Goal: Task Accomplishment & Management: Complete application form

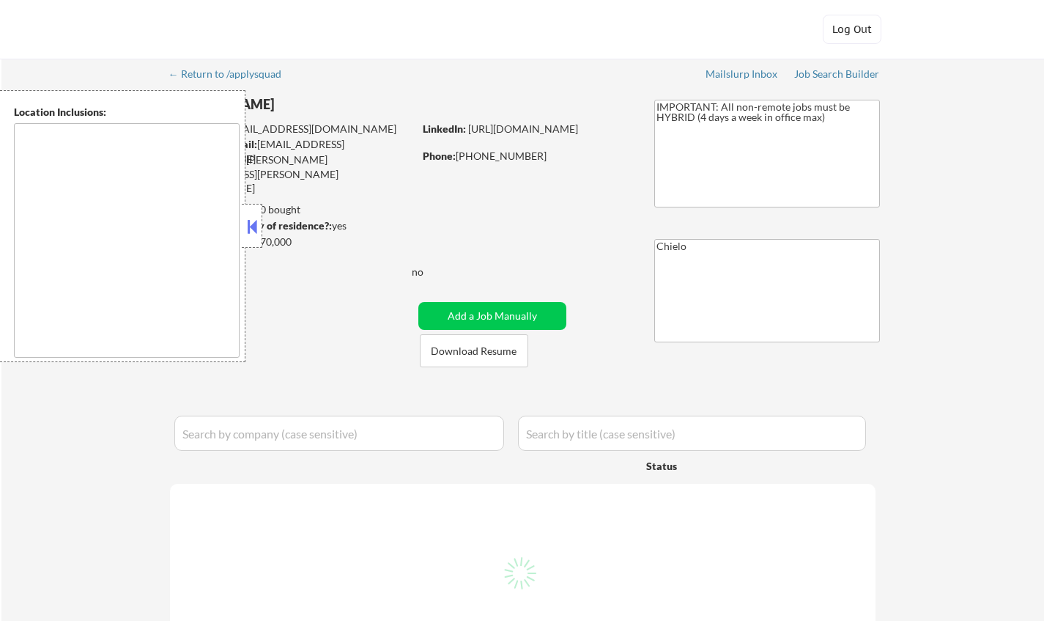
type textarea "[GEOGRAPHIC_DATA], [GEOGRAPHIC_DATA] [GEOGRAPHIC_DATA], [GEOGRAPHIC_DATA] [GEOG…"
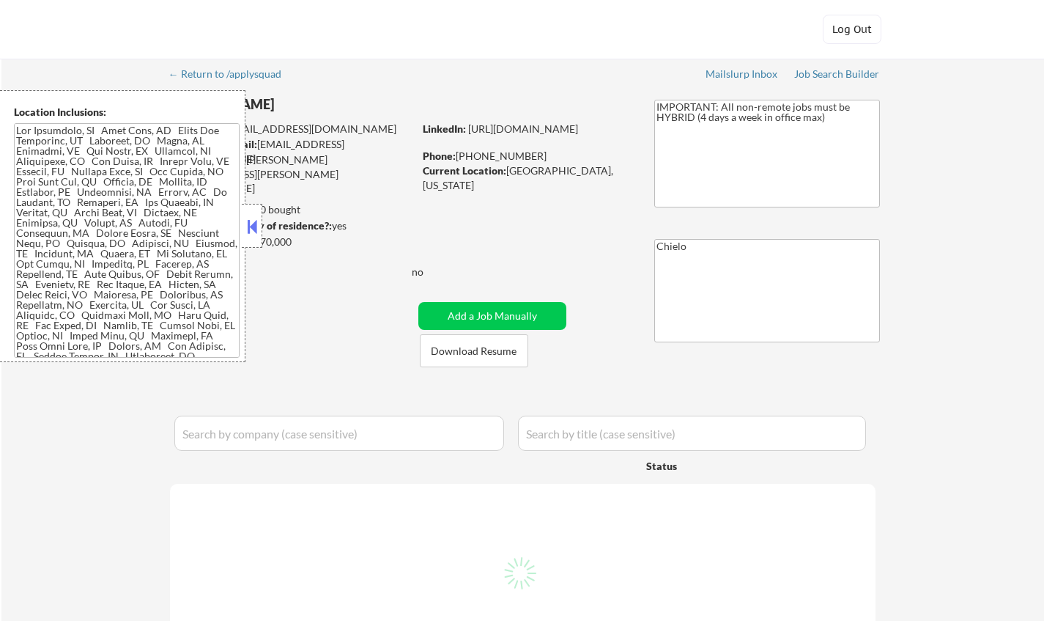
select select ""pending""
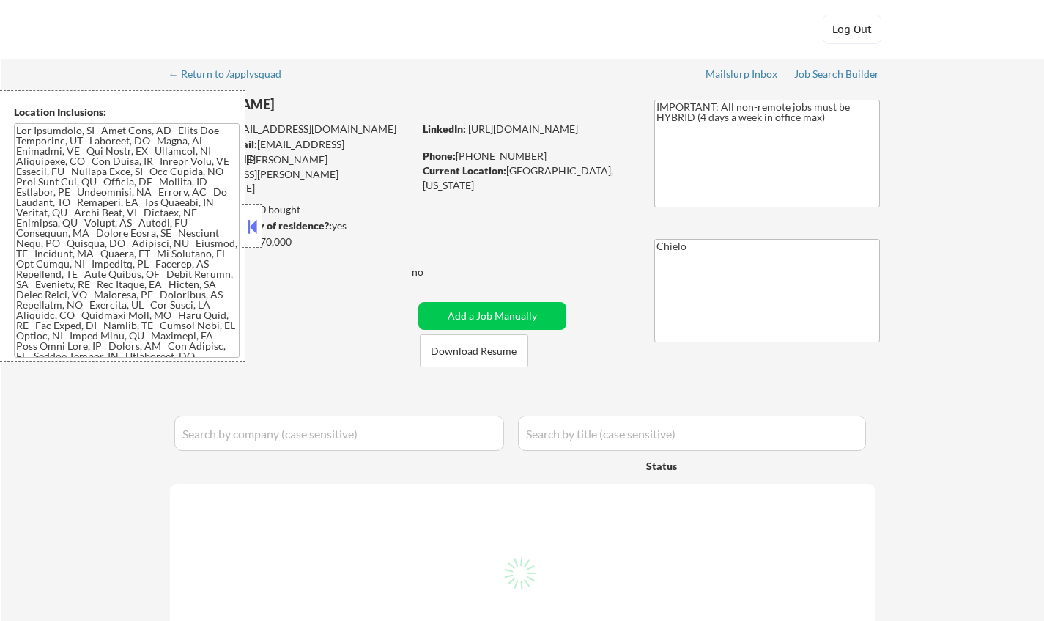
select select ""pending""
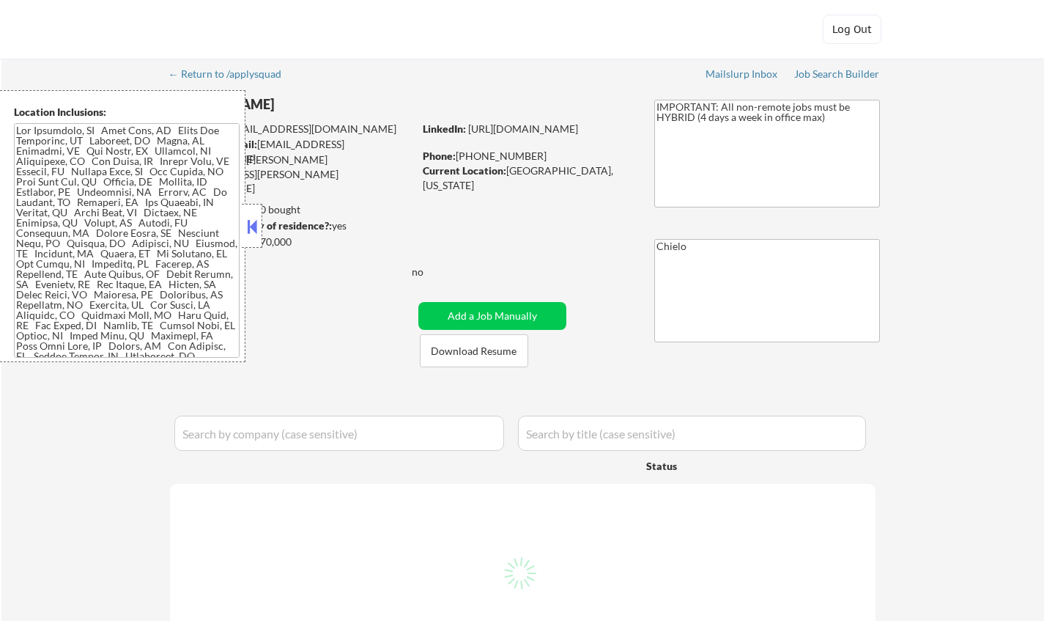
select select ""pending""
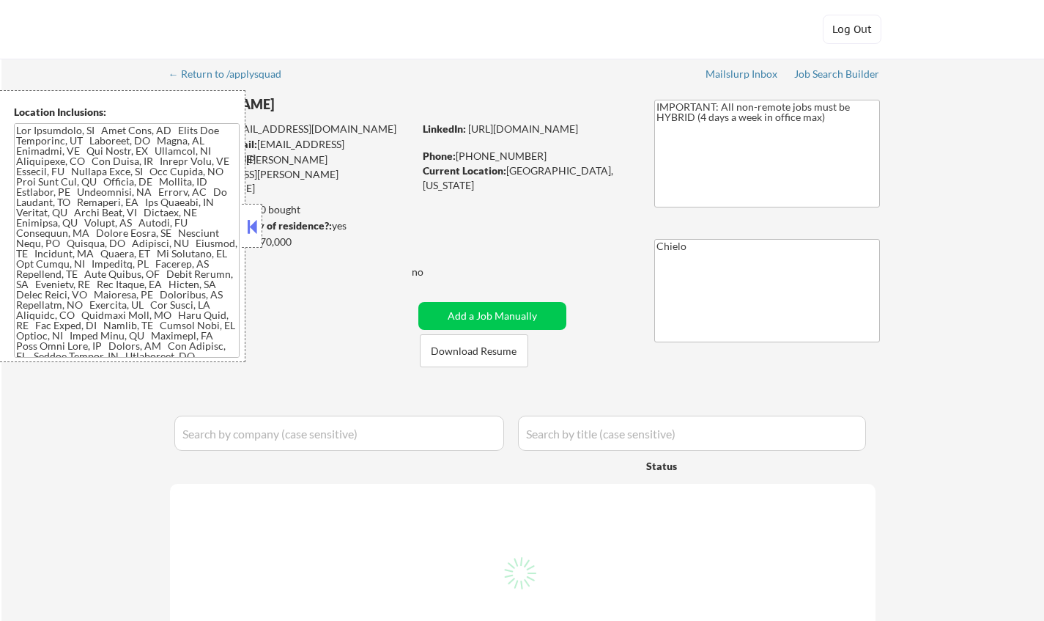
select select ""pending""
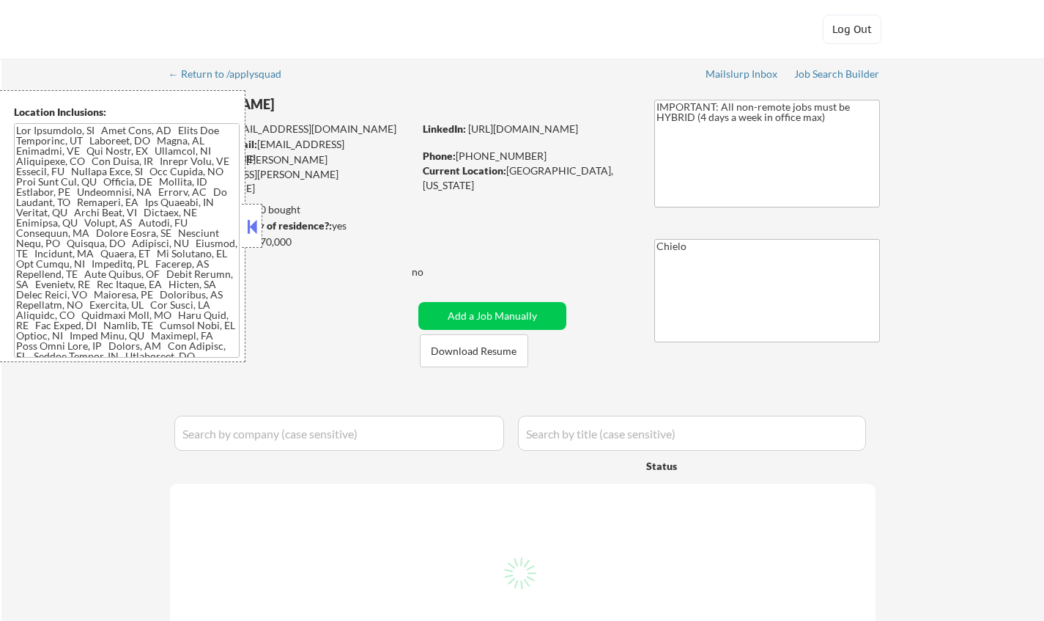
select select ""pending""
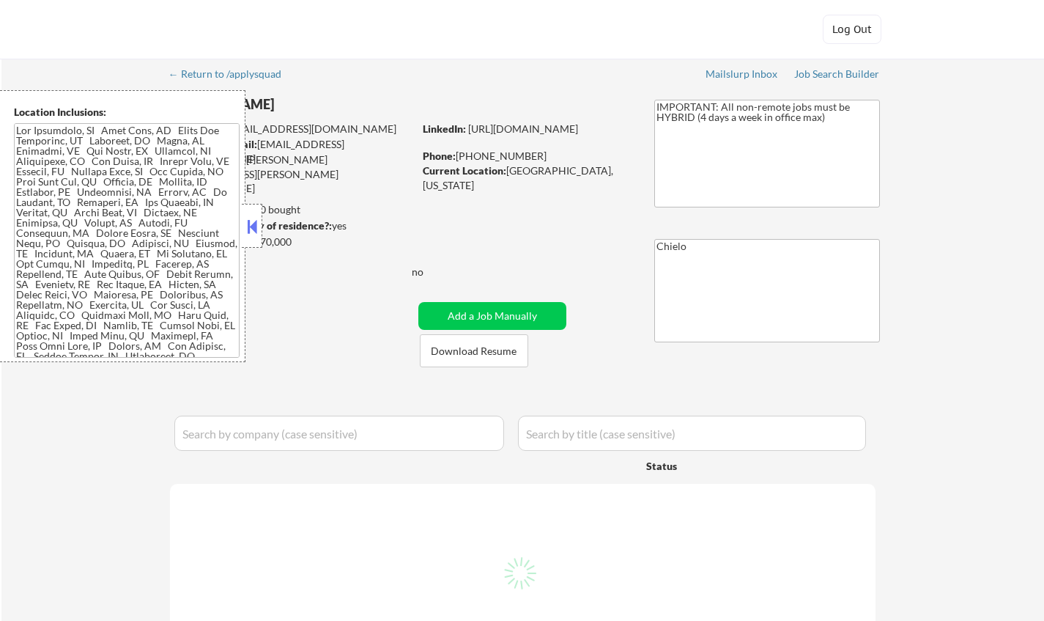
select select ""pending""
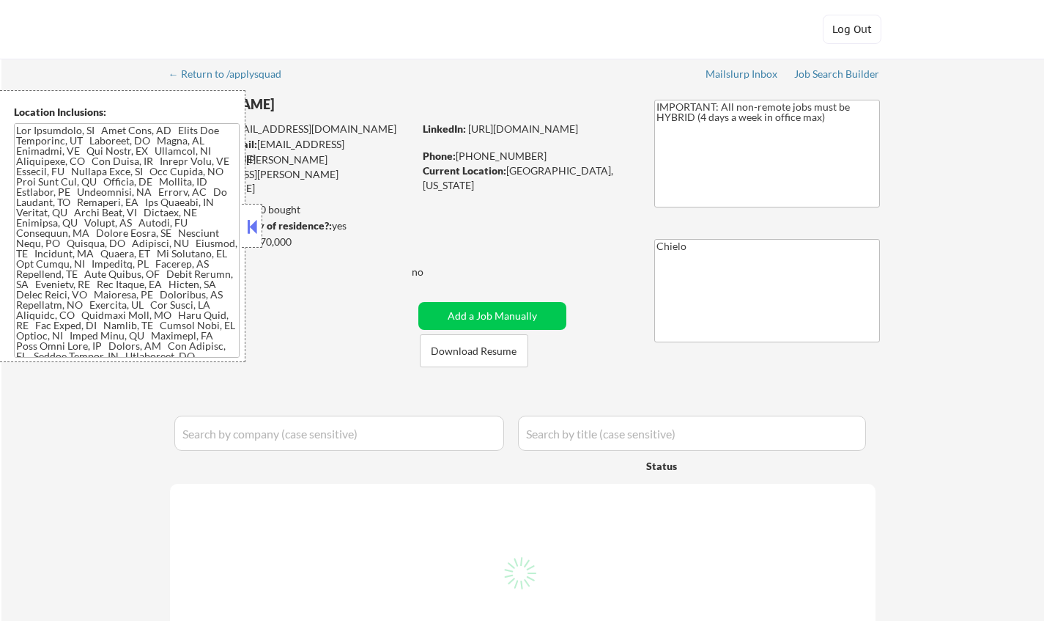
select select ""pending""
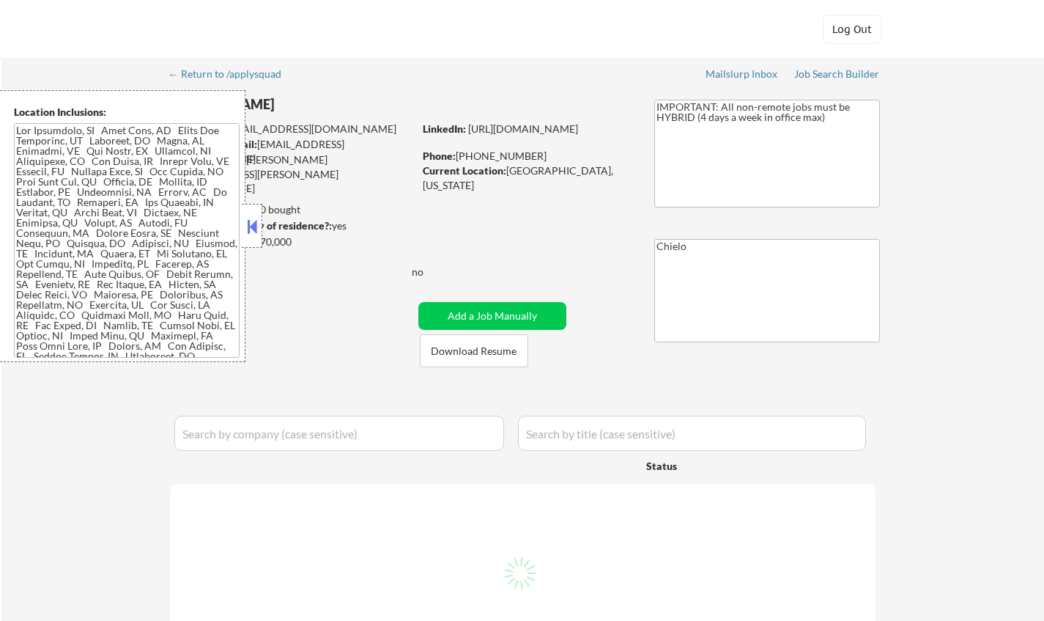
select select ""pending""
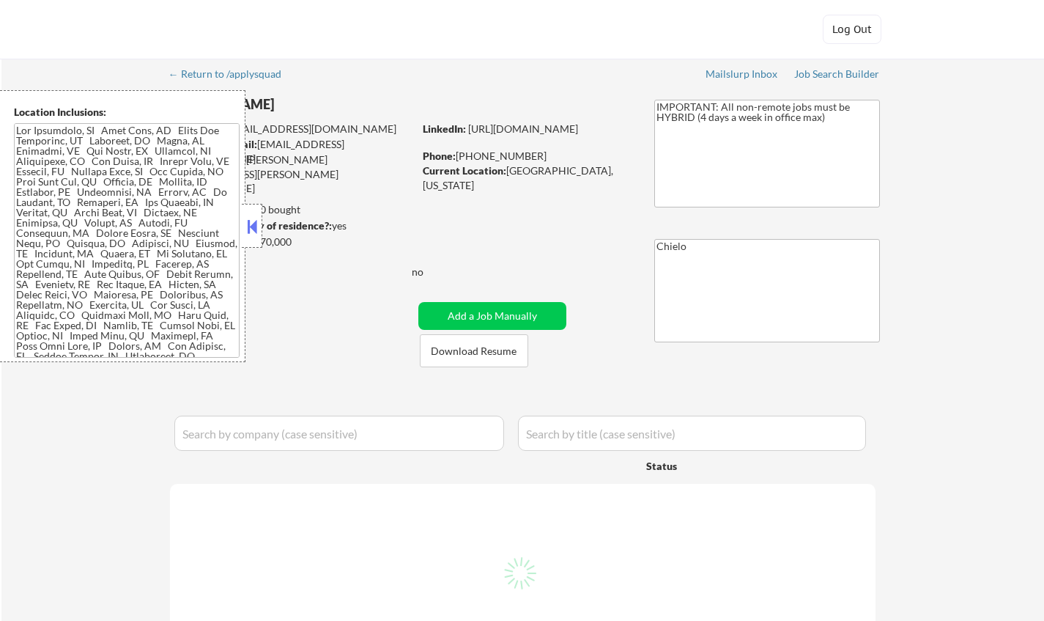
select select ""pending""
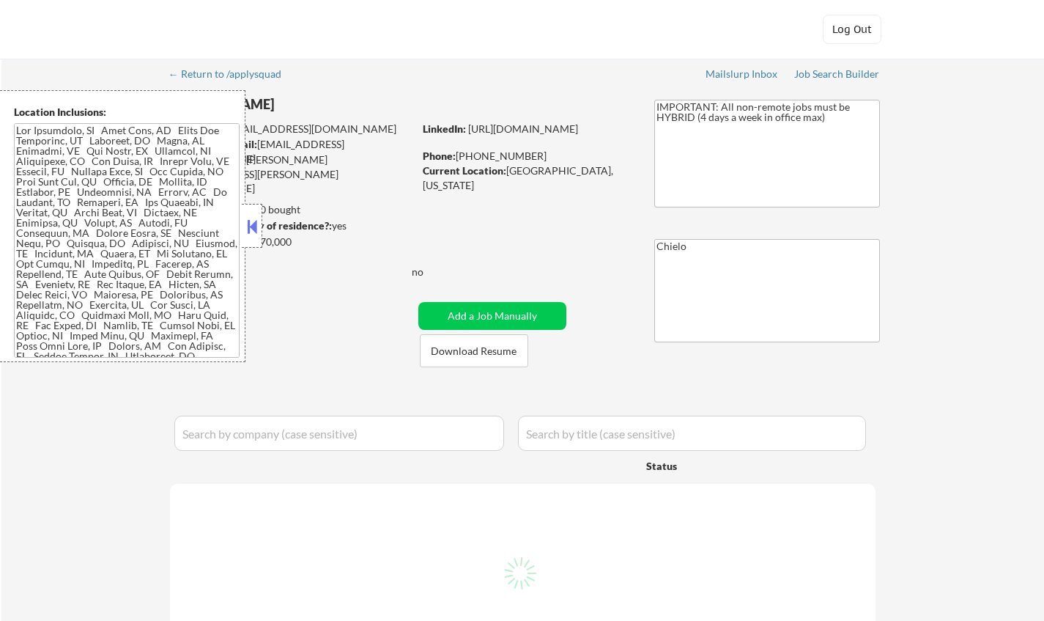
select select ""pending""
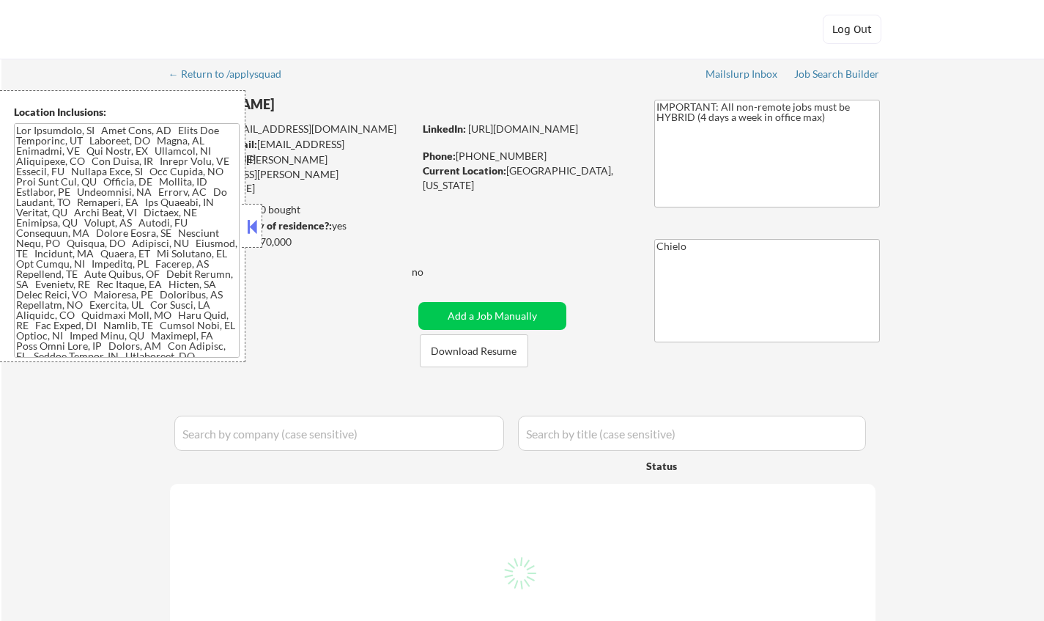
select select ""pending""
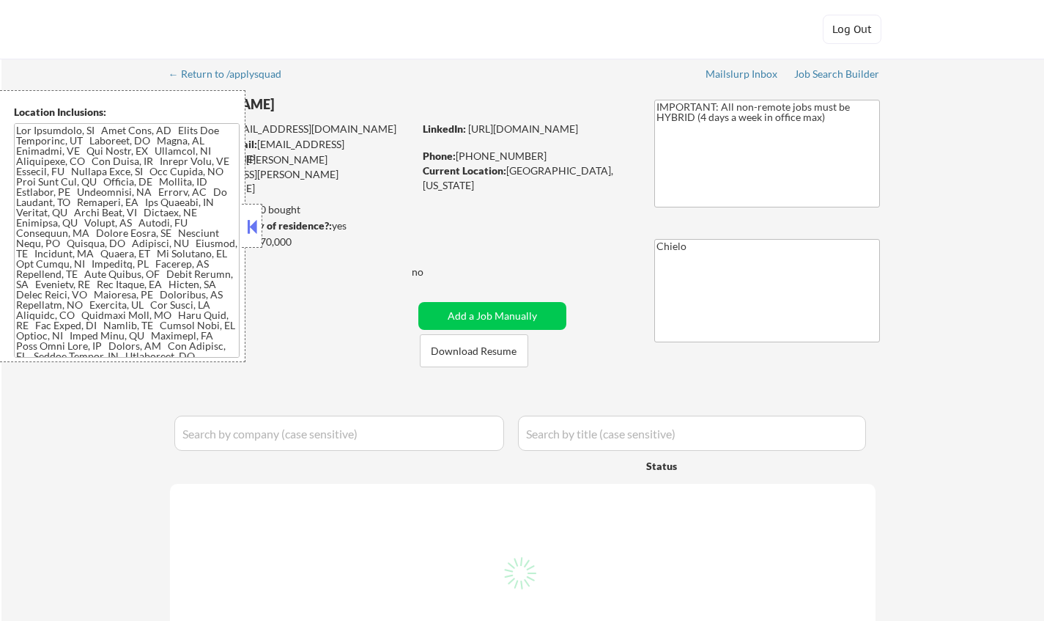
select select ""pending""
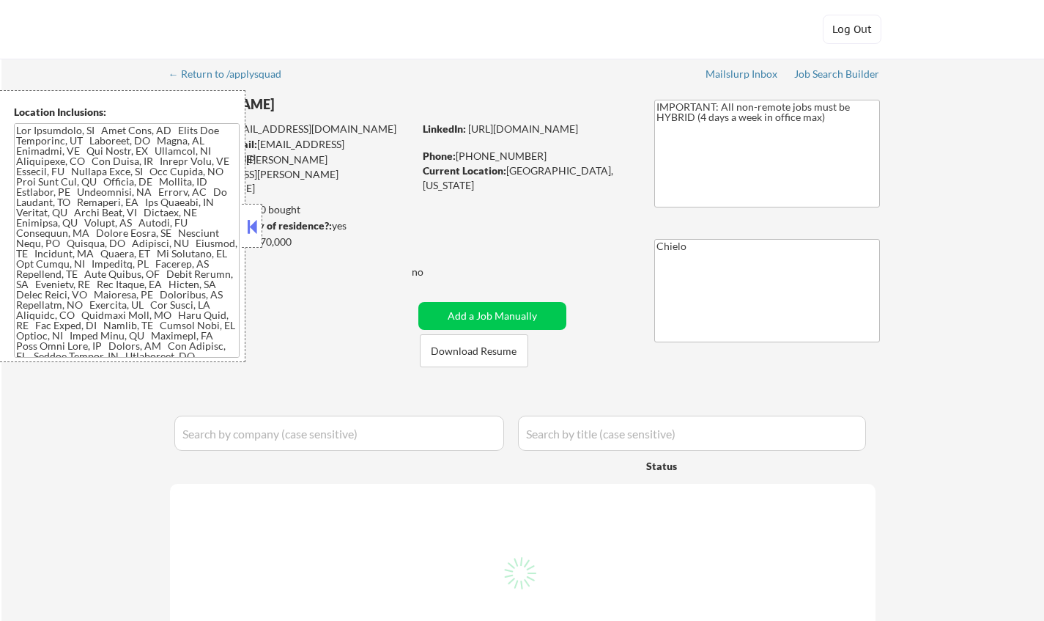
select select ""pending""
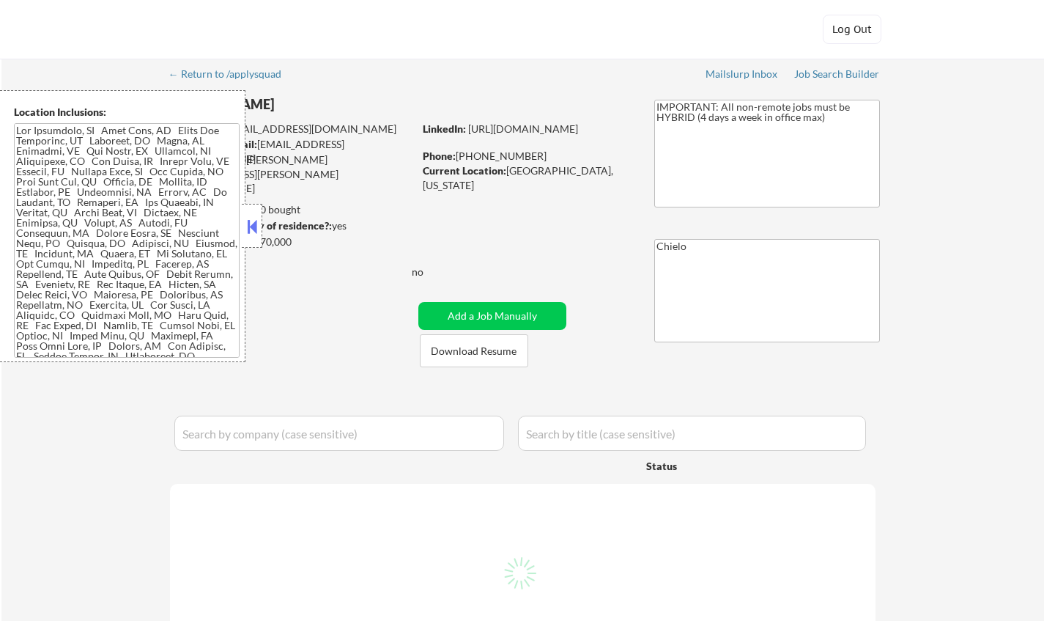
select select ""pending""
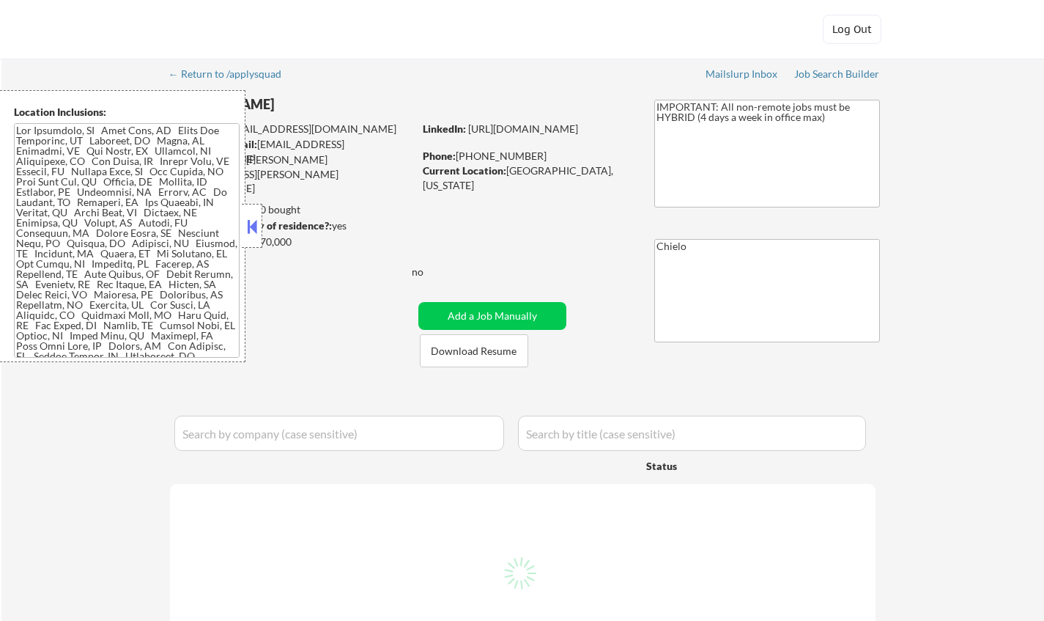
select select ""pending""
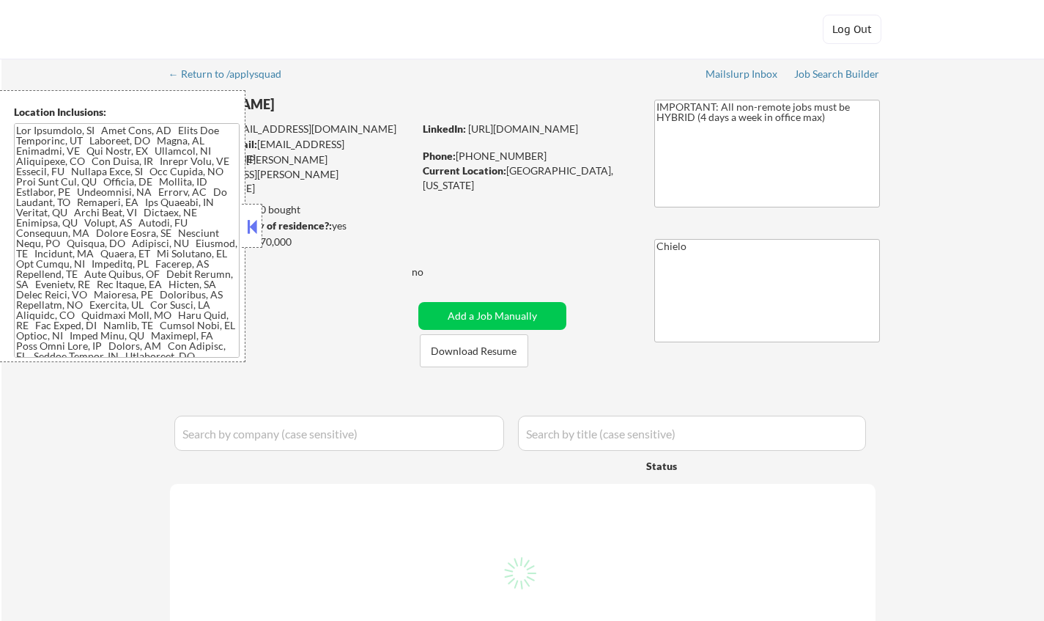
select select ""pending""
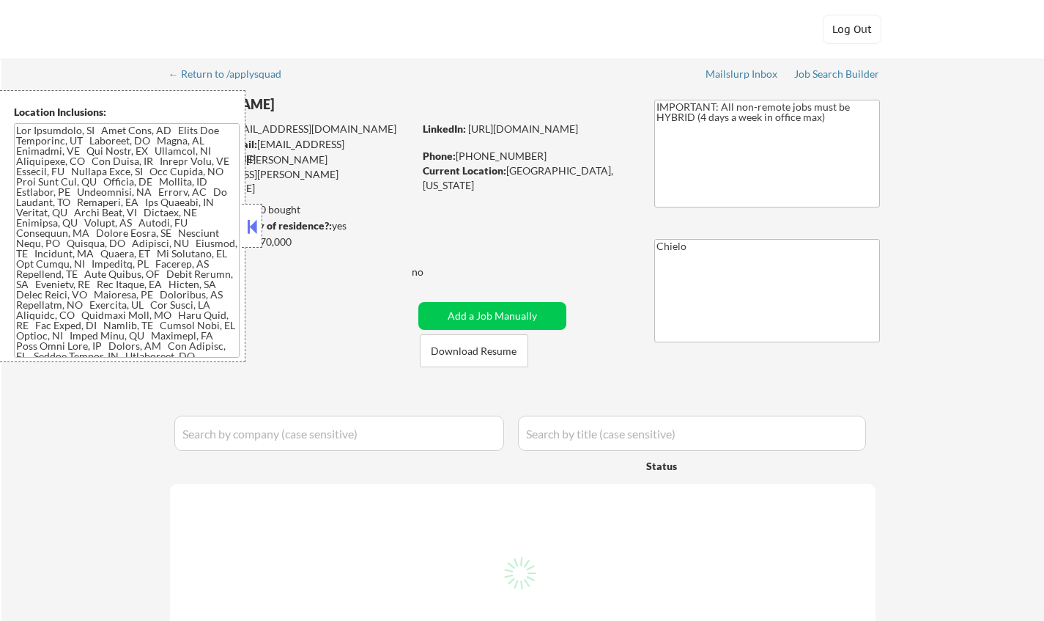
select select ""pending""
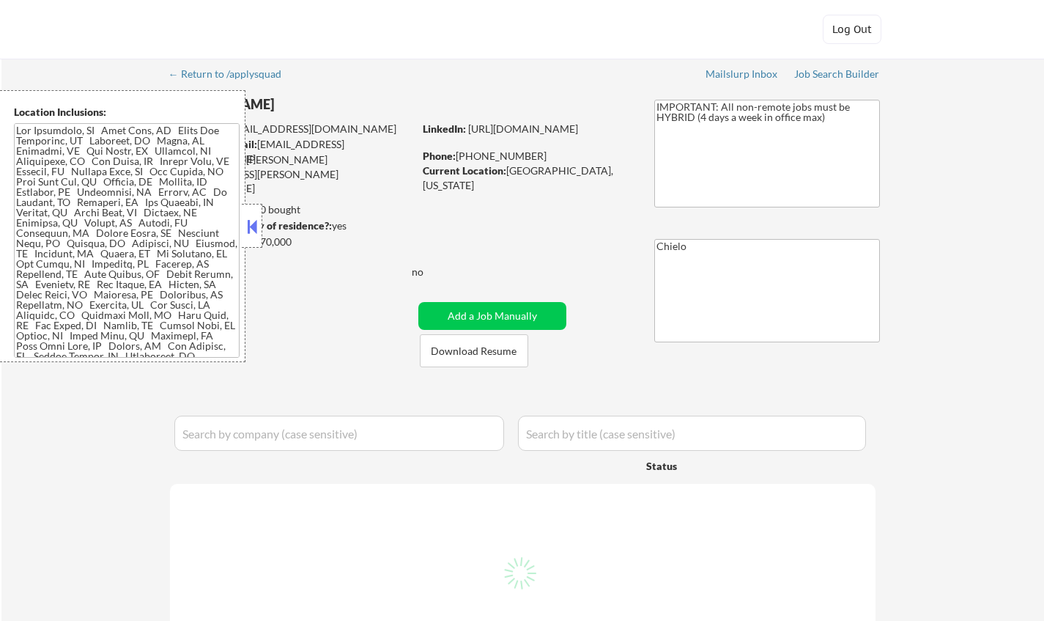
select select ""pending""
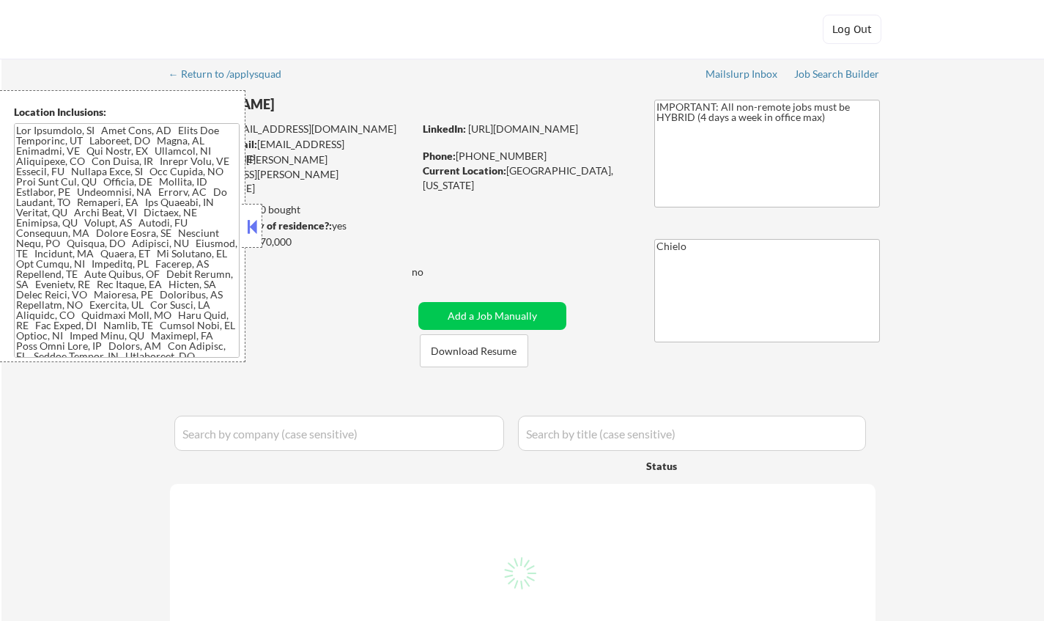
select select ""pending""
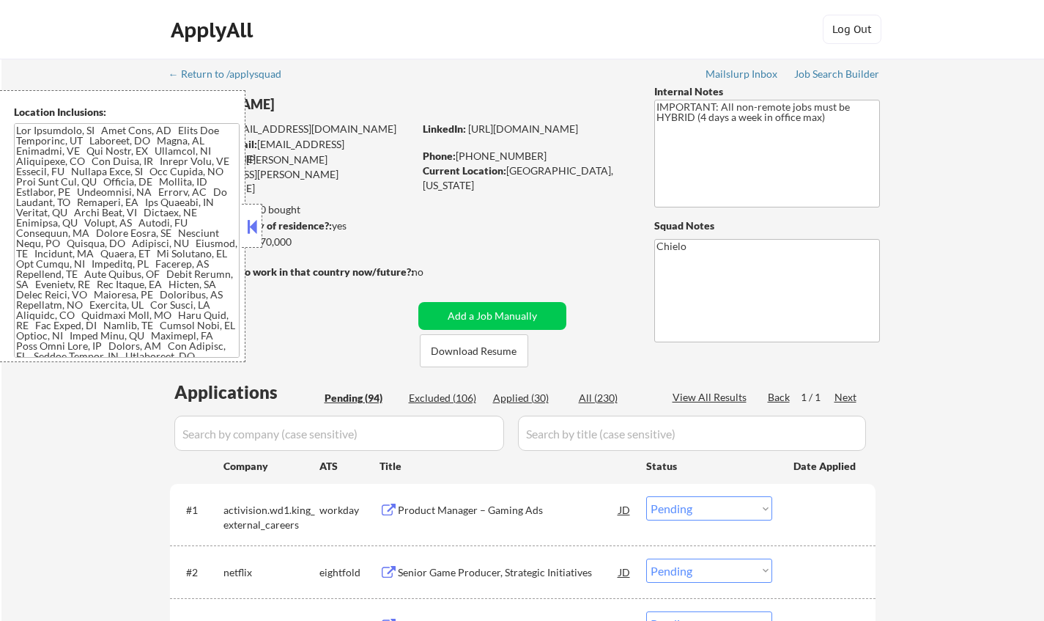
click at [252, 216] on button at bounding box center [252, 226] width 16 height 22
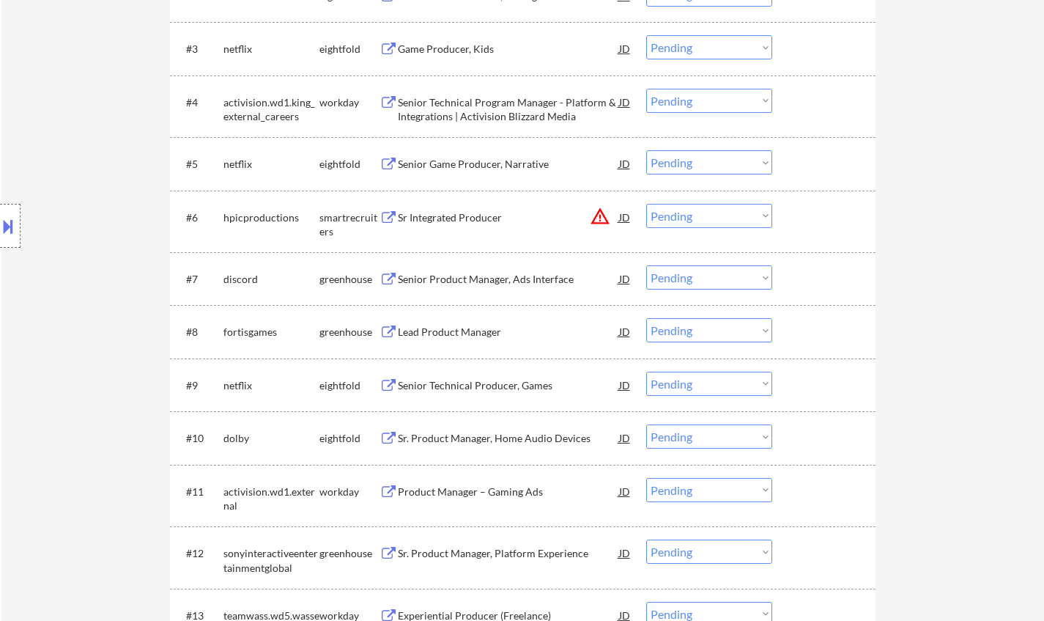
scroll to position [586, 0]
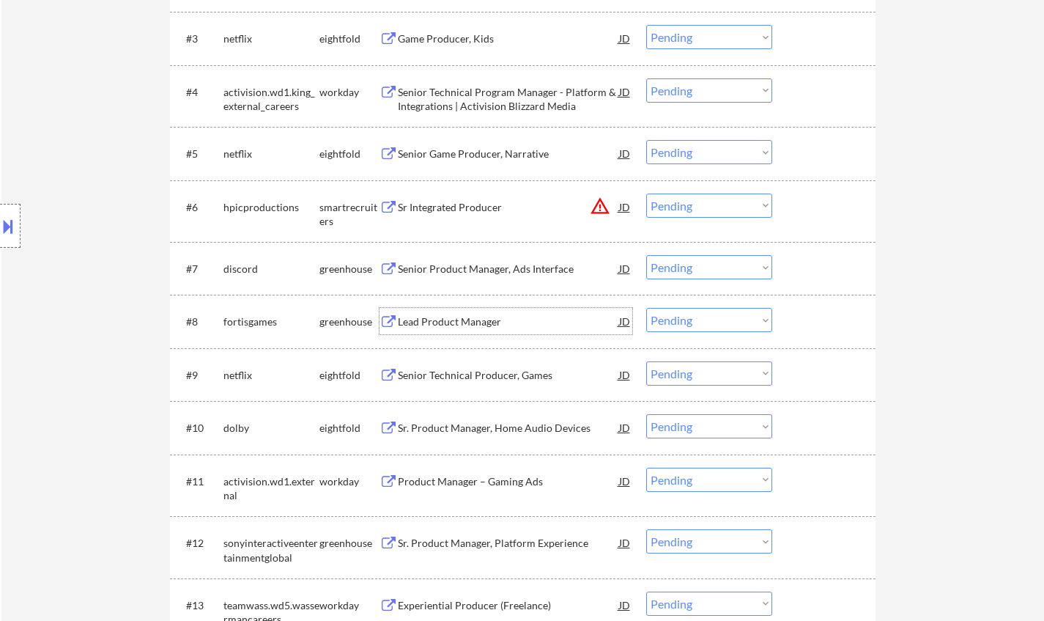
click at [439, 328] on div "Lead Product Manager" at bounding box center [508, 321] width 221 height 15
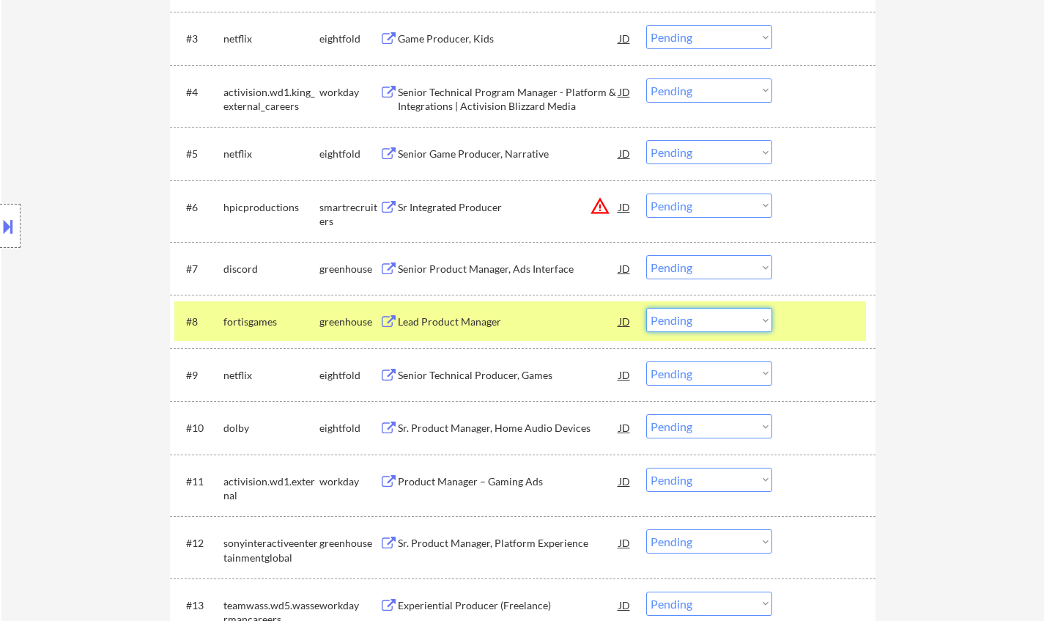
click at [710, 317] on select "Choose an option... Pending Applied Excluded (Questions) Excluded (Expired) Exc…" at bounding box center [709, 320] width 126 height 24
click at [688, 325] on select "Choose an option... Pending Applied Excluded (Questions) Excluded (Expired) Exc…" at bounding box center [709, 320] width 126 height 24
click at [646, 308] on select "Choose an option... Pending Applied Excluded (Questions) Excluded (Expired) Exc…" at bounding box center [709, 320] width 126 height 24
select select ""pending""
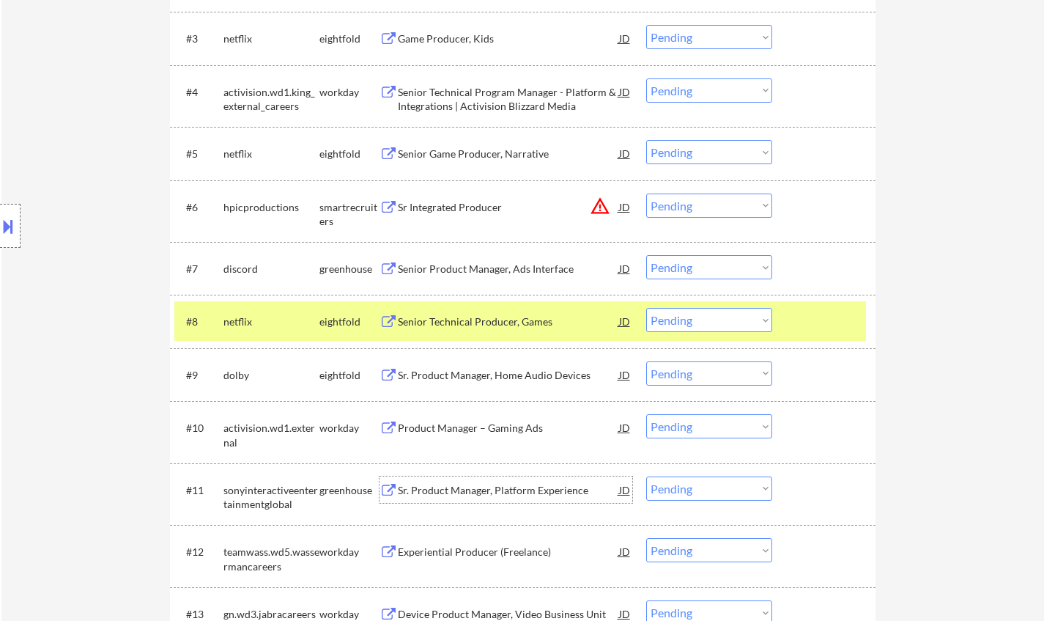
click at [454, 492] on div "Sr. Product Manager, Platform Experience" at bounding box center [508, 490] width 221 height 15
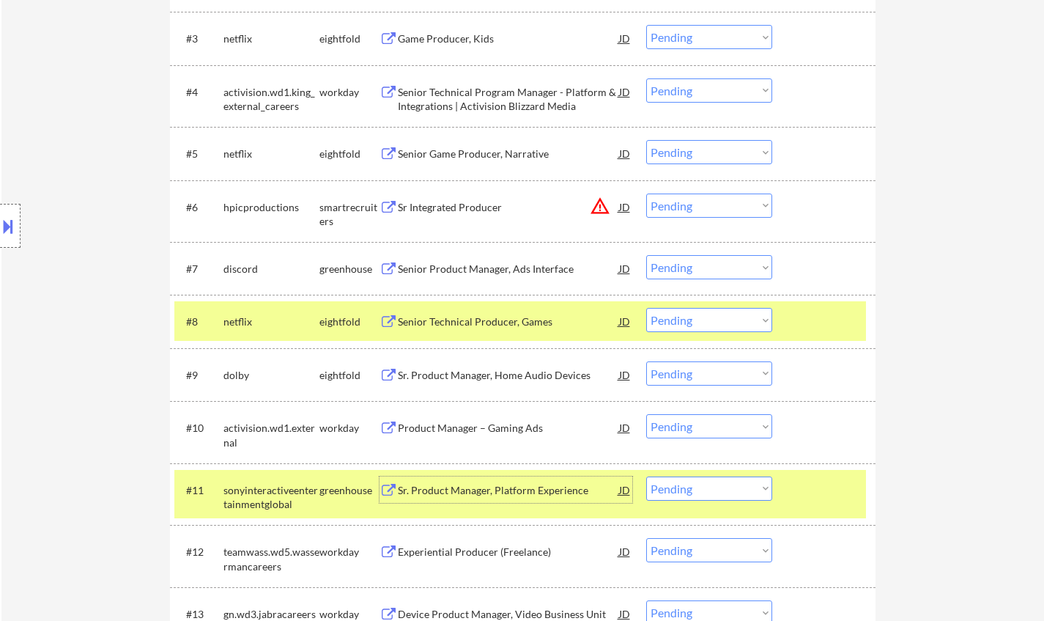
click at [729, 485] on select "Choose an option... Pending Applied Excluded (Questions) Excluded (Expired) Exc…" at bounding box center [709, 488] width 126 height 24
click at [646, 476] on select "Choose an option... Pending Applied Excluded (Questions) Excluded (Expired) Exc…" at bounding box center [709, 488] width 126 height 24
select select ""pending""
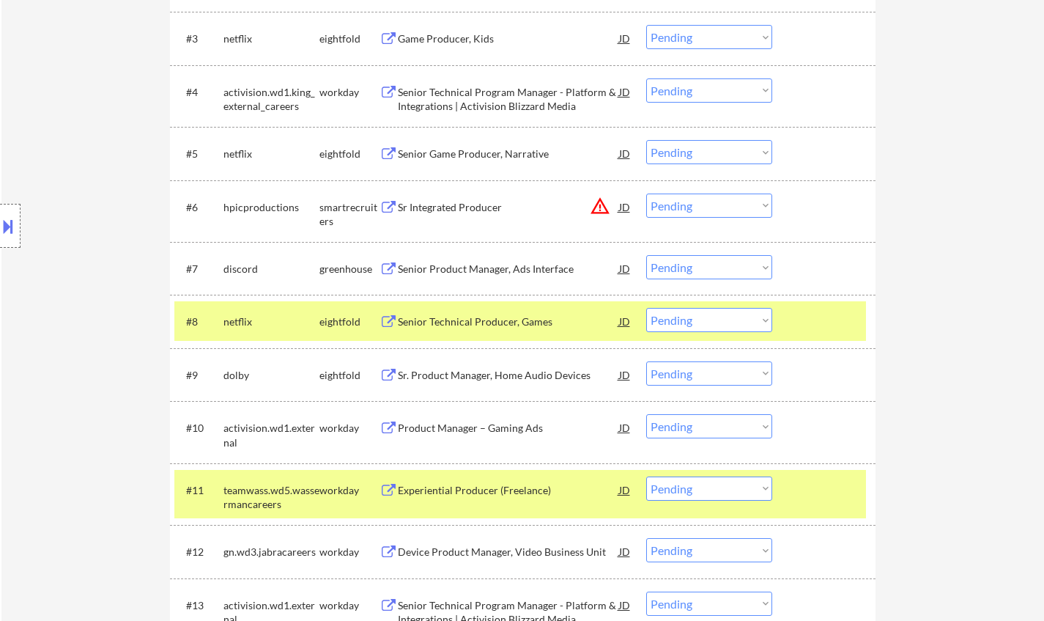
click at [486, 97] on div "Senior Technical Program Manager - Platform & Integrations | Activision Blizzar…" at bounding box center [508, 99] width 221 height 29
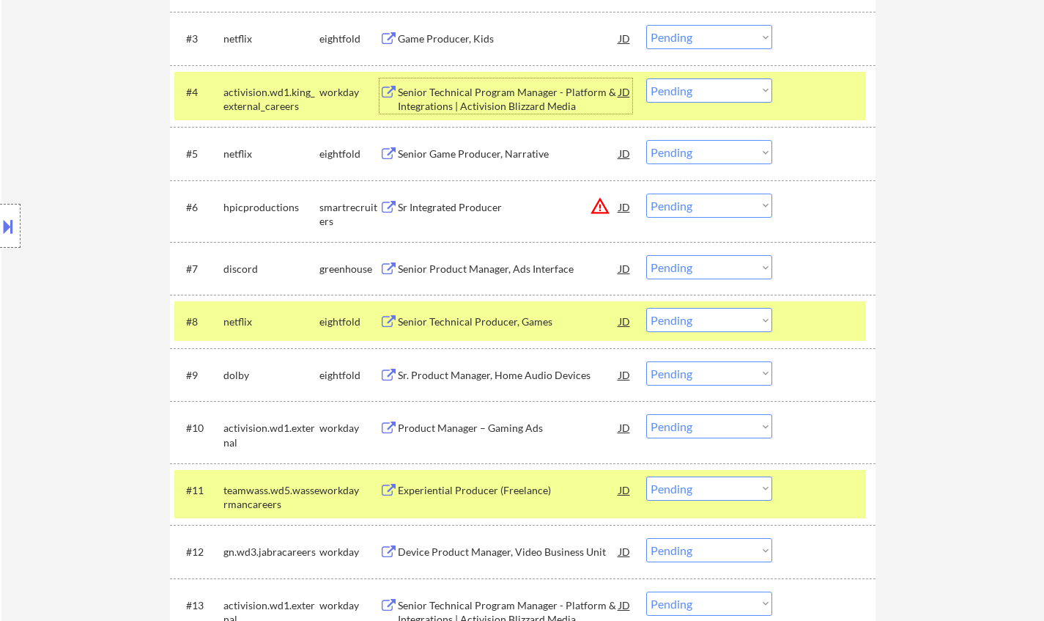
click at [707, 92] on select "Choose an option... Pending Applied Excluded (Questions) Excluded (Expired) Exc…" at bounding box center [709, 90] width 126 height 24
click at [646, 78] on select "Choose an option... Pending Applied Excluded (Questions) Excluded (Expired) Exc…" at bounding box center [709, 90] width 126 height 24
select select ""pending""
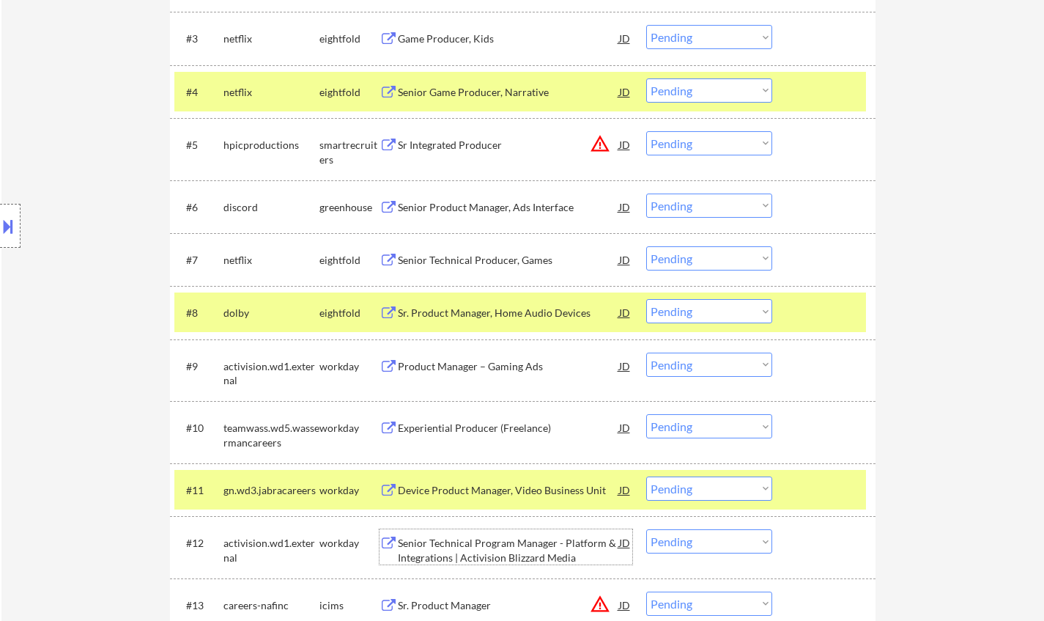
click at [491, 548] on div "Senior Technical Program Manager - Platform & Integrations | Activision Blizzar…" at bounding box center [508, 550] width 221 height 29
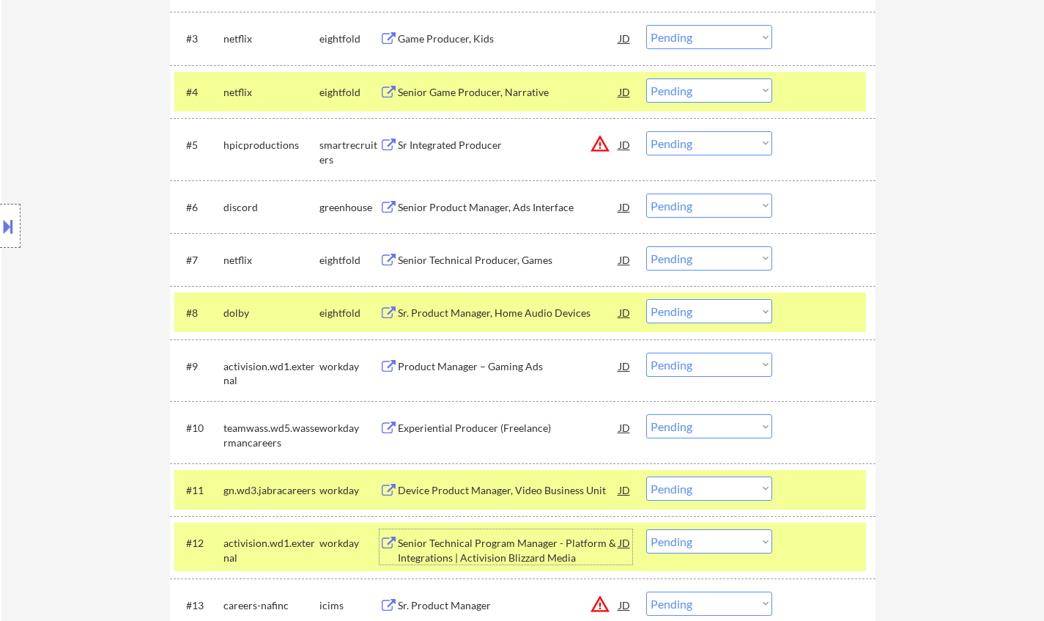
click at [739, 539] on select "Choose an option... Pending Applied Excluded (Questions) Excluded (Expired) Exc…" at bounding box center [709, 541] width 126 height 24
click at [646, 529] on select "Choose an option... Pending Applied Excluded (Questions) Excluded (Expired) Exc…" at bounding box center [709, 541] width 126 height 24
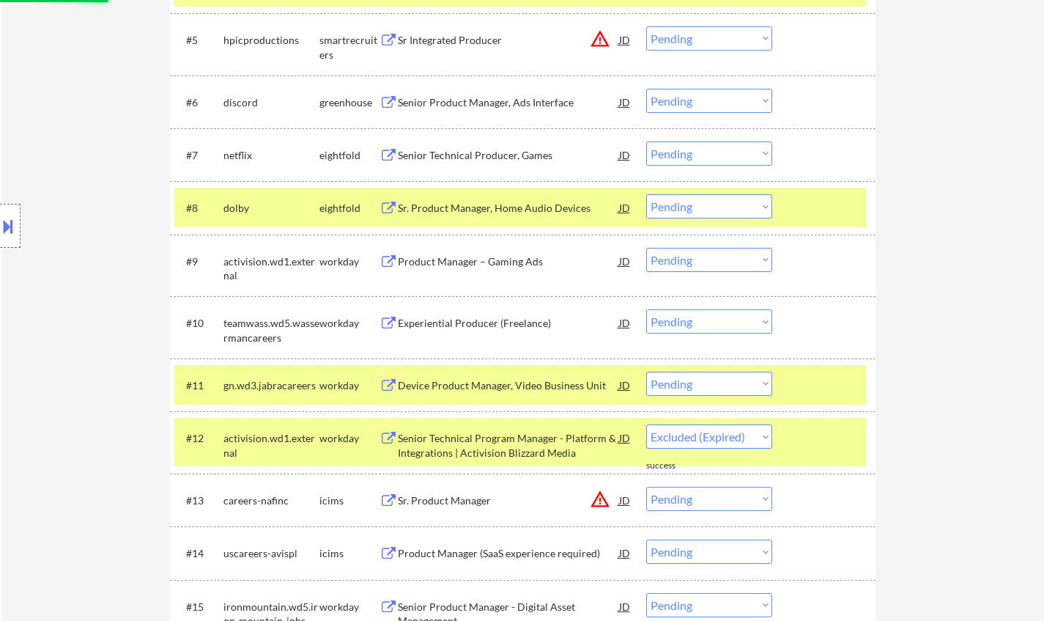
select select ""pending""
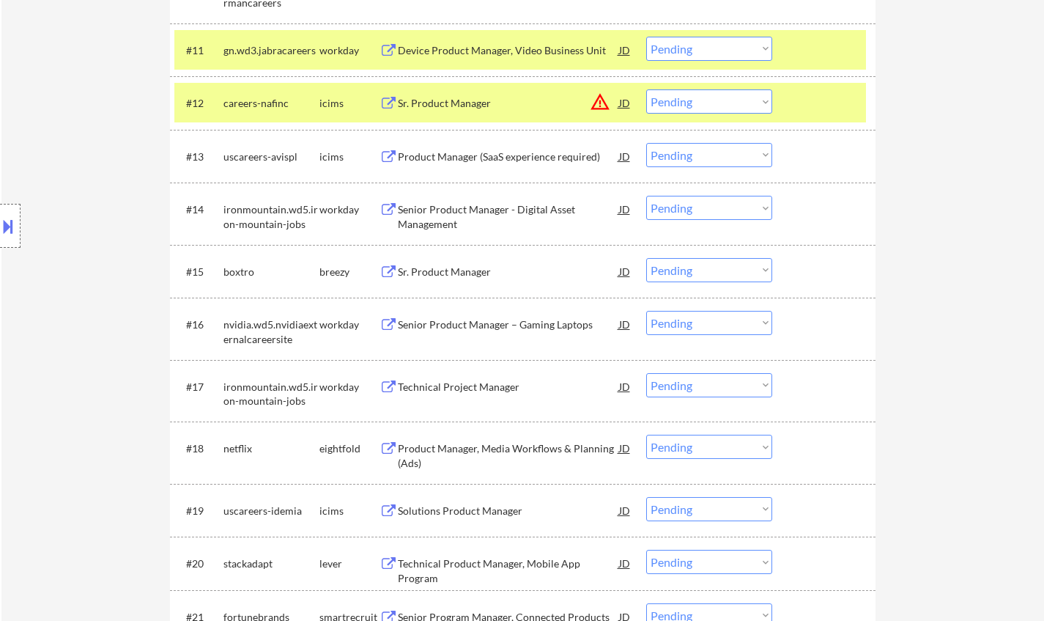
scroll to position [1099, 0]
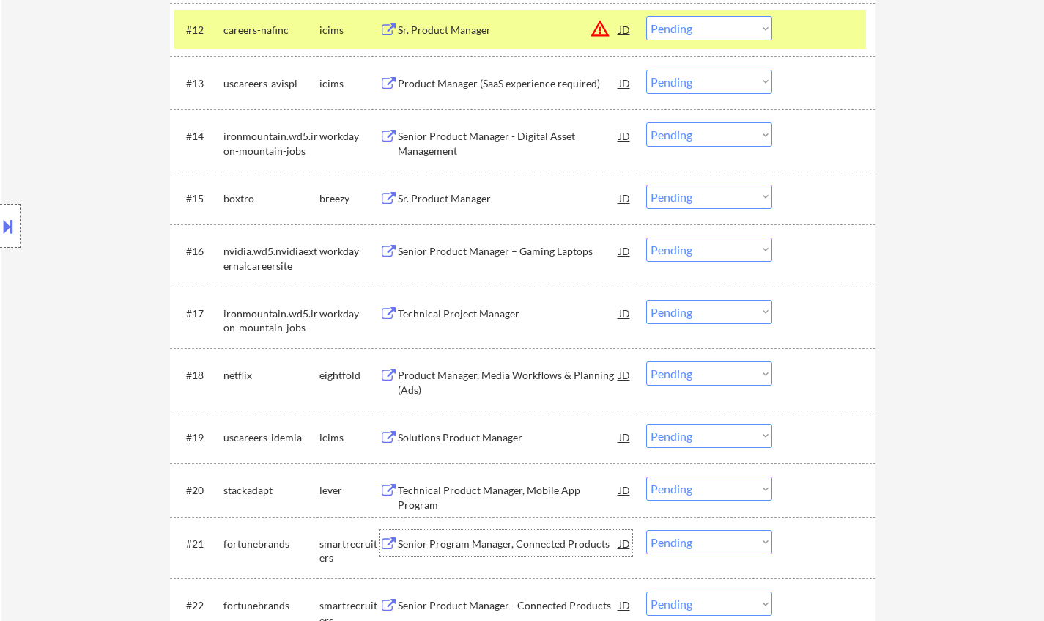
click at [498, 542] on div "Senior Program Manager, Connected Products" at bounding box center [508, 544] width 221 height 15
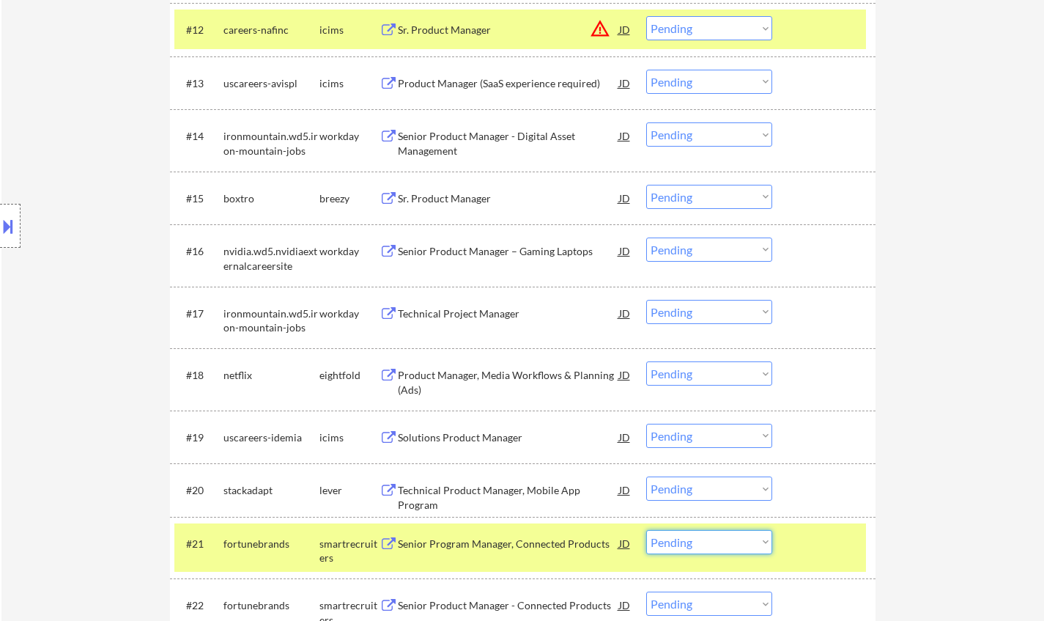
drag, startPoint x: 740, startPoint y: 547, endPoint x: 735, endPoint y: 533, distance: 14.8
click at [740, 547] on select "Choose an option... Pending Applied Excluded (Questions) Excluded (Expired) Exc…" at bounding box center [709, 542] width 126 height 24
click at [646, 530] on select "Choose an option... Pending Applied Excluded (Questions) Excluded (Expired) Exc…" at bounding box center [709, 542] width 126 height 24
select select ""pending""
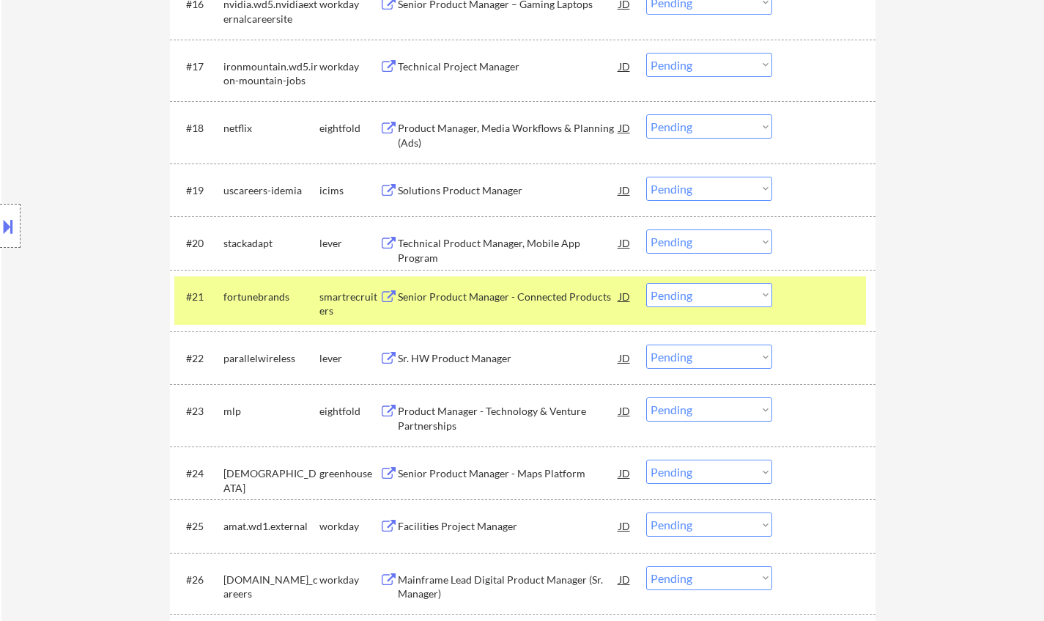
scroll to position [1393, 0]
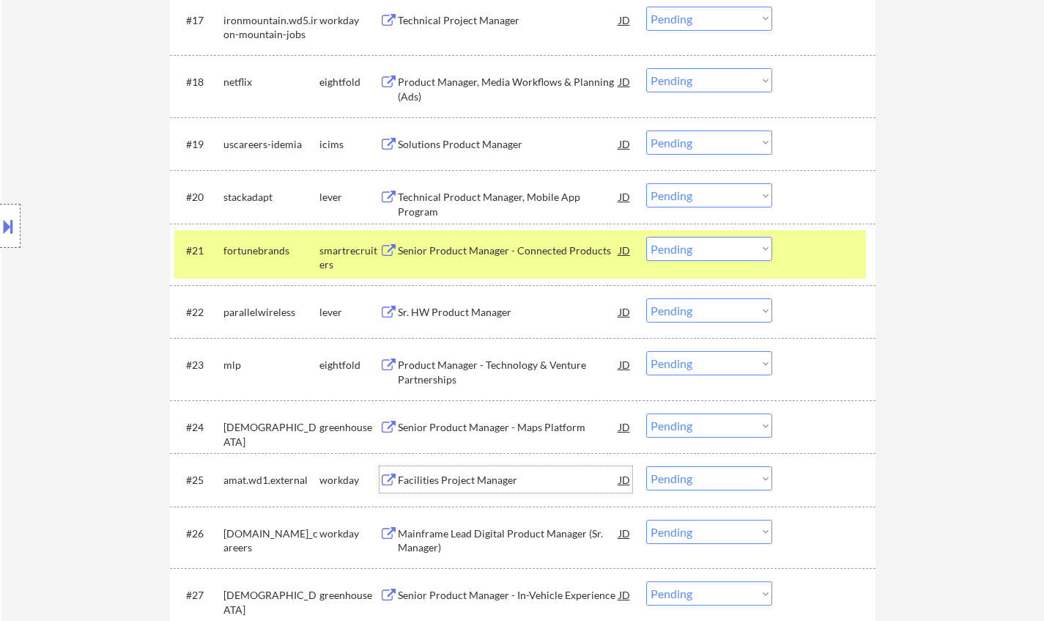
click at [462, 478] on div "Facilities Project Manager" at bounding box center [508, 480] width 221 height 15
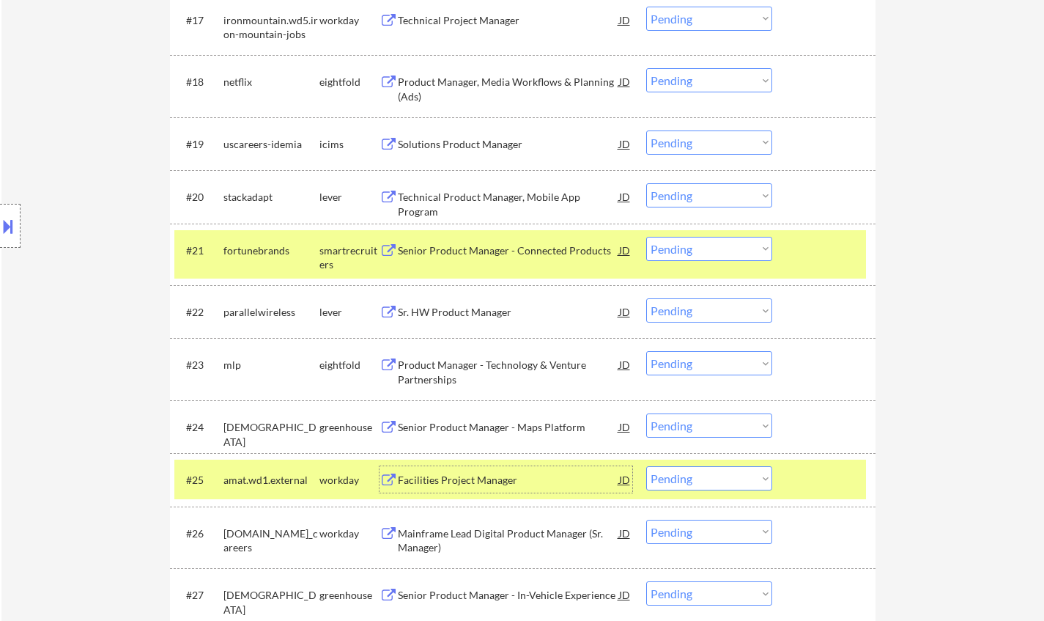
click at [723, 475] on select "Choose an option... Pending Applied Excluded (Questions) Excluded (Expired) Exc…" at bounding box center [709, 478] width 126 height 24
click at [646, 466] on select "Choose an option... Pending Applied Excluded (Questions) Excluded (Expired) Exc…" at bounding box center [709, 478] width 126 height 24
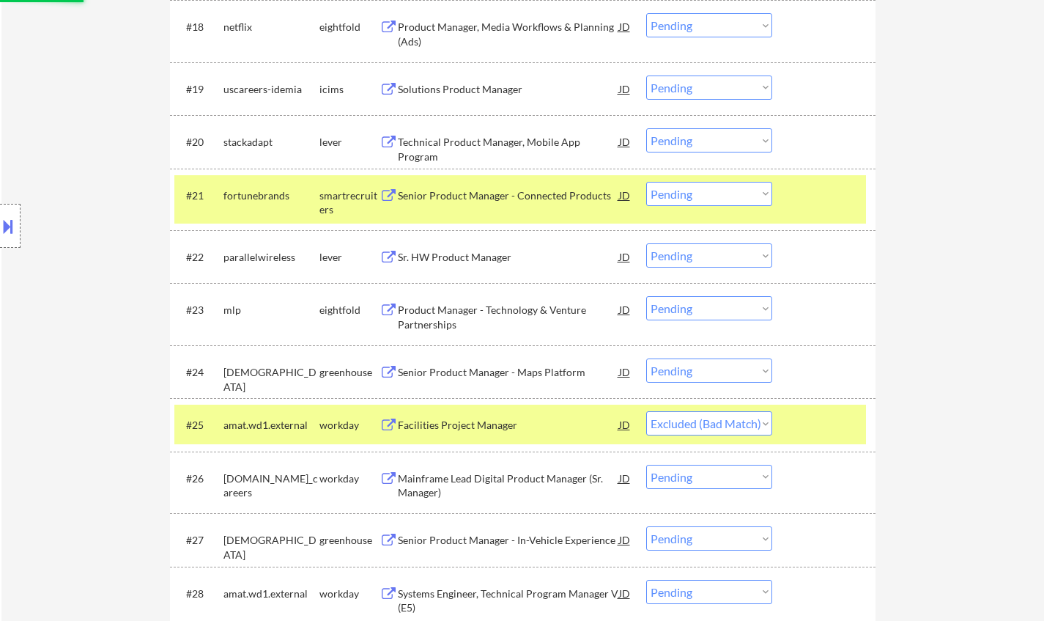
scroll to position [1686, 0]
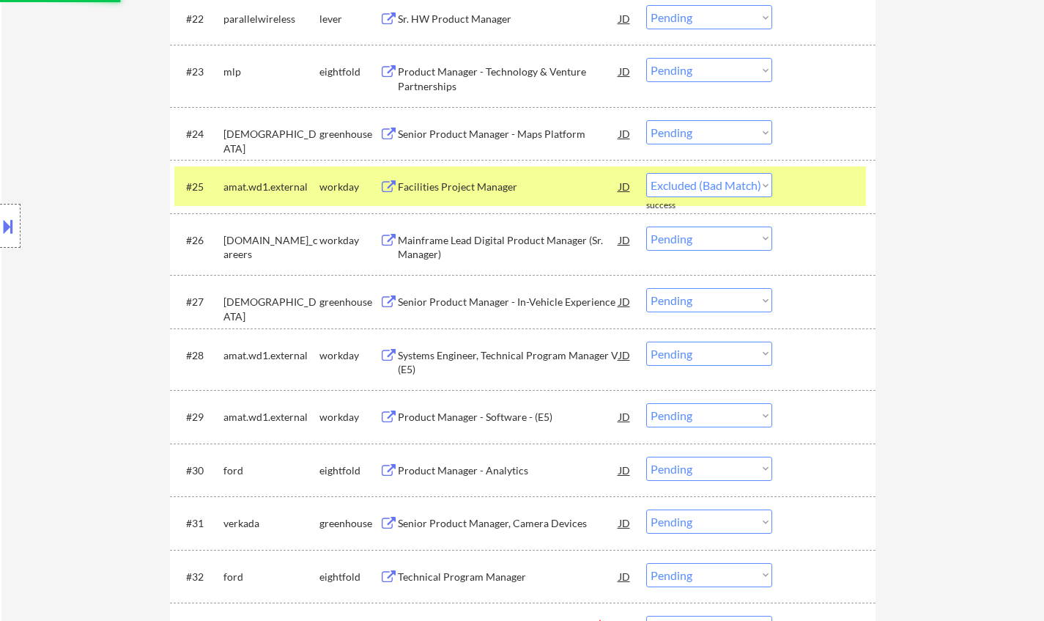
select select ""pending""
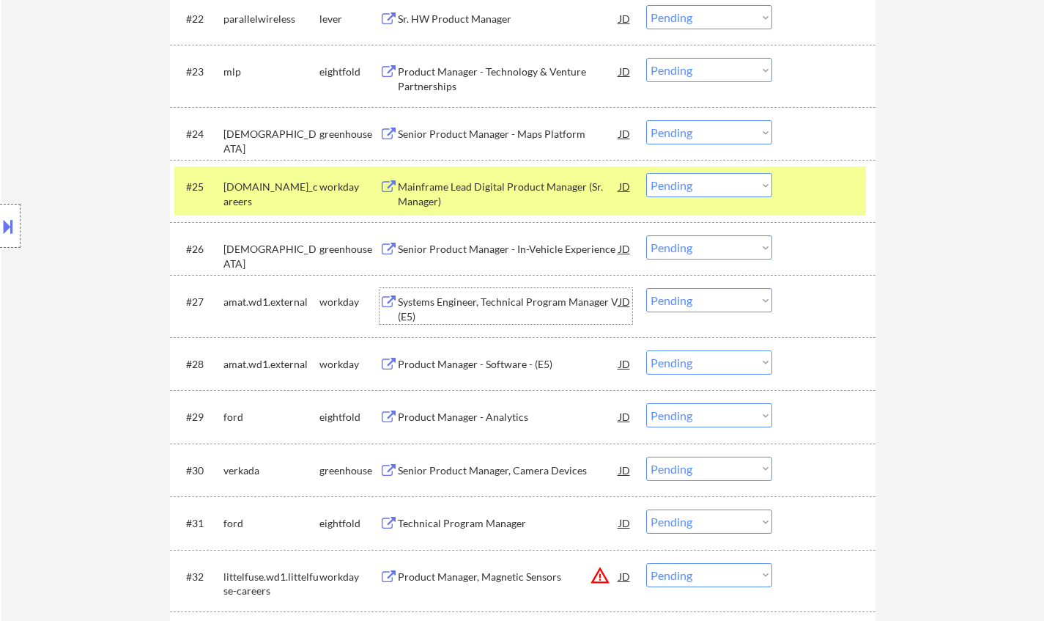
click at [559, 306] on div "Systems Engineer, Technical Program Manager V (E5)" at bounding box center [508, 309] width 221 height 29
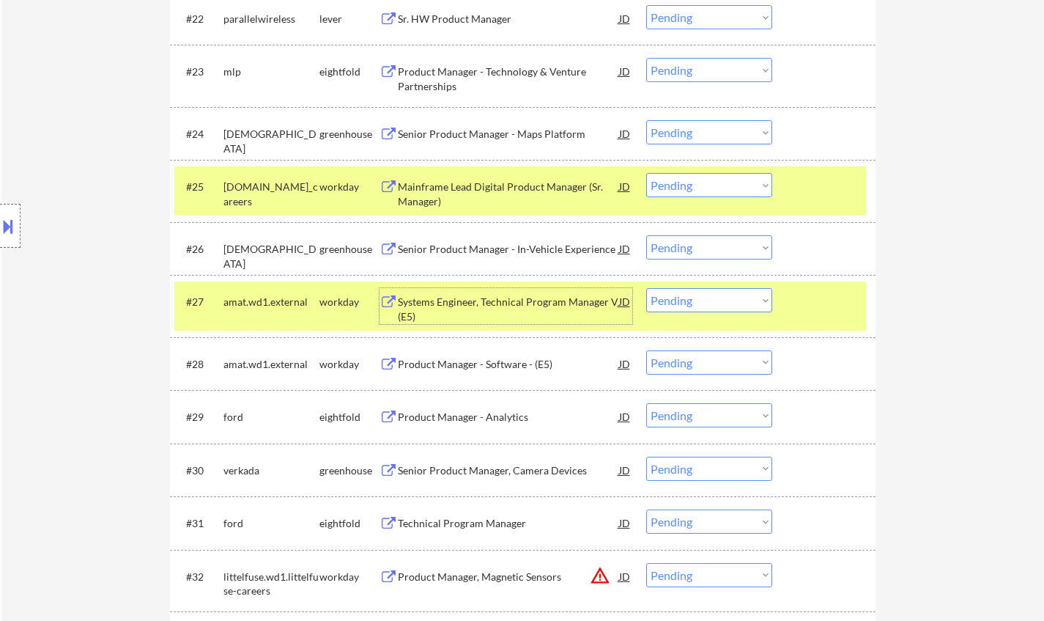
click at [719, 311] on select "Choose an option... Pending Applied Excluded (Questions) Excluded (Expired) Exc…" at bounding box center [709, 300] width 126 height 24
click at [646, 288] on select "Choose an option... Pending Applied Excluded (Questions) Excluded (Expired) Exc…" at bounding box center [709, 300] width 126 height 24
select select ""pending""
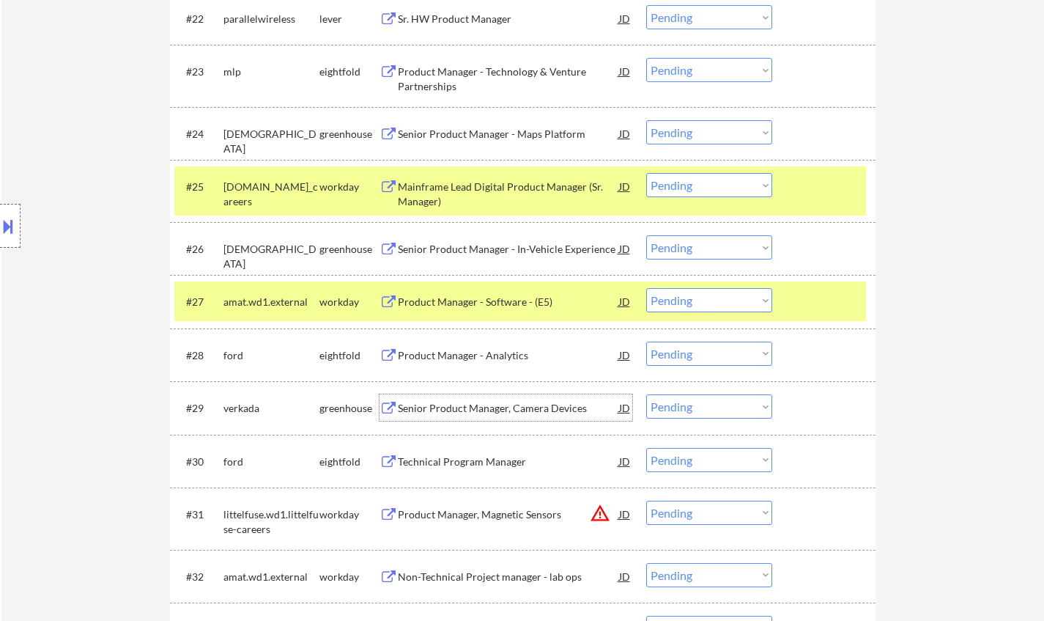
click at [528, 408] on div "Senior Product Manager, Camera Devices" at bounding box center [508, 408] width 221 height 15
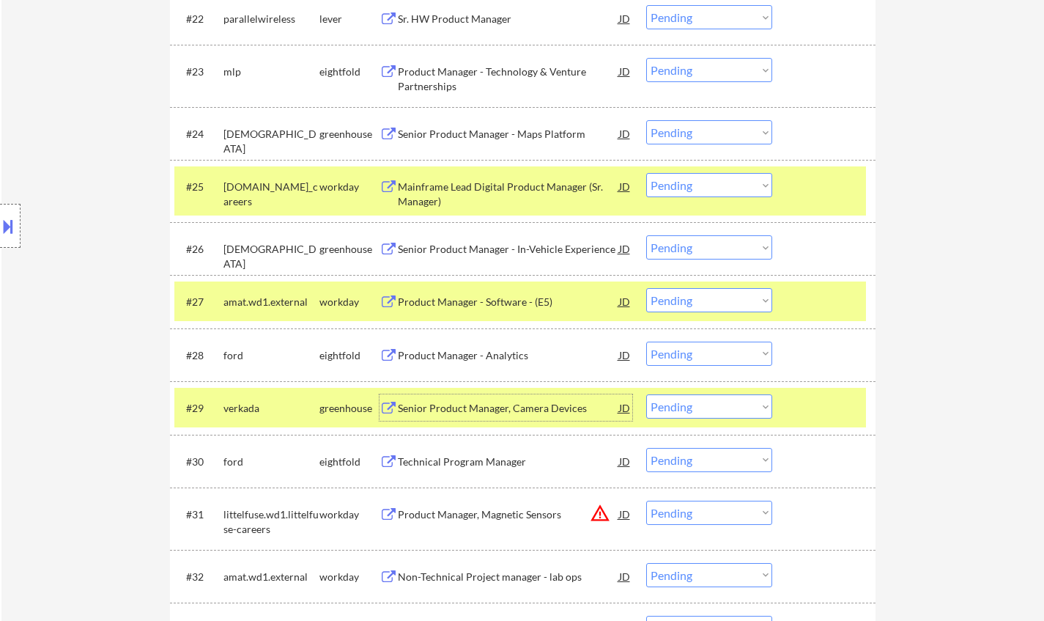
click at [691, 416] on select "Choose an option... Pending Applied Excluded (Questions) Excluded (Expired) Exc…" at bounding box center [709, 406] width 126 height 24
click at [646, 394] on select "Choose an option... Pending Applied Excluded (Questions) Excluded (Expired) Exc…" at bounding box center [709, 406] width 126 height 24
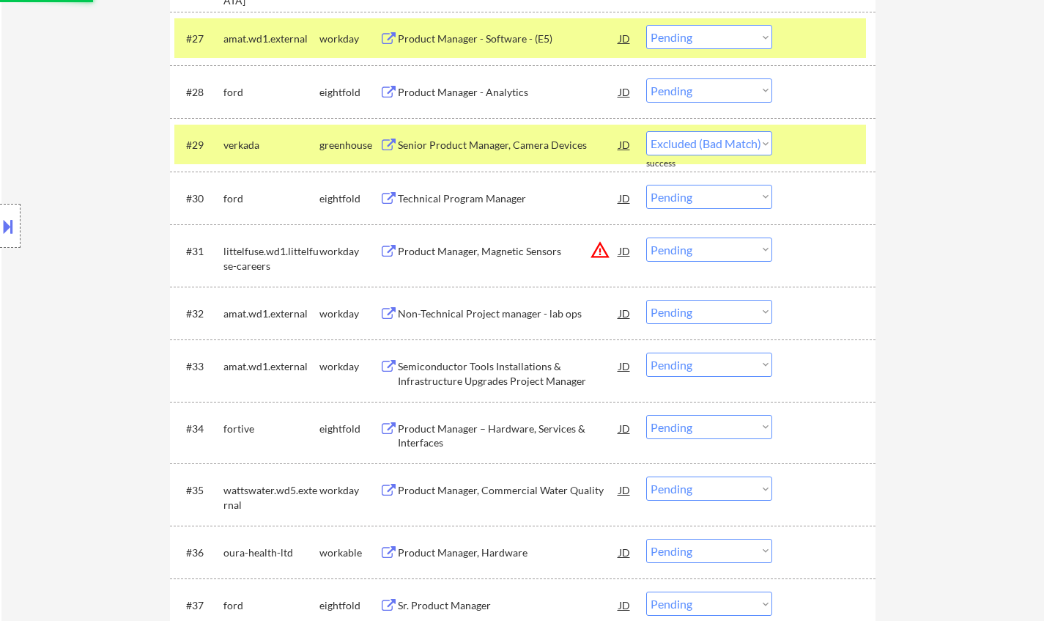
scroll to position [1979, 0]
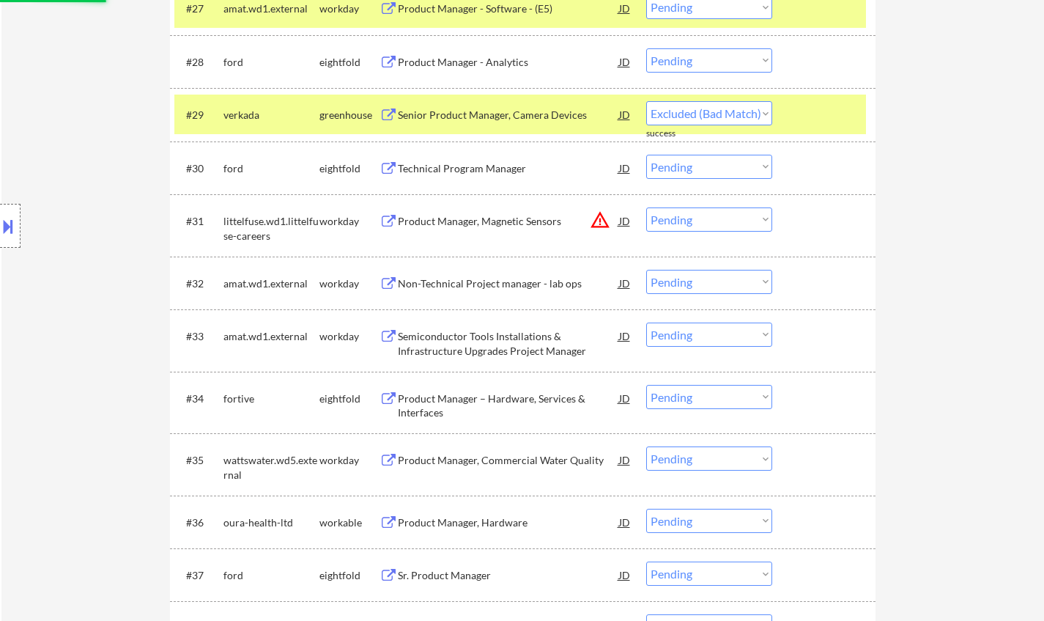
select select ""pending""
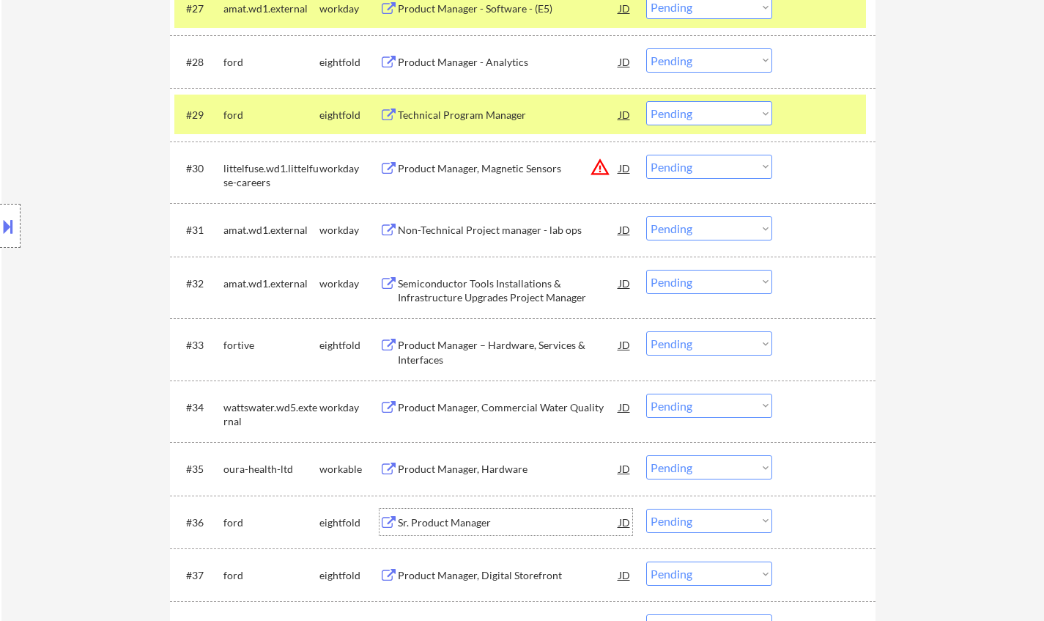
click at [429, 520] on div "Sr. Product Manager" at bounding box center [508, 522] width 221 height 15
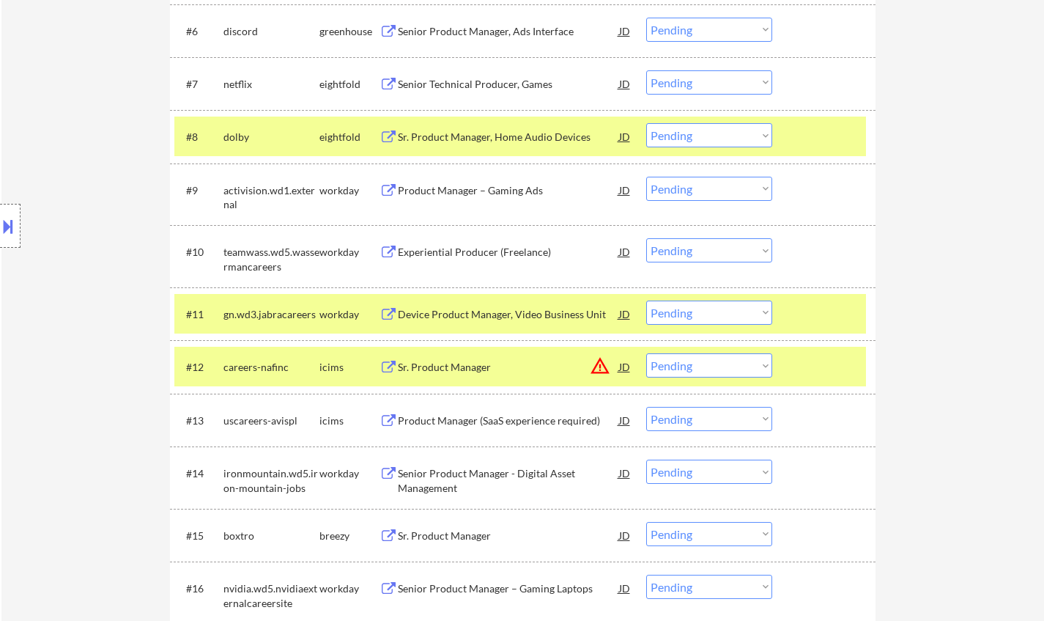
scroll to position [0, 0]
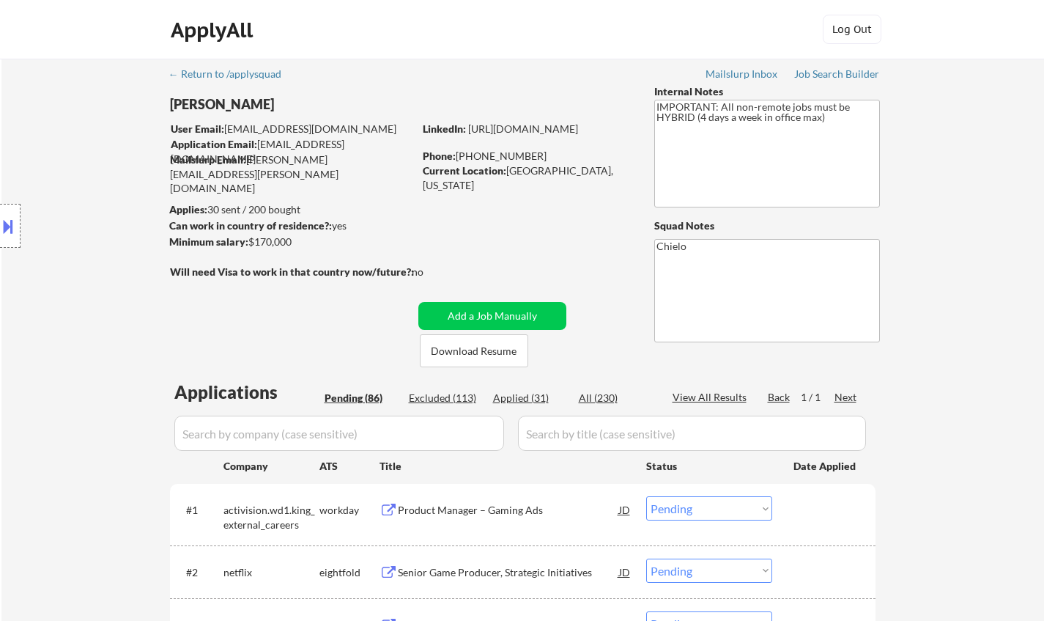
click at [518, 397] on div "Applied (31)" at bounding box center [529, 398] width 73 height 15
select select ""applied""
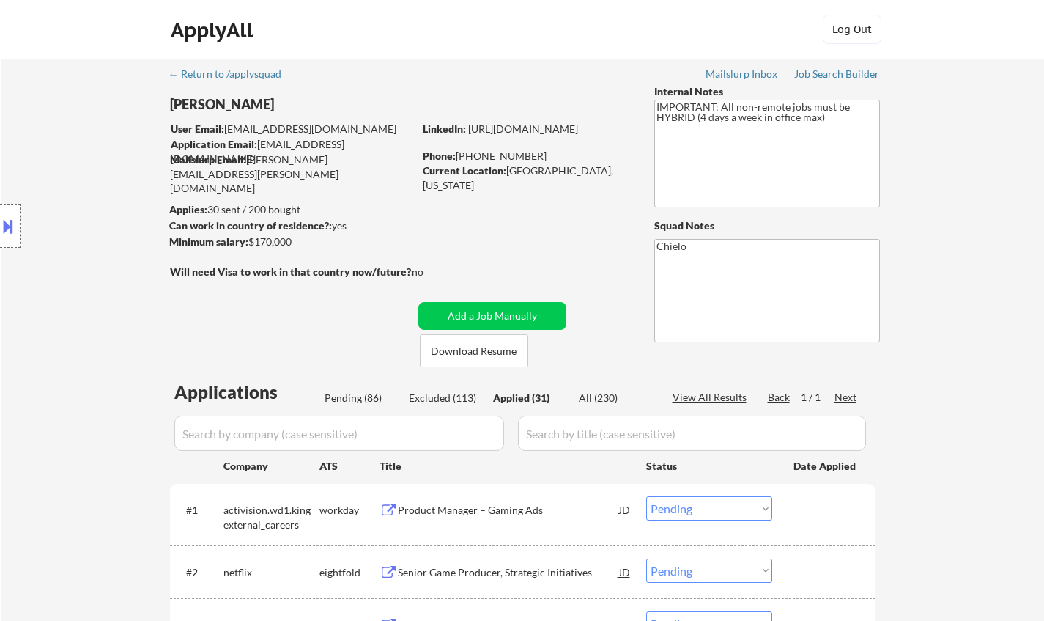
select select ""applied""
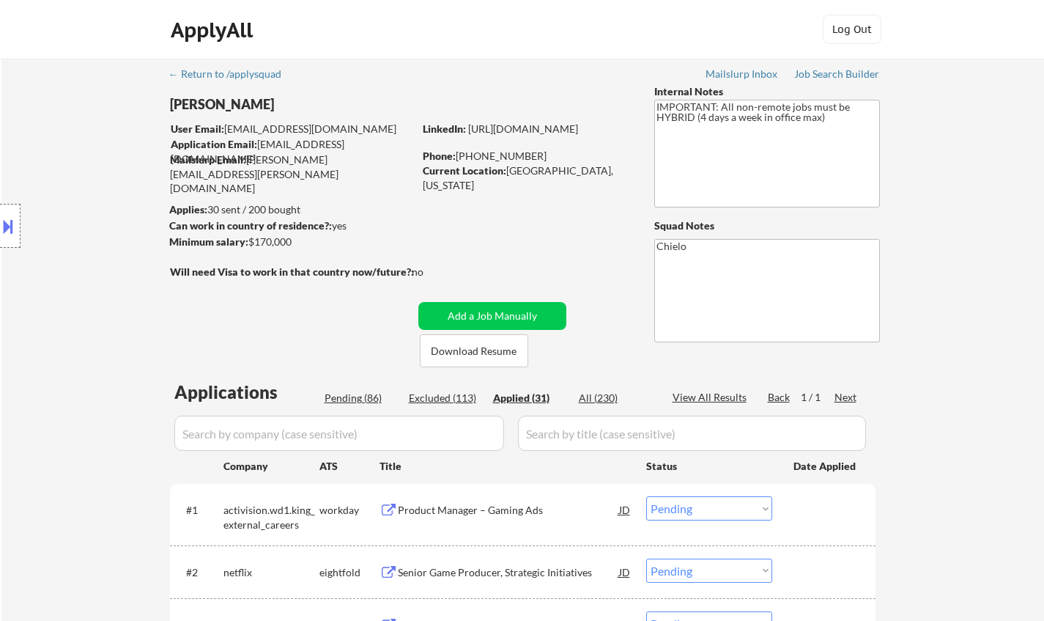
select select ""applied""
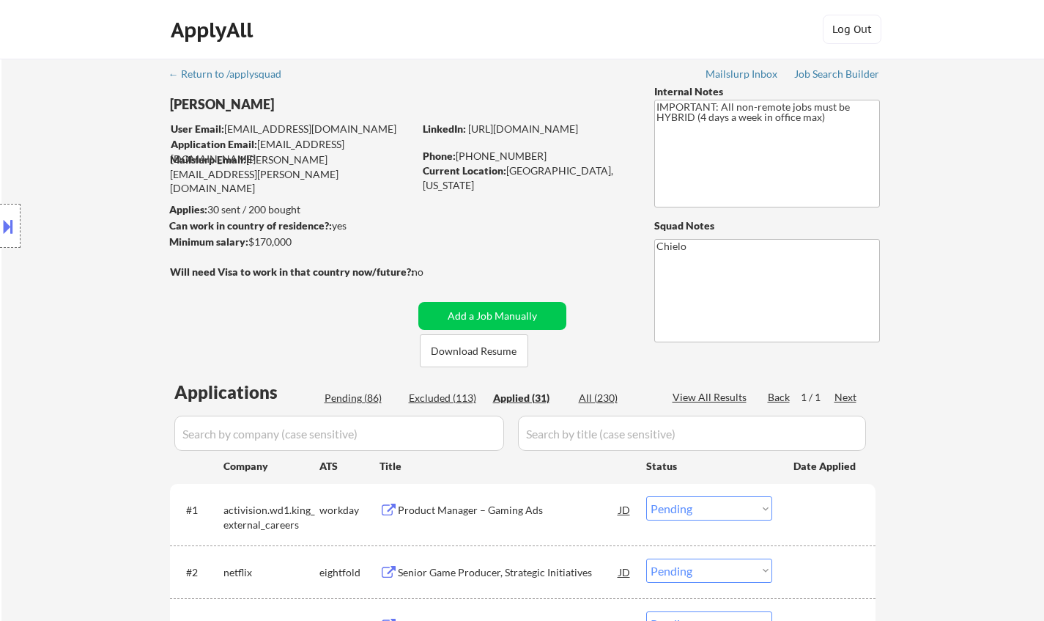
select select ""applied""
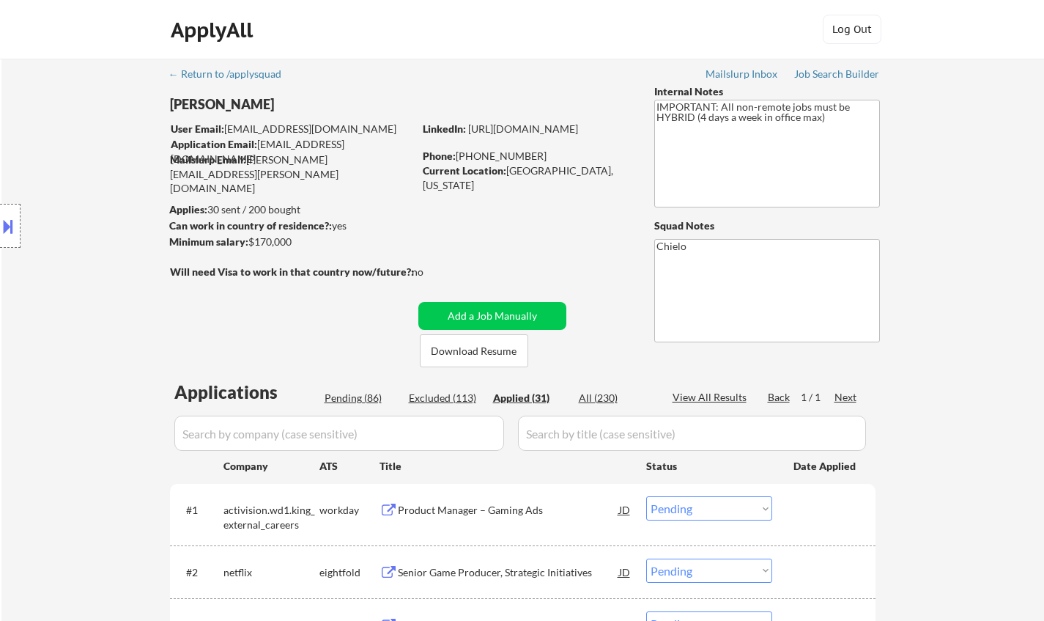
select select ""applied""
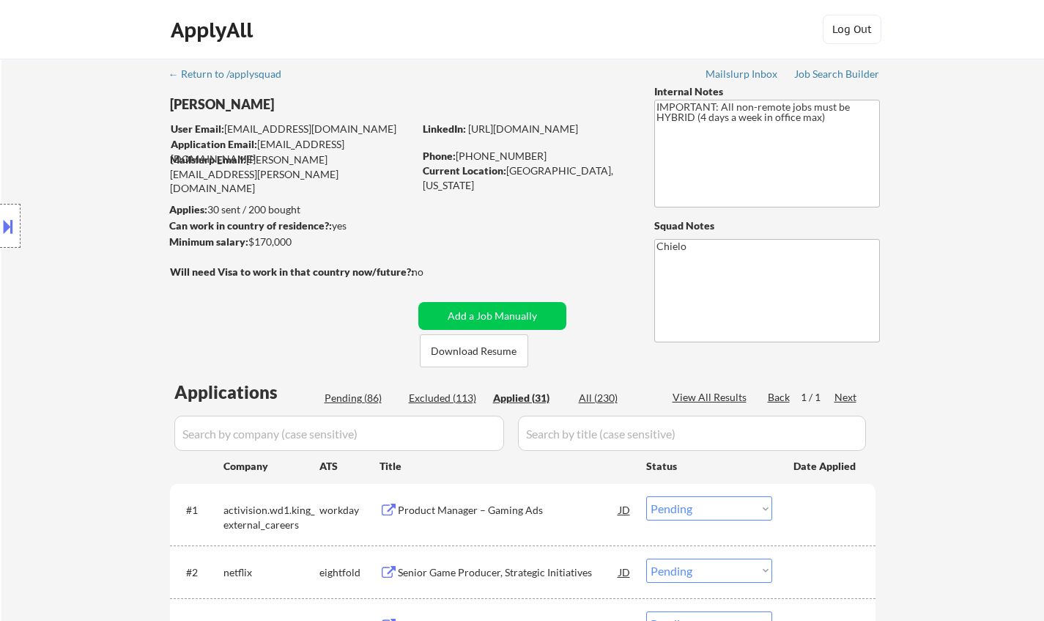
select select ""applied""
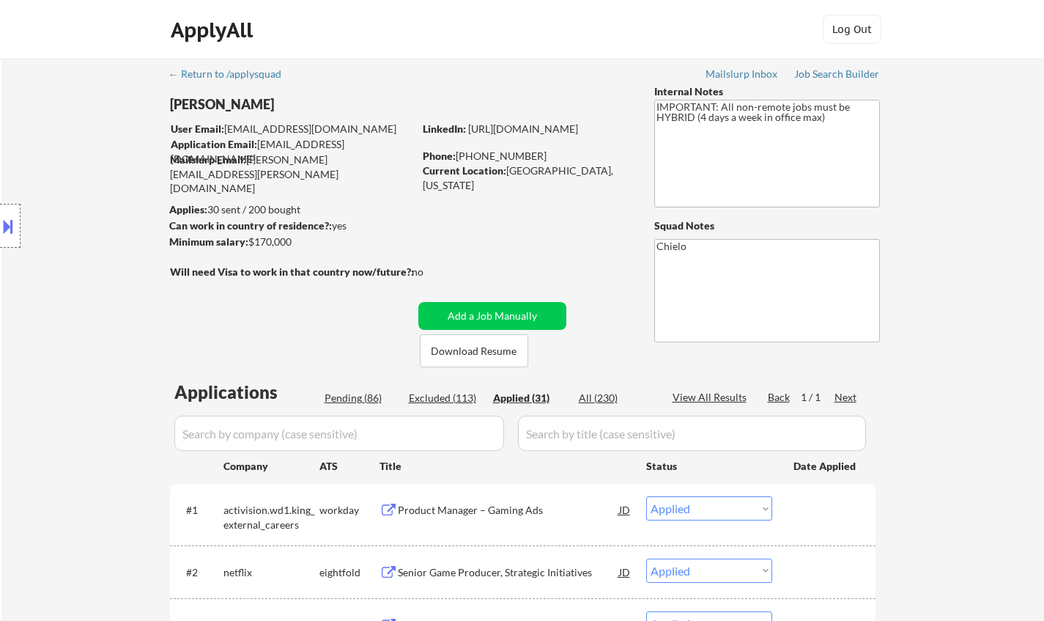
select select ""applied""
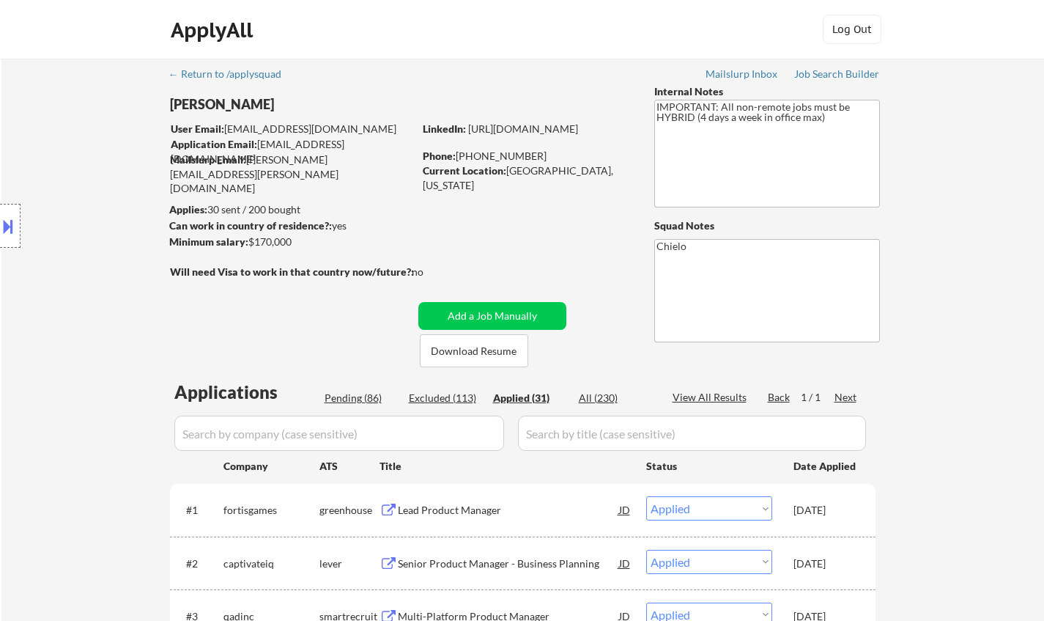
click at [351, 397] on div "Pending (86)" at bounding box center [361, 398] width 73 height 15
select select ""pending""
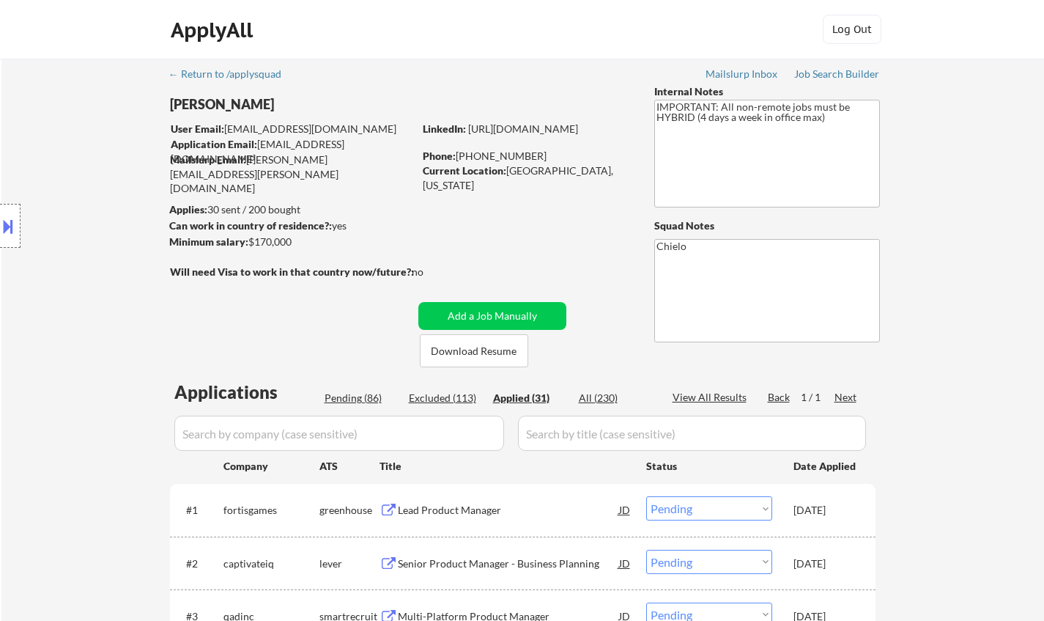
select select ""pending""
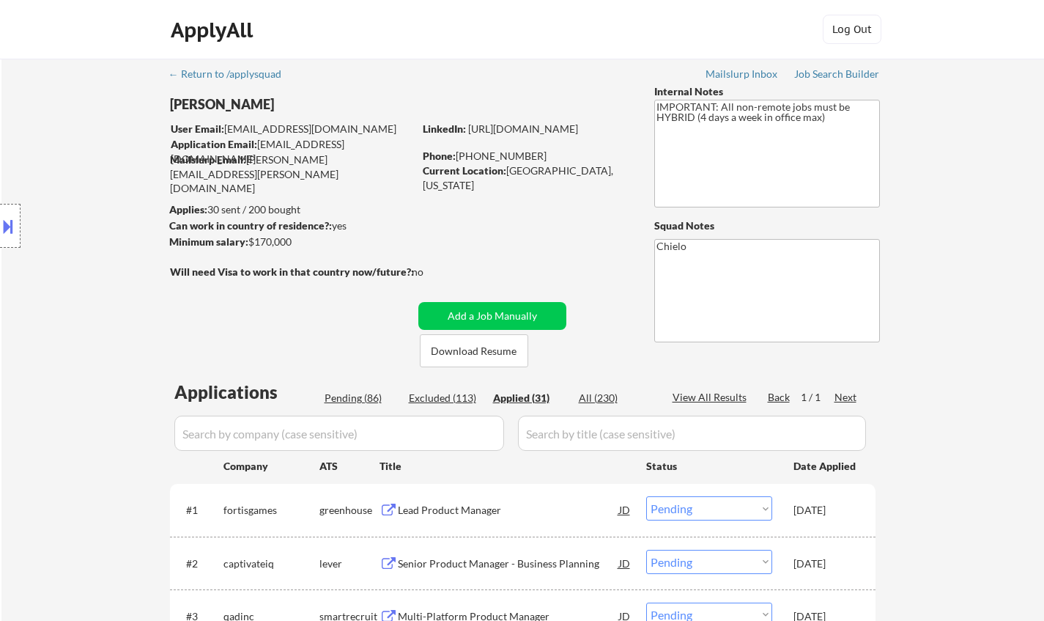
select select ""pending""
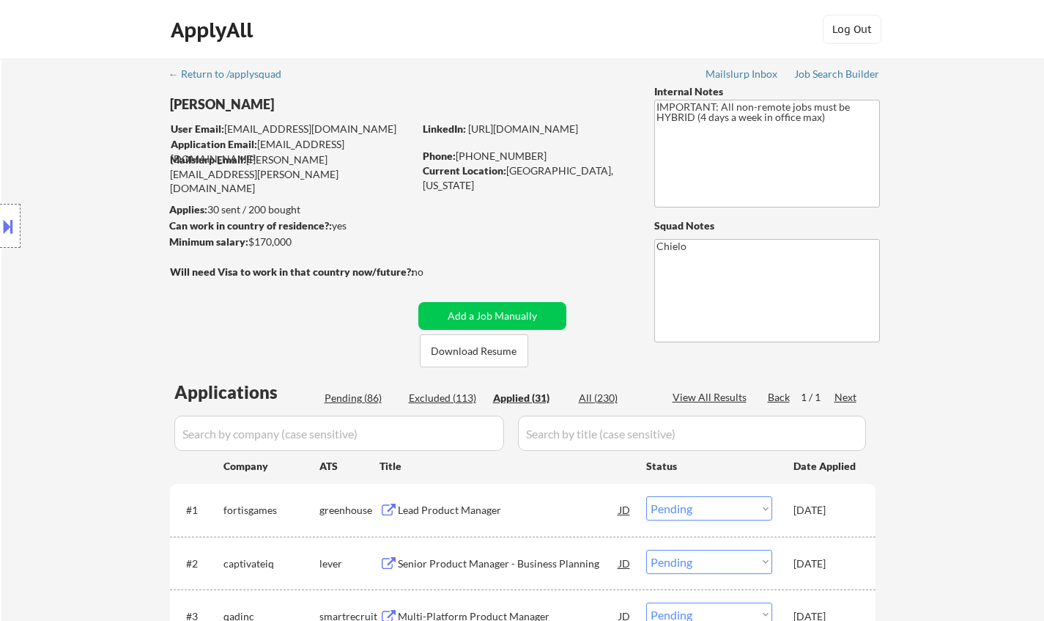
select select ""pending""
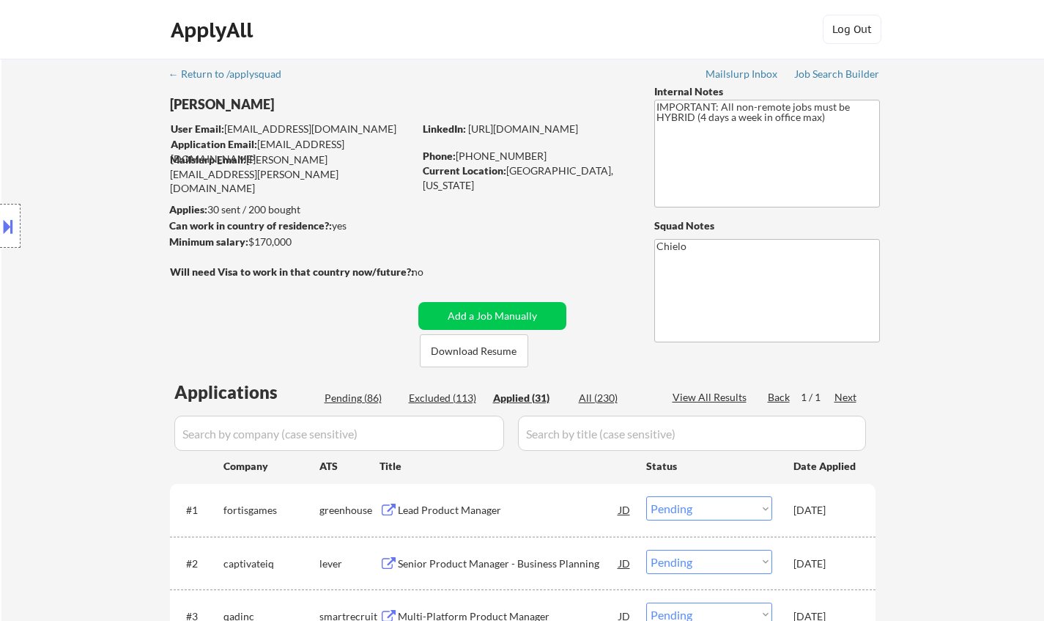
select select ""pending""
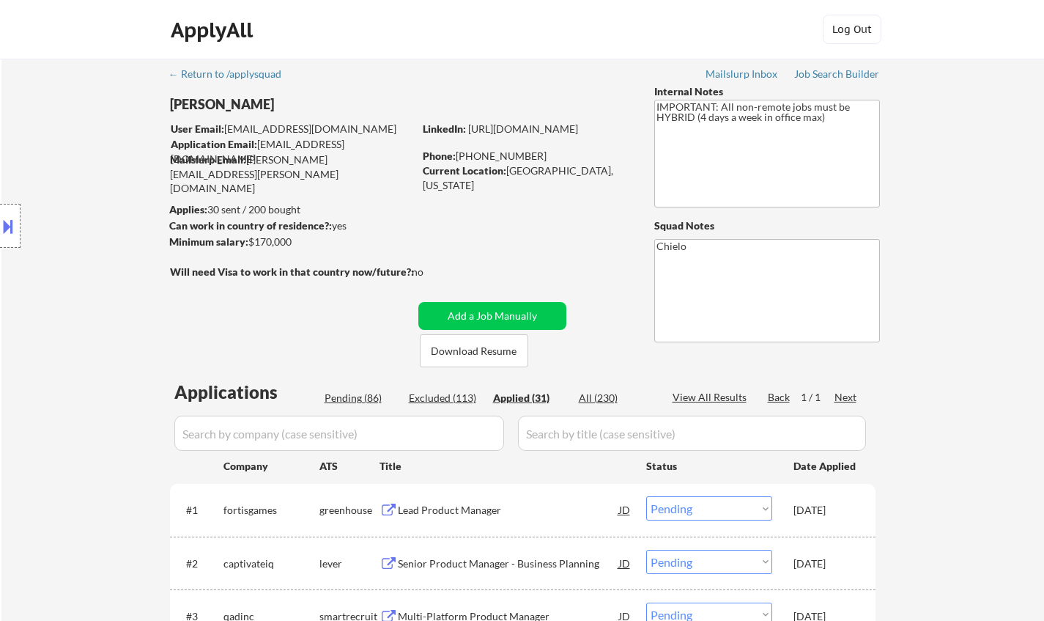
select select ""pending""
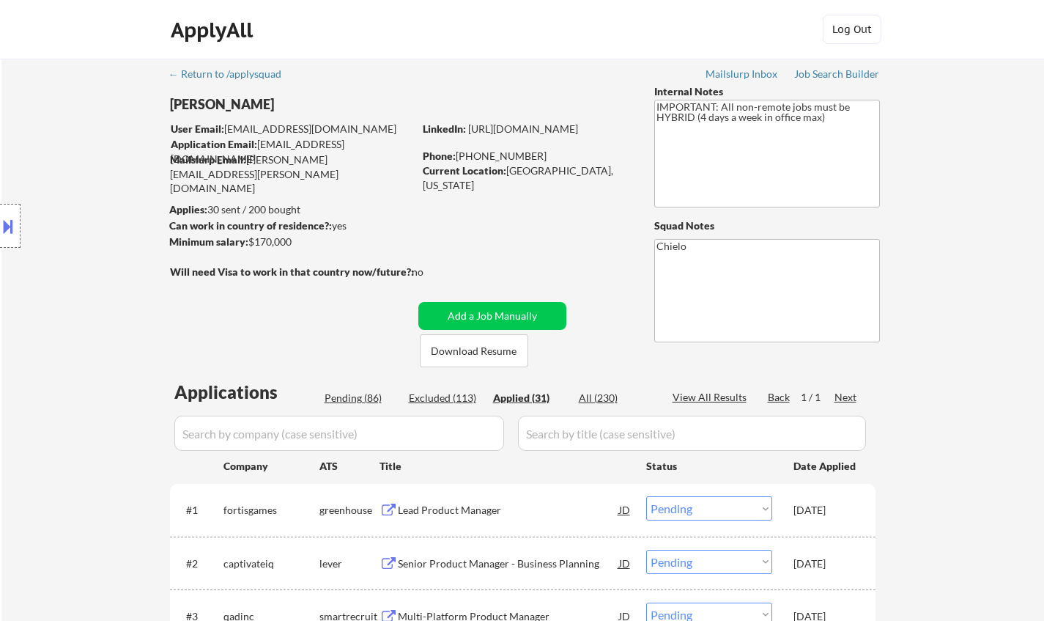
select select ""pending""
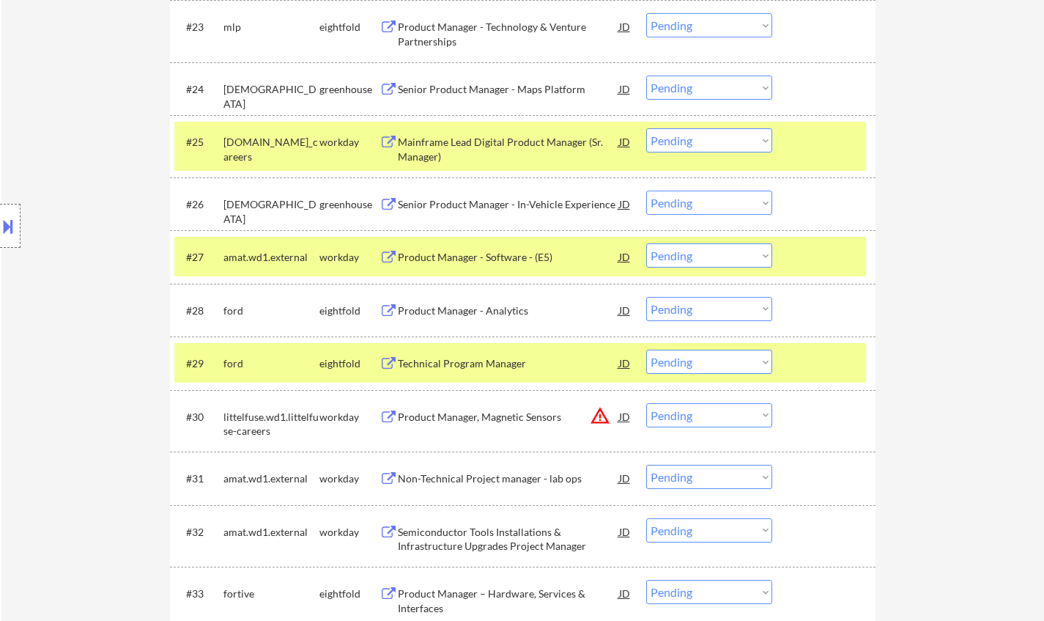
scroll to position [2191, 0]
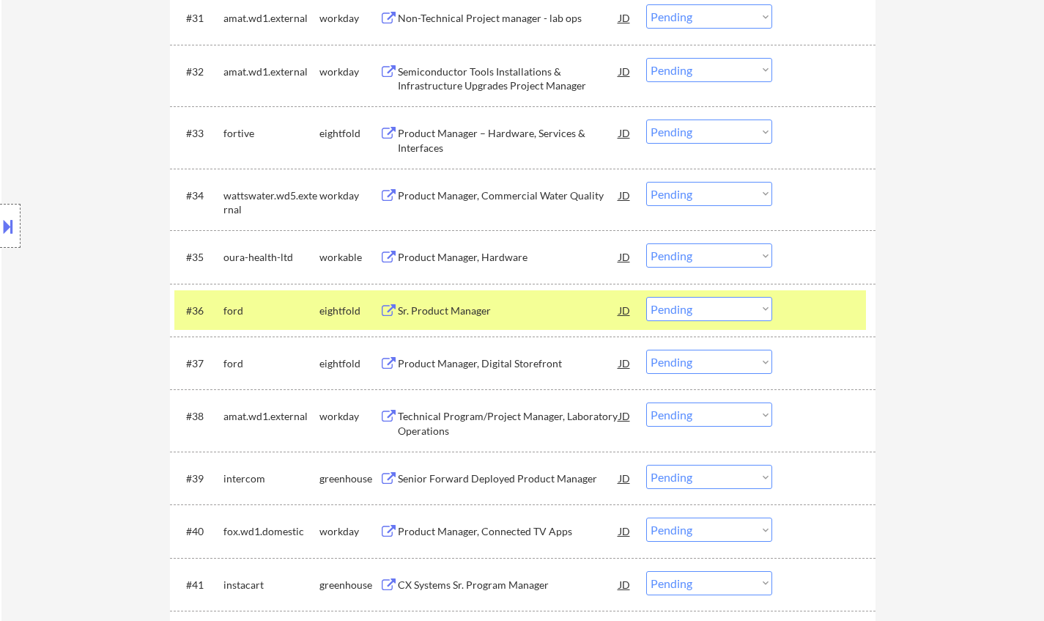
drag, startPoint x: 704, startPoint y: 309, endPoint x: 580, endPoint y: 213, distance: 156.3
click at [704, 309] on select "Choose an option... Pending Applied Excluded (Questions) Excluded (Expired) Exc…" at bounding box center [709, 309] width 126 height 24
drag, startPoint x: 685, startPoint y: 305, endPoint x: 687, endPoint y: 319, distance: 14.1
click at [685, 305] on select "Choose an option... Pending Applied Excluded (Questions) Excluded (Expired) Exc…" at bounding box center [709, 309] width 126 height 24
click at [646, 297] on select "Choose an option... Pending Applied Excluded (Questions) Excluded (Expired) Exc…" at bounding box center [709, 309] width 126 height 24
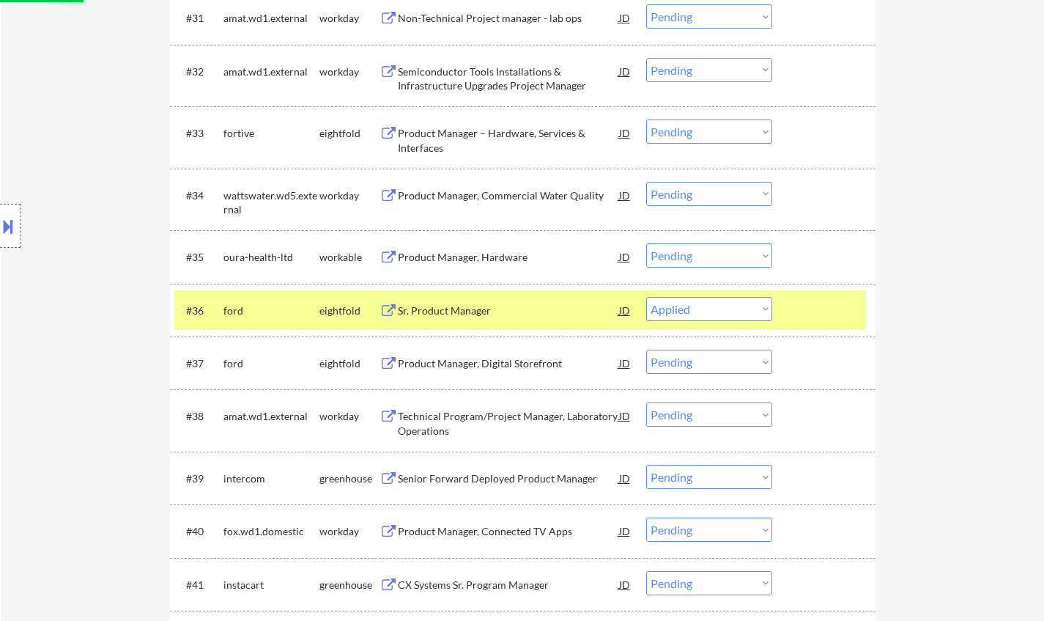
select select ""pending""
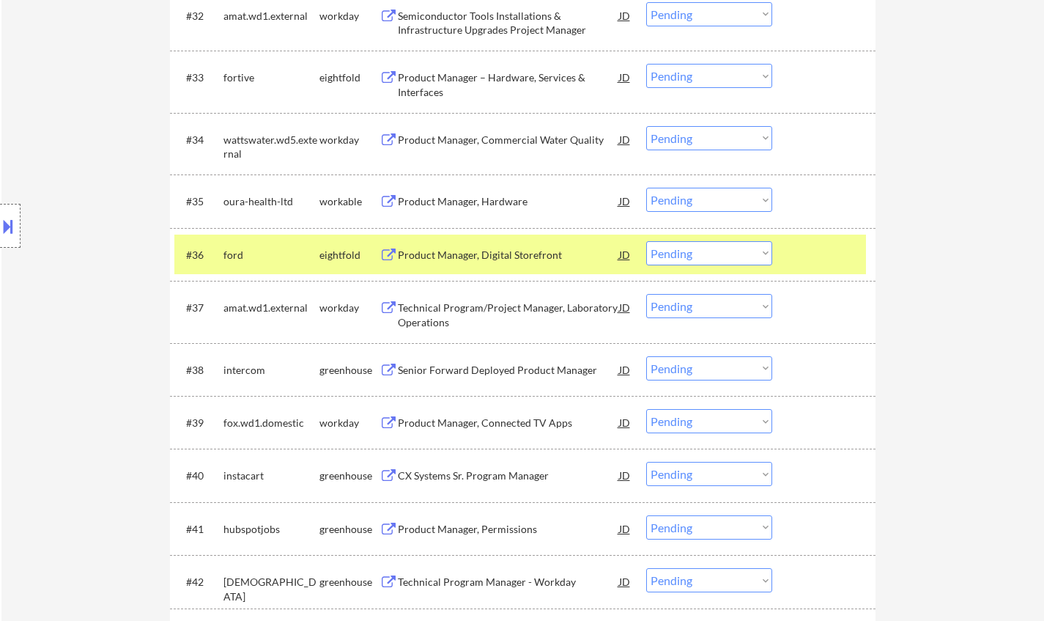
scroll to position [2264, 0]
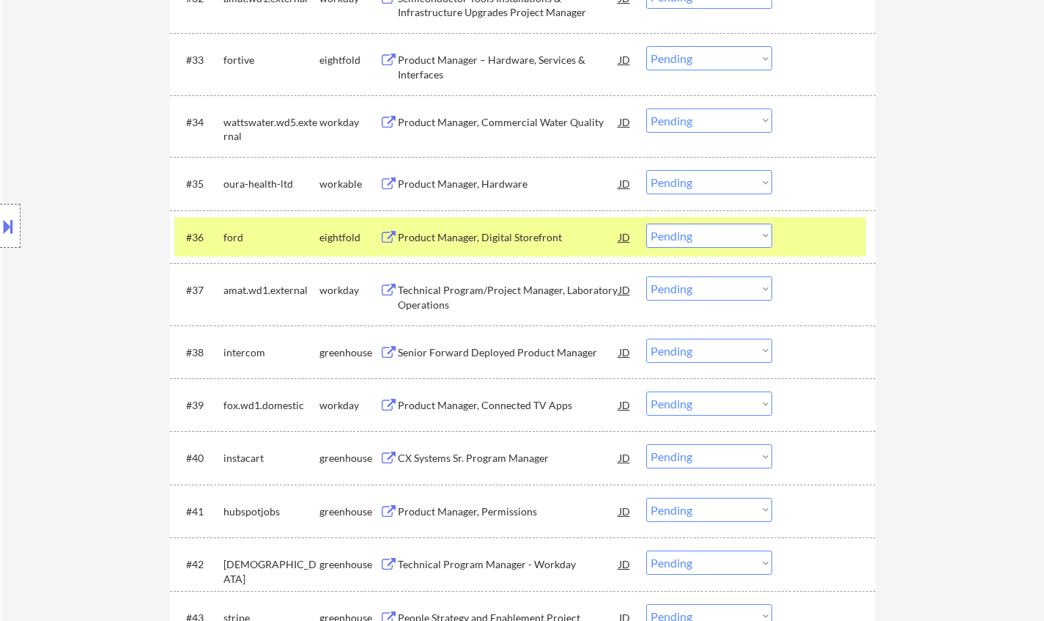
click at [483, 362] on div "Senior Forward Deployed Product Manager" at bounding box center [508, 352] width 221 height 26
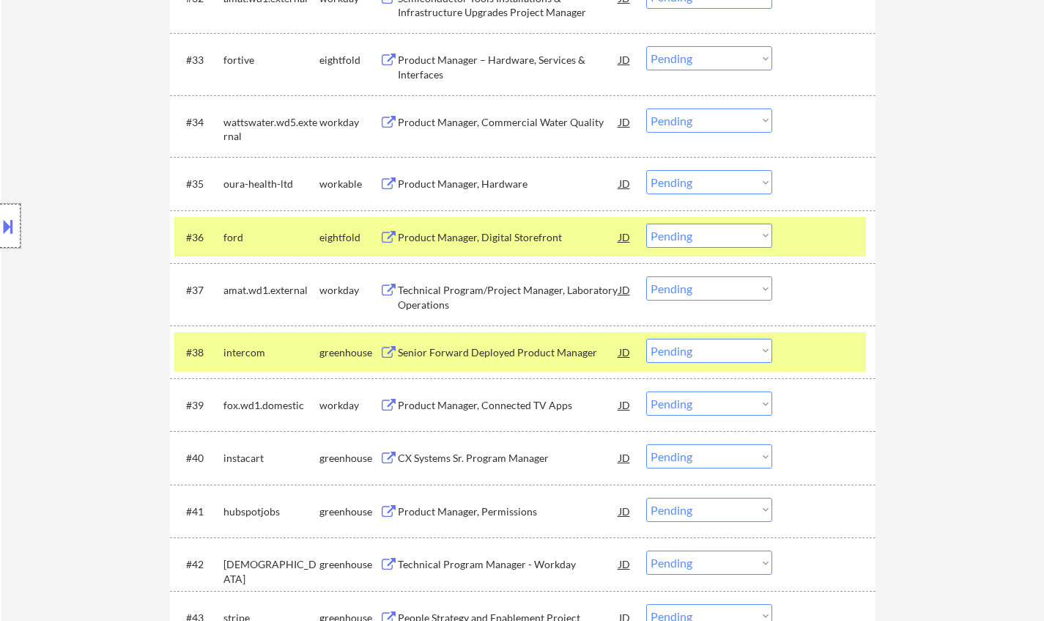
click at [16, 229] on div at bounding box center [10, 226] width 21 height 44
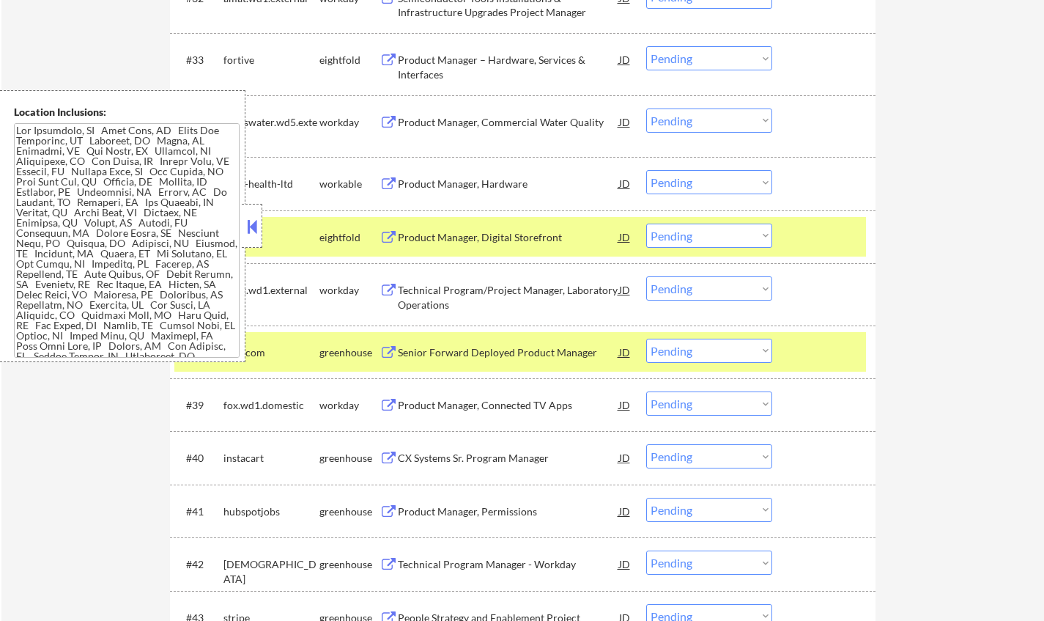
click at [249, 229] on button at bounding box center [252, 226] width 16 height 22
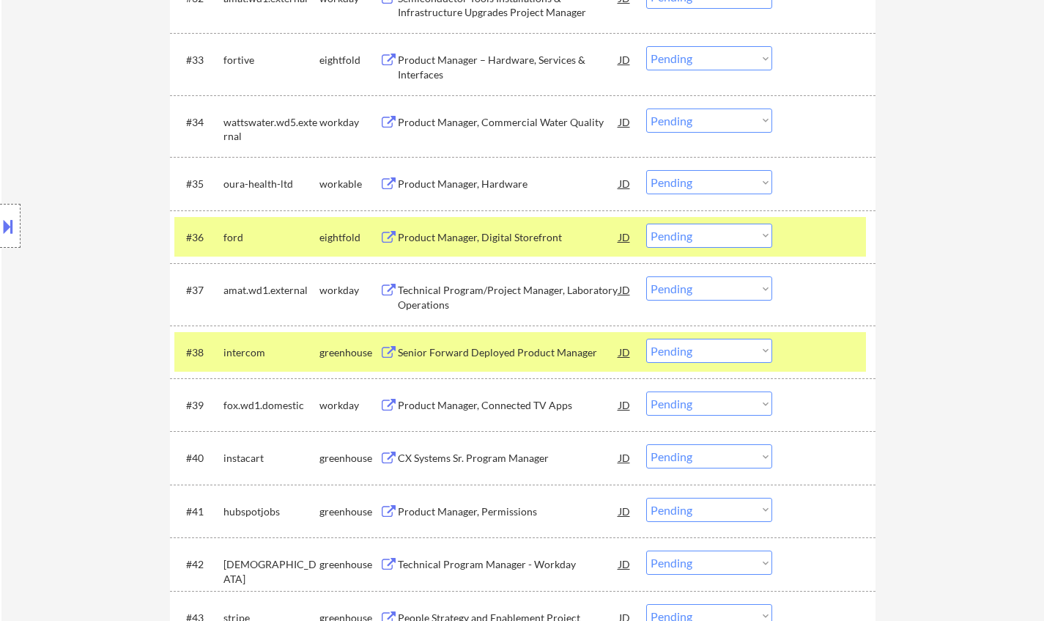
click at [709, 359] on select "Choose an option... Pending Applied Excluded (Questions) Excluded (Expired) Exc…" at bounding box center [709, 351] width 126 height 24
click at [646, 339] on select "Choose an option... Pending Applied Excluded (Questions) Excluded (Expired) Exc…" at bounding box center [709, 351] width 126 height 24
select select ""pending""
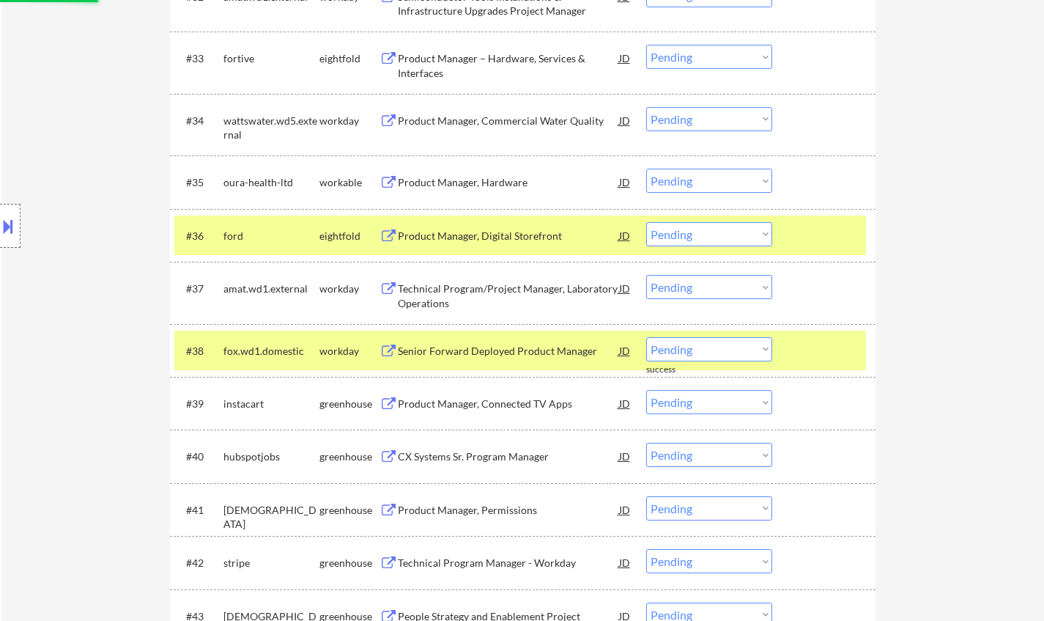
scroll to position [2411, 0]
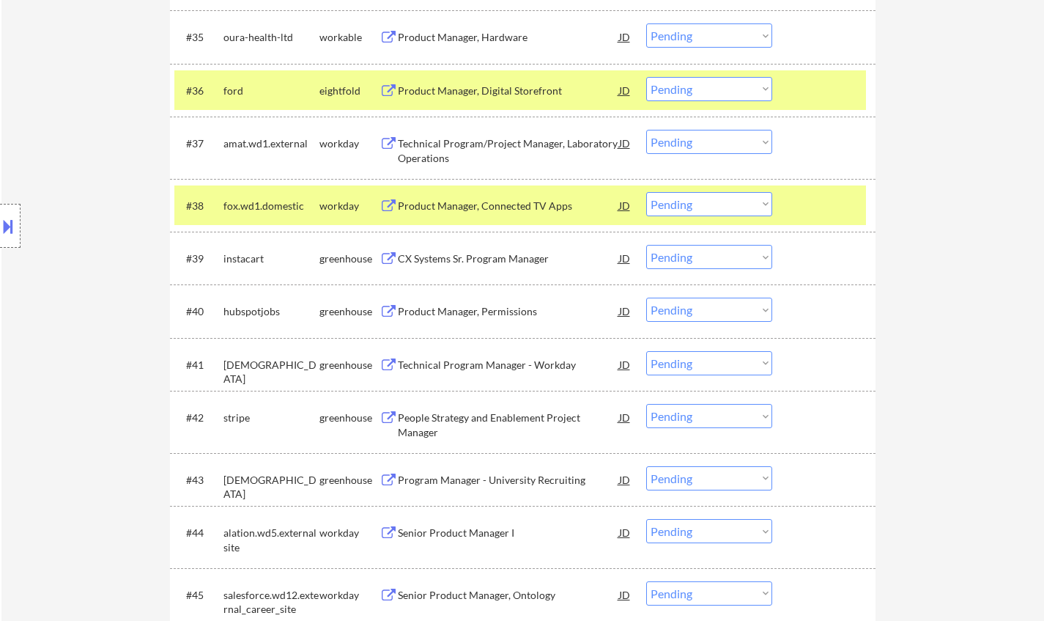
click at [482, 307] on div "Product Manager, Permissions" at bounding box center [508, 311] width 221 height 15
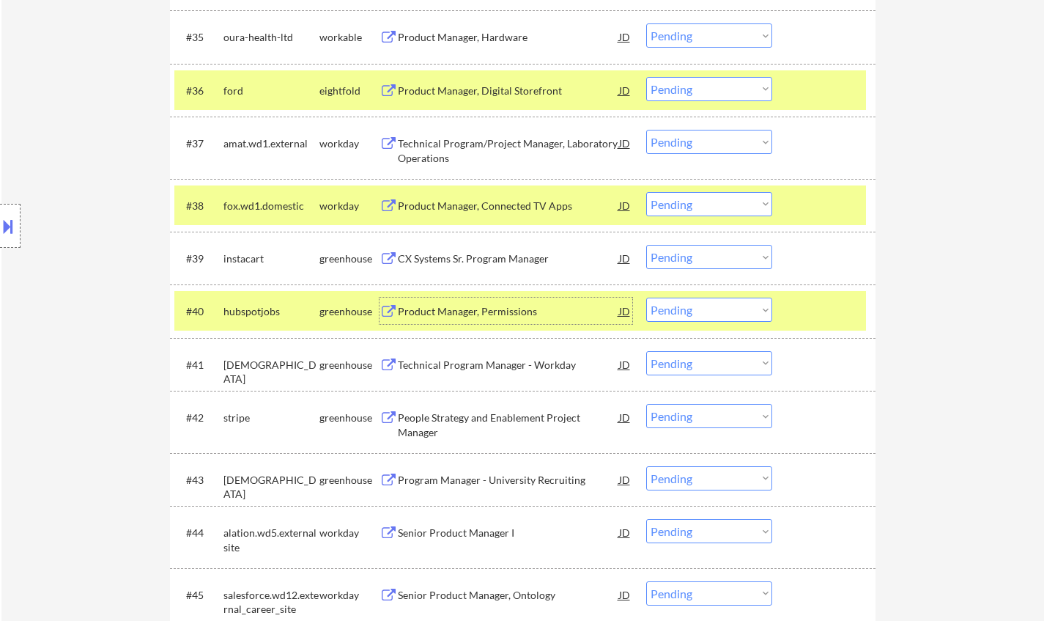
click at [686, 311] on select "Choose an option... Pending Applied Excluded (Questions) Excluded (Expired) Exc…" at bounding box center [709, 310] width 126 height 24
click at [646, 298] on select "Choose an option... Pending Applied Excluded (Questions) Excluded (Expired) Exc…" at bounding box center [709, 310] width 126 height 24
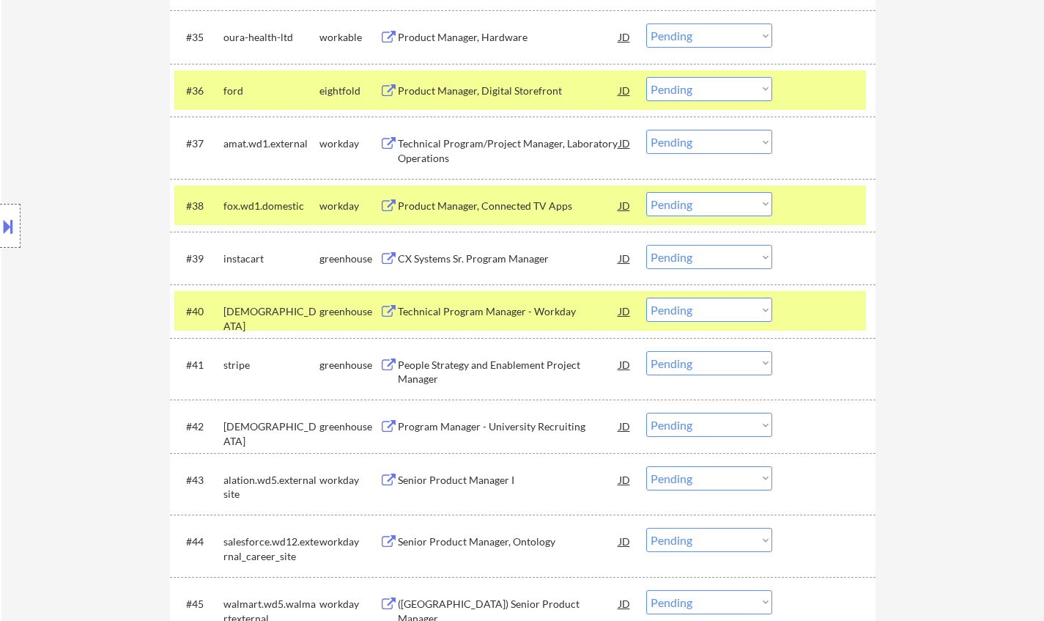
click at [498, 313] on div "Technical Program Manager - Workday" at bounding box center [508, 311] width 221 height 15
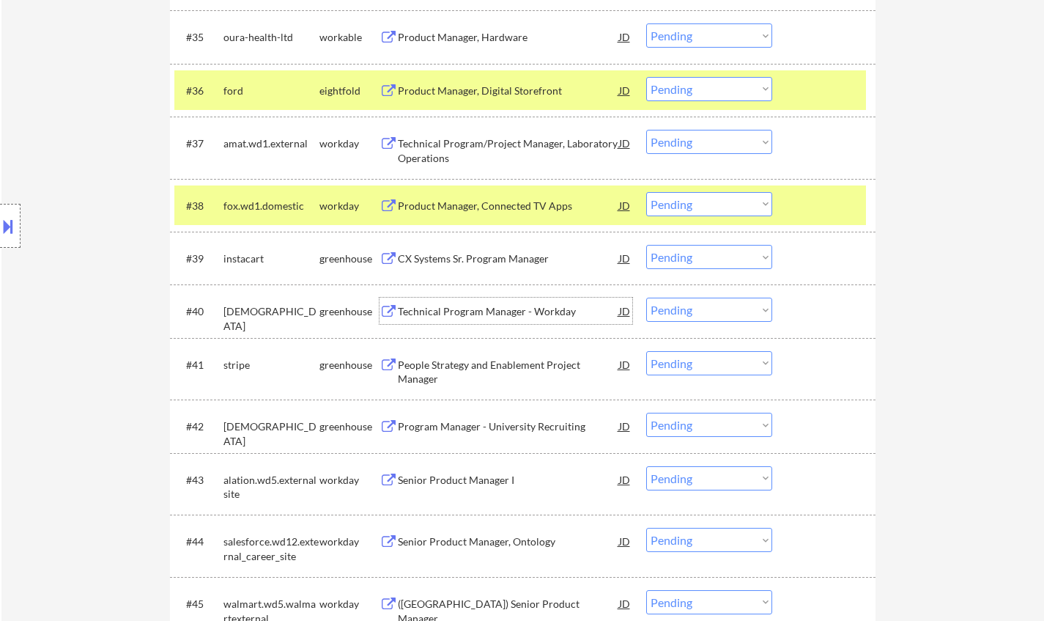
click at [696, 311] on select "Choose an option... Pending Applied Excluded (Questions) Excluded (Expired) Exc…" at bounding box center [709, 310] width 126 height 24
click at [646, 298] on select "Choose an option... Pending Applied Excluded (Questions) Excluded (Expired) Exc…" at bounding box center [709, 310] width 126 height 24
select select ""pending""
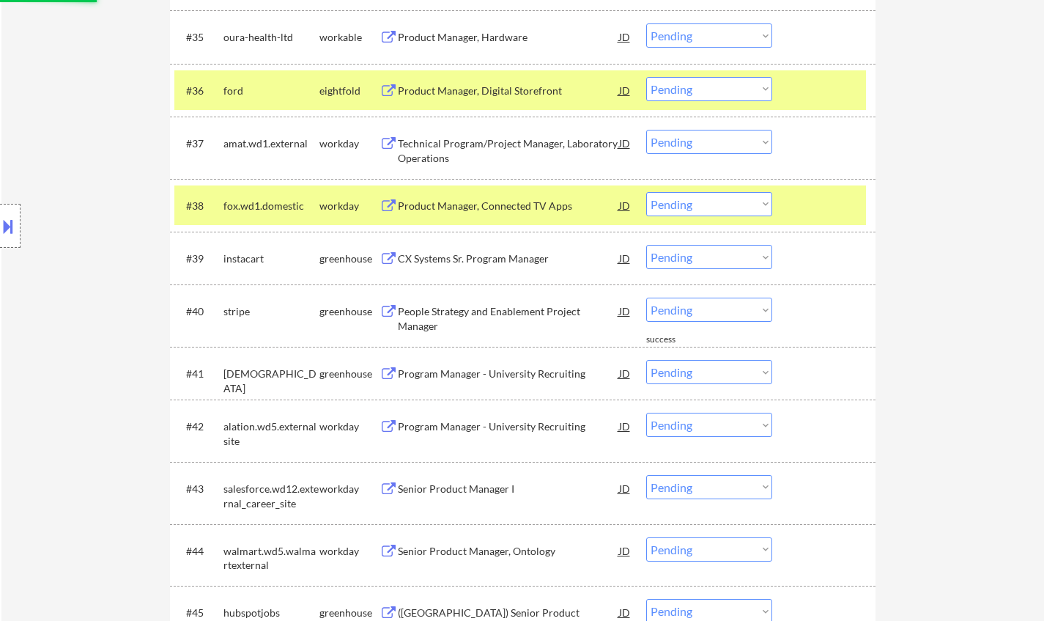
click at [474, 375] on div "Program Manager - University Recruiting" at bounding box center [508, 373] width 221 height 15
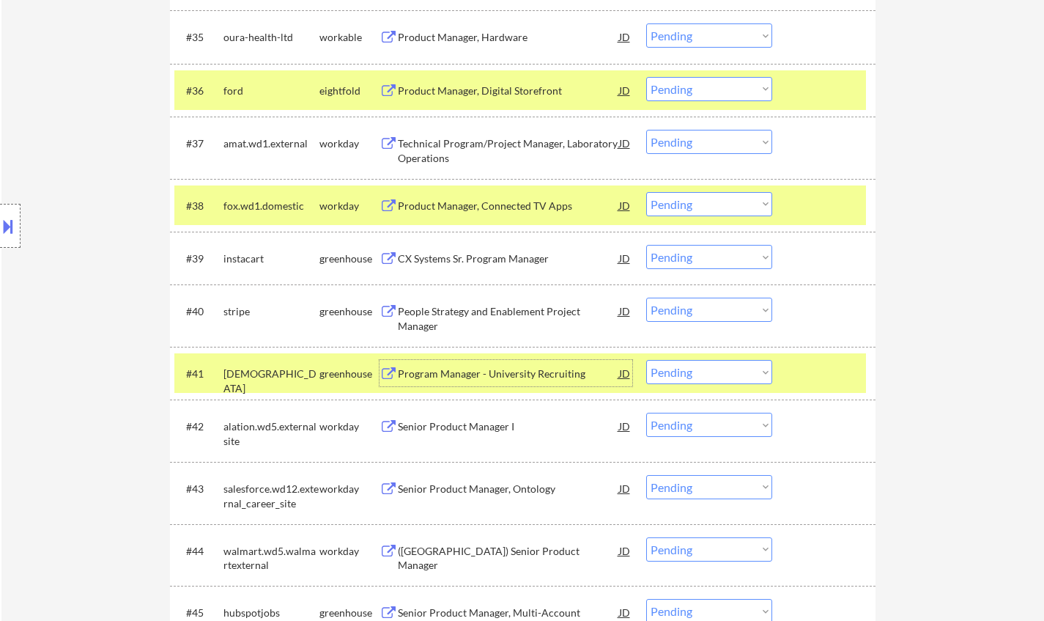
click at [707, 373] on select "Choose an option... Pending Applied Excluded (Questions) Excluded (Expired) Exc…" at bounding box center [709, 372] width 126 height 24
click at [646, 360] on select "Choose an option... Pending Applied Excluded (Questions) Excluded (Expired) Exc…" at bounding box center [709, 372] width 126 height 24
select select ""pending""
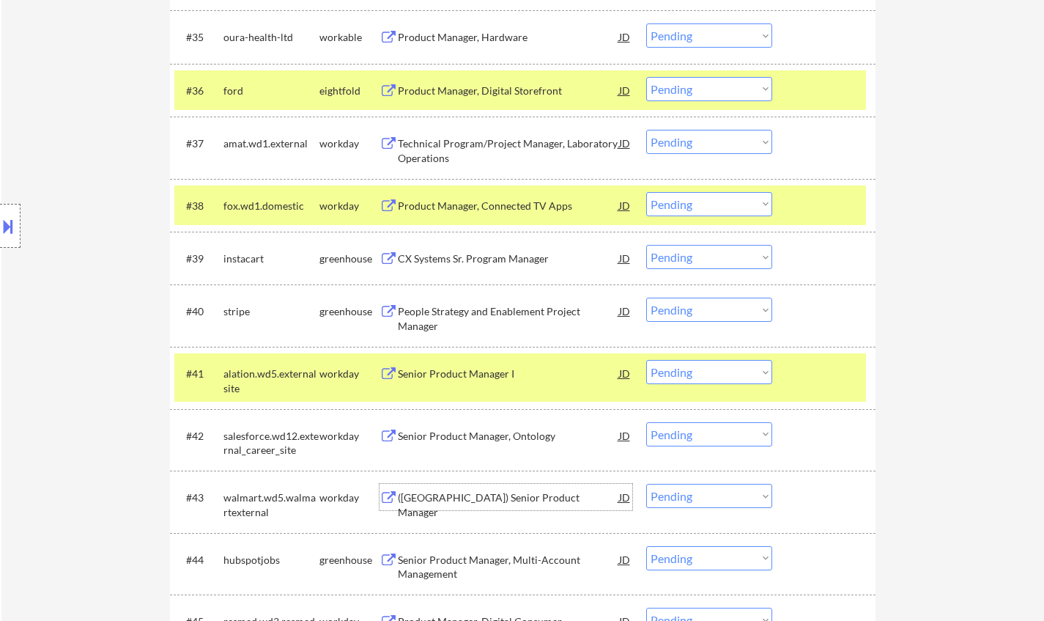
click at [475, 500] on div "(USA) Senior Product Manager" at bounding box center [508, 504] width 221 height 29
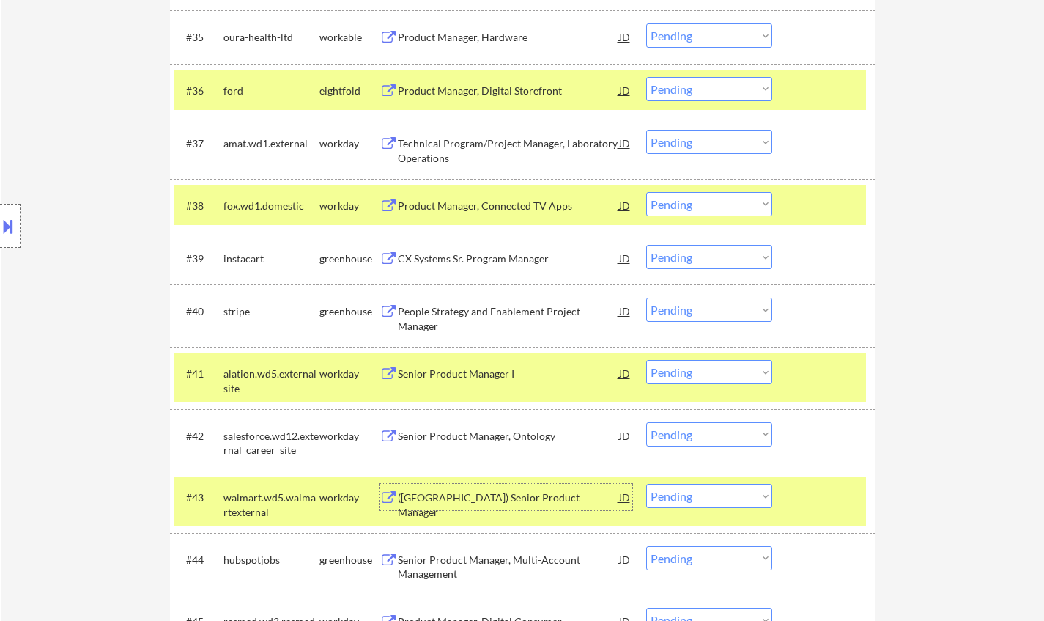
scroll to position [2557, 0]
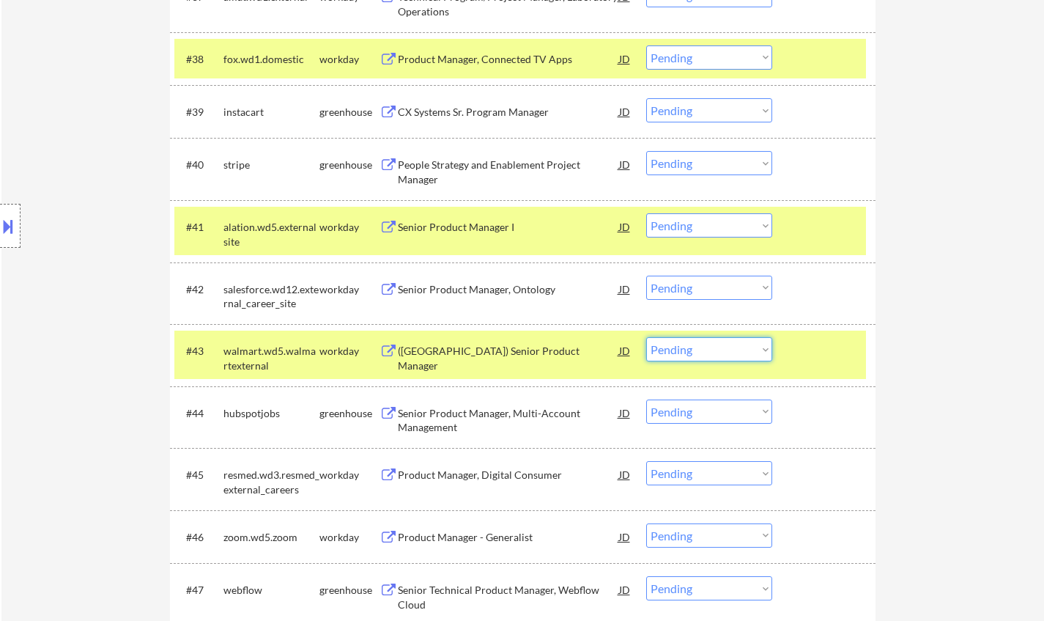
click at [712, 351] on select "Choose an option... Pending Applied Excluded (Questions) Excluded (Expired) Exc…" at bounding box center [709, 349] width 126 height 24
click at [646, 337] on select "Choose an option... Pending Applied Excluded (Questions) Excluded (Expired) Exc…" at bounding box center [709, 349] width 126 height 24
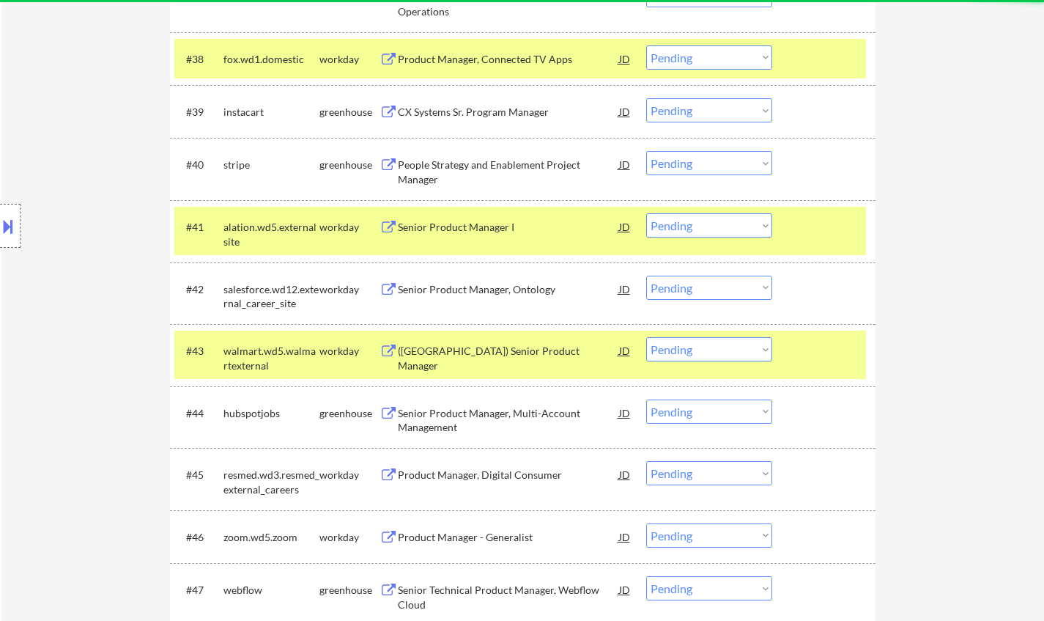
scroll to position [2630, 0]
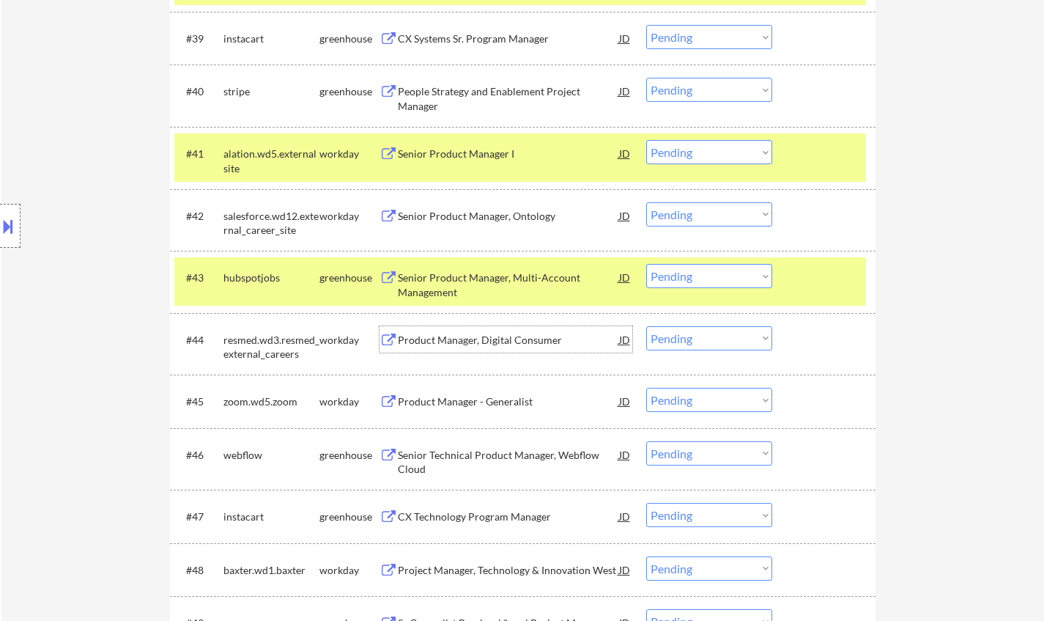
click at [497, 343] on div "Product Manager, Digital Consumer" at bounding box center [508, 340] width 221 height 15
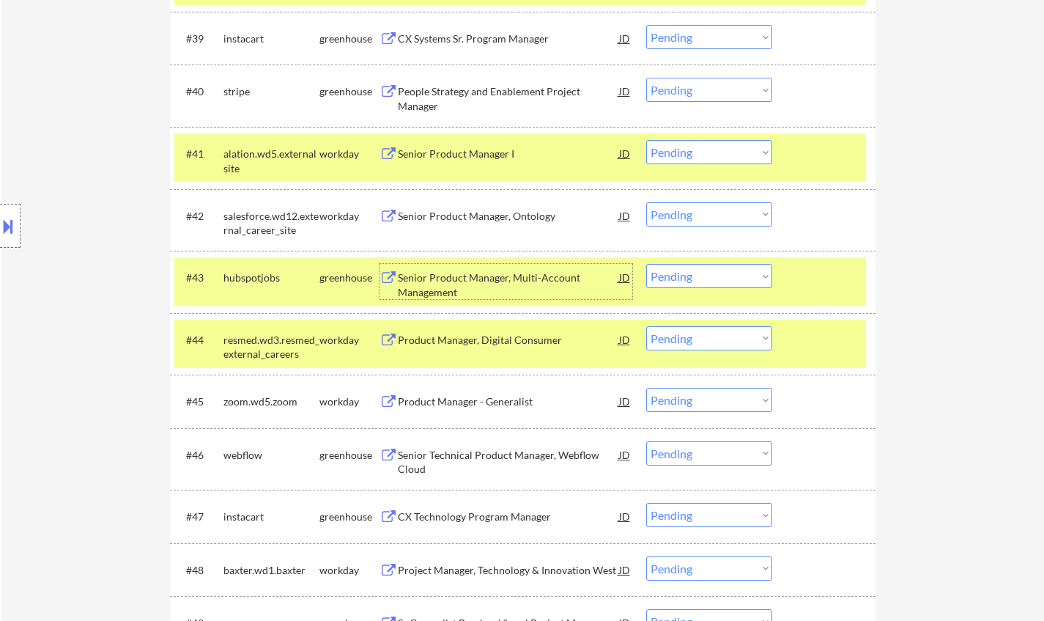
click at [464, 270] on div "Senior Product Manager, Multi-Account Management" at bounding box center [508, 284] width 221 height 29
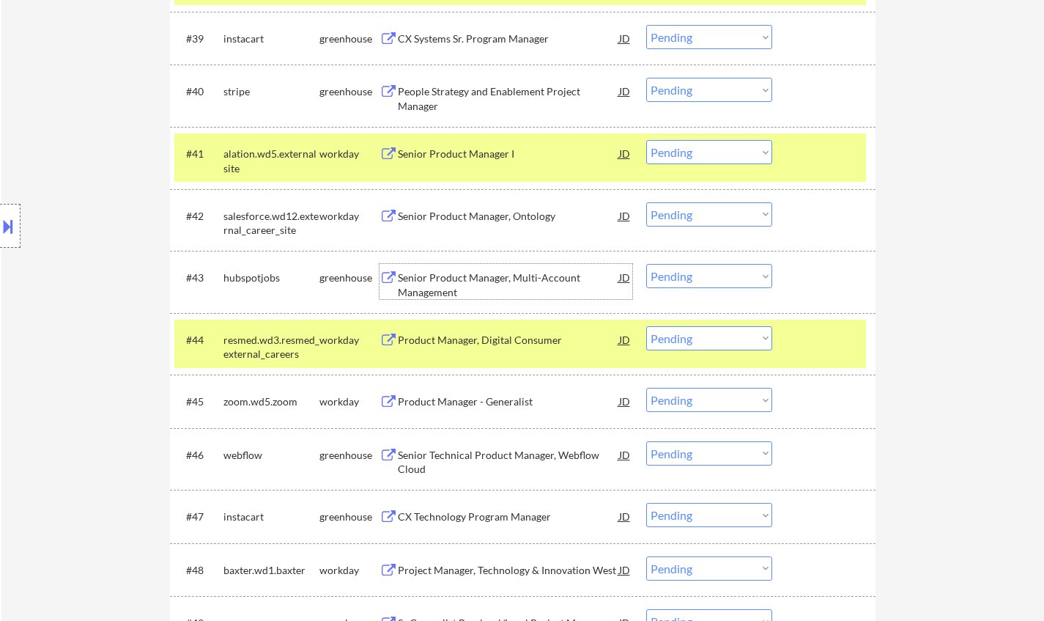
drag, startPoint x: 696, startPoint y: 281, endPoint x: 702, endPoint y: 286, distance: 7.8
click at [696, 281] on select "Choose an option... Pending Applied Excluded (Questions) Excluded (Expired) Exc…" at bounding box center [709, 276] width 126 height 24
click at [646, 264] on select "Choose an option... Pending Applied Excluded (Questions) Excluded (Expired) Exc…" at bounding box center [709, 276] width 126 height 24
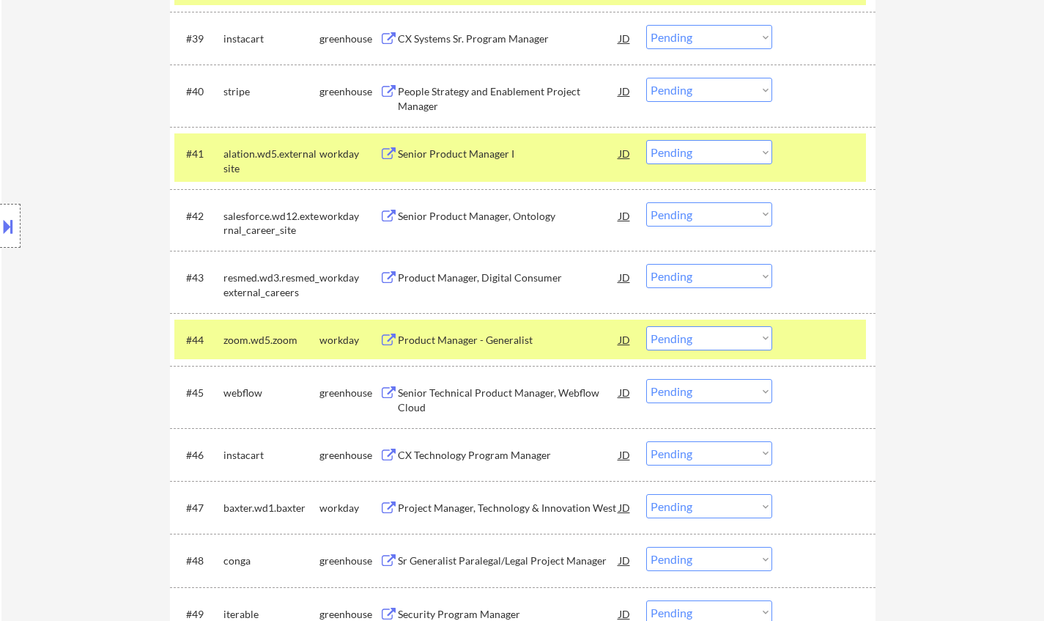
click at [712, 276] on select "Choose an option... Pending Applied Excluded (Questions) Excluded (Expired) Exc…" at bounding box center [709, 276] width 126 height 24
click at [646, 264] on select "Choose an option... Pending Applied Excluded (Questions) Excluded (Expired) Exc…" at bounding box center [709, 276] width 126 height 24
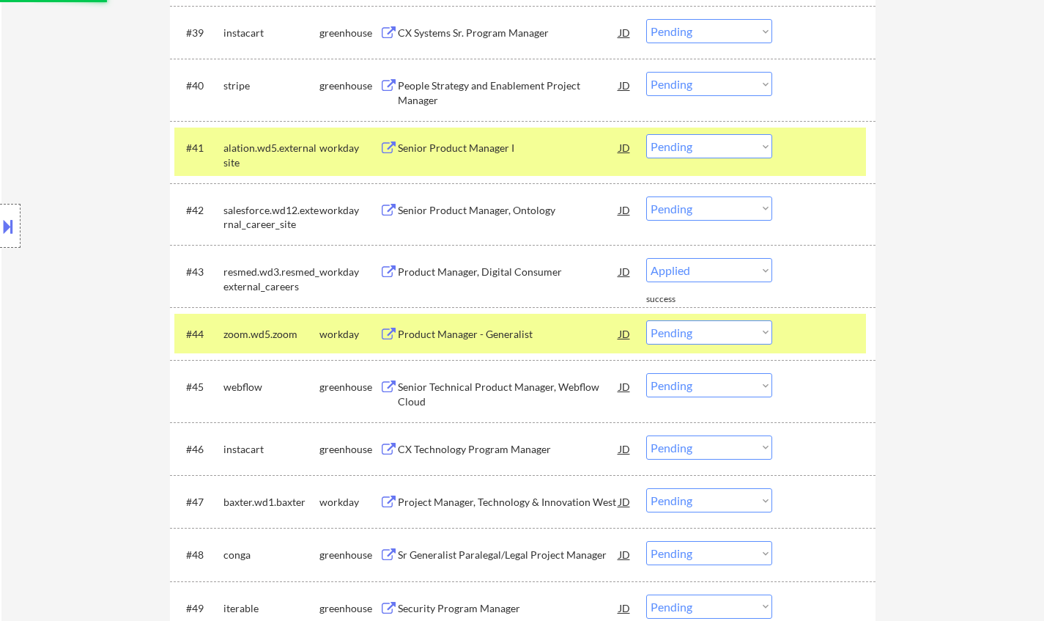
scroll to position [2704, 0]
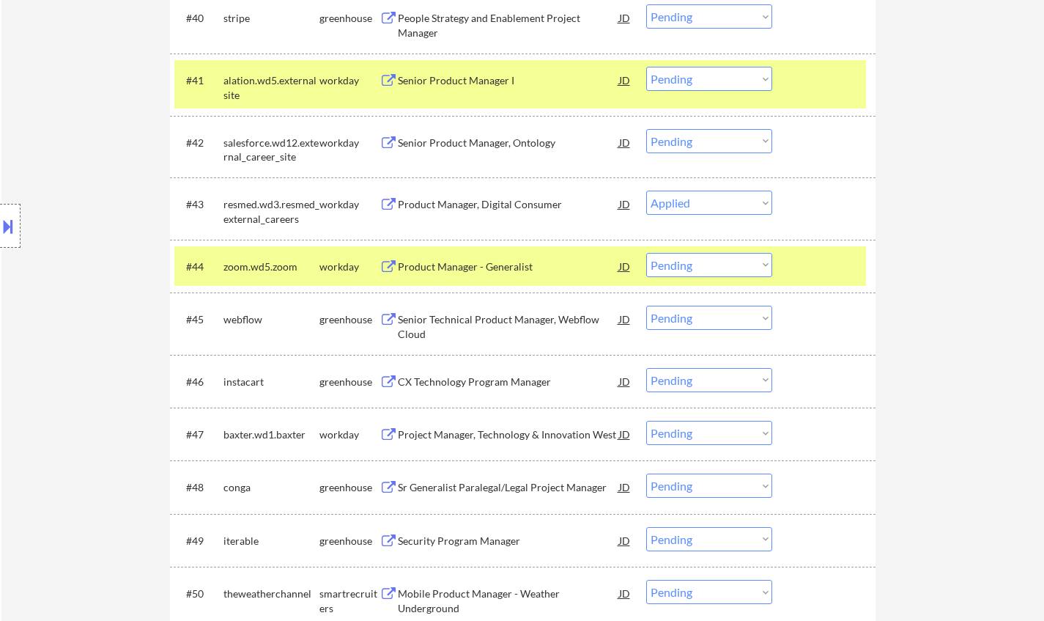
click at [497, 315] on div "Senior Technical Product Manager, Webflow Cloud" at bounding box center [508, 326] width 221 height 29
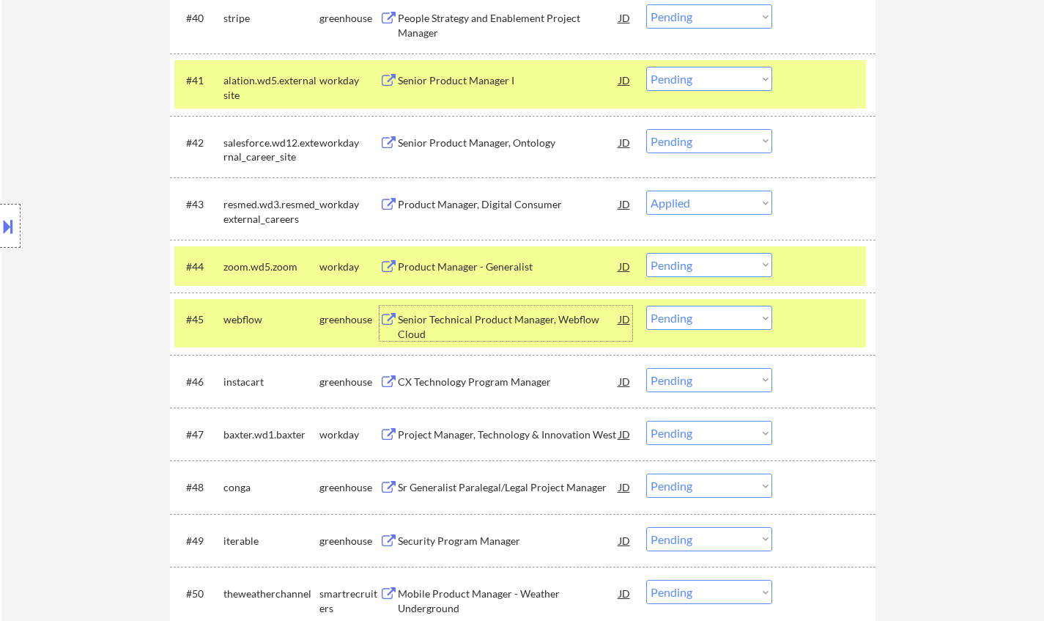
drag, startPoint x: 710, startPoint y: 317, endPoint x: 711, endPoint y: 329, distance: 12.5
click at [710, 317] on select "Choose an option... Pending Applied Excluded (Questions) Excluded (Expired) Exc…" at bounding box center [709, 318] width 126 height 24
select select ""pending""
click at [646, 306] on select "Choose an option... Pending Applied Excluded (Questions) Excluded (Expired) Exc…" at bounding box center [709, 318] width 126 height 24
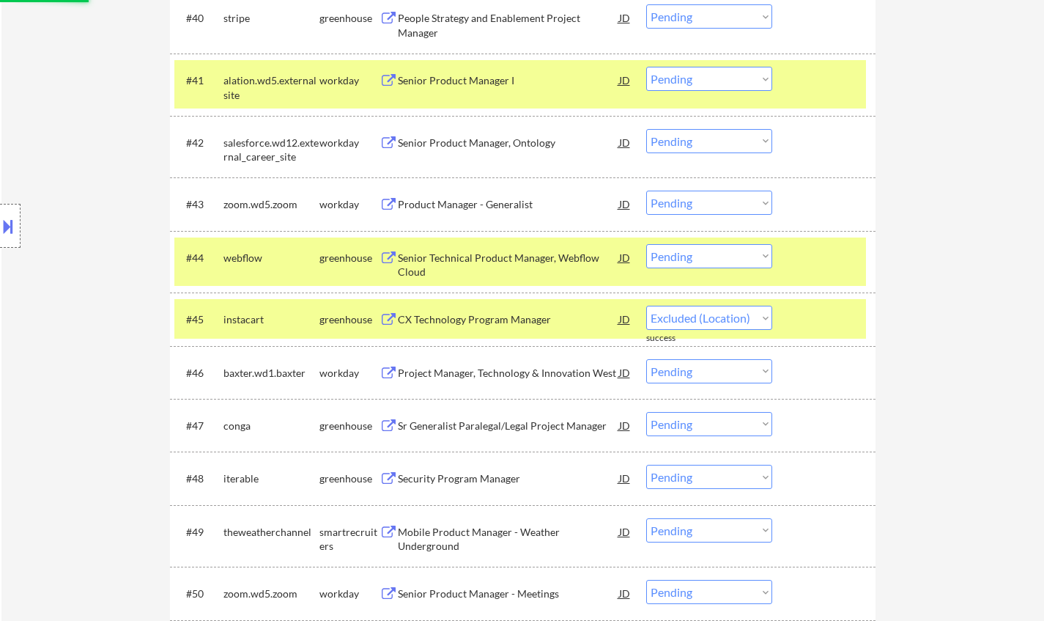
select select ""pending""
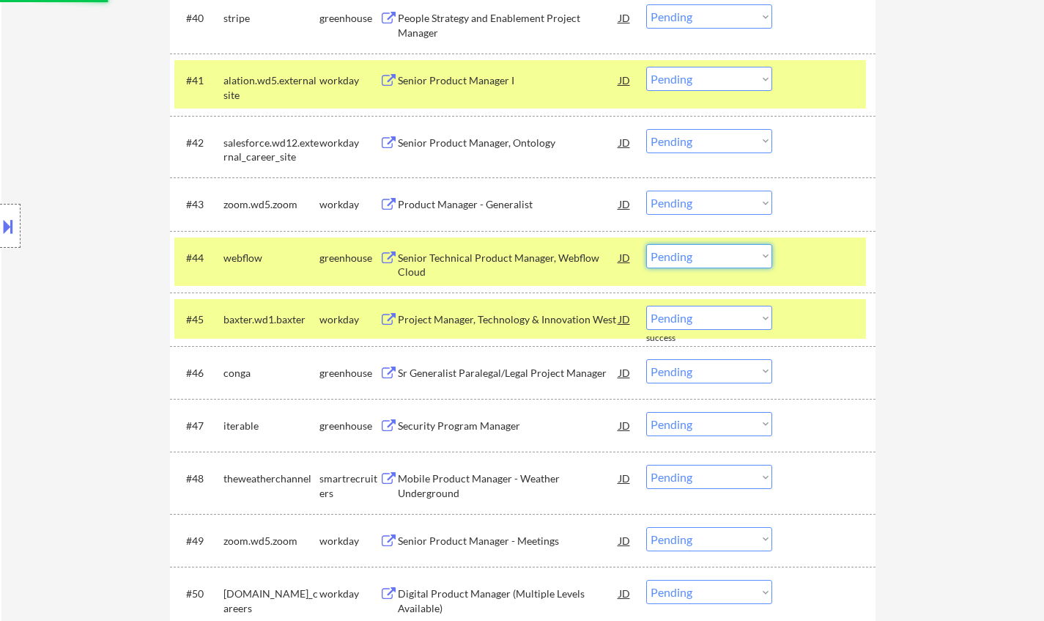
click at [711, 259] on select "Choose an option... Pending Applied Excluded (Questions) Excluded (Expired) Exc…" at bounding box center [709, 256] width 126 height 24
click at [646, 244] on select "Choose an option... Pending Applied Excluded (Questions) Excluded (Expired) Exc…" at bounding box center [709, 256] width 126 height 24
select select ""pending""
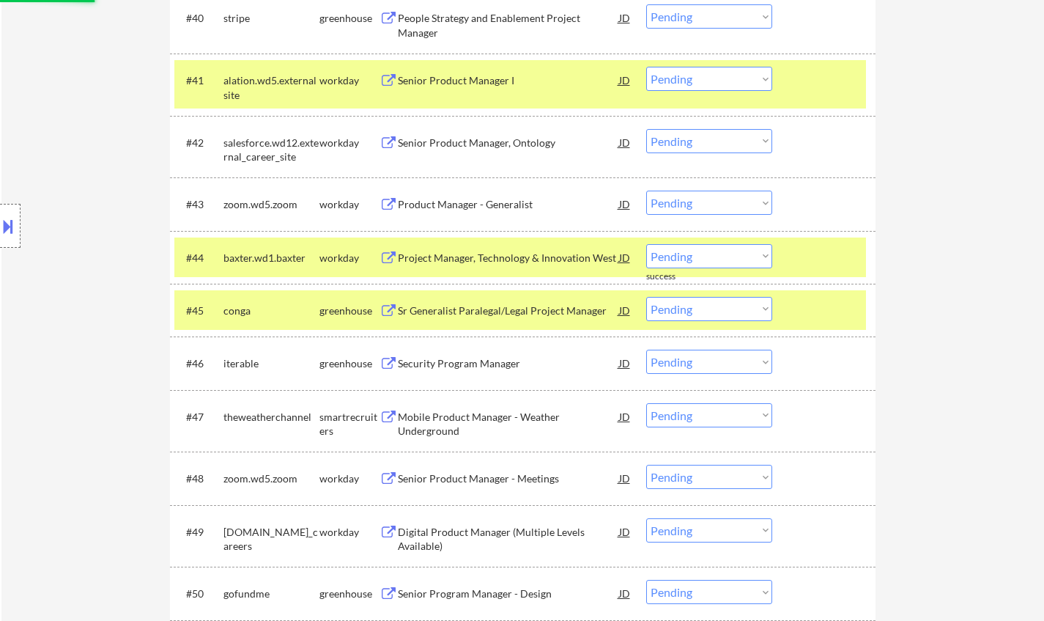
scroll to position [2777, 0]
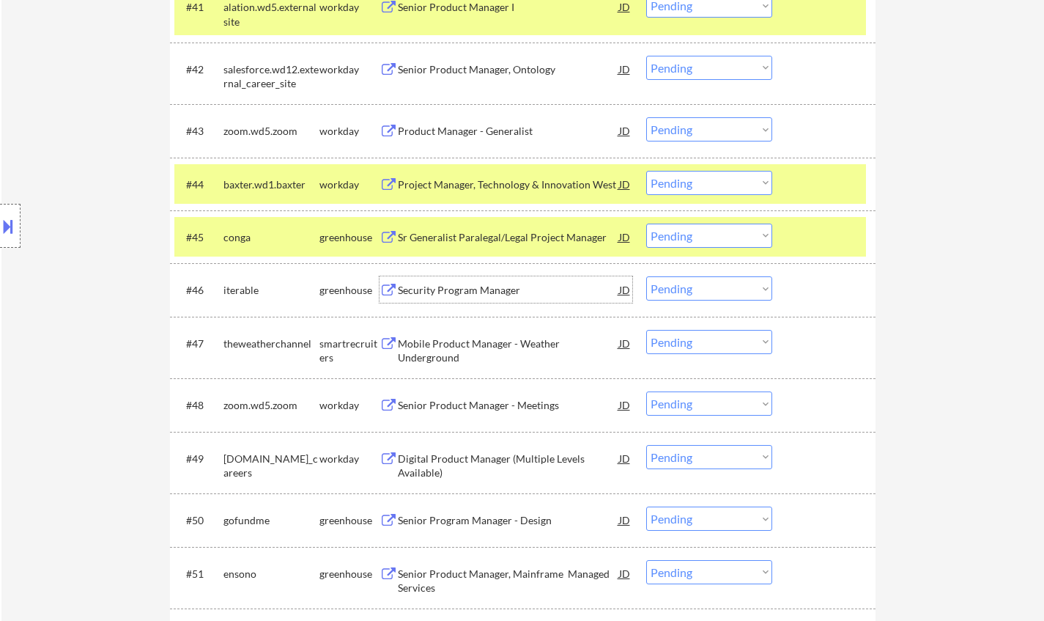
click at [452, 293] on div "Security Program Manager" at bounding box center [508, 290] width 221 height 15
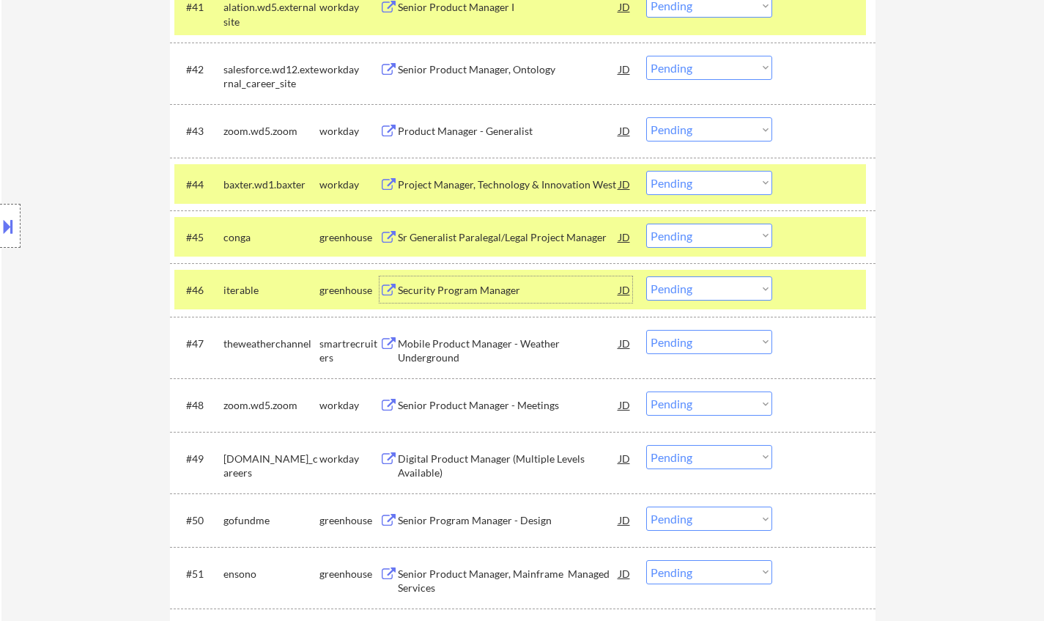
click at [703, 287] on select "Choose an option... Pending Applied Excluded (Questions) Excluded (Expired) Exc…" at bounding box center [709, 288] width 126 height 24
click at [646, 276] on select "Choose an option... Pending Applied Excluded (Questions) Excluded (Expired) Exc…" at bounding box center [709, 288] width 126 height 24
click at [520, 350] on div "Mobile Product Manager - Weather Underground" at bounding box center [508, 350] width 221 height 29
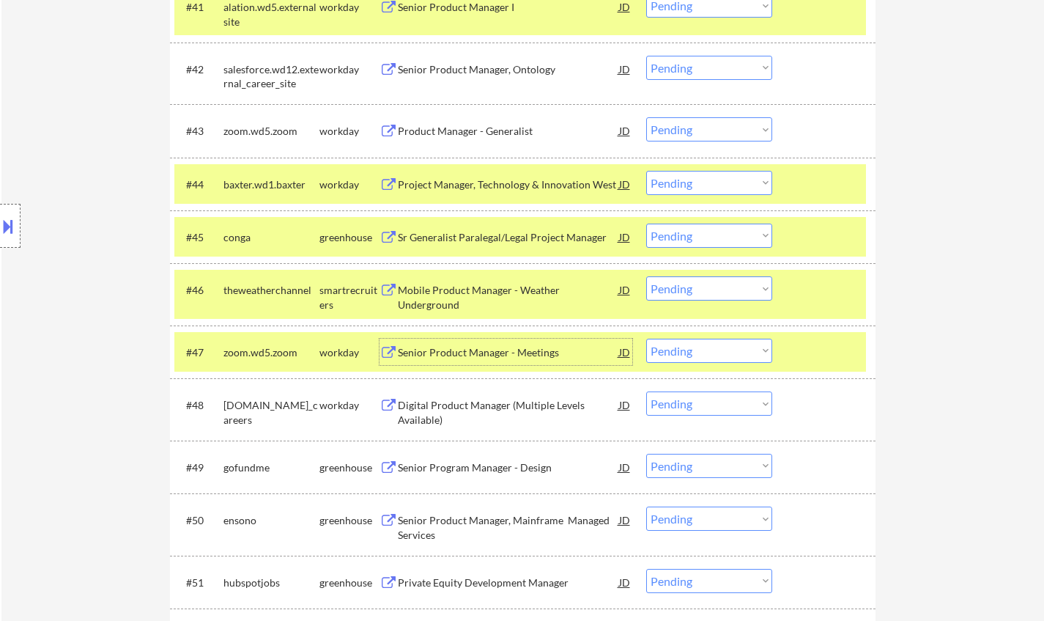
click at [484, 288] on div "Mobile Product Manager - Weather Underground" at bounding box center [508, 297] width 221 height 29
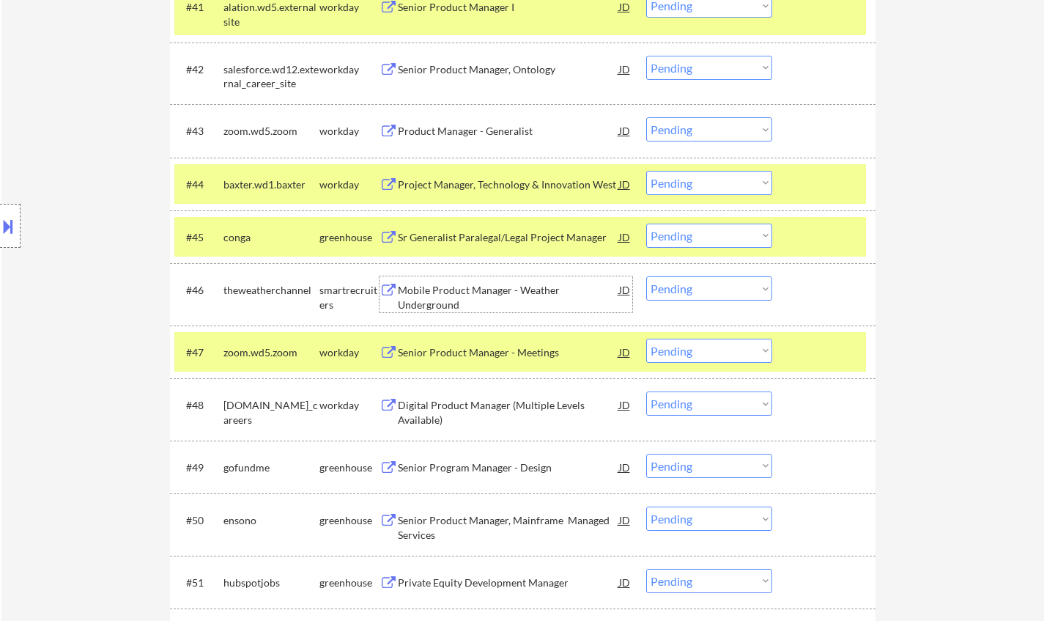
click at [711, 287] on select "Choose an option... Pending Applied Excluded (Questions) Excluded (Expired) Exc…" at bounding box center [709, 288] width 126 height 24
click at [646, 276] on select "Choose an option... Pending Applied Excluded (Questions) Excluded (Expired) Exc…" at bounding box center [709, 288] width 126 height 24
select select ""pending""
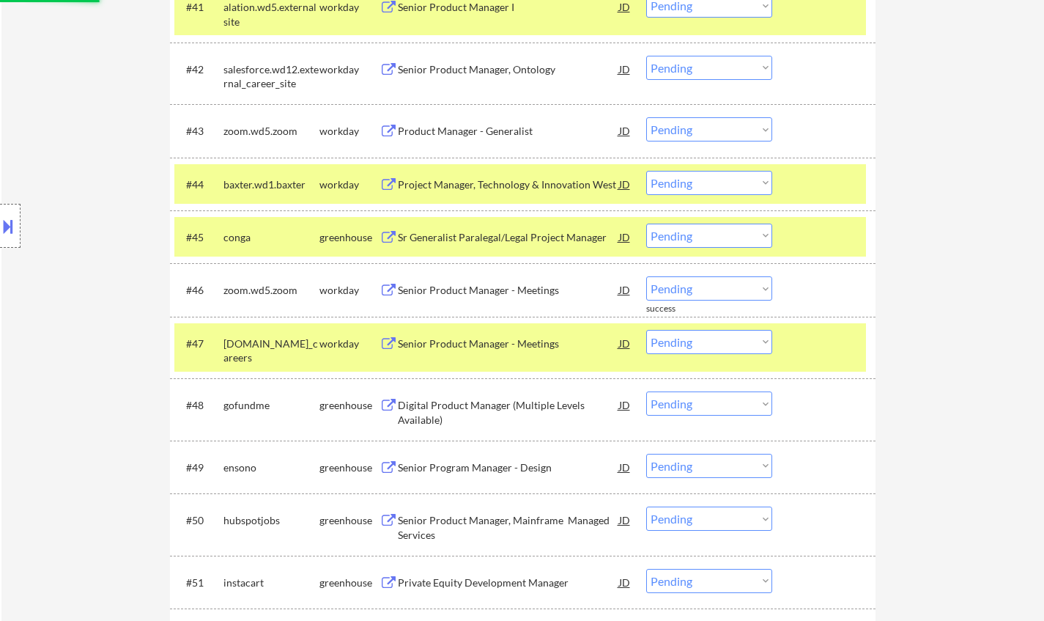
scroll to position [2997, 0]
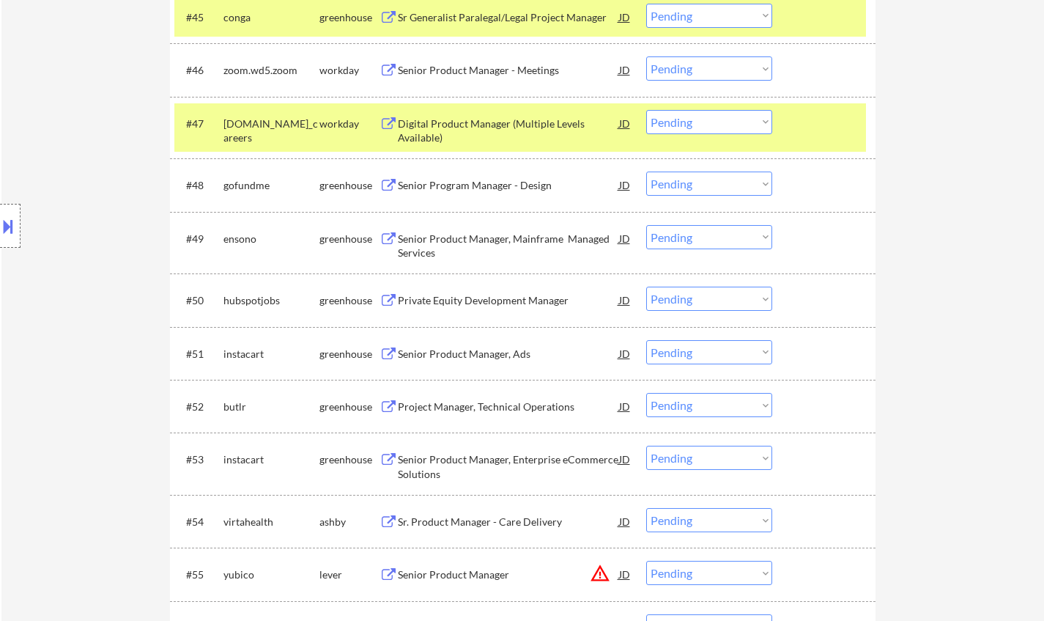
click at [473, 240] on div "Senior Product Manager, Mainframe Managed Services" at bounding box center [508, 246] width 221 height 29
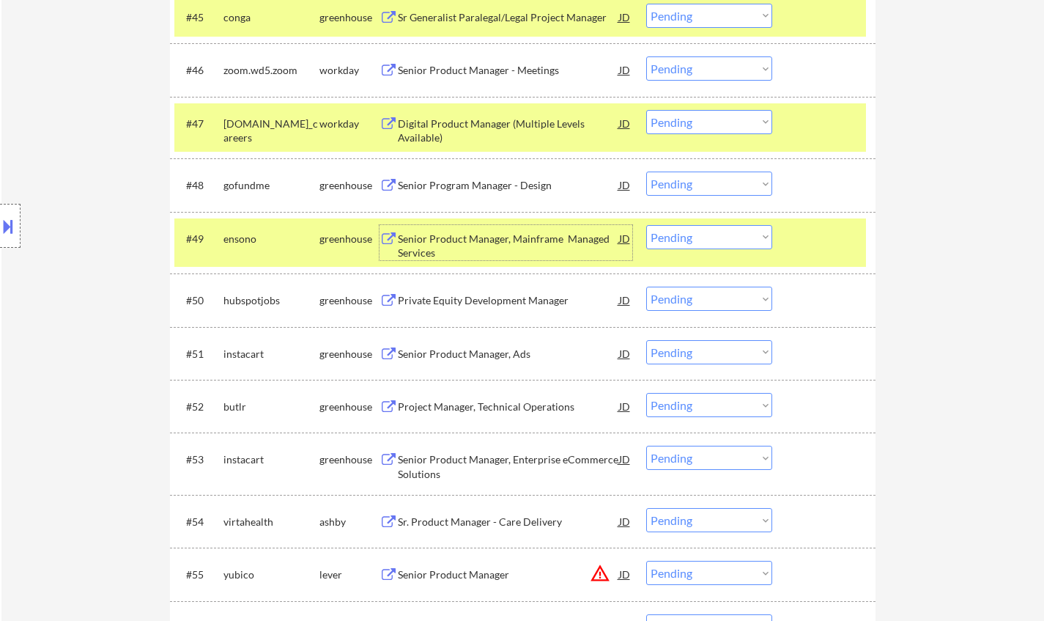
click at [723, 240] on select "Choose an option... Pending Applied Excluded (Questions) Excluded (Expired) Exc…" at bounding box center [709, 237] width 126 height 24
click at [646, 225] on select "Choose an option... Pending Applied Excluded (Questions) Excluded (Expired) Exc…" at bounding box center [709, 237] width 126 height 24
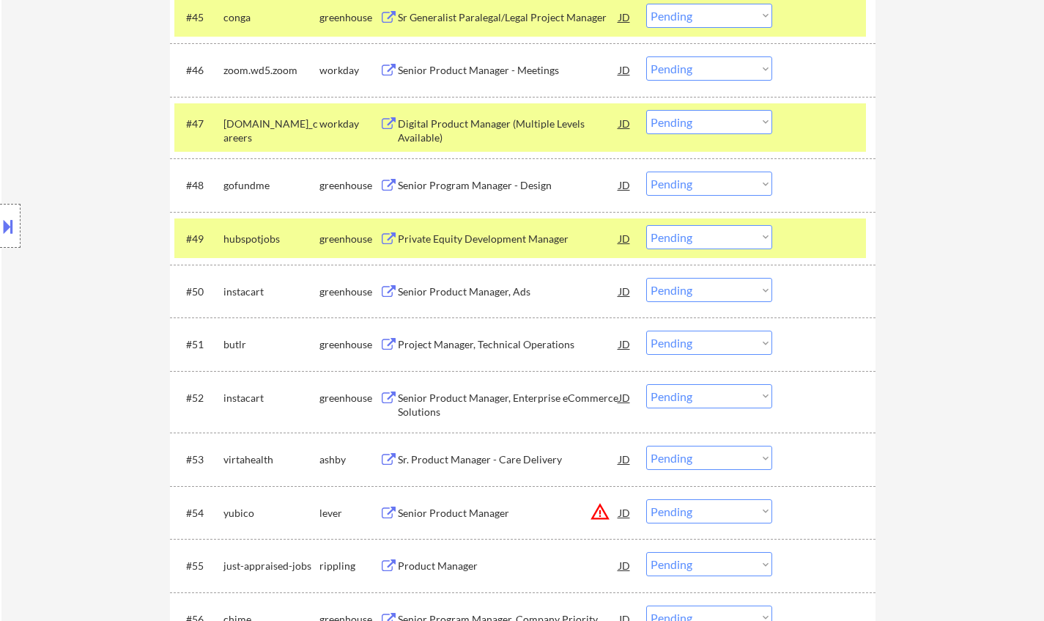
click at [466, 238] on div "Private Equity Development Manager" at bounding box center [508, 239] width 221 height 15
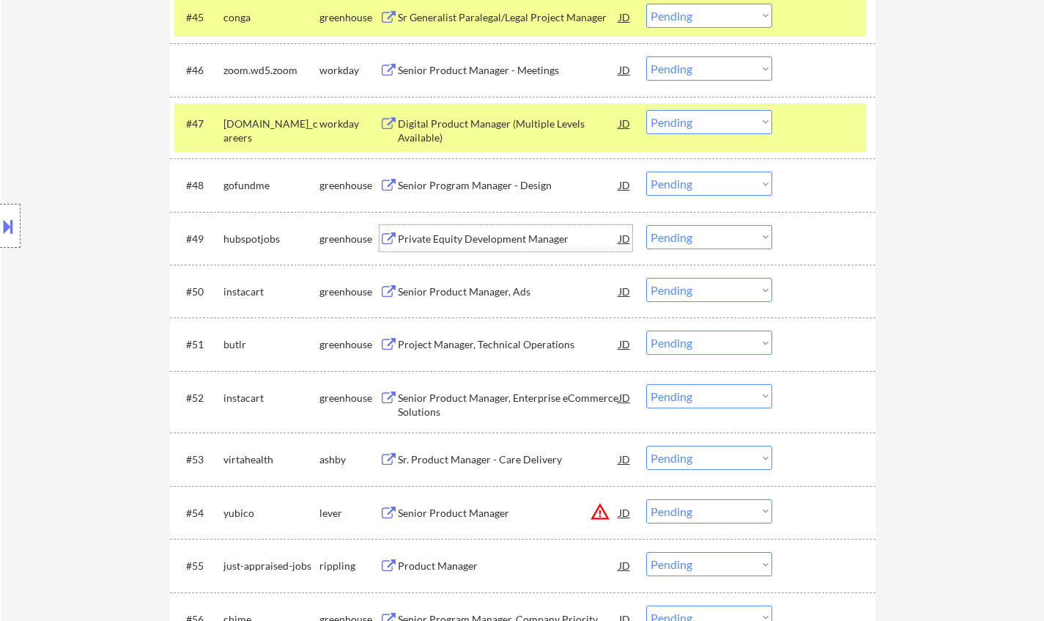
click at [690, 238] on select "Choose an option... Pending Applied Excluded (Questions) Excluded (Expired) Exc…" at bounding box center [709, 237] width 126 height 24
click at [646, 225] on select "Choose an option... Pending Applied Excluded (Questions) Excluded (Expired) Exc…" at bounding box center [709, 237] width 126 height 24
select select ""pending""
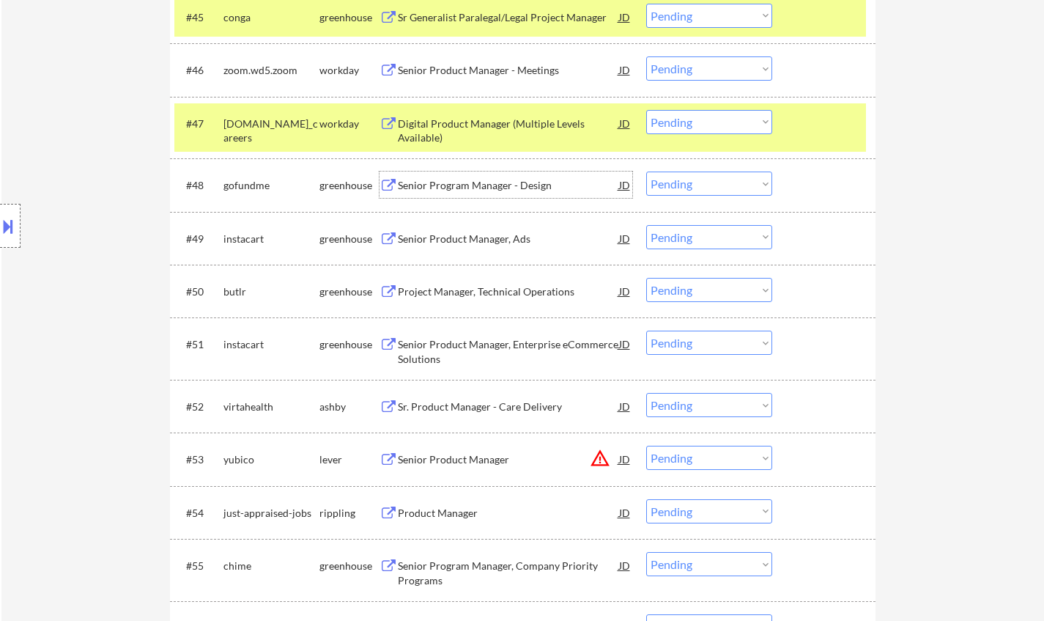
click at [471, 181] on div "Senior Program Manager - Design" at bounding box center [508, 185] width 221 height 15
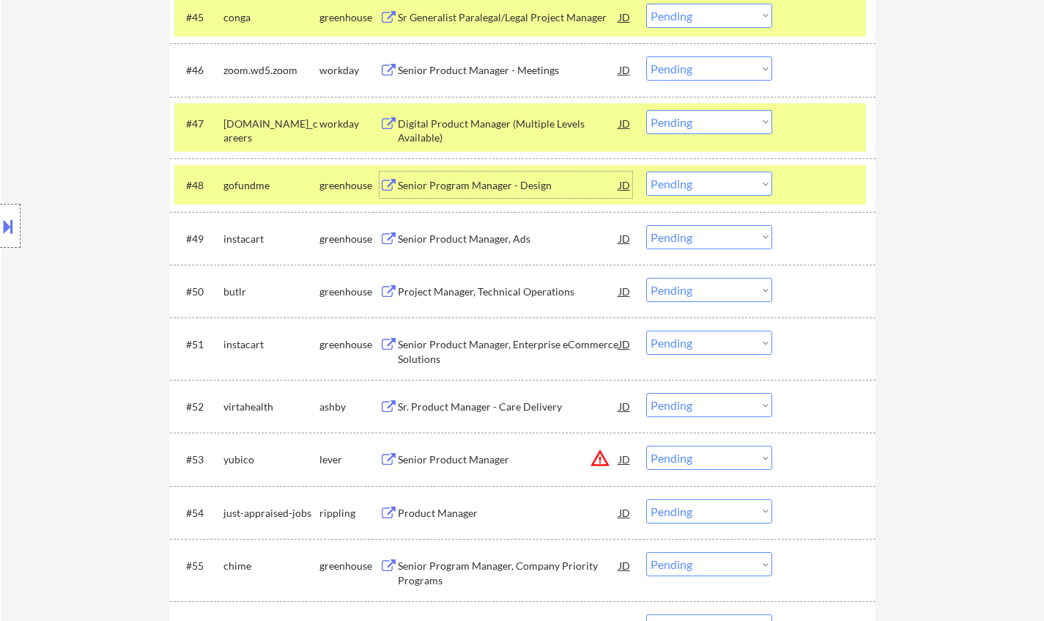
click at [684, 185] on select "Choose an option... Pending Applied Excluded (Questions) Excluded (Expired) Exc…" at bounding box center [709, 184] width 126 height 24
click at [646, 172] on select "Choose an option... Pending Applied Excluded (Questions) Excluded (Expired) Exc…" at bounding box center [709, 184] width 126 height 24
select select ""pending""
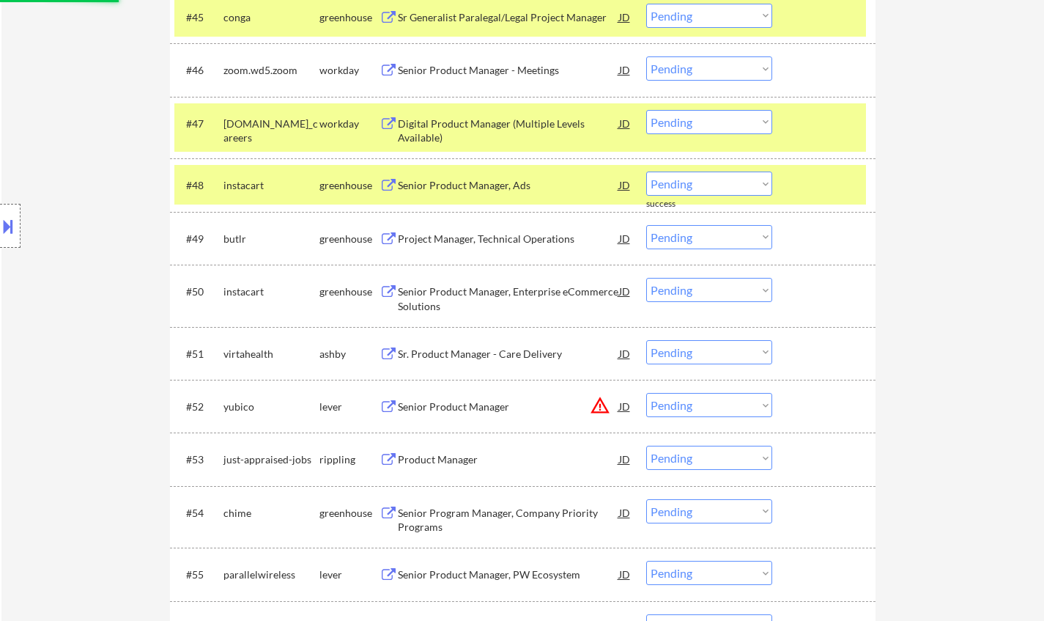
click at [443, 246] on div "Project Manager, Technical Operations" at bounding box center [508, 238] width 221 height 26
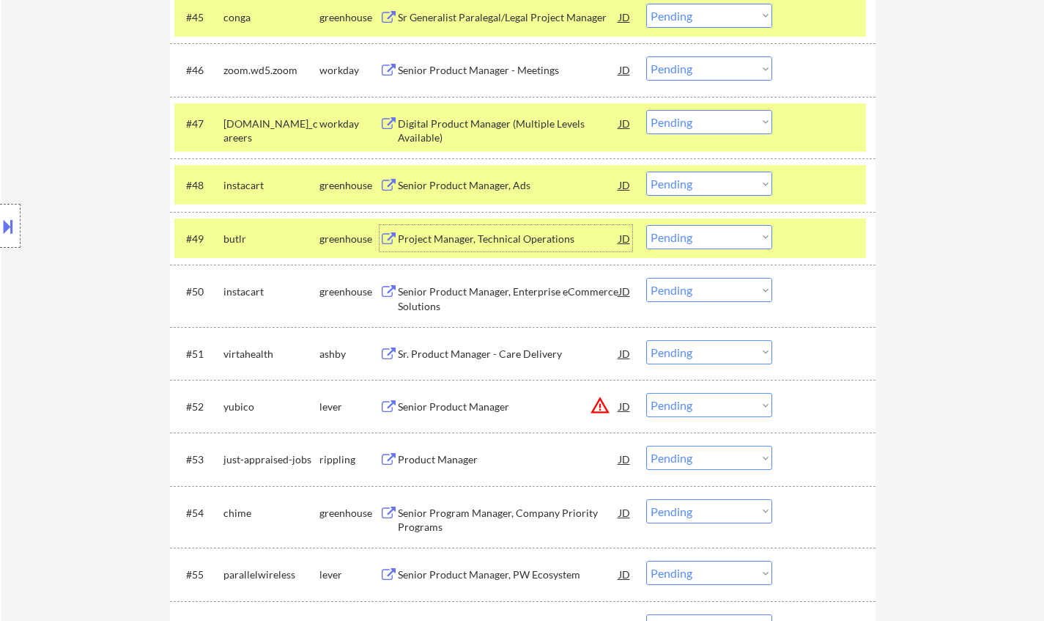
click at [727, 235] on select "Choose an option... Pending Applied Excluded (Questions) Excluded (Expired) Exc…" at bounding box center [709, 237] width 126 height 24
click at [646, 225] on select "Choose an option... Pending Applied Excluded (Questions) Excluded (Expired) Exc…" at bounding box center [709, 237] width 126 height 24
select select ""pending""
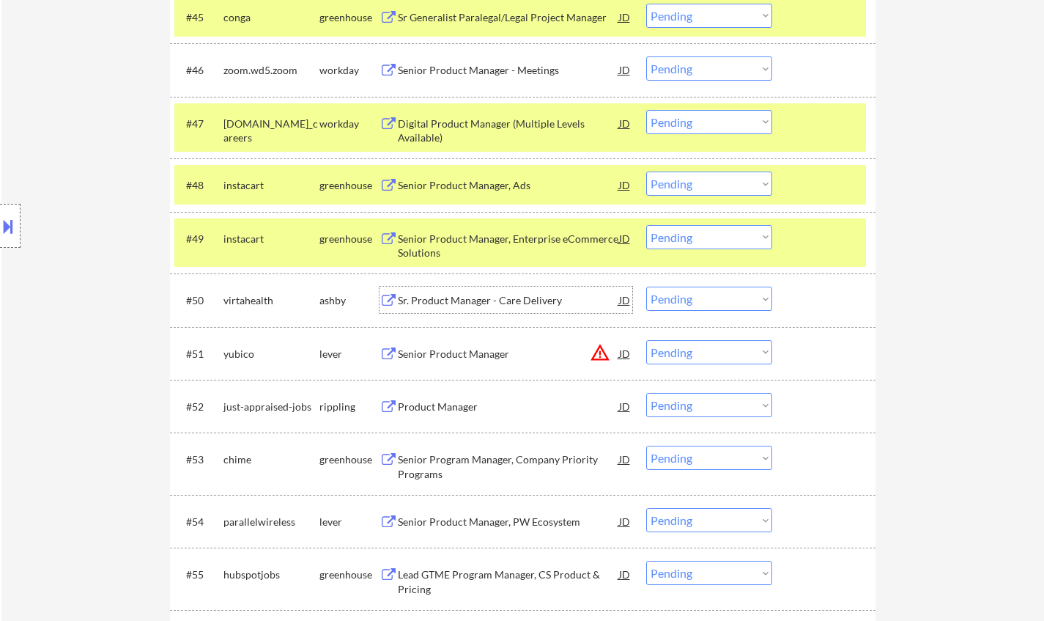
click at [487, 301] on div "Sr. Product Manager - Care Delivery" at bounding box center [508, 300] width 221 height 15
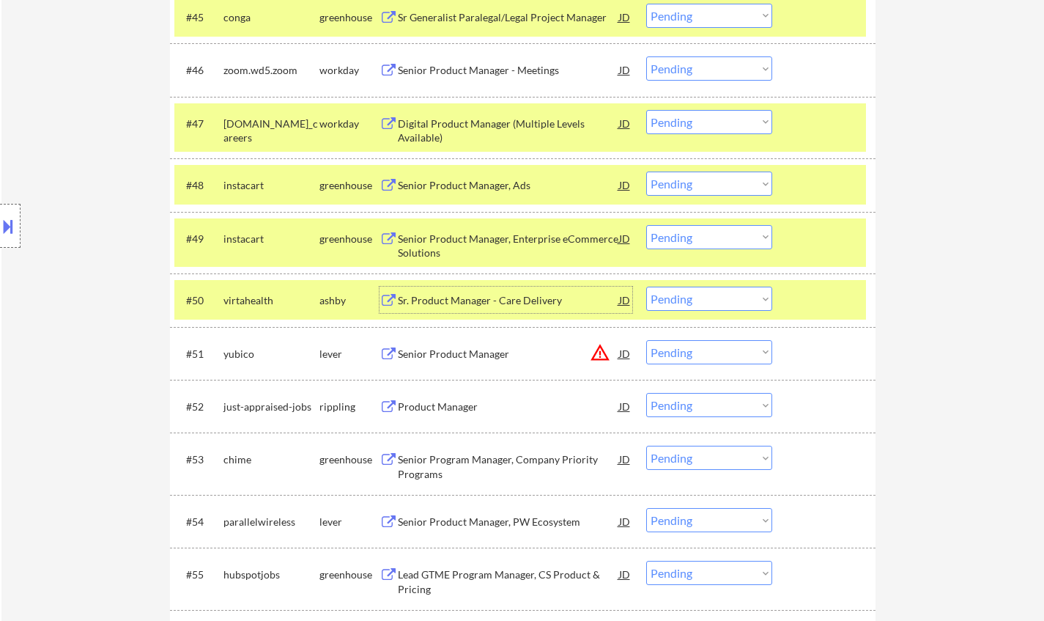
click at [709, 298] on select "Choose an option... Pending Applied Excluded (Questions) Excluded (Expired) Exc…" at bounding box center [709, 299] width 126 height 24
click at [646, 287] on select "Choose an option... Pending Applied Excluded (Questions) Excluded (Expired) Exc…" at bounding box center [709, 299] width 126 height 24
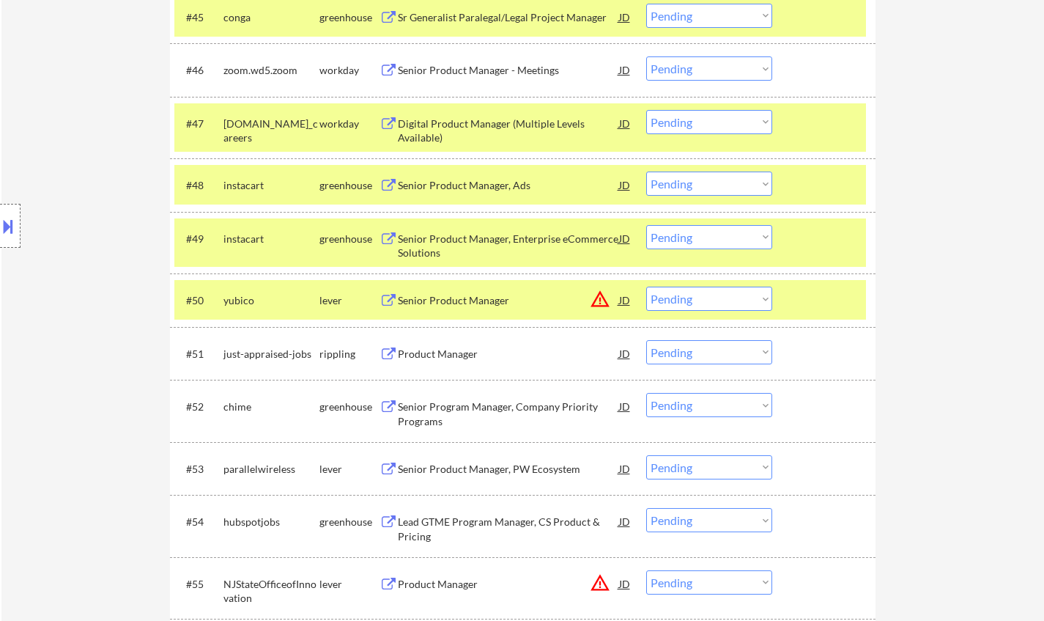
click at [622, 300] on div "JD" at bounding box center [625, 300] width 15 height 26
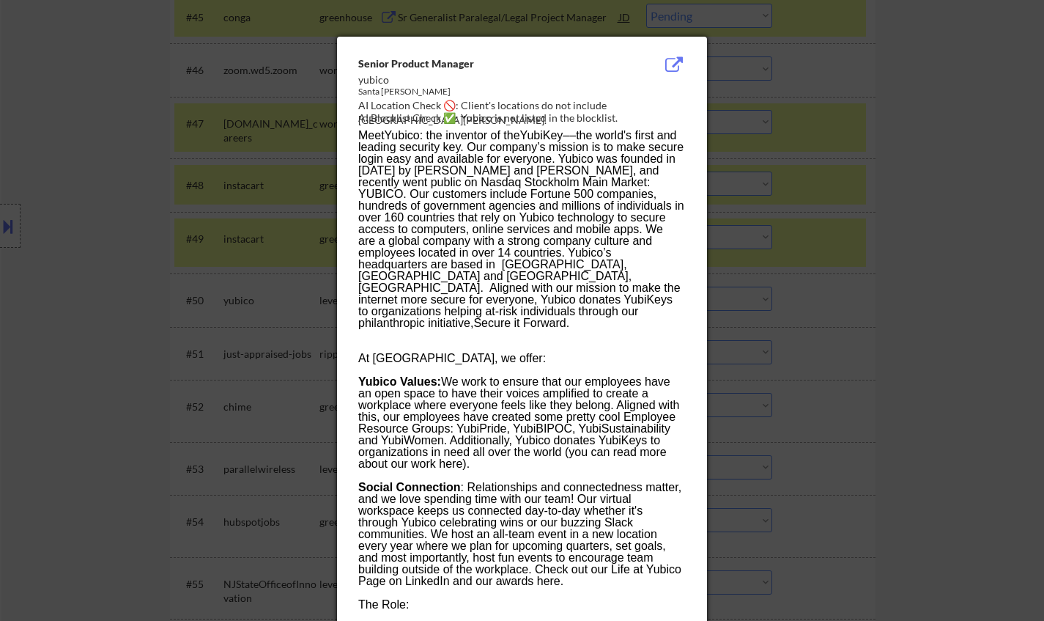
click at [885, 381] on div at bounding box center [522, 310] width 1044 height 621
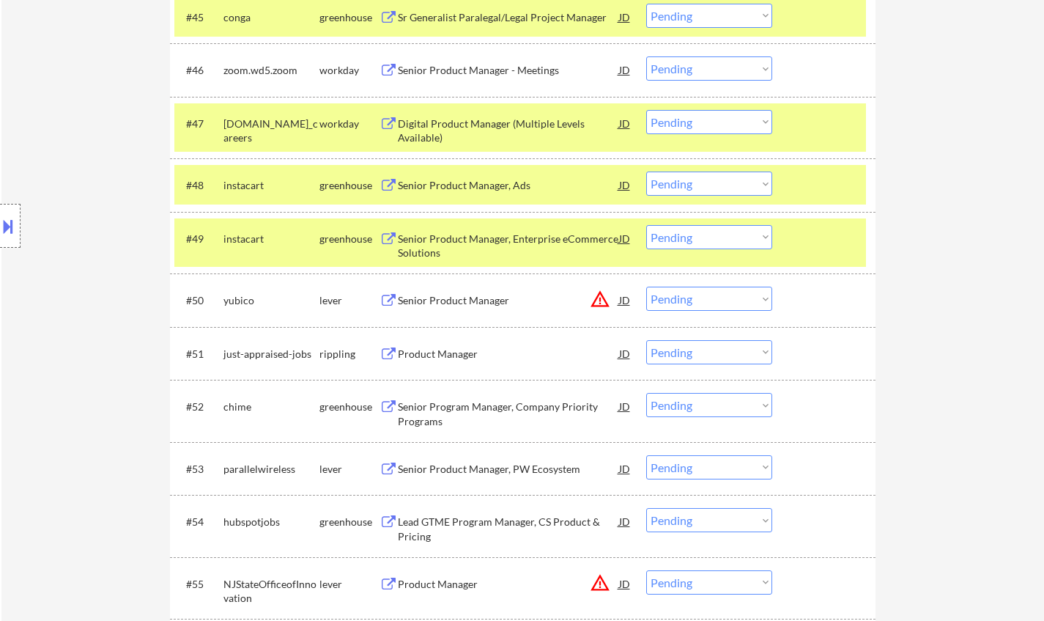
click at [14, 215] on button at bounding box center [8, 226] width 16 height 24
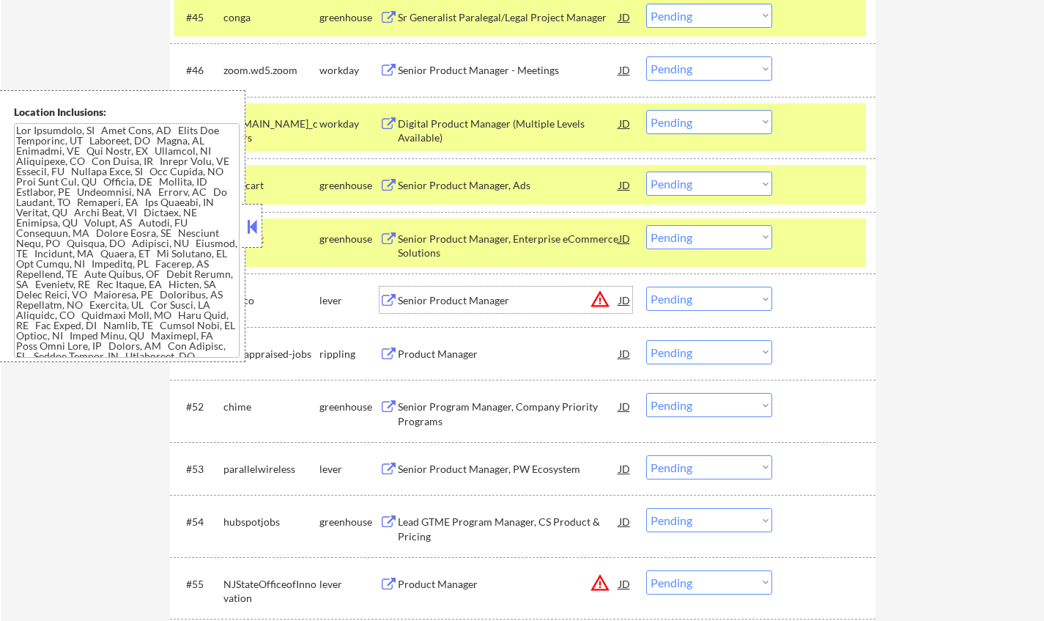
click at [462, 303] on div "Senior Product Manager" at bounding box center [508, 300] width 221 height 15
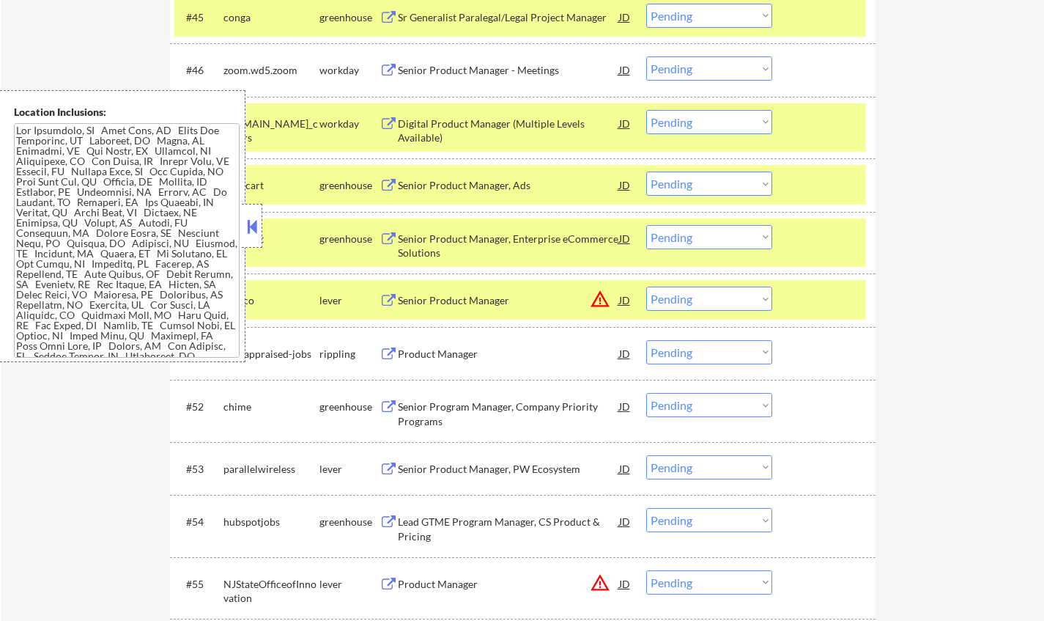
click at [253, 229] on button at bounding box center [252, 226] width 16 height 22
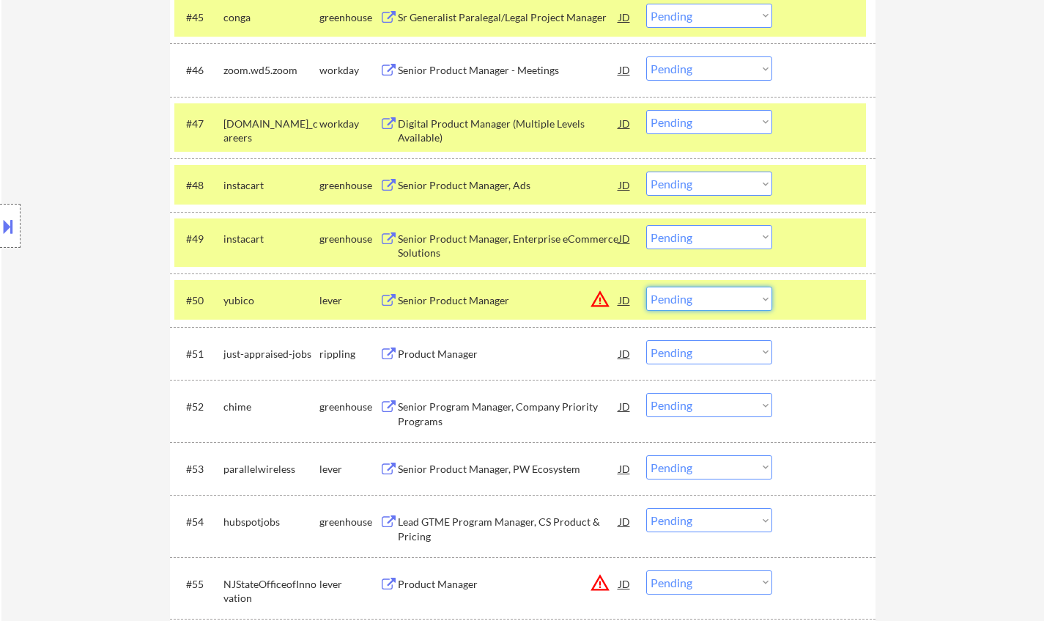
click at [724, 291] on select "Choose an option... Pending Applied Excluded (Questions) Excluded (Expired) Exc…" at bounding box center [709, 299] width 126 height 24
click at [646, 287] on select "Choose an option... Pending Applied Excluded (Questions) Excluded (Expired) Exc…" at bounding box center [709, 299] width 126 height 24
select select ""pending""
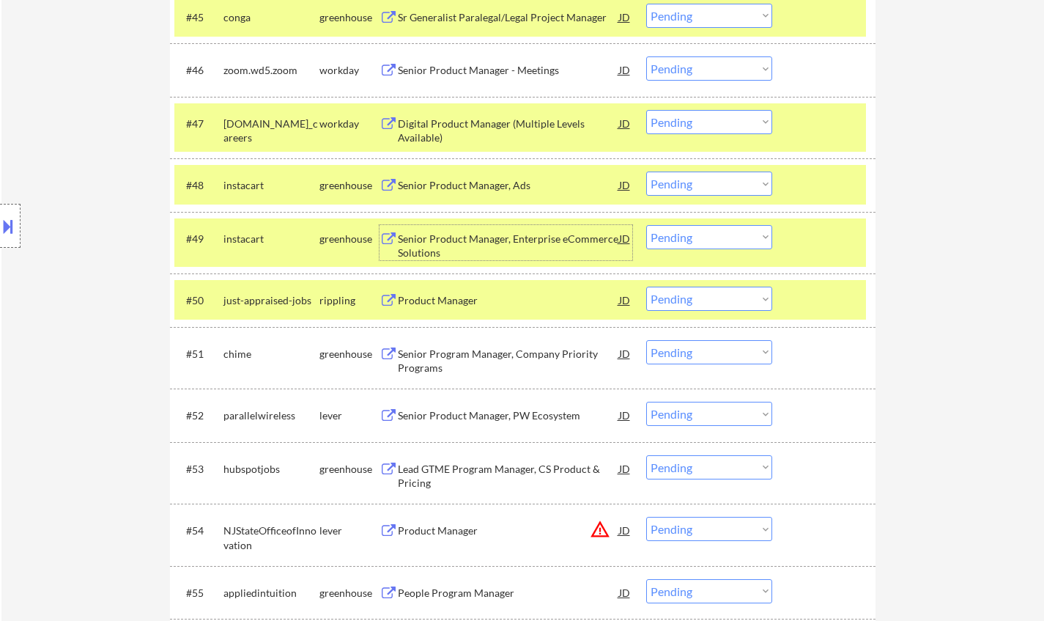
click at [455, 244] on div "Senior Product Manager, Enterprise eCommerce Solutions" at bounding box center [508, 246] width 221 height 29
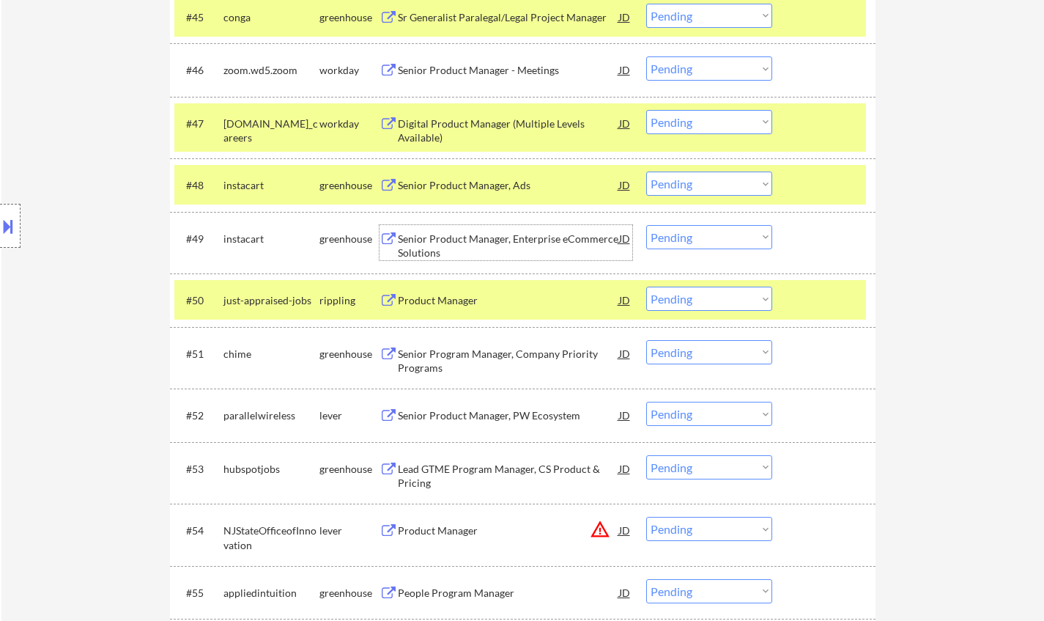
drag, startPoint x: 671, startPoint y: 237, endPoint x: 684, endPoint y: 244, distance: 15.1
click at [671, 237] on select "Choose an option... Pending Applied Excluded (Questions) Excluded (Expired) Exc…" at bounding box center [709, 237] width 126 height 24
click at [646, 225] on select "Choose an option... Pending Applied Excluded (Questions) Excluded (Expired) Exc…" at bounding box center [709, 237] width 126 height 24
select select ""pending""
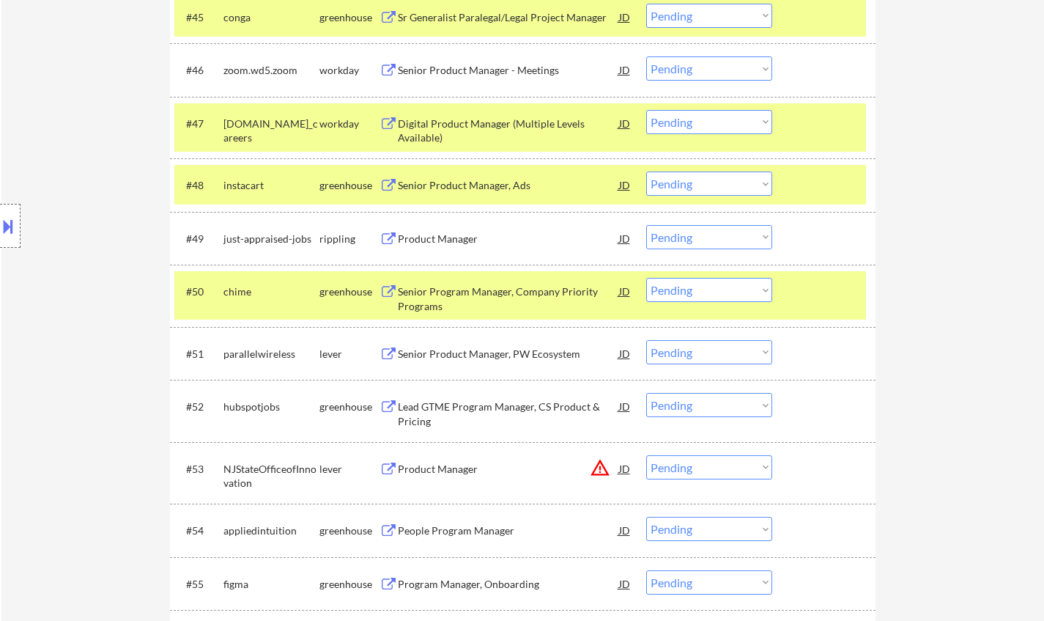
click at [508, 295] on div "Senior Program Manager, Company Priority Programs" at bounding box center [508, 298] width 221 height 29
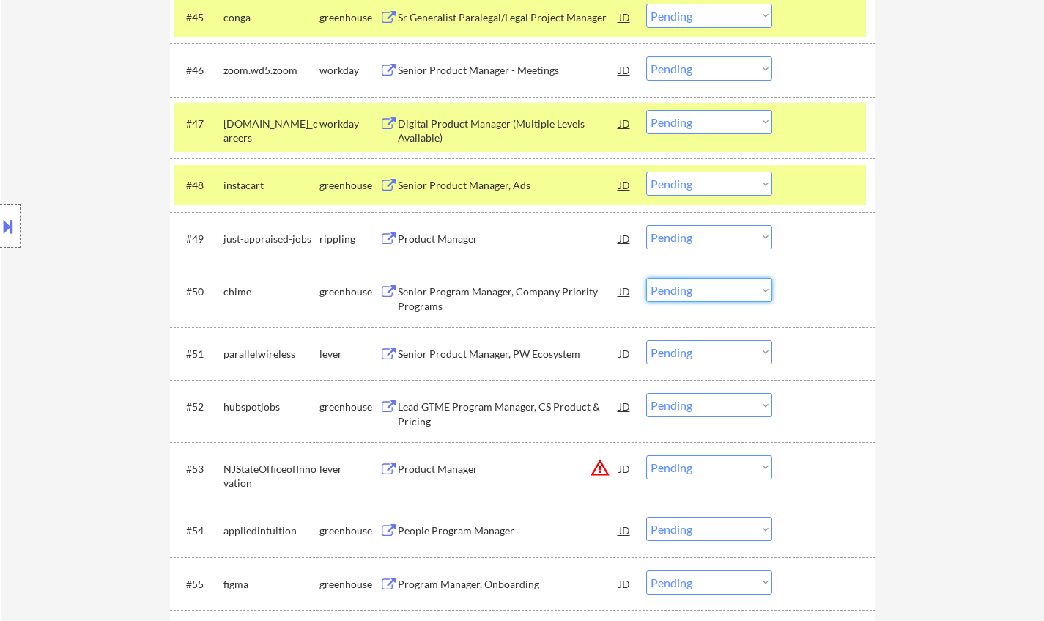
click at [696, 285] on select "Choose an option... Pending Applied Excluded (Questions) Excluded (Expired) Exc…" at bounding box center [709, 290] width 126 height 24
click at [646, 278] on select "Choose an option... Pending Applied Excluded (Questions) Excluded (Expired) Exc…" at bounding box center [709, 290] width 126 height 24
select select ""pending""
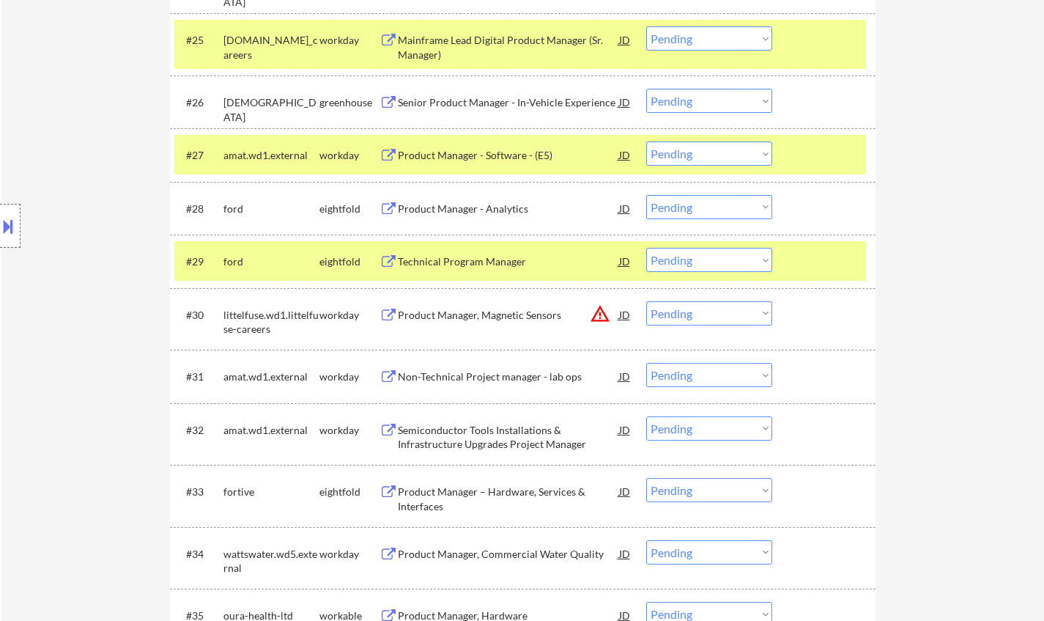
scroll to position [3093, 0]
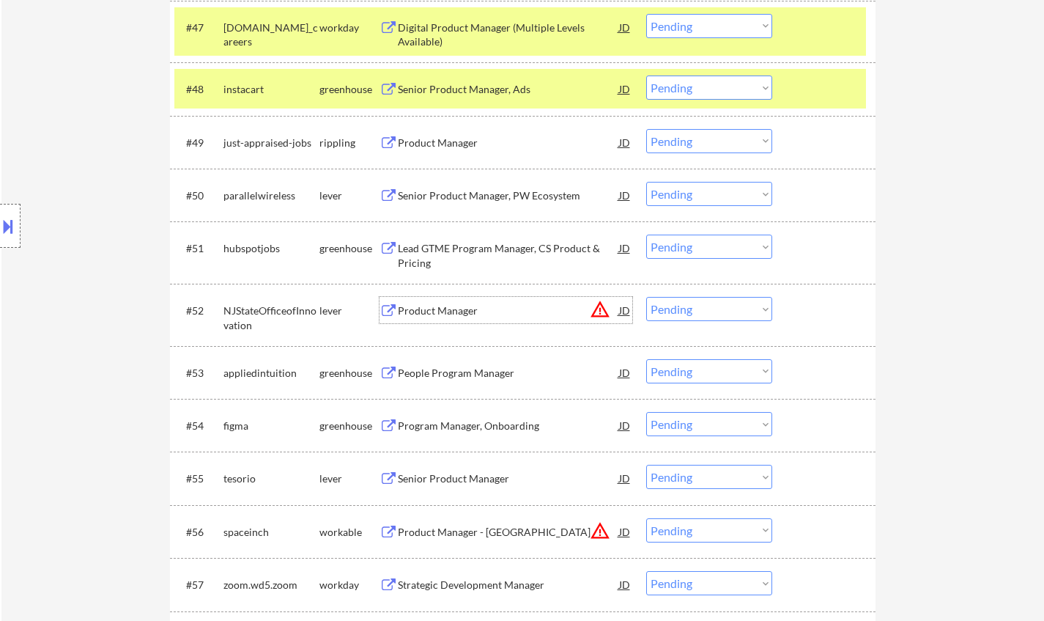
click at [447, 305] on div "Product Manager" at bounding box center [508, 310] width 221 height 15
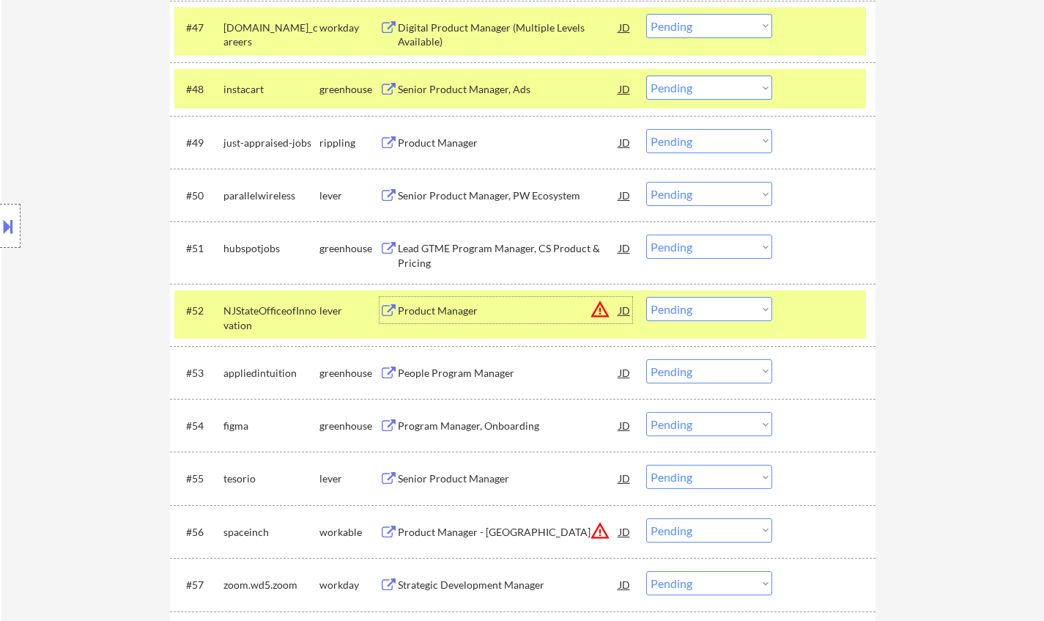
click at [723, 307] on select "Choose an option... Pending Applied Excluded (Questions) Excluded (Expired) Exc…" at bounding box center [709, 309] width 126 height 24
click at [646, 297] on select "Choose an option... Pending Applied Excluded (Questions) Excluded (Expired) Exc…" at bounding box center [709, 309] width 126 height 24
select select ""pending""
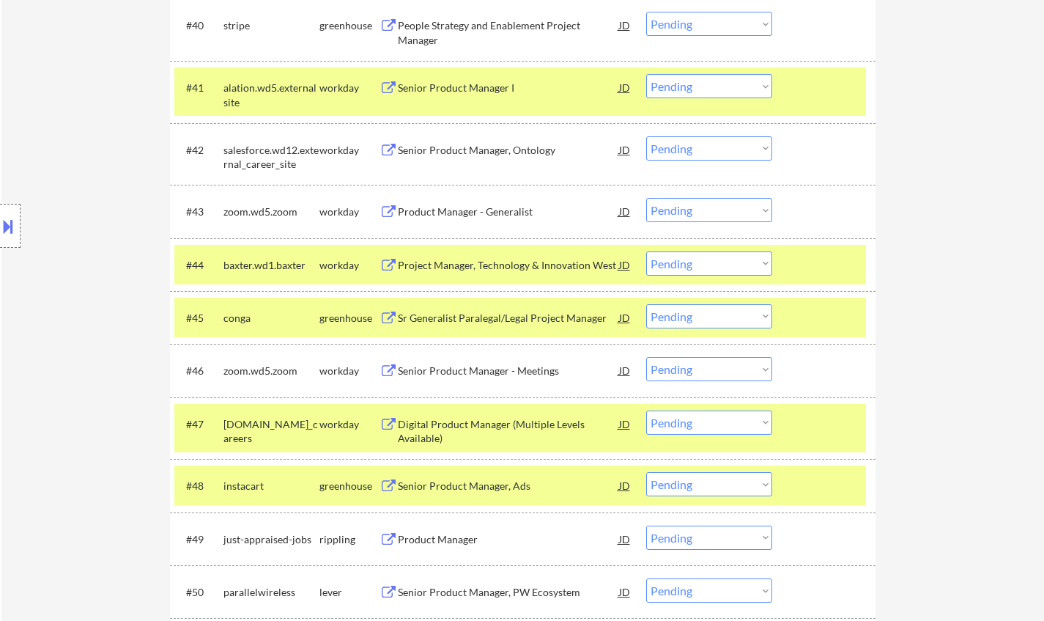
scroll to position [3199, 0]
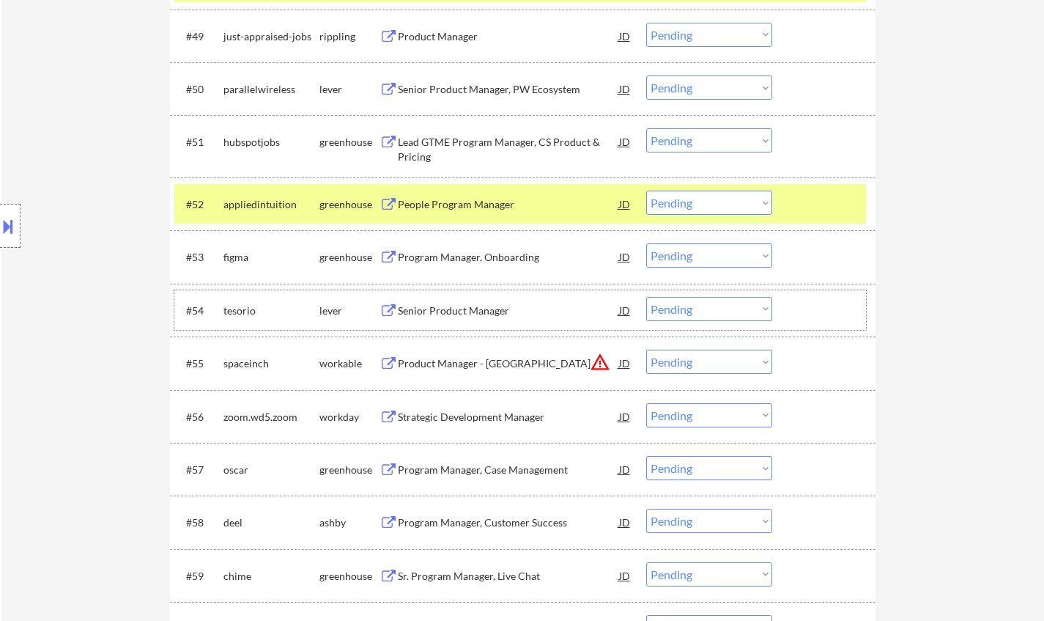
click at [479, 296] on div "#54 tesorio lever Senior Product Manager JD warning_amber Choose an option... P…" at bounding box center [520, 310] width 692 height 40
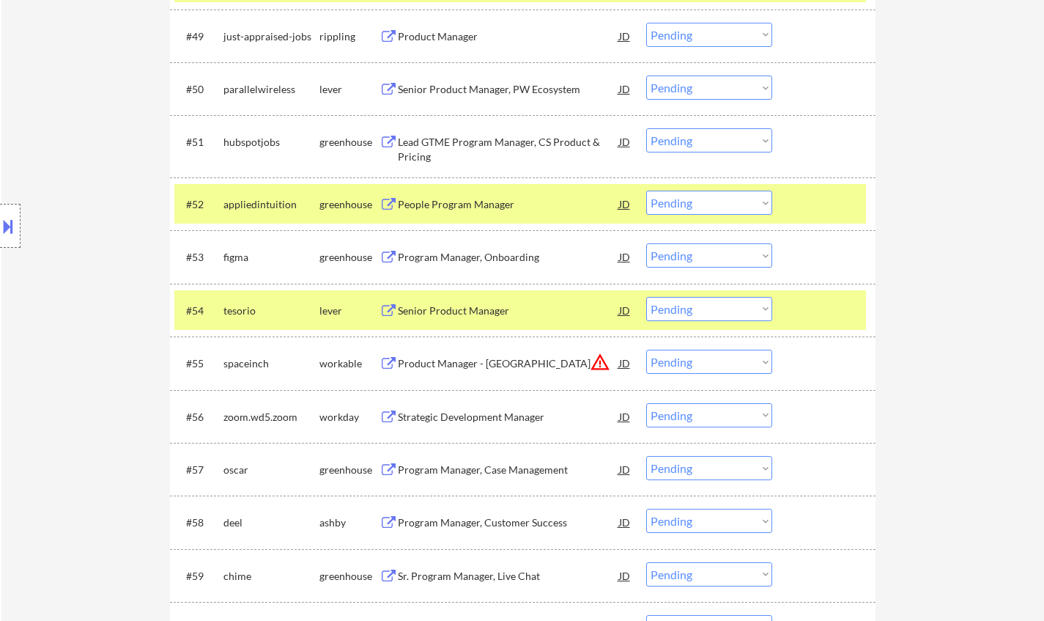
click at [478, 316] on div "Senior Product Manager" at bounding box center [508, 310] width 221 height 15
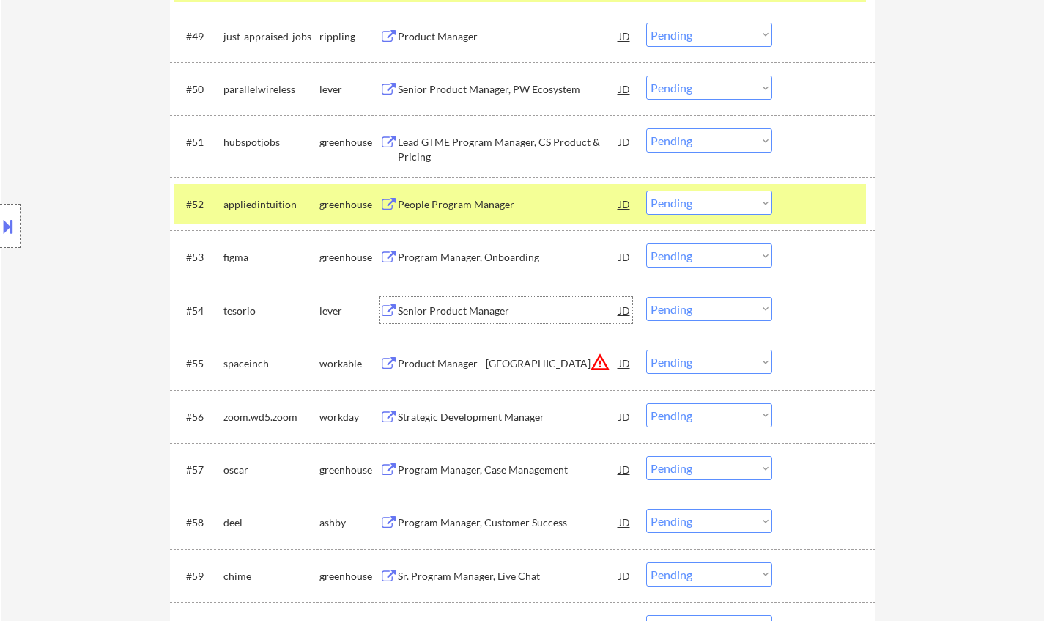
click at [725, 301] on select "Choose an option... Pending Applied Excluded (Questions) Excluded (Expired) Exc…" at bounding box center [709, 309] width 126 height 24
click at [646, 297] on select "Choose an option... Pending Applied Excluded (Questions) Excluded (Expired) Exc…" at bounding box center [709, 309] width 126 height 24
select select ""pending""
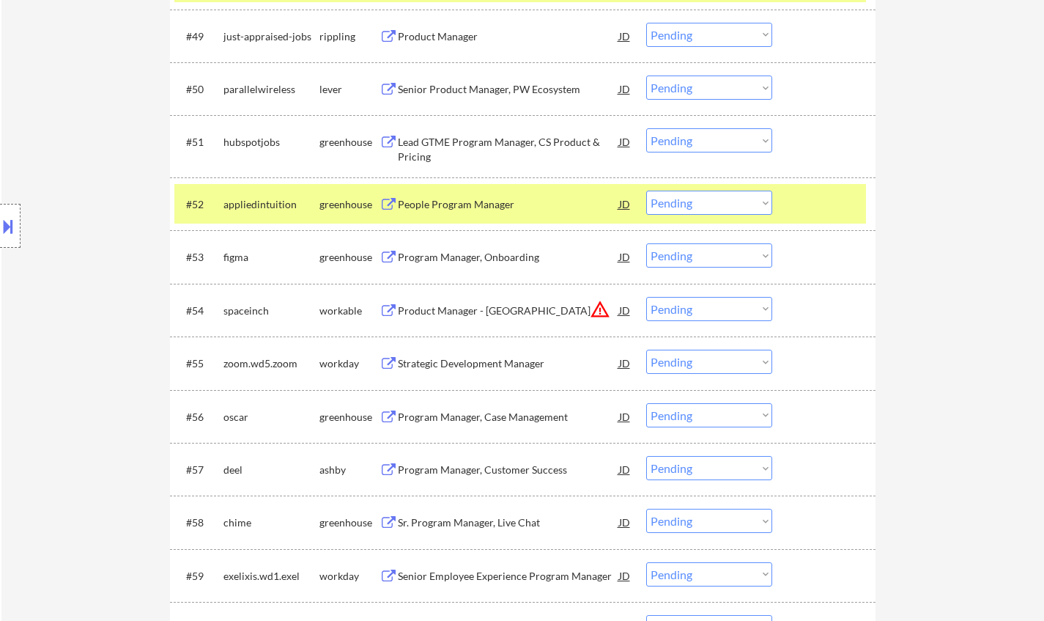
click at [479, 252] on div "Program Manager, Onboarding" at bounding box center [508, 257] width 221 height 15
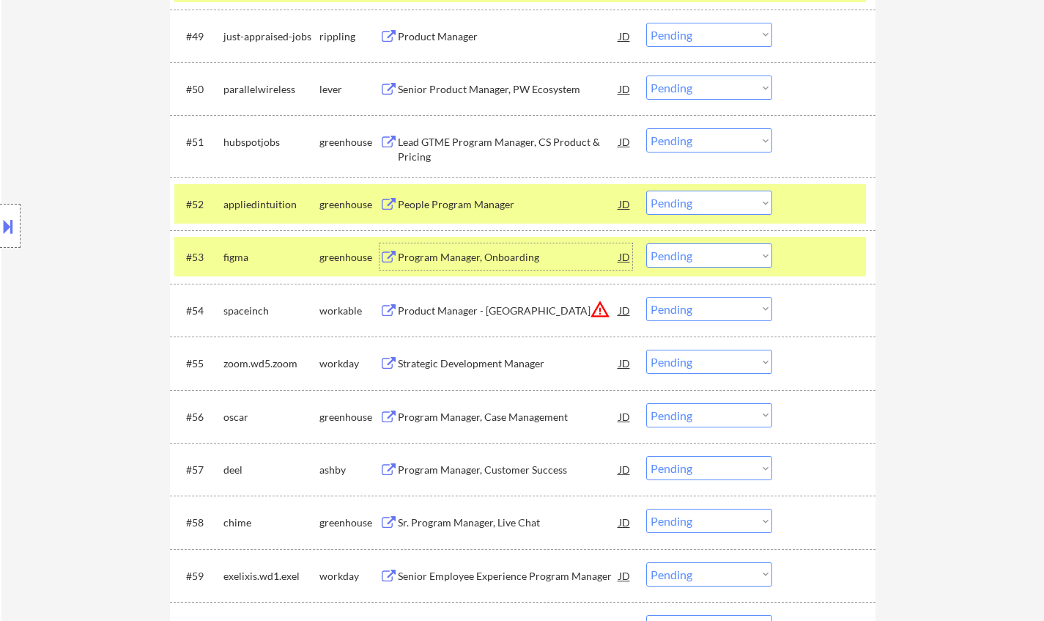
click at [737, 258] on select "Choose an option... Pending Applied Excluded (Questions) Excluded (Expired) Exc…" at bounding box center [709, 255] width 126 height 24
click at [646, 243] on select "Choose an option... Pending Applied Excluded (Questions) Excluded (Expired) Exc…" at bounding box center [709, 255] width 126 height 24
select select ""pending""
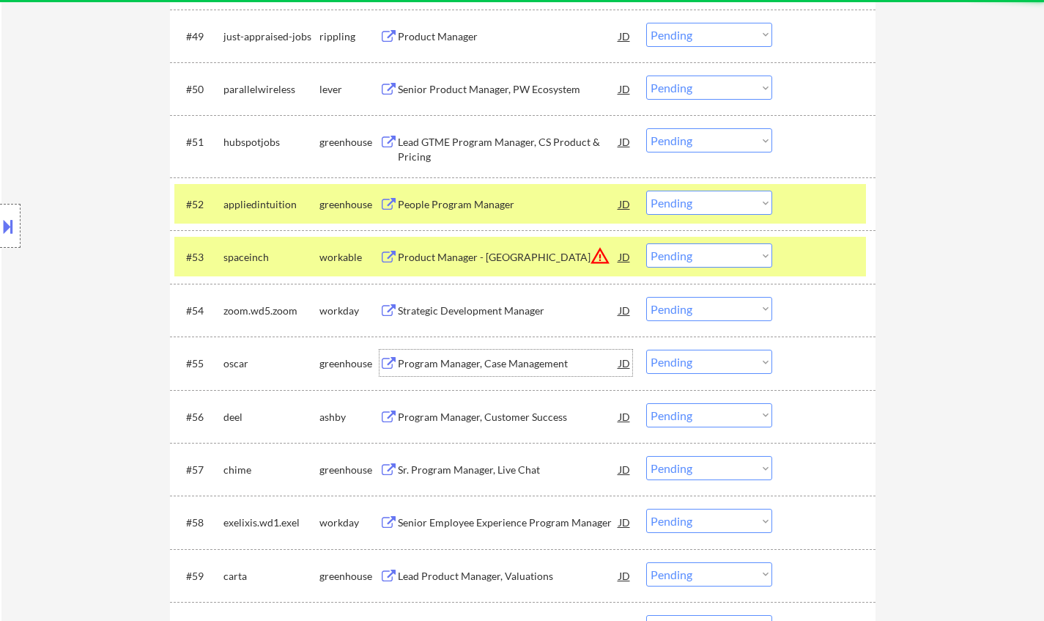
click at [486, 361] on div "Program Manager, Case Management" at bounding box center [508, 363] width 221 height 15
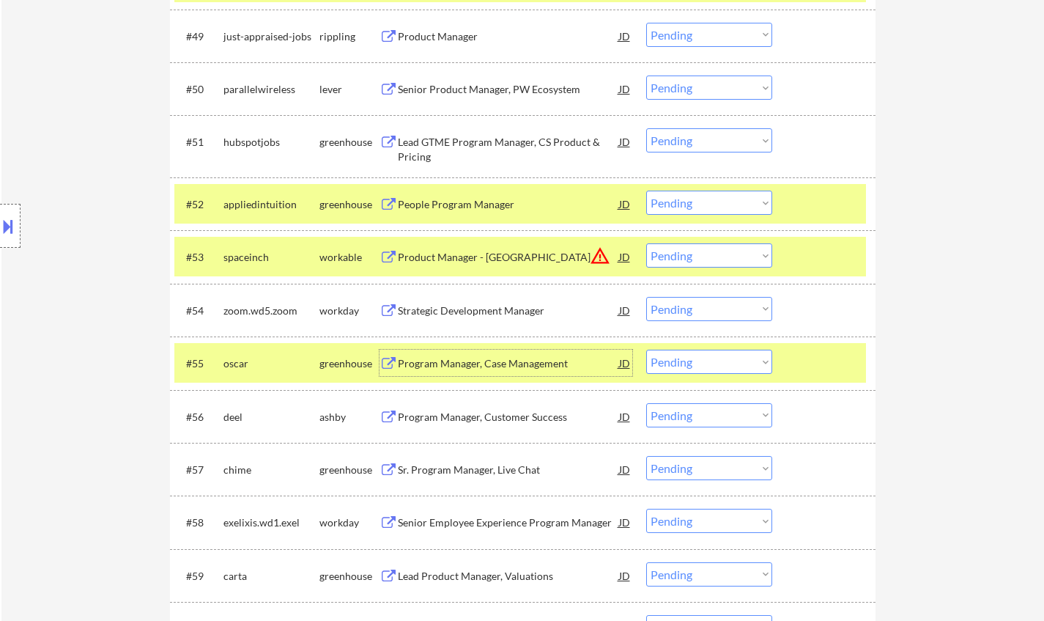
click at [711, 358] on select "Choose an option... Pending Applied Excluded (Questions) Excluded (Expired) Exc…" at bounding box center [709, 362] width 126 height 24
click at [646, 350] on select "Choose an option... Pending Applied Excluded (Questions) Excluded (Expired) Exc…" at bounding box center [709, 362] width 126 height 24
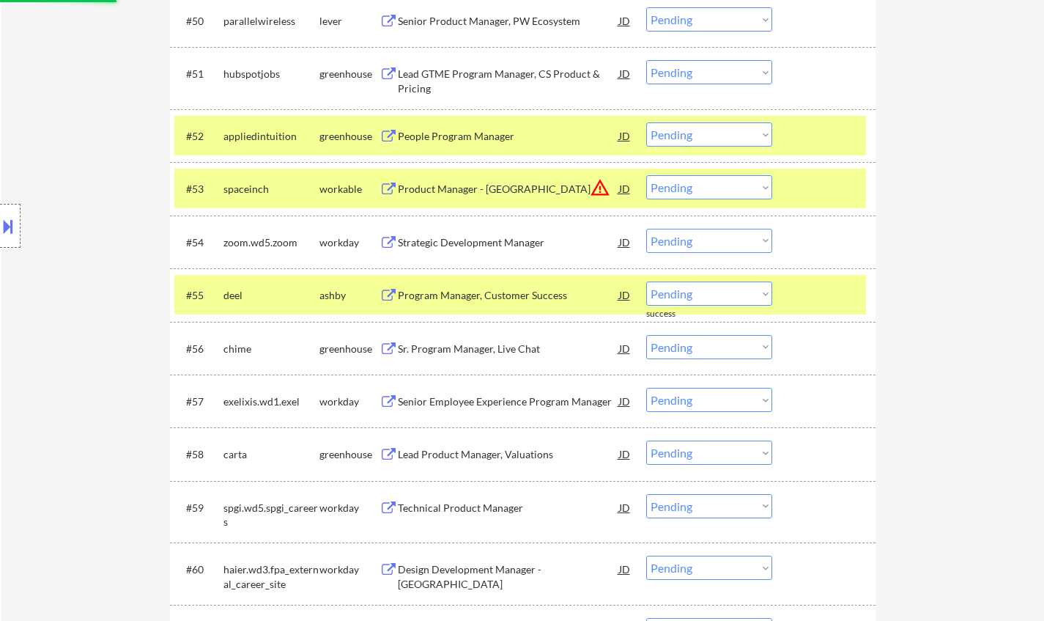
scroll to position [3346, 0]
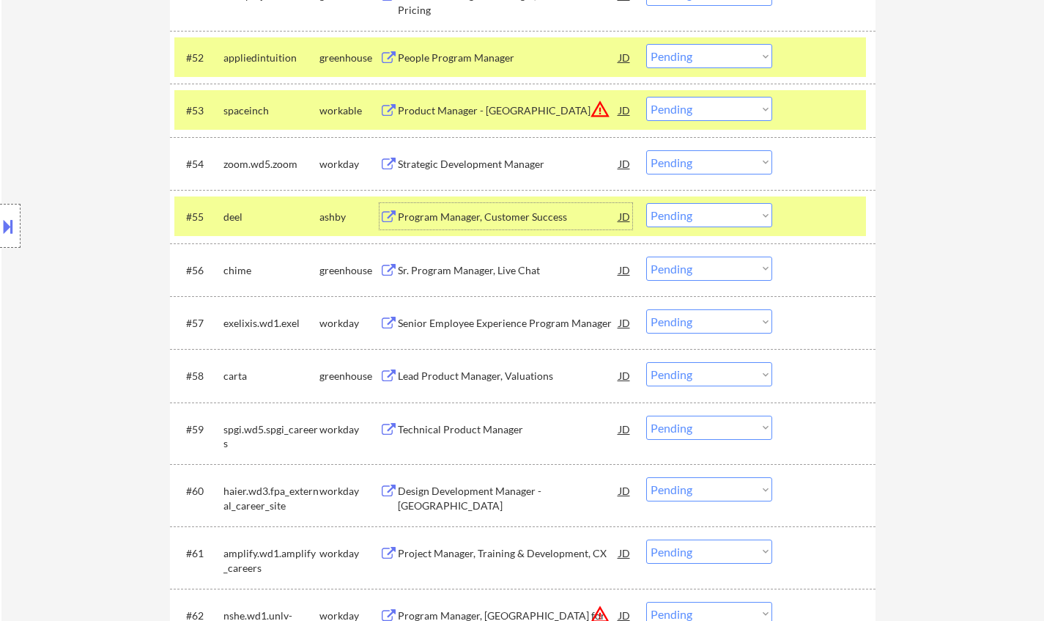
click at [487, 210] on div "Program Manager, Customer Success" at bounding box center [508, 217] width 221 height 15
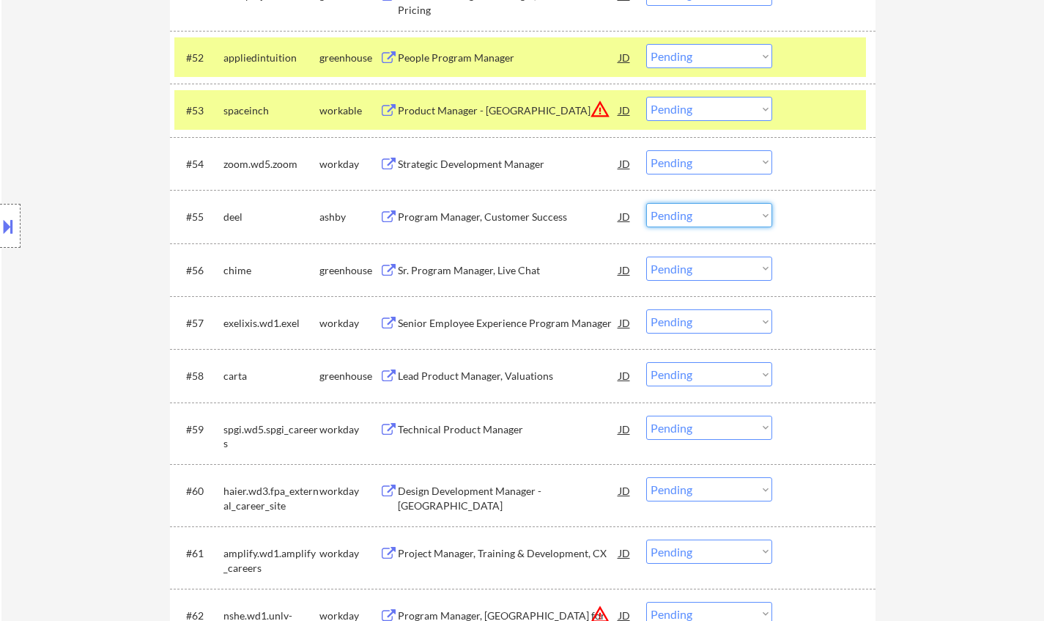
click at [742, 213] on select "Choose an option... Pending Applied Excluded (Questions) Excluded (Expired) Exc…" at bounding box center [709, 215] width 126 height 24
click at [646, 203] on select "Choose an option... Pending Applied Excluded (Questions) Excluded (Expired) Exc…" at bounding box center [709, 215] width 126 height 24
select select ""pending""
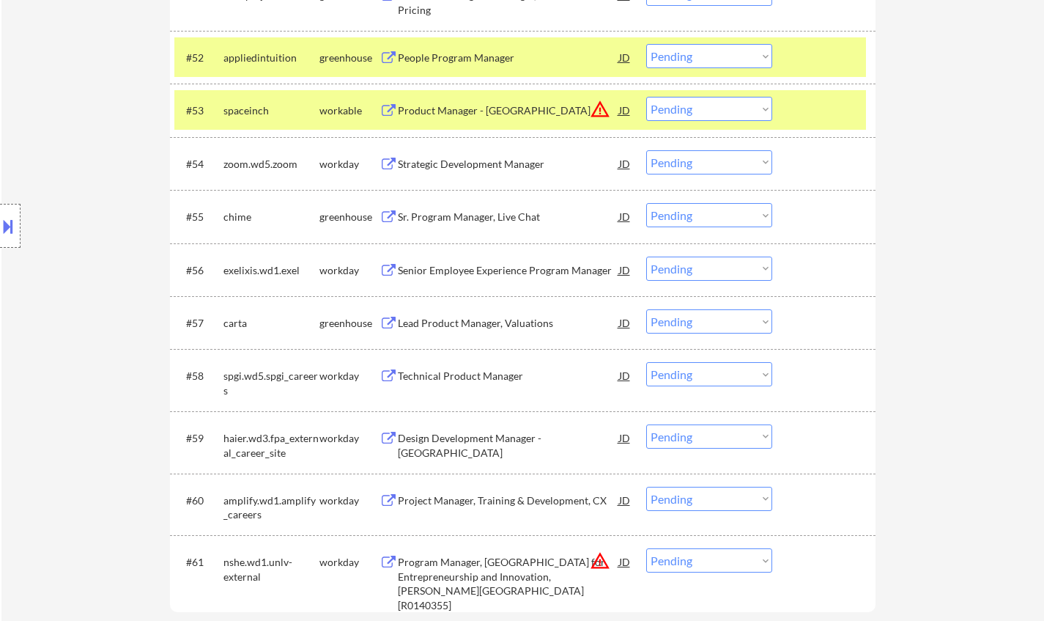
click at [469, 321] on div "Lead Product Manager, Valuations" at bounding box center [508, 323] width 221 height 15
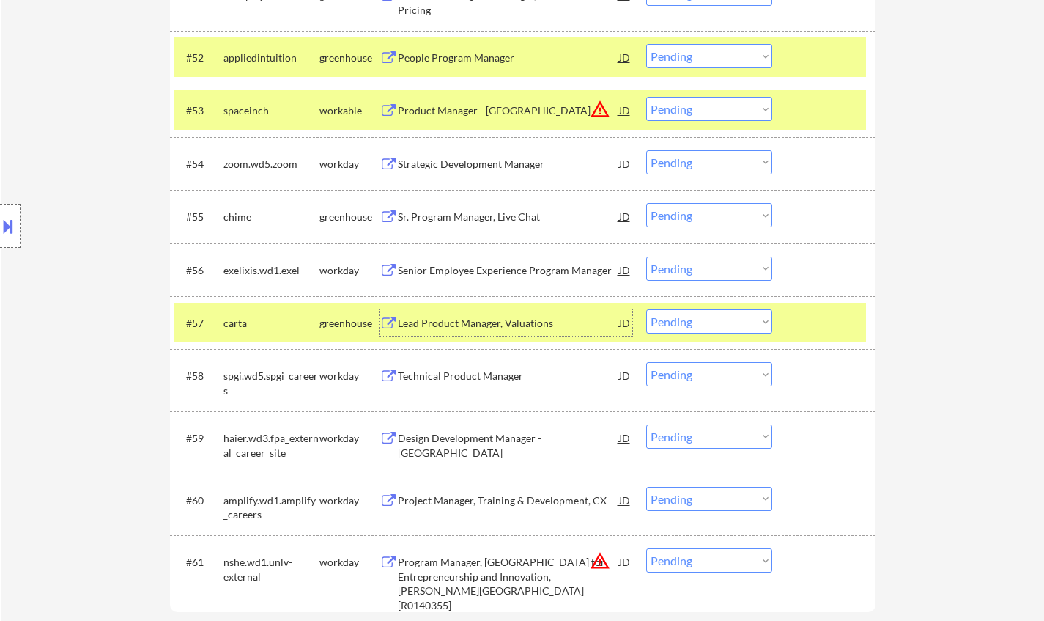
click at [709, 322] on select "Choose an option... Pending Applied Excluded (Questions) Excluded (Expired) Exc…" at bounding box center [709, 321] width 126 height 24
click at [646, 309] on select "Choose an option... Pending Applied Excluded (Questions) Excluded (Expired) Exc…" at bounding box center [709, 321] width 126 height 24
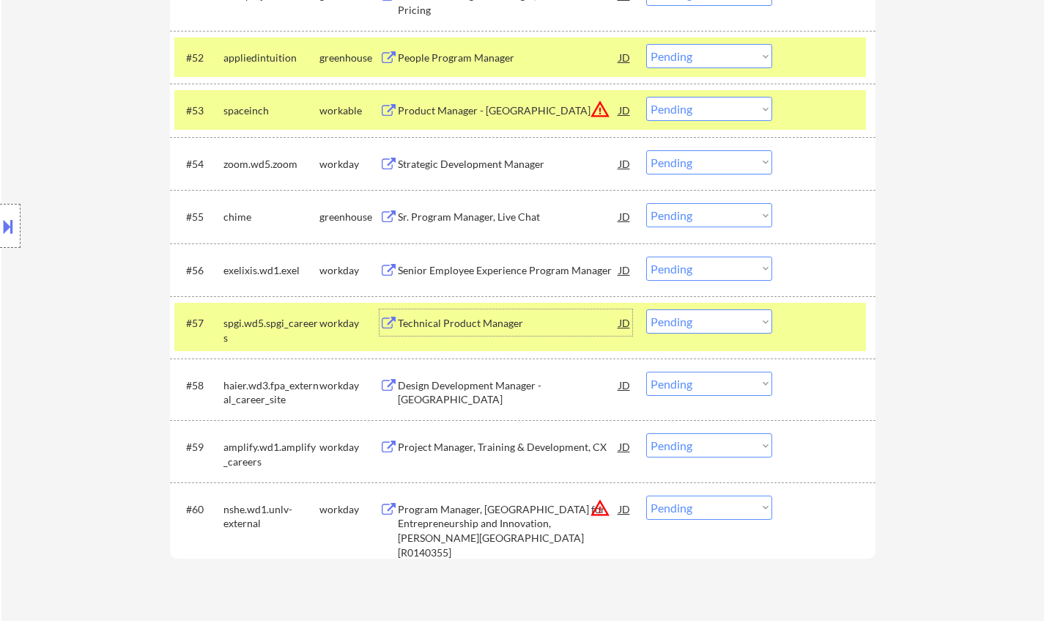
click at [473, 320] on div "Technical Product Manager" at bounding box center [508, 323] width 221 height 15
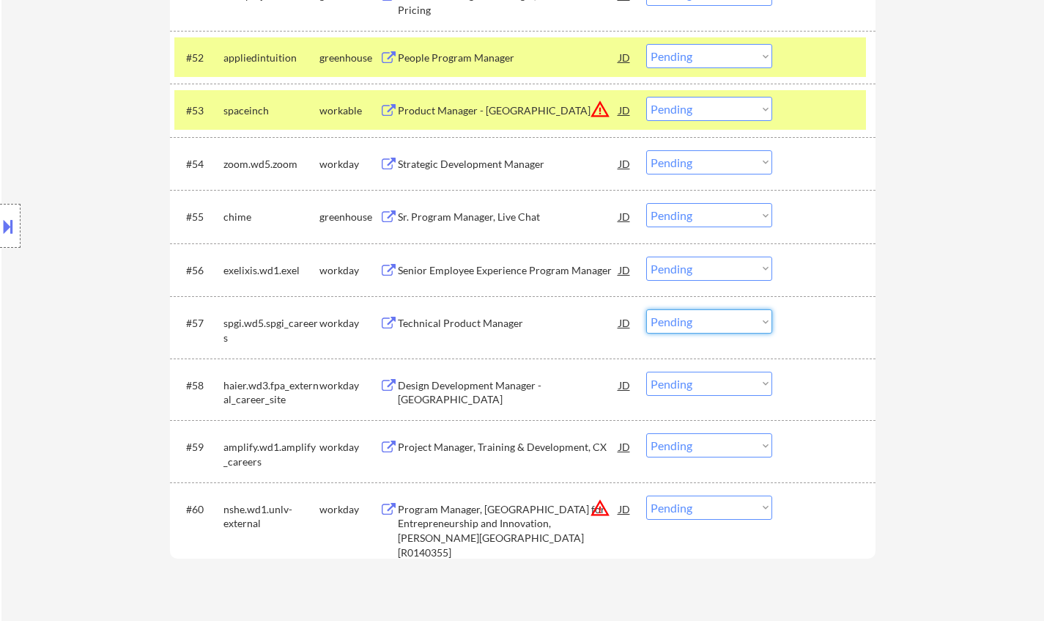
drag, startPoint x: 707, startPoint y: 320, endPoint x: 727, endPoint y: 331, distance: 23.3
click at [707, 320] on select "Choose an option... Pending Applied Excluded (Questions) Excluded (Expired) Exc…" at bounding box center [709, 321] width 126 height 24
click at [646, 309] on select "Choose an option... Pending Applied Excluded (Questions) Excluded (Expired) Exc…" at bounding box center [709, 321] width 126 height 24
select select ""pending""
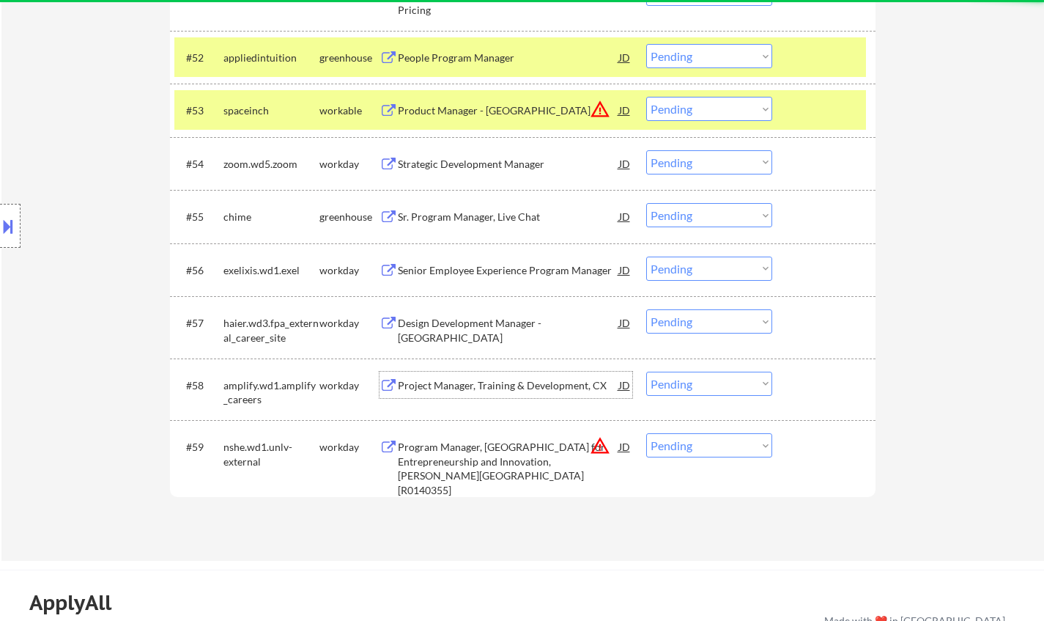
click at [520, 394] on div "Project Manager, Training & Development, CX" at bounding box center [508, 385] width 221 height 26
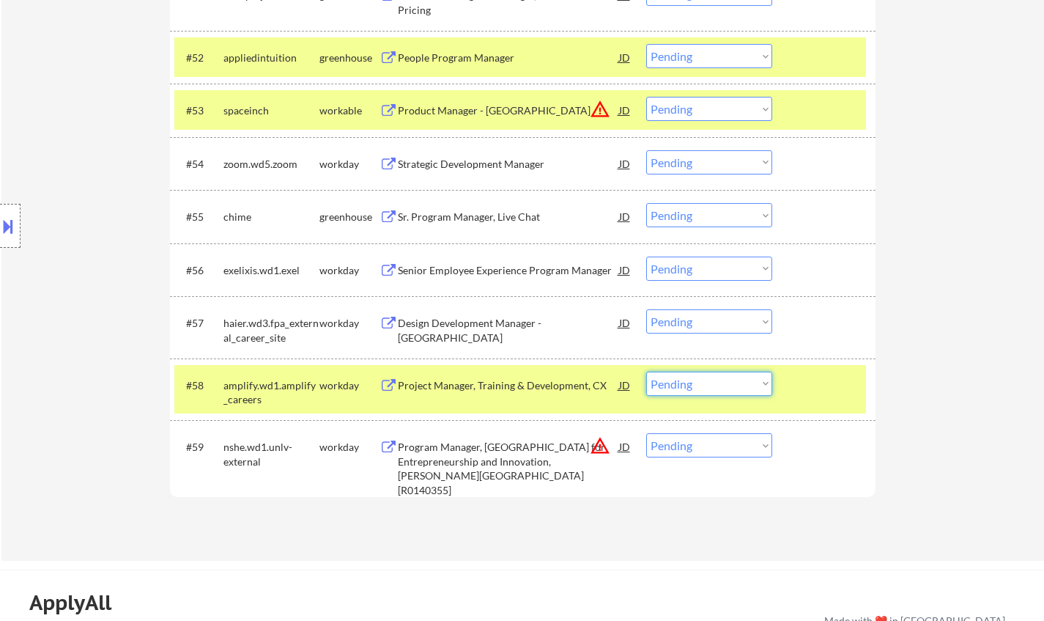
click at [735, 383] on select "Choose an option... Pending Applied Excluded (Questions) Excluded (Expired) Exc…" at bounding box center [709, 384] width 126 height 24
click at [646, 372] on select "Choose an option... Pending Applied Excluded (Questions) Excluded (Expired) Exc…" at bounding box center [709, 384] width 126 height 24
select select ""pending""
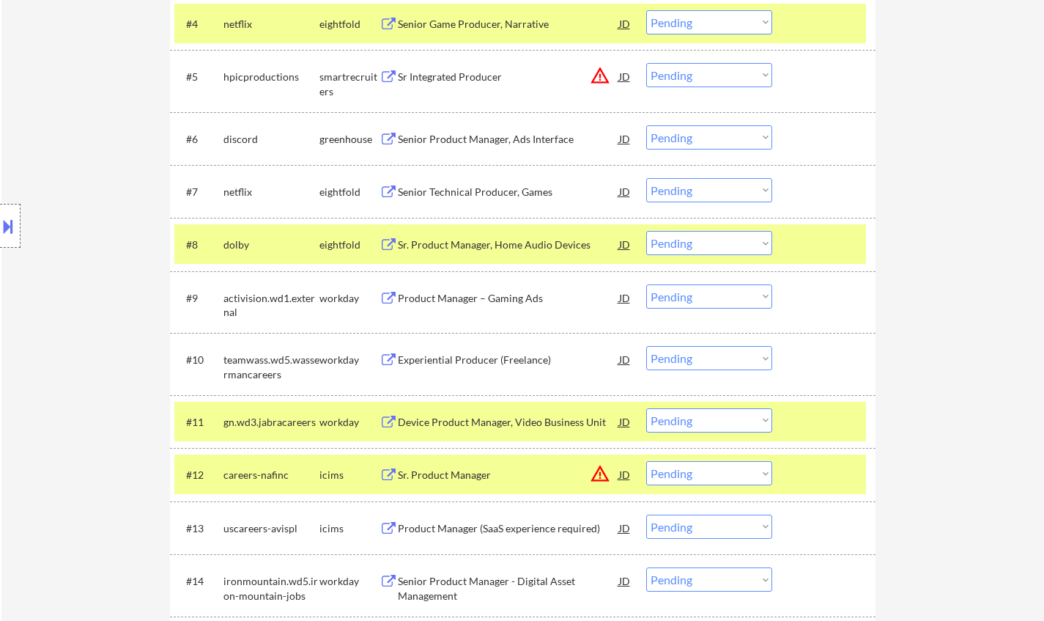
scroll to position [414, 0]
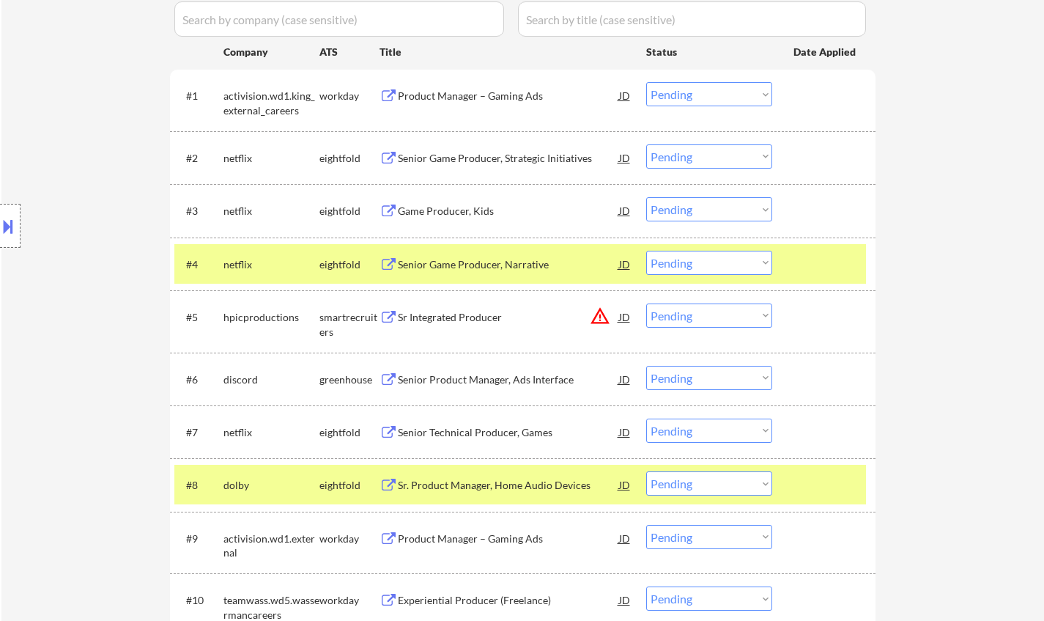
drag, startPoint x: 737, startPoint y: 376, endPoint x: 739, endPoint y: 387, distance: 11.2
click at [735, 376] on select "Choose an option... Pending Applied Excluded (Questions) Excluded (Expired) Exc…" at bounding box center [709, 378] width 126 height 24
click at [646, 366] on select "Choose an option... Pending Applied Excluded (Questions) Excluded (Expired) Exc…" at bounding box center [709, 378] width 126 height 24
select select ""pending""
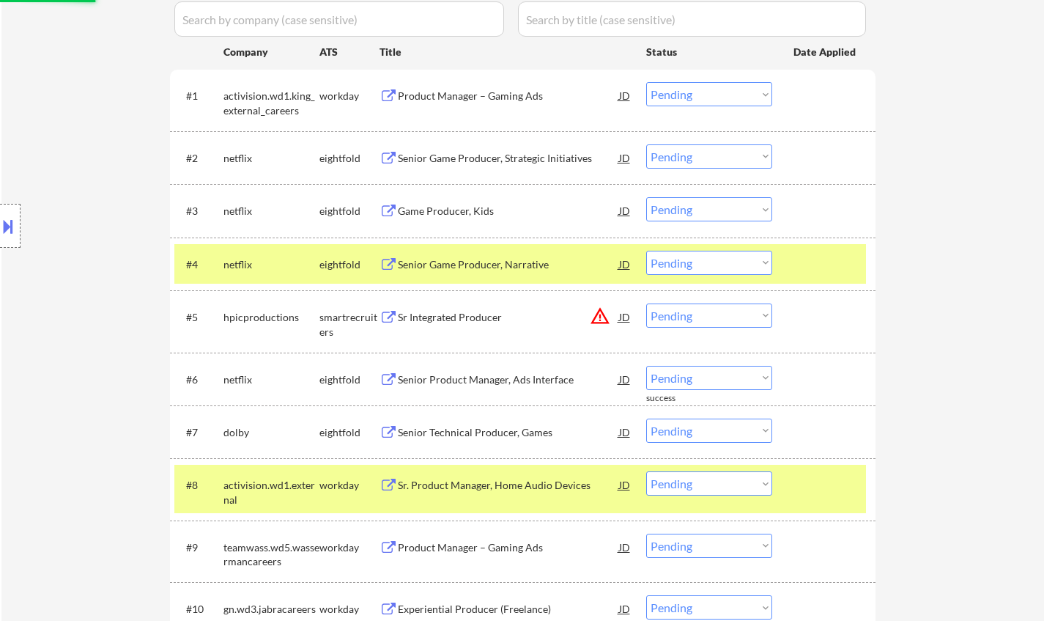
scroll to position [1509, 0]
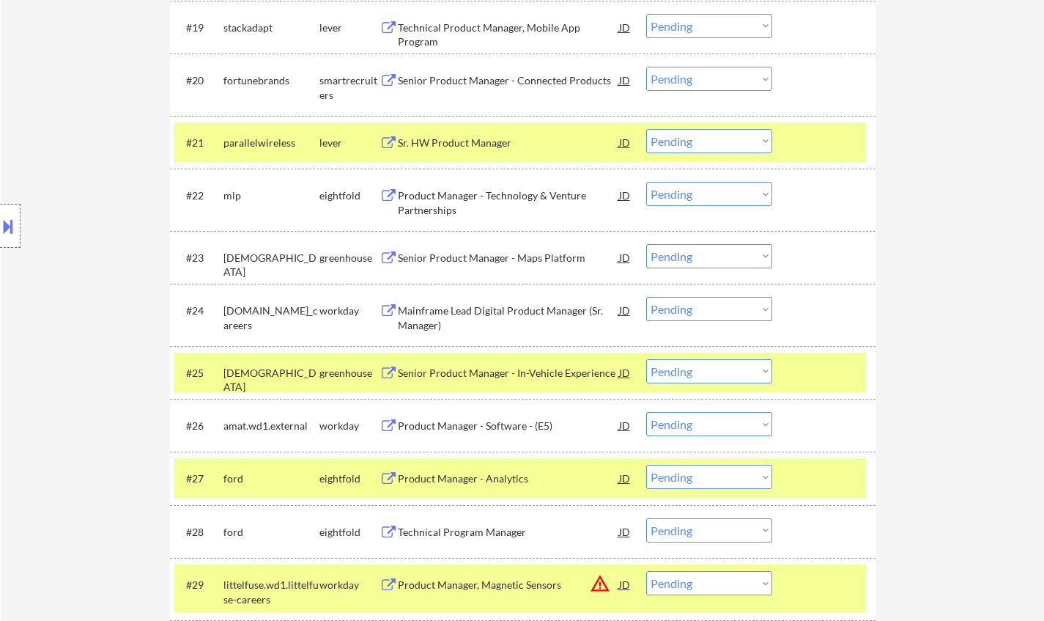
click at [498, 252] on div "Senior Product Manager - Maps Platform" at bounding box center [508, 258] width 221 height 15
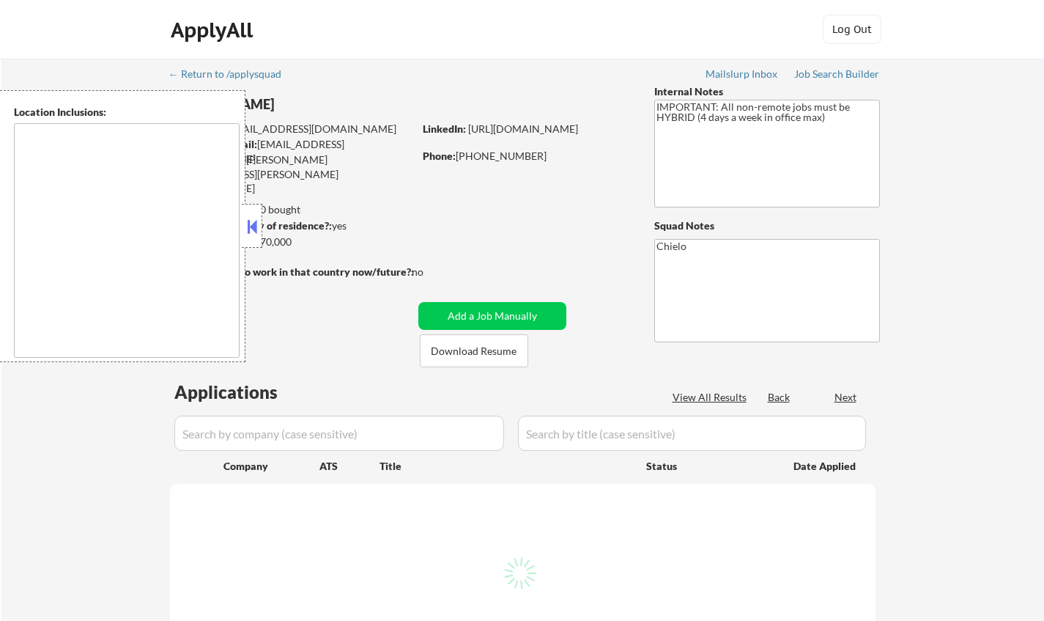
type textarea "[GEOGRAPHIC_DATA], [GEOGRAPHIC_DATA] [GEOGRAPHIC_DATA], [GEOGRAPHIC_DATA] [GEOG…"
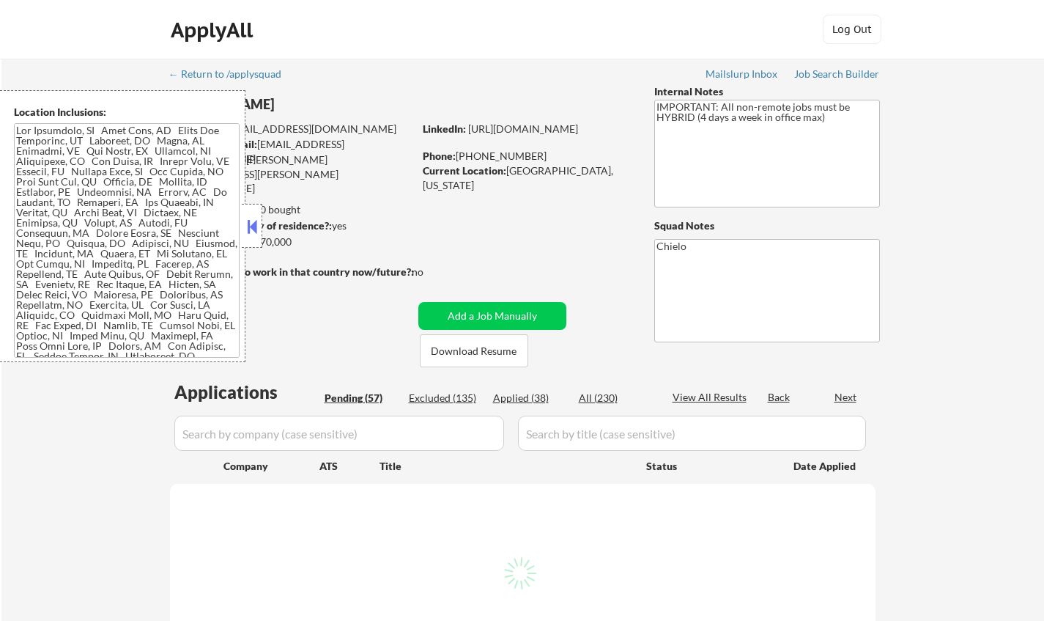
select select ""pending""
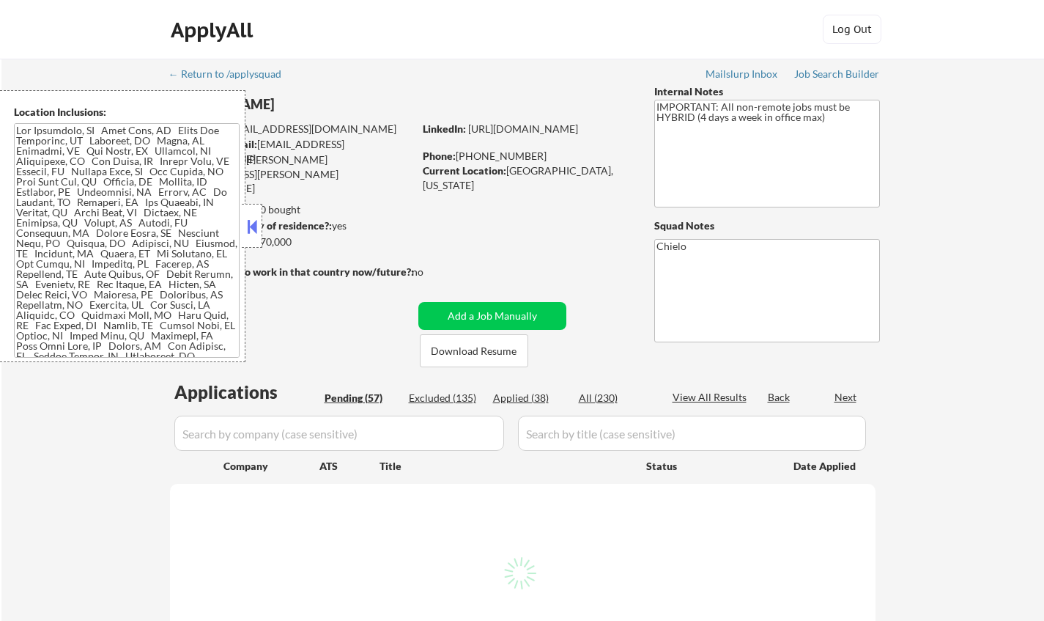
select select ""pending""
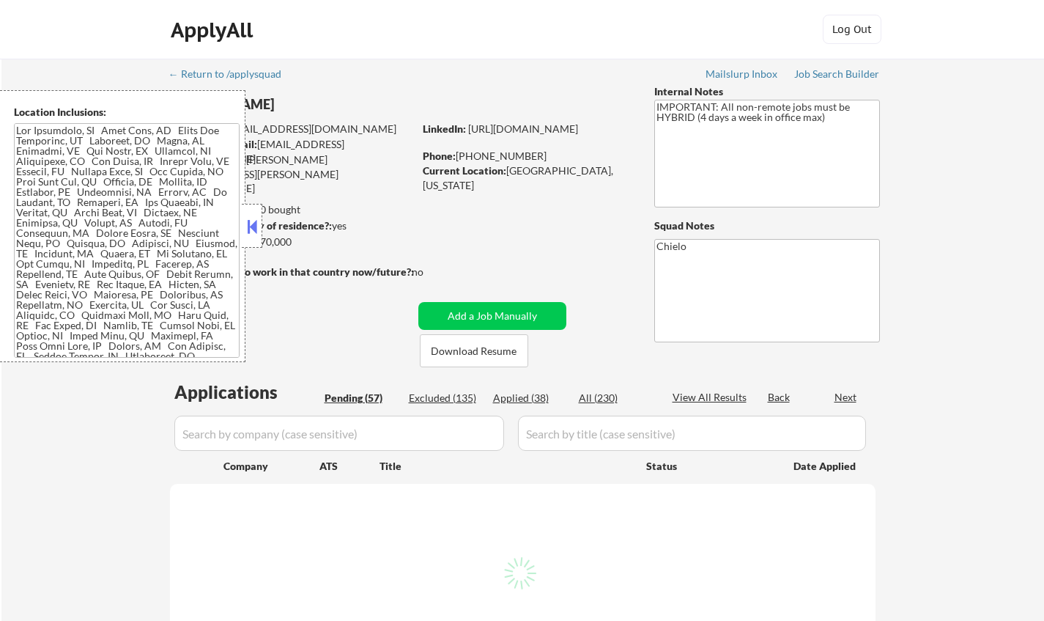
select select ""pending""
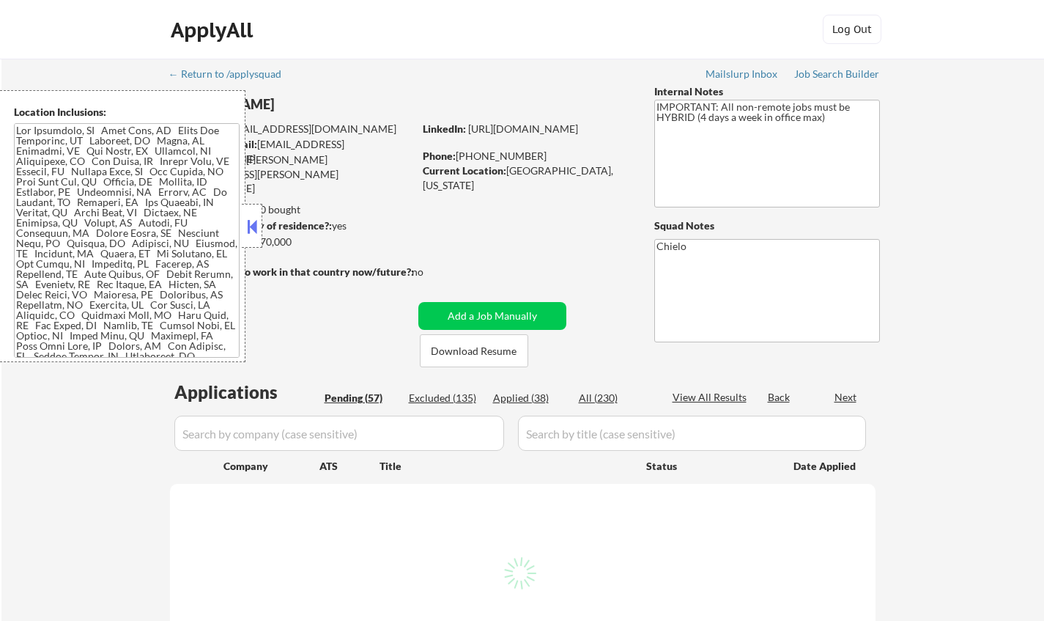
select select ""pending""
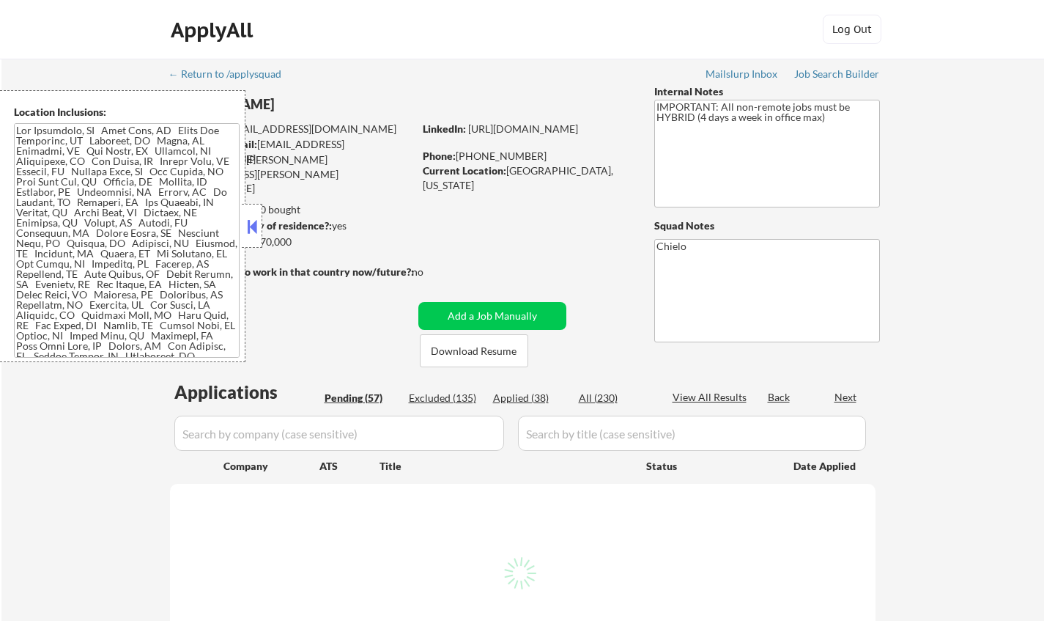
select select ""pending""
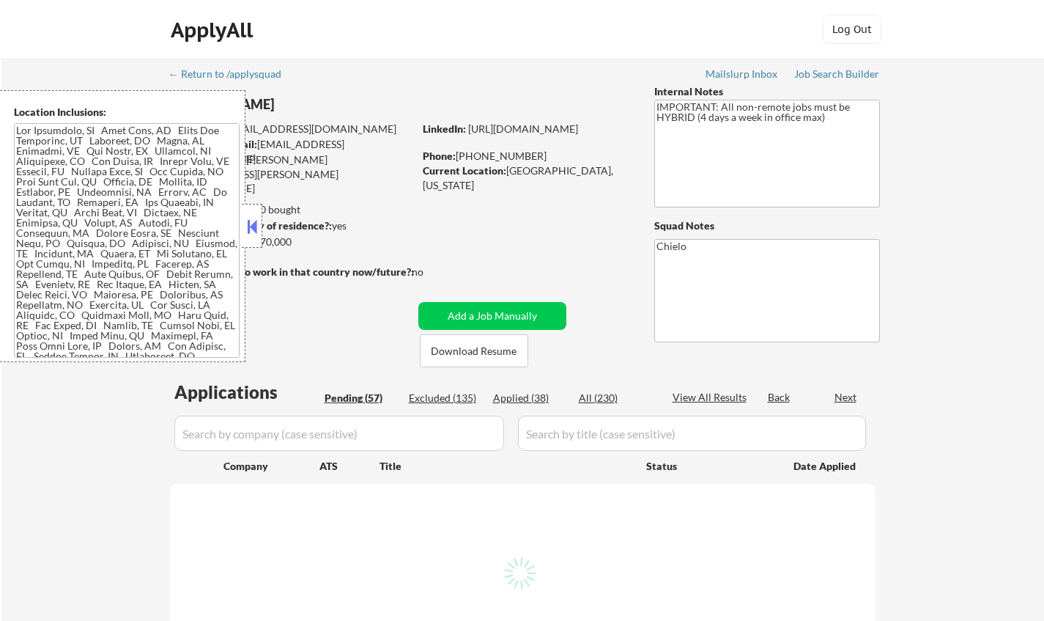
select select ""pending""
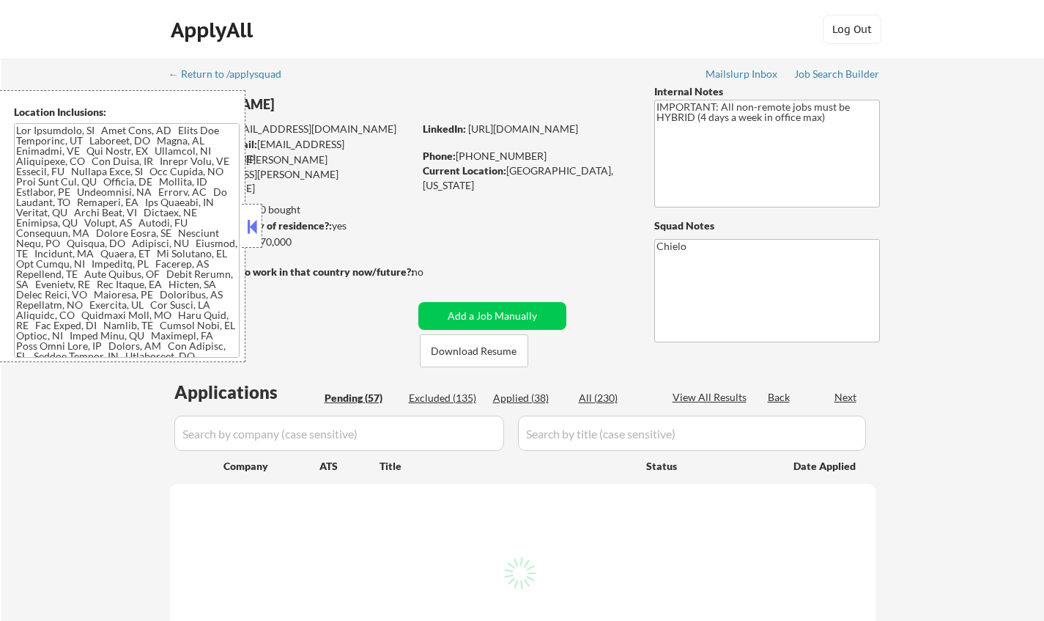
select select ""pending""
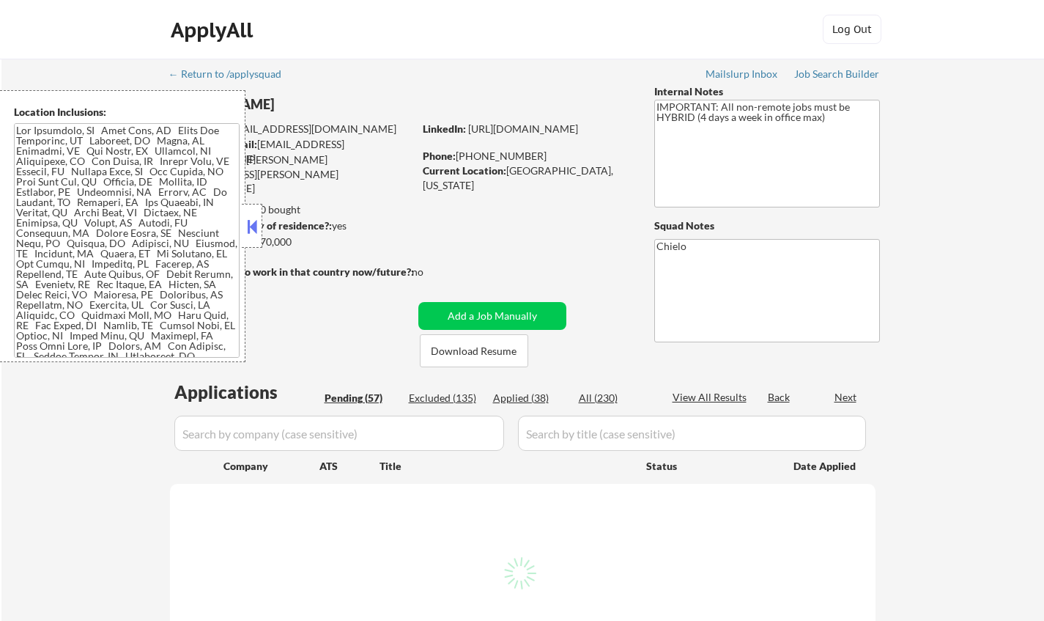
select select ""pending""
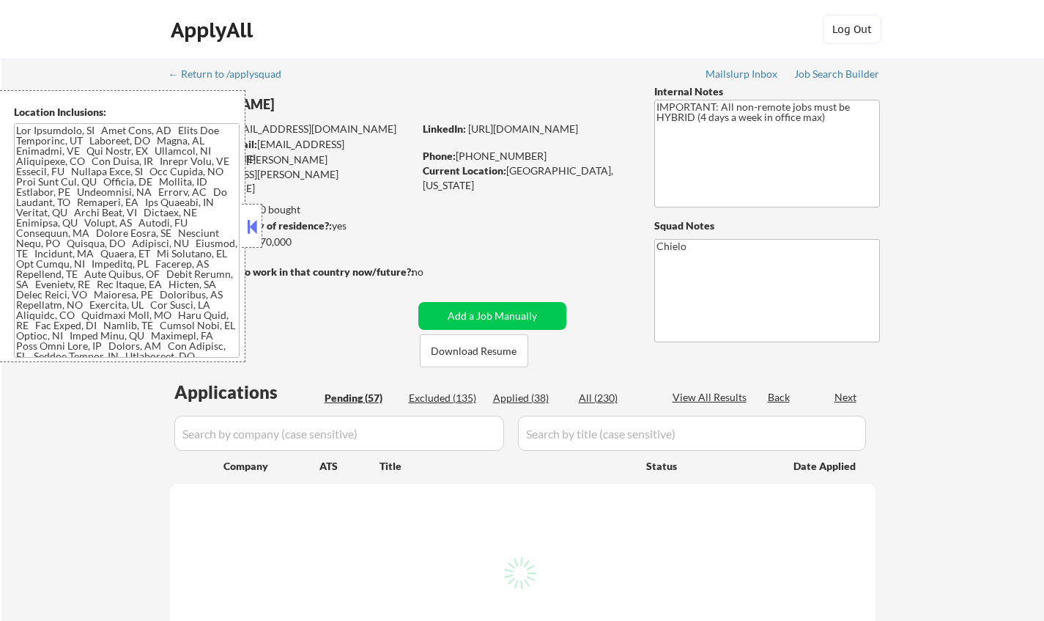
select select ""pending""
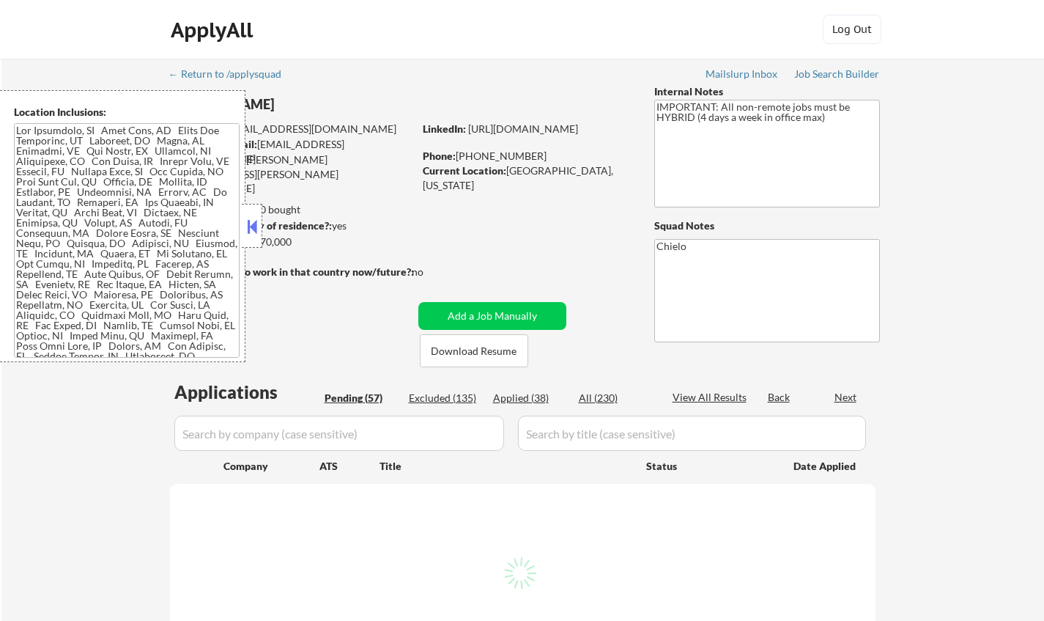
select select ""pending""
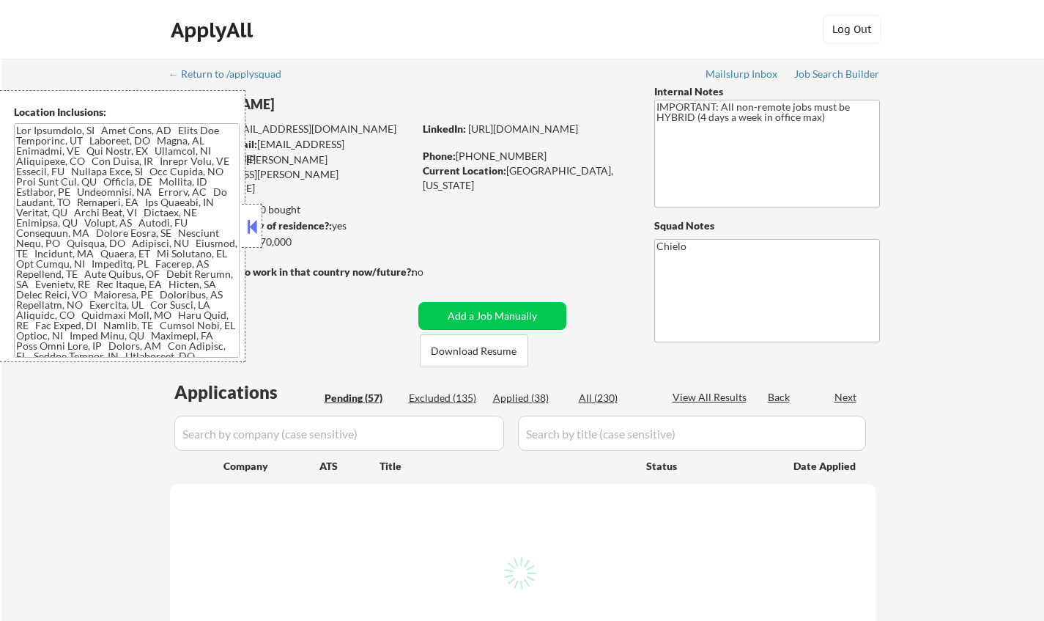
select select ""pending""
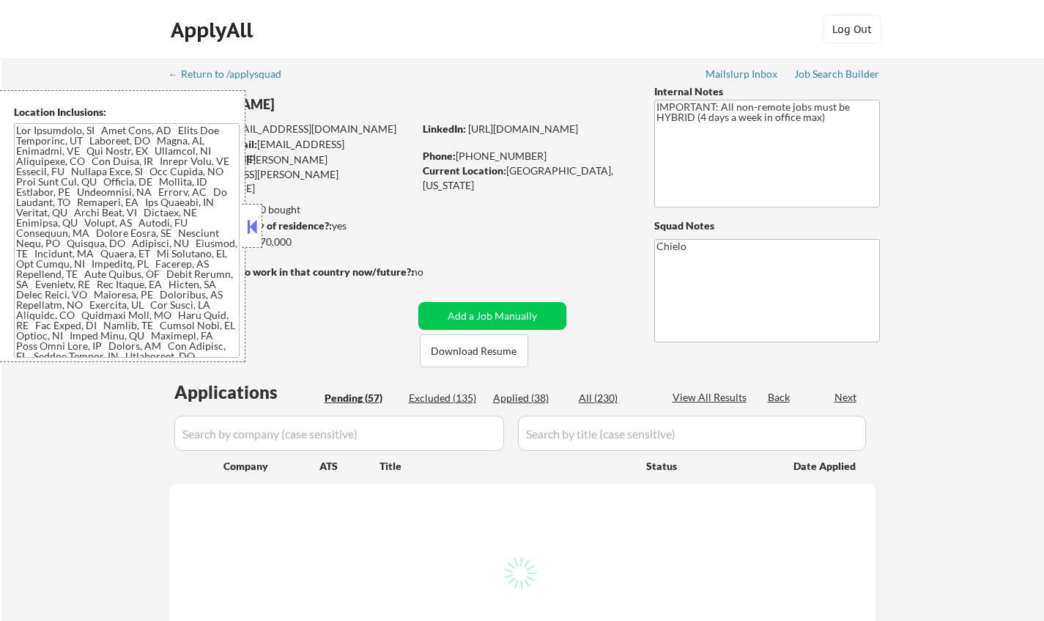
select select ""pending""
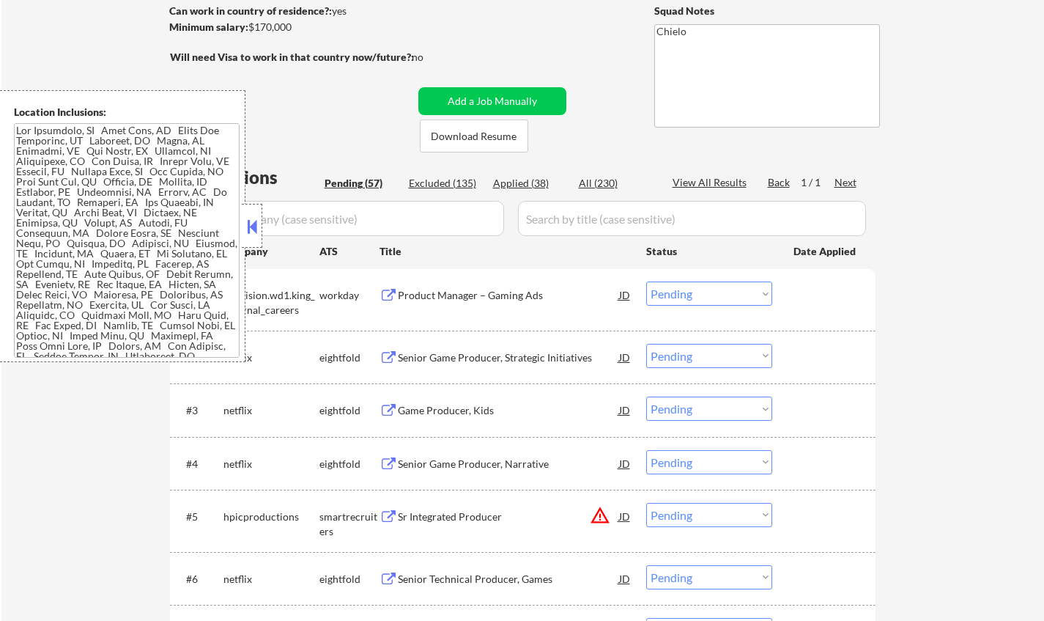
scroll to position [220, 0]
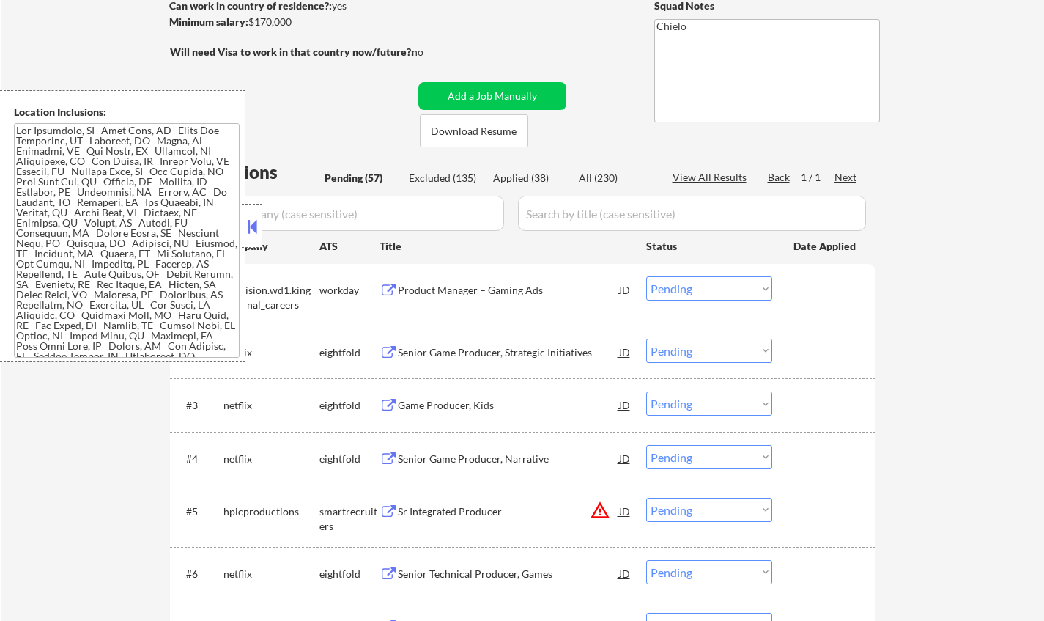
click at [252, 227] on button at bounding box center [252, 226] width 16 height 22
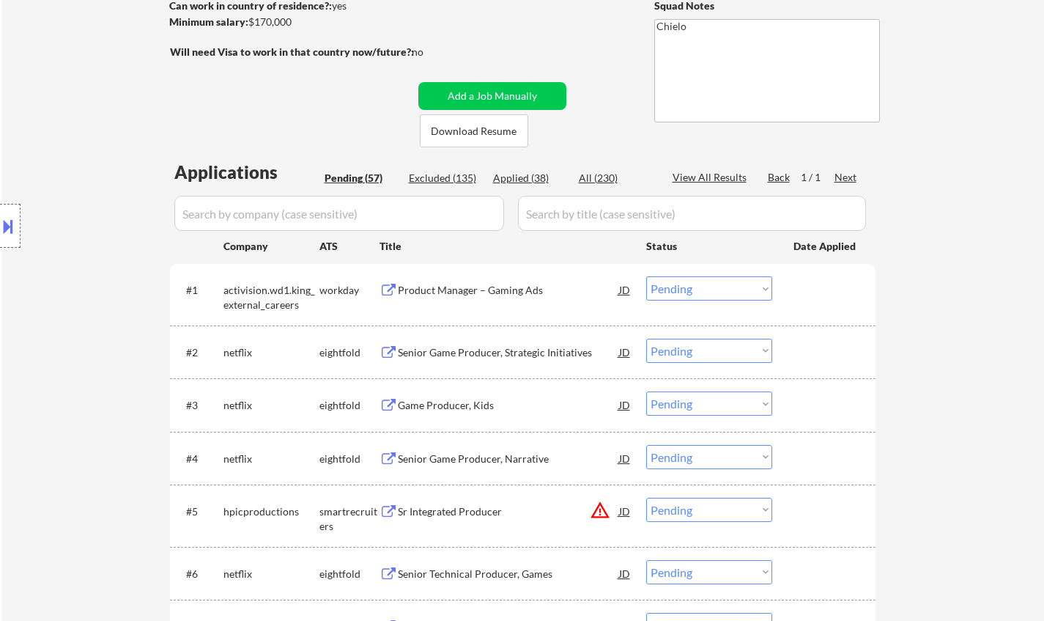
scroll to position [1456, 0]
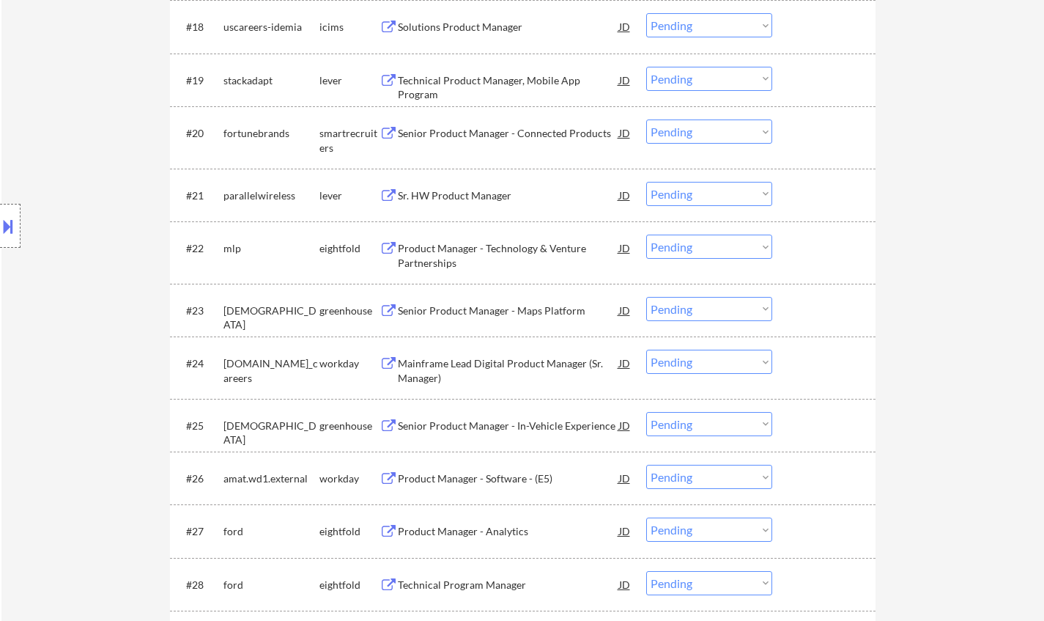
click at [511, 305] on div "Senior Product Manager - Maps Platform" at bounding box center [508, 310] width 221 height 15
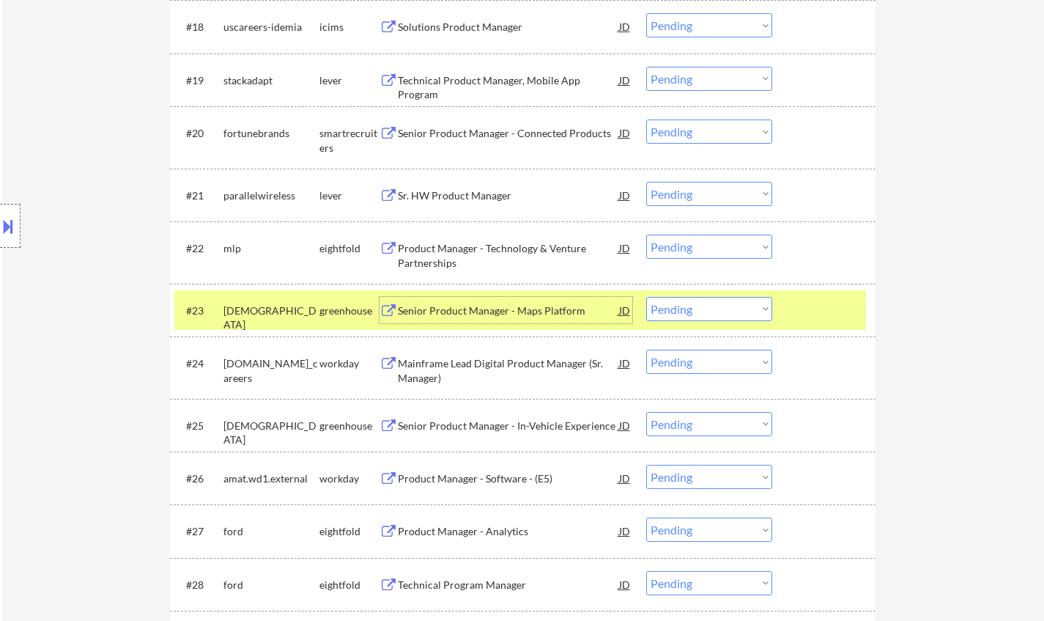
click at [690, 318] on select "Choose an option... Pending Applied Excluded (Questions) Excluded (Expired) Exc…" at bounding box center [709, 309] width 126 height 24
click at [646, 297] on select "Choose an option... Pending Applied Excluded (Questions) Excluded (Expired) Exc…" at bounding box center [709, 309] width 126 height 24
select select ""pending""
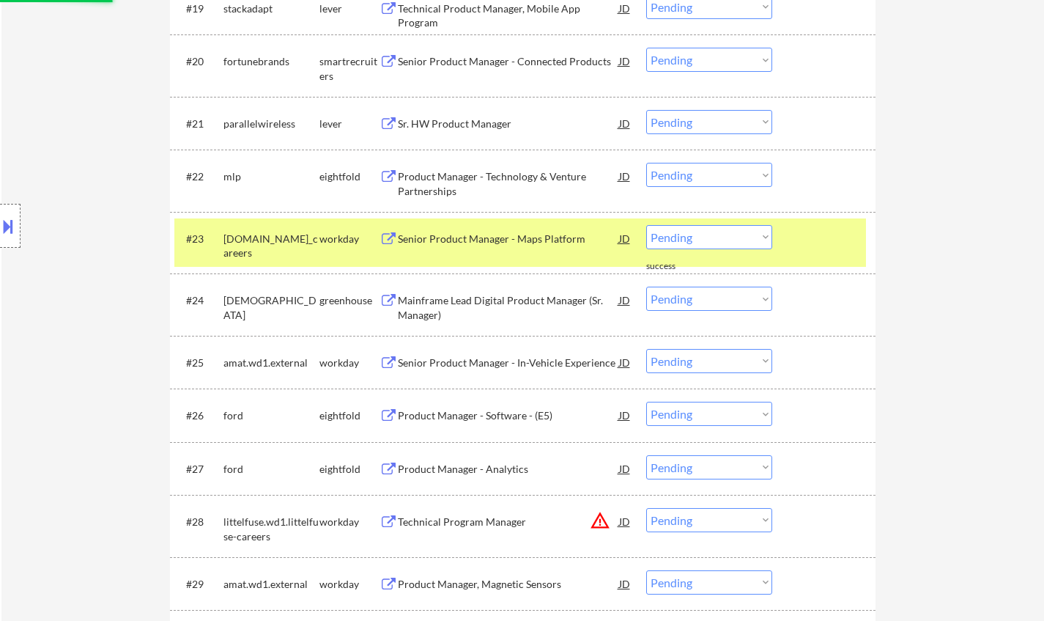
scroll to position [1530, 0]
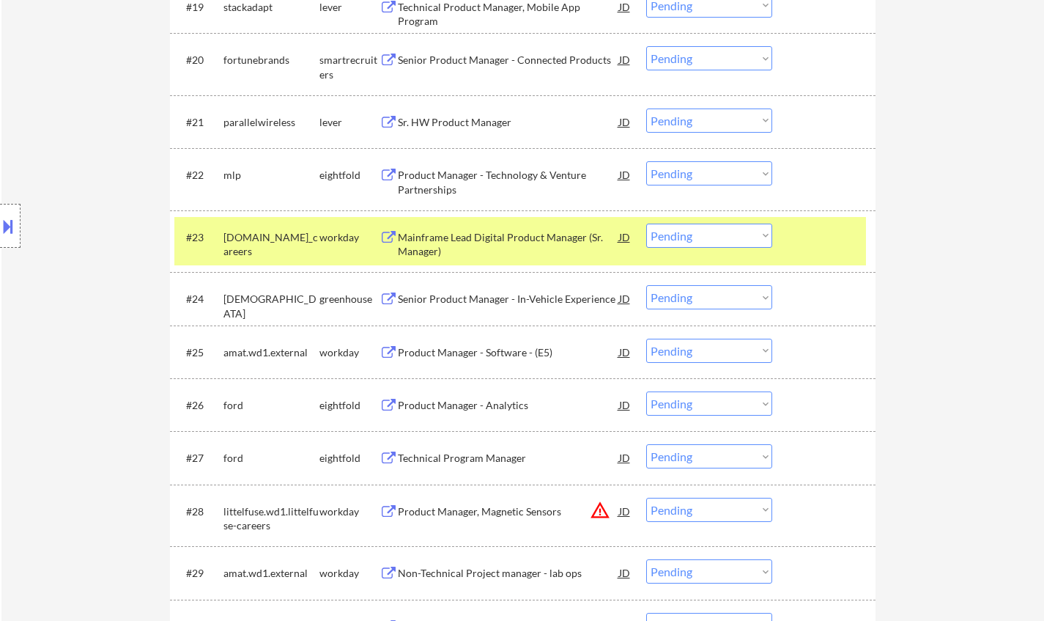
click at [451, 361] on div "Product Manager - Software - (E5)" at bounding box center [508, 352] width 221 height 26
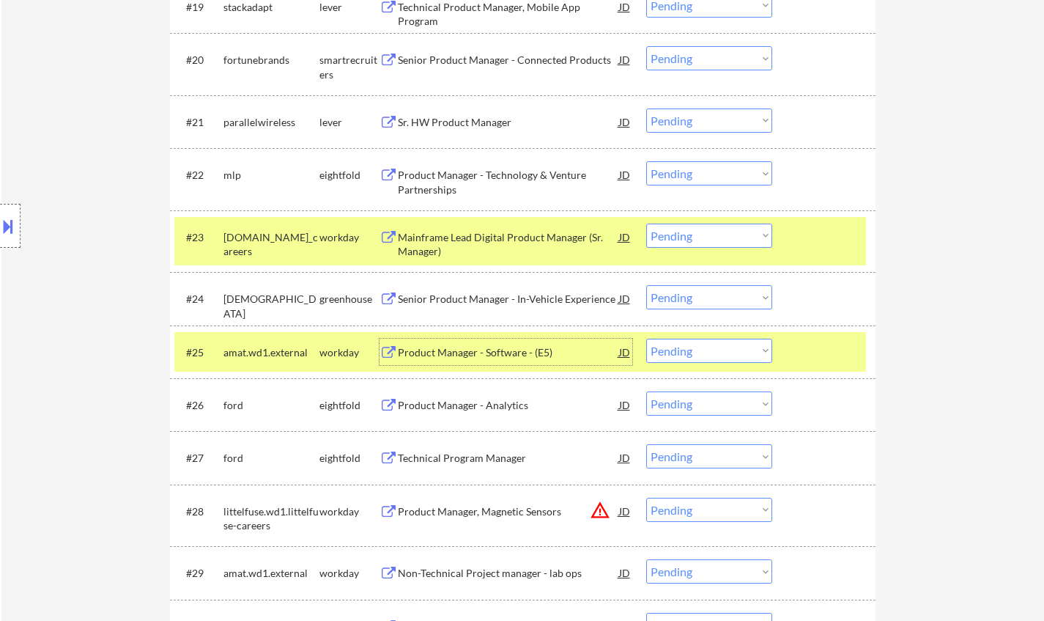
click at [706, 351] on select "Choose an option... Pending Applied Excluded (Questions) Excluded (Expired) Exc…" at bounding box center [709, 351] width 126 height 24
click at [646, 339] on select "Choose an option... Pending Applied Excluded (Questions) Excluded (Expired) Exc…" at bounding box center [709, 351] width 126 height 24
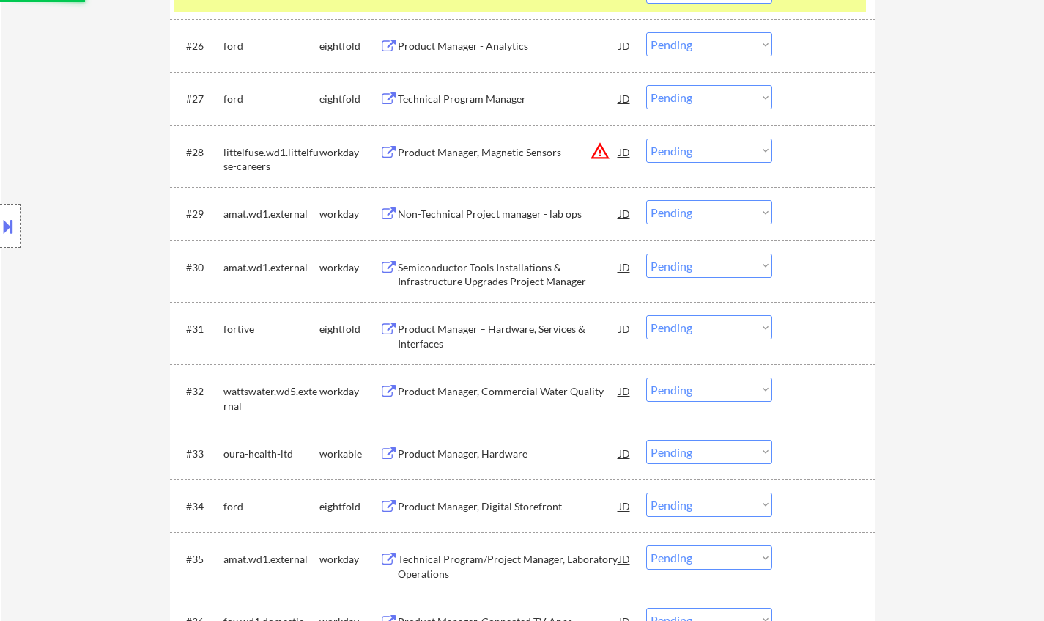
scroll to position [1896, 0]
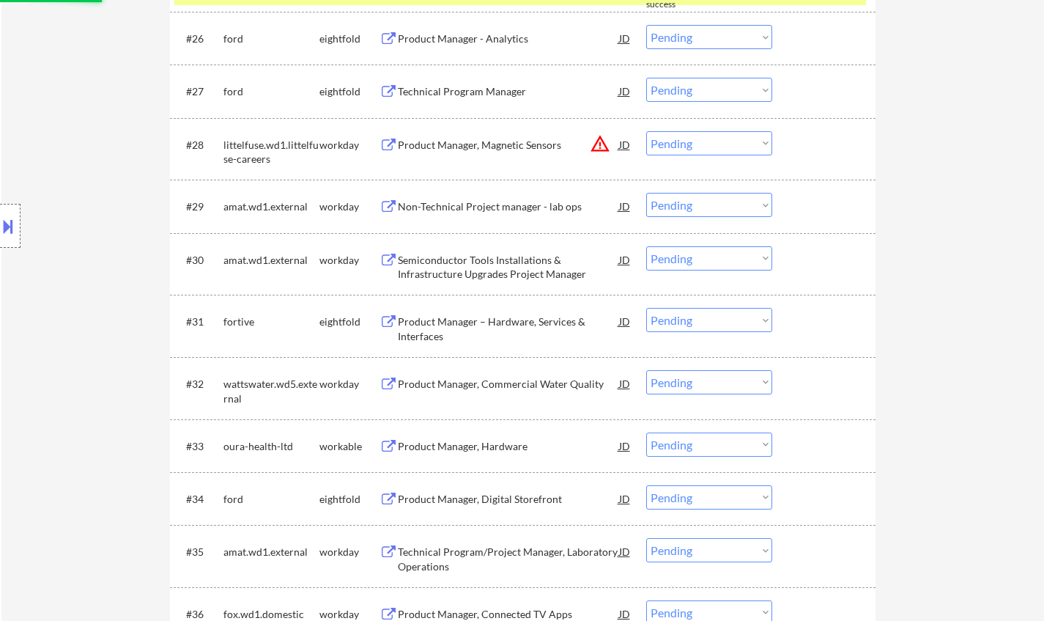
select select ""pending""
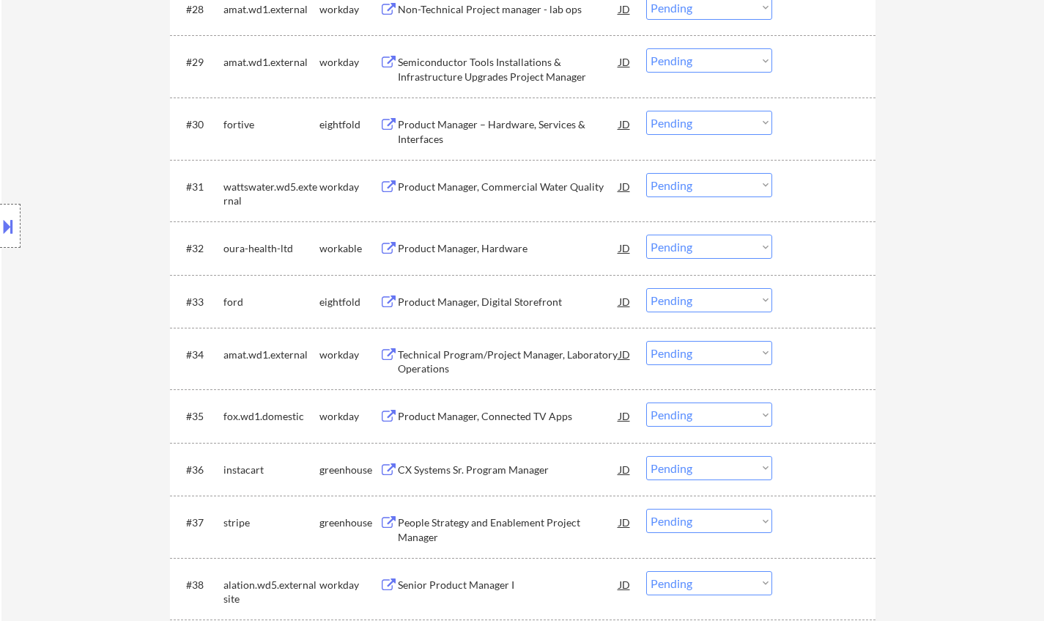
scroll to position [2189, 0]
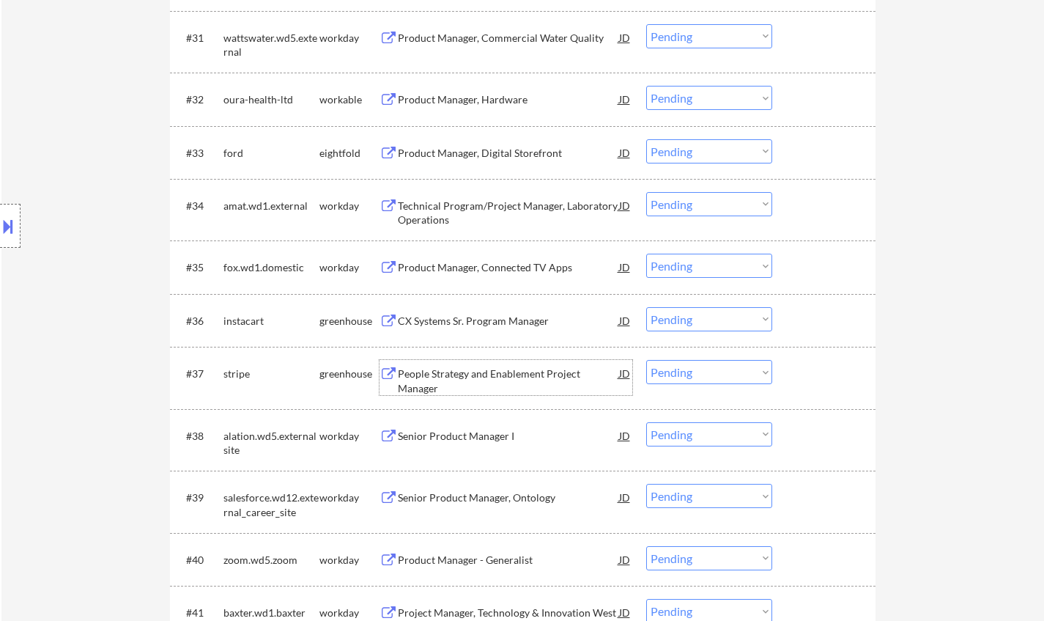
click at [515, 369] on div "People Strategy and Enablement Project Manager" at bounding box center [508, 380] width 221 height 29
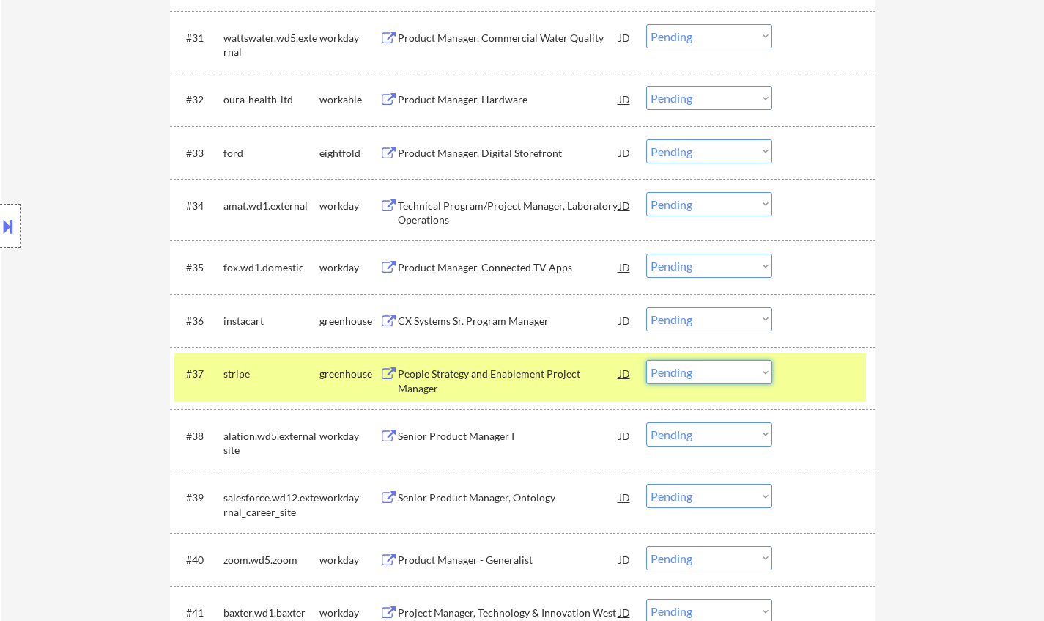
click at [722, 373] on select "Choose an option... Pending Applied Excluded (Questions) Excluded (Expired) Exc…" at bounding box center [709, 372] width 126 height 24
click at [646, 360] on select "Choose an option... Pending Applied Excluded (Questions) Excluded (Expired) Exc…" at bounding box center [709, 372] width 126 height 24
select select ""pending""
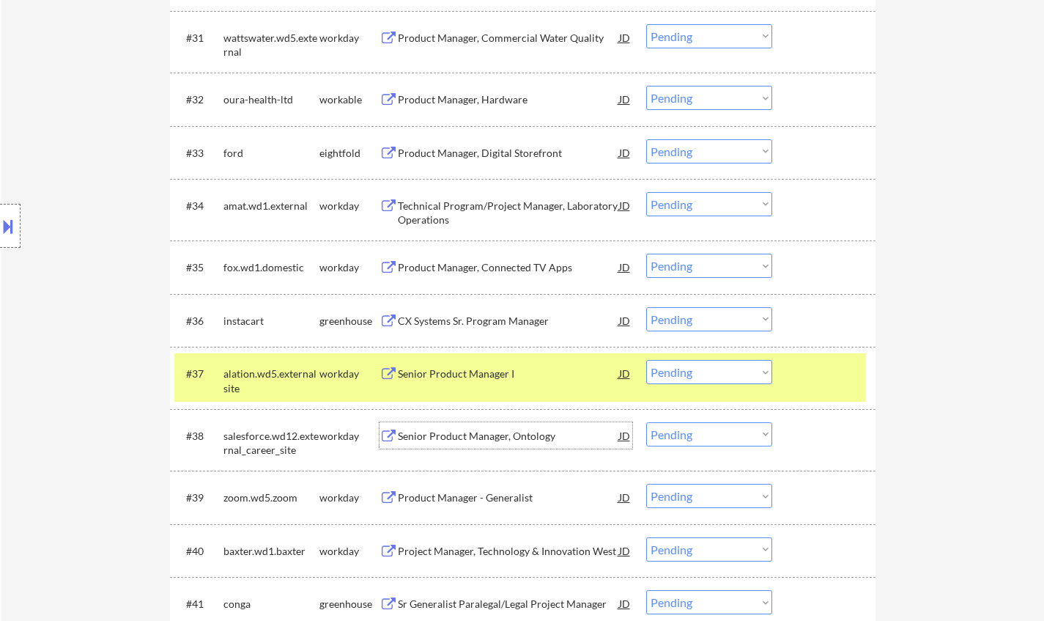
click at [458, 432] on div "Senior Product Manager, Ontology" at bounding box center [508, 436] width 221 height 15
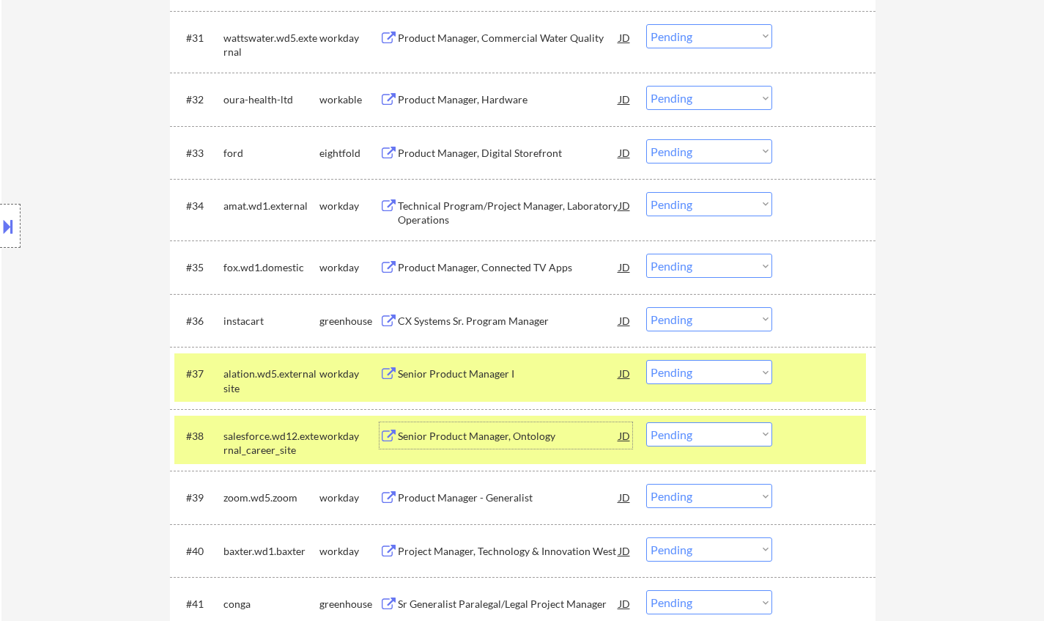
click at [698, 437] on select "Choose an option... Pending Applied Excluded (Questions) Excluded (Expired) Exc…" at bounding box center [709, 434] width 126 height 24
click at [646, 422] on select "Choose an option... Pending Applied Excluded (Questions) Excluded (Expired) Exc…" at bounding box center [709, 434] width 126 height 24
select select ""pending""
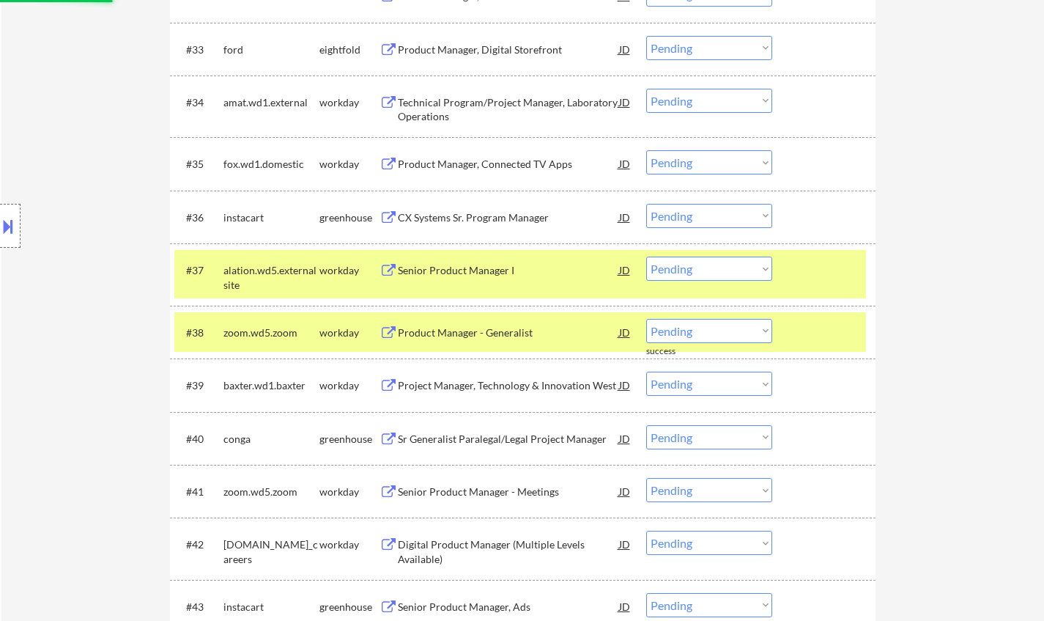
scroll to position [2336, 0]
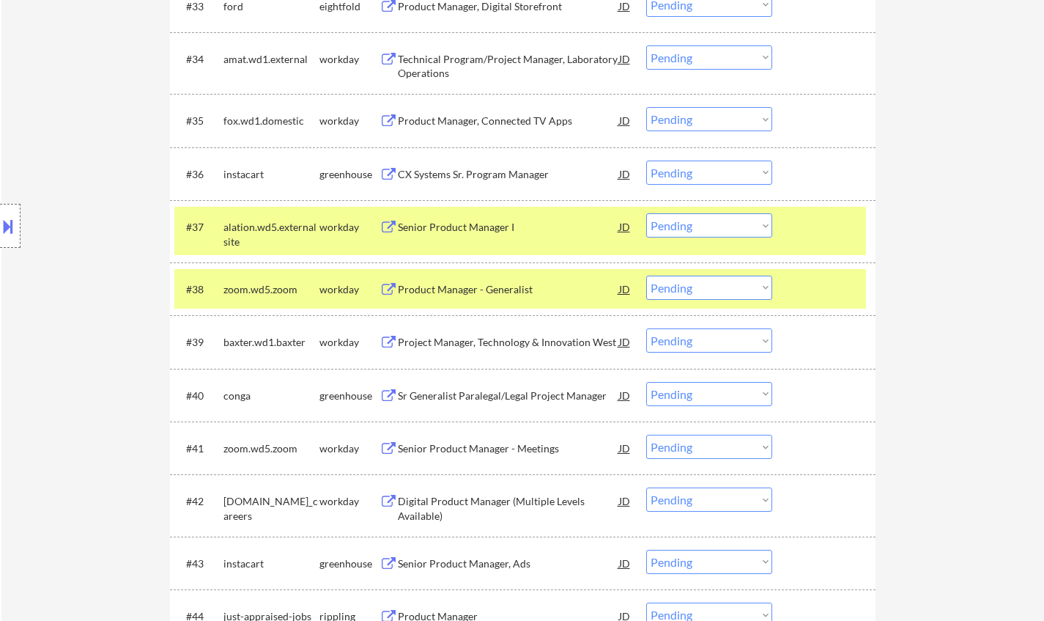
click at [483, 337] on div "Project Manager, Technology & Innovation West" at bounding box center [508, 342] width 221 height 15
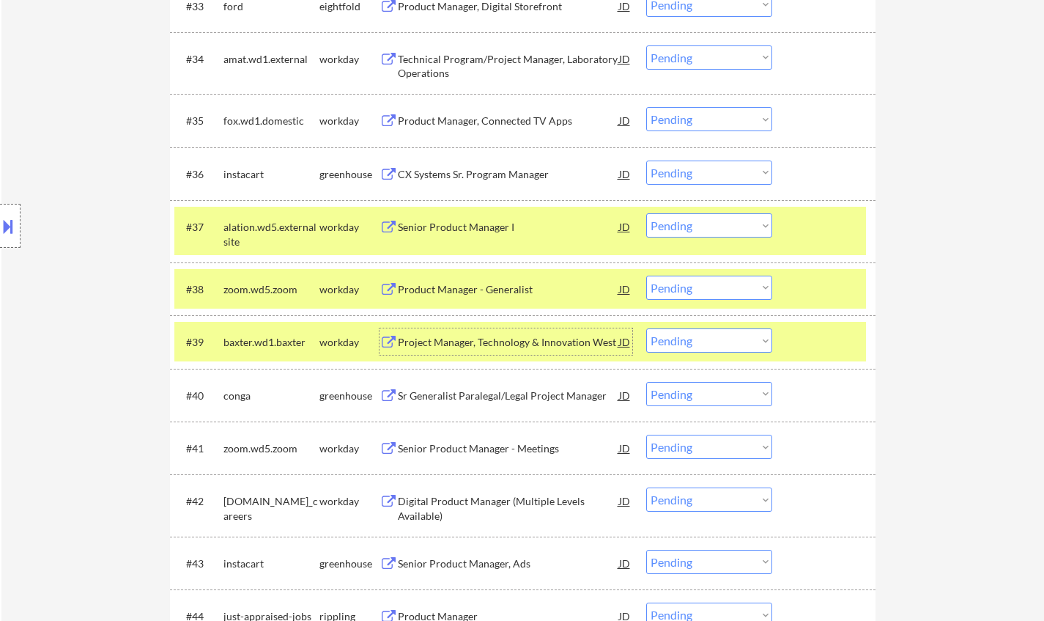
drag, startPoint x: 710, startPoint y: 345, endPoint x: 717, endPoint y: 350, distance: 7.9
click at [710, 345] on select "Choose an option... Pending Applied Excluded (Questions) Excluded (Expired) Exc…" at bounding box center [709, 340] width 126 height 24
click at [646, 328] on select "Choose an option... Pending Applied Excluded (Questions) Excluded (Expired) Exc…" at bounding box center [709, 340] width 126 height 24
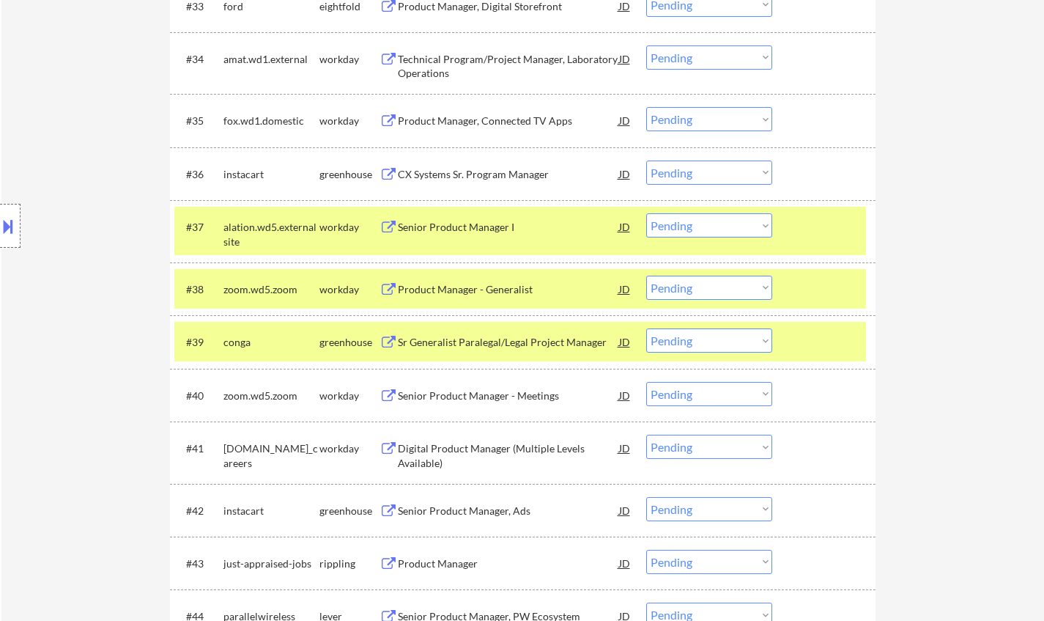
click at [501, 338] on div "Sr Generalist Paralegal/Legal Project Manager" at bounding box center [508, 342] width 221 height 15
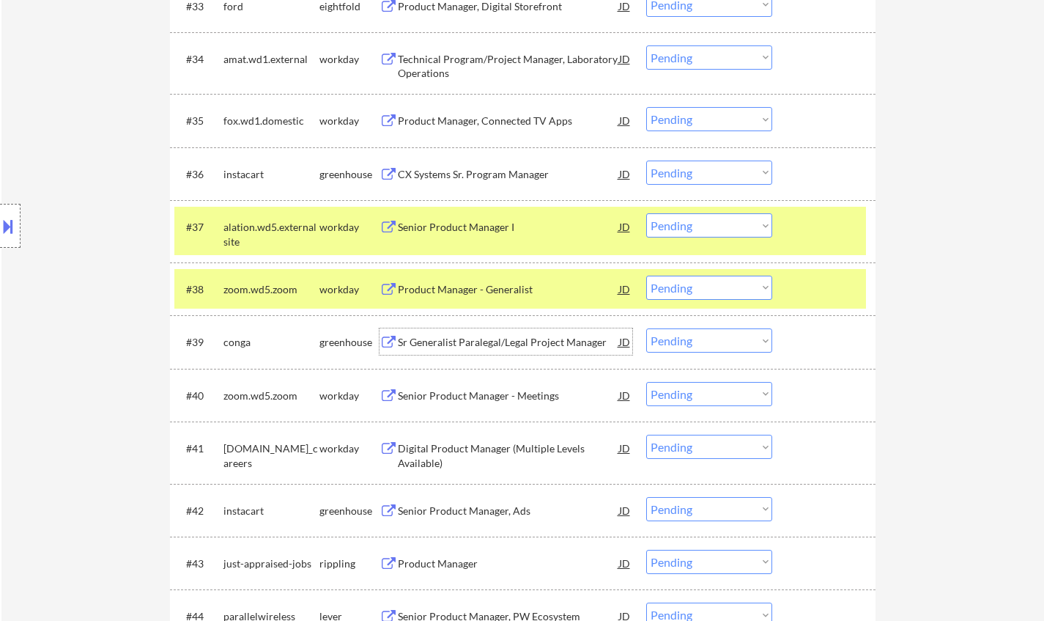
drag, startPoint x: 688, startPoint y: 338, endPoint x: 719, endPoint y: 352, distance: 33.8
click at [688, 338] on select "Choose an option... Pending Applied Excluded (Questions) Excluded (Expired) Exc…" at bounding box center [709, 340] width 126 height 24
click at [646, 328] on select "Choose an option... Pending Applied Excluded (Questions) Excluded (Expired) Exc…" at bounding box center [709, 340] width 126 height 24
select select ""pending""
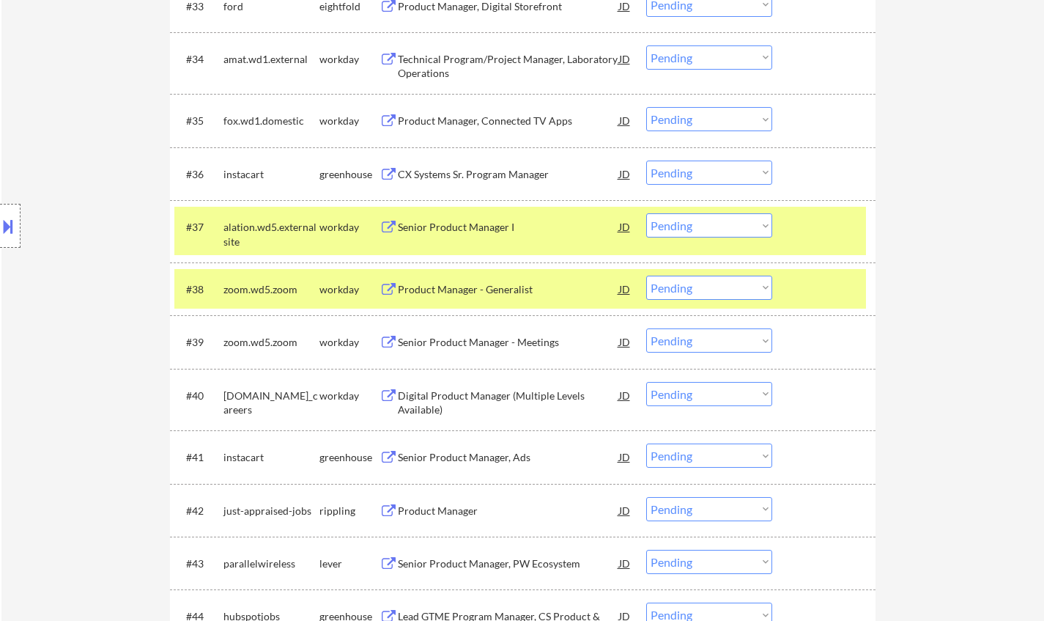
click at [471, 458] on div "Senior Product Manager, Ads" at bounding box center [508, 457] width 221 height 15
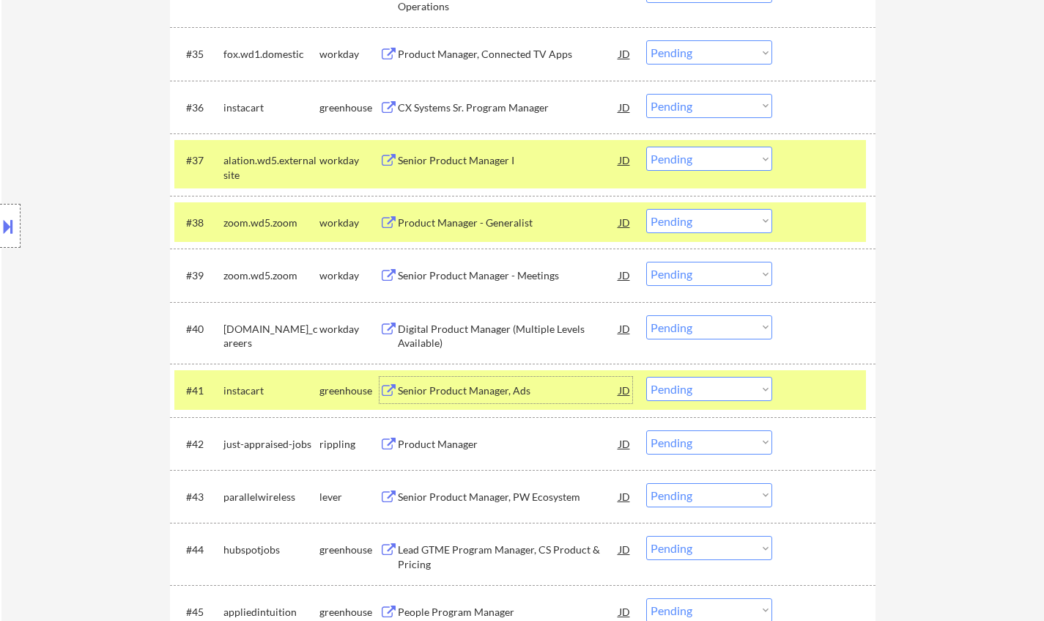
scroll to position [2482, 0]
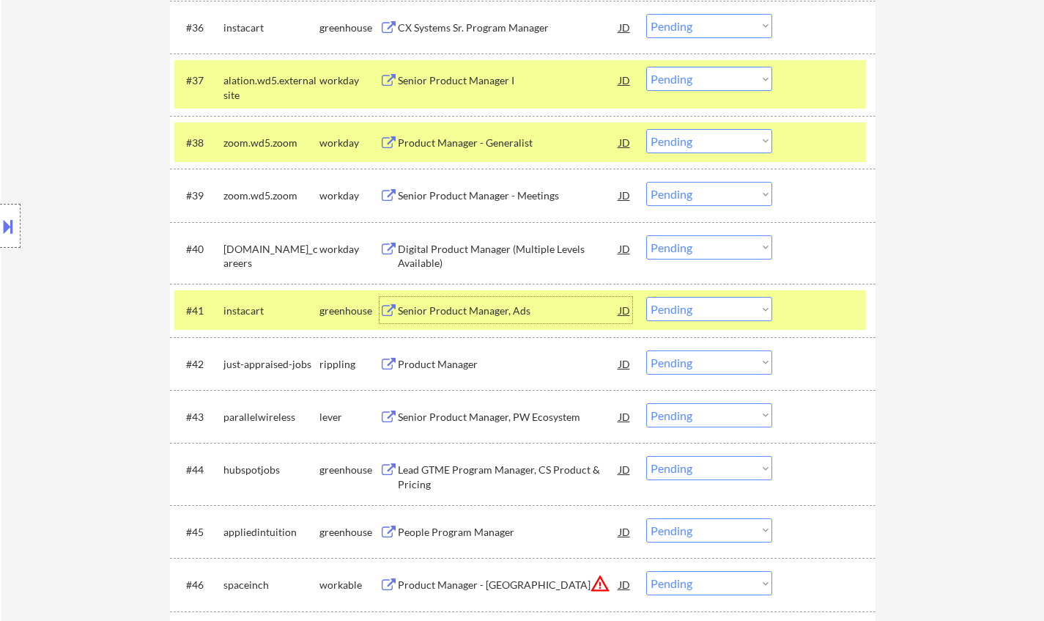
click at [716, 309] on select "Choose an option... Pending Applied Excluded (Questions) Excluded (Expired) Exc…" at bounding box center [709, 309] width 126 height 24
click at [646, 297] on select "Choose an option... Pending Applied Excluded (Questions) Excluded (Expired) Exc…" at bounding box center [709, 309] width 126 height 24
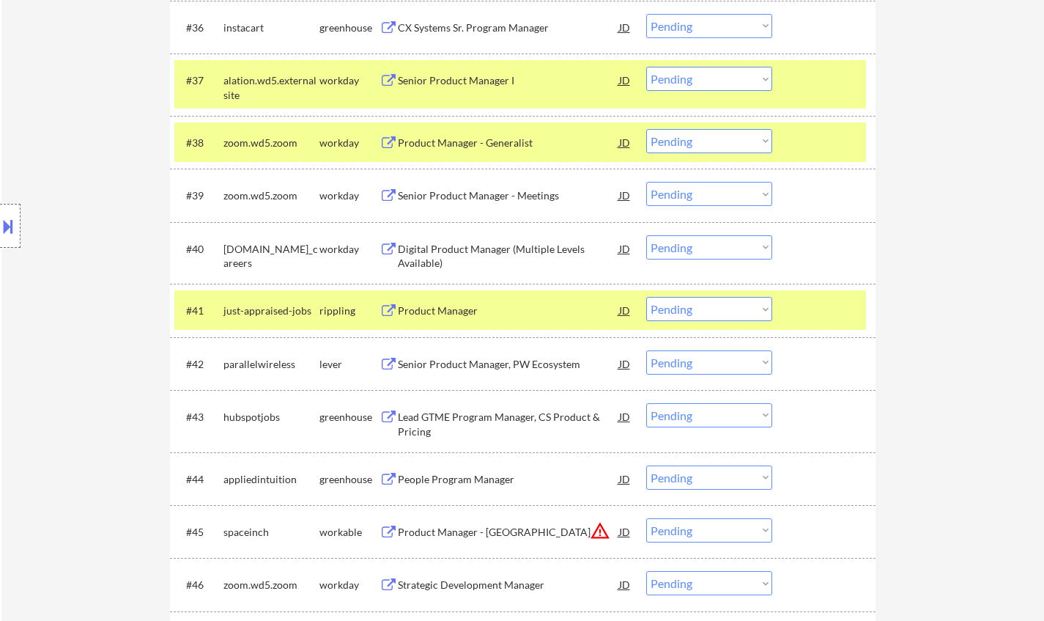
click at [443, 309] on div "Product Manager" at bounding box center [508, 310] width 221 height 15
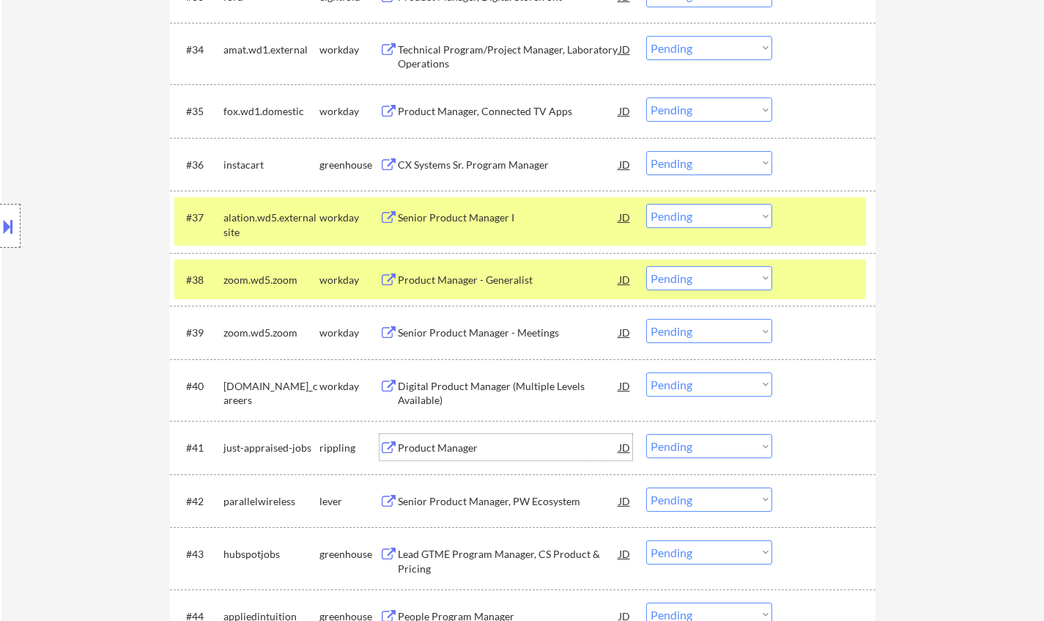
scroll to position [2419, 0]
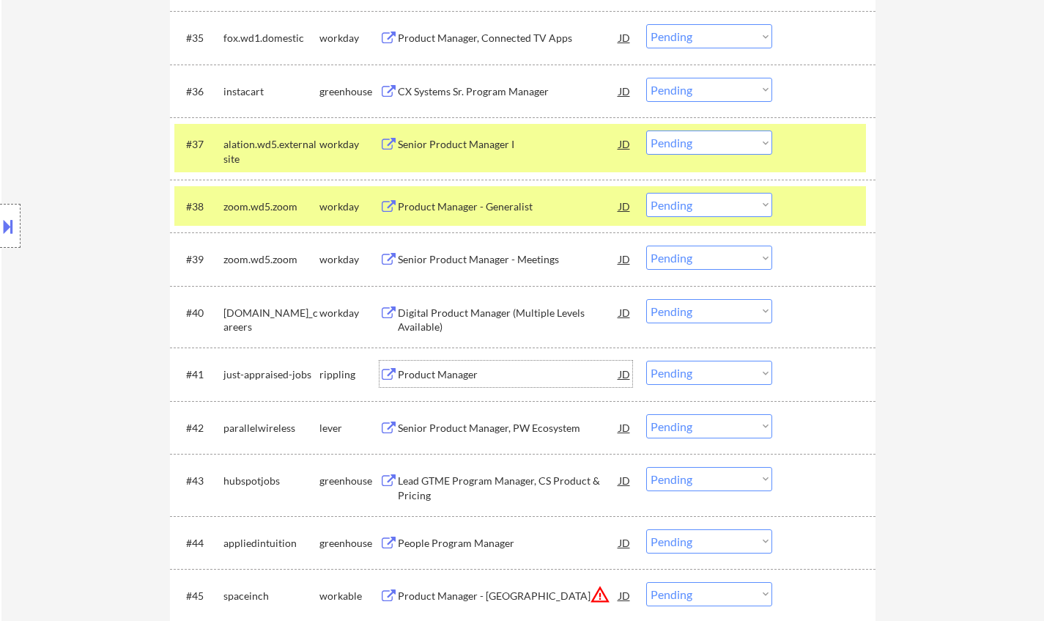
click at [453, 378] on div "Product Manager" at bounding box center [508, 374] width 221 height 15
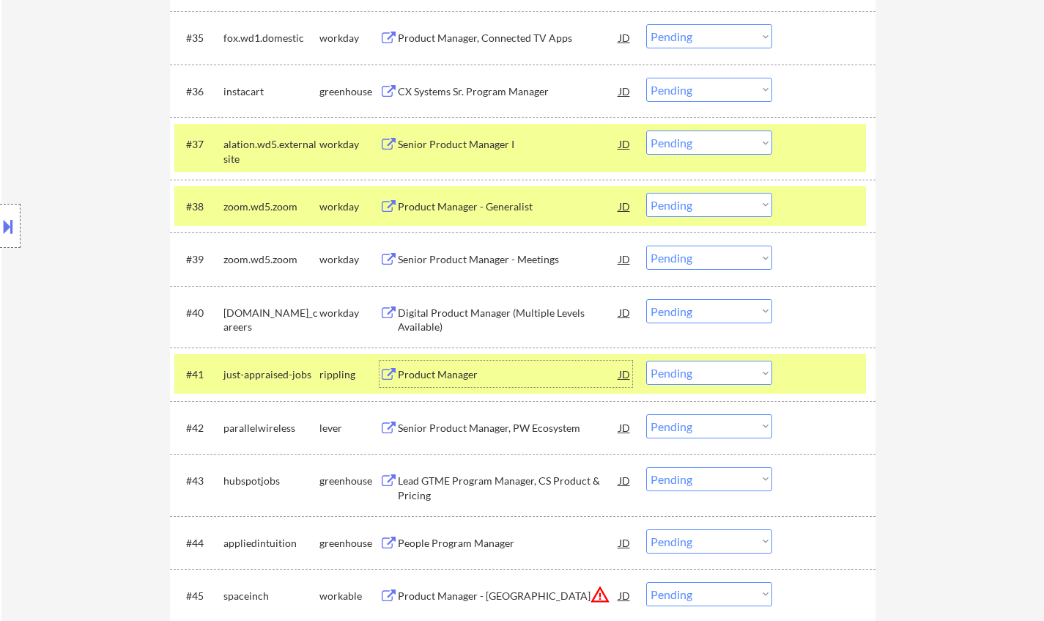
click at [715, 374] on select "Choose an option... Pending Applied Excluded (Questions) Excluded (Expired) Exc…" at bounding box center [709, 373] width 126 height 24
click at [646, 361] on select "Choose an option... Pending Applied Excluded (Questions) Excluded (Expired) Exc…" at bounding box center [709, 373] width 126 height 24
select select ""pending""
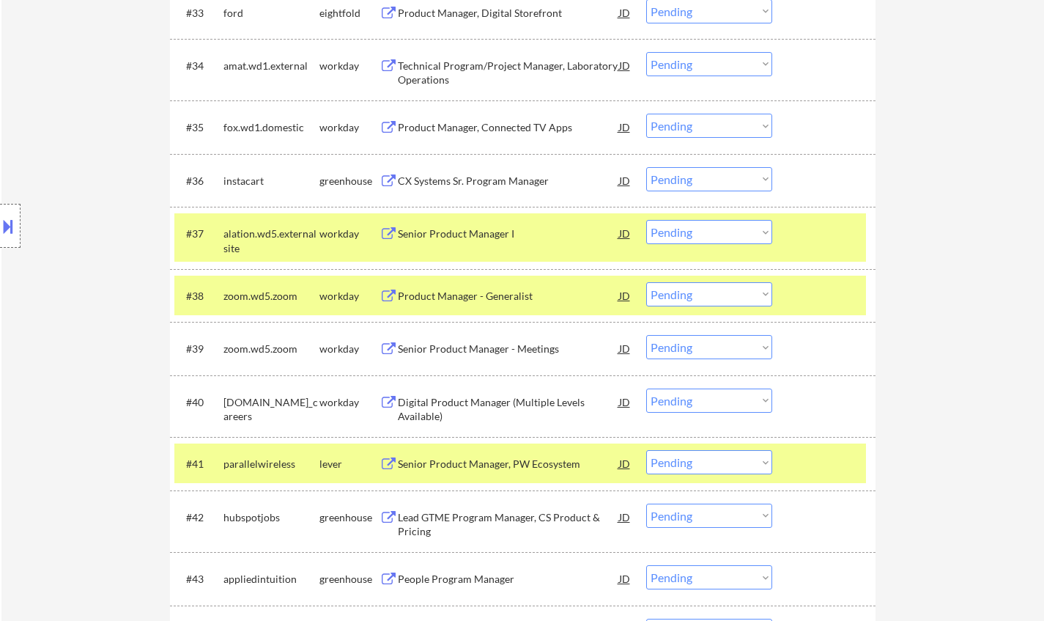
scroll to position [2345, 0]
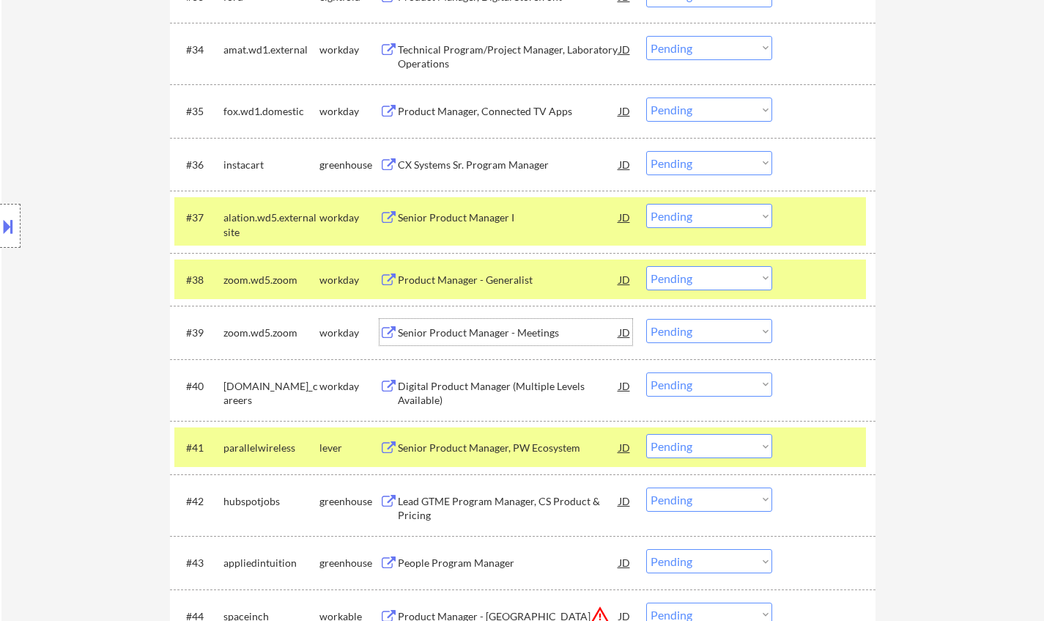
click at [465, 339] on div "Senior Product Manager - Meetings" at bounding box center [508, 332] width 221 height 15
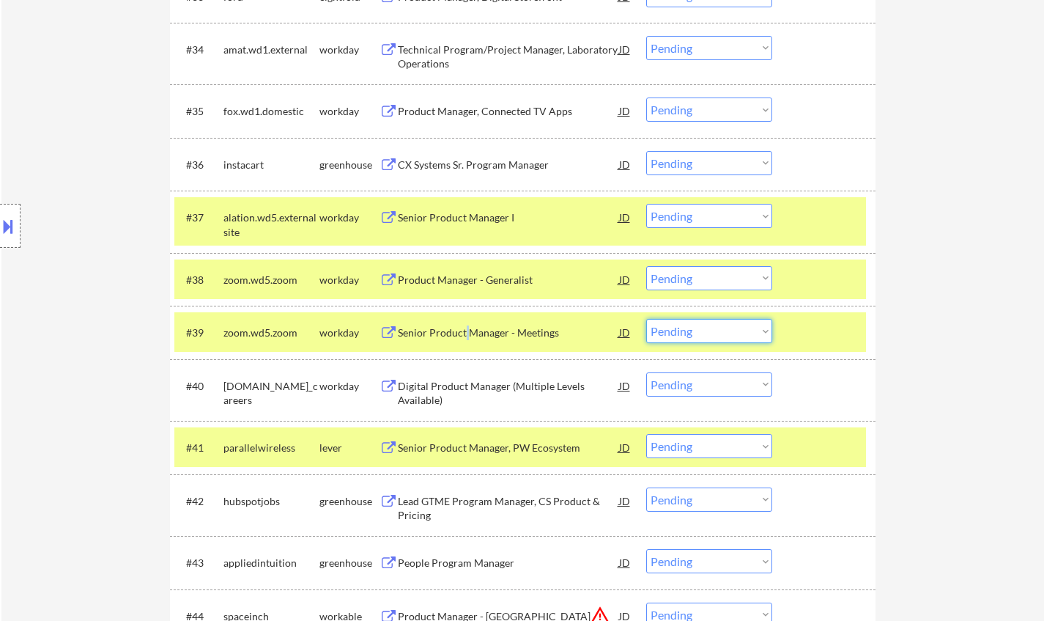
click at [701, 338] on select "Choose an option... Pending Applied Excluded (Questions) Excluded (Expired) Exc…" at bounding box center [709, 331] width 126 height 24
click at [646, 319] on select "Choose an option... Pending Applied Excluded (Questions) Excluded (Expired) Exc…" at bounding box center [709, 331] width 126 height 24
select select ""pending""
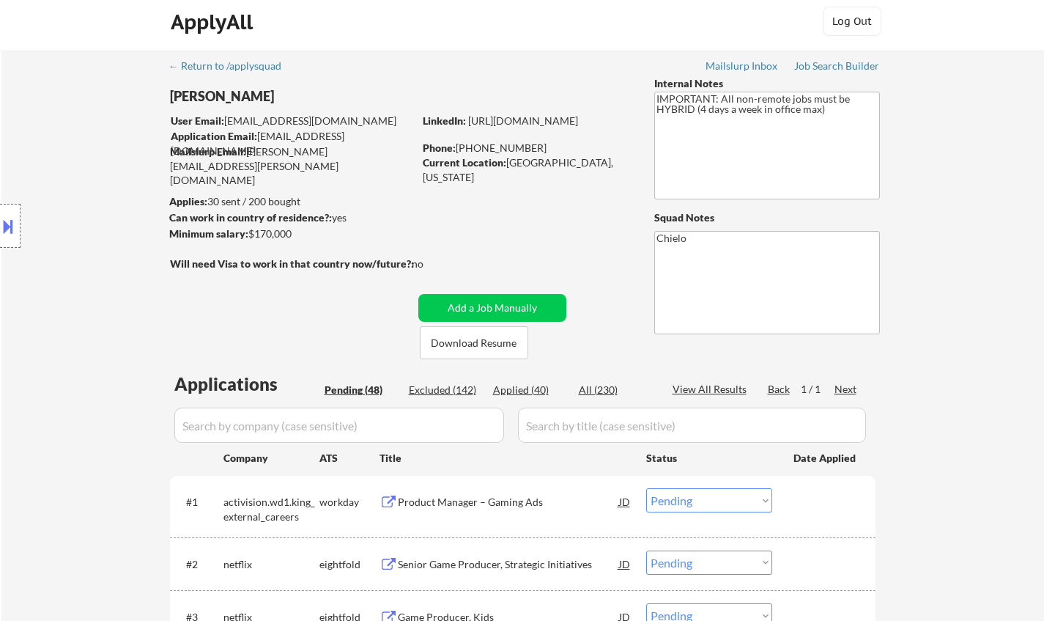
scroll to position [0, 0]
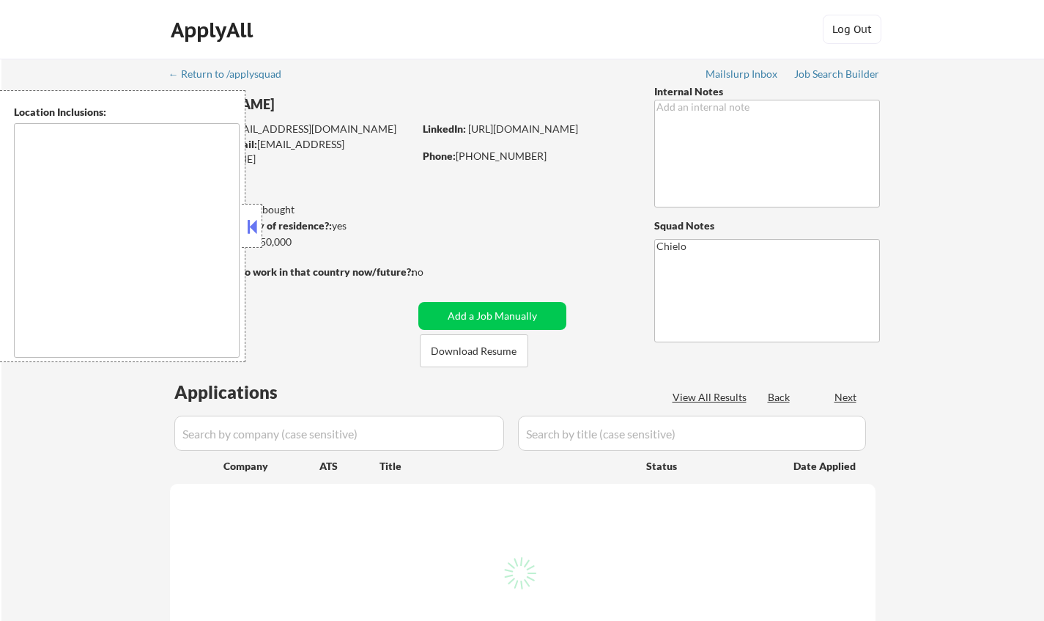
type textarea "[GEOGRAPHIC_DATA], [GEOGRAPHIC_DATA] [GEOGRAPHIC_DATA], [GEOGRAPHIC_DATA] [GEOG…"
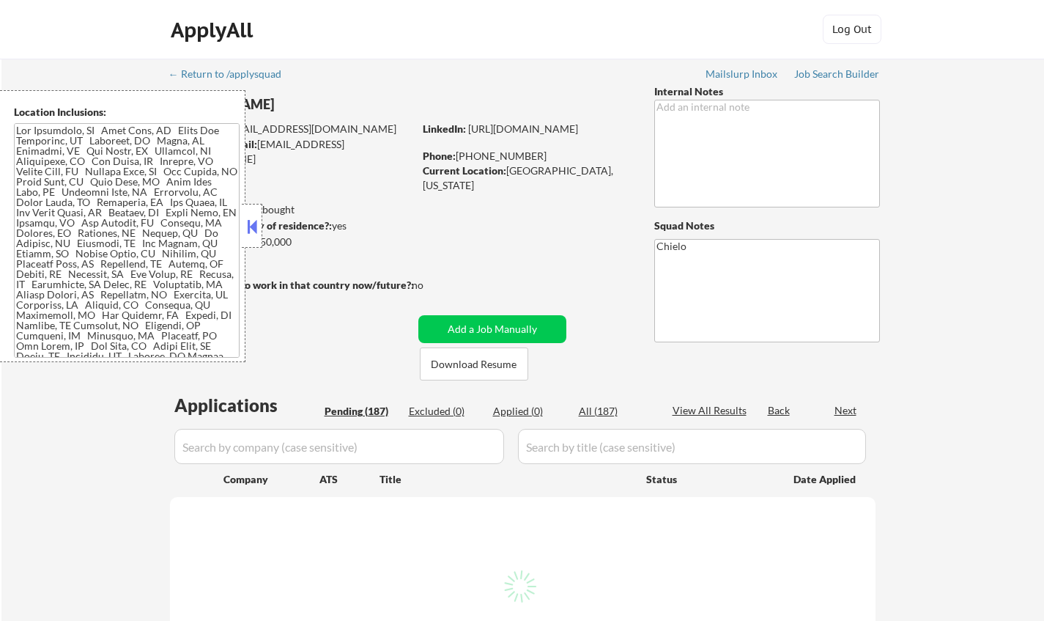
select select ""pending""
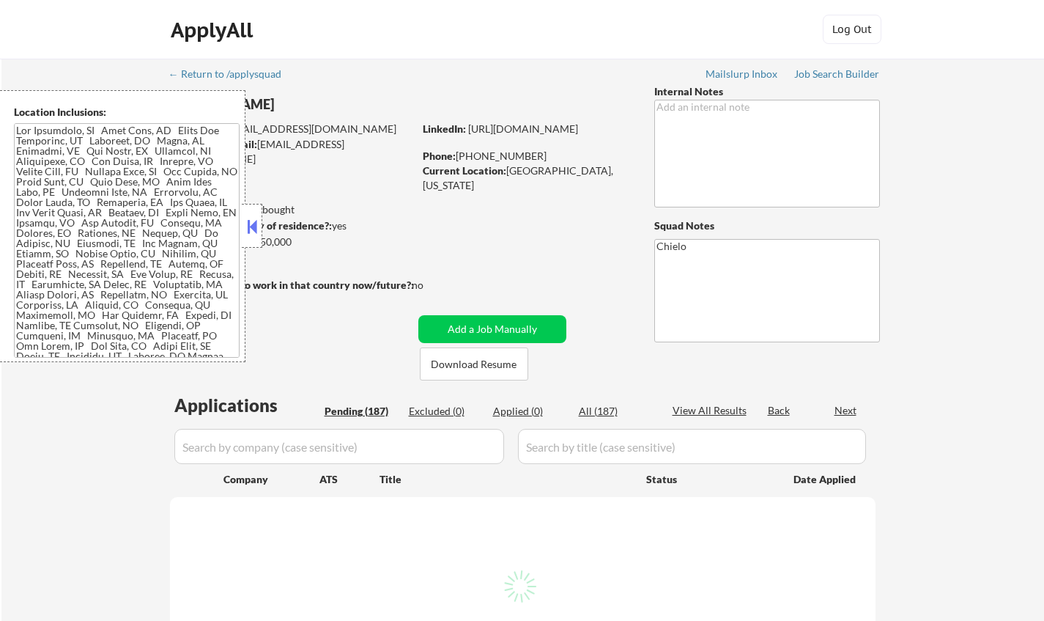
select select ""pending""
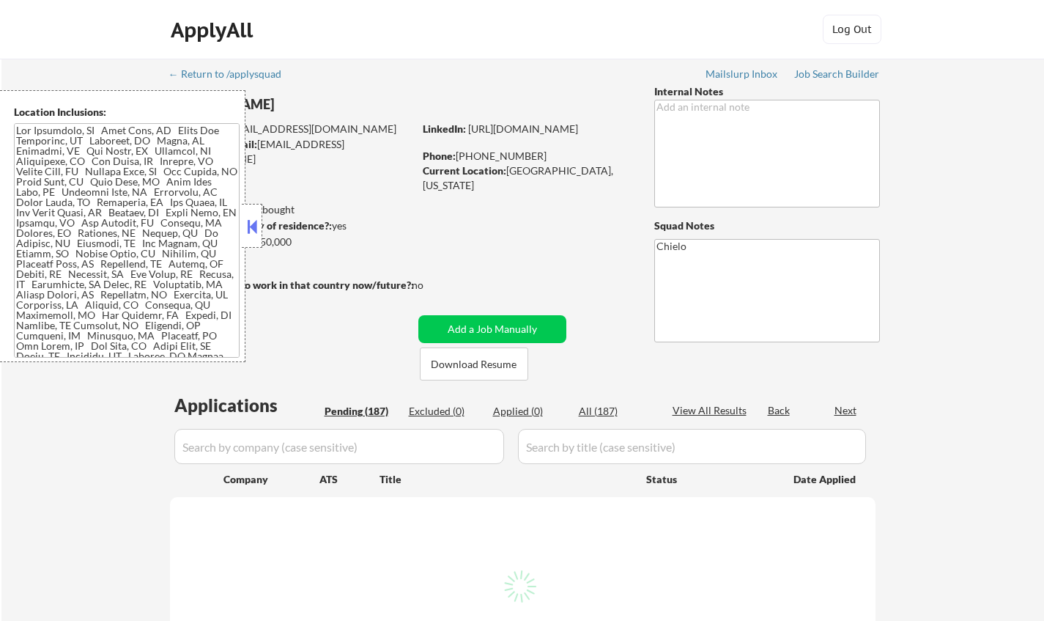
select select ""pending""
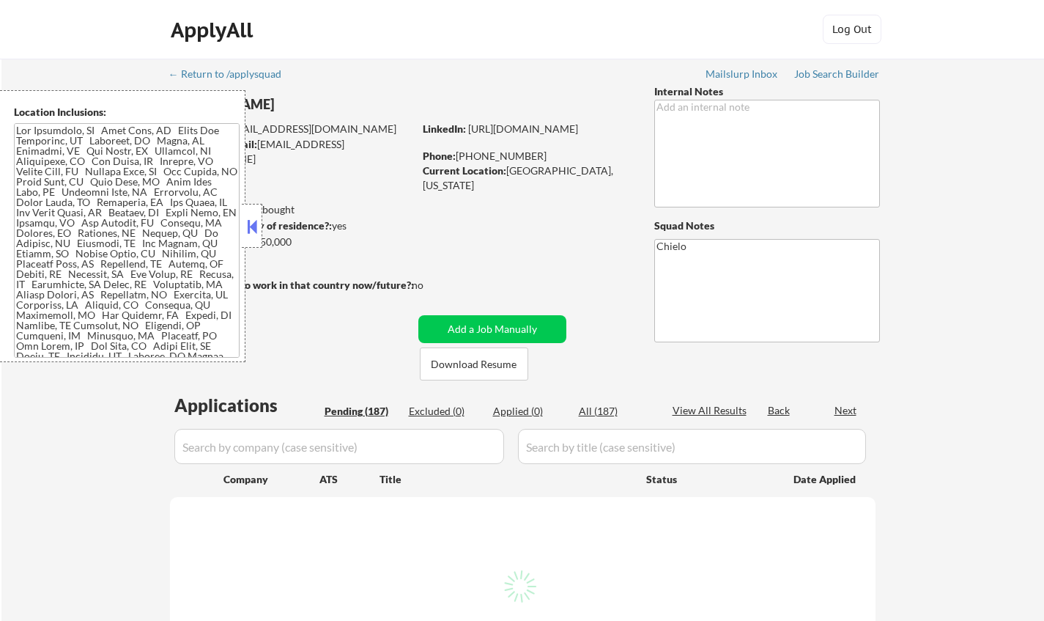
select select ""pending""
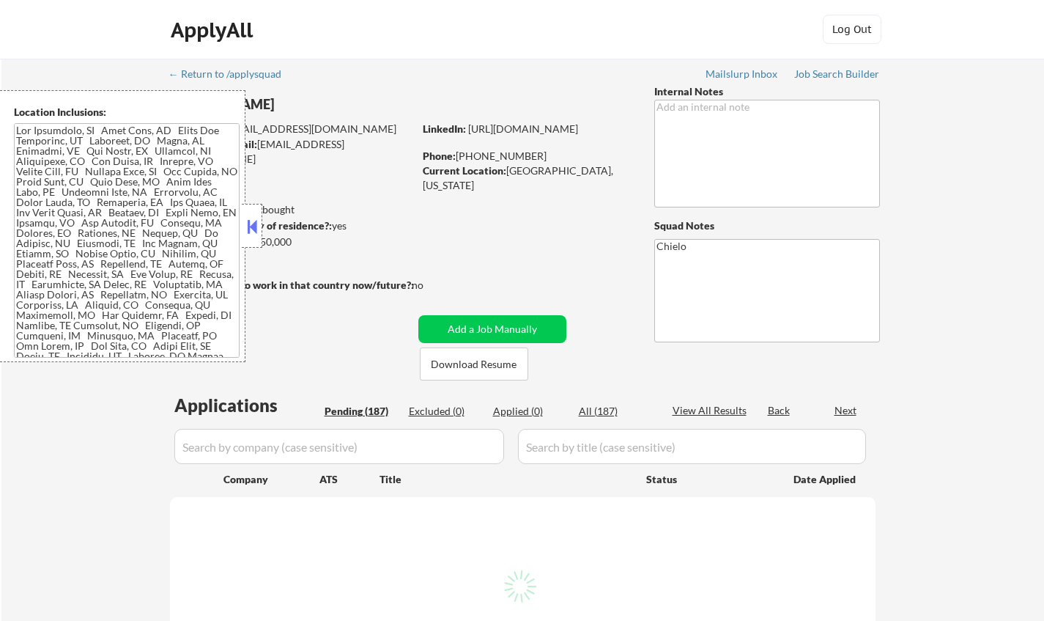
select select ""pending""
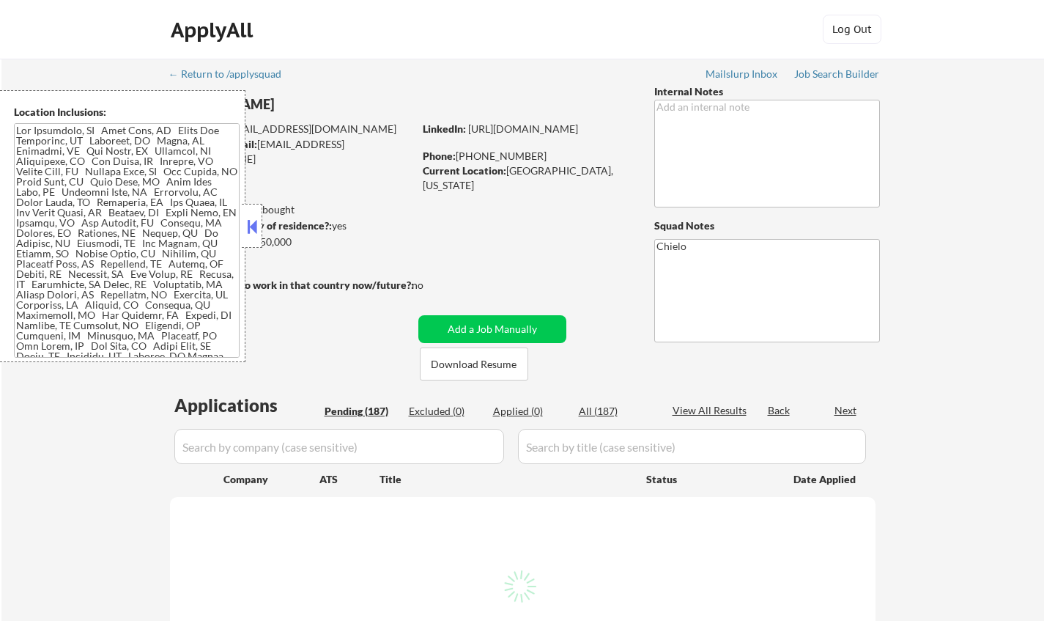
select select ""pending""
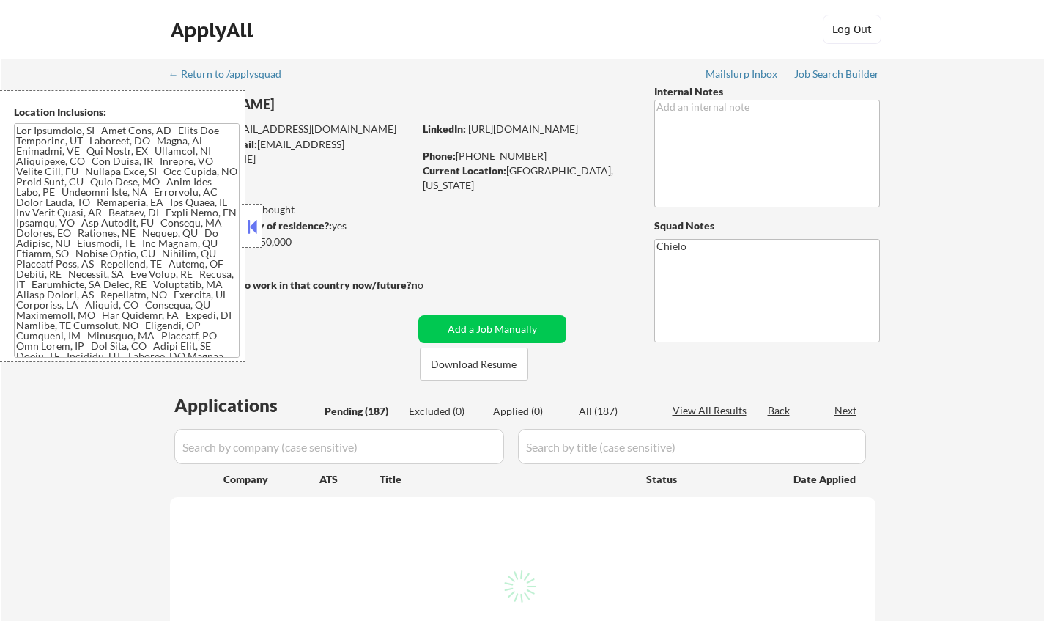
select select ""pending""
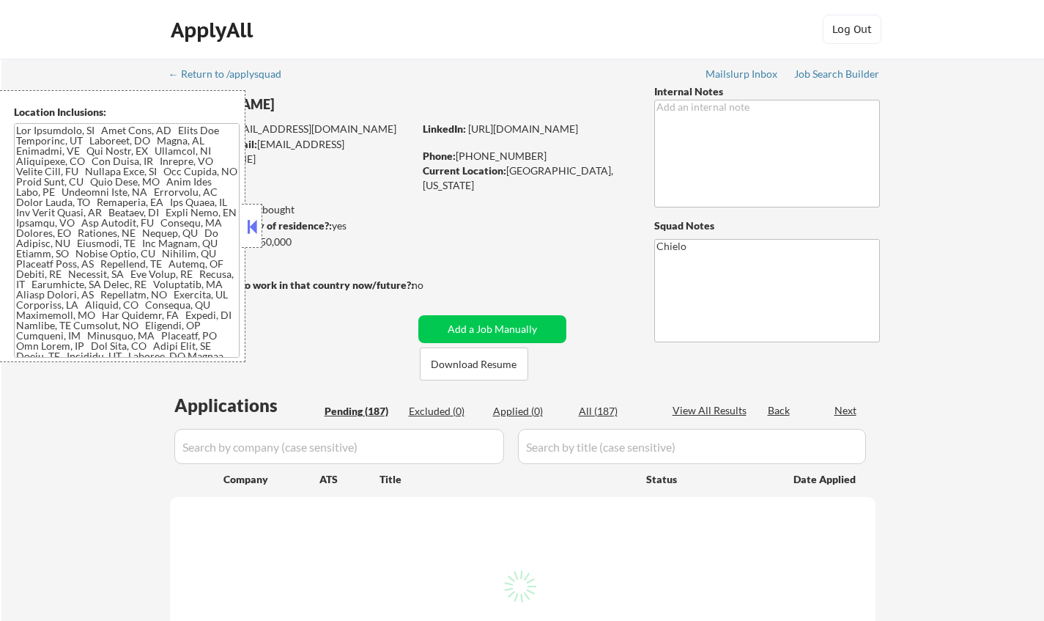
select select ""pending""
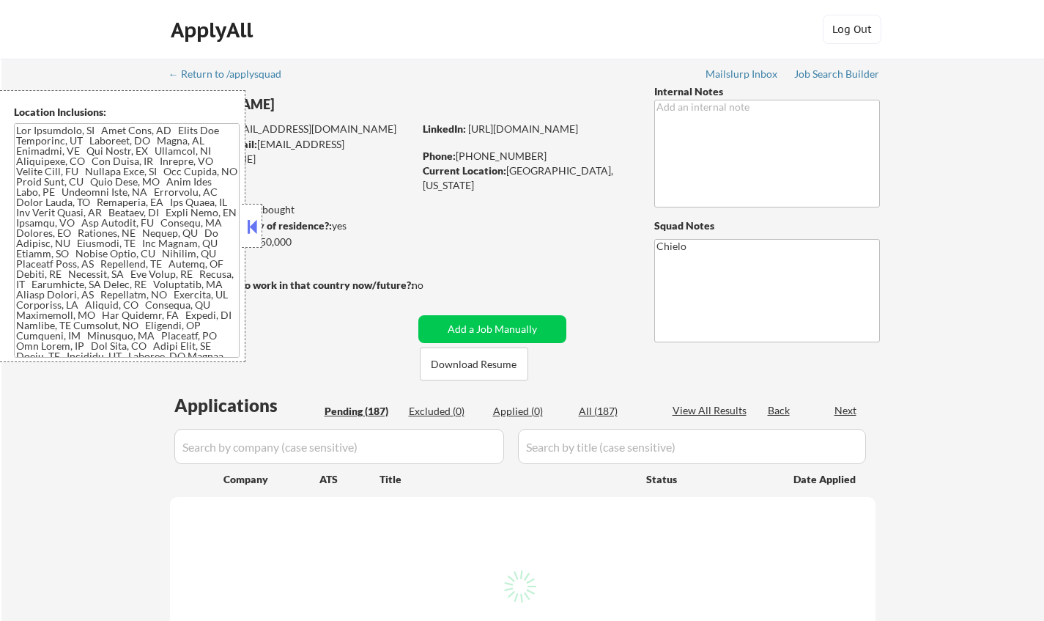
select select ""pending""
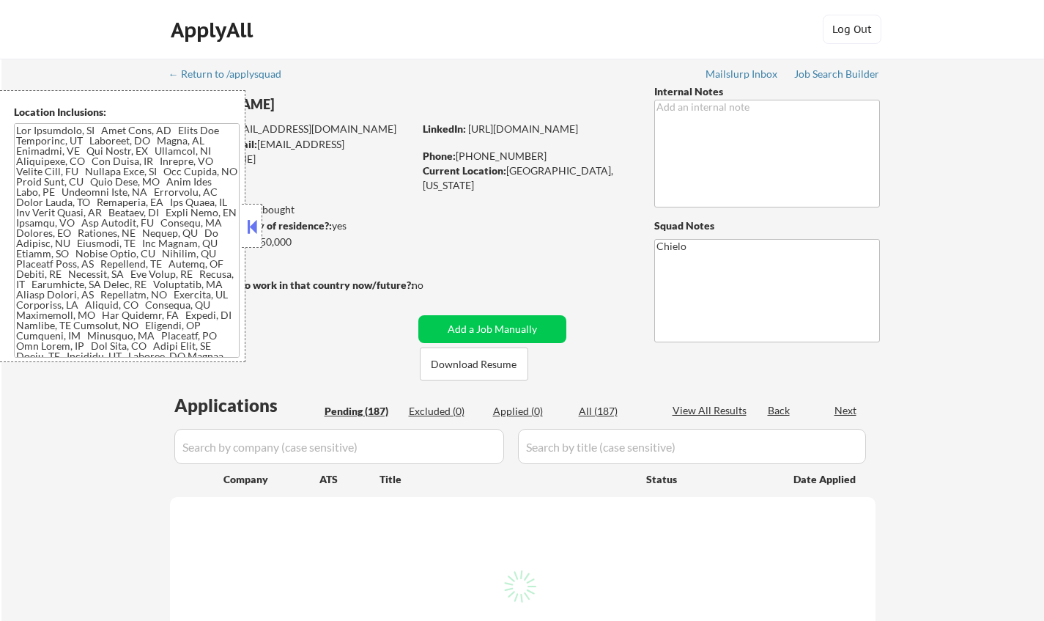
select select ""pending""
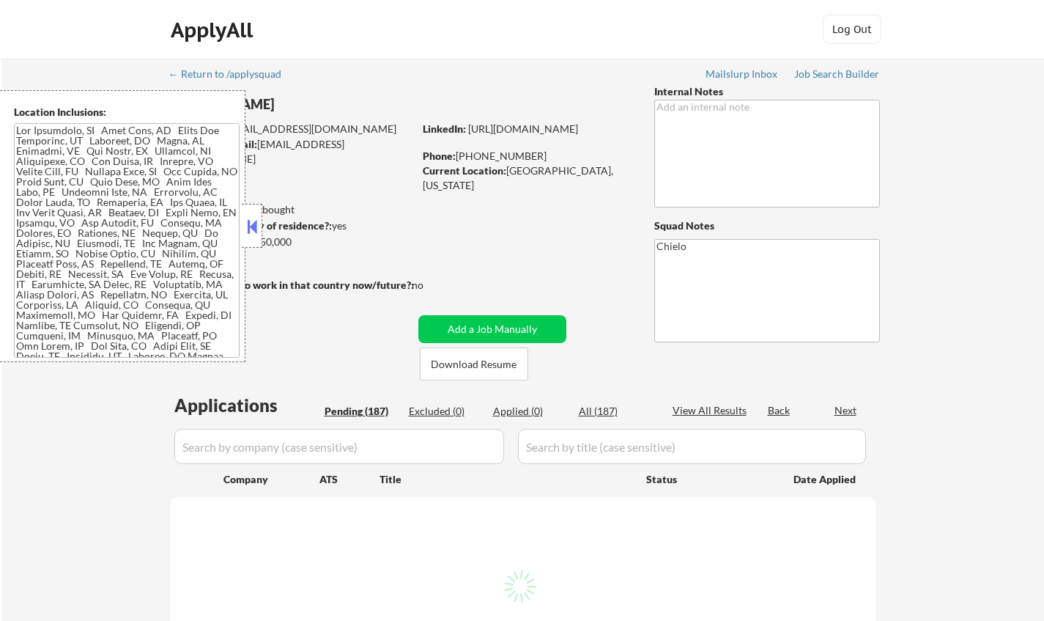
select select ""pending""
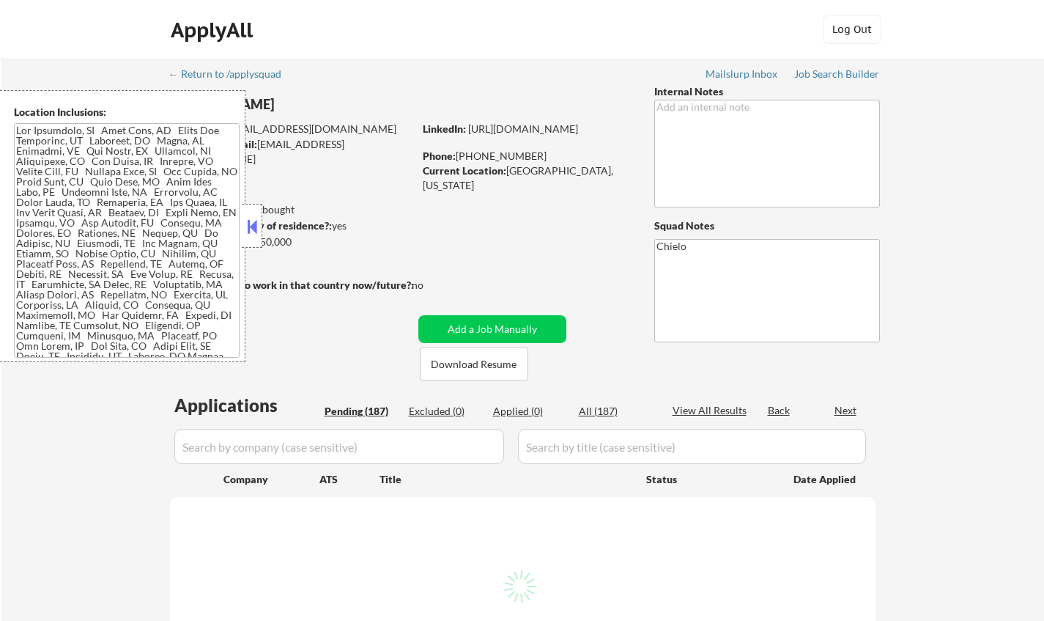
select select ""pending""
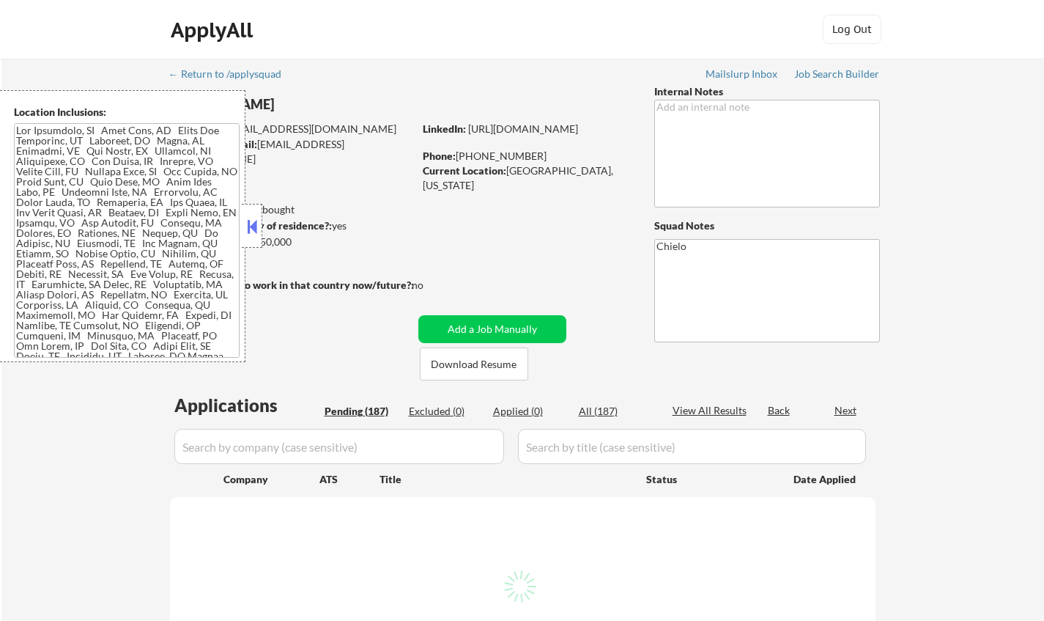
select select ""pending""
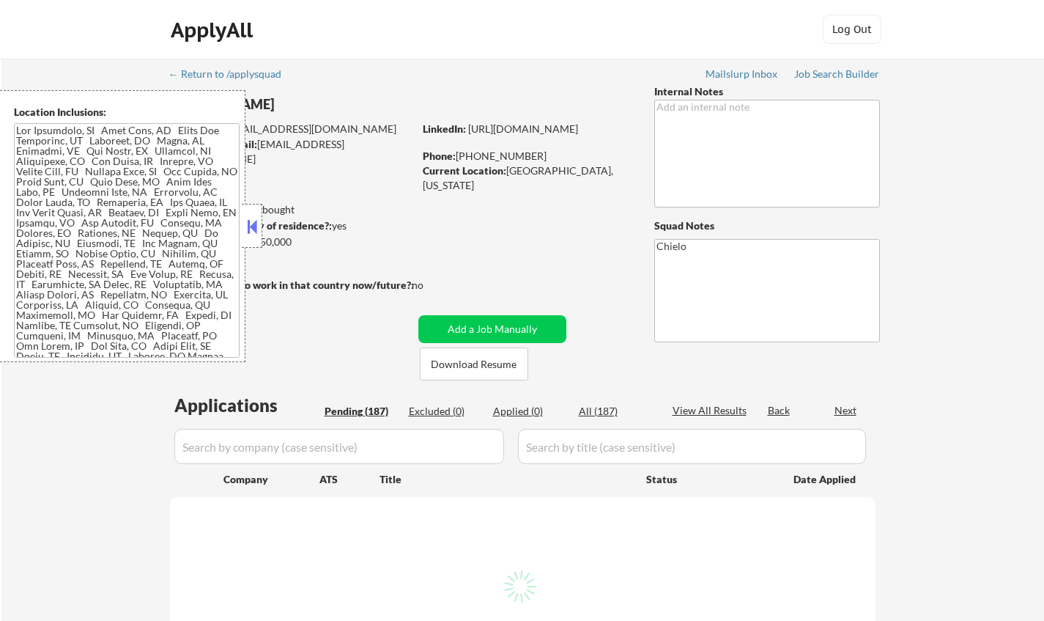
select select ""pending""
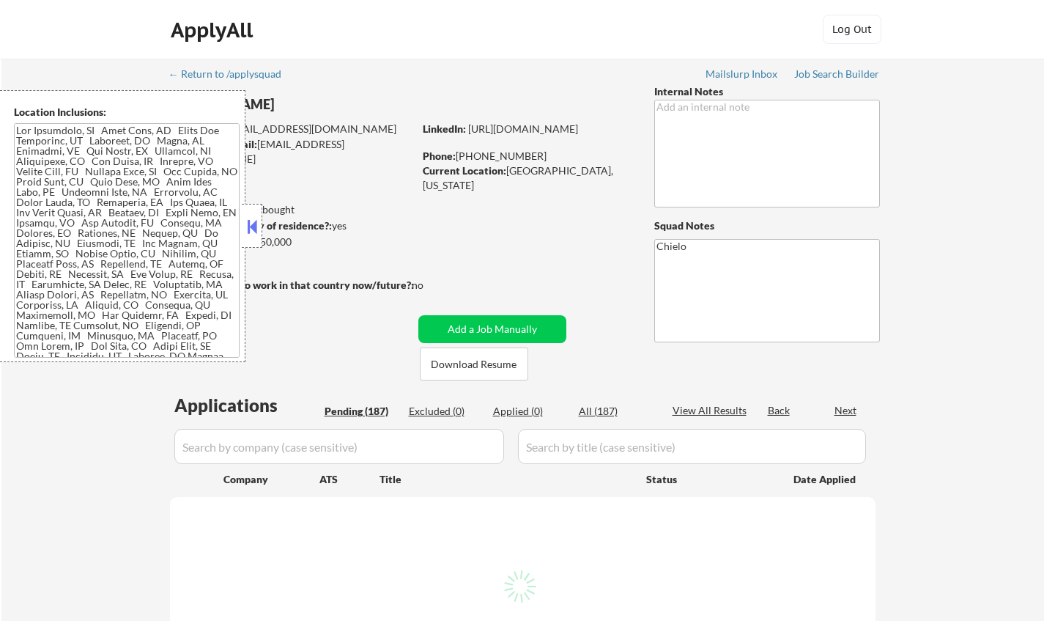
select select ""pending""
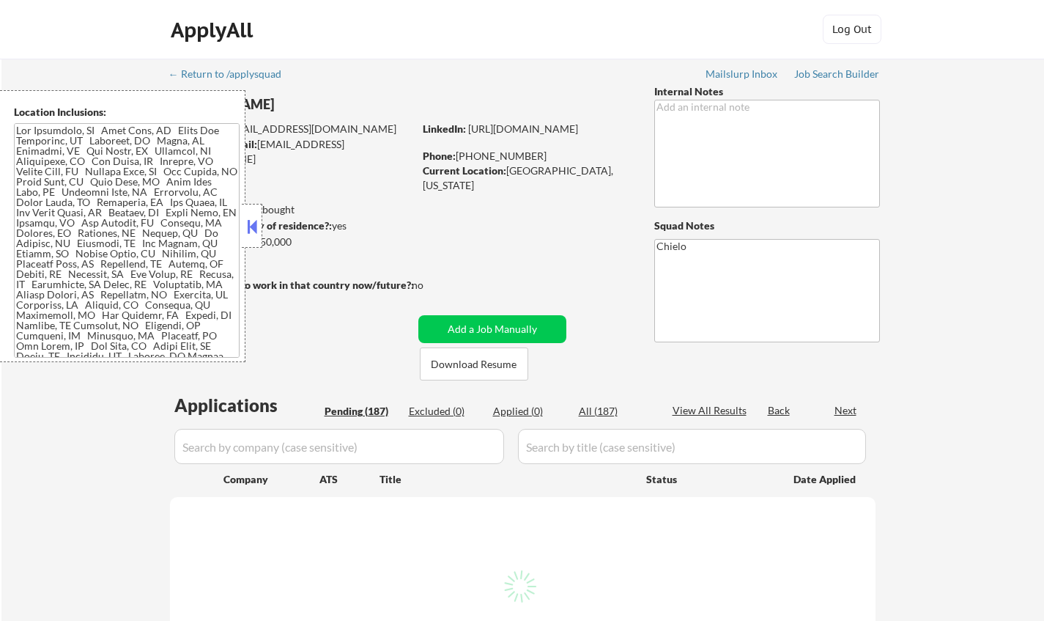
select select ""pending""
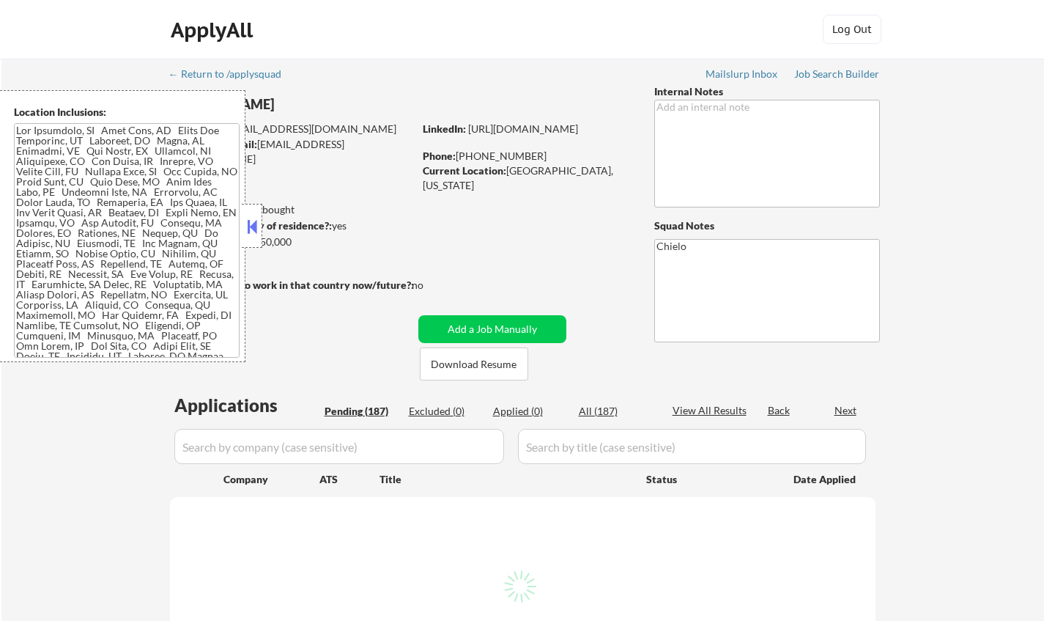
select select ""pending""
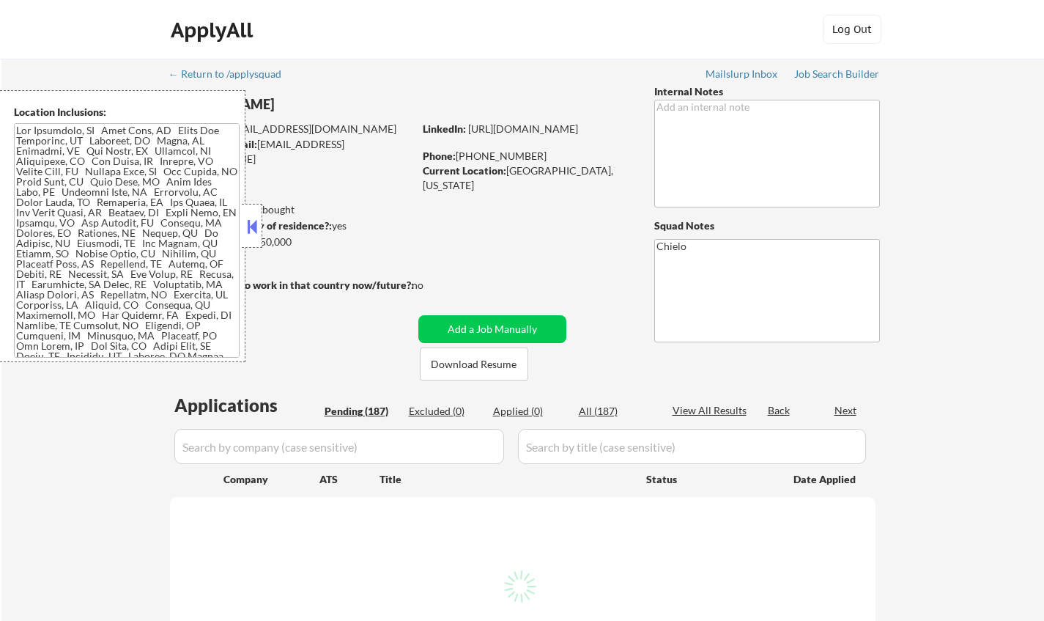
select select ""pending""
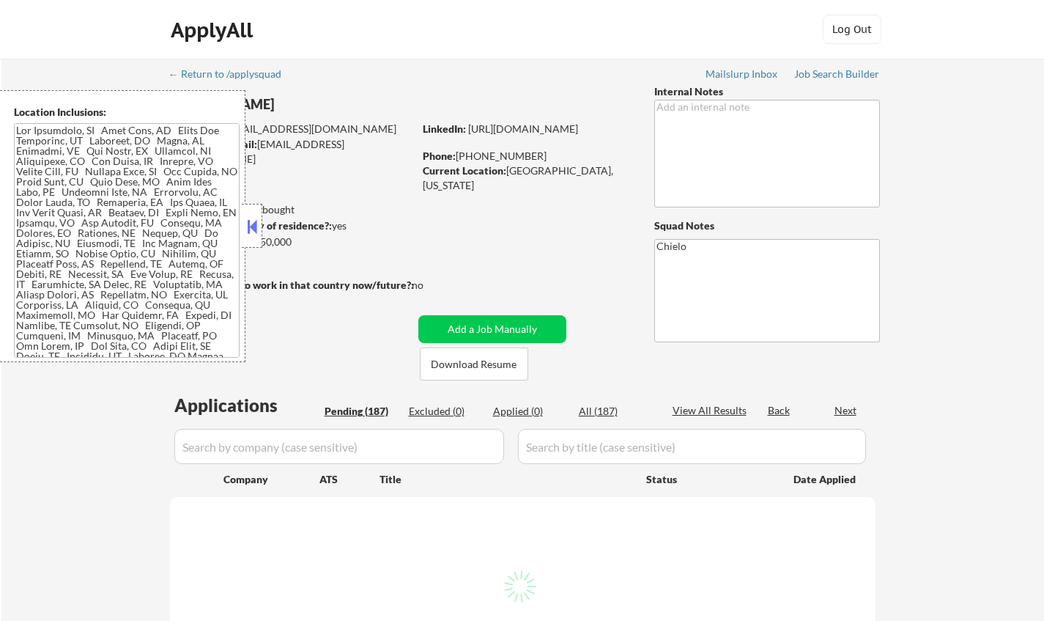
select select ""pending""
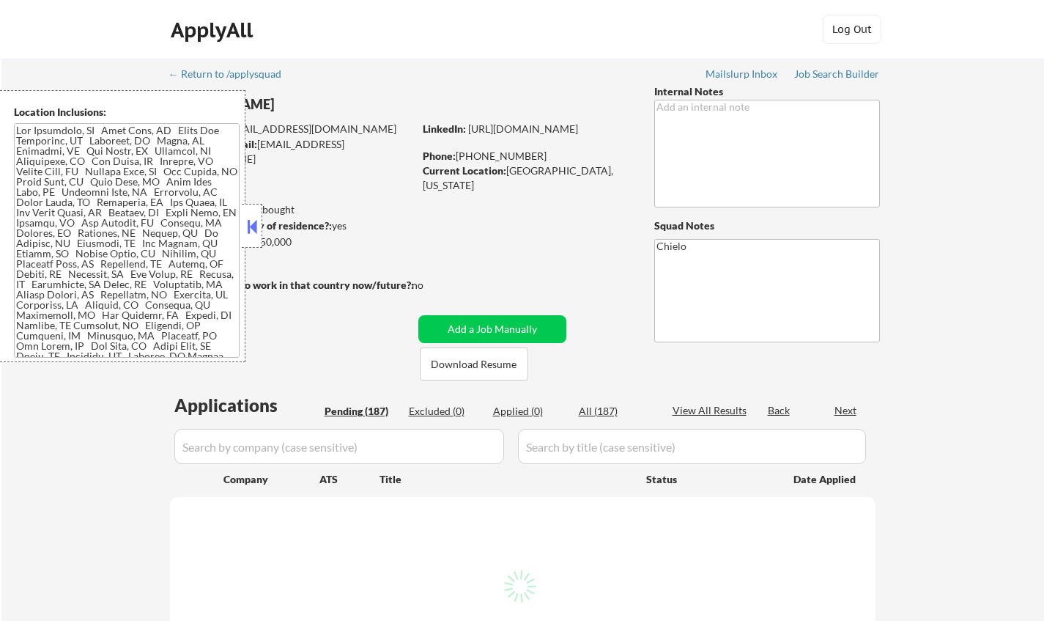
select select ""pending""
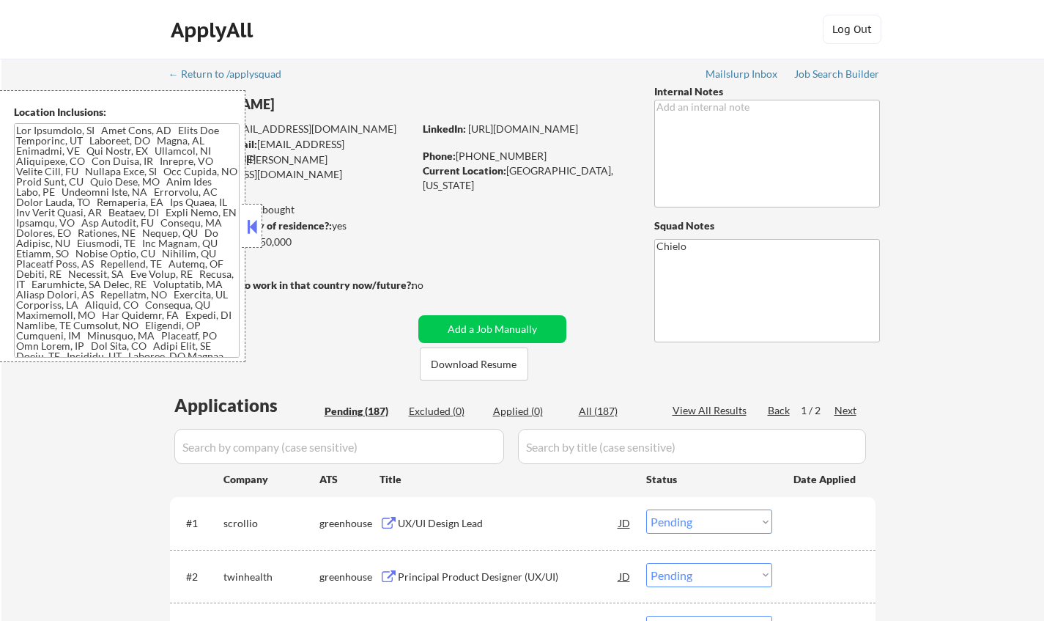
click at [241, 221] on div "Location Inclusions:" at bounding box center [123, 226] width 246 height 272
click at [260, 229] on div at bounding box center [252, 226] width 21 height 44
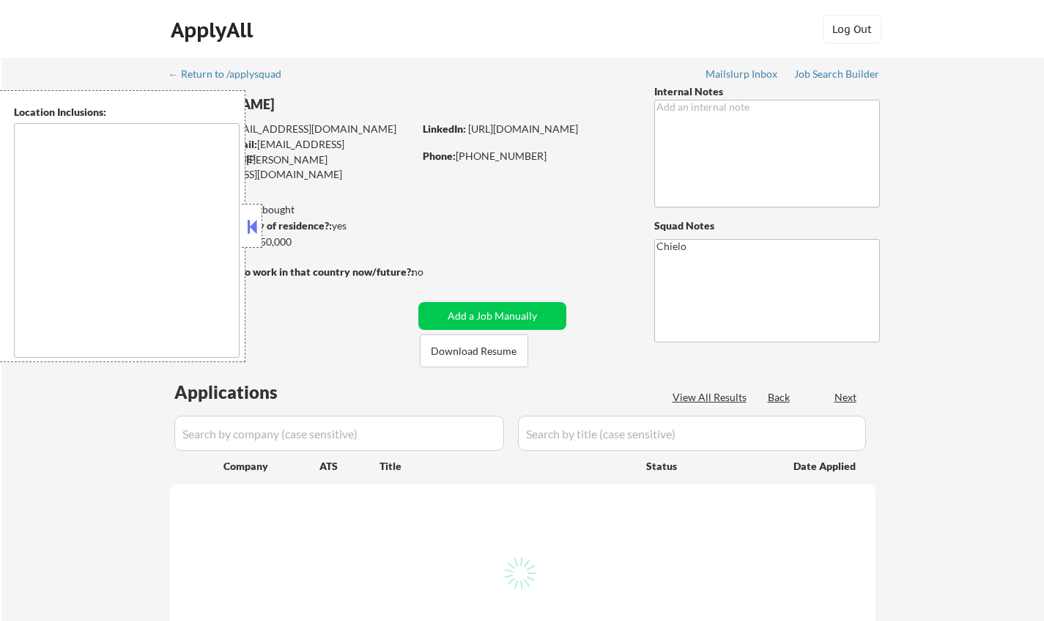
type textarea "San Francisco, CA Daly City, CA South San Francisco, CA Brisbane, CA Colma, CA …"
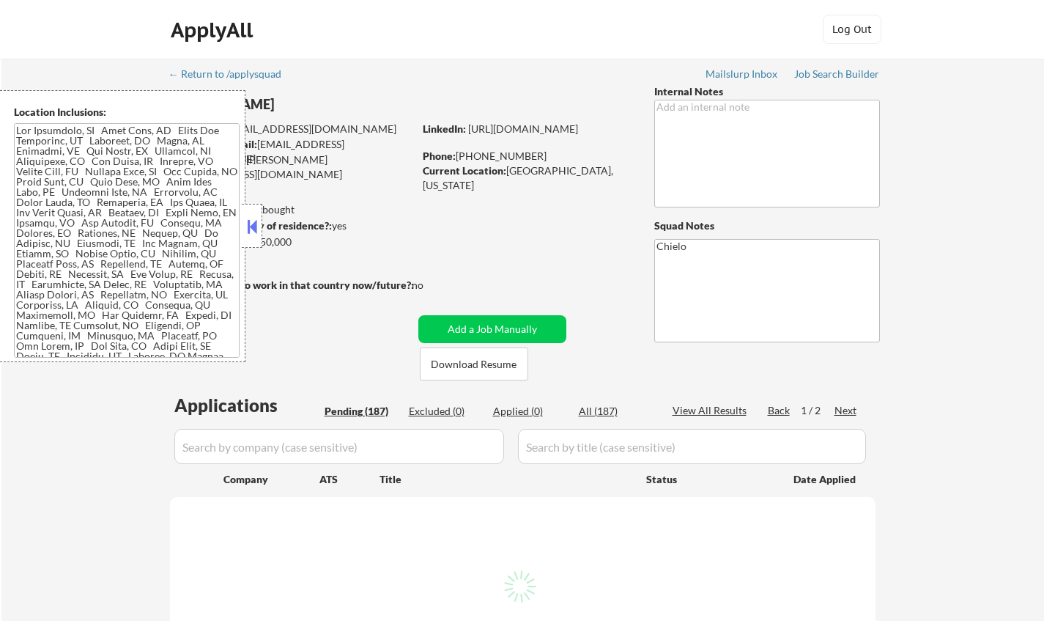
select select ""pending""
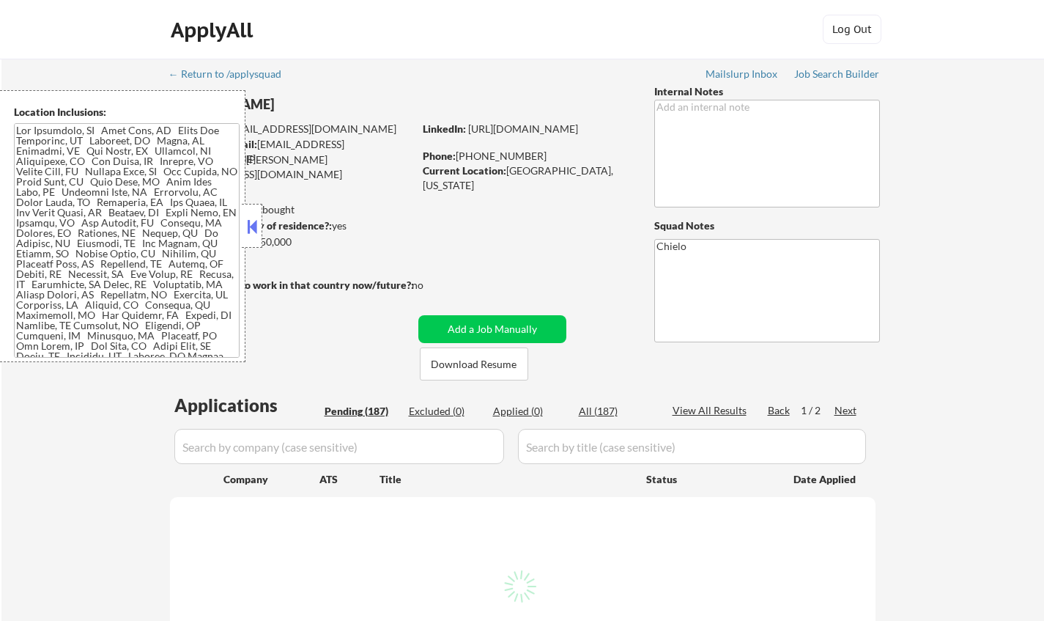
select select ""pending""
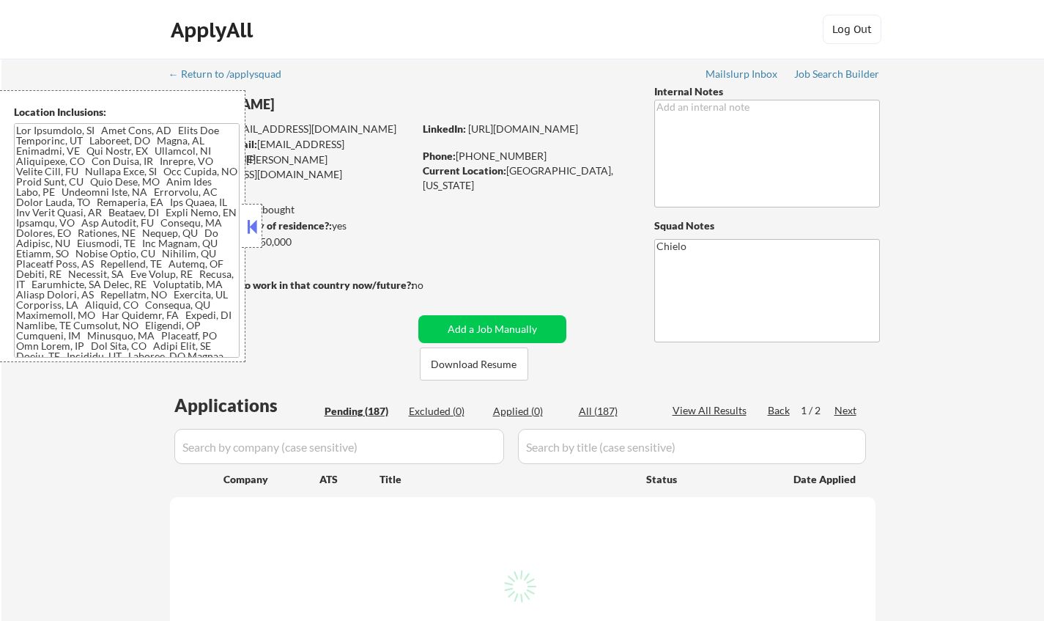
select select ""pending""
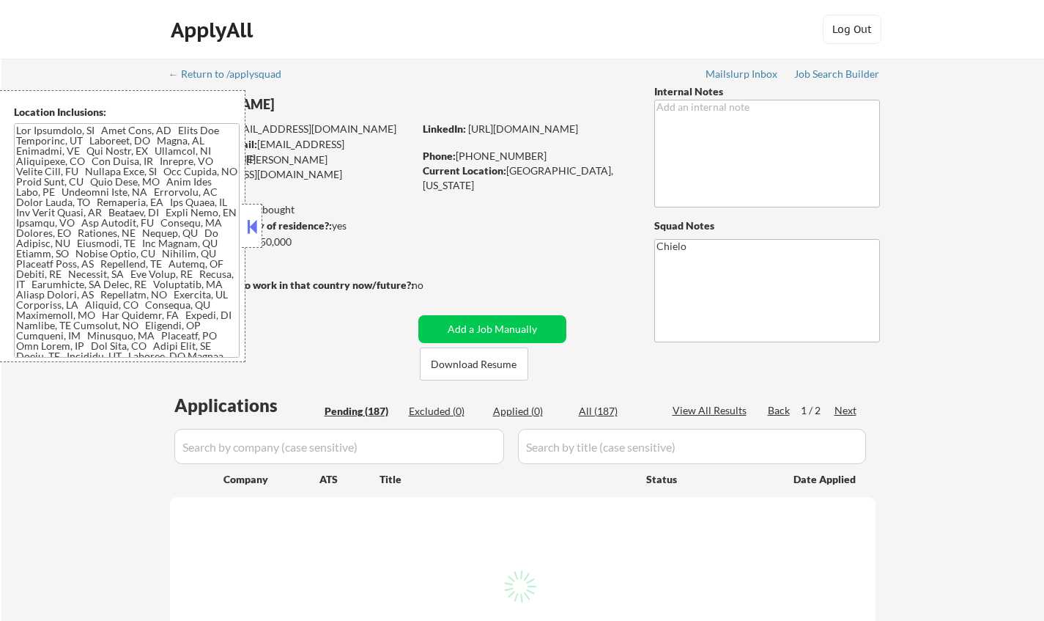
select select ""pending""
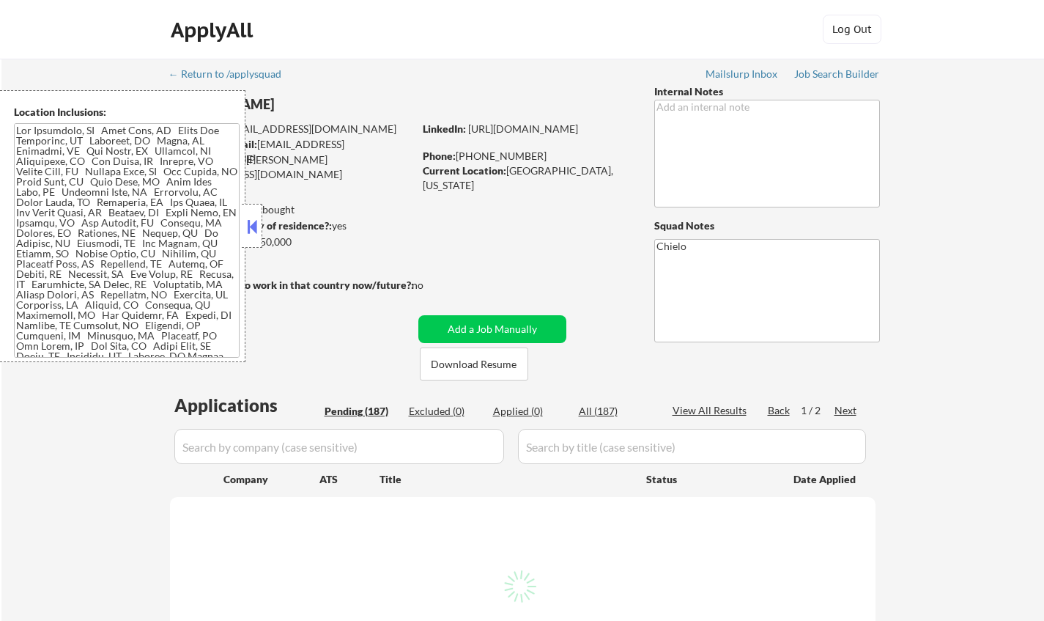
select select ""pending""
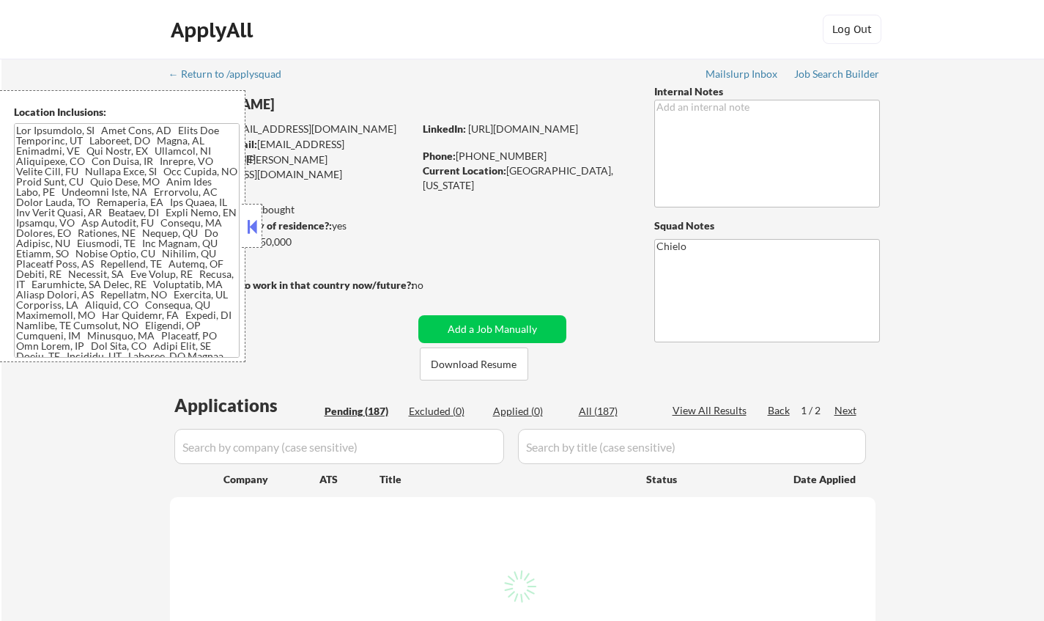
select select ""pending""
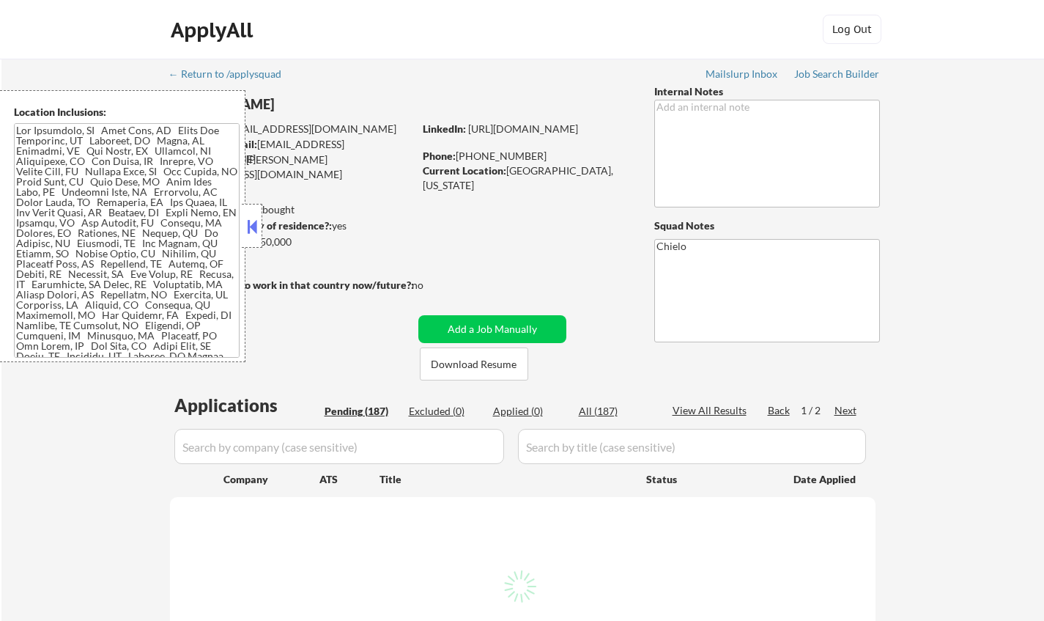
select select ""pending""
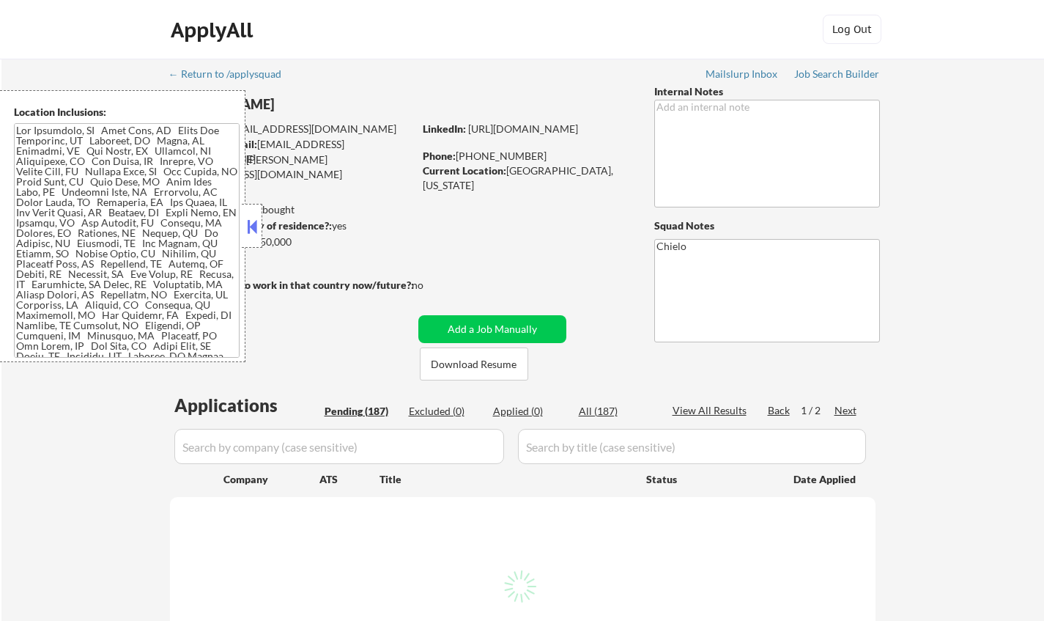
select select ""pending""
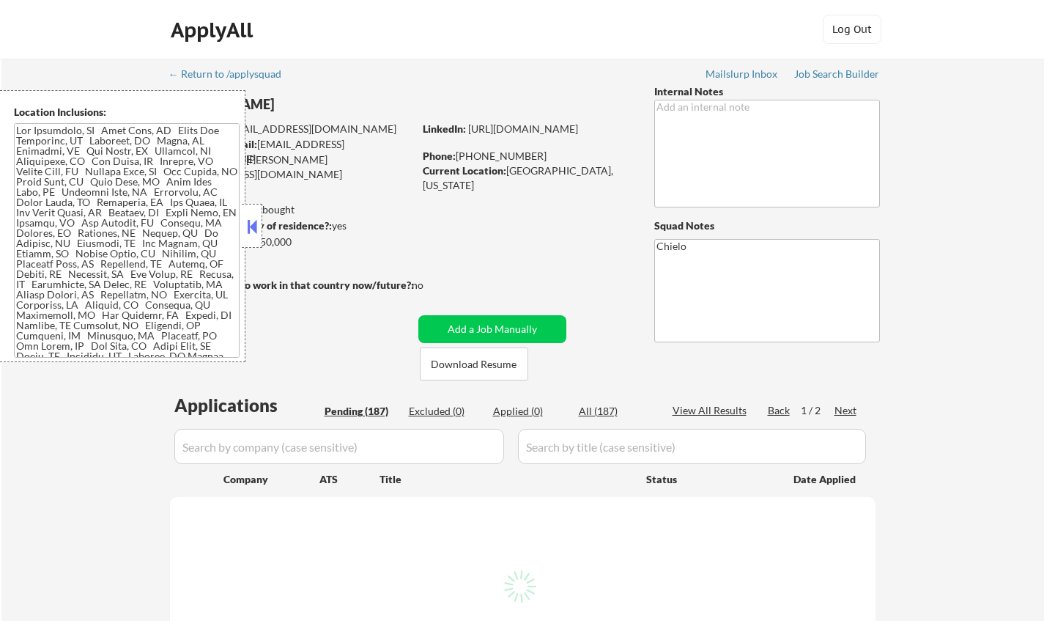
select select ""pending""
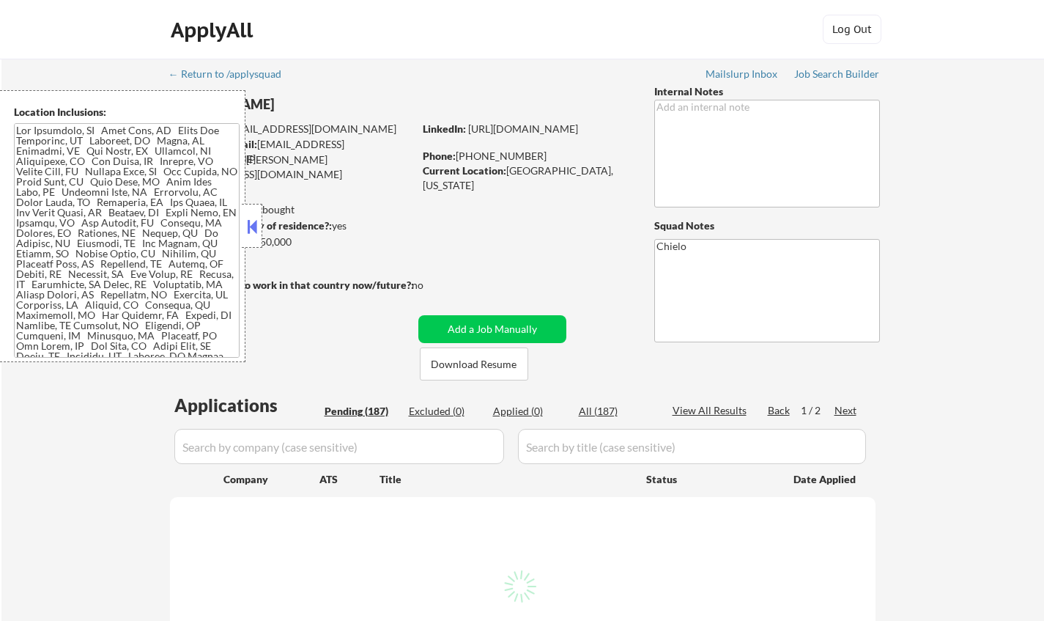
select select ""pending""
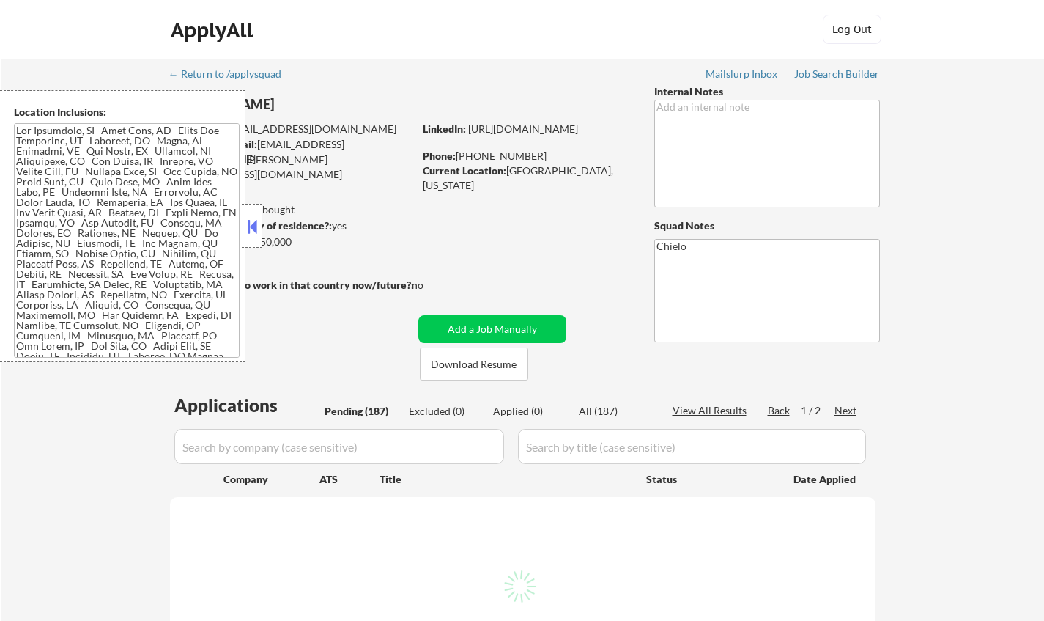
select select ""pending""
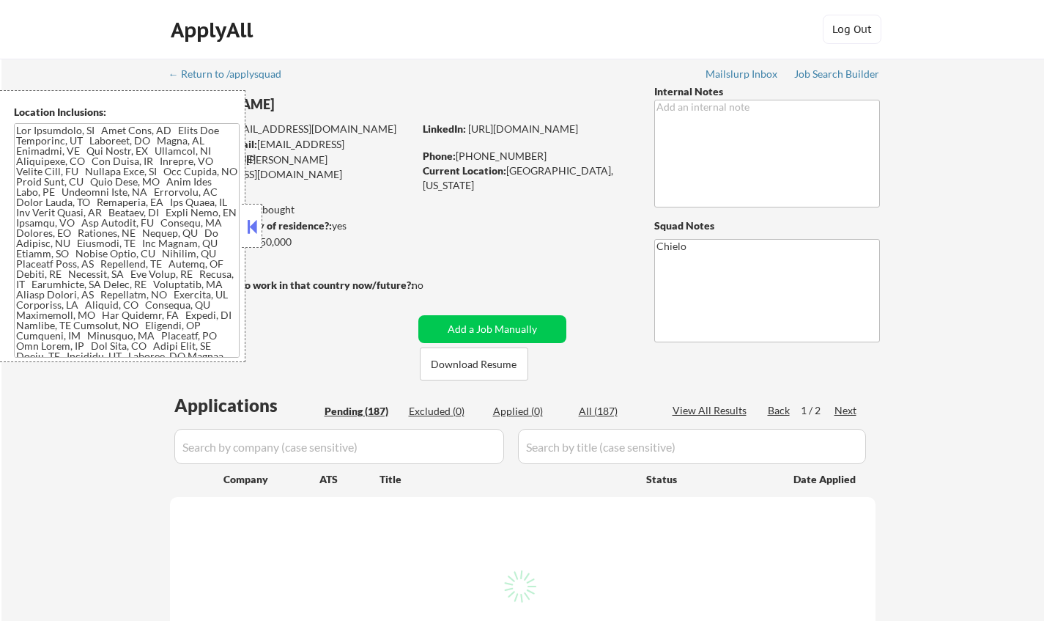
select select ""pending""
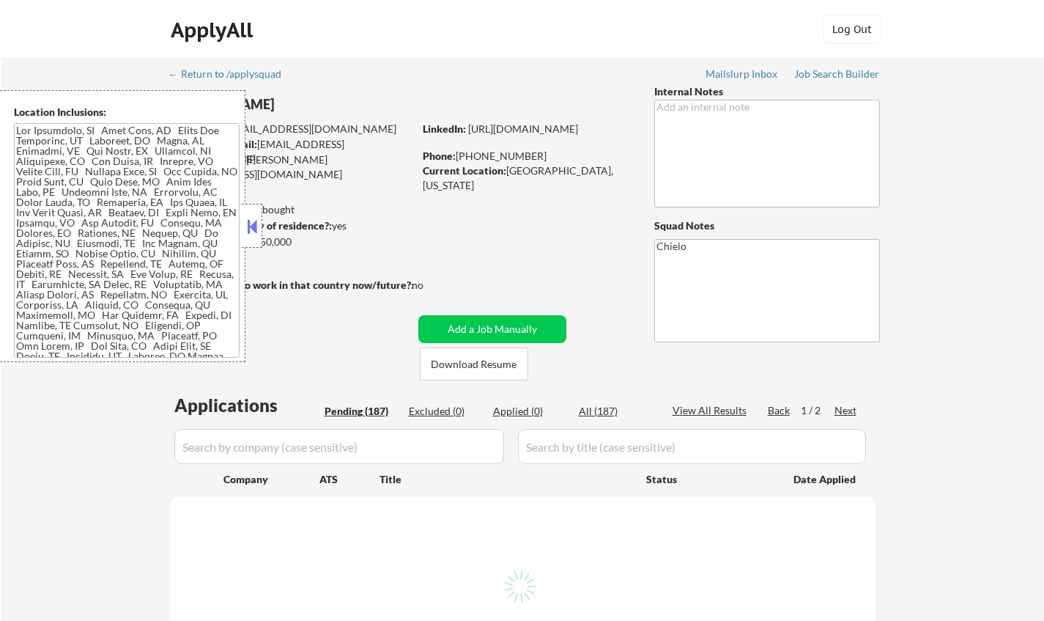
select select ""pending""
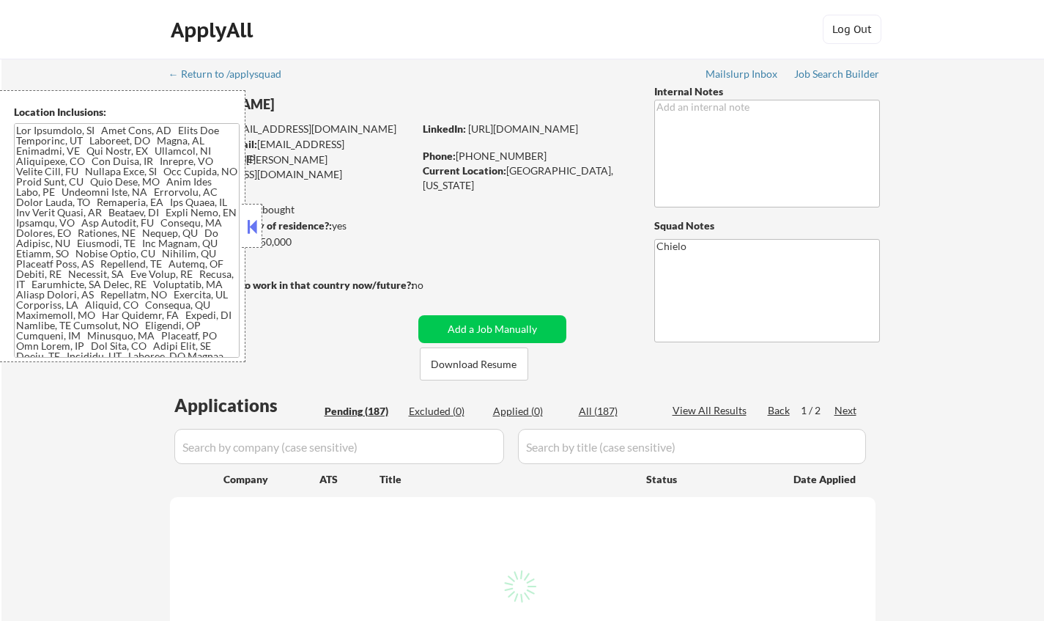
select select ""pending""
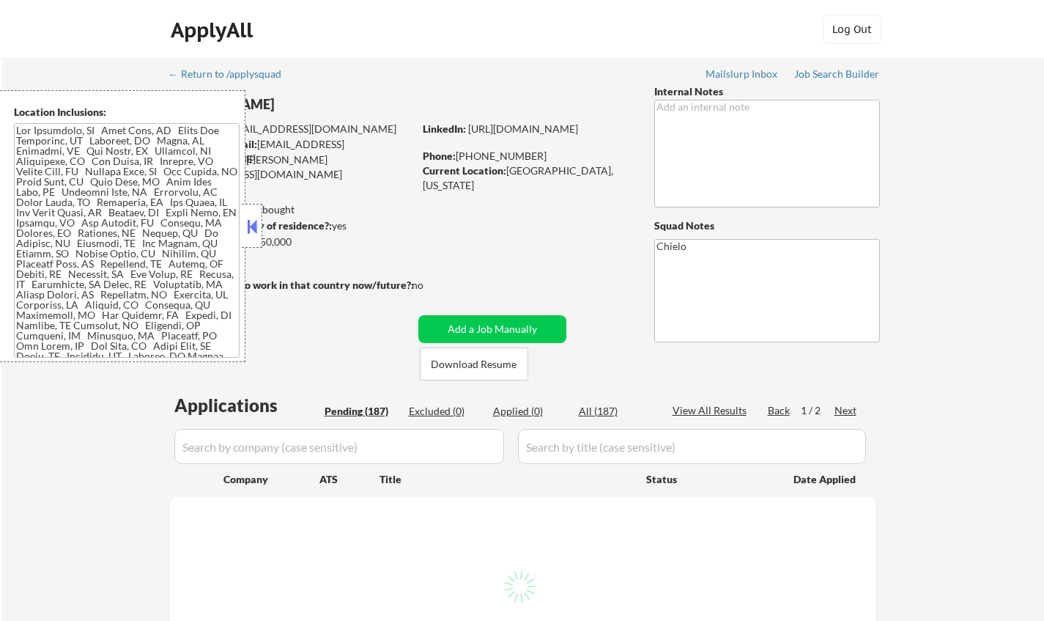
select select ""pending""
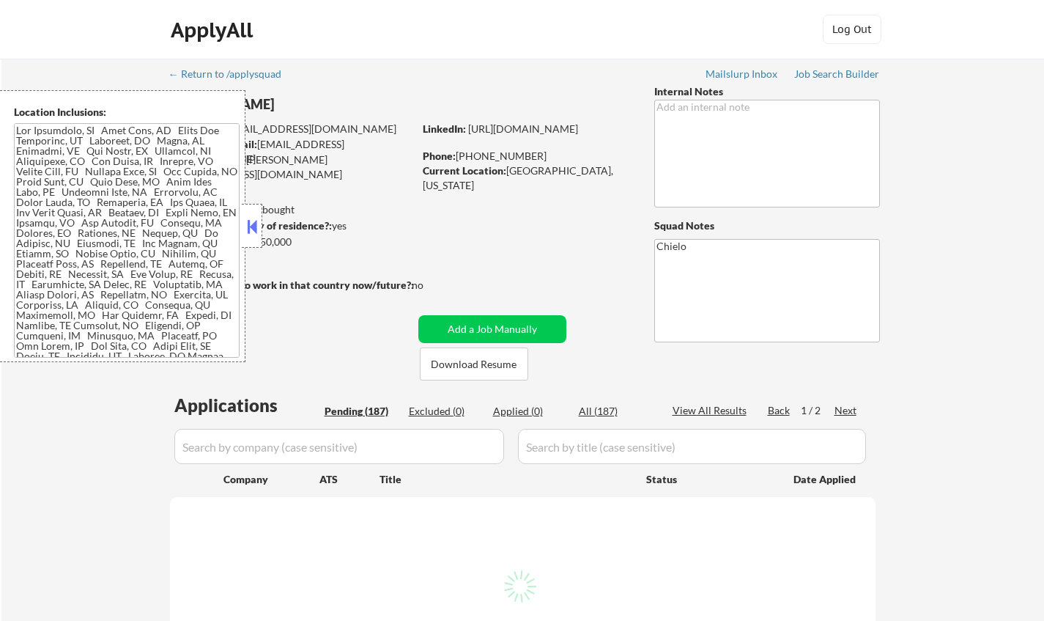
select select ""pending""
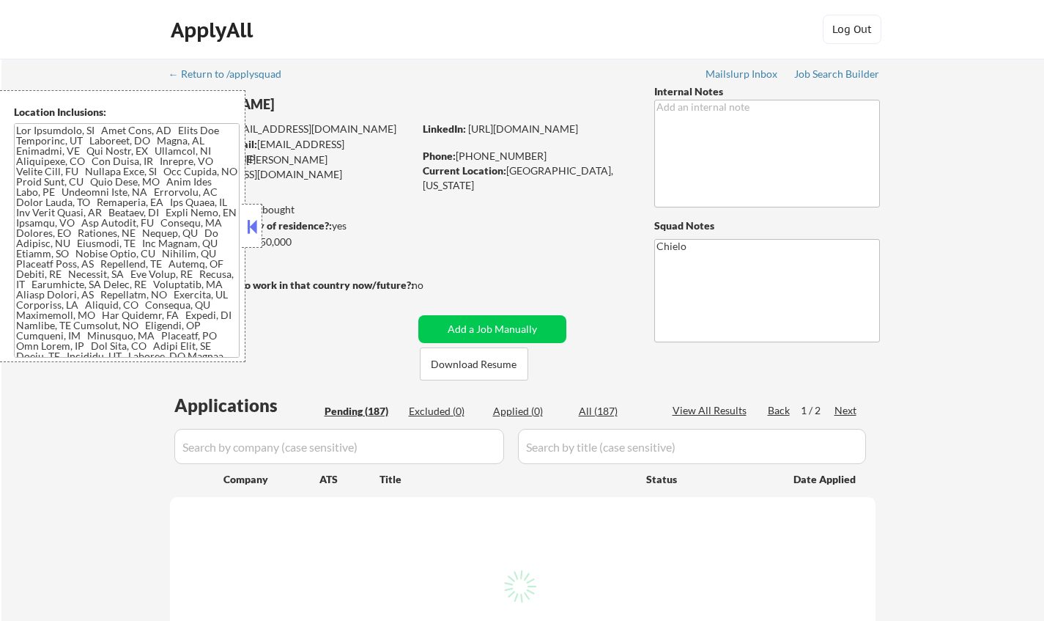
select select ""pending""
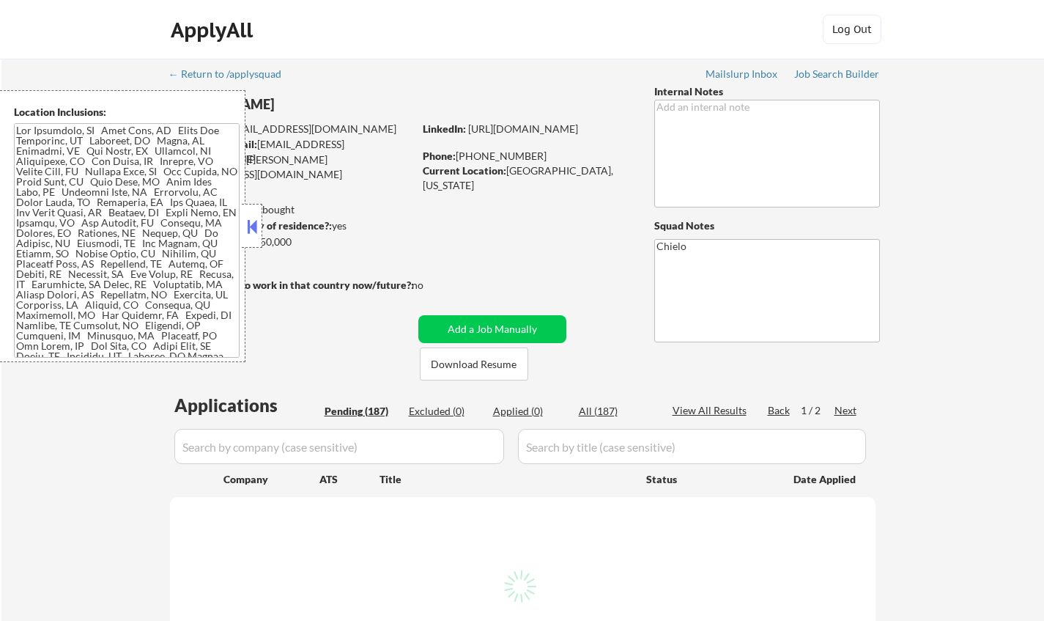
select select ""pending""
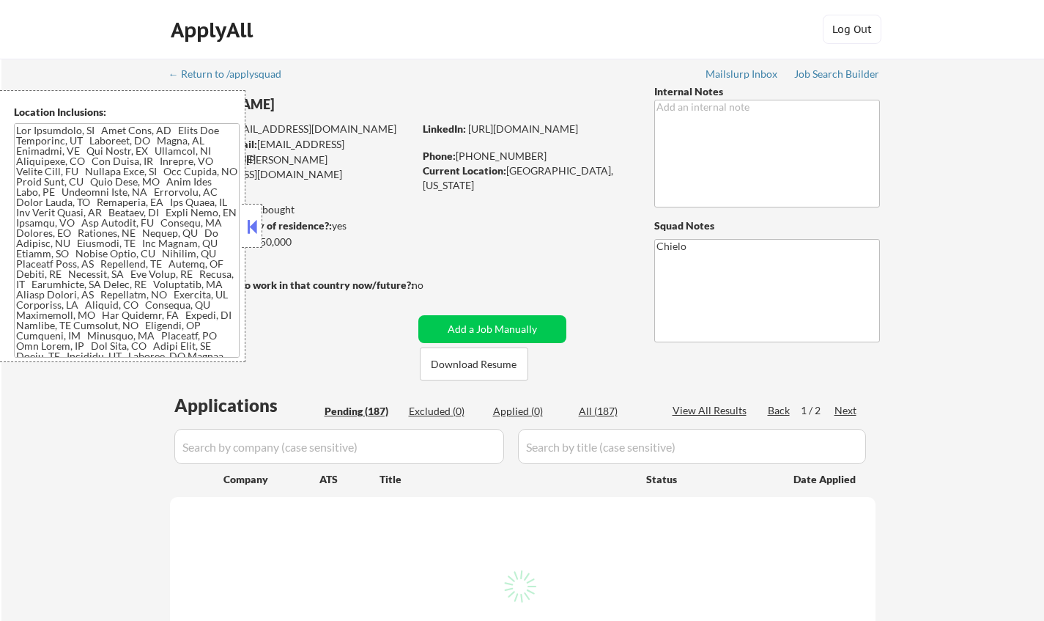
select select ""pending""
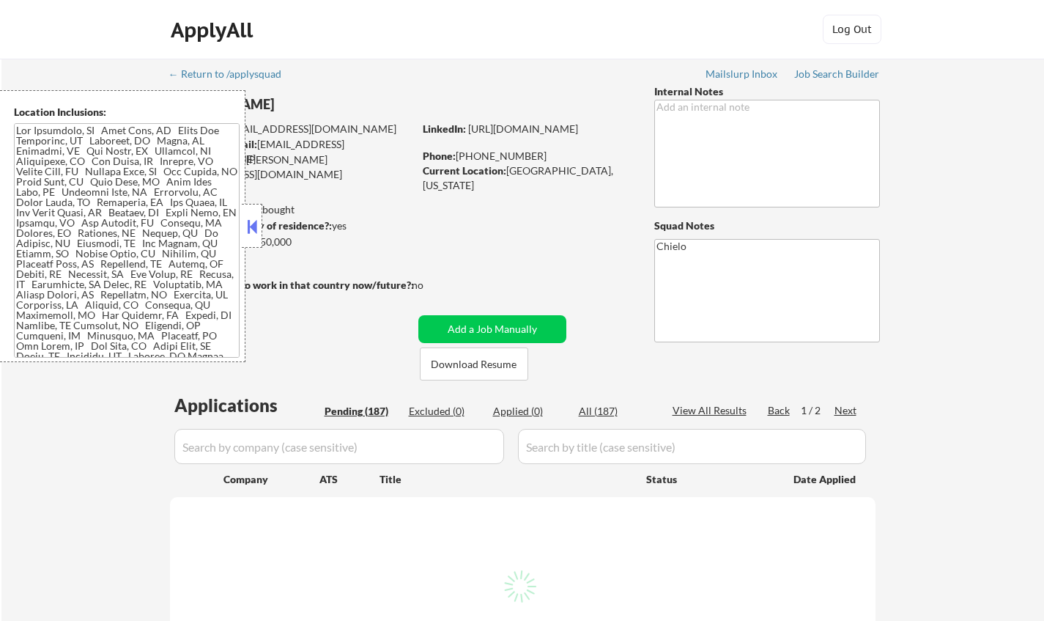
select select ""pending""
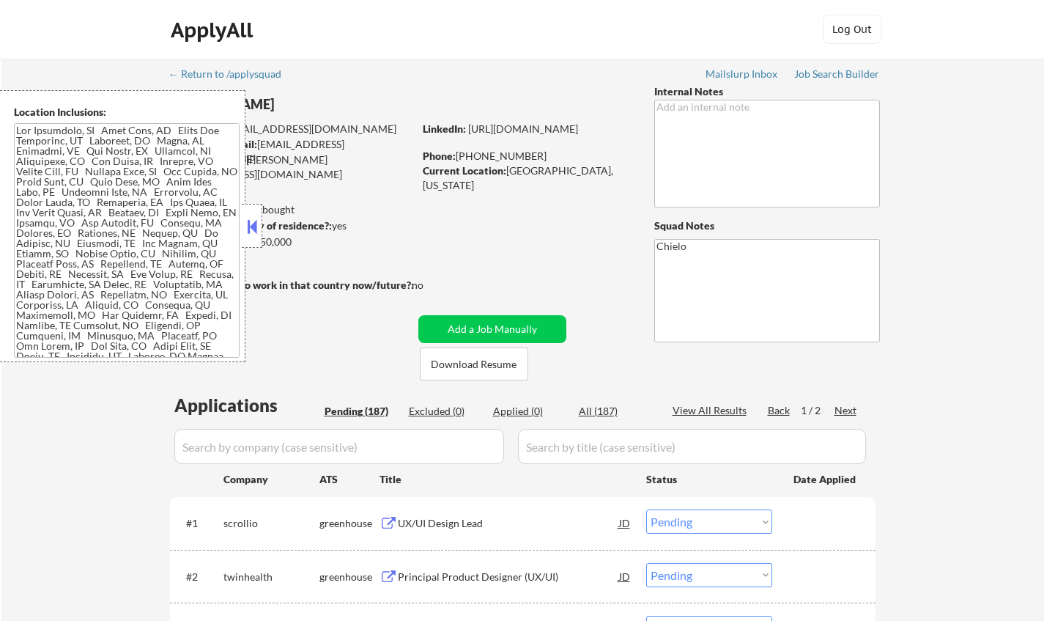
click at [256, 229] on button at bounding box center [252, 226] width 16 height 22
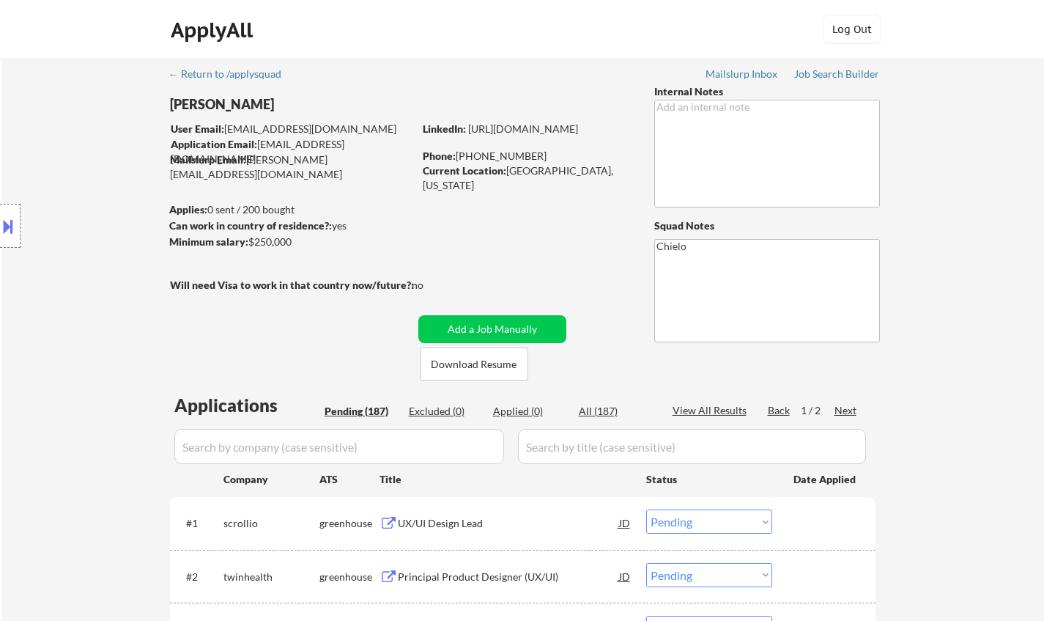
click at [0, 227] on button at bounding box center [8, 226] width 16 height 24
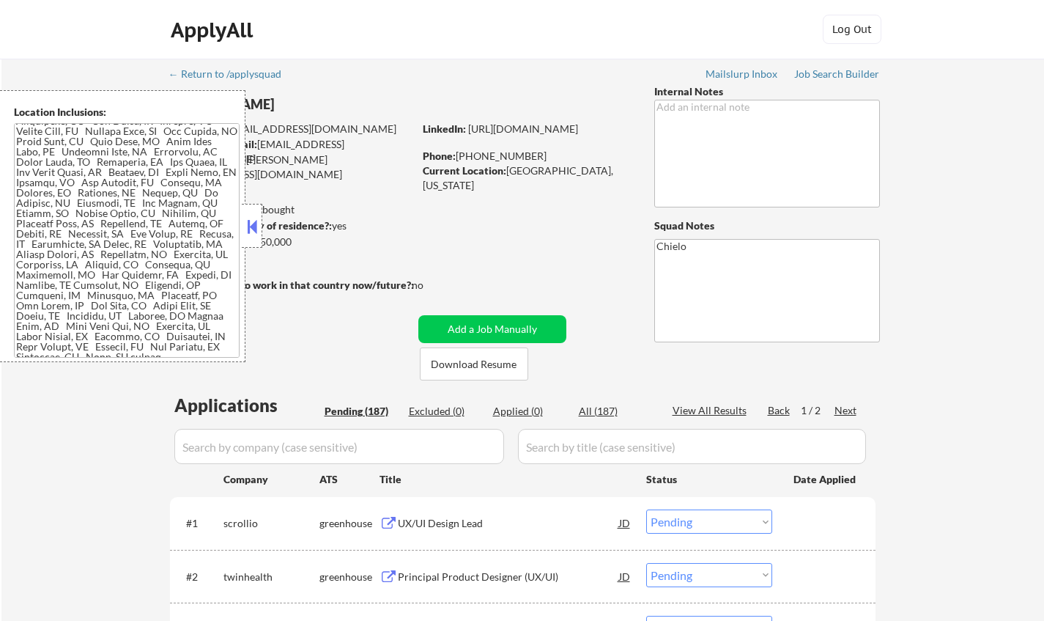
scroll to position [57, 0]
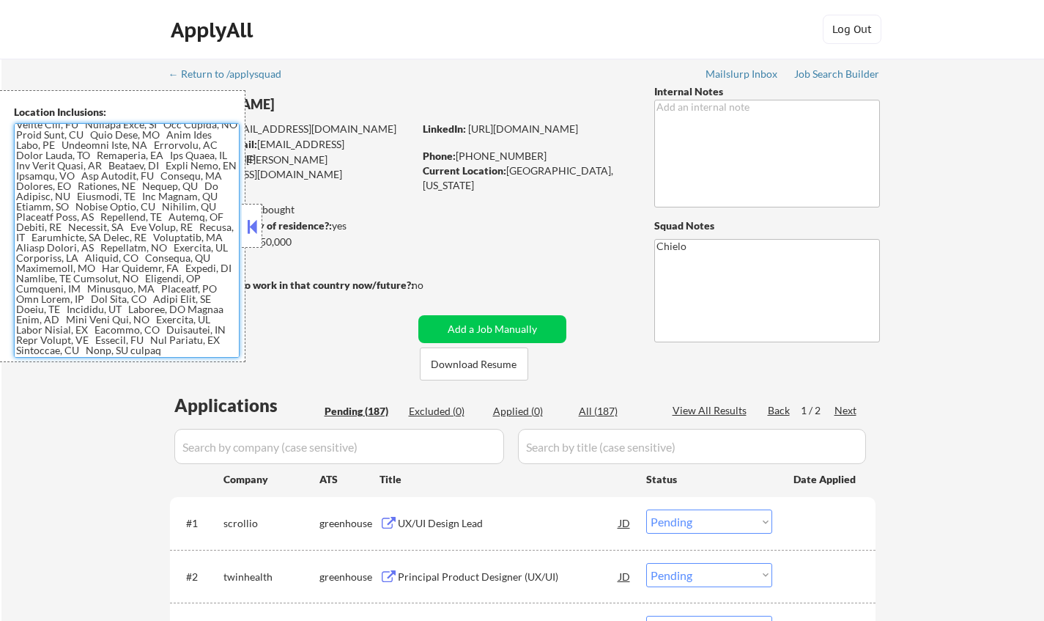
click at [138, 235] on textarea at bounding box center [127, 240] width 226 height 235
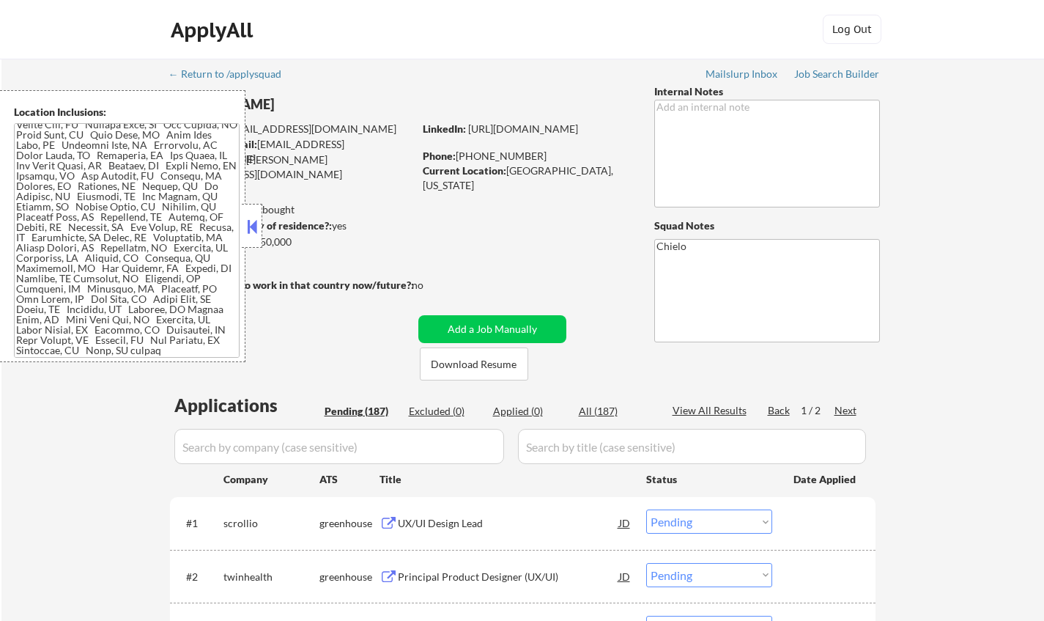
click at [251, 222] on button at bounding box center [252, 226] width 16 height 22
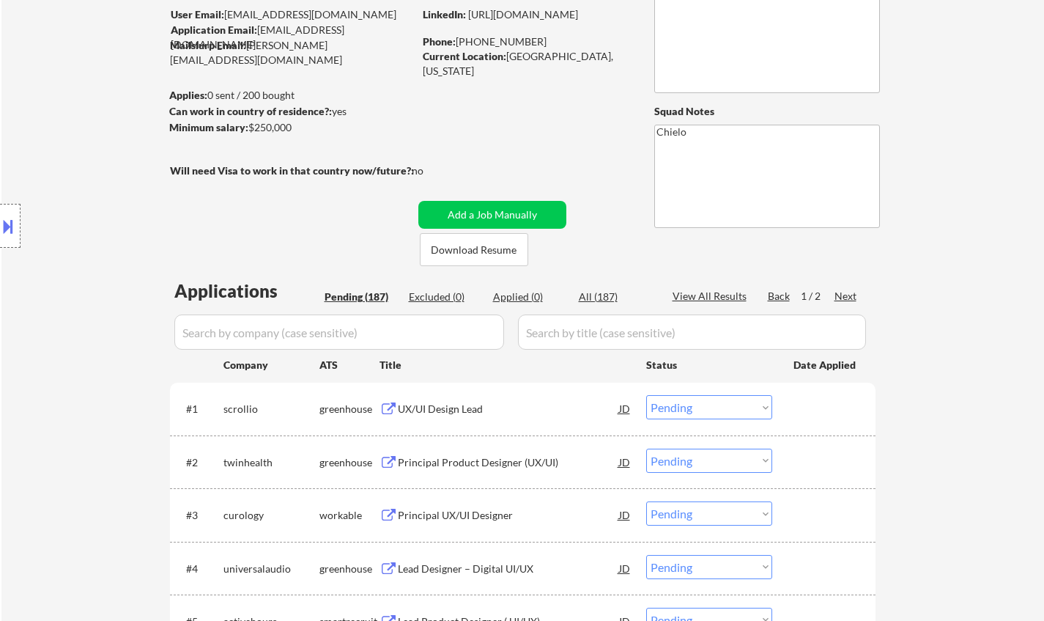
scroll to position [220, 0]
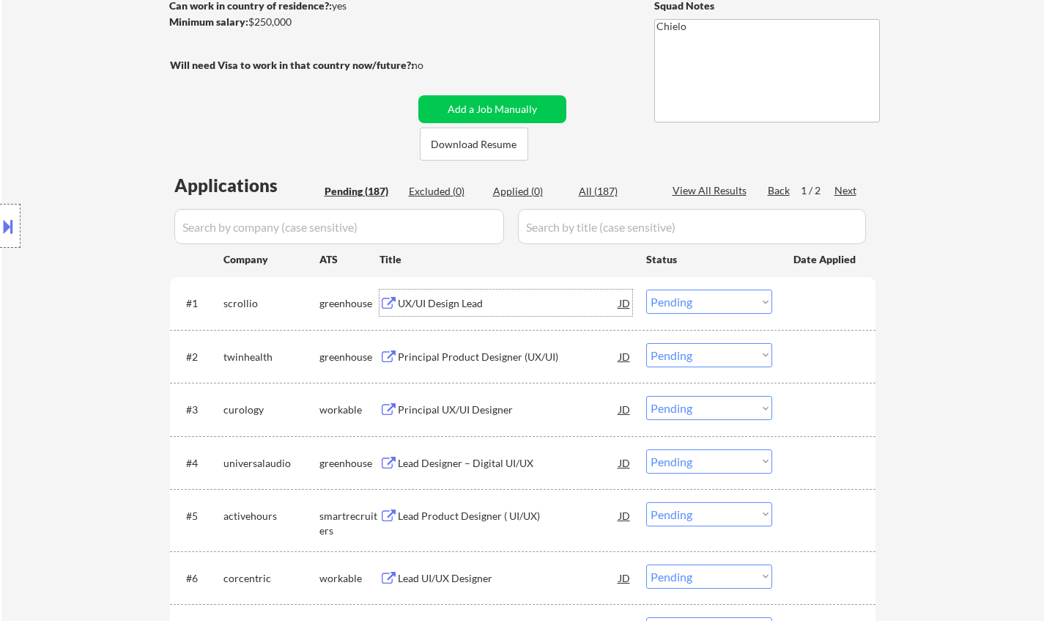
click at [449, 297] on div "UX/UI Design Lead" at bounding box center [508, 303] width 221 height 15
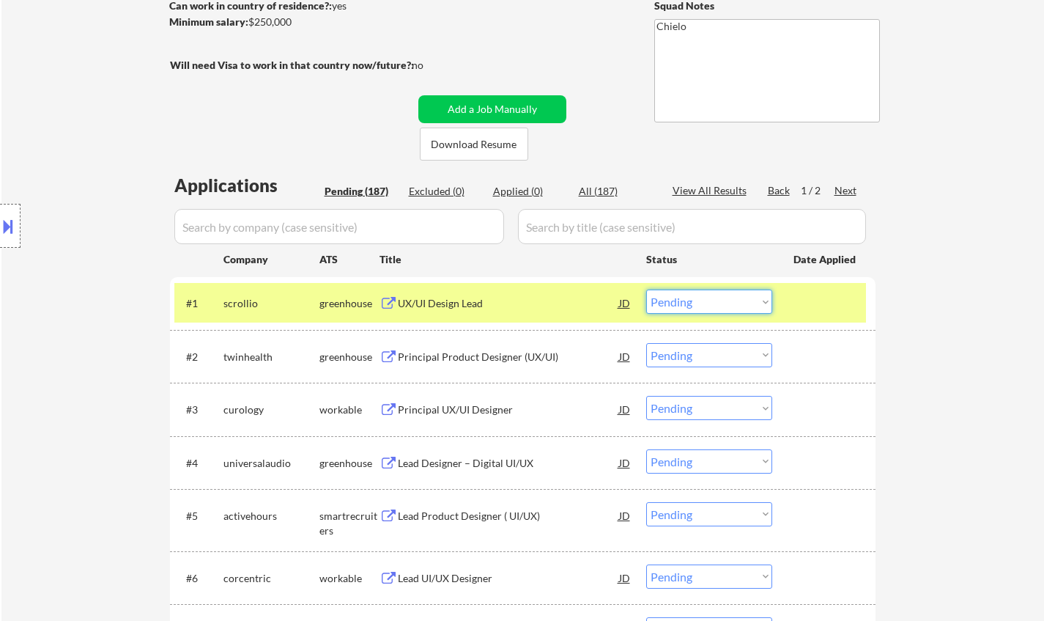
click at [681, 306] on select "Choose an option... Pending Applied Excluded (Questions) Excluded (Expired) Exc…" at bounding box center [709, 302] width 126 height 24
click at [646, 290] on select "Choose an option... Pending Applied Excluded (Questions) Excluded (Expired) Exc…" at bounding box center [709, 302] width 126 height 24
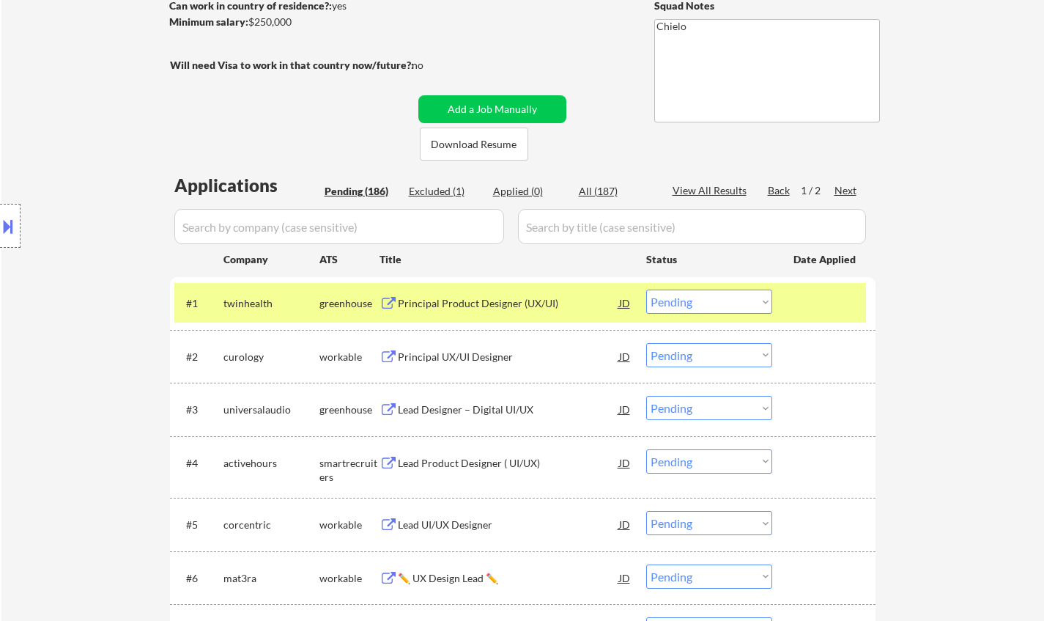
click at [450, 301] on div "Principal Product Designer (UX/UI)" at bounding box center [508, 303] width 221 height 15
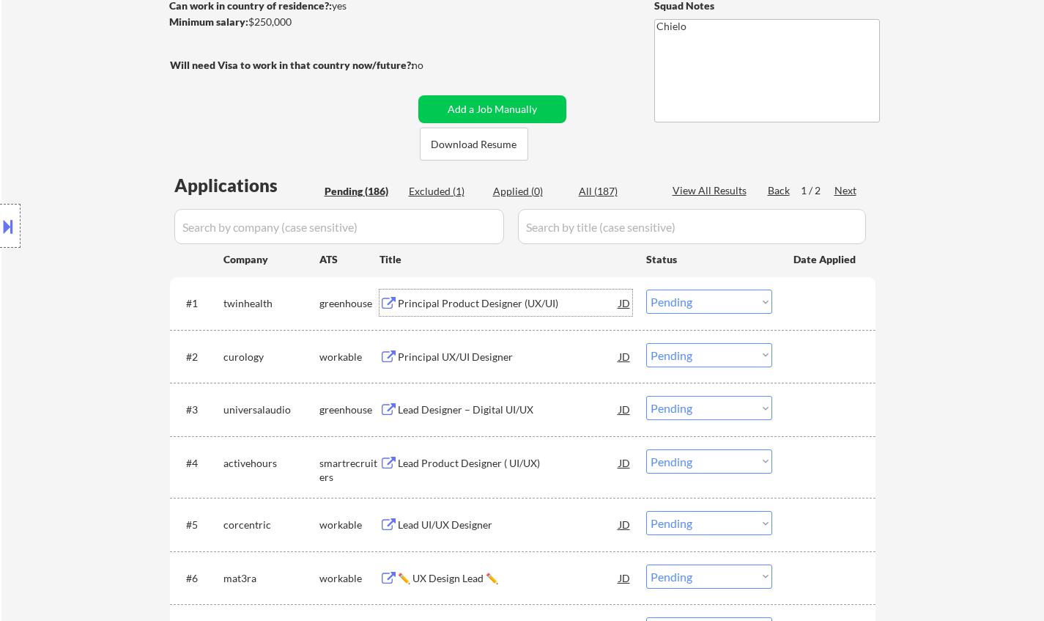
drag, startPoint x: 705, startPoint y: 298, endPoint x: 715, endPoint y: 313, distance: 17.5
click at [705, 298] on select "Choose an option... Pending Applied Excluded (Questions) Excluded (Expired) Exc…" at bounding box center [709, 302] width 126 height 24
click at [646, 290] on select "Choose an option... Pending Applied Excluded (Questions) Excluded (Expired) Exc…" at bounding box center [709, 302] width 126 height 24
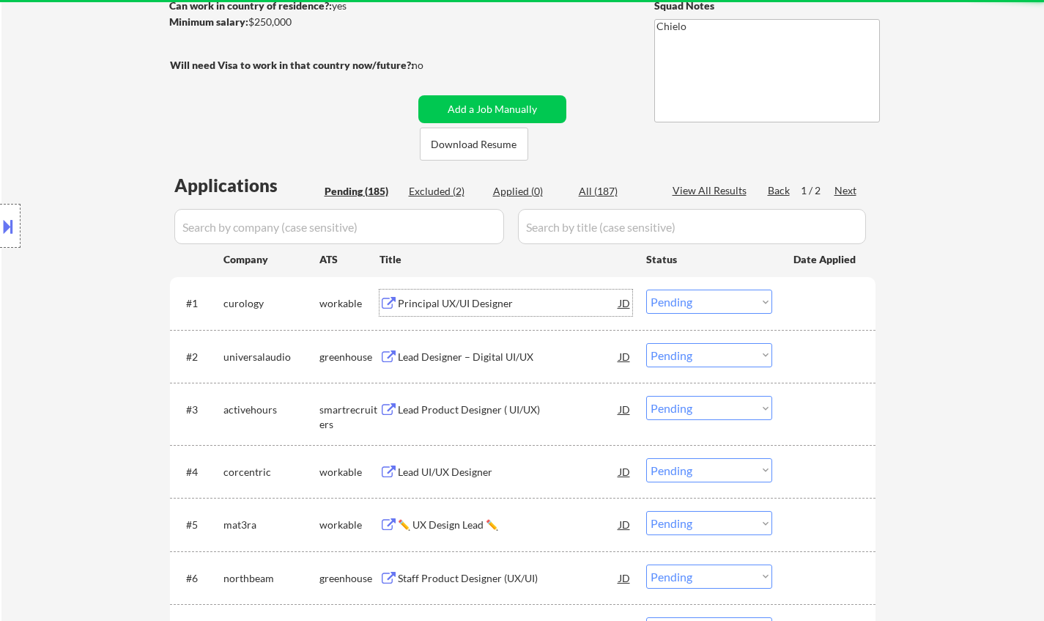
click at [451, 301] on div "Principal UX/UI Designer" at bounding box center [508, 303] width 221 height 15
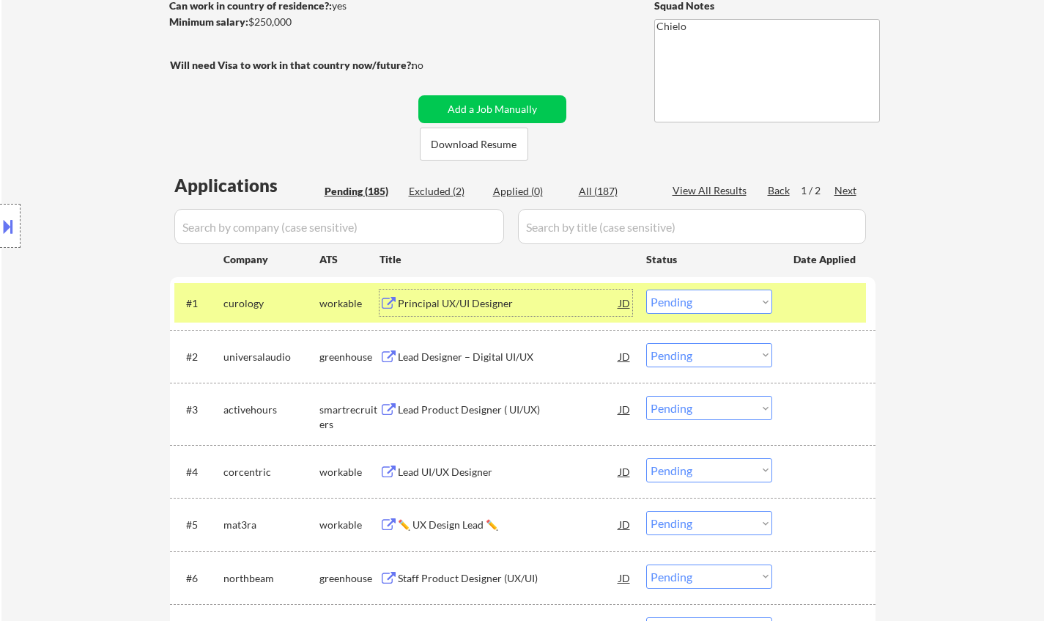
drag, startPoint x: 694, startPoint y: 304, endPoint x: 709, endPoint y: 312, distance: 17.4
click at [696, 304] on select "Choose an option... Pending Applied Excluded (Questions) Excluded (Expired) Exc…" at bounding box center [709, 302] width 126 height 24
click at [646, 290] on select "Choose an option... Pending Applied Excluded (Questions) Excluded (Expired) Exc…" at bounding box center [709, 302] width 126 height 24
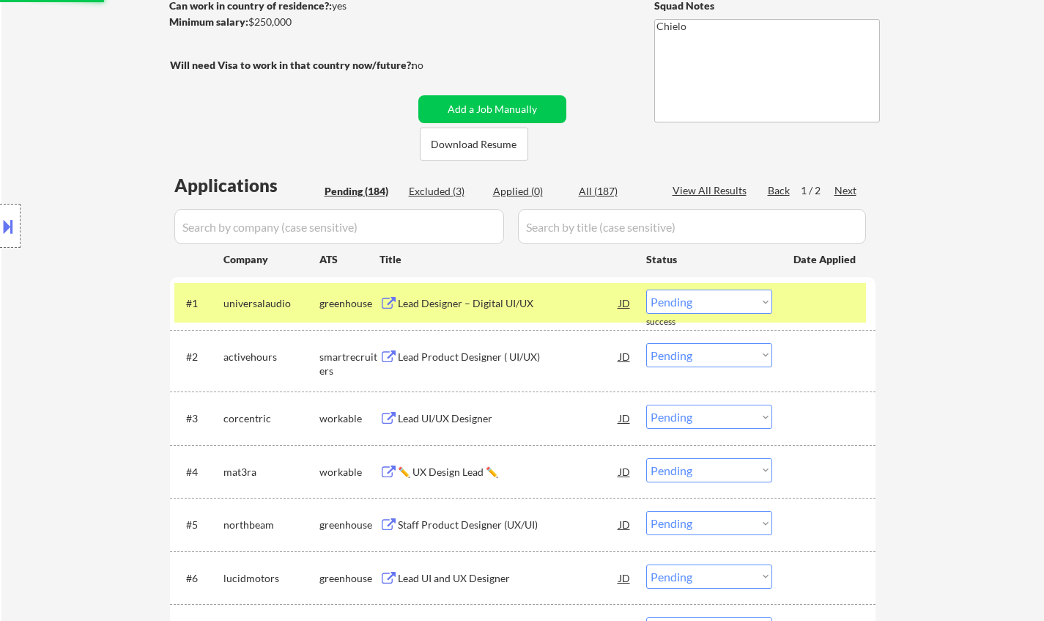
click at [471, 295] on div "Lead Designer – Digital UI/UX" at bounding box center [508, 303] width 221 height 26
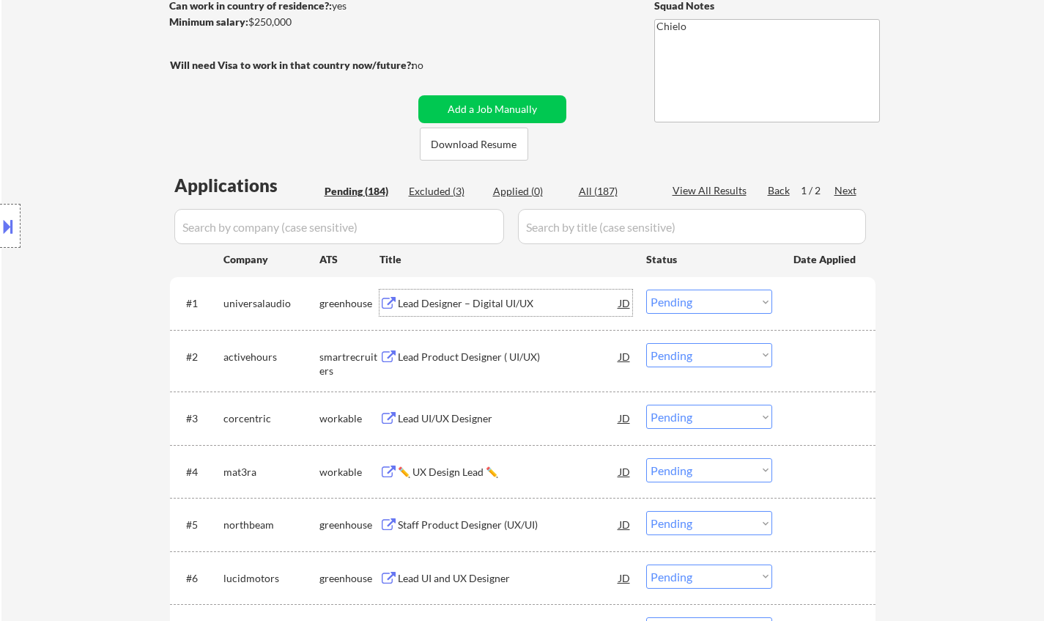
click at [680, 301] on select "Choose an option... Pending Applied Excluded (Questions) Excluded (Expired) Exc…" at bounding box center [709, 302] width 126 height 24
click at [646, 290] on select "Choose an option... Pending Applied Excluded (Questions) Excluded (Expired) Exc…" at bounding box center [709, 302] width 126 height 24
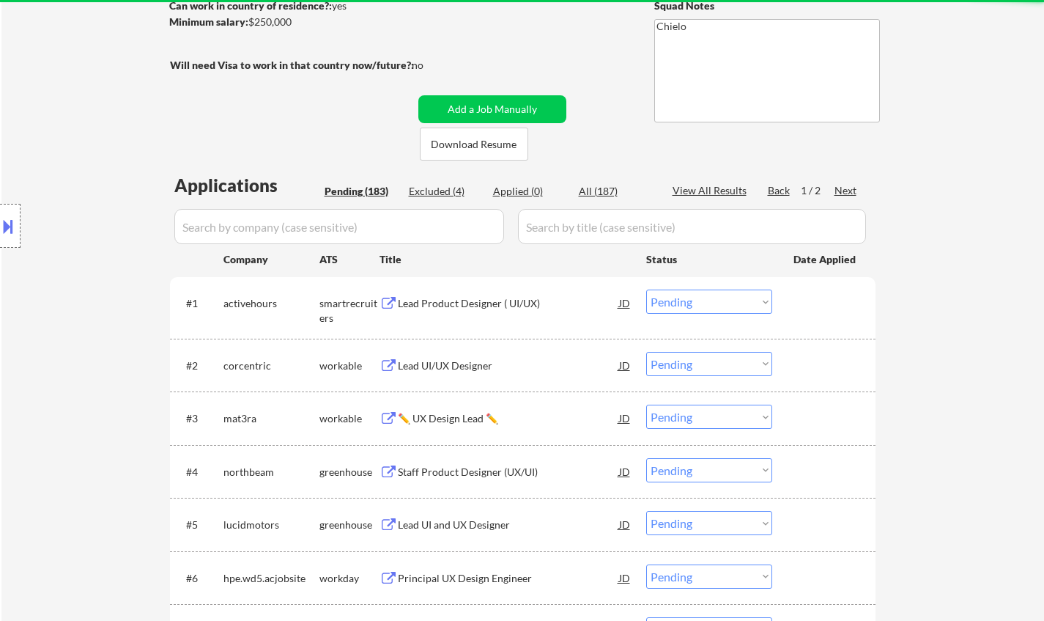
click at [446, 303] on div "Lead Product Designer ( UI/UX)" at bounding box center [508, 303] width 221 height 15
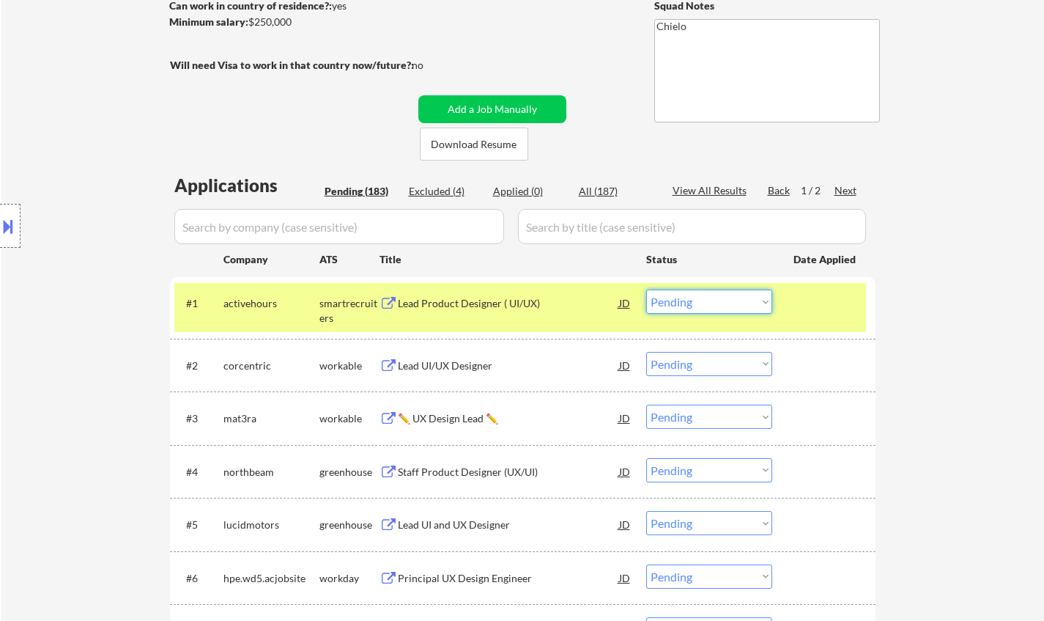
drag, startPoint x: 682, startPoint y: 301, endPoint x: 690, endPoint y: 310, distance: 11.9
click at [682, 301] on select "Choose an option... Pending Applied Excluded (Questions) Excluded (Expired) Exc…" at bounding box center [709, 302] width 126 height 24
click at [646, 290] on select "Choose an option... Pending Applied Excluded (Questions) Excluded (Expired) Exc…" at bounding box center [709, 302] width 126 height 24
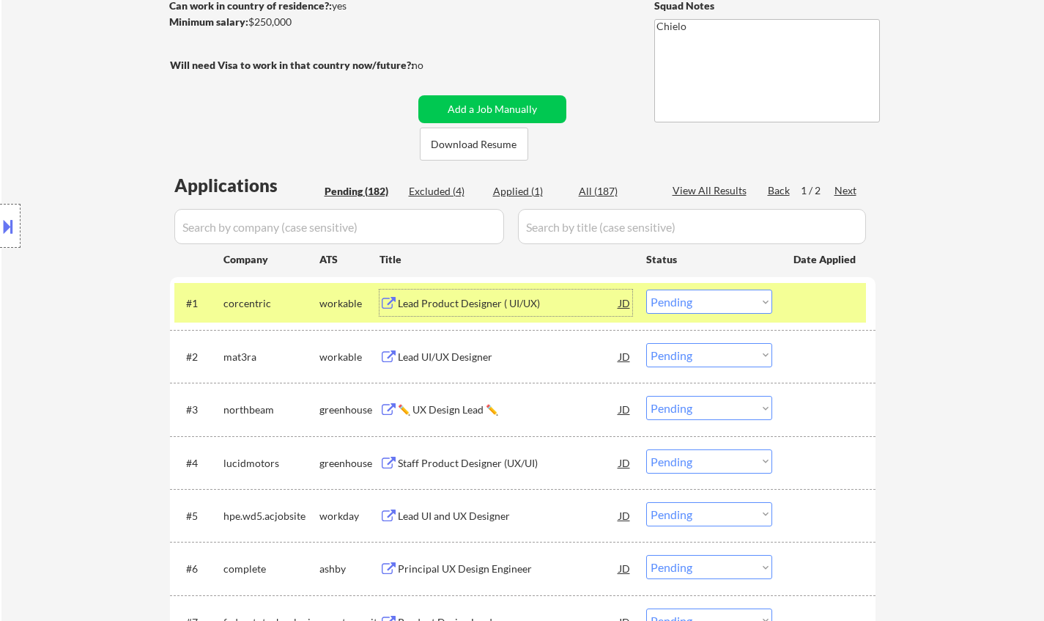
click at [484, 297] on div "Lead Product Designer ( UI/UX)" at bounding box center [508, 303] width 221 height 15
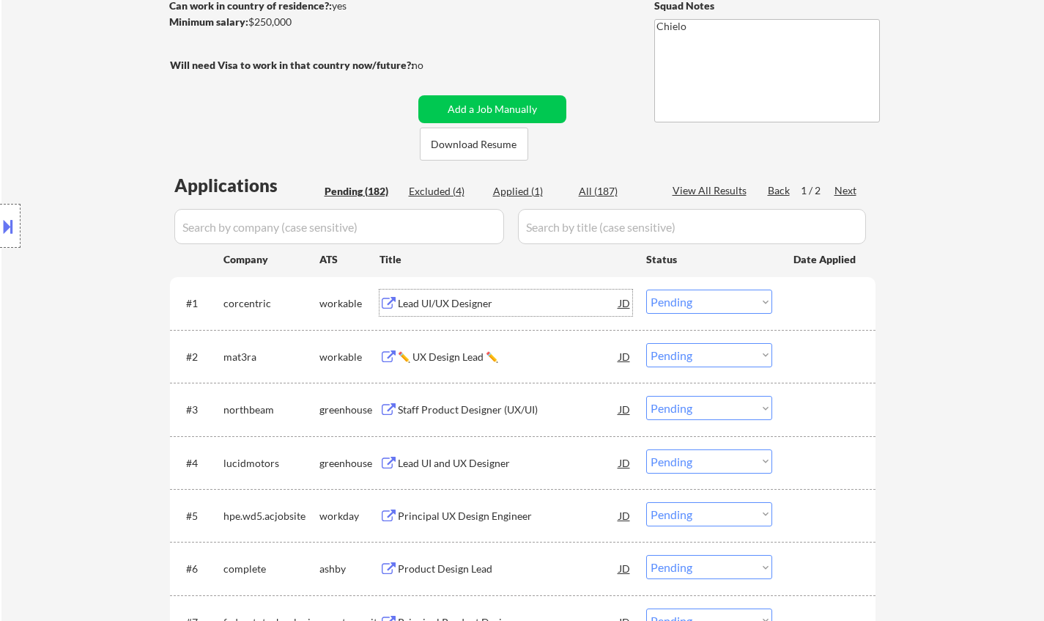
click at [719, 303] on select "Choose an option... Pending Applied Excluded (Questions) Excluded (Expired) Exc…" at bounding box center [709, 302] width 126 height 24
click at [646, 290] on select "Choose an option... Pending Applied Excluded (Questions) Excluded (Expired) Exc…" at bounding box center [709, 302] width 126 height 24
click at [469, 303] on div "Lead UI/UX Designer" at bounding box center [508, 303] width 221 height 15
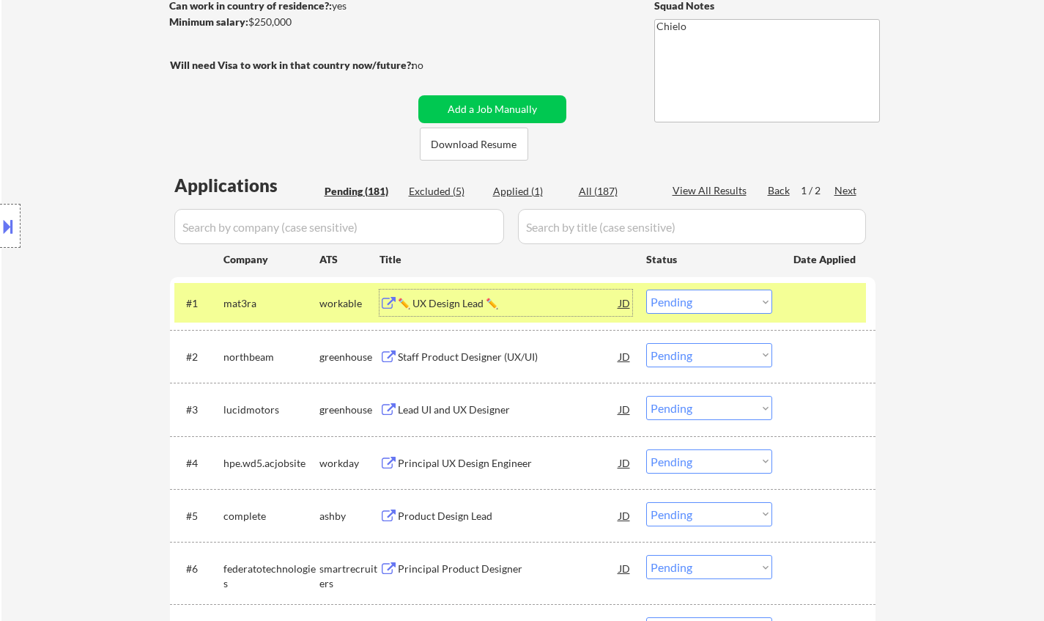
drag, startPoint x: 739, startPoint y: 302, endPoint x: 744, endPoint y: 312, distance: 11.5
click at [738, 302] on select "Choose an option... Pending Applied Excluded (Questions) Excluded (Expired) Exc…" at bounding box center [709, 302] width 126 height 24
click at [646, 290] on select "Choose an option... Pending Applied Excluded (Questions) Excluded (Expired) Exc…" at bounding box center [709, 302] width 126 height 24
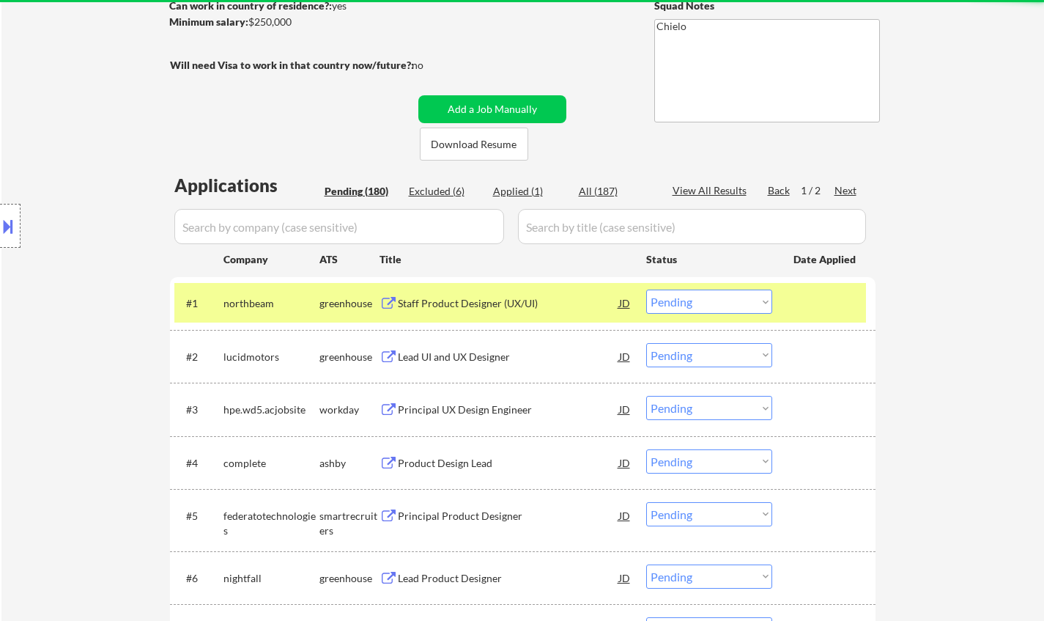
click at [463, 301] on div "Staff Product Designer (UX/UI)" at bounding box center [508, 303] width 221 height 15
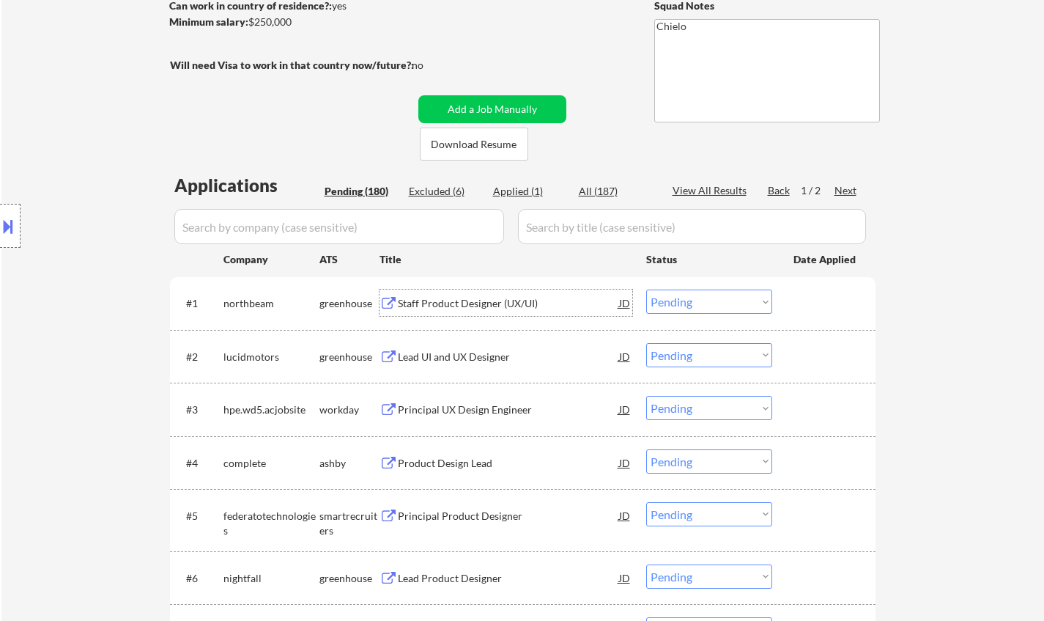
click at [712, 308] on select "Choose an option... Pending Applied Excluded (Questions) Excluded (Expired) Exc…" at bounding box center [709, 302] width 126 height 24
click at [646, 290] on select "Choose an option... Pending Applied Excluded (Questions) Excluded (Expired) Exc…" at bounding box center [709, 302] width 126 height 24
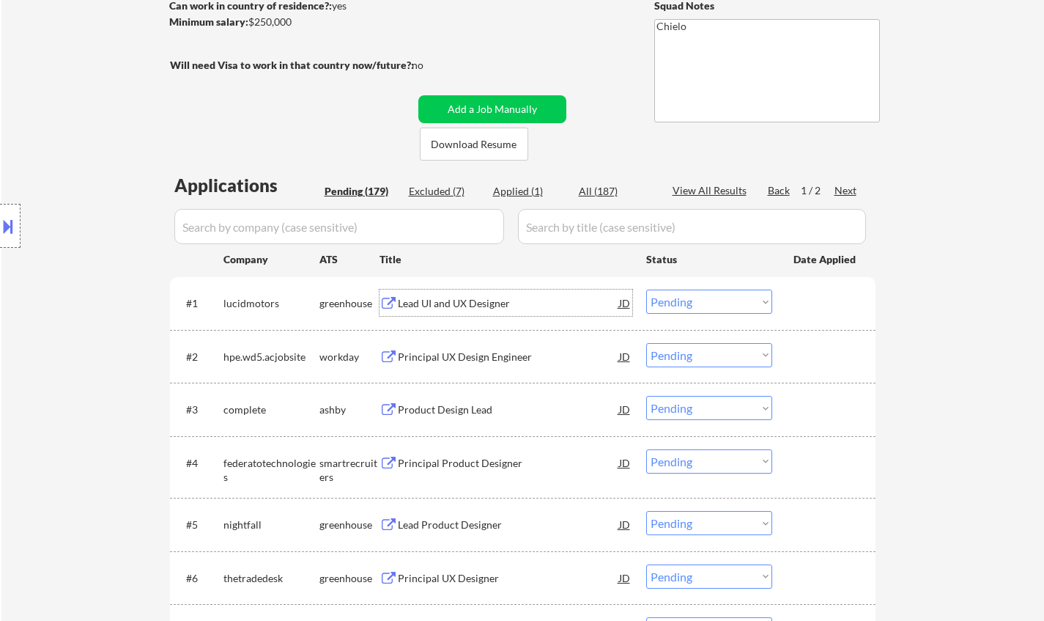
click at [478, 292] on div "Lead UI and UX Designer" at bounding box center [508, 303] width 221 height 26
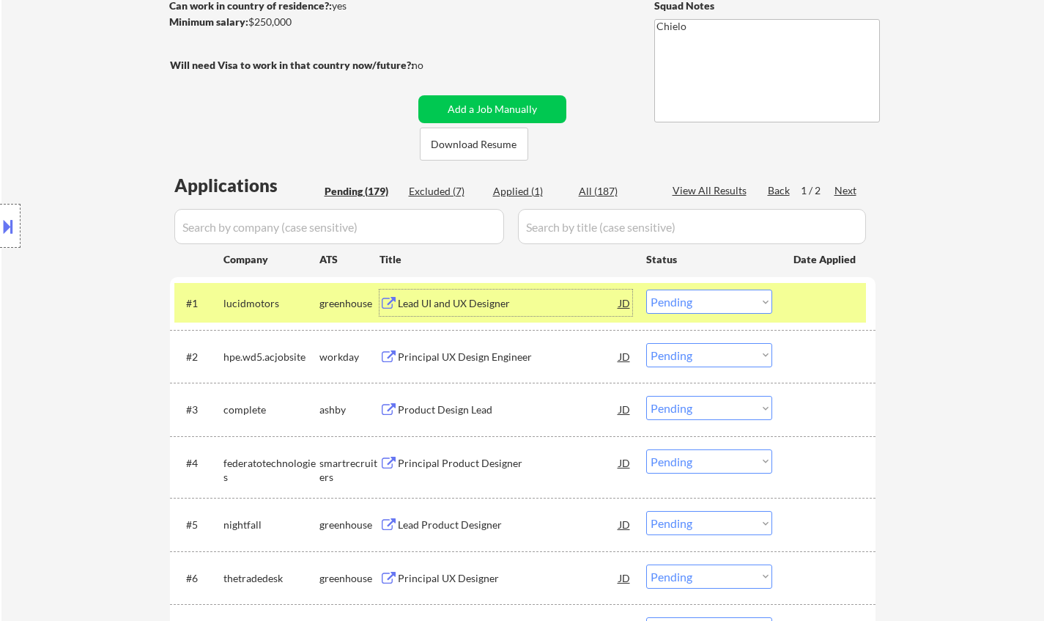
drag, startPoint x: 679, startPoint y: 295, endPoint x: 686, endPoint y: 309, distance: 15.7
click at [679, 295] on select "Choose an option... Pending Applied Excluded (Questions) Excluded (Expired) Exc…" at bounding box center [709, 302] width 126 height 24
click at [646, 290] on select "Choose an option... Pending Applied Excluded (Questions) Excluded (Expired) Exc…" at bounding box center [709, 302] width 126 height 24
select select ""pending""
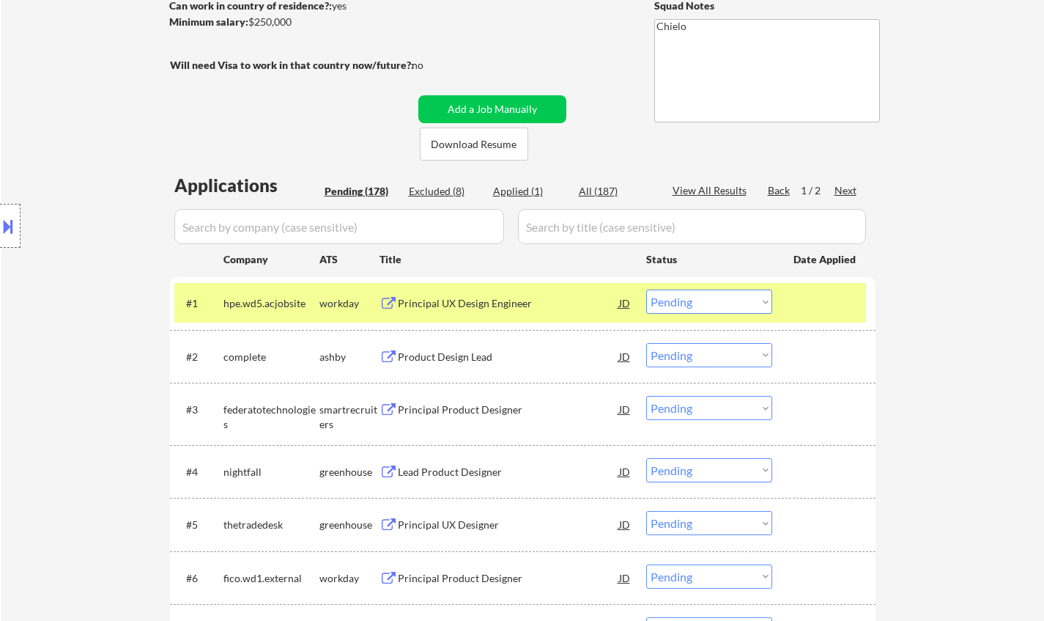
click at [471, 357] on div "Product Design Lead" at bounding box center [508, 357] width 221 height 15
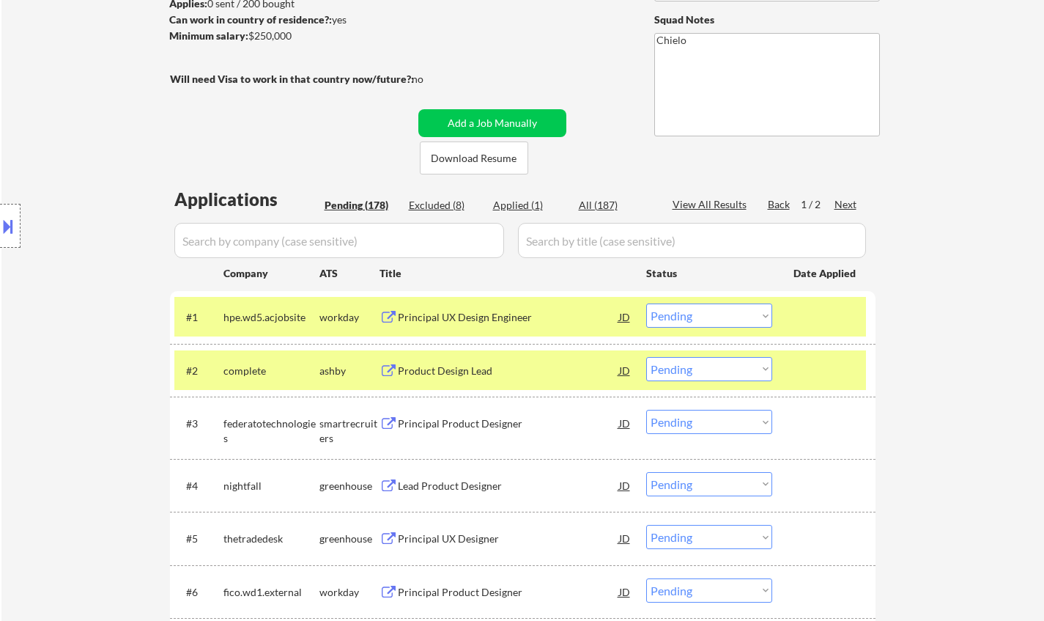
scroll to position [293, 0]
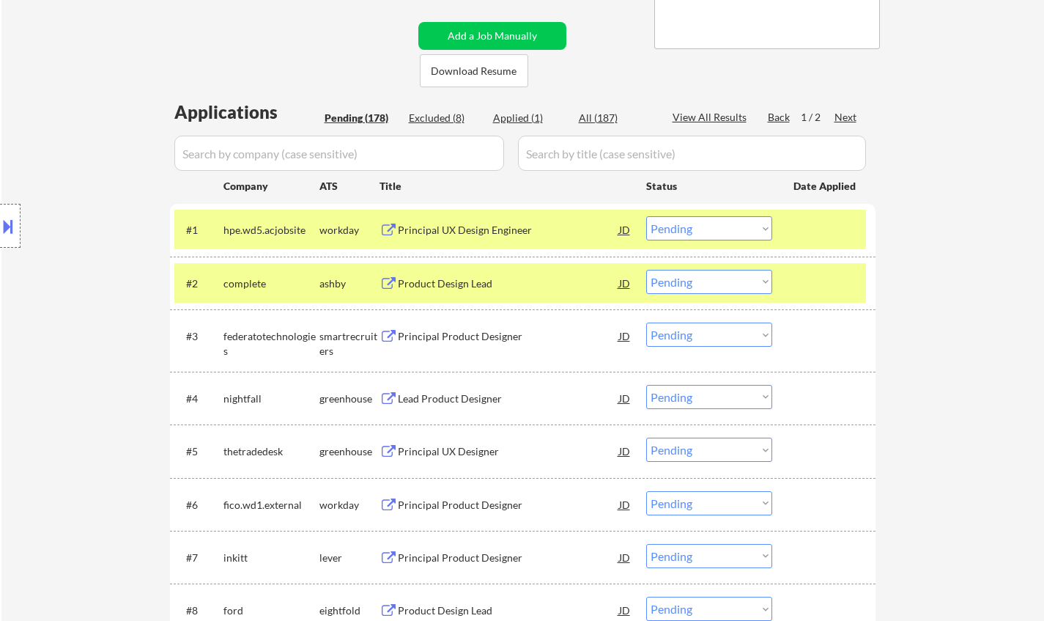
drag, startPoint x: 720, startPoint y: 277, endPoint x: 723, endPoint y: 289, distance: 12.3
click at [720, 277] on select "Choose an option... Pending Applied Excluded (Questions) Excluded (Expired) Exc…" at bounding box center [709, 282] width 126 height 24
click at [646, 270] on select "Choose an option... Pending Applied Excluded (Questions) Excluded (Expired) Exc…" at bounding box center [709, 282] width 126 height 24
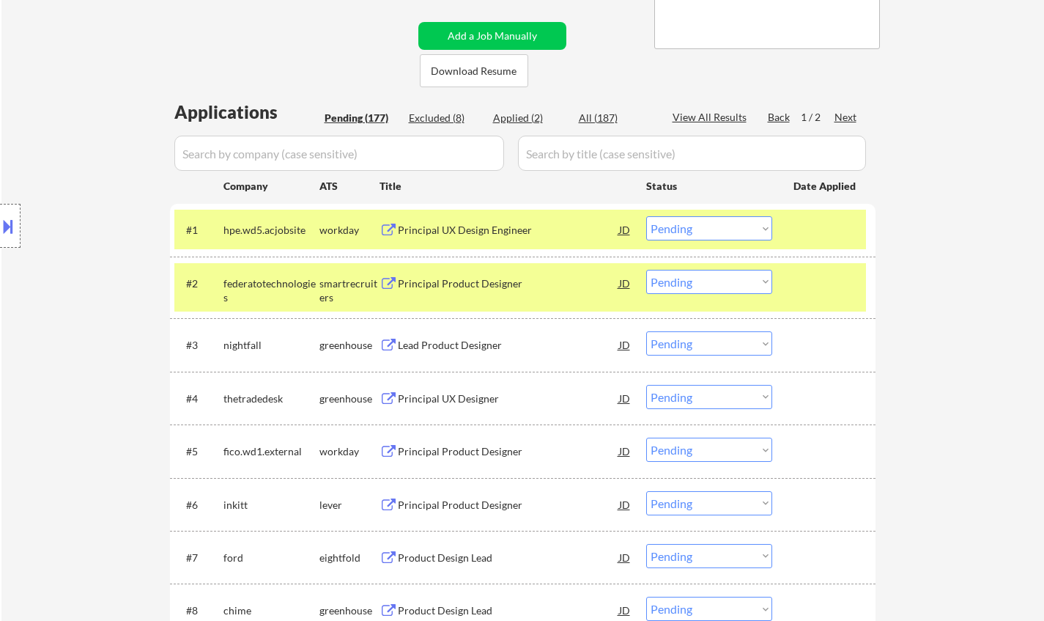
click at [455, 283] on div "Principal Product Designer" at bounding box center [508, 283] width 221 height 15
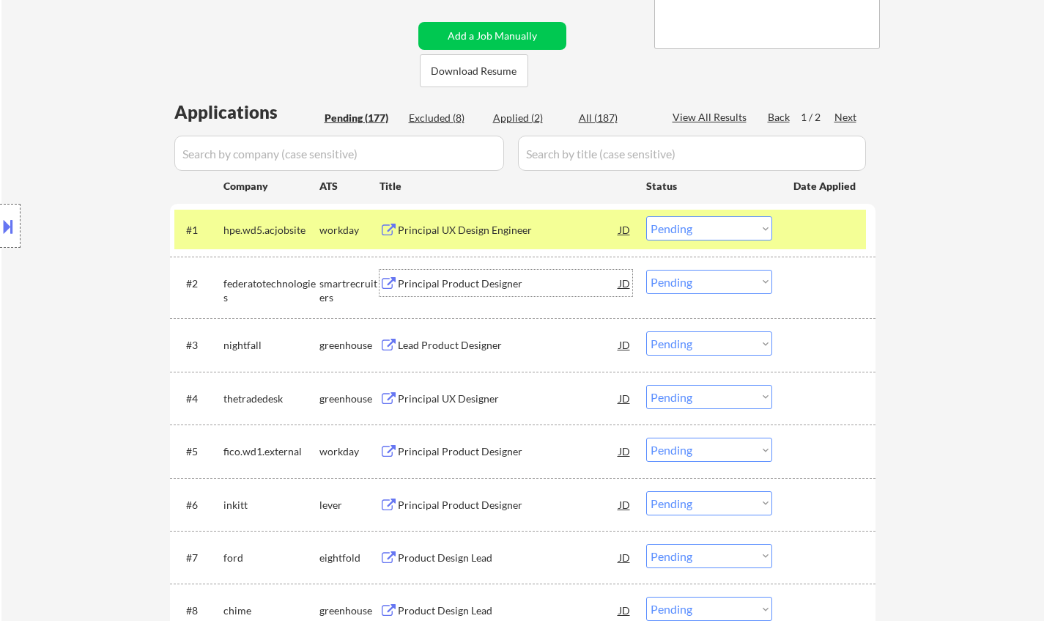
drag, startPoint x: 713, startPoint y: 279, endPoint x: 713, endPoint y: 292, distance: 13.2
click at [713, 279] on select "Choose an option... Pending Applied Excluded (Questions) Excluded (Expired) Exc…" at bounding box center [709, 282] width 126 height 24
click at [646, 270] on select "Choose an option... Pending Applied Excluded (Questions) Excluded (Expired) Exc…" at bounding box center [709, 282] width 126 height 24
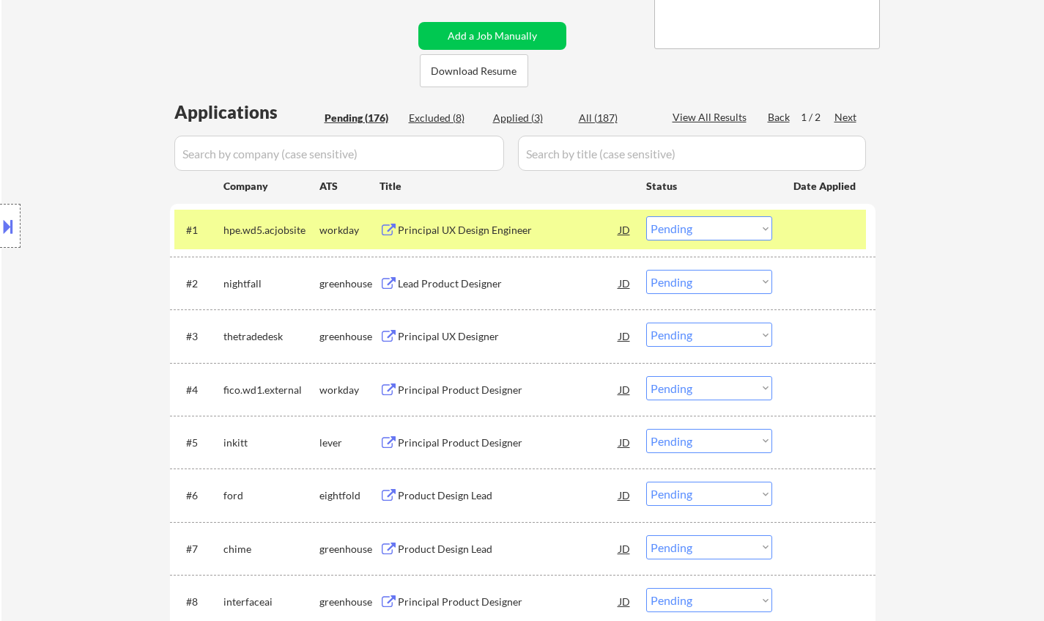
click at [470, 280] on div "Lead Product Designer" at bounding box center [508, 283] width 221 height 15
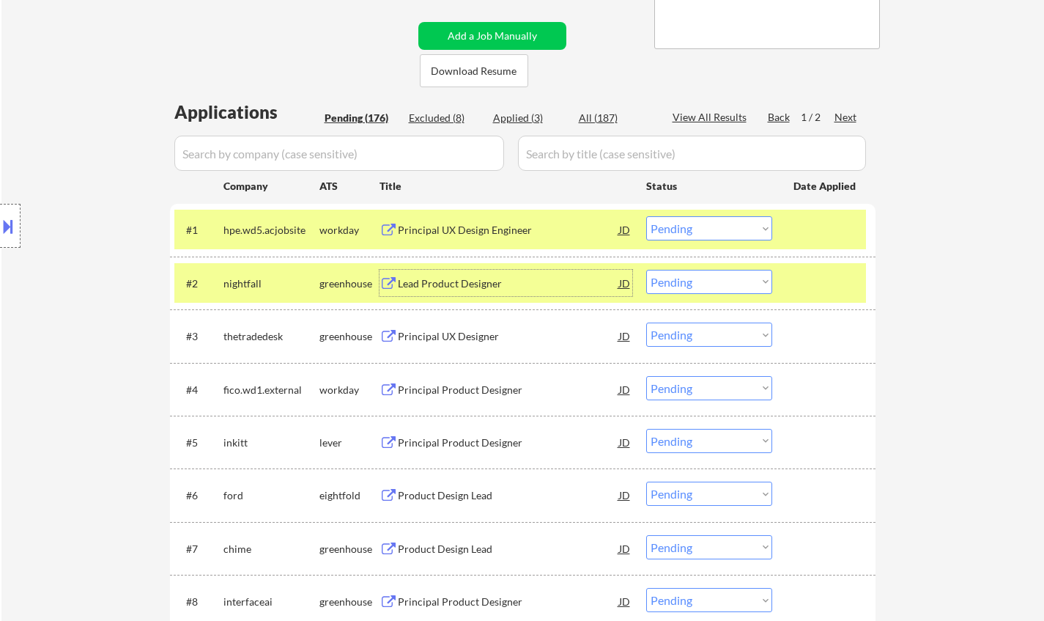
click at [692, 276] on select "Choose an option... Pending Applied Excluded (Questions) Excluded (Expired) Exc…" at bounding box center [709, 282] width 126 height 24
click at [646, 270] on select "Choose an option... Pending Applied Excluded (Questions) Excluded (Expired) Exc…" at bounding box center [709, 282] width 126 height 24
click at [453, 280] on div "Lead Product Designer" at bounding box center [508, 283] width 221 height 15
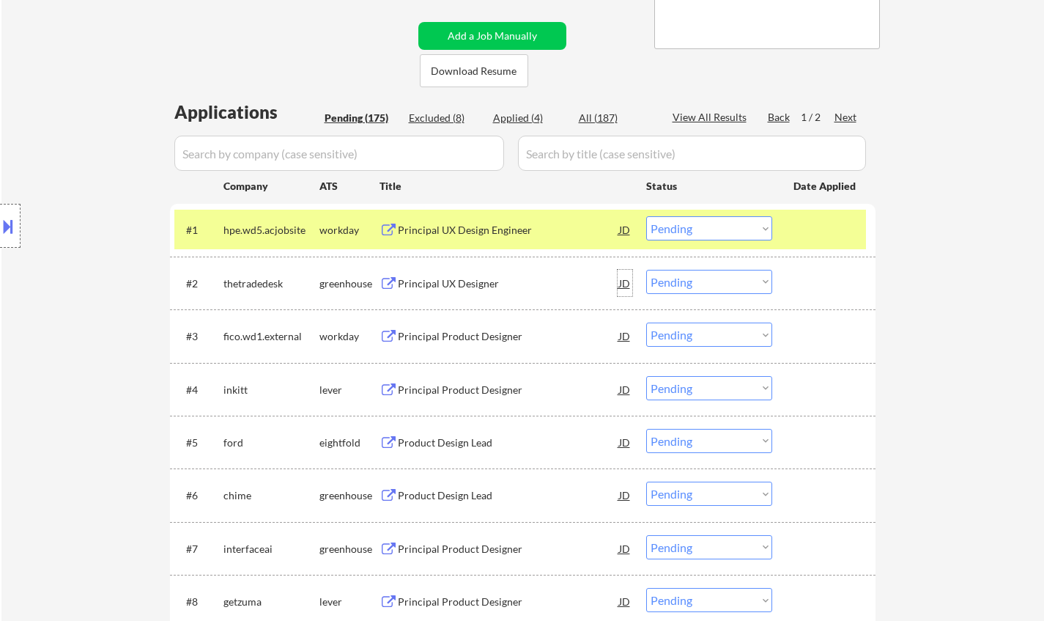
click at [622, 281] on div "JD" at bounding box center [625, 283] width 15 height 26
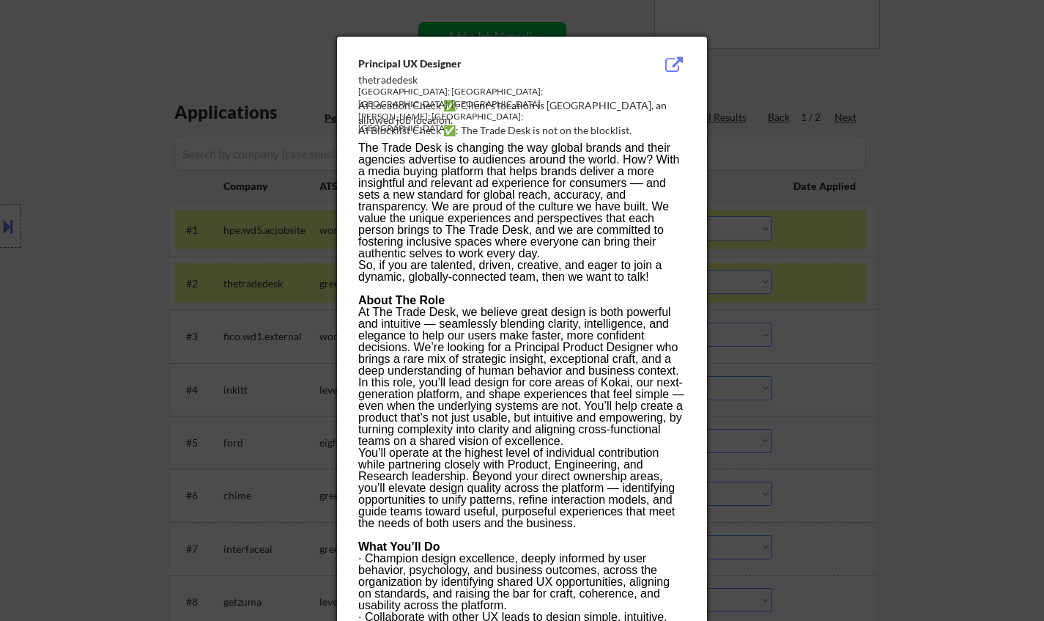
drag, startPoint x: 353, startPoint y: 64, endPoint x: 358, endPoint y: 71, distance: 9.4
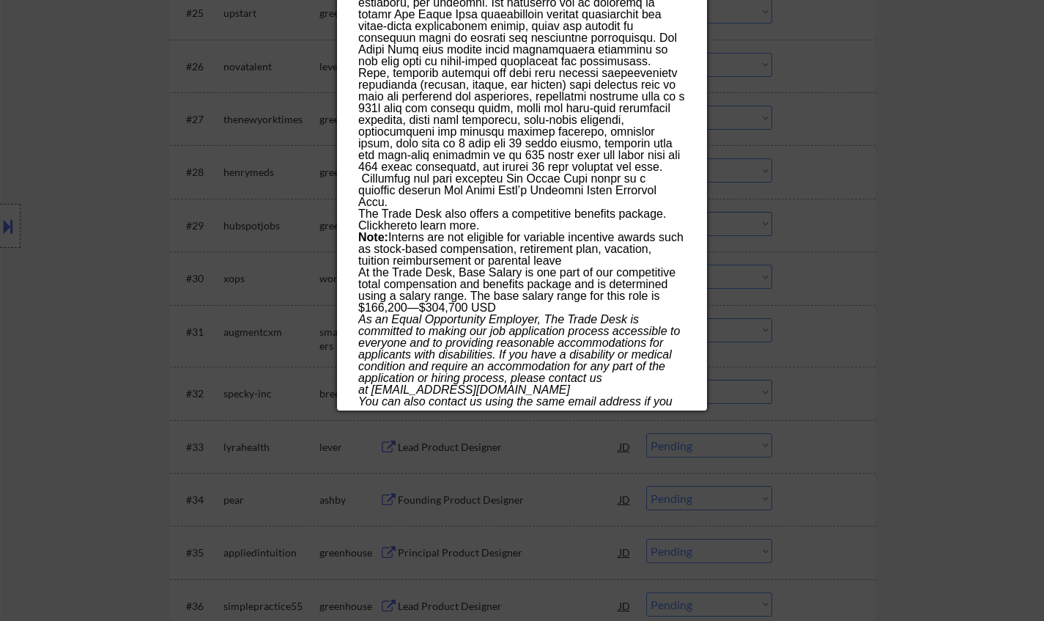
scroll to position [1832, 0]
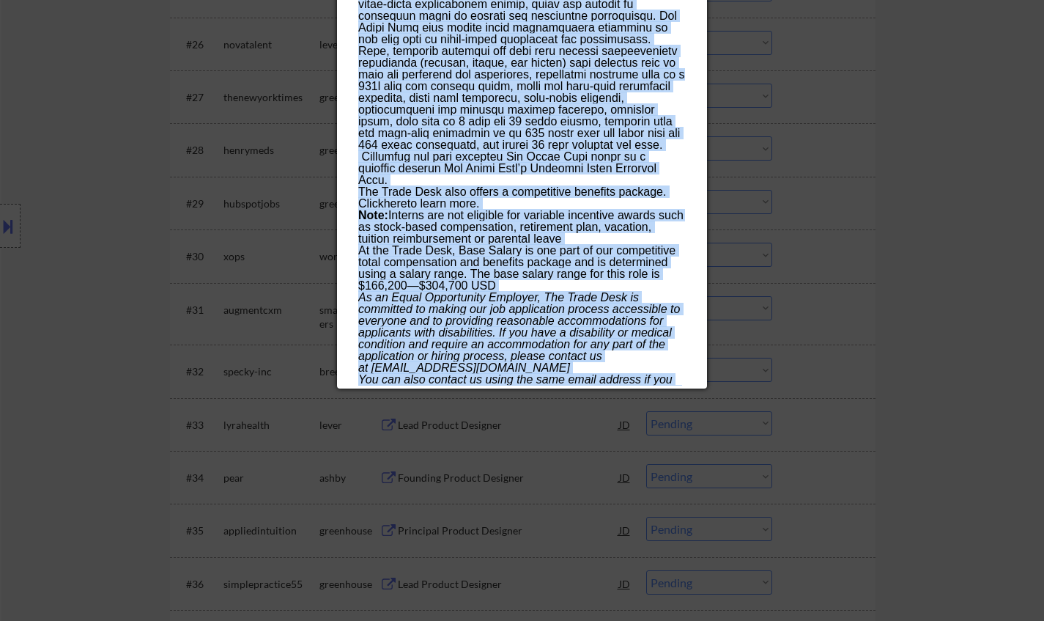
drag, startPoint x: 360, startPoint y: 62, endPoint x: 622, endPoint y: 380, distance: 412.9
copy div "Principal UX Designer thetradedesk Irvine; Los Angeles; San Francisco; San Jose…"
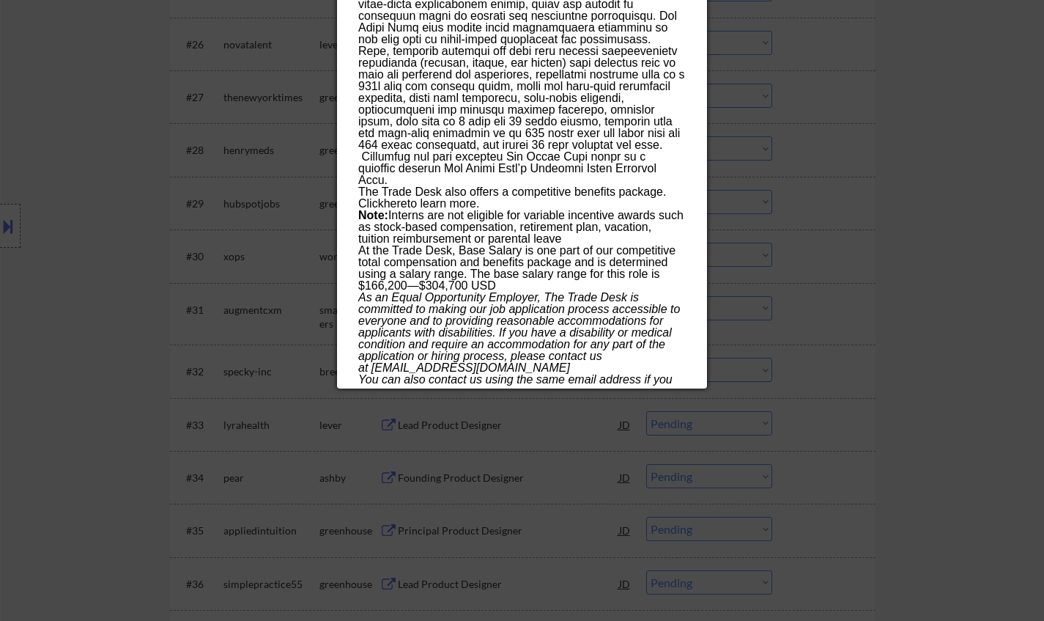
click at [76, 233] on div at bounding box center [522, 310] width 1044 height 621
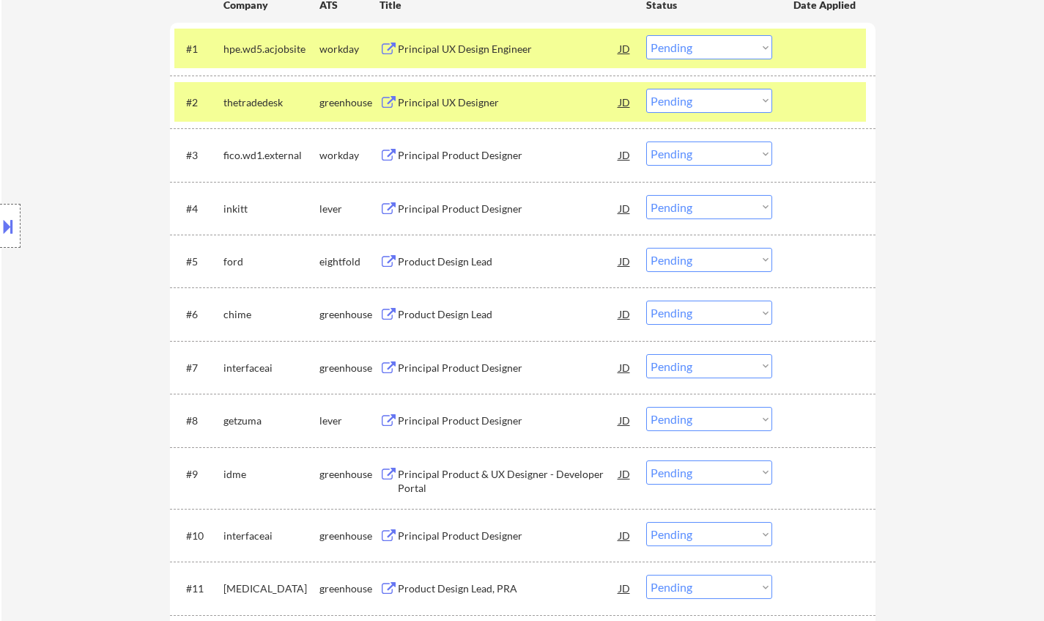
scroll to position [293, 0]
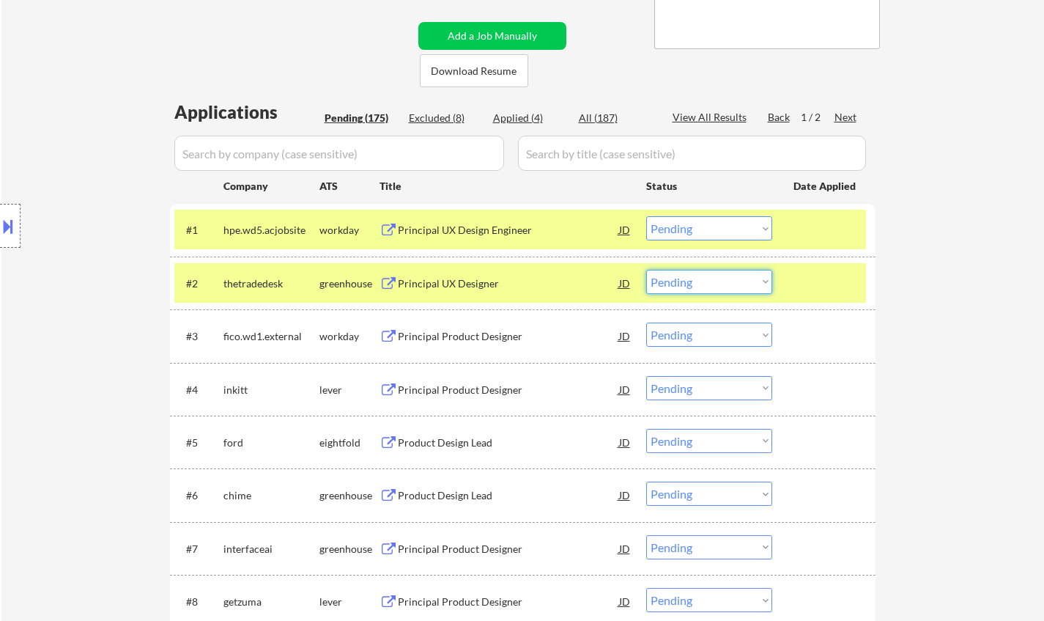
click at [715, 282] on select "Choose an option... Pending Applied Excluded (Questions) Excluded (Expired) Exc…" at bounding box center [709, 282] width 126 height 24
click at [646, 270] on select "Choose an option... Pending Applied Excluded (Questions) Excluded (Expired) Exc…" at bounding box center [709, 282] width 126 height 24
select select ""pending""
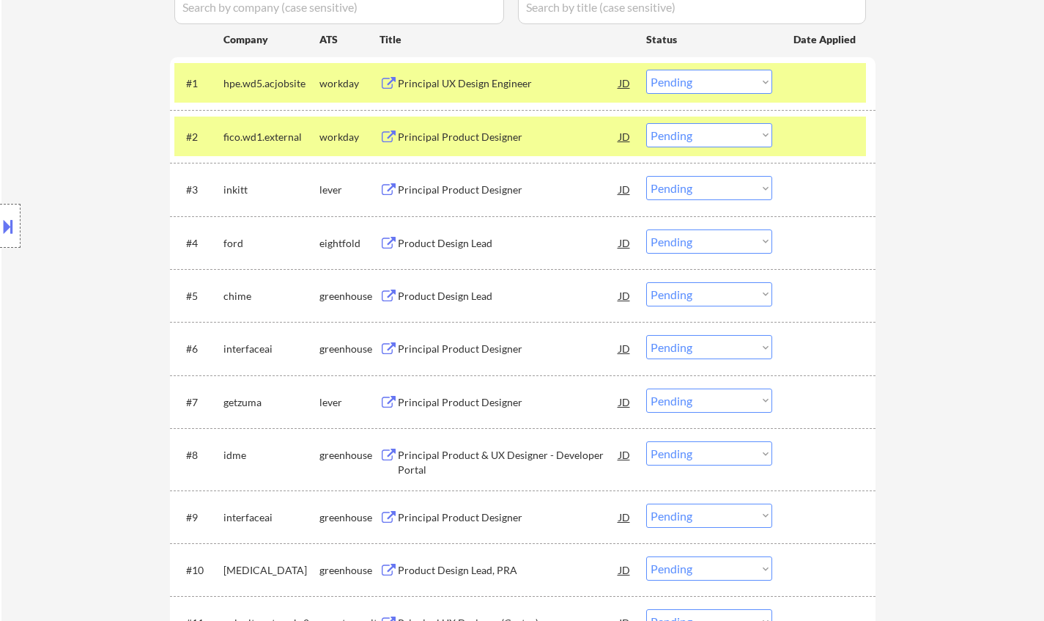
click at [448, 189] on div "Principal Product Designer" at bounding box center [508, 189] width 221 height 15
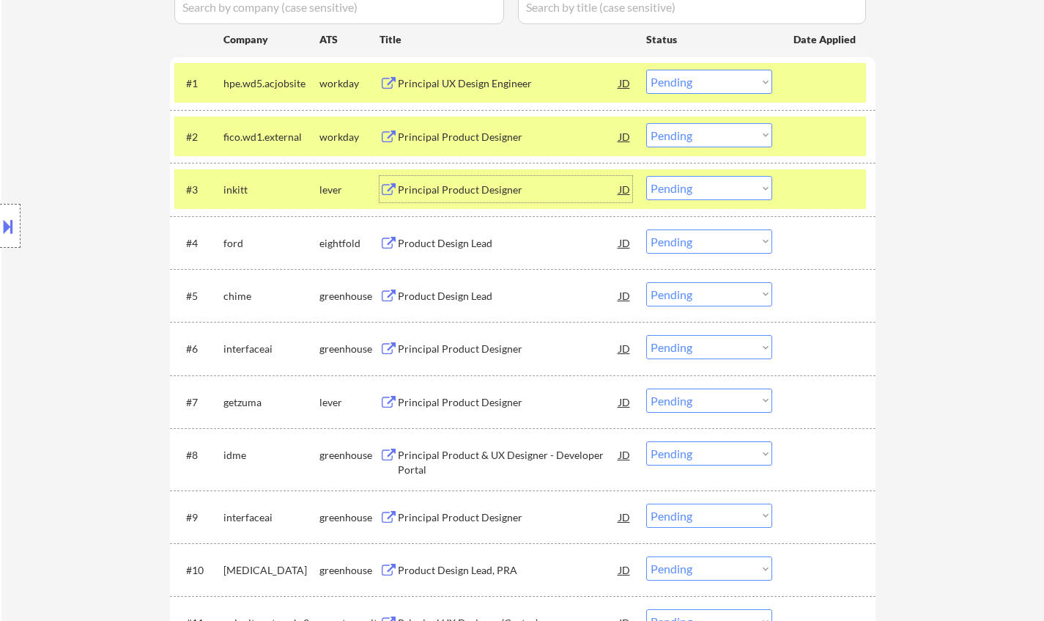
drag, startPoint x: 701, startPoint y: 188, endPoint x: 706, endPoint y: 196, distance: 9.2
click at [701, 188] on select "Choose an option... Pending Applied Excluded (Questions) Excluded (Expired) Exc…" at bounding box center [709, 188] width 126 height 24
click at [646, 176] on select "Choose an option... Pending Applied Excluded (Questions) Excluded (Expired) Exc…" at bounding box center [709, 188] width 126 height 24
select select ""pending""
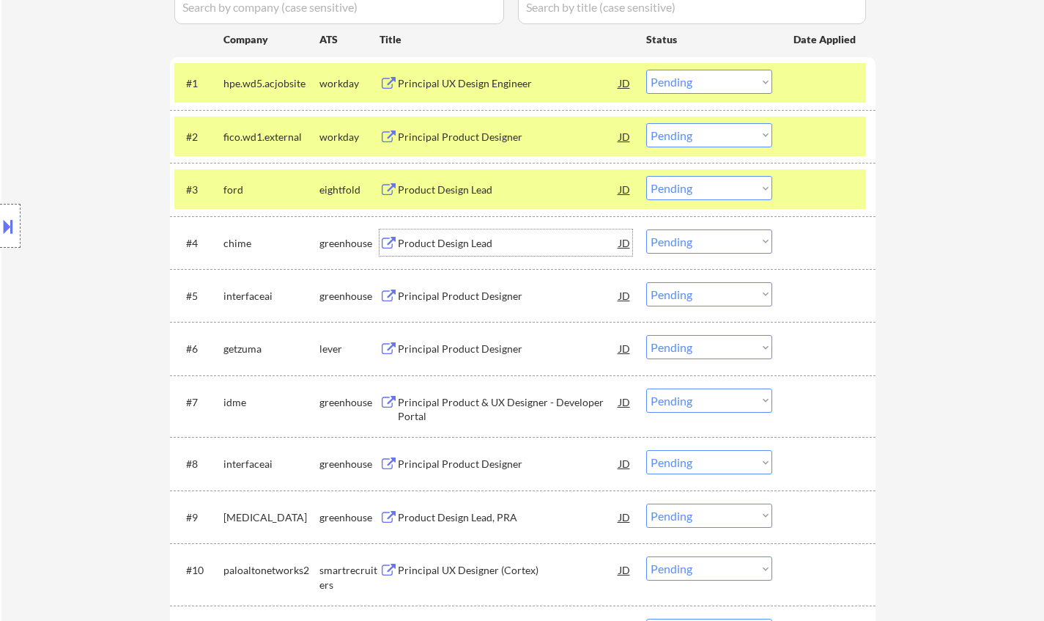
click at [451, 245] on div "Product Design Lead" at bounding box center [508, 243] width 221 height 15
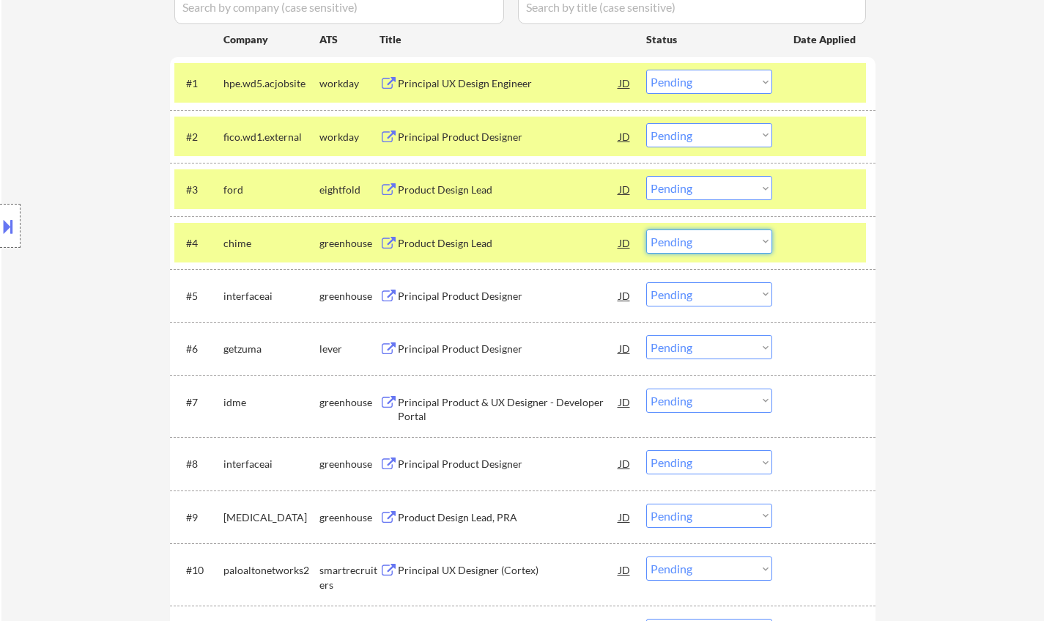
click at [707, 238] on select "Choose an option... Pending Applied Excluded (Questions) Excluded (Expired) Exc…" at bounding box center [709, 241] width 126 height 24
click at [646, 229] on select "Choose an option... Pending Applied Excluded (Questions) Excluded (Expired) Exc…" at bounding box center [709, 241] width 126 height 24
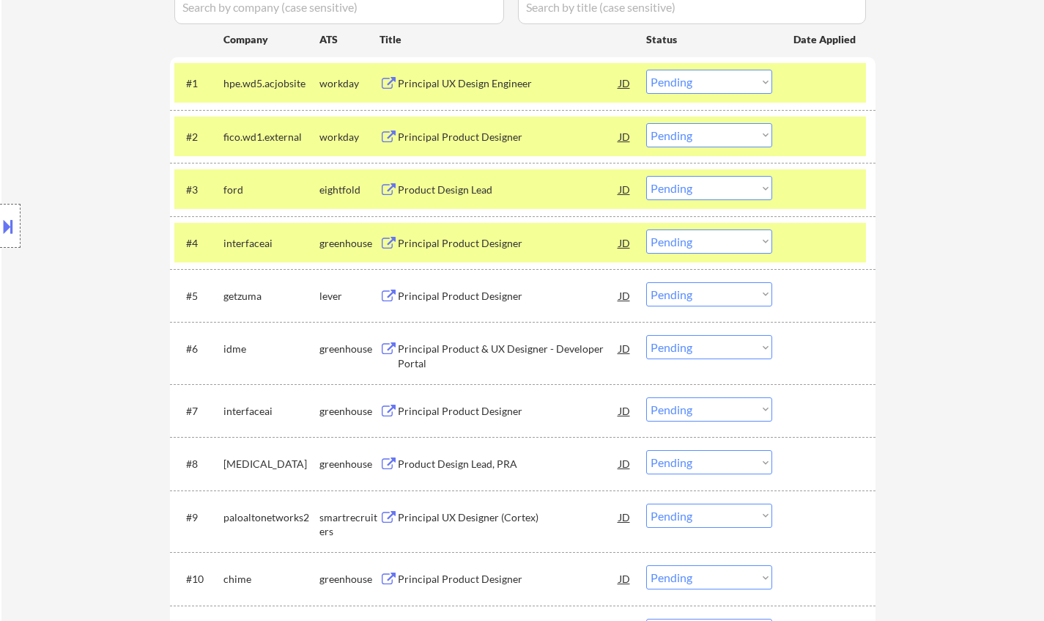
click at [424, 247] on div "Principal Product Designer" at bounding box center [508, 243] width 221 height 15
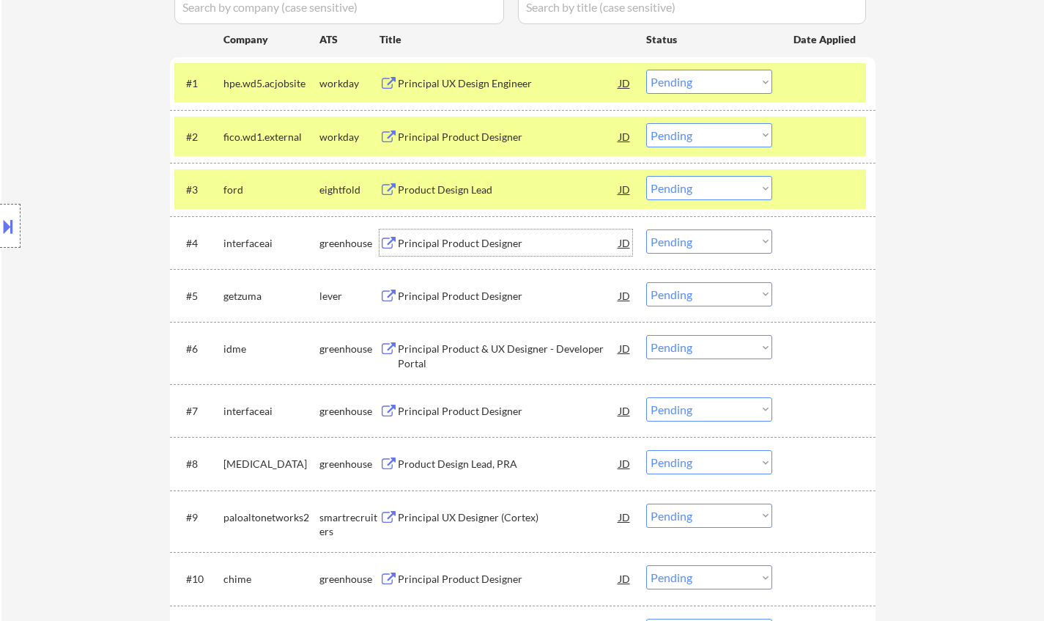
drag, startPoint x: 705, startPoint y: 239, endPoint x: 710, endPoint y: 247, distance: 9.6
click at [705, 239] on select "Choose an option... Pending Applied Excluded (Questions) Excluded (Expired) Exc…" at bounding box center [709, 241] width 126 height 24
click at [646, 229] on select "Choose an option... Pending Applied Excluded (Questions) Excluded (Expired) Exc…" at bounding box center [709, 241] width 126 height 24
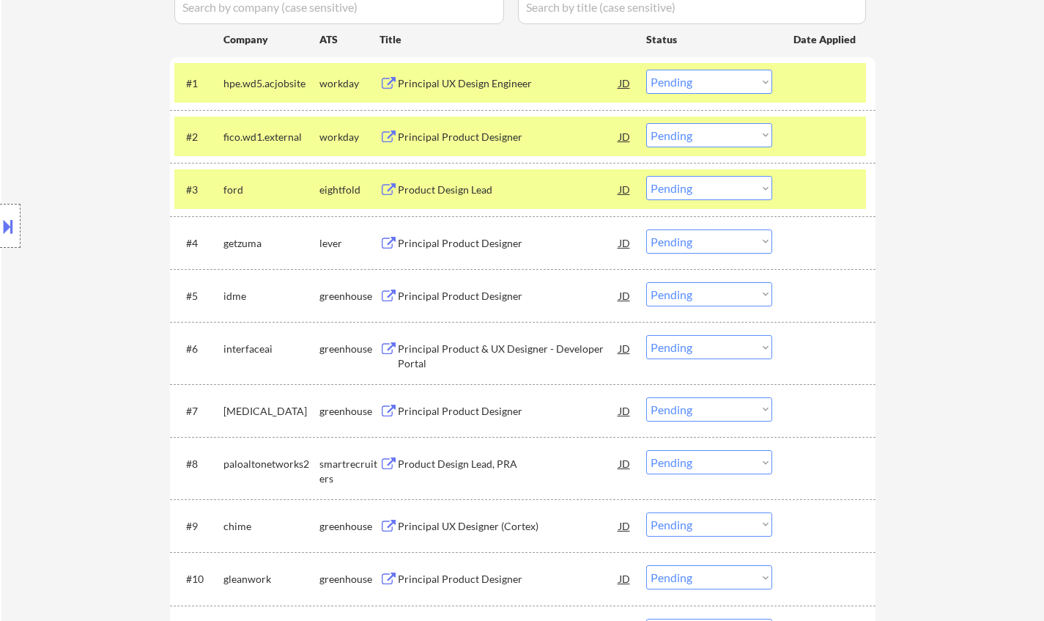
click at [457, 234] on div "Principal Product Designer" at bounding box center [508, 242] width 221 height 26
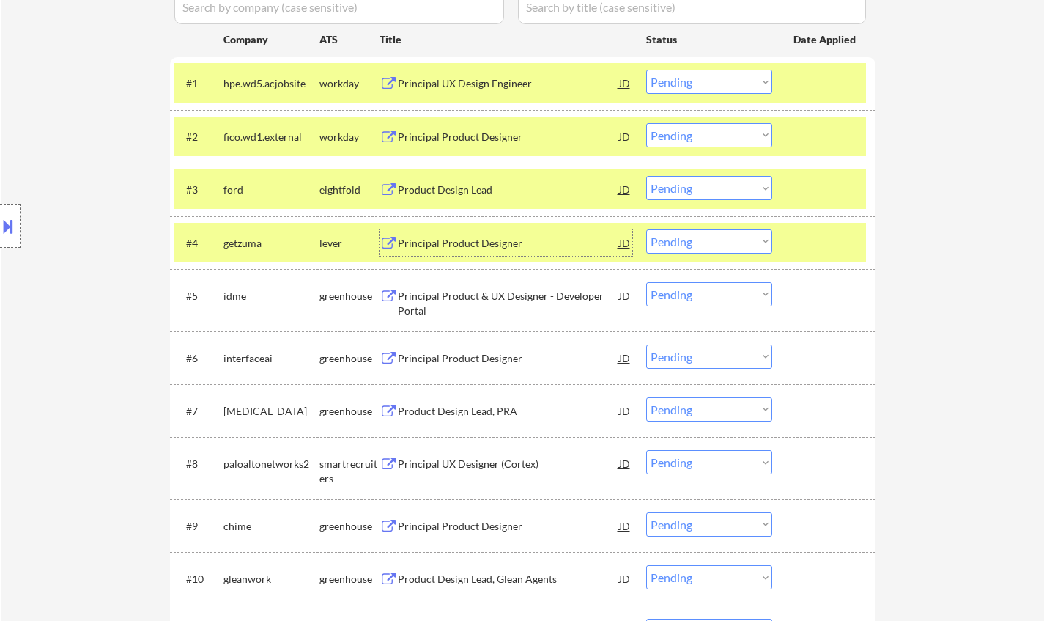
click at [688, 241] on select "Choose an option... Pending Applied Excluded (Questions) Excluded (Expired) Exc…" at bounding box center [709, 241] width 126 height 24
click at [646, 229] on select "Choose an option... Pending Applied Excluded (Questions) Excluded (Expired) Exc…" at bounding box center [709, 241] width 126 height 24
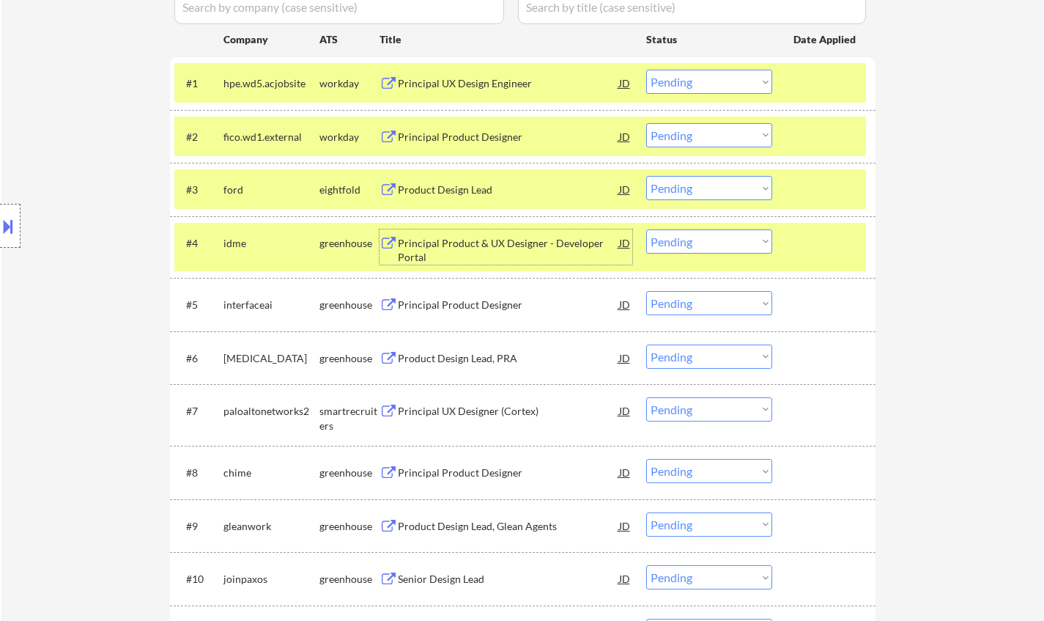
click at [477, 248] on div "Principal Product & UX Designer - Developer Portal" at bounding box center [508, 250] width 221 height 29
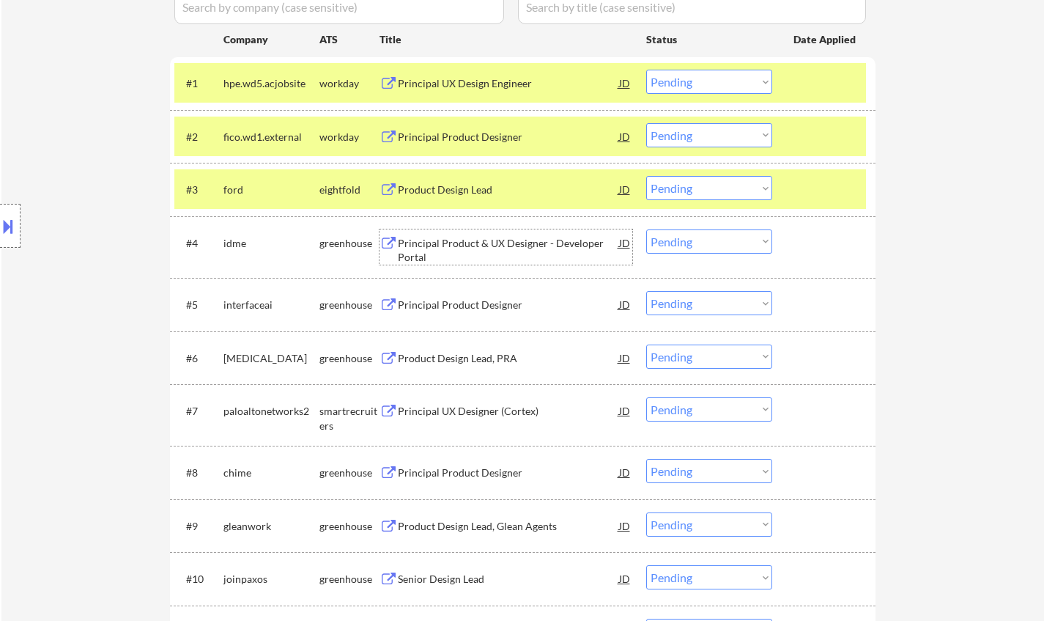
click at [683, 238] on select "Choose an option... Pending Applied Excluded (Questions) Excluded (Expired) Exc…" at bounding box center [709, 241] width 126 height 24
click at [646, 229] on select "Choose an option... Pending Applied Excluded (Questions) Excluded (Expired) Exc…" at bounding box center [709, 241] width 126 height 24
select select ""pending""
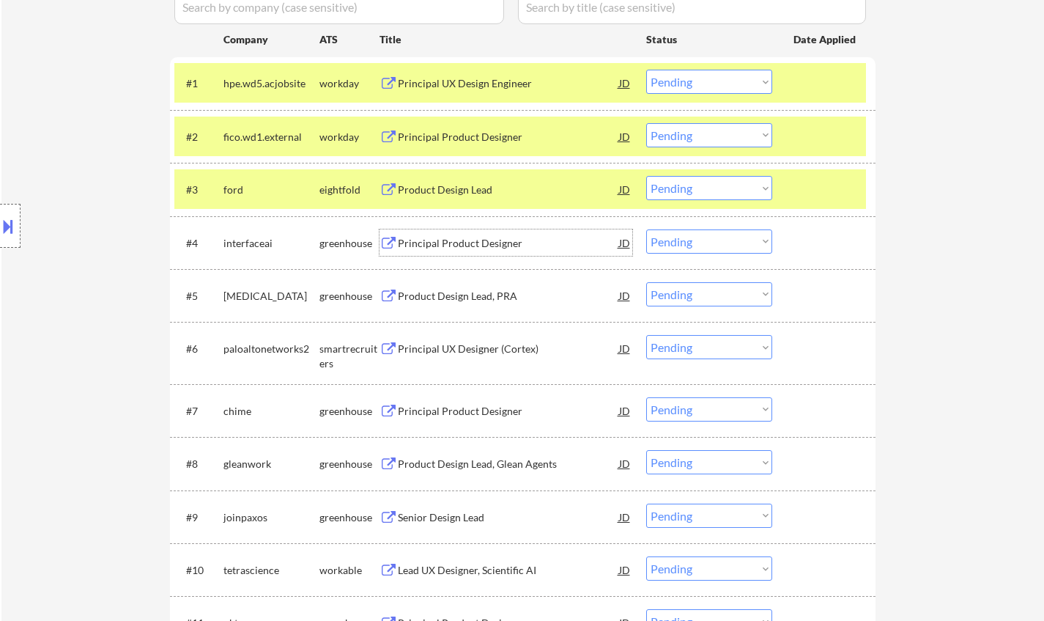
click at [460, 245] on div "Principal Product Designer" at bounding box center [508, 243] width 221 height 15
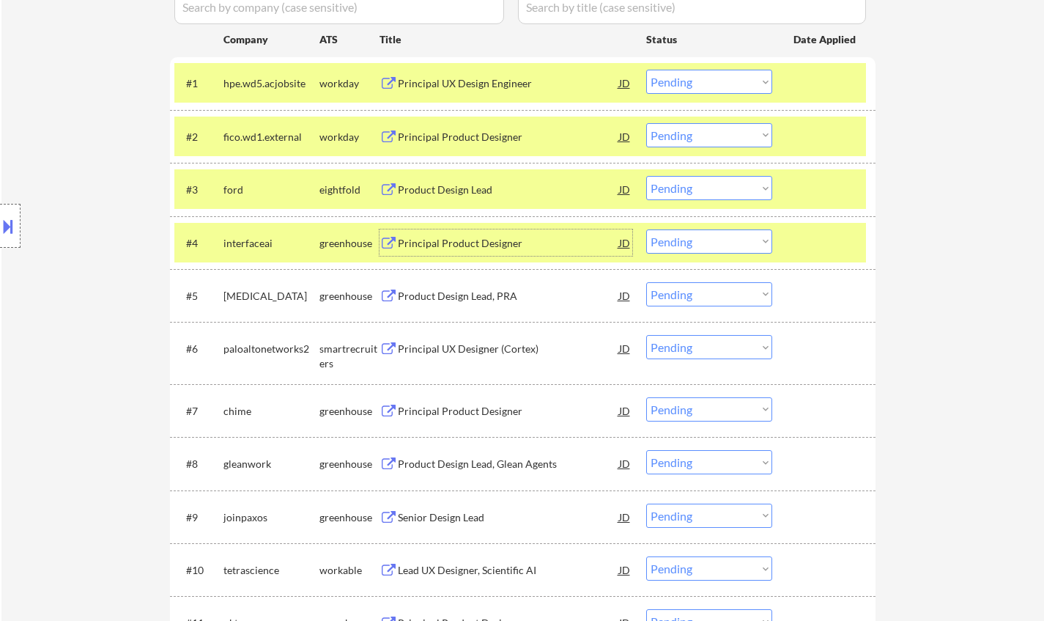
click at [465, 298] on div "Product Design Lead, PRA" at bounding box center [508, 296] width 221 height 15
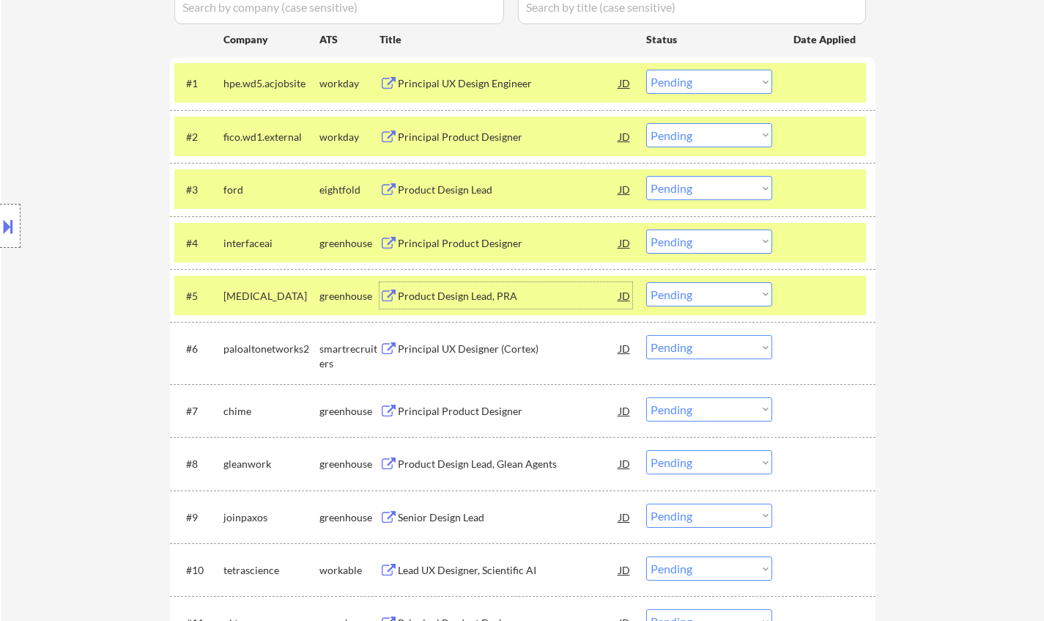
drag, startPoint x: 708, startPoint y: 289, endPoint x: 720, endPoint y: 305, distance: 19.9
click at [708, 289] on select "Choose an option... Pending Applied Excluded (Questions) Excluded (Expired) Exc…" at bounding box center [709, 294] width 126 height 24
click at [646, 282] on select "Choose an option... Pending Applied Excluded (Questions) Excluded (Expired) Exc…" at bounding box center [709, 294] width 126 height 24
select select ""pending""
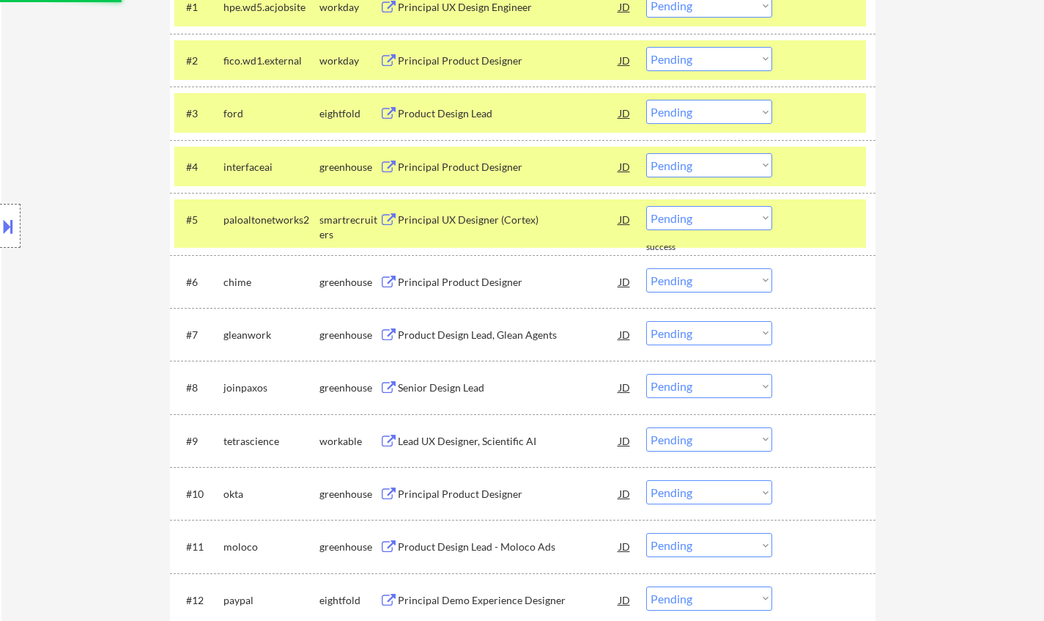
scroll to position [586, 0]
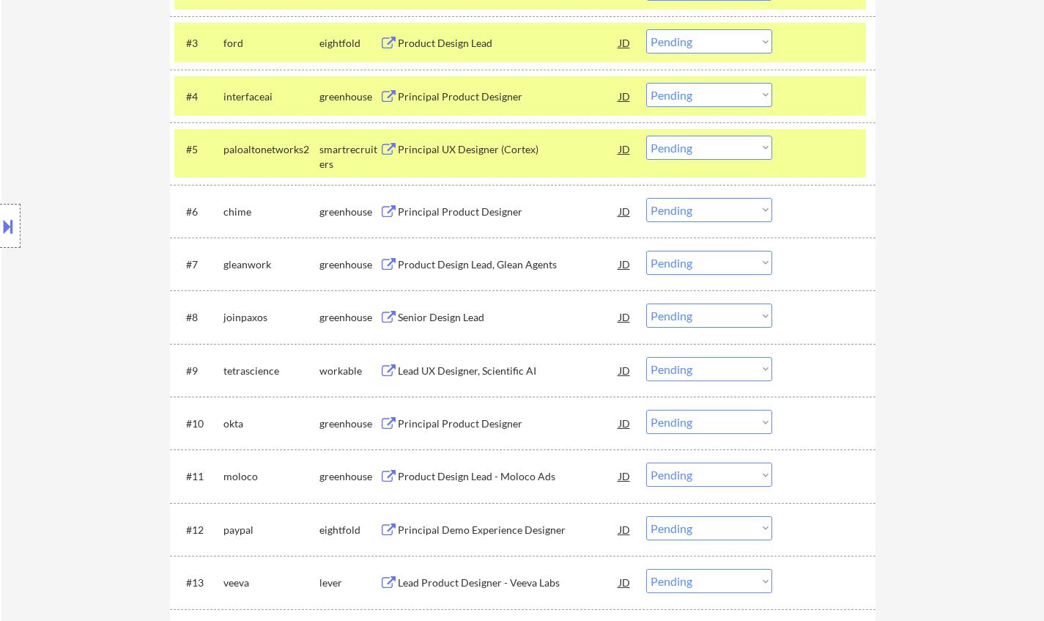
click at [479, 258] on div "Product Design Lead, Glean Agents" at bounding box center [508, 264] width 221 height 15
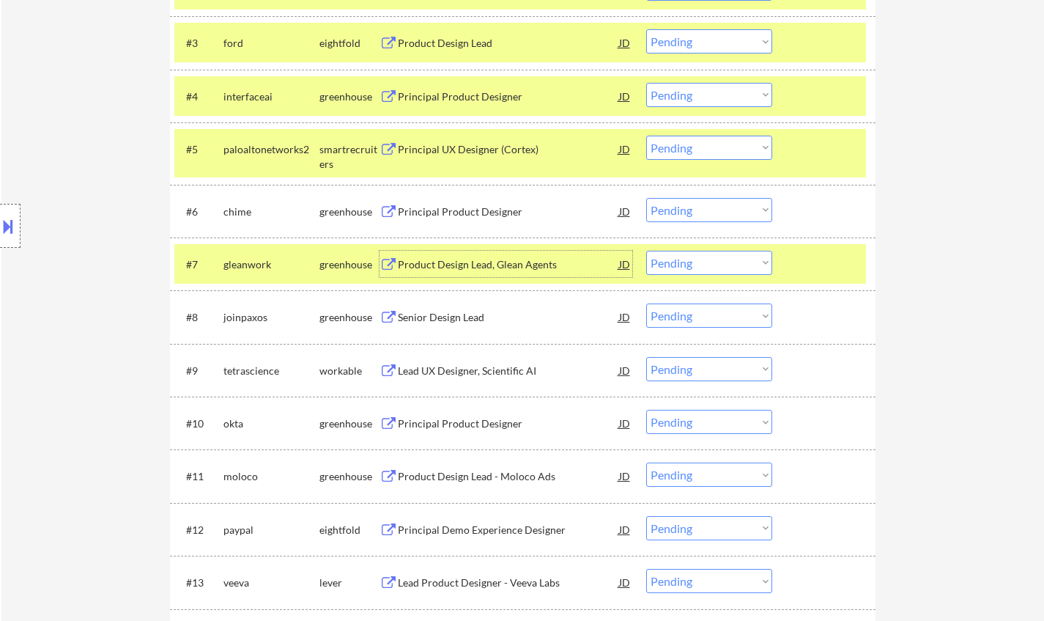
click at [706, 264] on select "Choose an option... Pending Applied Excluded (Questions) Excluded (Expired) Exc…" at bounding box center [709, 263] width 126 height 24
click at [715, 262] on select "Choose an option... Pending Applied Excluded (Questions) Excluded (Expired) Exc…" at bounding box center [709, 263] width 126 height 24
click at [646, 251] on select "Choose an option... Pending Applied Excluded (Questions) Excluded (Expired) Exc…" at bounding box center [709, 263] width 126 height 24
select select ""pending""
click at [457, 314] on div "Lead UX Designer, Scientific AI" at bounding box center [508, 317] width 221 height 15
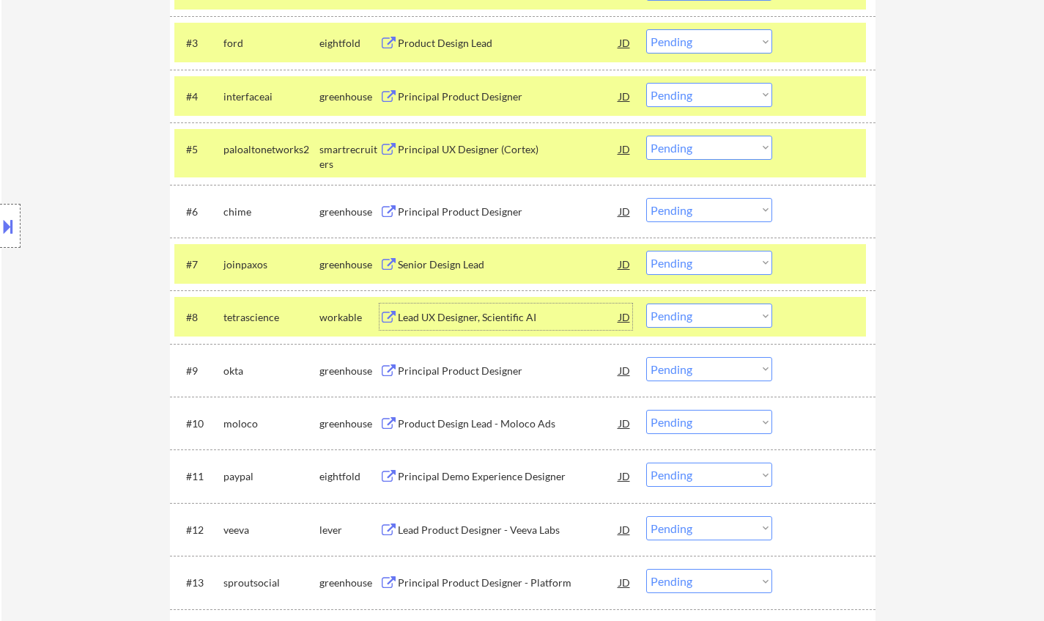
drag, startPoint x: 693, startPoint y: 311, endPoint x: 707, endPoint y: 324, distance: 18.7
click at [693, 311] on select "Choose an option... Pending Applied Excluded (Questions) Excluded (Expired) Exc…" at bounding box center [709, 315] width 126 height 24
click at [646, 303] on select "Choose an option... Pending Applied Excluded (Questions) Excluded (Expired) Exc…" at bounding box center [709, 315] width 126 height 24
click at [462, 320] on div "Principal Product Designer" at bounding box center [508, 317] width 221 height 15
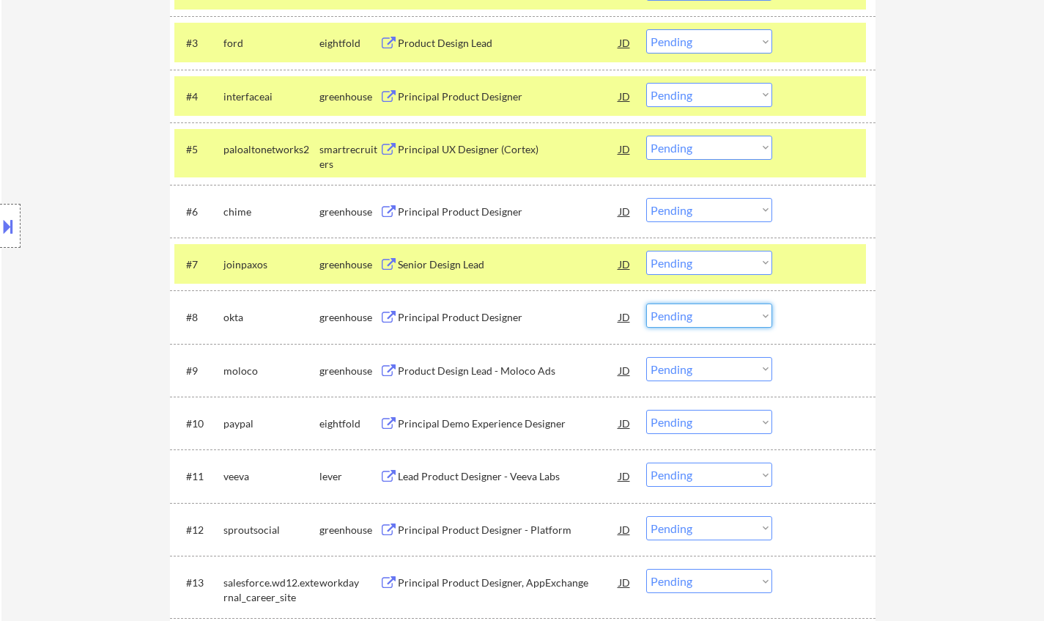
click at [719, 323] on select "Choose an option... Pending Applied Excluded (Questions) Excluded (Expired) Exc…" at bounding box center [709, 315] width 126 height 24
click at [646, 303] on select "Choose an option... Pending Applied Excluded (Questions) Excluded (Expired) Exc…" at bounding box center [709, 315] width 126 height 24
select select ""pending""
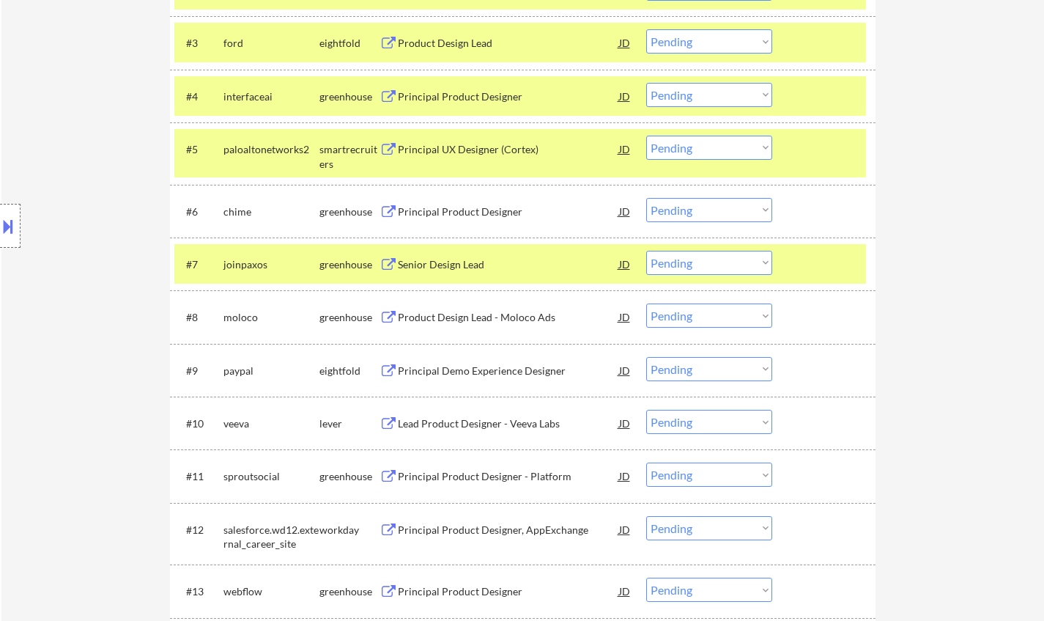
scroll to position [584, 0]
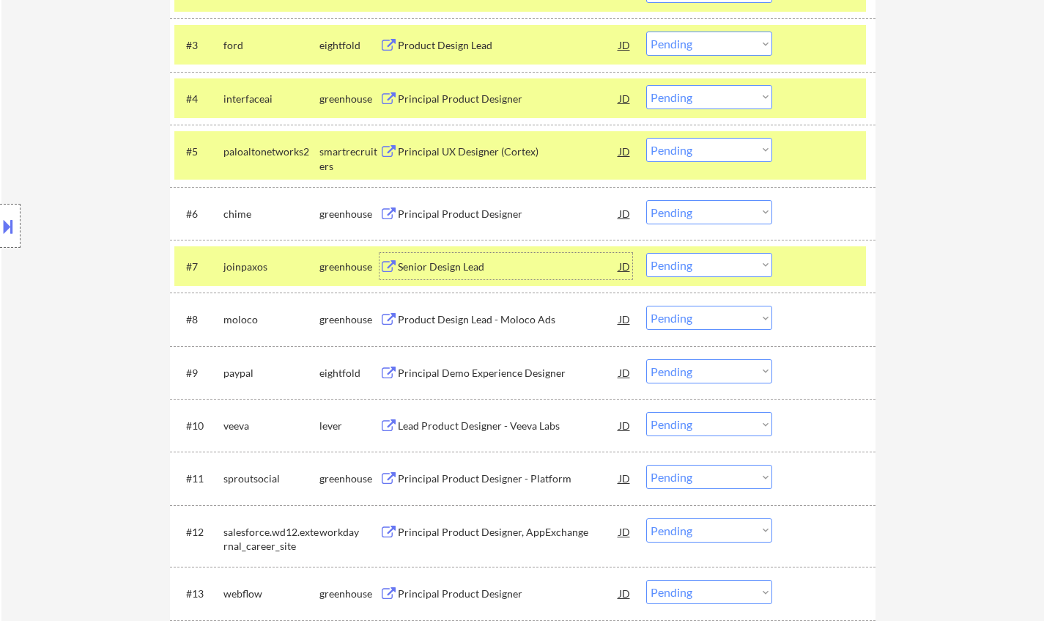
click at [449, 268] on div "Senior Design Lead" at bounding box center [508, 266] width 221 height 15
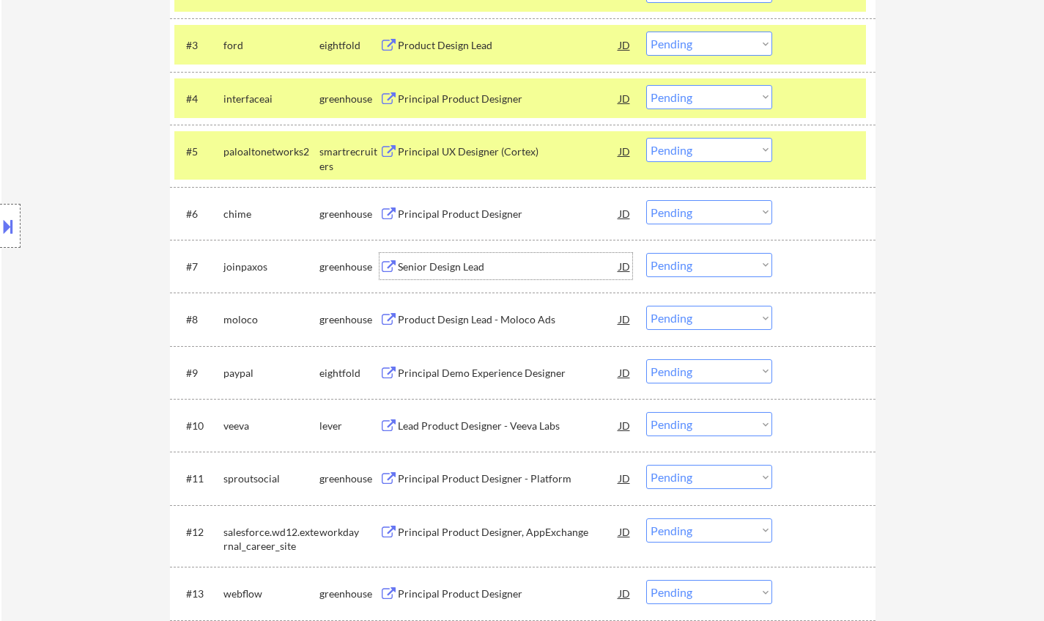
click at [619, 263] on div "JD" at bounding box center [625, 266] width 15 height 26
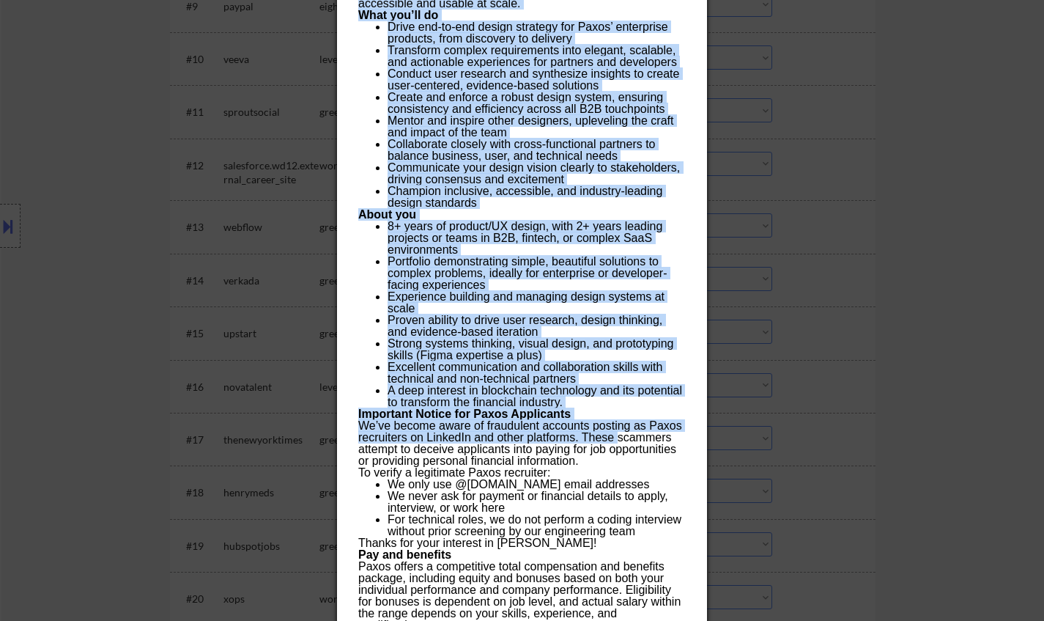
scroll to position [1024, 0]
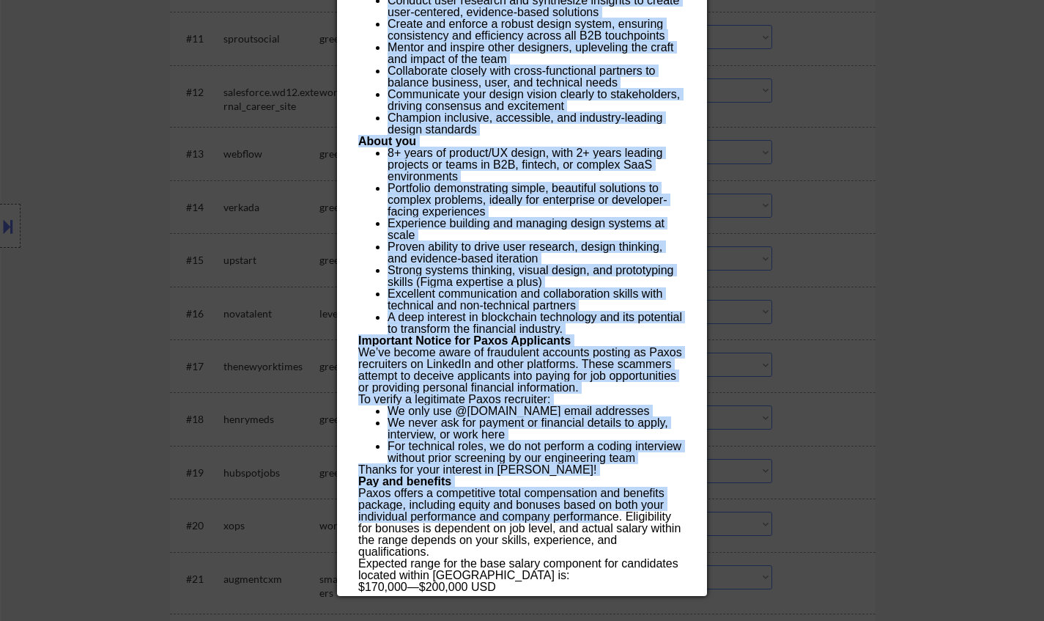
drag, startPoint x: 359, startPoint y: 63, endPoint x: 352, endPoint y: 124, distance: 61.3
click at [600, 521] on div "Senior Design Lead joinpaxos Remote - United States AI Location Check ✅: Client…" at bounding box center [522, 96] width 370 height 999
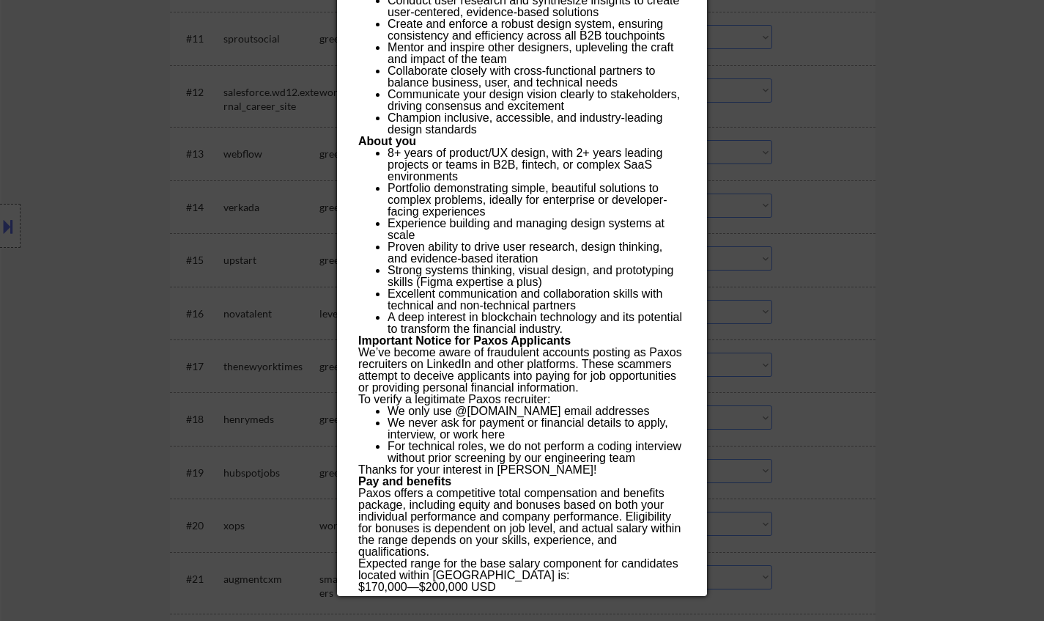
click at [869, 209] on div at bounding box center [522, 310] width 1044 height 621
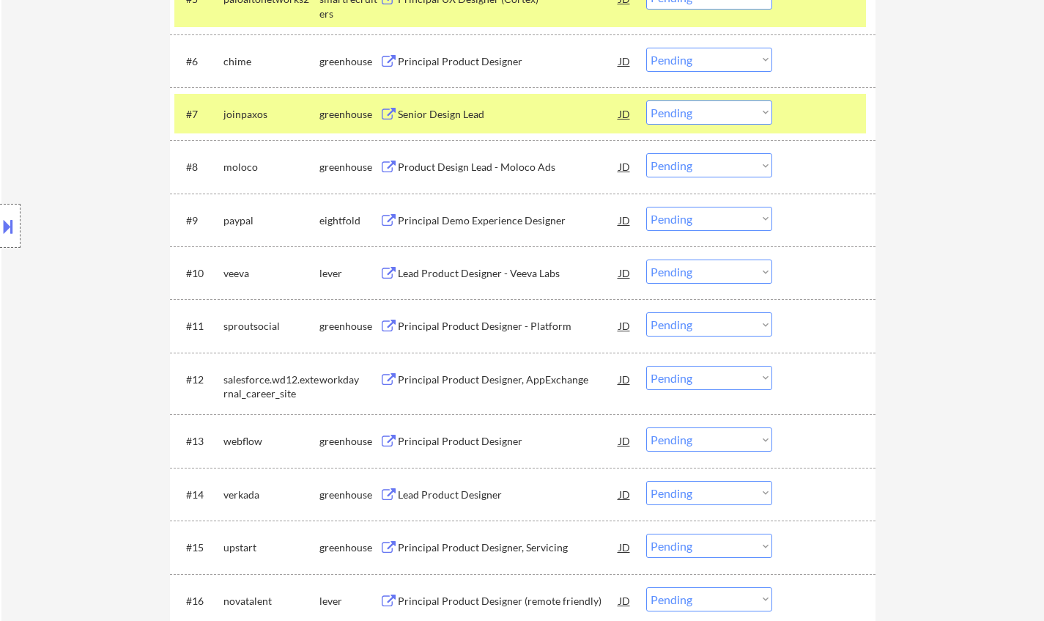
scroll to position [657, 0]
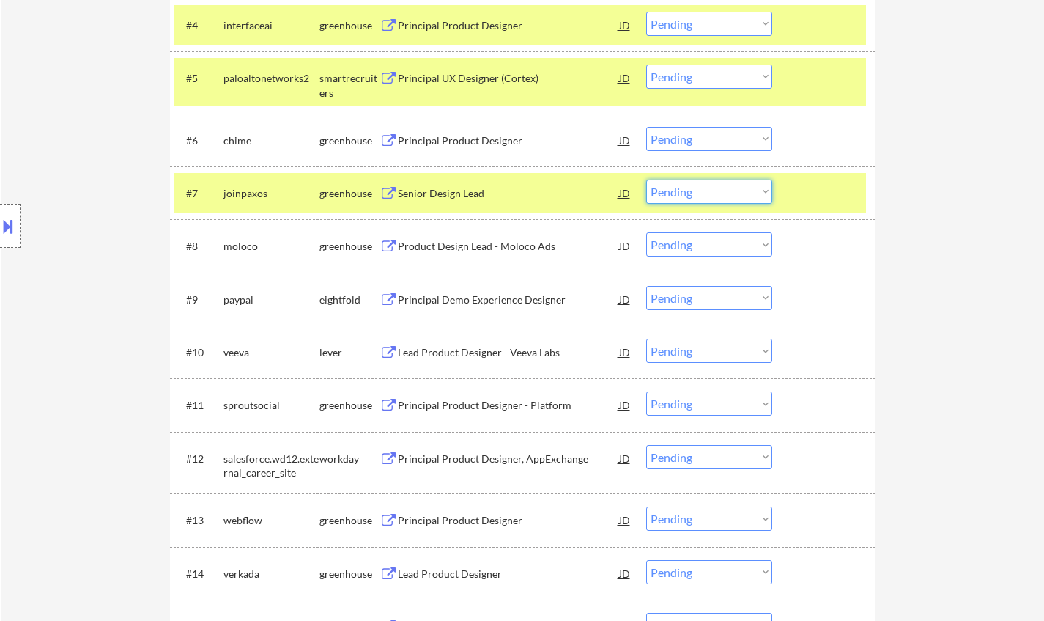
click at [698, 202] on select "Choose an option... Pending Applied Excluded (Questions) Excluded (Expired) Exc…" at bounding box center [709, 192] width 126 height 24
click at [646, 180] on select "Choose an option... Pending Applied Excluded (Questions) Excluded (Expired) Exc…" at bounding box center [709, 192] width 126 height 24
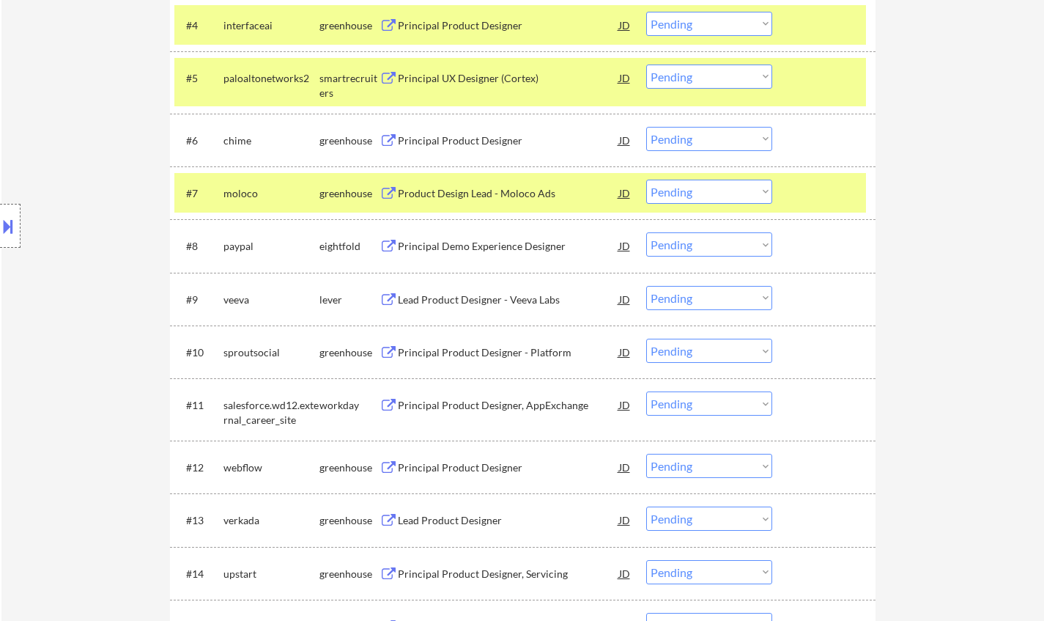
click at [468, 187] on div "Product Design Lead - Moloco Ads" at bounding box center [508, 193] width 221 height 15
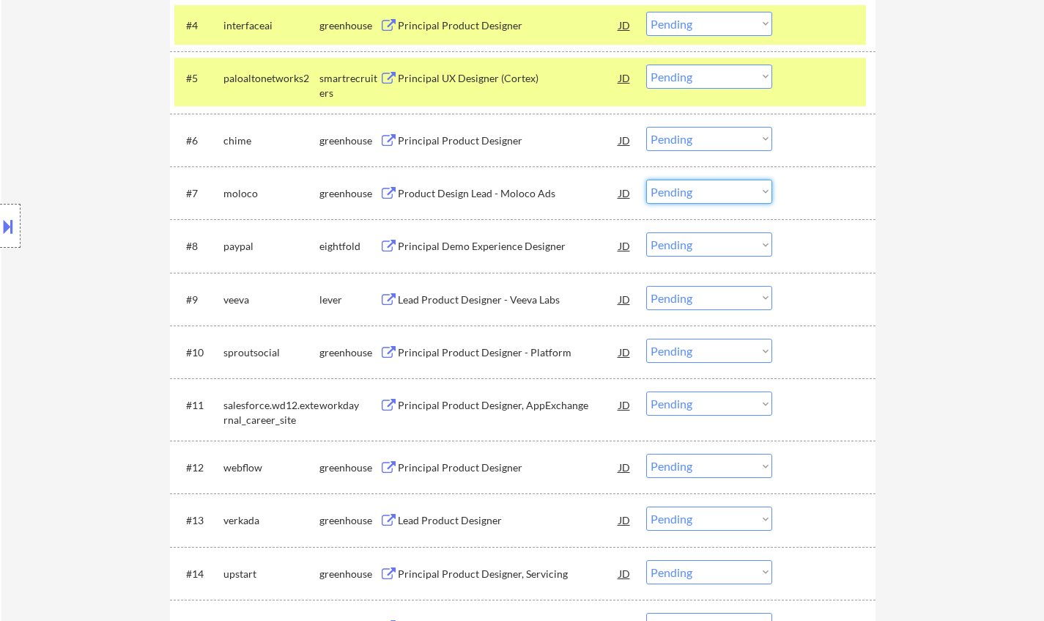
click at [718, 193] on select "Choose an option... Pending Applied Excluded (Questions) Excluded (Expired) Exc…" at bounding box center [709, 192] width 126 height 24
click at [646, 180] on select "Choose an option... Pending Applied Excluded (Questions) Excluded (Expired) Exc…" at bounding box center [709, 192] width 126 height 24
select select ""pending""
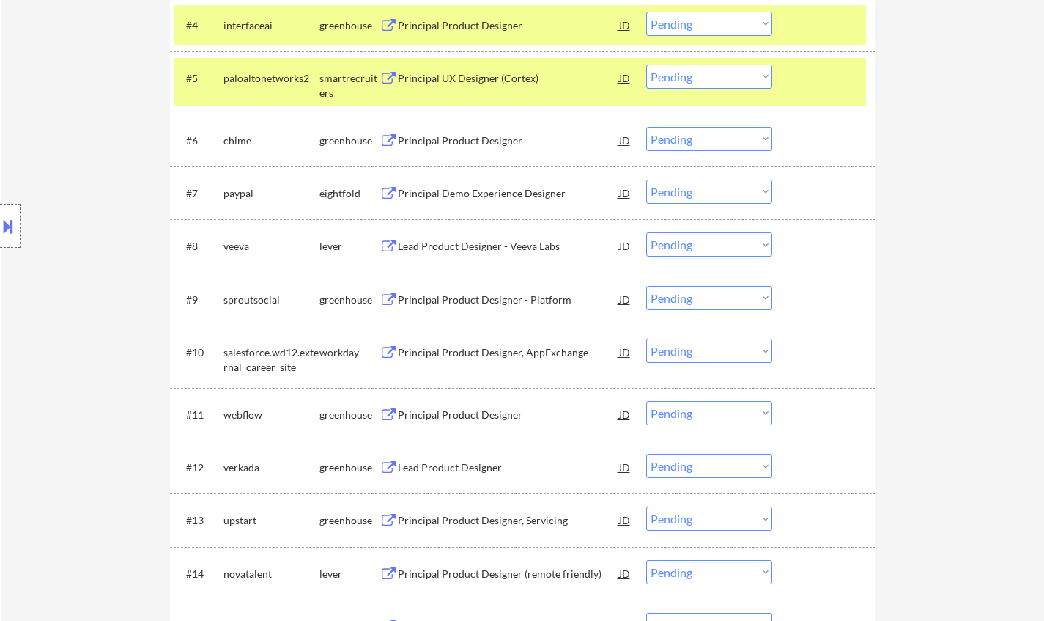
click at [482, 417] on div "Principal Product Designer" at bounding box center [508, 415] width 221 height 15
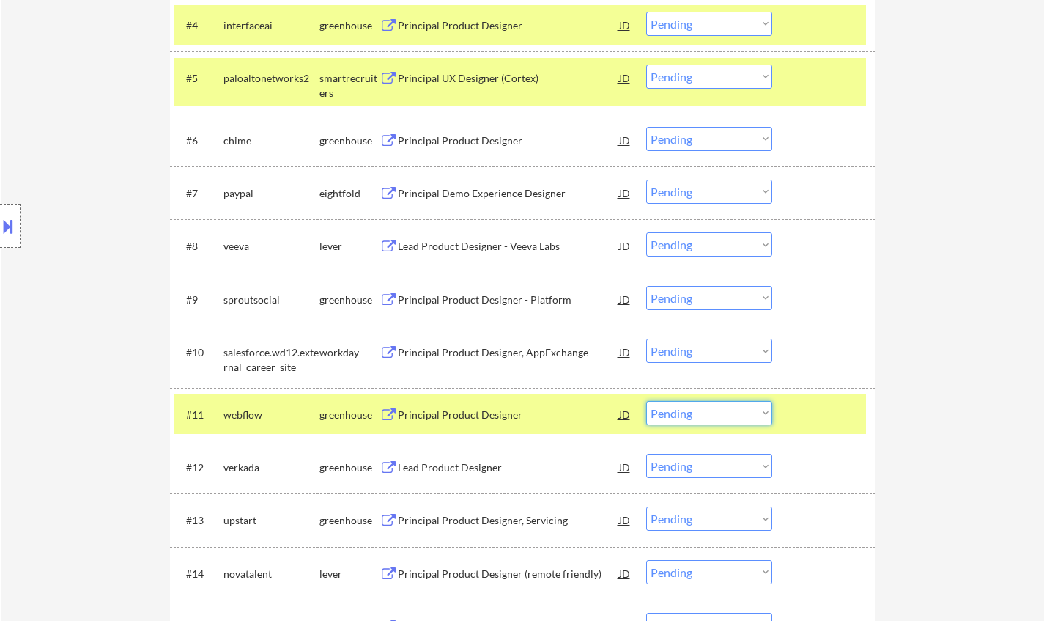
click at [701, 419] on select "Choose an option... Pending Applied Excluded (Questions) Excluded (Expired) Exc…" at bounding box center [709, 413] width 126 height 24
click at [646, 401] on select "Choose an option... Pending Applied Excluded (Questions) Excluded (Expired) Exc…" at bounding box center [709, 413] width 126 height 24
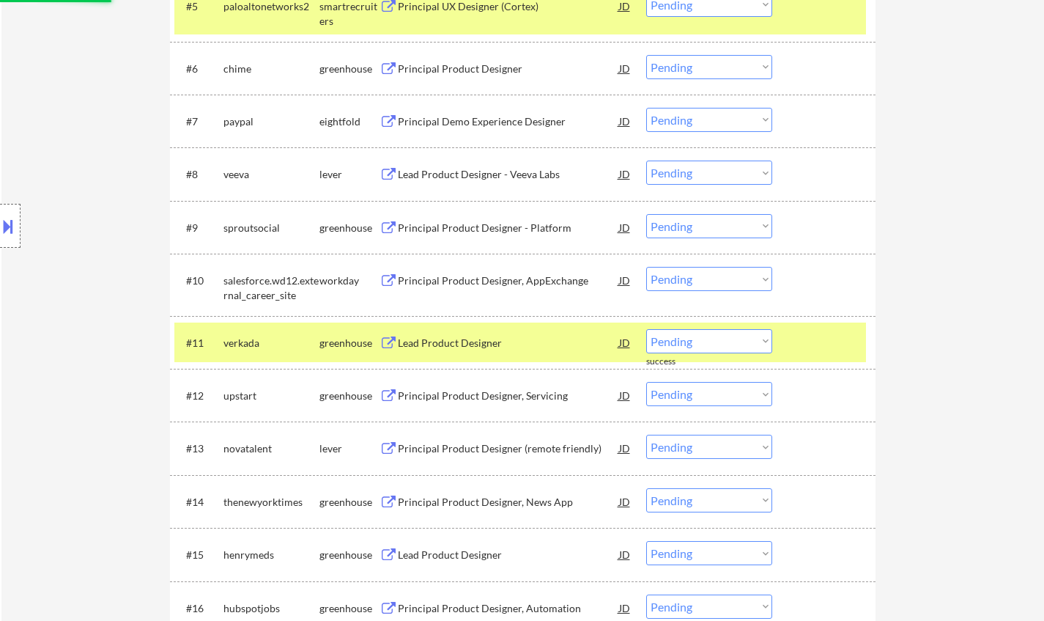
scroll to position [731, 0]
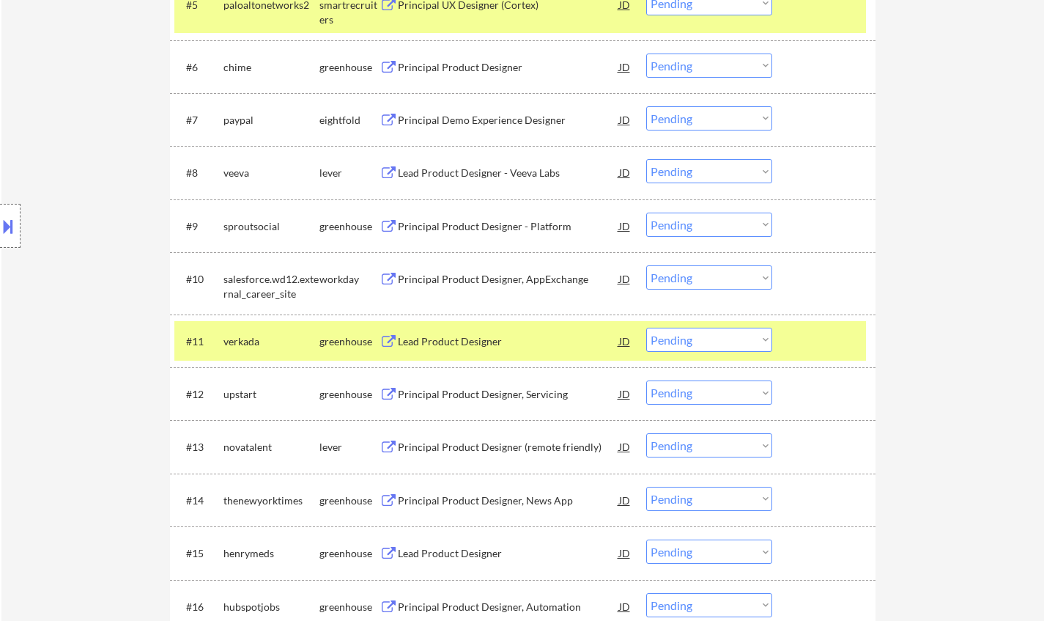
click at [447, 342] on div "Lead Product Designer" at bounding box center [508, 341] width 221 height 15
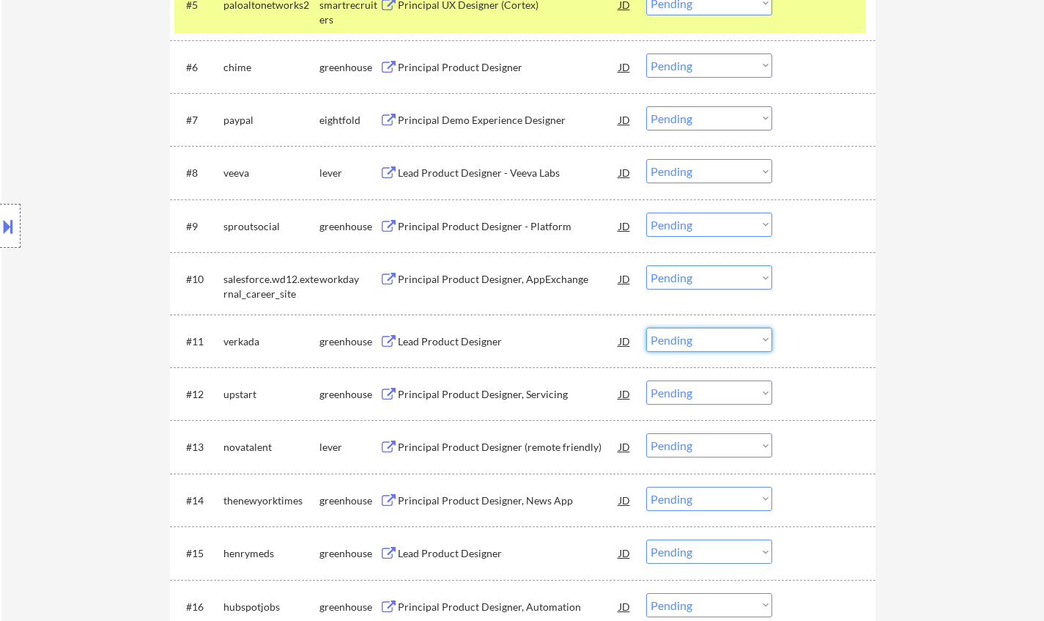
click at [686, 347] on select "Choose an option... Pending Applied Excluded (Questions) Excluded (Expired) Exc…" at bounding box center [709, 340] width 126 height 24
click at [646, 328] on select "Choose an option... Pending Applied Excluded (Questions) Excluded (Expired) Exc…" at bounding box center [709, 340] width 126 height 24
select select ""pending""
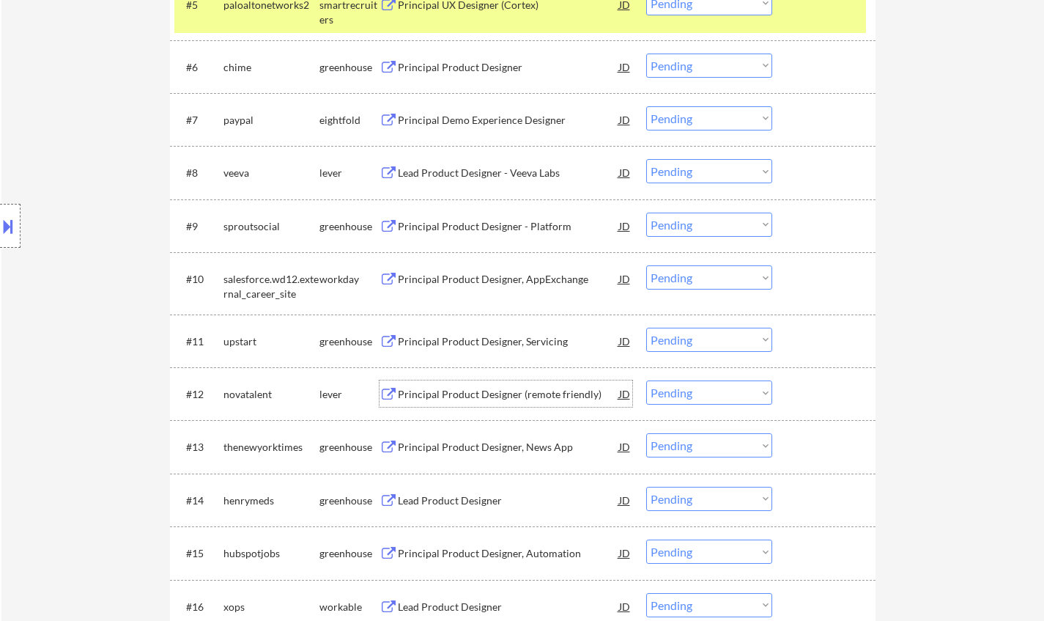
click at [490, 391] on div "Principal Product Designer (remote friendly)" at bounding box center [508, 394] width 221 height 15
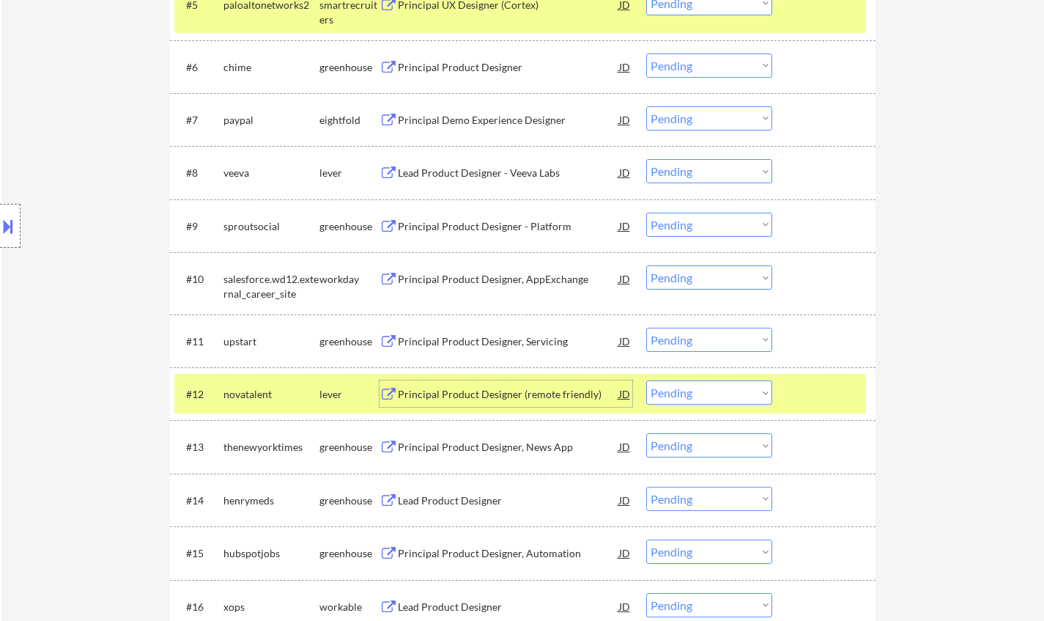
drag, startPoint x: 680, startPoint y: 387, endPoint x: 707, endPoint y: 401, distance: 30.5
click at [680, 387] on select "Choose an option... Pending Applied Excluded (Questions) Excluded (Expired) Exc…" at bounding box center [709, 392] width 126 height 24
click at [646, 380] on select "Choose an option... Pending Applied Excluded (Questions) Excluded (Expired) Exc…" at bounding box center [709, 392] width 126 height 24
select select ""pending""
click at [490, 217] on div "Principal Product Designer - Platform" at bounding box center [508, 226] width 221 height 26
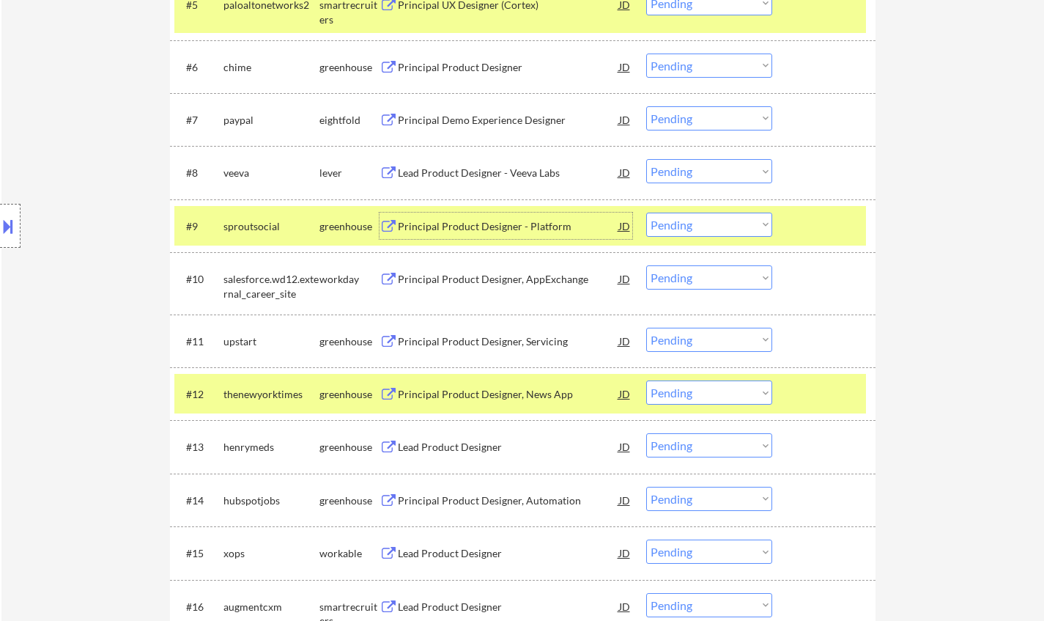
click at [722, 228] on select "Choose an option... Pending Applied Excluded (Questions) Excluded (Expired) Exc…" at bounding box center [709, 225] width 126 height 24
click at [646, 213] on select "Choose an option... Pending Applied Excluded (Questions) Excluded (Expired) Exc…" at bounding box center [709, 225] width 126 height 24
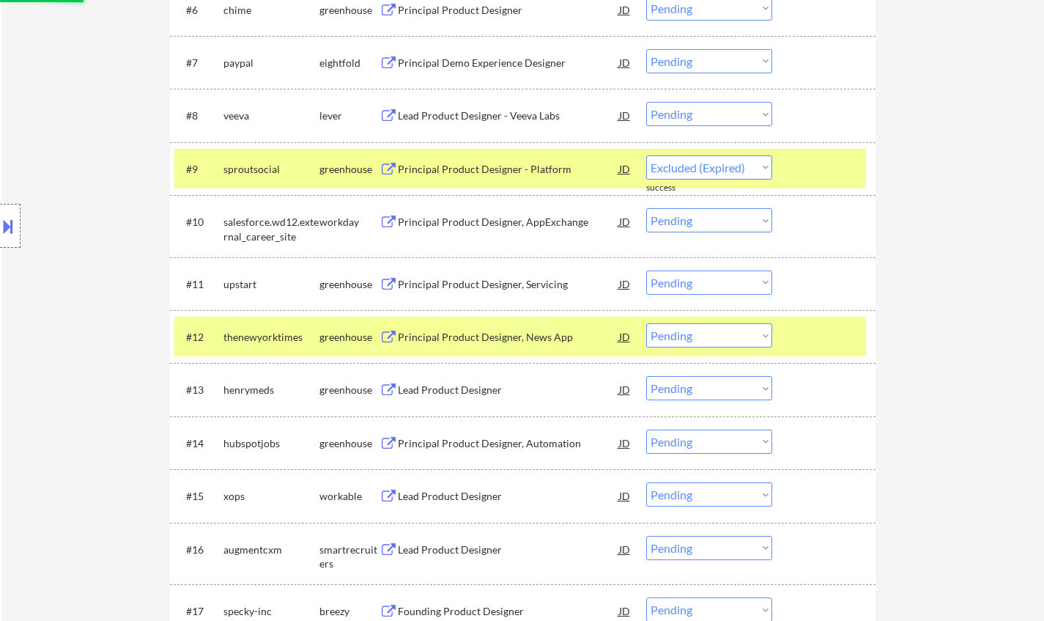
scroll to position [804, 0]
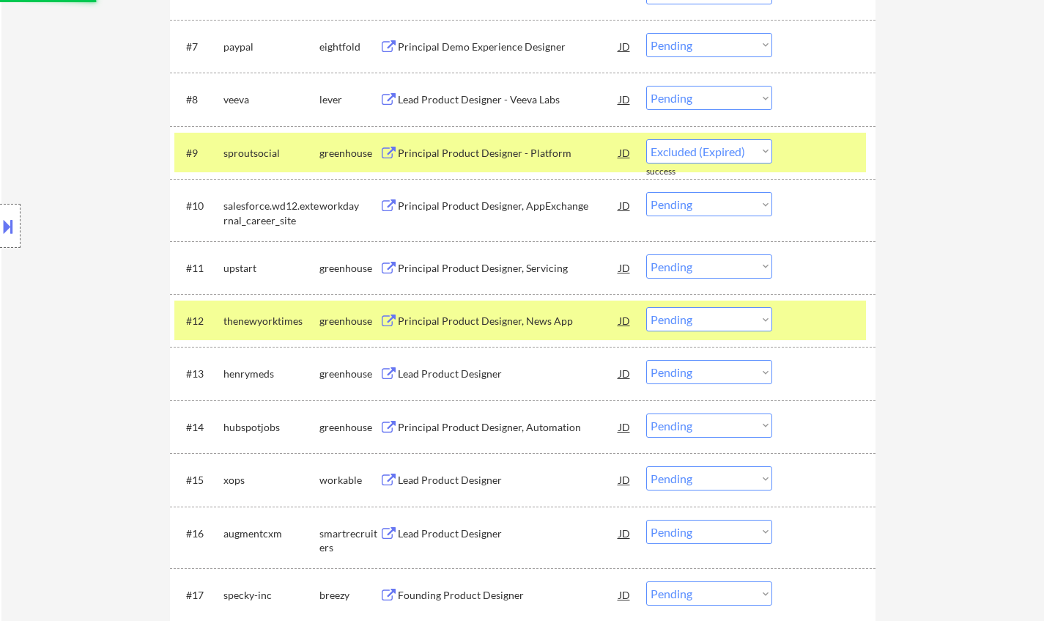
select select ""pending""
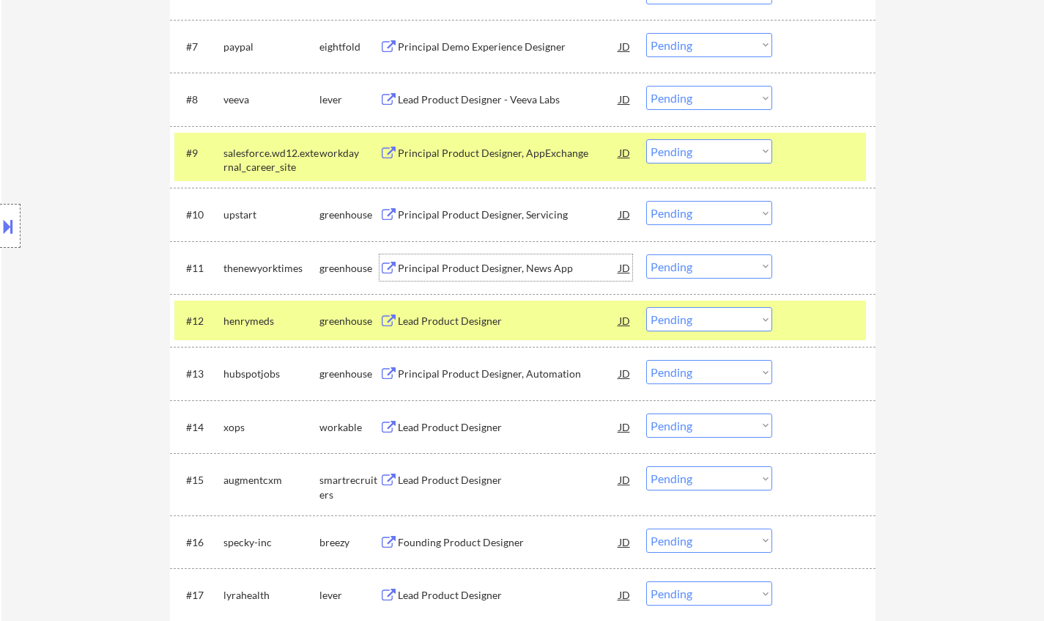
click at [467, 265] on div "Principal Product Designer, News App" at bounding box center [508, 268] width 221 height 15
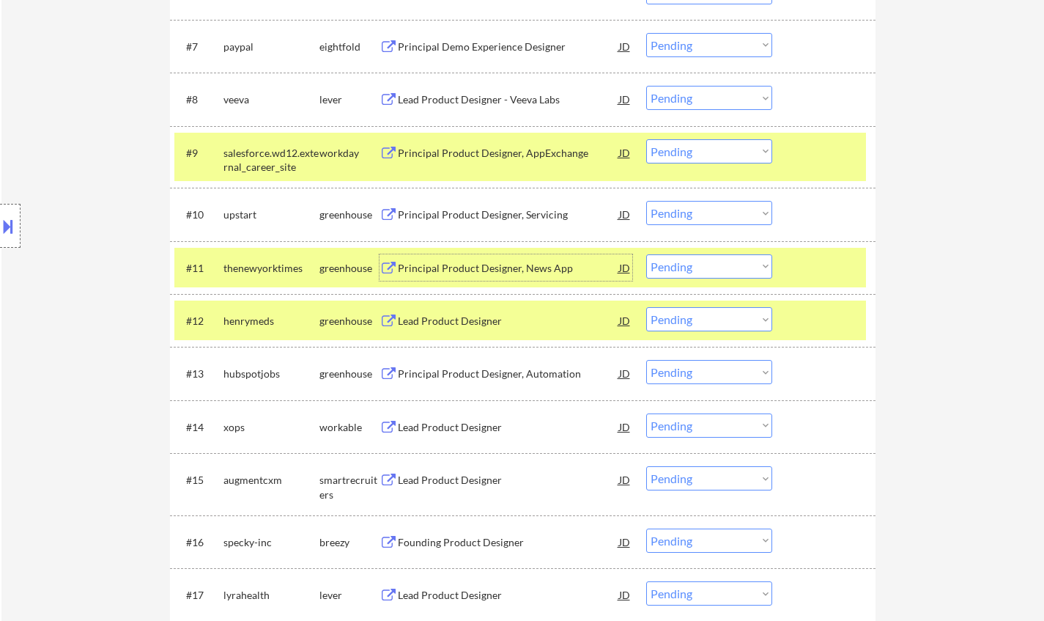
click at [715, 266] on select "Choose an option... Pending Applied Excluded (Questions) Excluded (Expired) Exc…" at bounding box center [709, 266] width 126 height 24
click at [646, 254] on select "Choose an option... Pending Applied Excluded (Questions) Excluded (Expired) Exc…" at bounding box center [709, 266] width 126 height 24
select select ""pending""
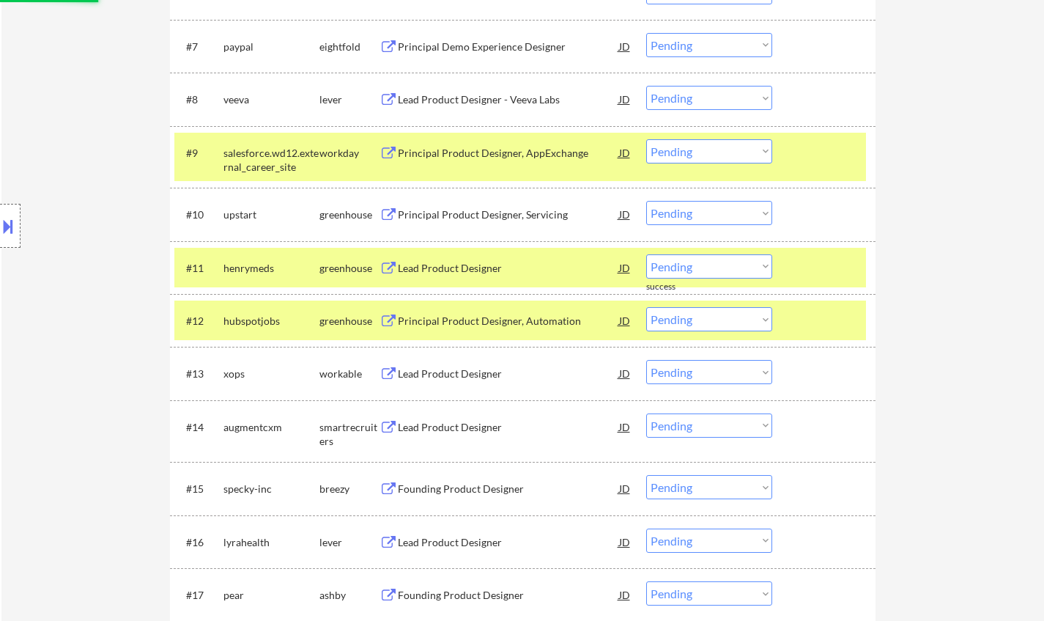
click at [490, 315] on div "Principal Product Designer, Automation" at bounding box center [508, 321] width 221 height 15
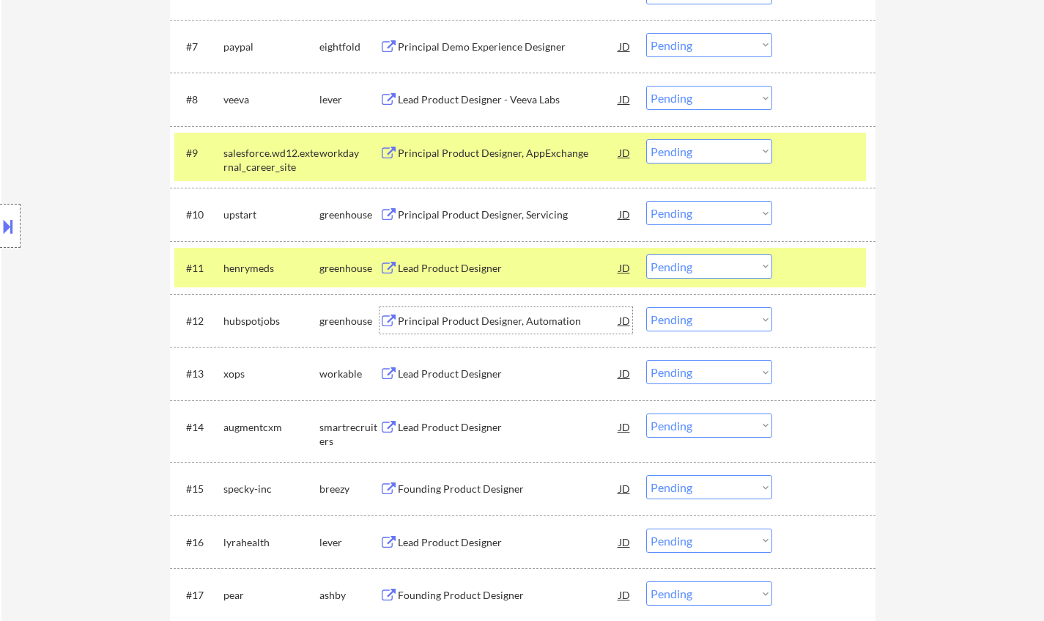
click at [685, 319] on select "Choose an option... Pending Applied Excluded (Questions) Excluded (Expired) Exc…" at bounding box center [709, 319] width 126 height 24
click at [646, 307] on select "Choose an option... Pending Applied Excluded (Questions) Excluded (Expired) Exc…" at bounding box center [709, 319] width 126 height 24
select select ""pending""
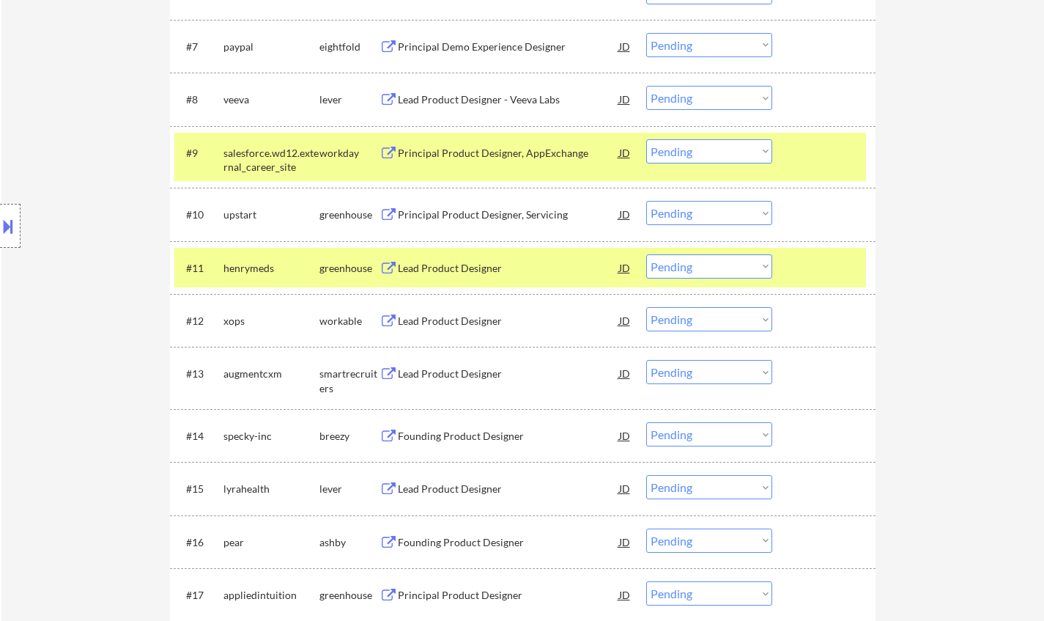
click at [454, 265] on div "Lead Product Designer" at bounding box center [508, 268] width 221 height 15
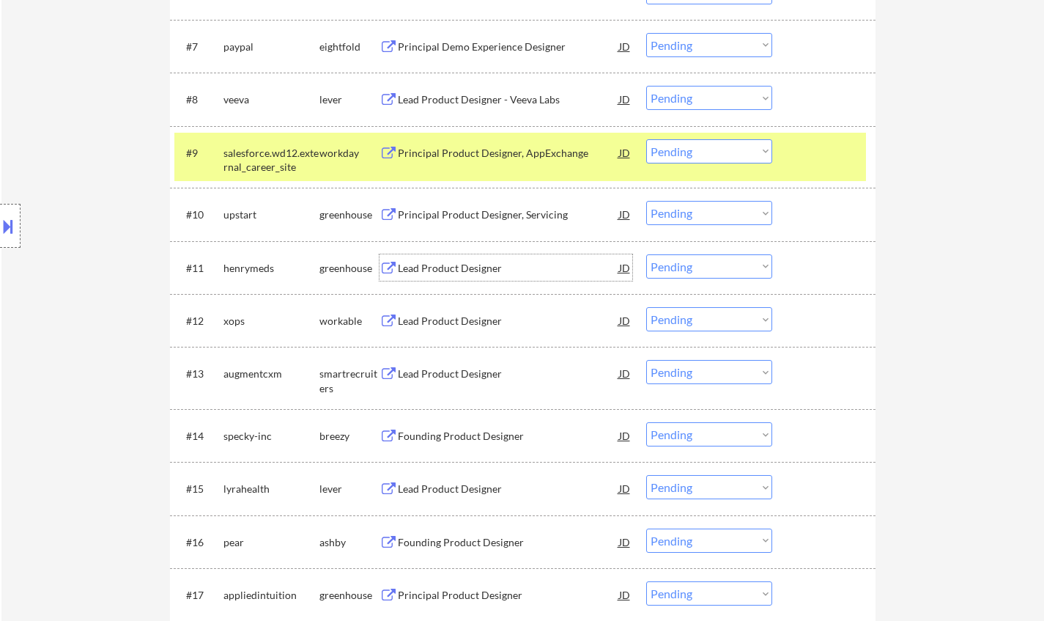
click at [702, 268] on select "Choose an option... Pending Applied Excluded (Questions) Excluded (Expired) Exc…" at bounding box center [709, 266] width 126 height 24
click at [646, 254] on select "Choose an option... Pending Applied Excluded (Questions) Excluded (Expired) Exc…" at bounding box center [709, 266] width 126 height 24
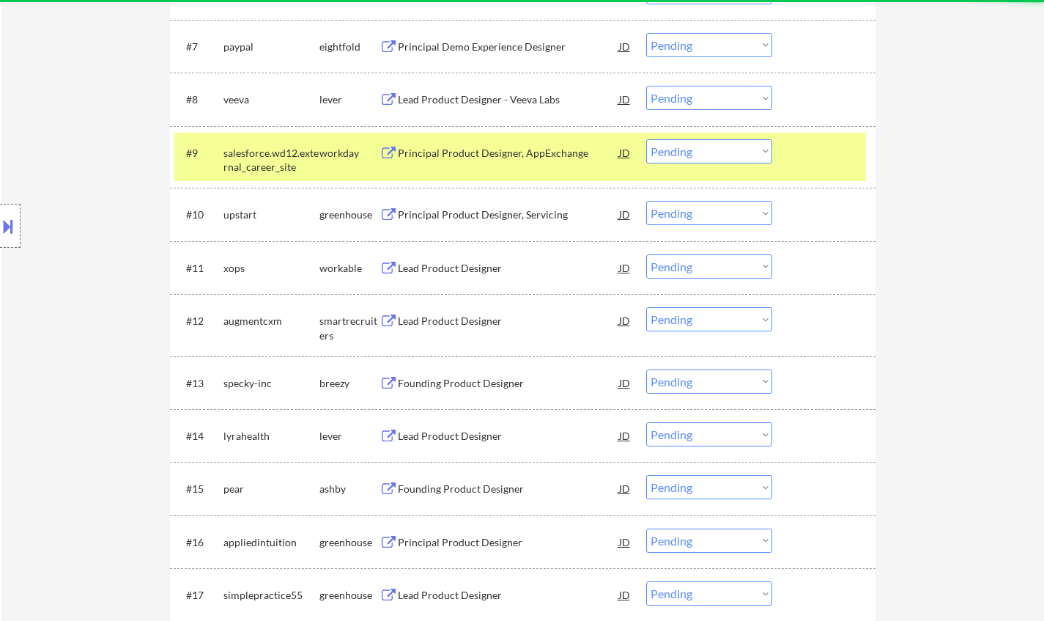
click at [457, 263] on div "Lead Product Designer" at bounding box center [508, 268] width 221 height 15
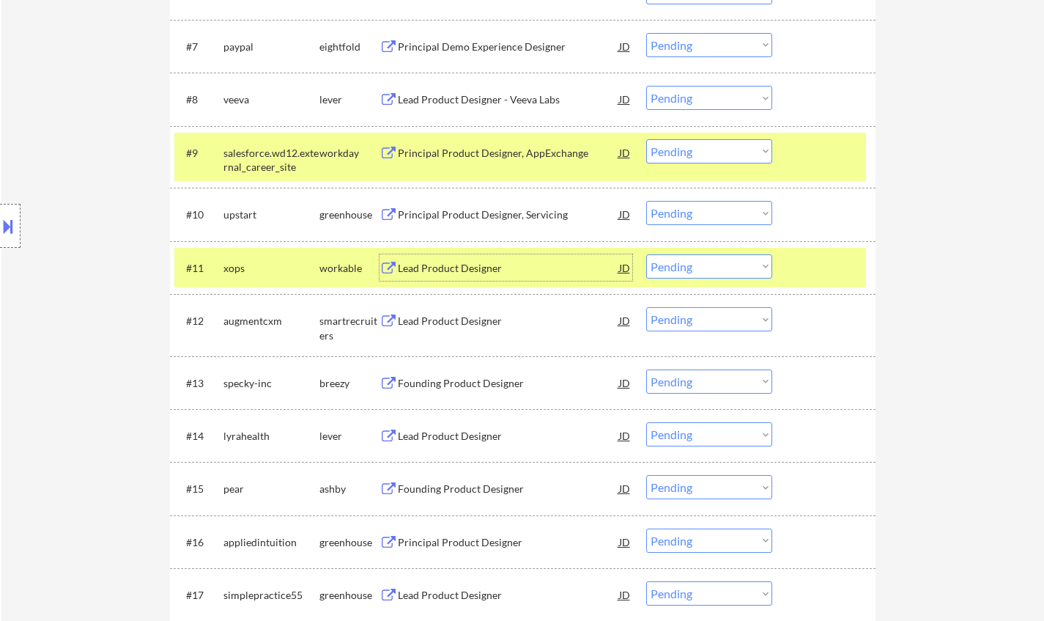
click at [703, 270] on select "Choose an option... Pending Applied Excluded (Questions) Excluded (Expired) Exc…" at bounding box center [709, 266] width 126 height 24
click at [646, 254] on select "Choose an option... Pending Applied Excluded (Questions) Excluded (Expired) Exc…" at bounding box center [709, 266] width 126 height 24
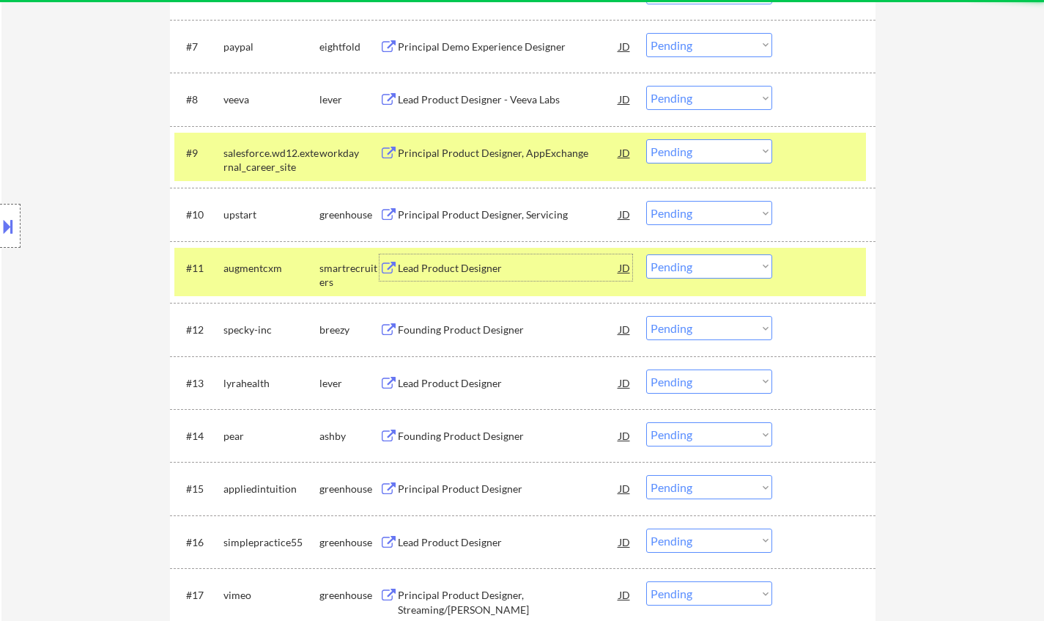
click at [455, 268] on div "Lead Product Designer" at bounding box center [508, 268] width 221 height 15
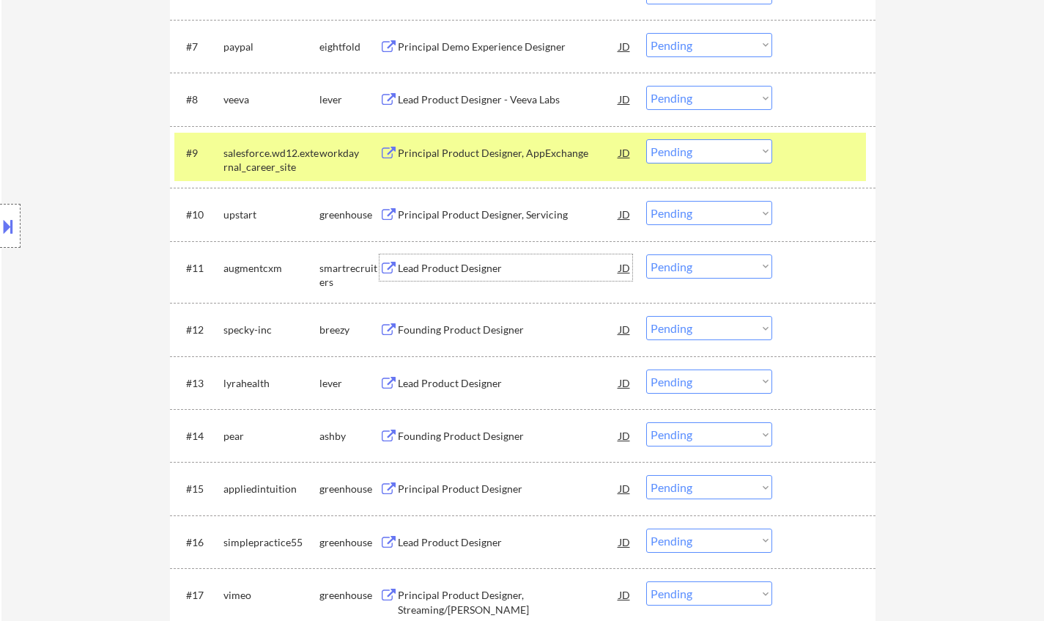
click at [691, 273] on select "Choose an option... Pending Applied Excluded (Questions) Excluded (Expired) Exc…" at bounding box center [709, 266] width 126 height 24
click at [646, 254] on select "Choose an option... Pending Applied Excluded (Questions) Excluded (Expired) Exc…" at bounding box center [709, 266] width 126 height 24
select select ""pending""
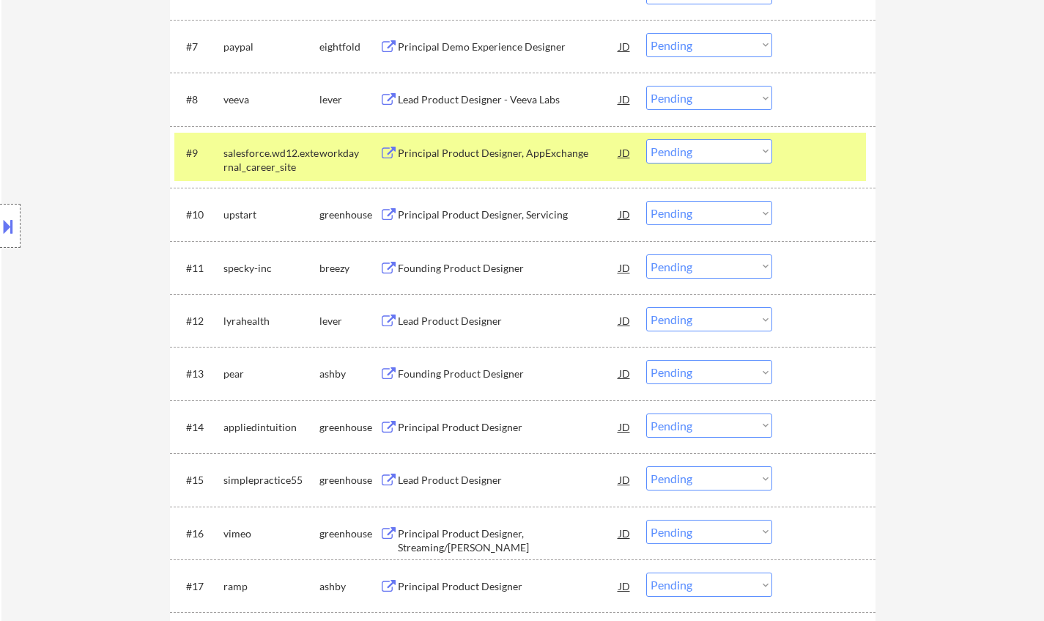
click at [450, 326] on div "Lead Product Designer" at bounding box center [508, 321] width 221 height 15
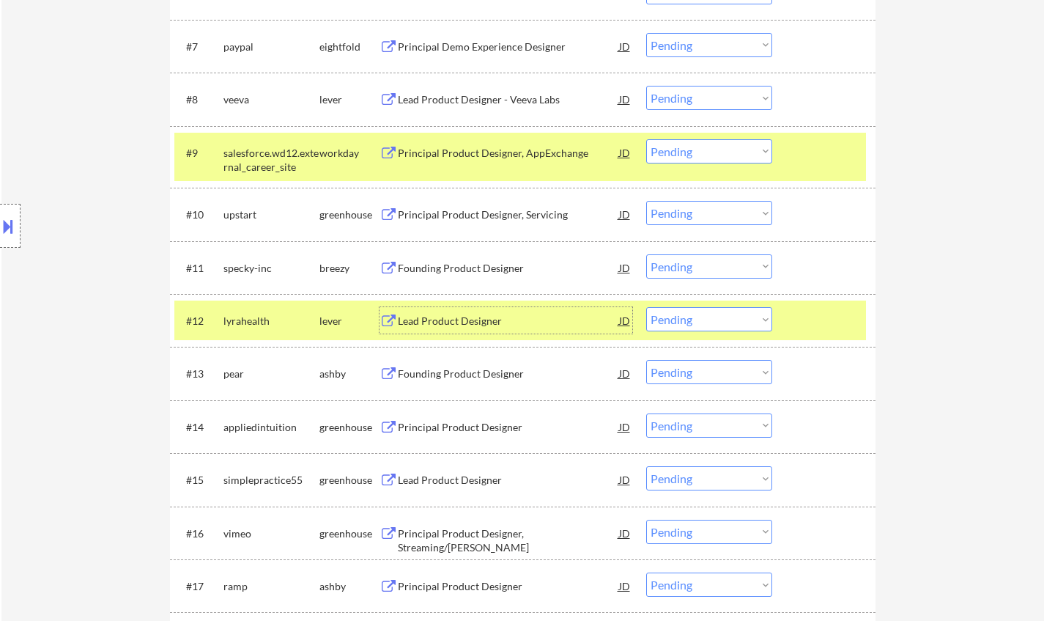
click at [750, 325] on select "Choose an option... Pending Applied Excluded (Questions) Excluded (Expired) Exc…" at bounding box center [709, 319] width 126 height 24
click at [646, 307] on select "Choose an option... Pending Applied Excluded (Questions) Excluded (Expired) Exc…" at bounding box center [709, 319] width 126 height 24
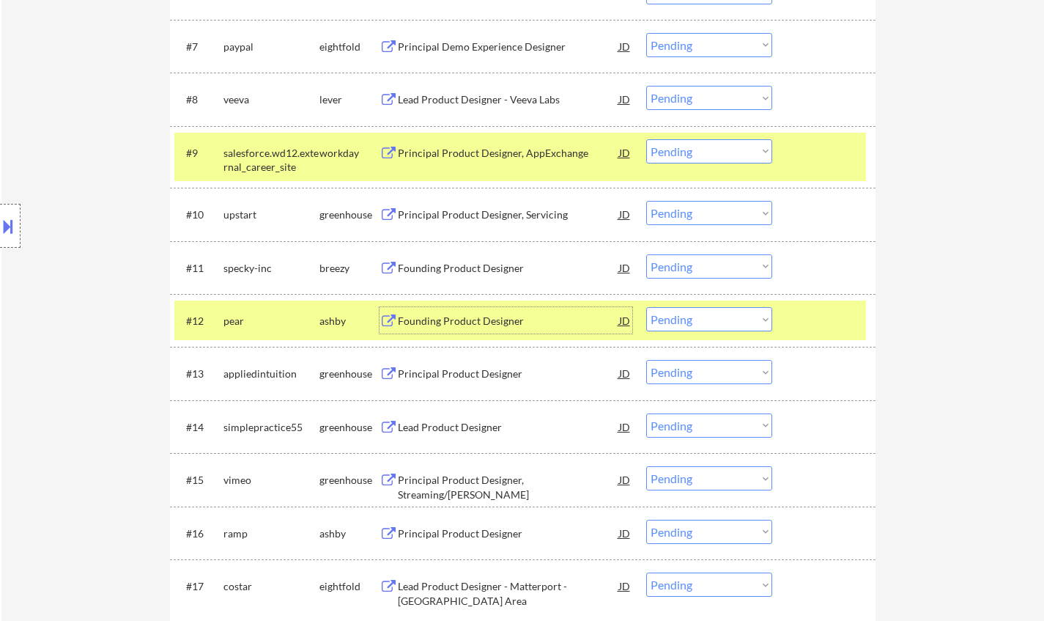
click at [468, 320] on div "Founding Product Designer" at bounding box center [508, 321] width 221 height 15
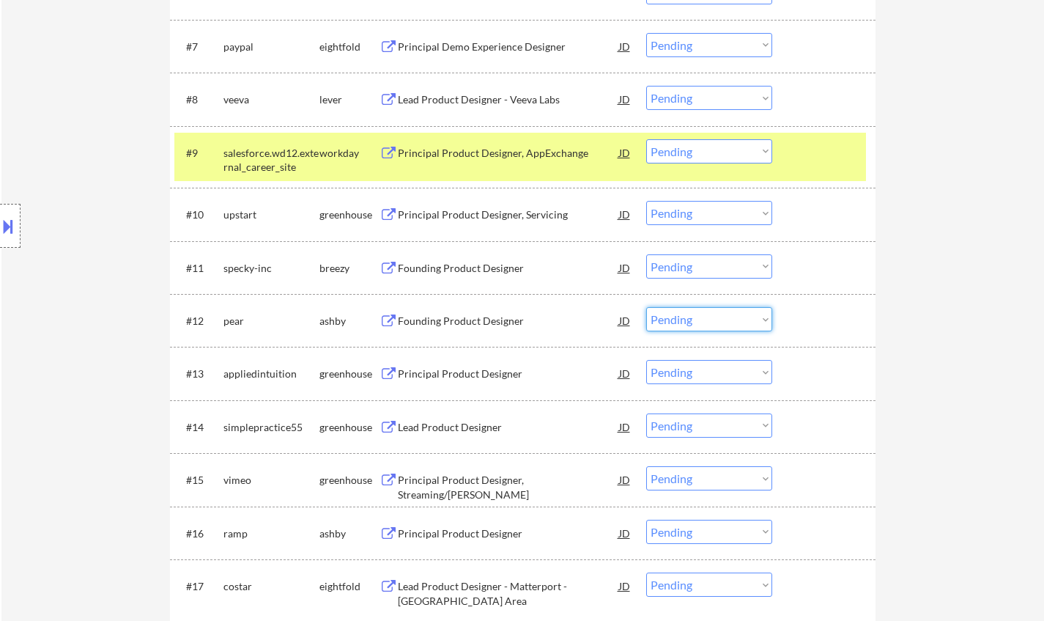
click at [731, 325] on select "Choose an option... Pending Applied Excluded (Questions) Excluded (Expired) Exc…" at bounding box center [709, 319] width 126 height 24
click at [646, 307] on select "Choose an option... Pending Applied Excluded (Questions) Excluded (Expired) Exc…" at bounding box center [709, 319] width 126 height 24
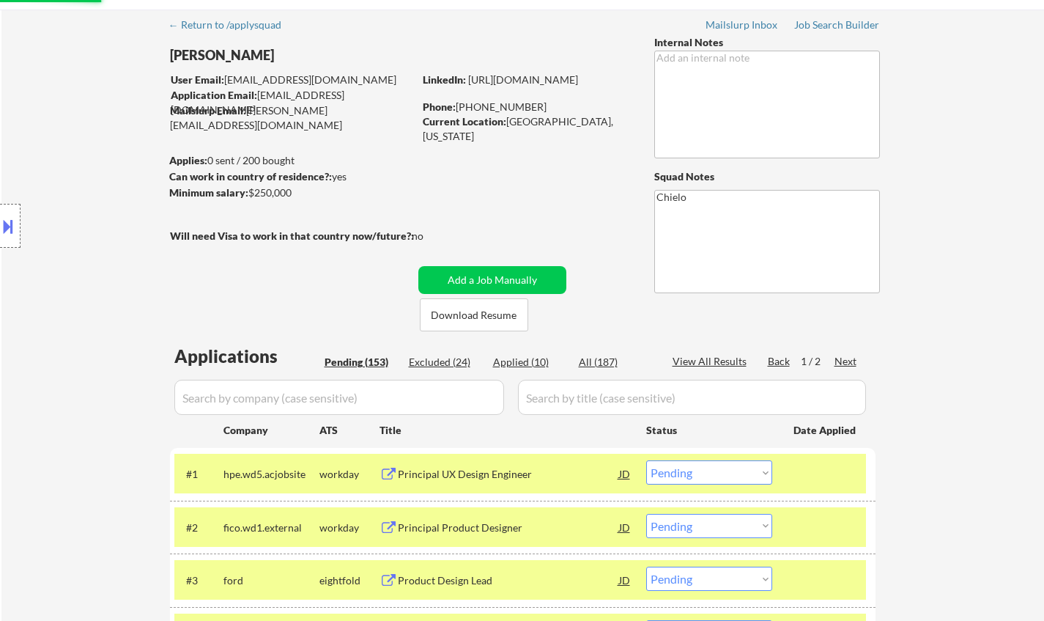
scroll to position [0, 0]
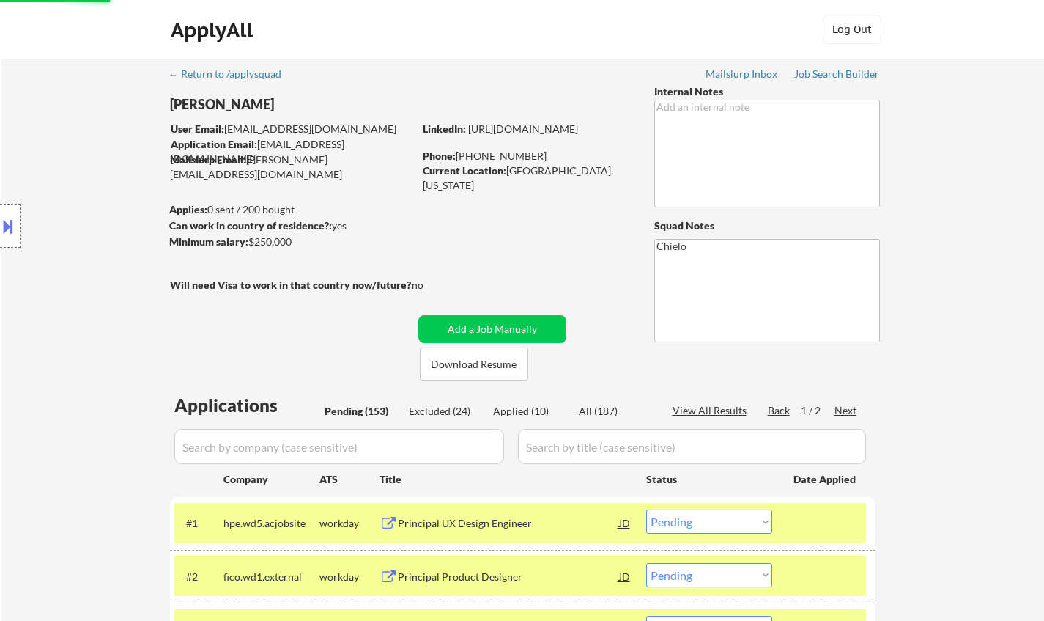
select select ""pending""
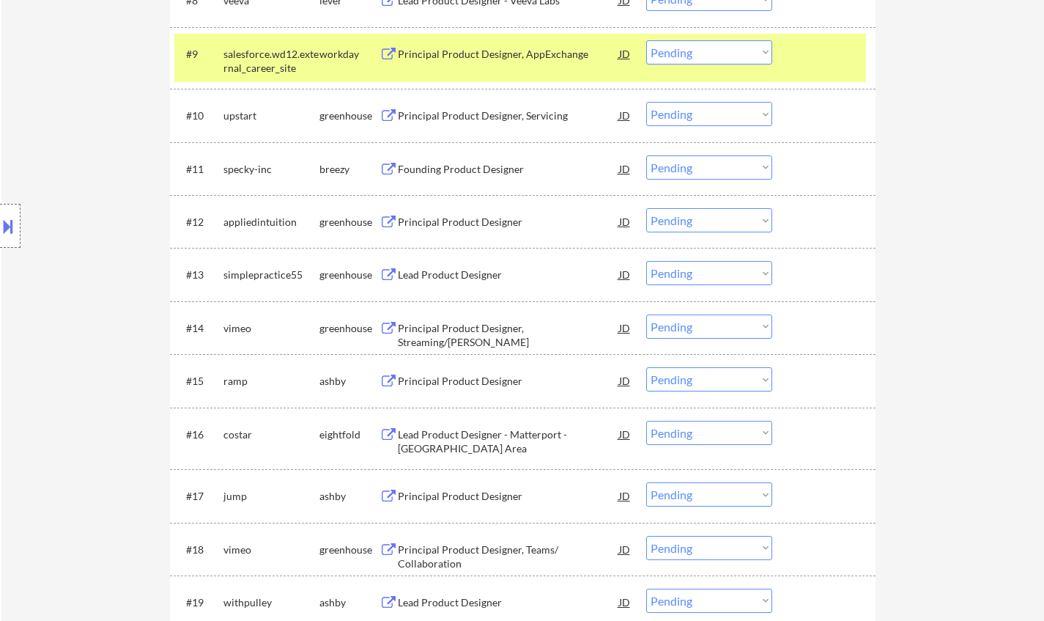
scroll to position [806, 0]
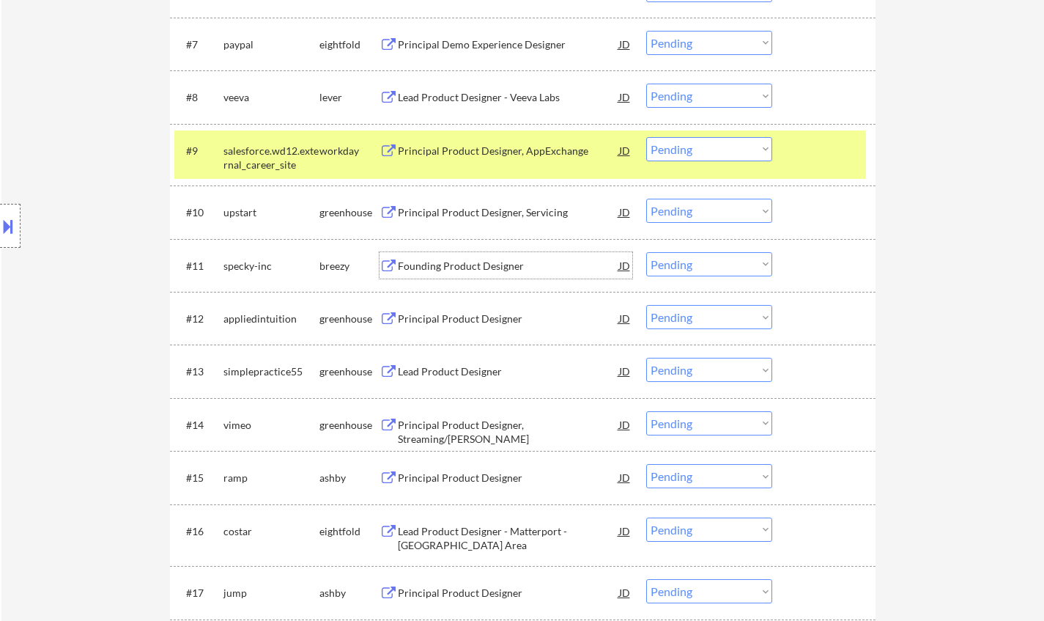
click at [465, 264] on div "Founding Product Designer" at bounding box center [508, 266] width 221 height 15
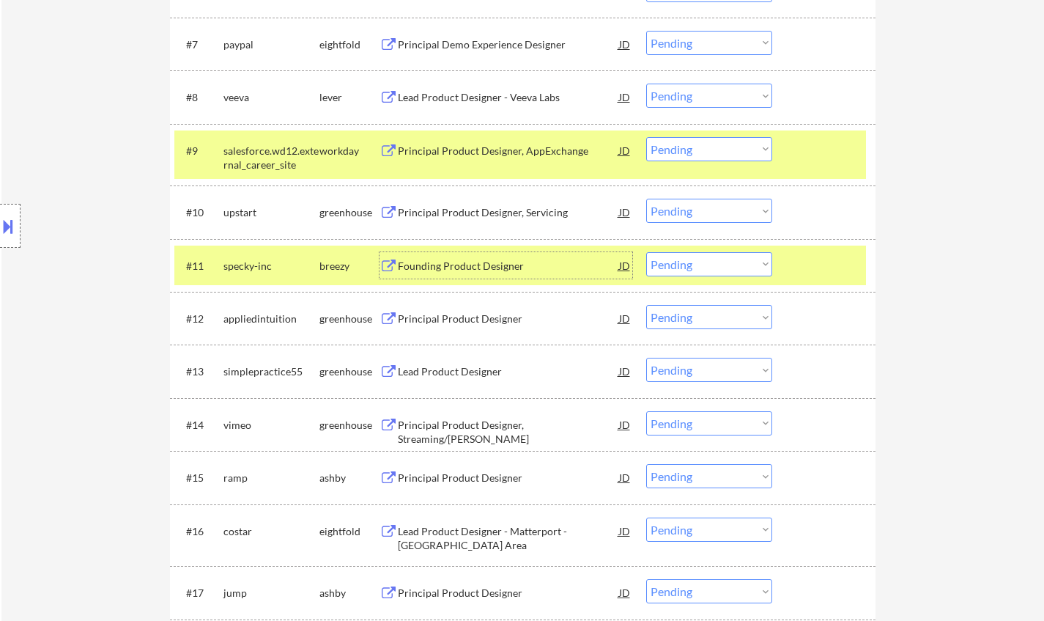
drag, startPoint x: 709, startPoint y: 256, endPoint x: 720, endPoint y: 270, distance: 18.3
click at [709, 256] on select "Choose an option... Pending Applied Excluded (Questions) Excluded (Expired) Exc…" at bounding box center [709, 264] width 126 height 24
click at [646, 252] on select "Choose an option... Pending Applied Excluded (Questions) Excluded (Expired) Exc…" at bounding box center [709, 264] width 126 height 24
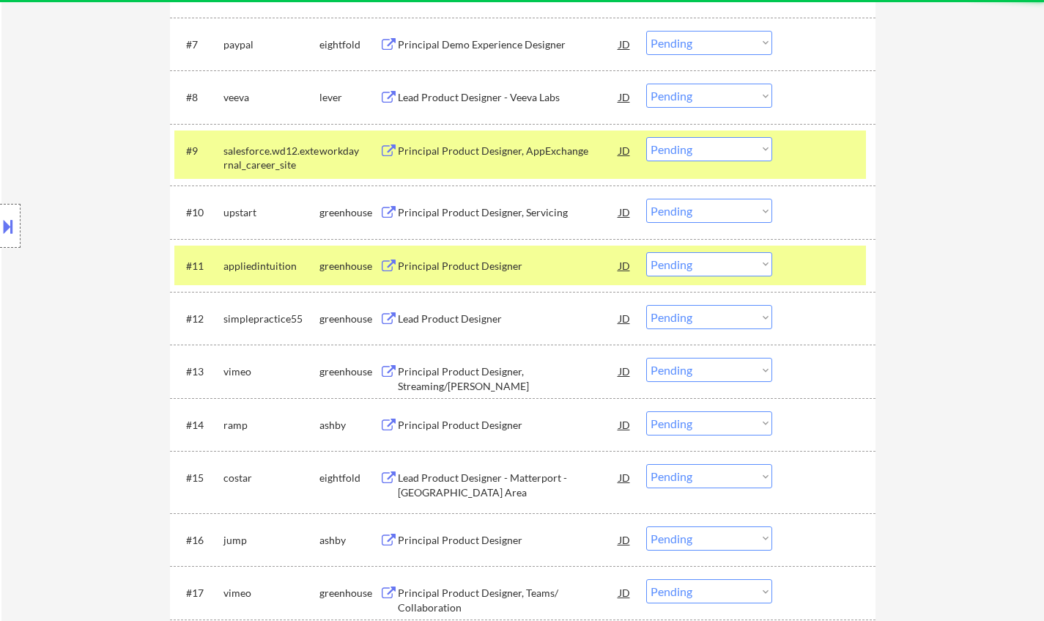
click at [470, 268] on div "Principal Product Designer" at bounding box center [508, 266] width 221 height 15
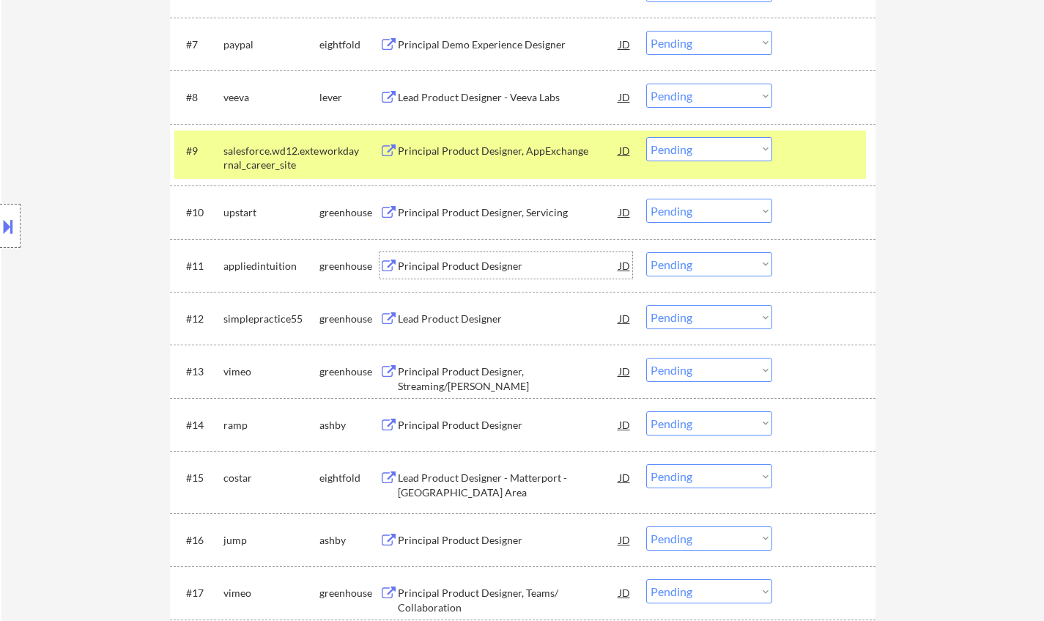
click at [687, 263] on select "Choose an option... Pending Applied Excluded (Questions) Excluded (Expired) Exc…" at bounding box center [709, 264] width 126 height 24
click at [646, 252] on select "Choose an option... Pending Applied Excluded (Questions) Excluded (Expired) Exc…" at bounding box center [709, 264] width 126 height 24
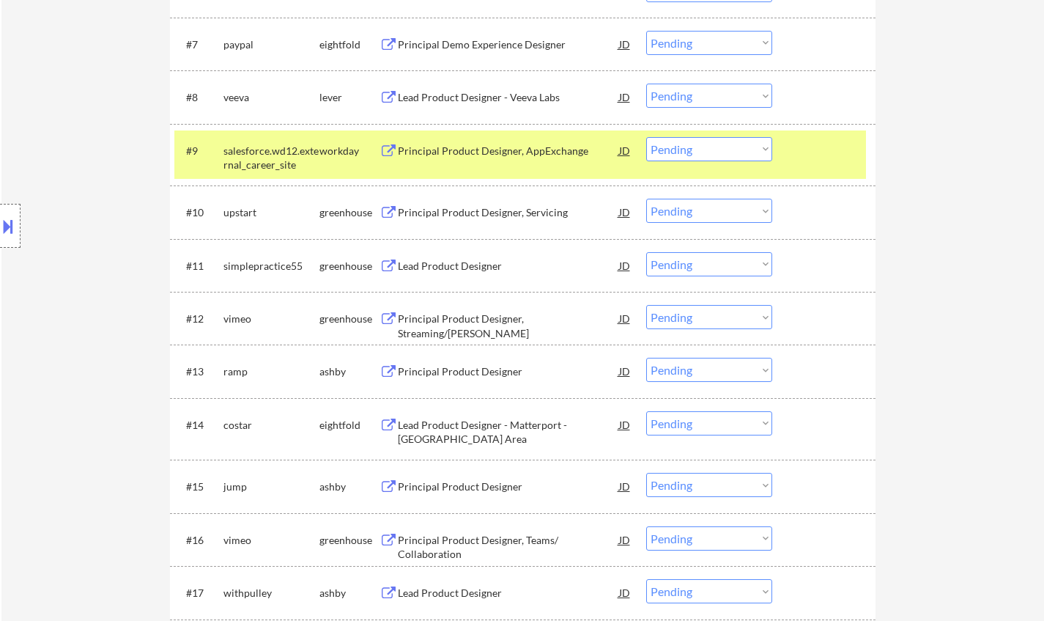
click at [446, 265] on div "Lead Product Designer" at bounding box center [508, 266] width 221 height 15
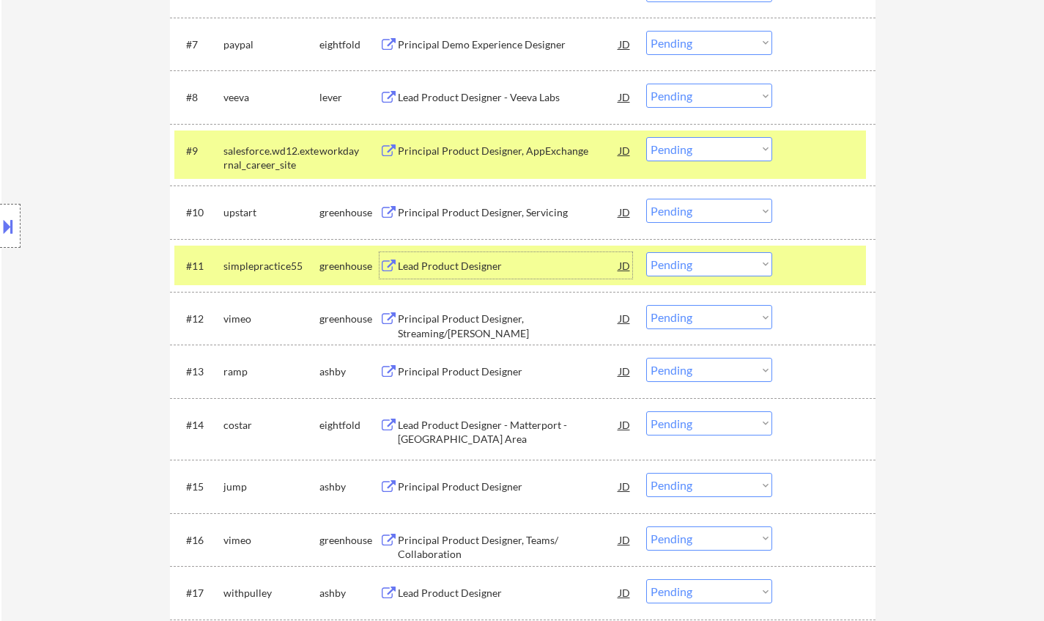
click at [703, 266] on select "Choose an option... Pending Applied Excluded (Questions) Excluded (Expired) Exc…" at bounding box center [709, 264] width 126 height 24
click at [646, 252] on select "Choose an option... Pending Applied Excluded (Questions) Excluded (Expired) Exc…" at bounding box center [709, 264] width 126 height 24
select select ""pending""
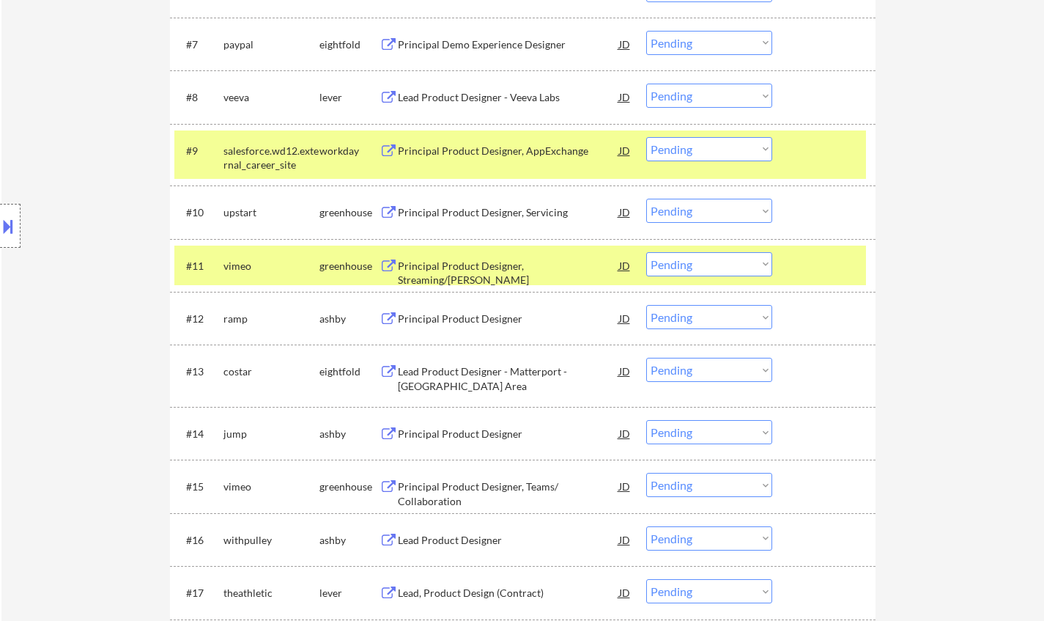
click at [474, 321] on div "Principal Product Designer" at bounding box center [508, 318] width 221 height 15
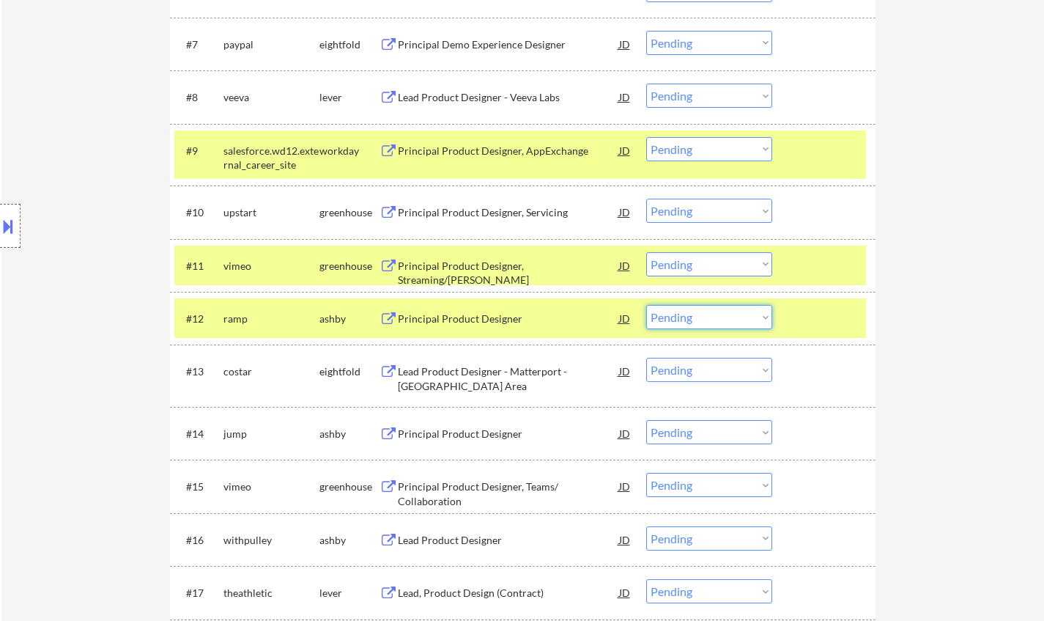
click at [709, 314] on select "Choose an option... Pending Applied Excluded (Questions) Excluded (Expired) Exc…" at bounding box center [709, 317] width 126 height 24
click at [646, 305] on select "Choose an option... Pending Applied Excluded (Questions) Excluded (Expired) Exc…" at bounding box center [709, 317] width 126 height 24
select select ""pending""
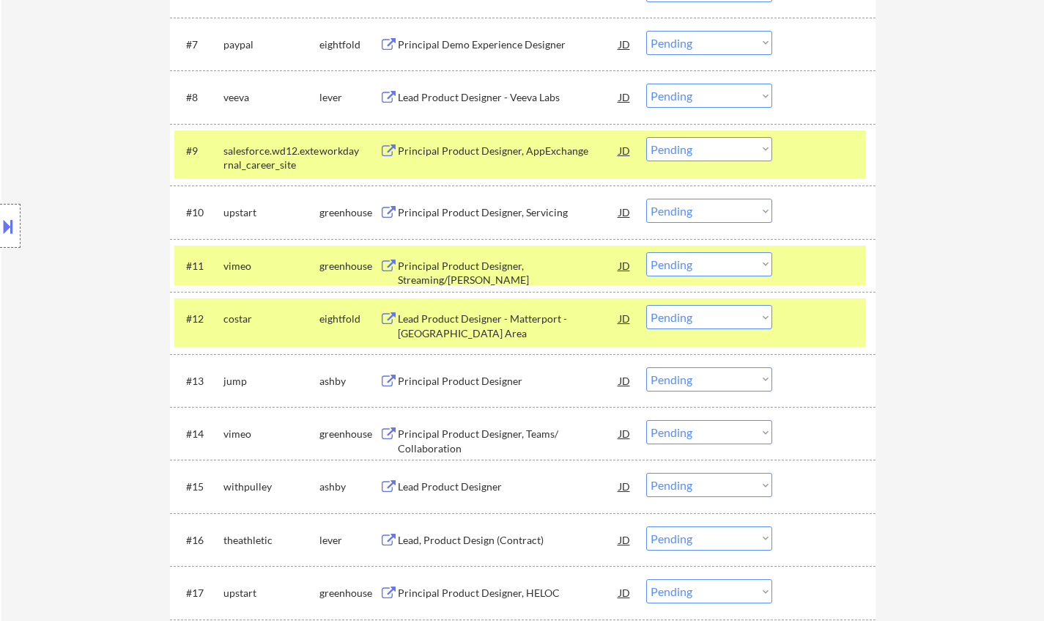
click at [475, 382] on div "Principal Product Designer" at bounding box center [508, 381] width 221 height 15
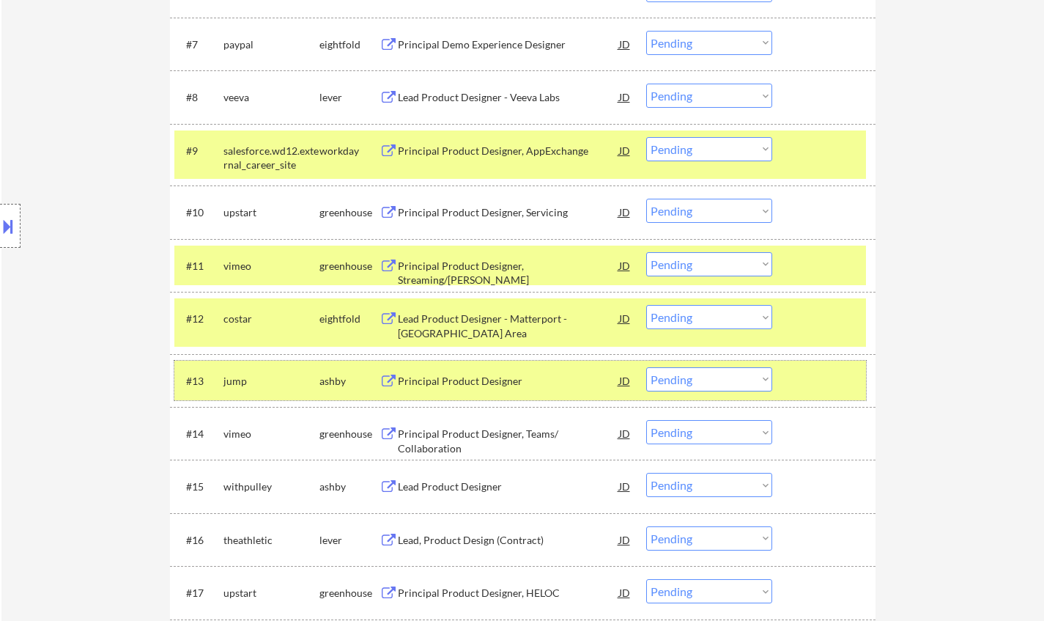
click at [746, 364] on div "#13 jump ashby Principal Product Designer JD Choose an option... Pending Applie…" at bounding box center [520, 381] width 692 height 40
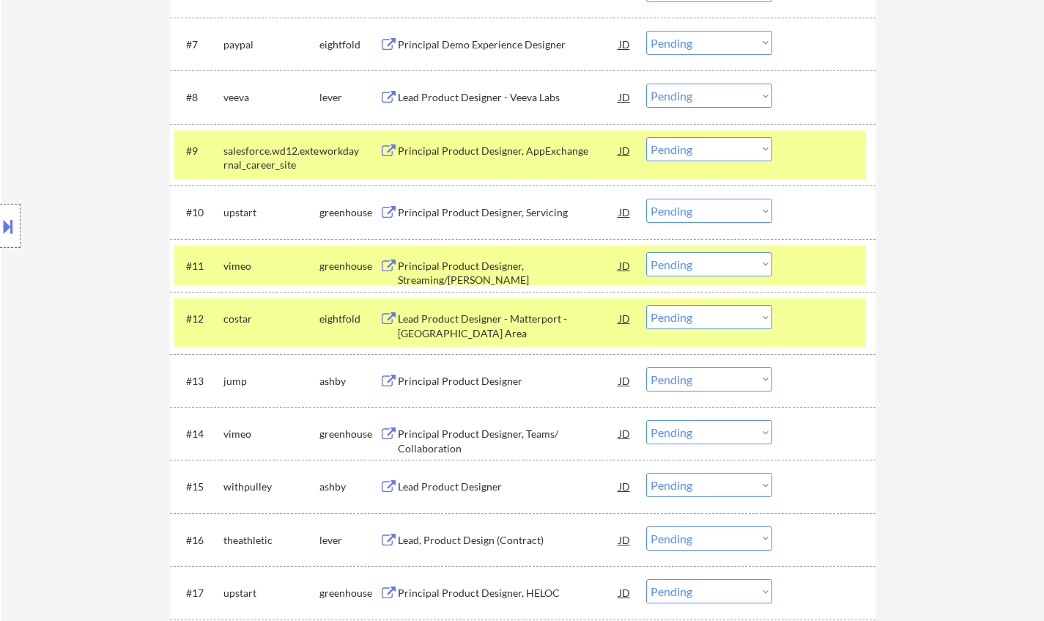
click at [746, 383] on select "Choose an option... Pending Applied Excluded (Questions) Excluded (Expired) Exc…" at bounding box center [709, 379] width 126 height 24
click at [646, 367] on select "Choose an option... Pending Applied Excluded (Questions) Excluded (Expired) Exc…" at bounding box center [709, 379] width 126 height 24
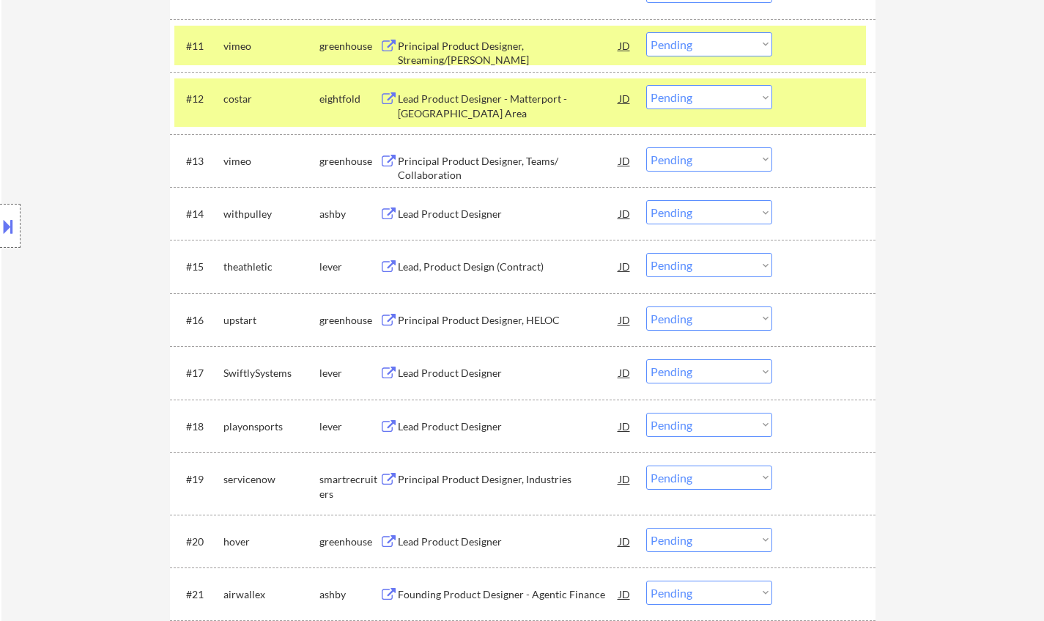
click at [451, 157] on div "Principal Product Designer, Teams/ Collaboration" at bounding box center [508, 168] width 221 height 29
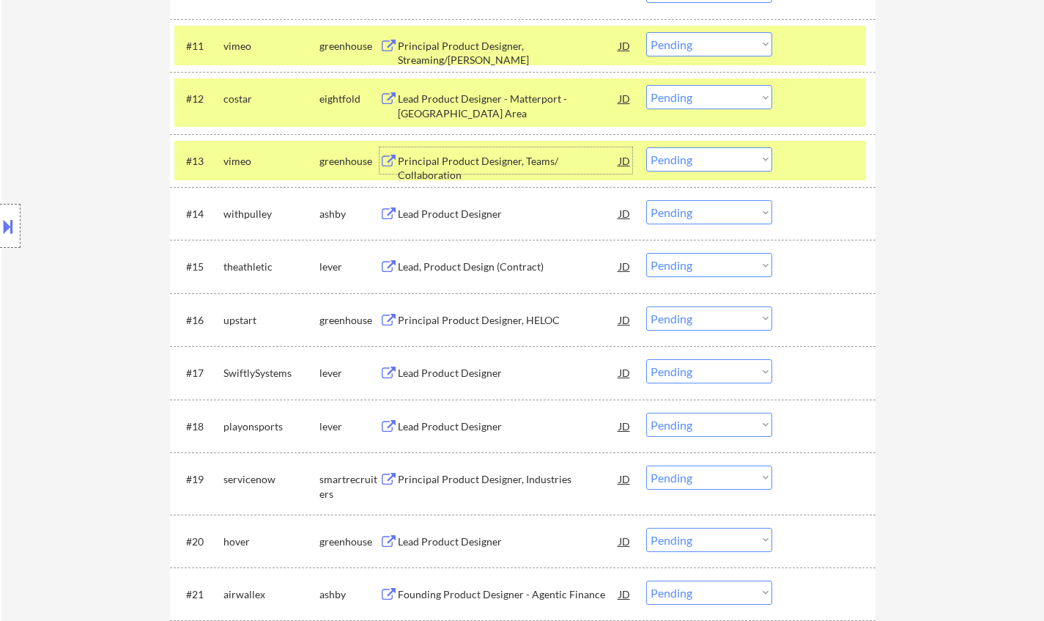
click at [707, 158] on select "Choose an option... Pending Applied Excluded (Questions) Excluded (Expired) Exc…" at bounding box center [709, 159] width 126 height 24
click at [646, 147] on select "Choose an option... Pending Applied Excluded (Questions) Excluded (Expired) Exc…" at bounding box center [709, 159] width 126 height 24
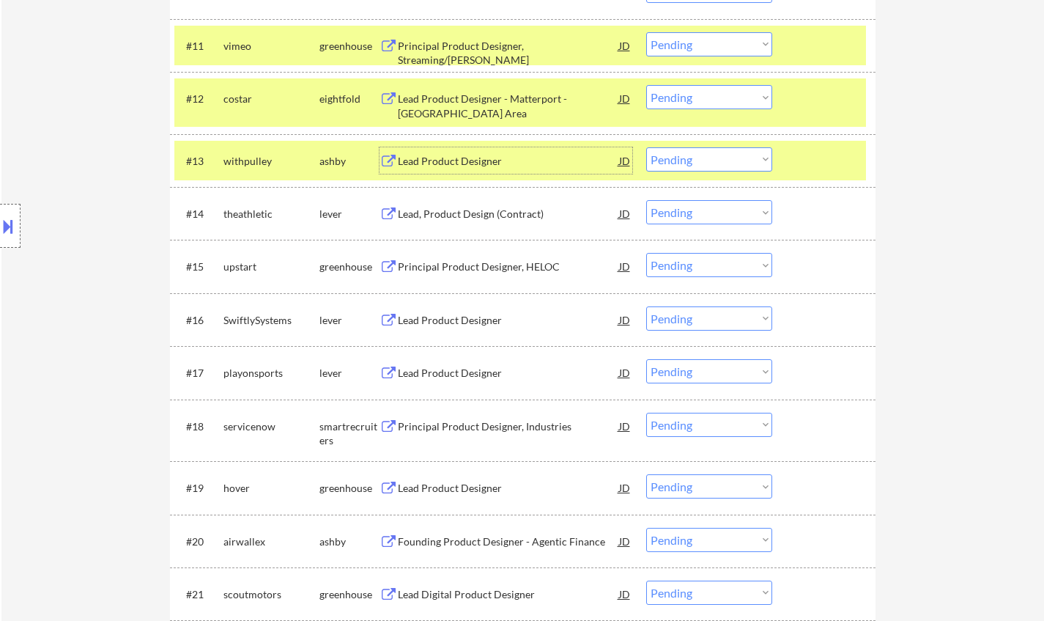
click at [456, 155] on div "Lead Product Designer" at bounding box center [508, 161] width 221 height 15
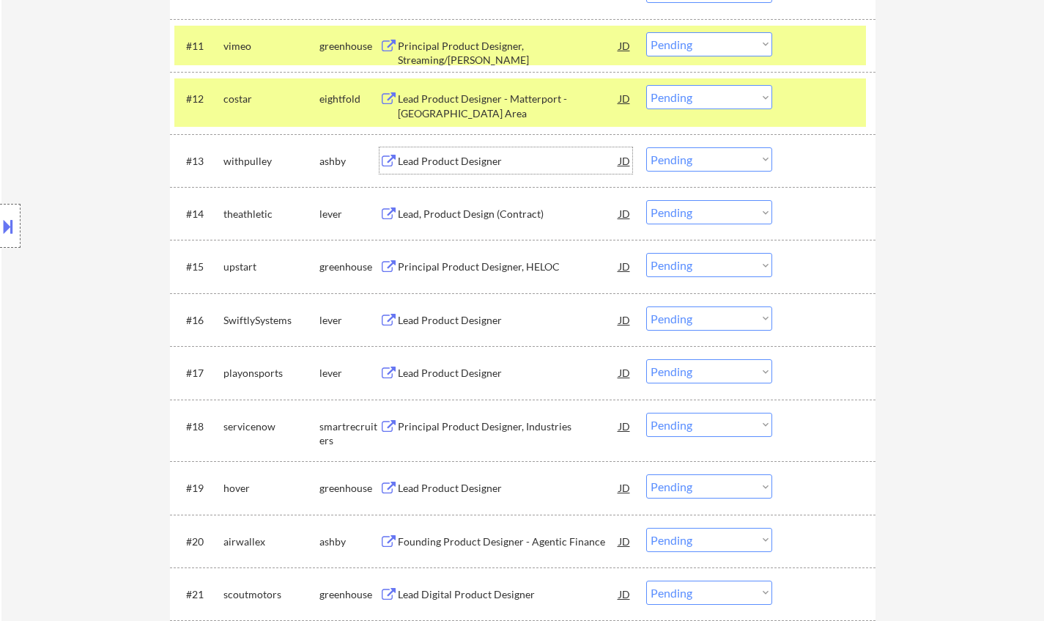
click at [4, 223] on button at bounding box center [8, 226] width 16 height 24
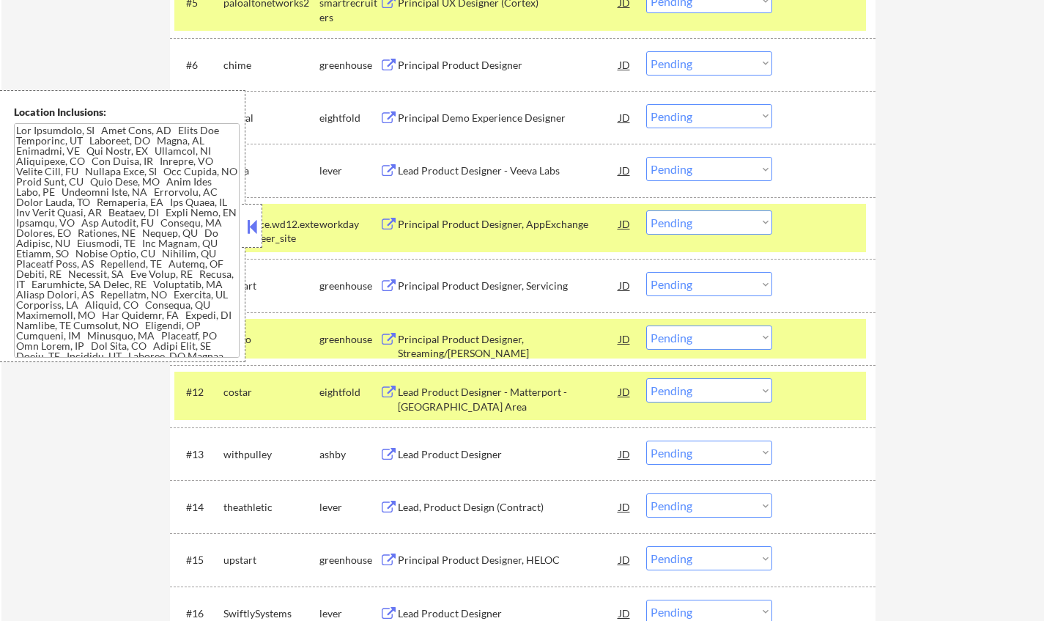
scroll to position [440, 0]
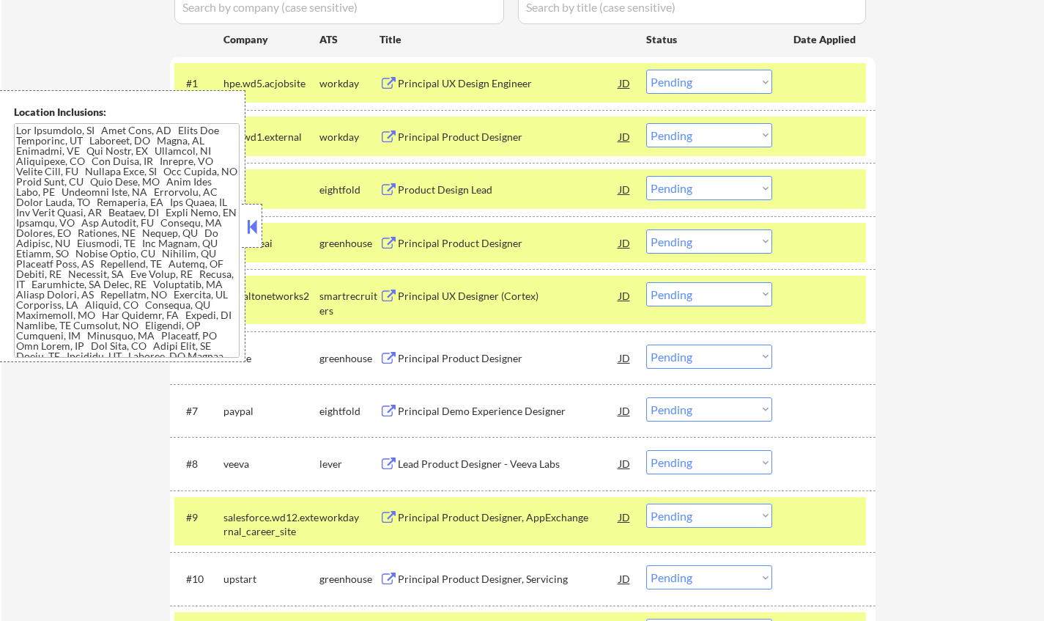
click at [251, 221] on button at bounding box center [252, 226] width 16 height 22
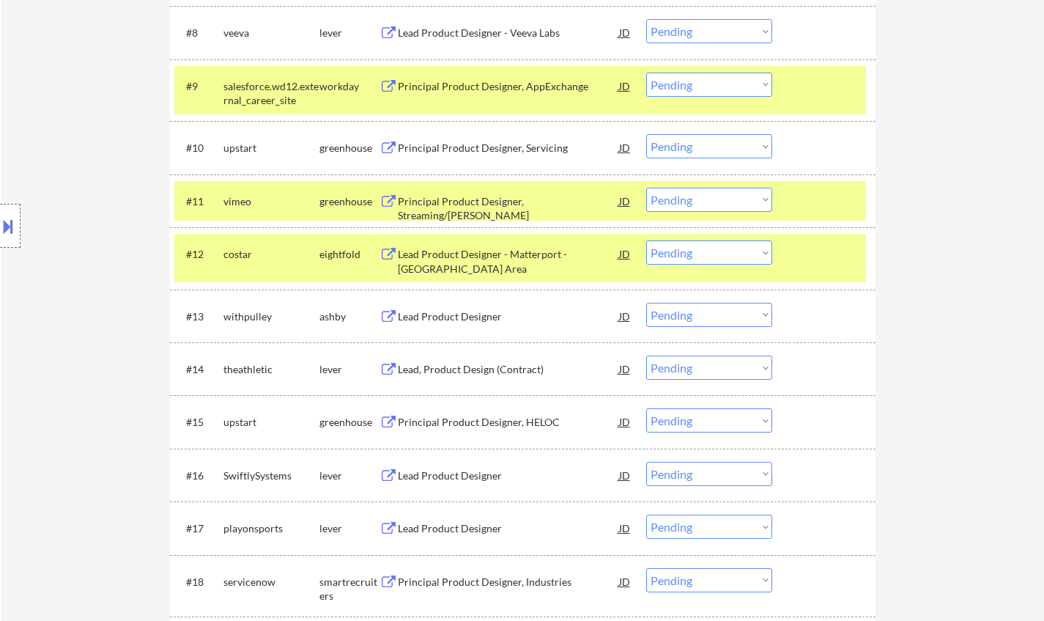
scroll to position [880, 0]
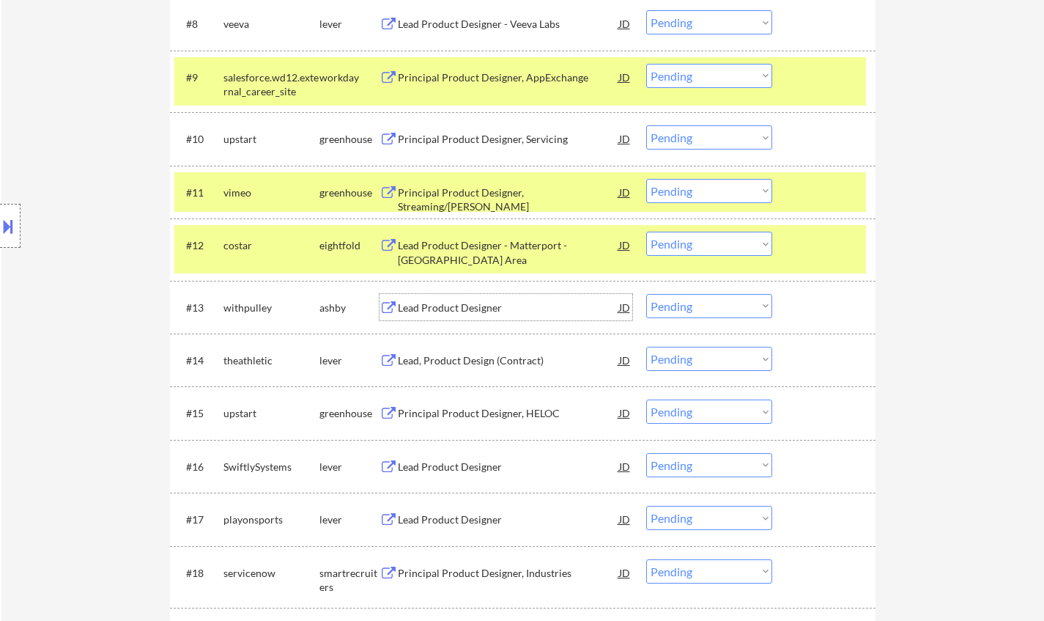
click at [437, 299] on div "Lead Product Designer" at bounding box center [508, 307] width 221 height 26
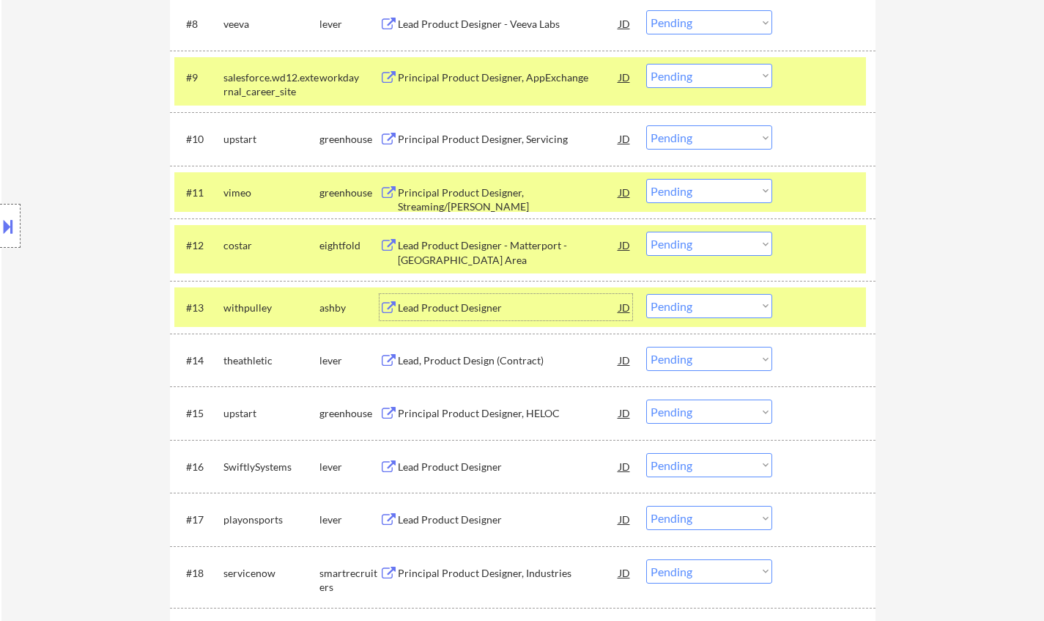
click at [688, 306] on select "Choose an option... Pending Applied Excluded (Questions) Excluded (Expired) Exc…" at bounding box center [709, 306] width 126 height 24
click at [646, 294] on select "Choose an option... Pending Applied Excluded (Questions) Excluded (Expired) Exc…" at bounding box center [709, 306] width 126 height 24
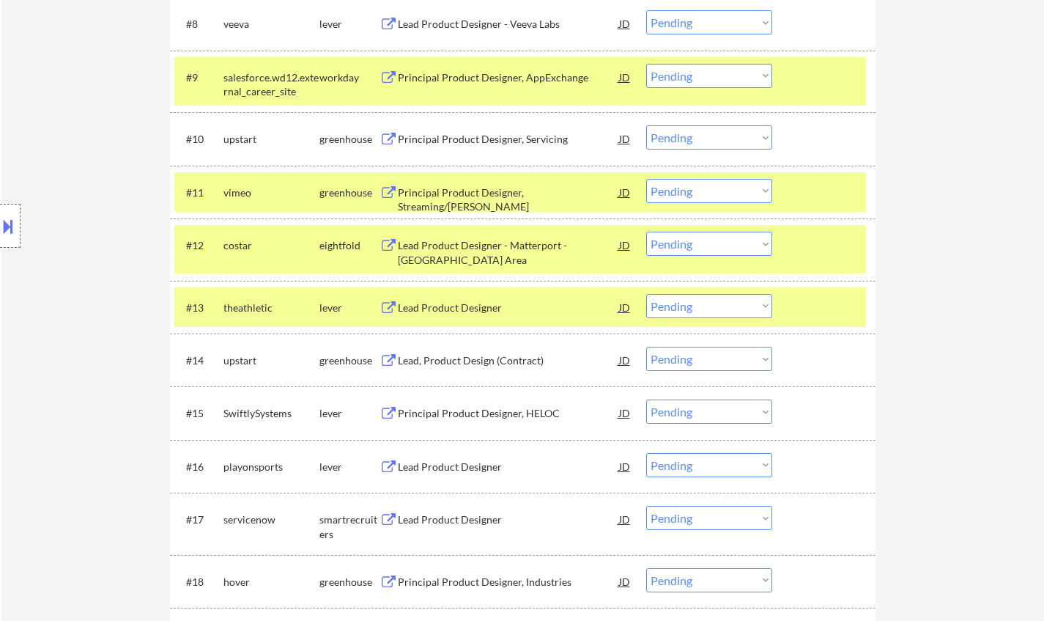
click at [476, 306] on div "Lead Product Designer" at bounding box center [508, 308] width 221 height 15
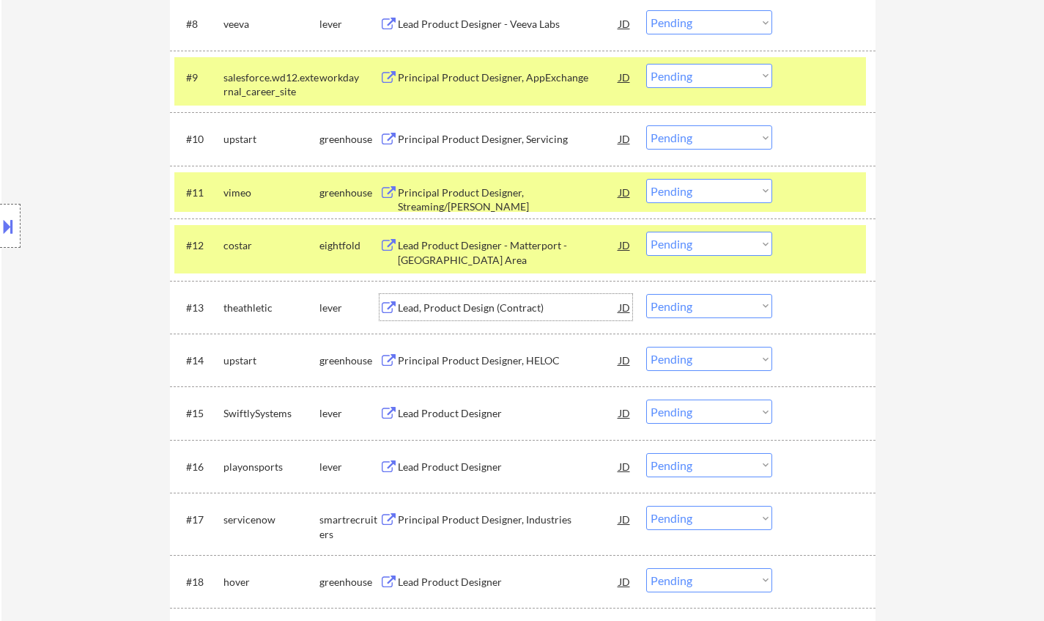
click at [716, 298] on select "Choose an option... Pending Applied Excluded (Questions) Excluded (Expired) Exc…" at bounding box center [709, 306] width 126 height 24
click at [646, 294] on select "Choose an option... Pending Applied Excluded (Questions) Excluded (Expired) Exc…" at bounding box center [709, 306] width 126 height 24
select select ""pending""
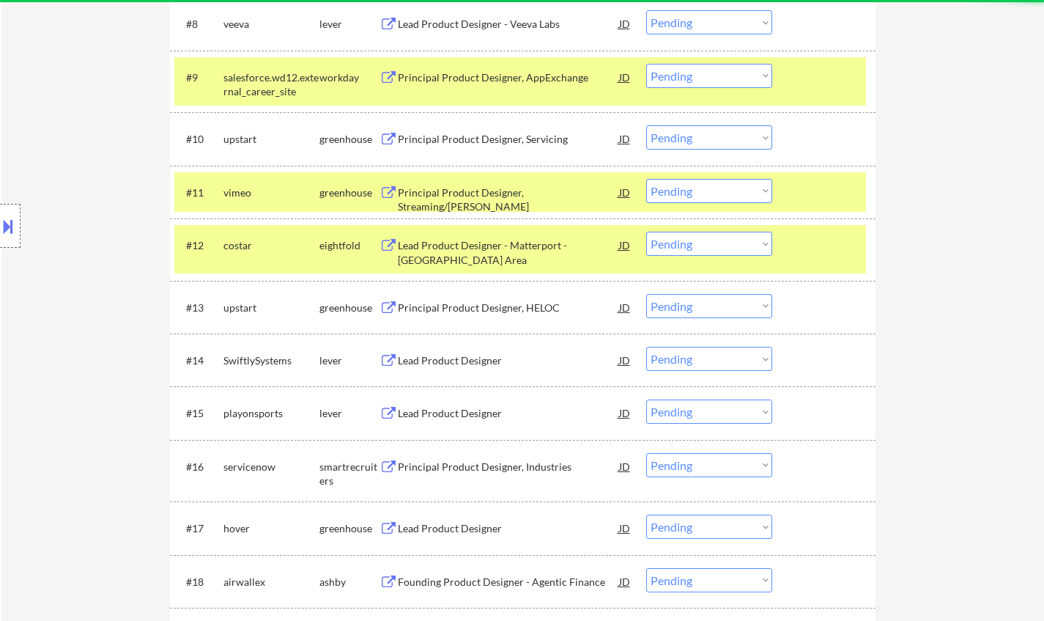
click at [488, 361] on div "Lead Product Designer" at bounding box center [508, 360] width 221 height 15
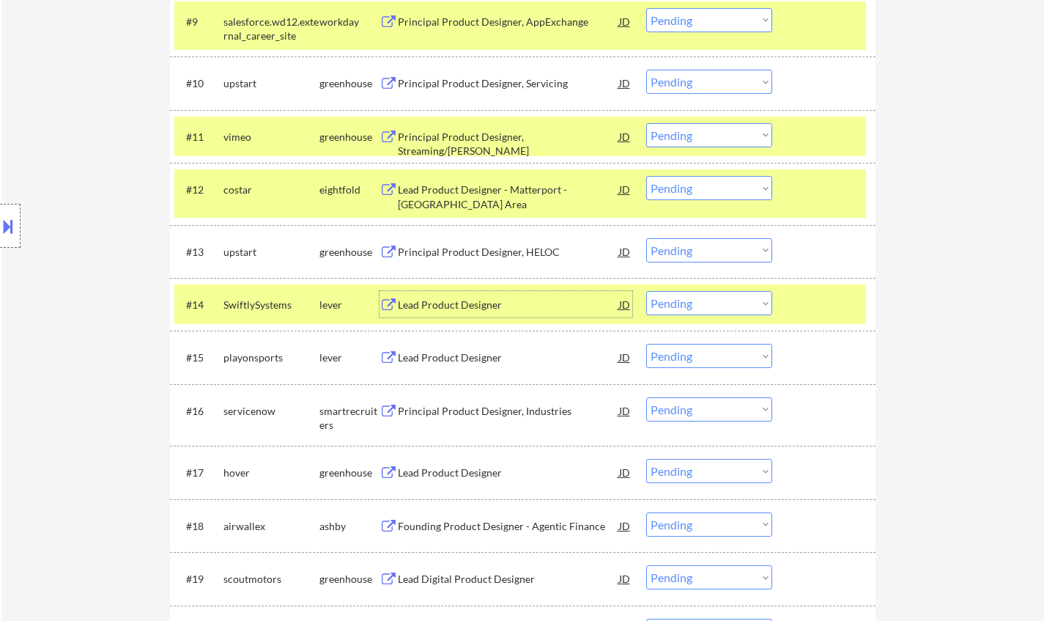
scroll to position [953, 0]
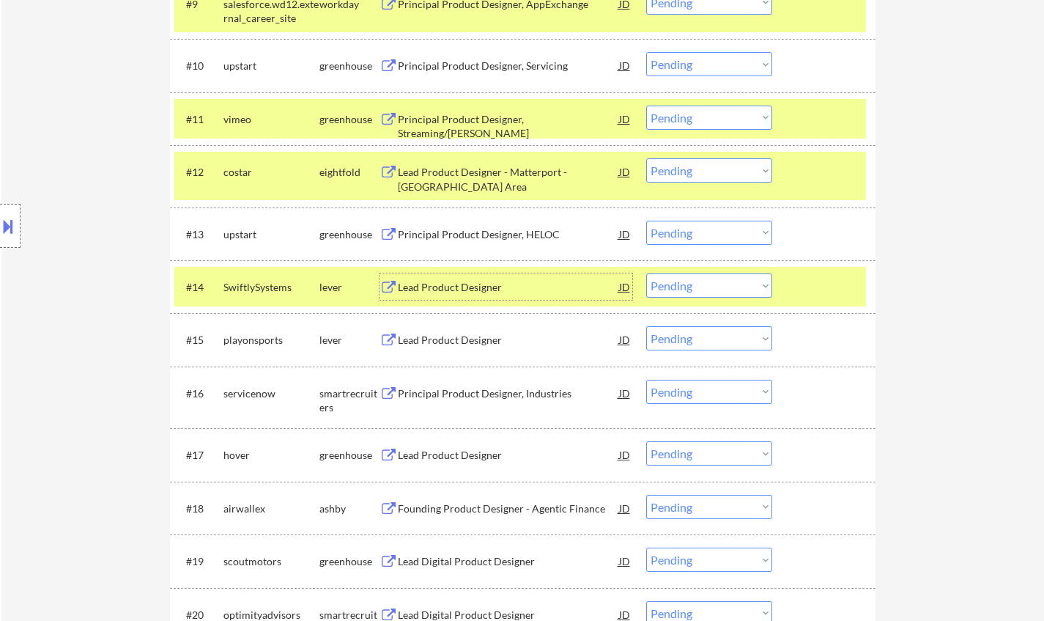
click at [698, 284] on select "Choose an option... Pending Applied Excluded (Questions) Excluded (Expired) Exc…" at bounding box center [709, 285] width 126 height 24
click at [646, 273] on select "Choose an option... Pending Applied Excluded (Questions) Excluded (Expired) Exc…" at bounding box center [709, 285] width 126 height 24
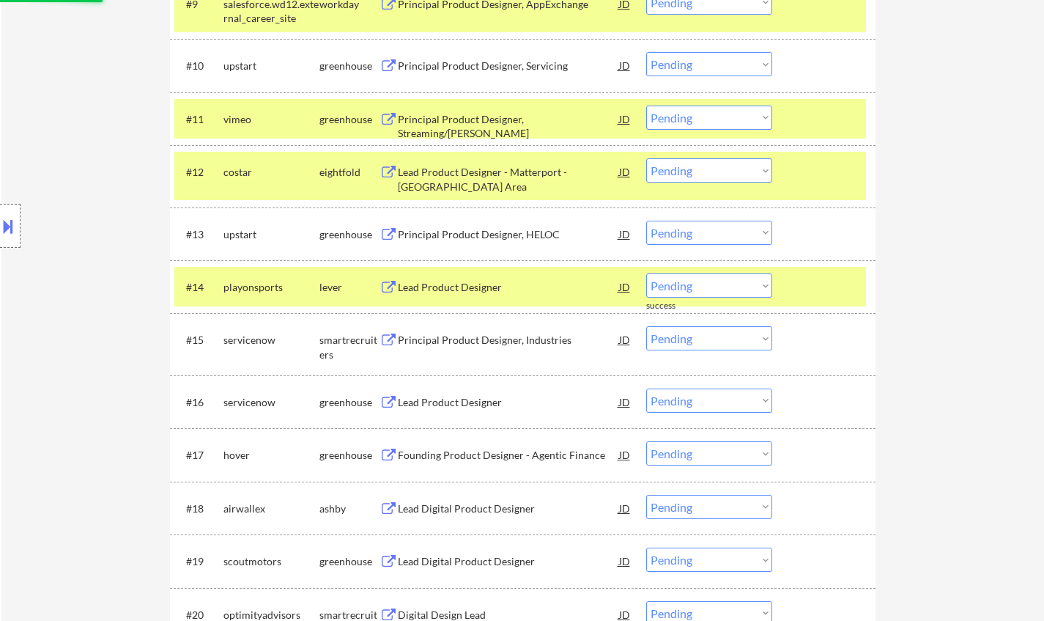
scroll to position [1099, 0]
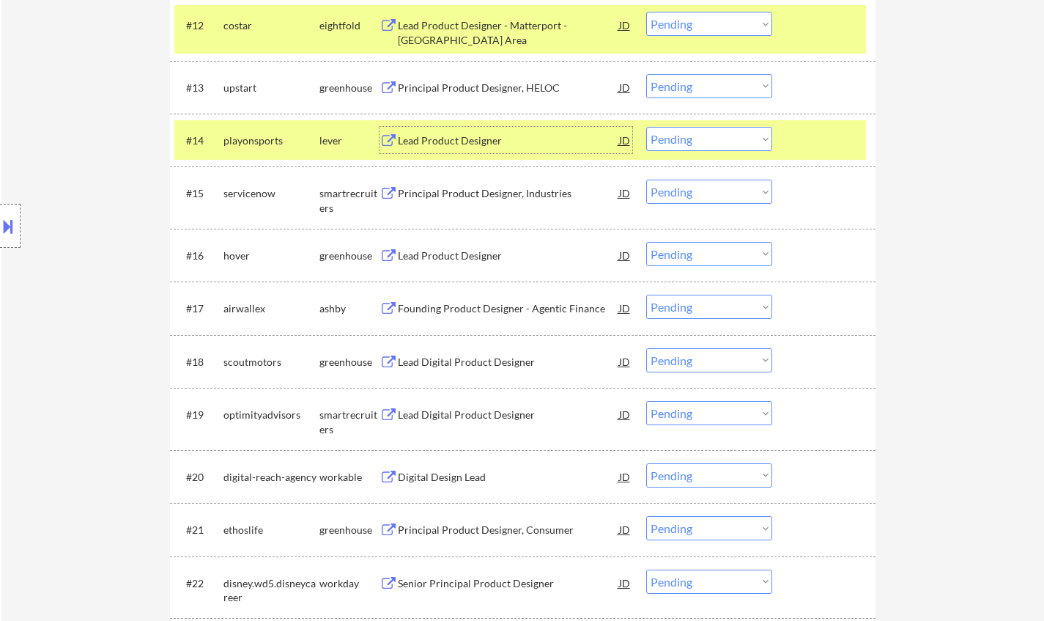
click at [455, 145] on div "Lead Product Designer" at bounding box center [508, 140] width 221 height 15
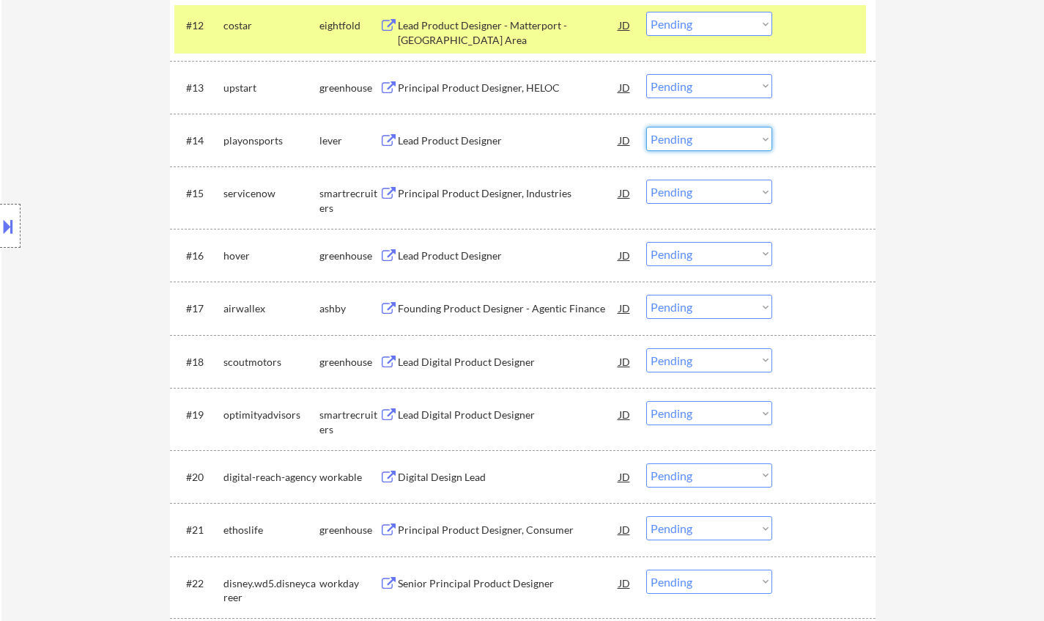
drag, startPoint x: 707, startPoint y: 137, endPoint x: 708, endPoint y: 148, distance: 11.1
click at [707, 137] on select "Choose an option... Pending Applied Excluded (Questions) Excluded (Expired) Exc…" at bounding box center [709, 139] width 126 height 24
click at [646, 127] on select "Choose an option... Pending Applied Excluded (Questions) Excluded (Expired) Exc…" at bounding box center [709, 139] width 126 height 24
select select ""pending""
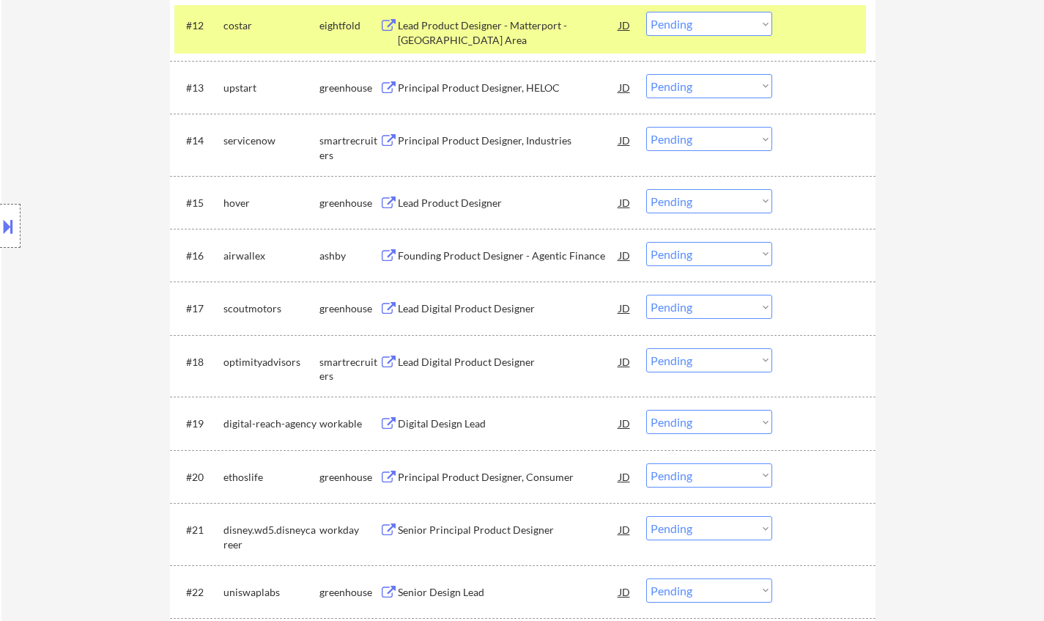
click at [456, 205] on div "Lead Product Designer" at bounding box center [508, 203] width 221 height 15
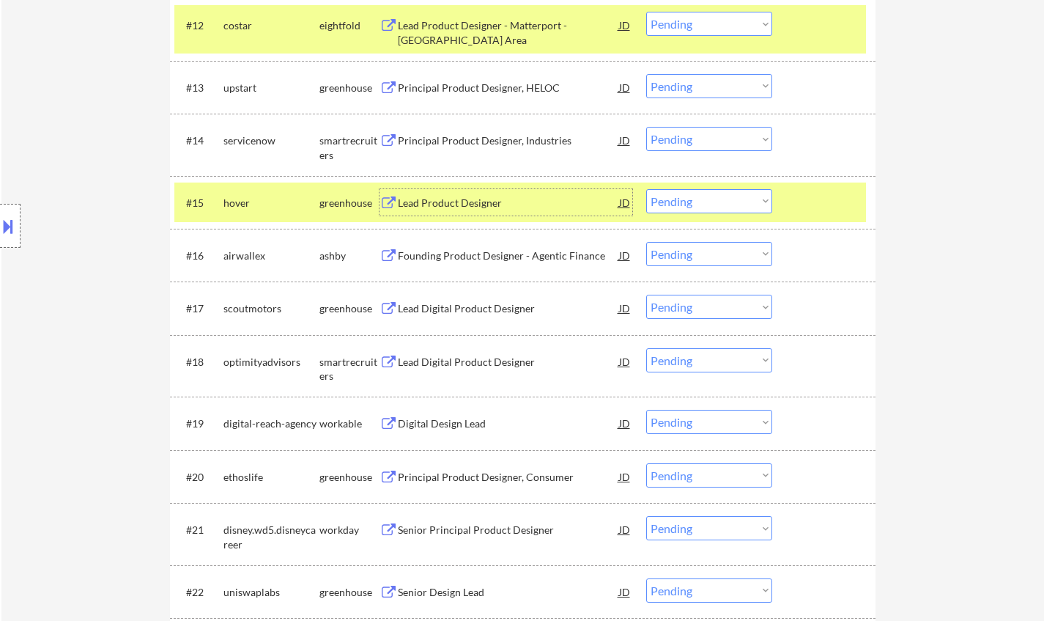
click at [467, 253] on div "Founding Product Designer - Agentic Finance" at bounding box center [508, 255] width 221 height 15
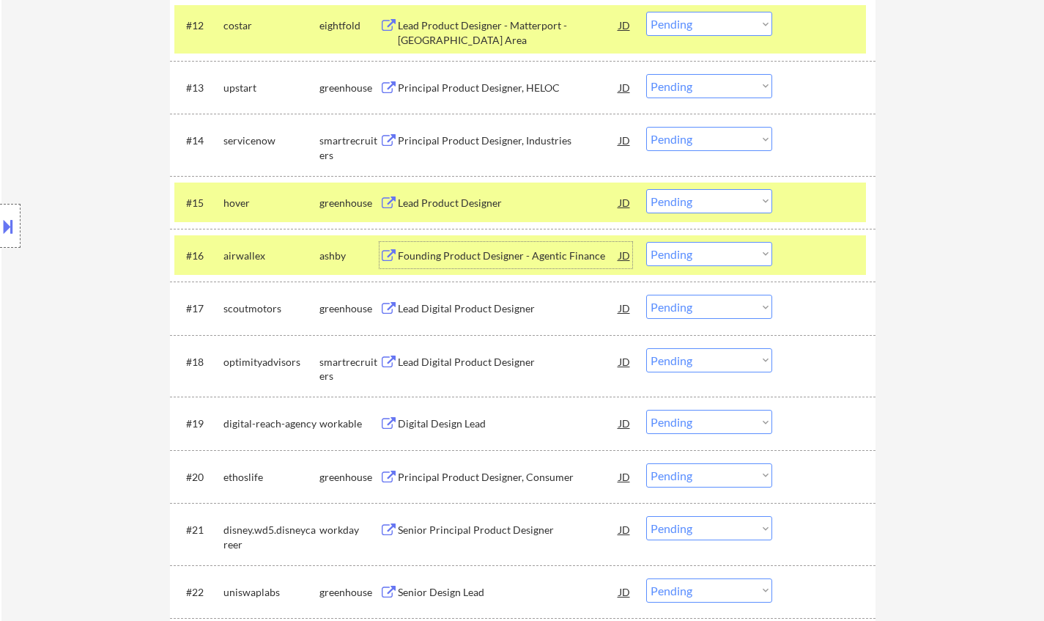
click at [682, 251] on select "Choose an option... Pending Applied Excluded (Questions) Excluded (Expired) Exc…" at bounding box center [709, 254] width 126 height 24
click at [646, 242] on select "Choose an option... Pending Applied Excluded (Questions) Excluded (Expired) Exc…" at bounding box center [709, 254] width 126 height 24
select select ""pending""
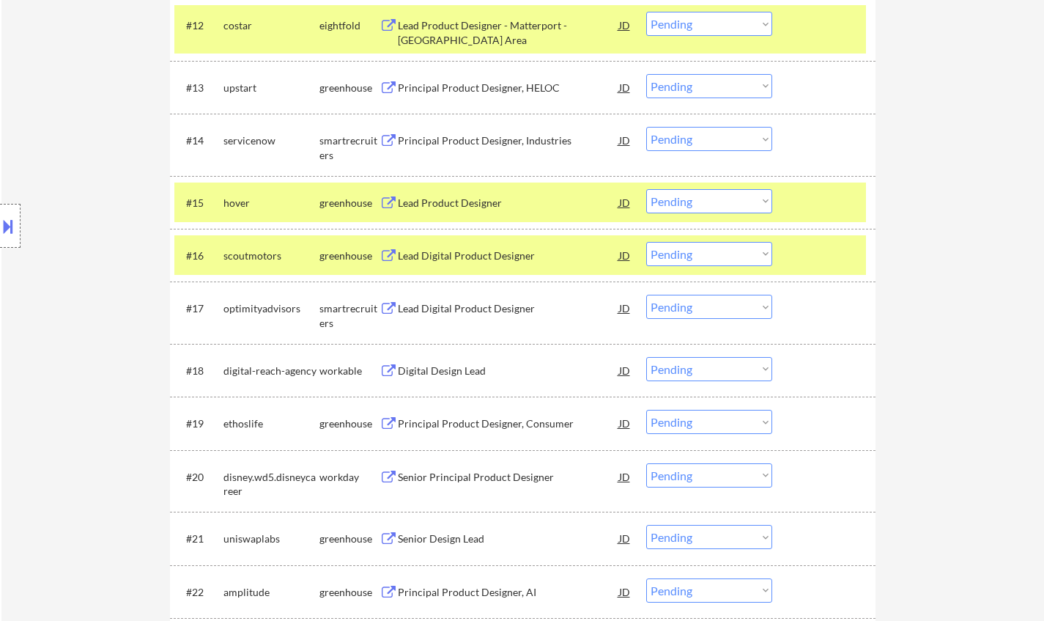
drag, startPoint x: 674, startPoint y: 202, endPoint x: 680, endPoint y: 210, distance: 10.0
click at [674, 202] on select "Choose an option... Pending Applied Excluded (Questions) Excluded (Expired) Exc…" at bounding box center [709, 201] width 126 height 24
click at [646, 189] on select "Choose an option... Pending Applied Excluded (Questions) Excluded (Expired) Exc…" at bounding box center [709, 201] width 126 height 24
select select ""pending""
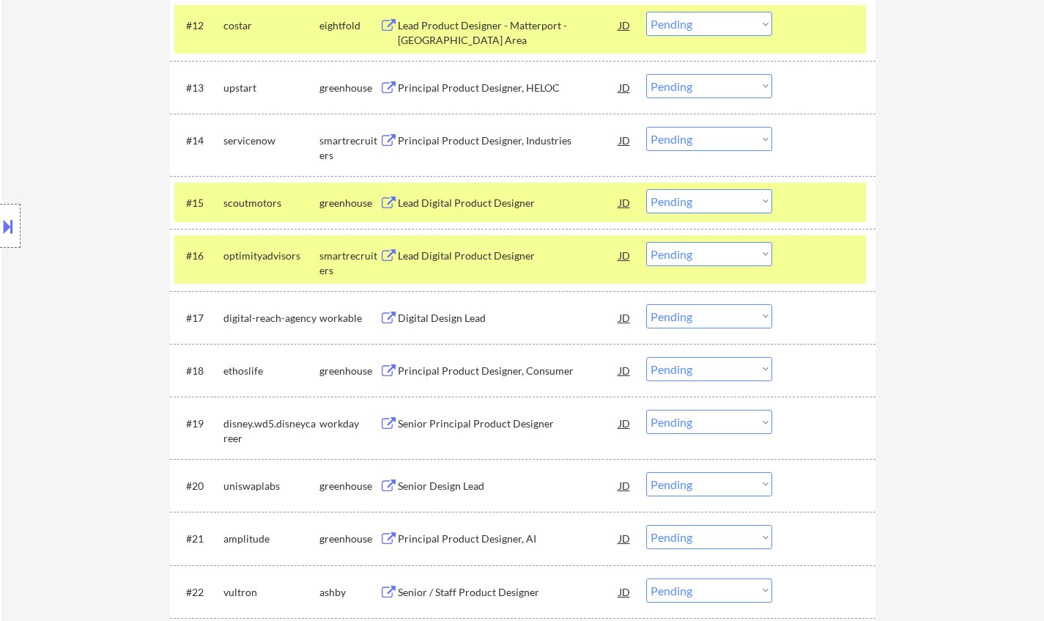
click at [463, 260] on div "Lead Digital Product Designer" at bounding box center [508, 255] width 221 height 15
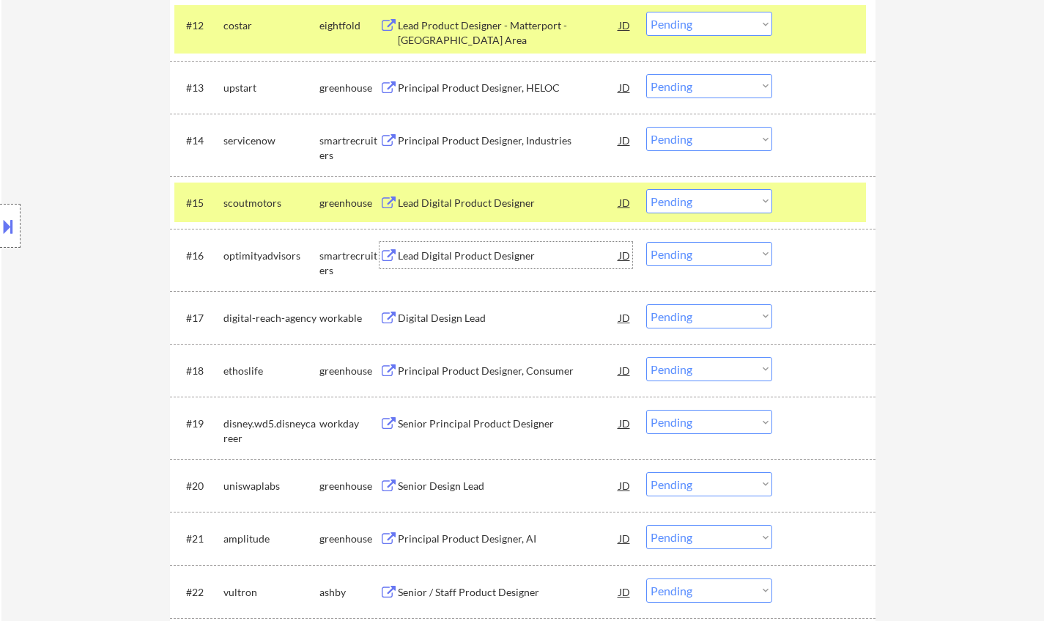
drag, startPoint x: 746, startPoint y: 252, endPoint x: 740, endPoint y: 264, distance: 13.1
click at [746, 252] on select "Choose an option... Pending Applied Excluded (Questions) Excluded (Expired) Exc…" at bounding box center [709, 254] width 126 height 24
click at [646, 242] on select "Choose an option... Pending Applied Excluded (Questions) Excluded (Expired) Exc…" at bounding box center [709, 254] width 126 height 24
select select ""pending""
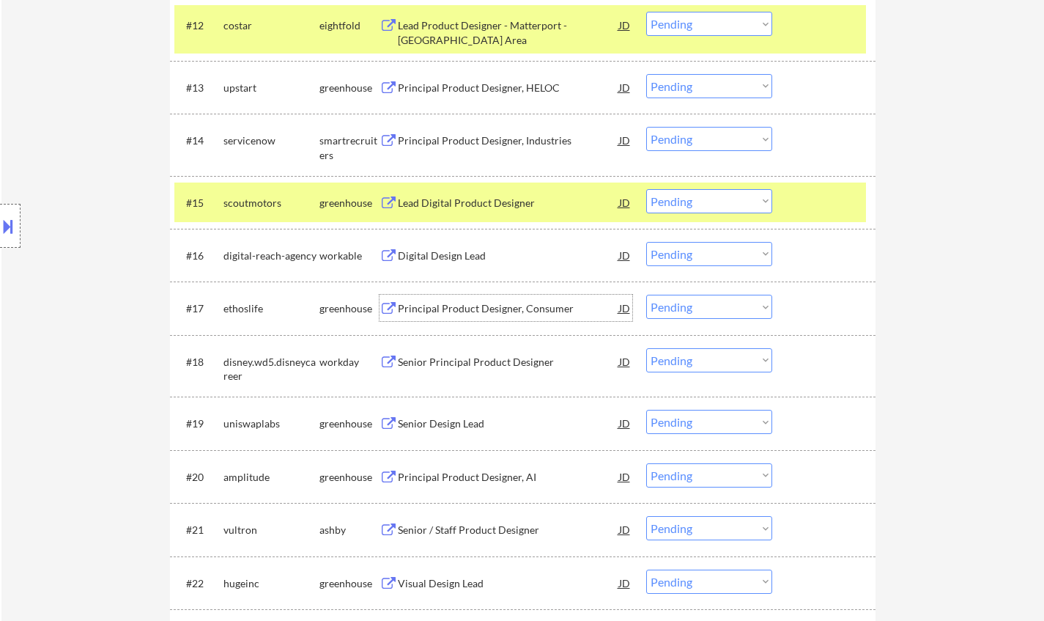
click at [470, 308] on div "Principal Product Designer, Consumer" at bounding box center [508, 308] width 221 height 15
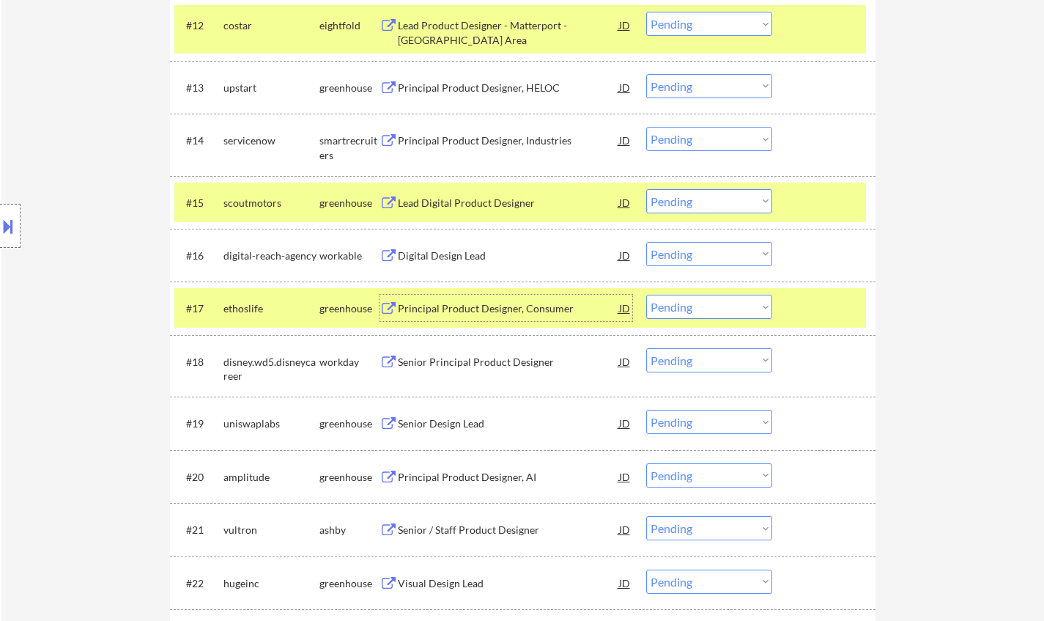
click at [690, 312] on select "Choose an option... Pending Applied Excluded (Questions) Excluded (Expired) Exc…" at bounding box center [709, 307] width 126 height 24
click at [646, 295] on select "Choose an option... Pending Applied Excluded (Questions) Excluded (Expired) Exc…" at bounding box center [709, 307] width 126 height 24
select select ""pending""
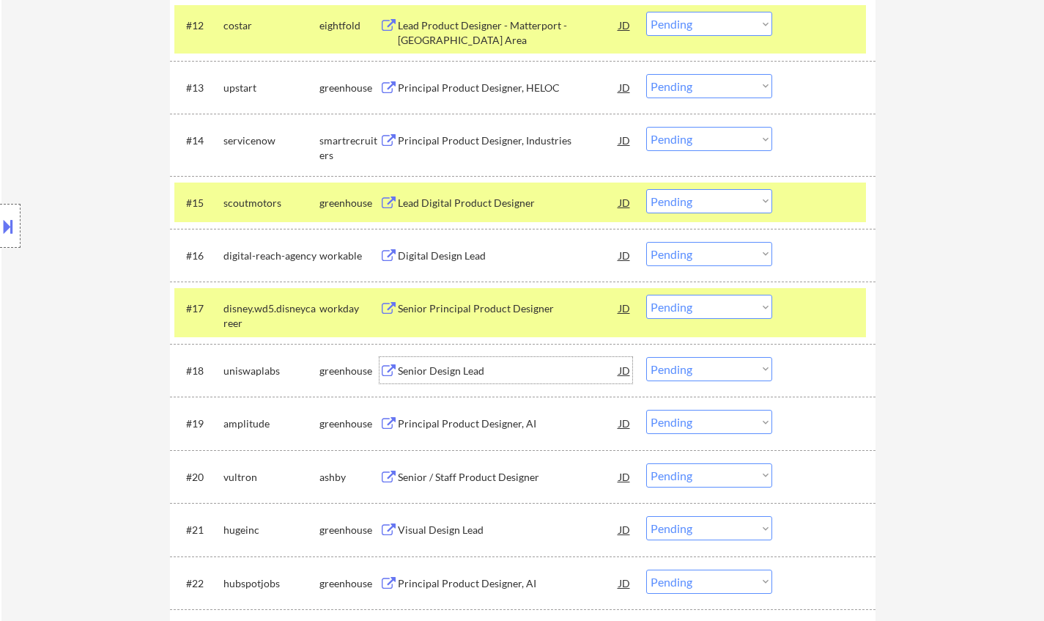
click at [432, 374] on div "Senior Design Lead" at bounding box center [508, 371] width 221 height 15
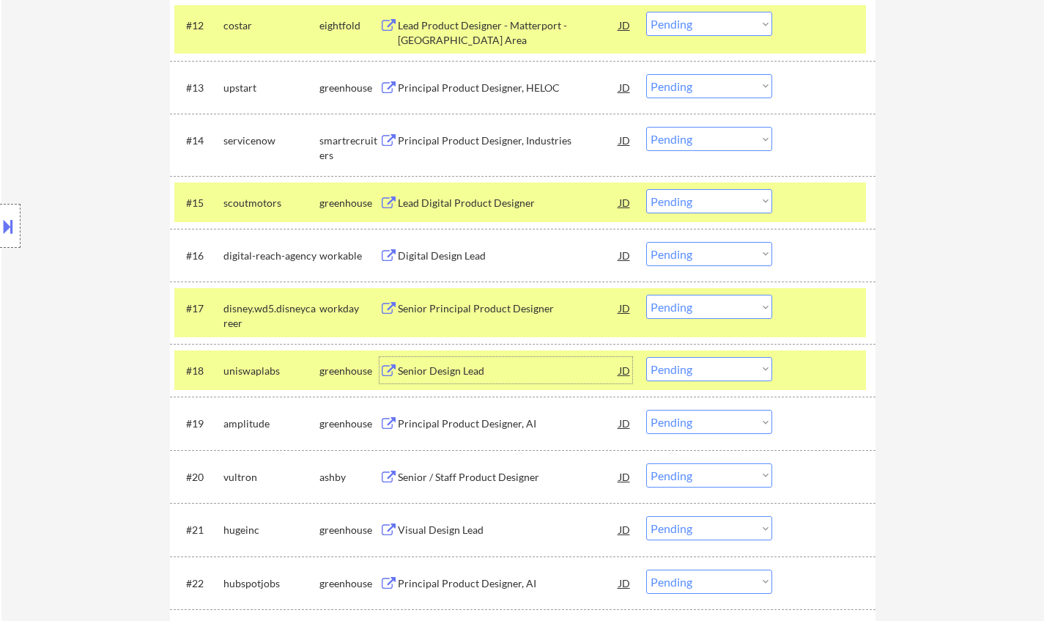
click at [695, 364] on select "Choose an option... Pending Applied Excluded (Questions) Excluded (Expired) Exc…" at bounding box center [709, 369] width 126 height 24
click at [646, 357] on select "Choose an option... Pending Applied Excluded (Questions) Excluded (Expired) Exc…" at bounding box center [709, 369] width 126 height 24
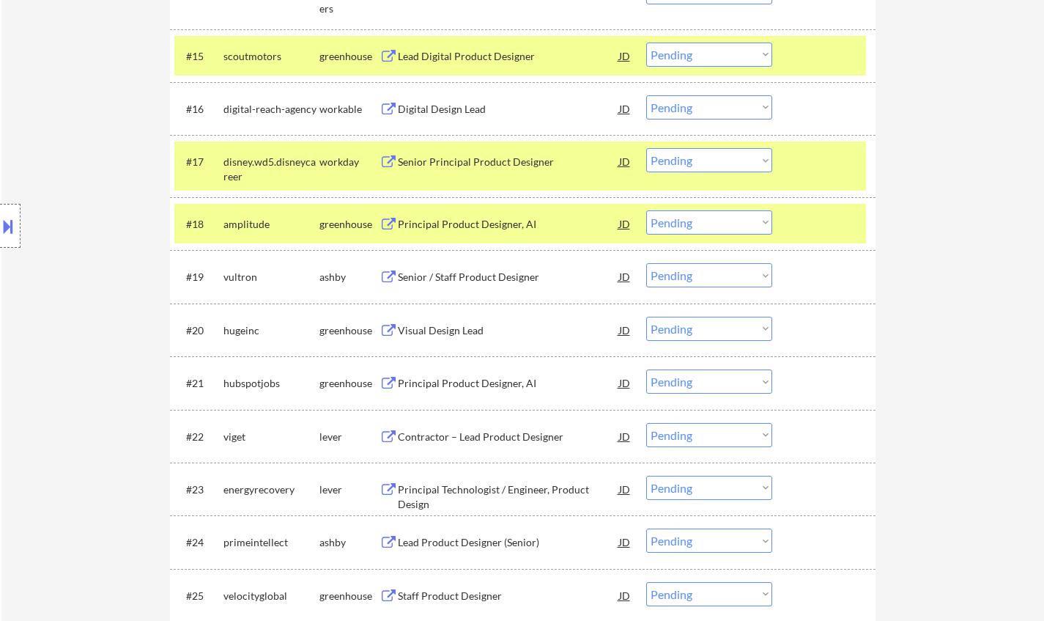
click at [471, 221] on div "Principal Product Designer, AI" at bounding box center [508, 224] width 221 height 15
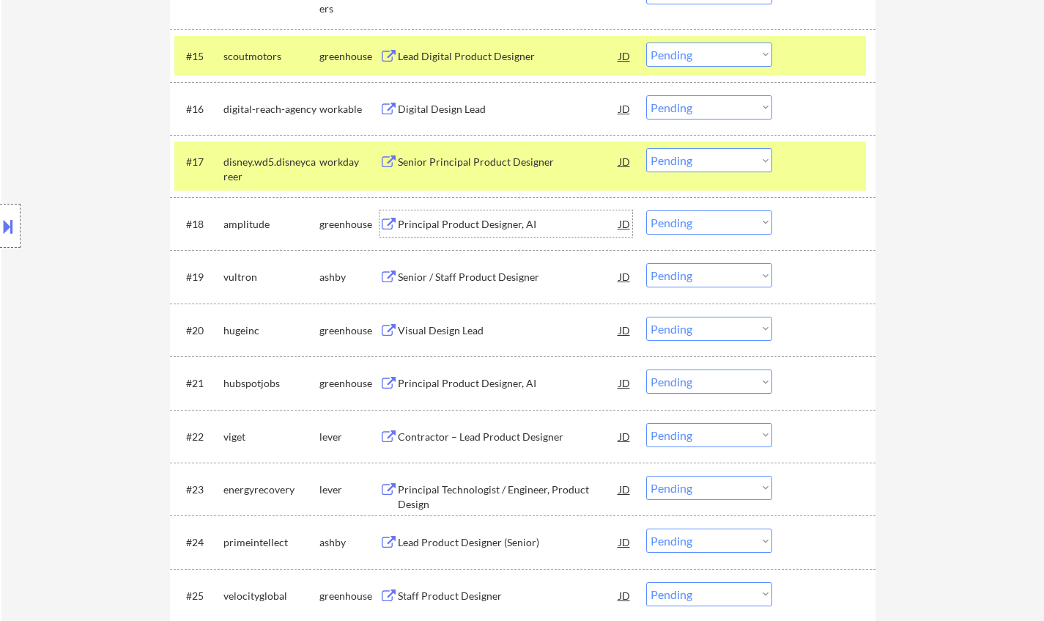
click at [709, 215] on select "Choose an option... Pending Applied Excluded (Questions) Excluded (Expired) Exc…" at bounding box center [709, 222] width 126 height 24
click at [646, 210] on select "Choose an option... Pending Applied Excluded (Questions) Excluded (Expired) Exc…" at bounding box center [709, 222] width 126 height 24
select select ""pending""
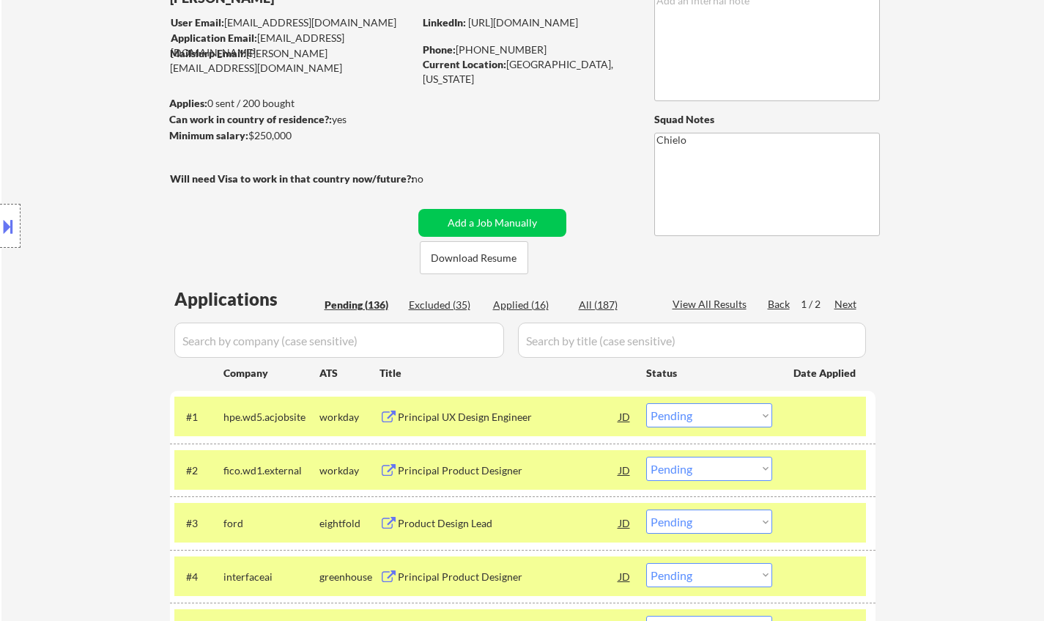
scroll to position [0, 0]
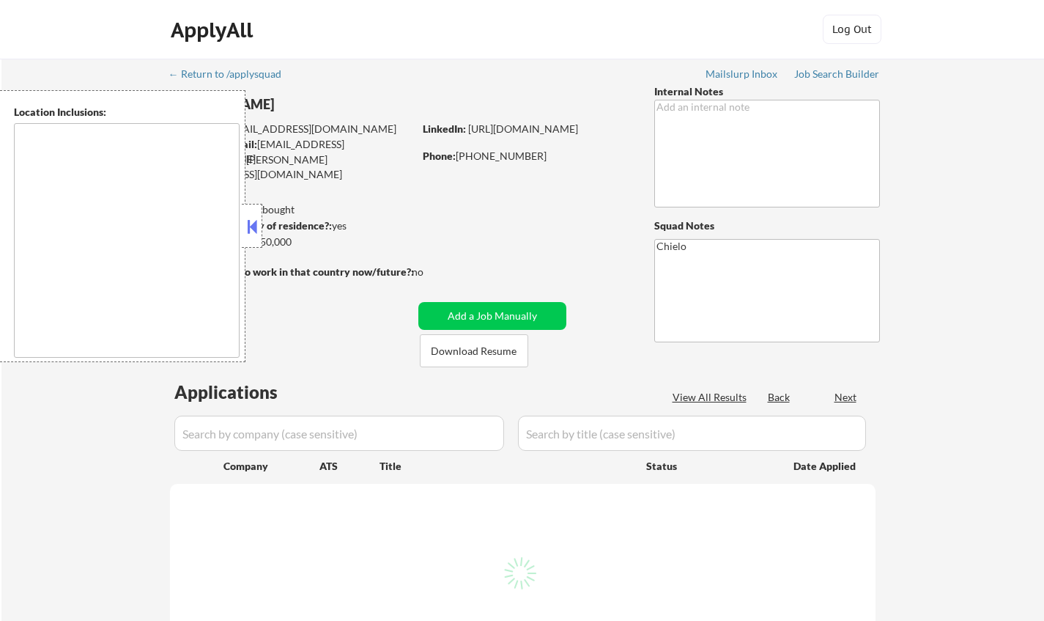
type textarea "[GEOGRAPHIC_DATA], [GEOGRAPHIC_DATA] [GEOGRAPHIC_DATA], [GEOGRAPHIC_DATA] [GEOG…"
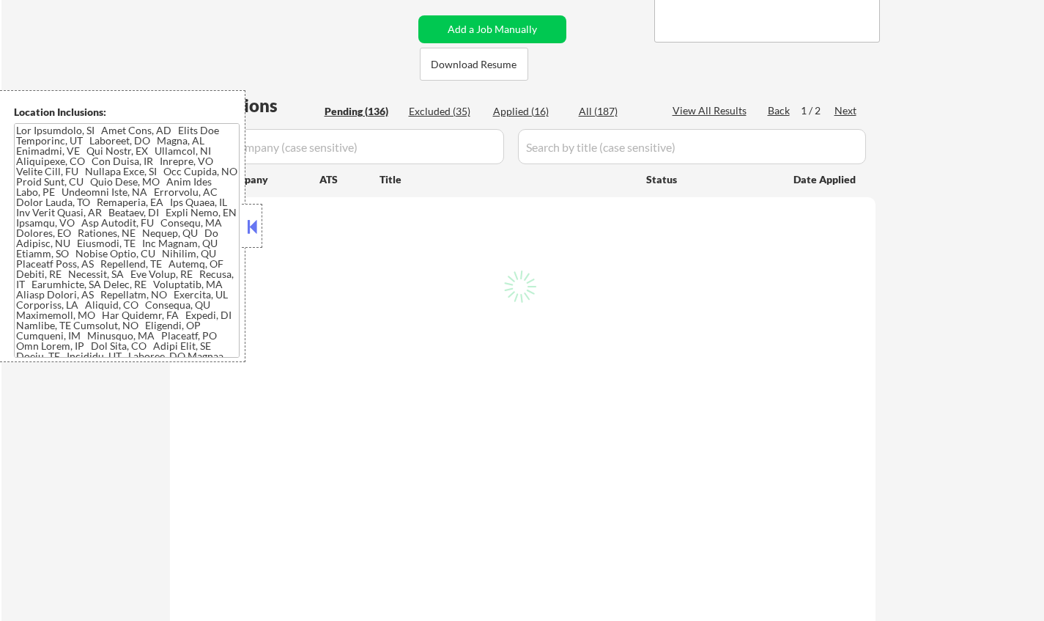
scroll to position [513, 0]
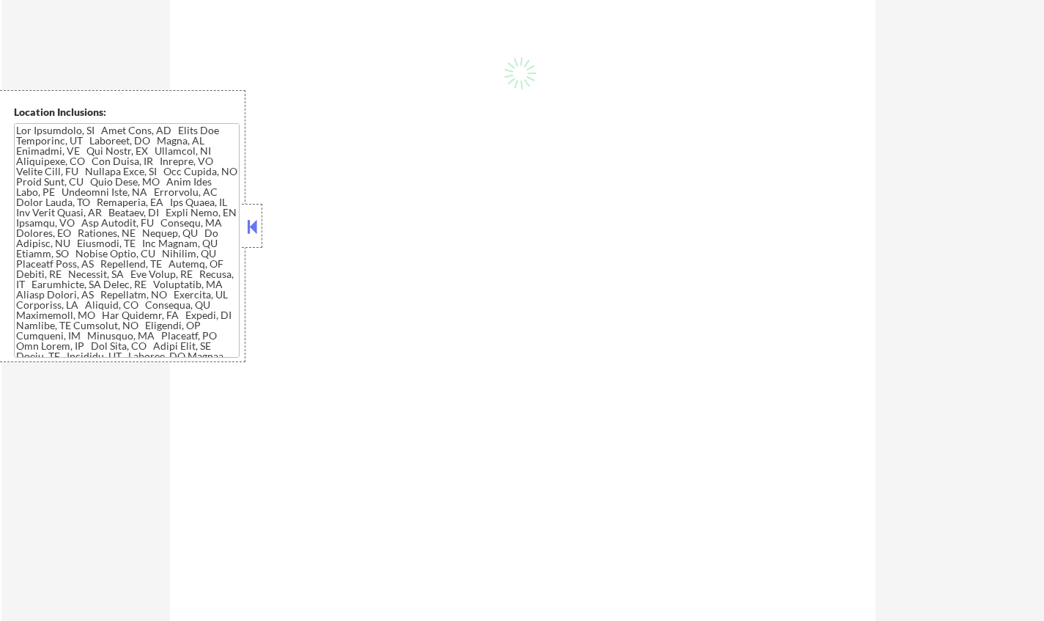
click at [253, 226] on button at bounding box center [252, 226] width 16 height 22
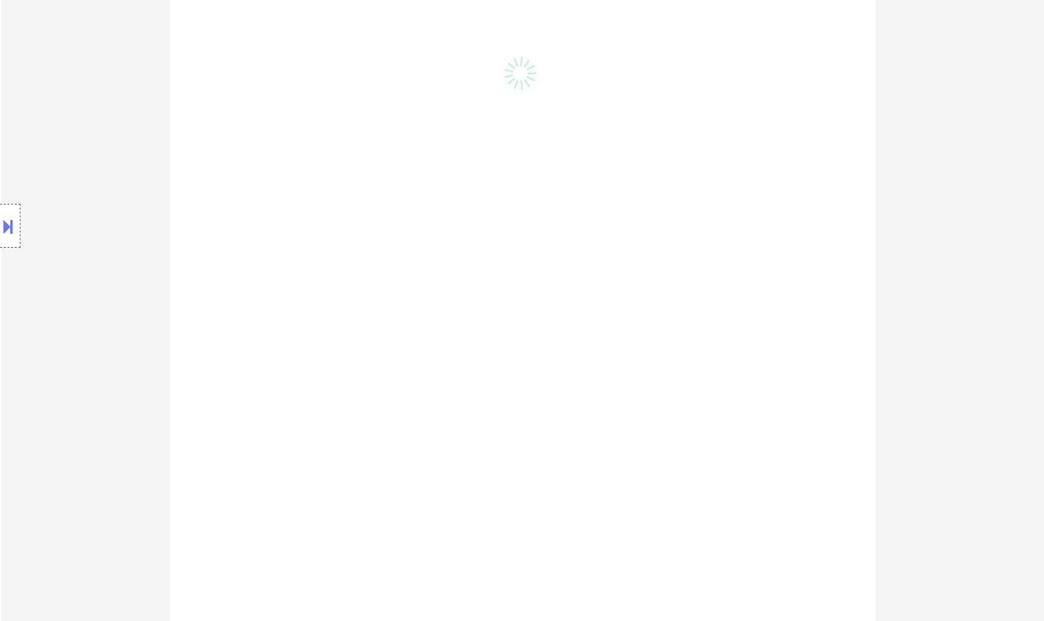
select select ""pending""
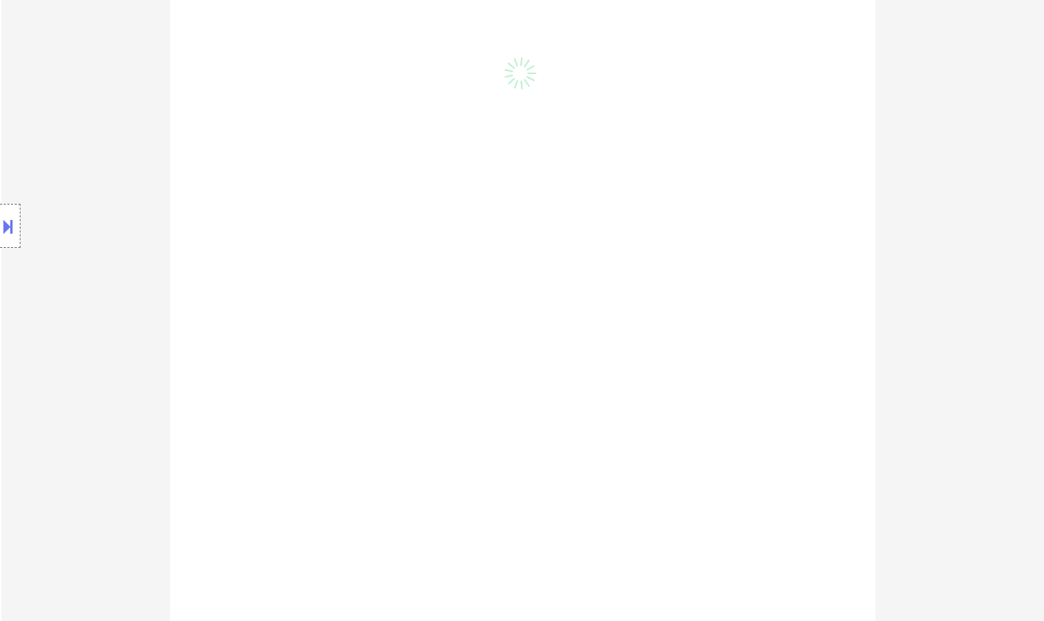
select select ""pending""
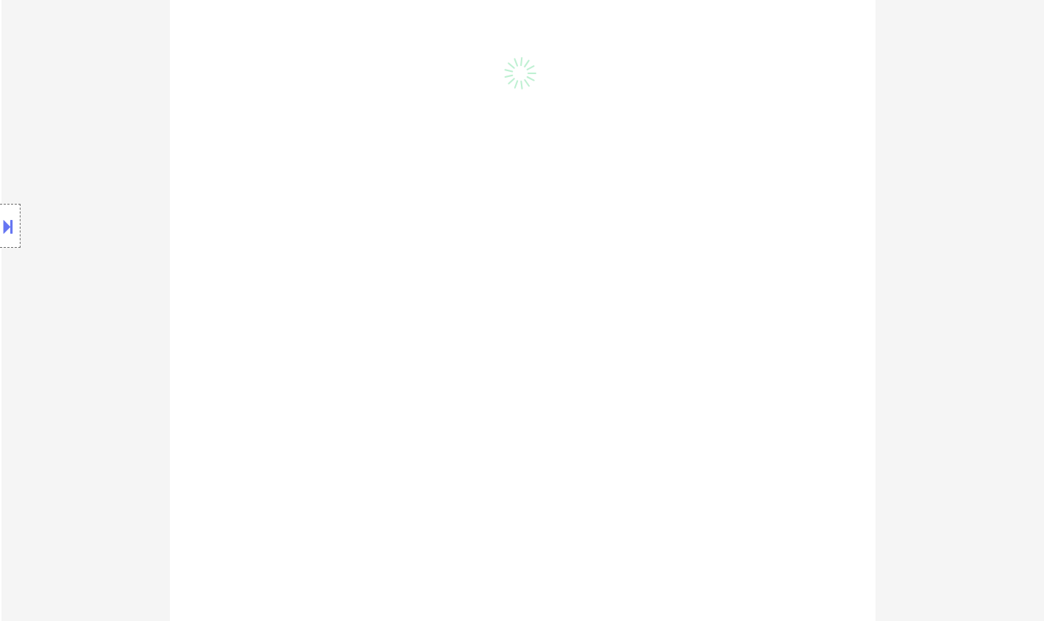
select select ""pending""
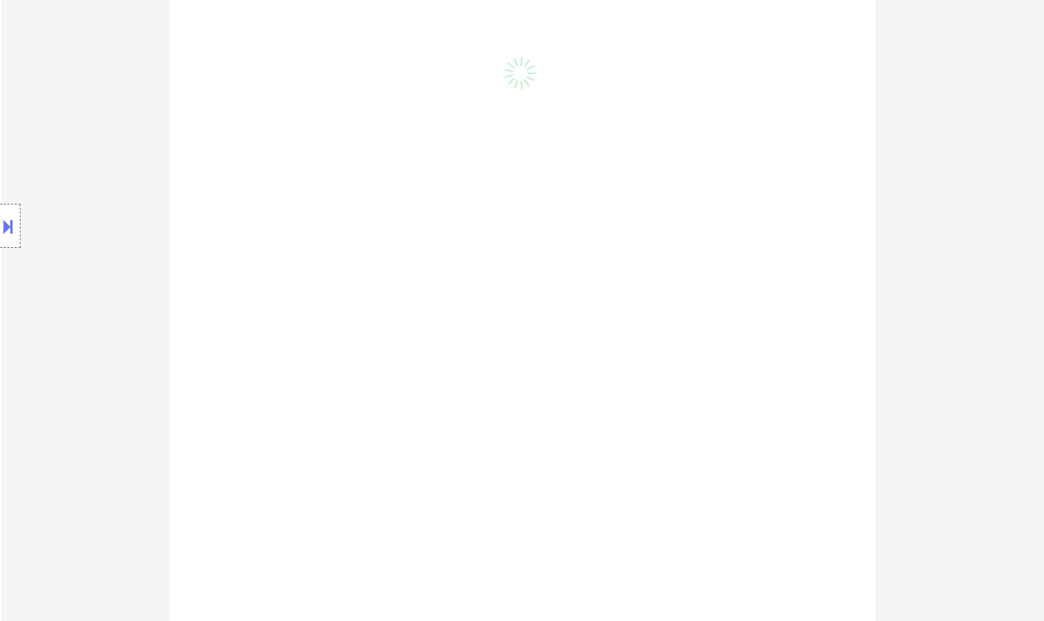
select select ""pending""
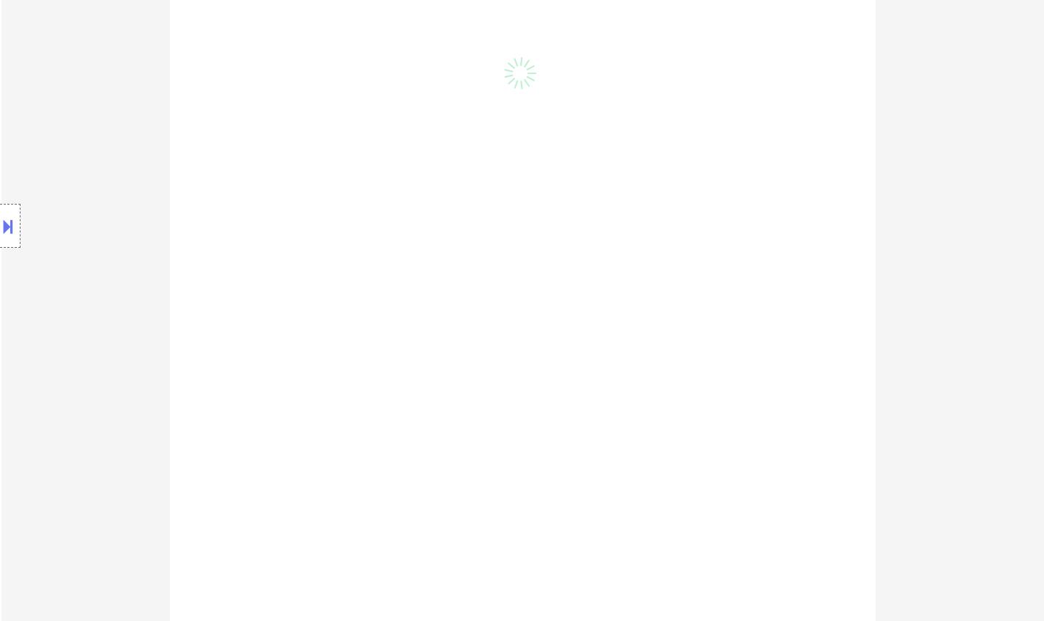
select select ""pending""
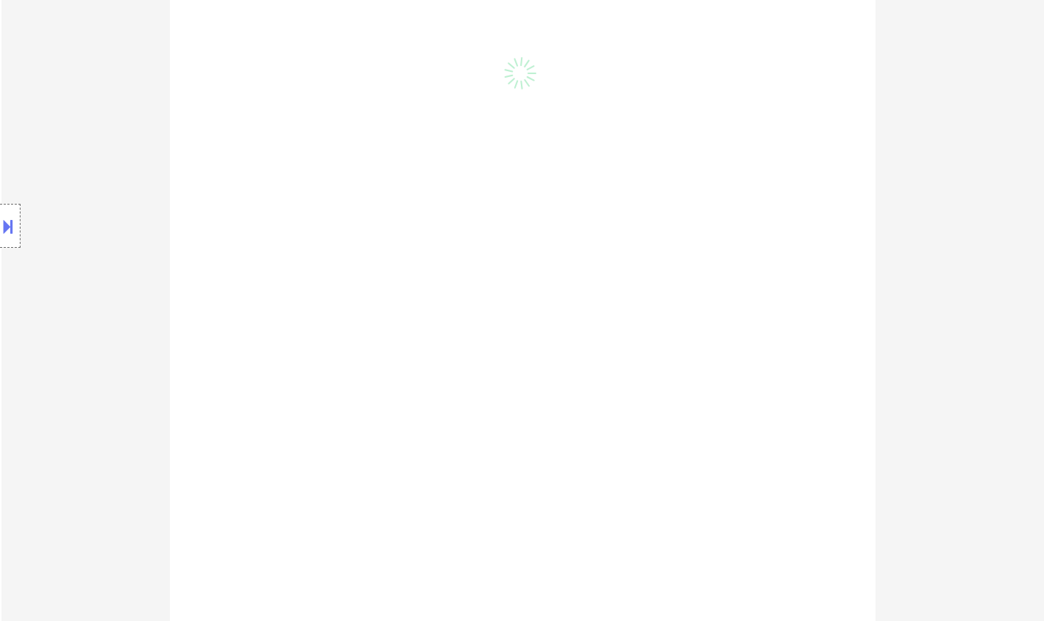
select select ""pending""
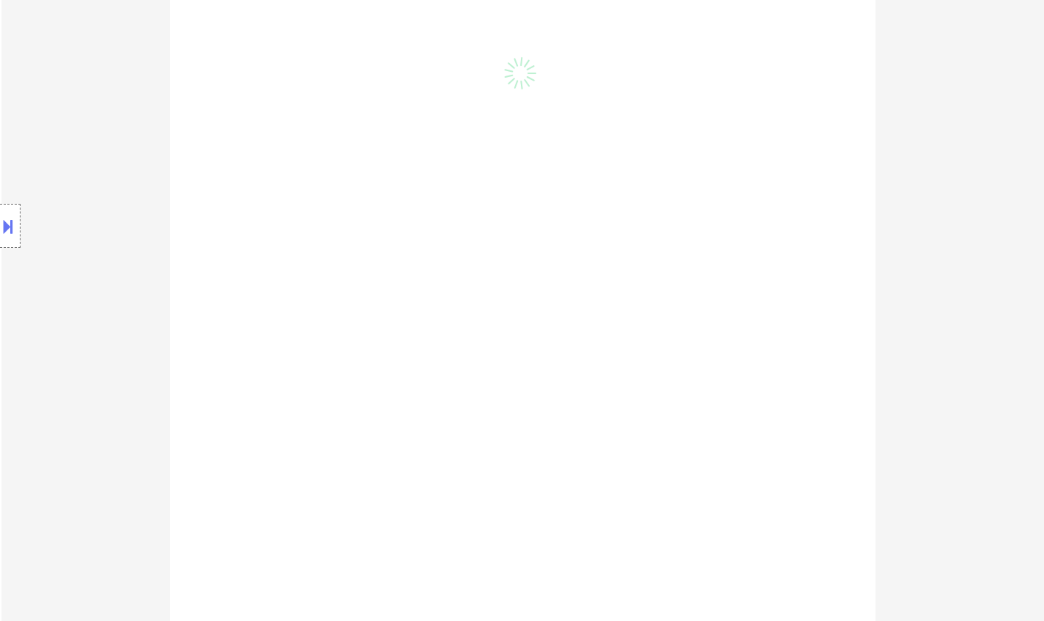
select select ""pending""
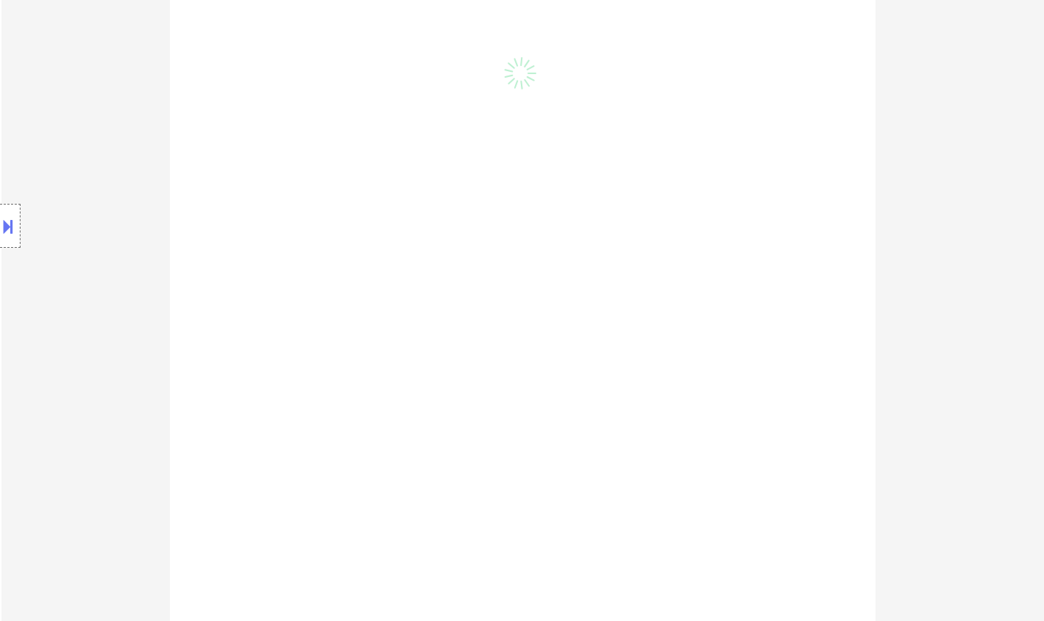
select select ""pending""
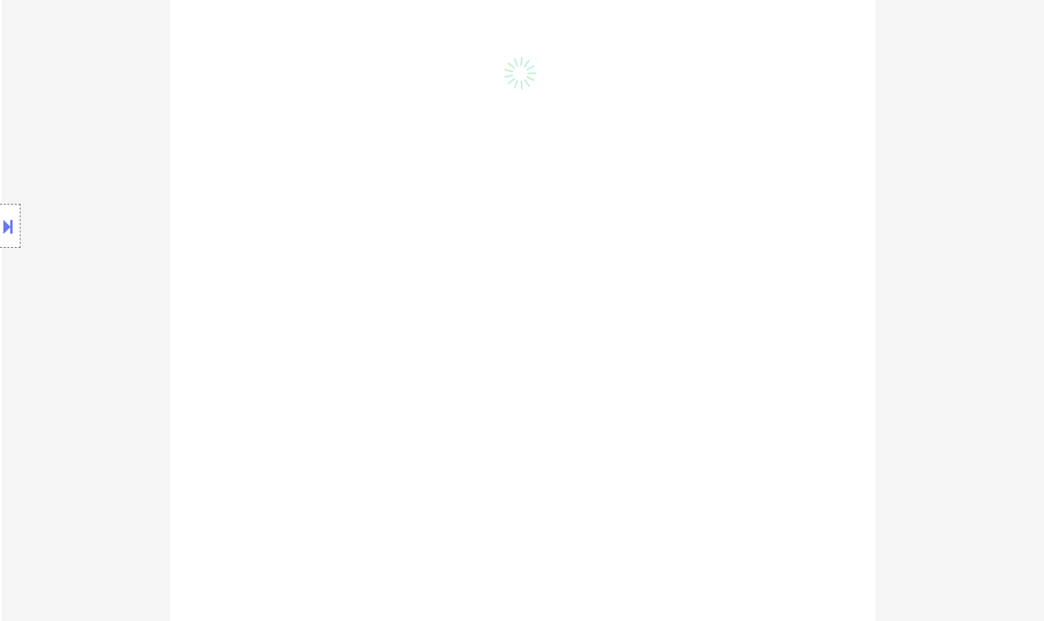
select select ""pending""
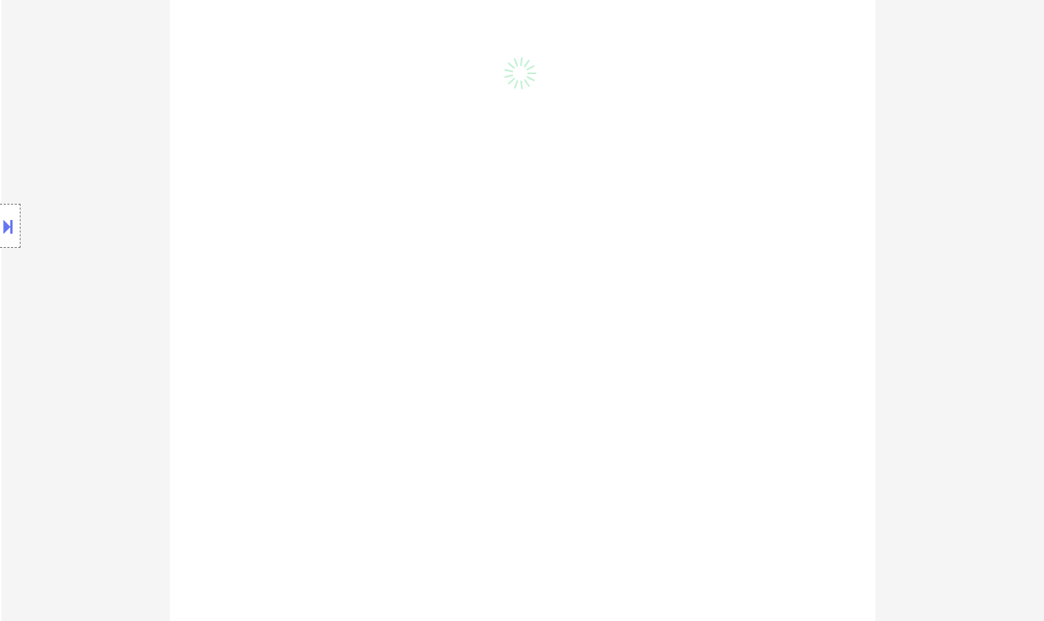
select select ""pending""
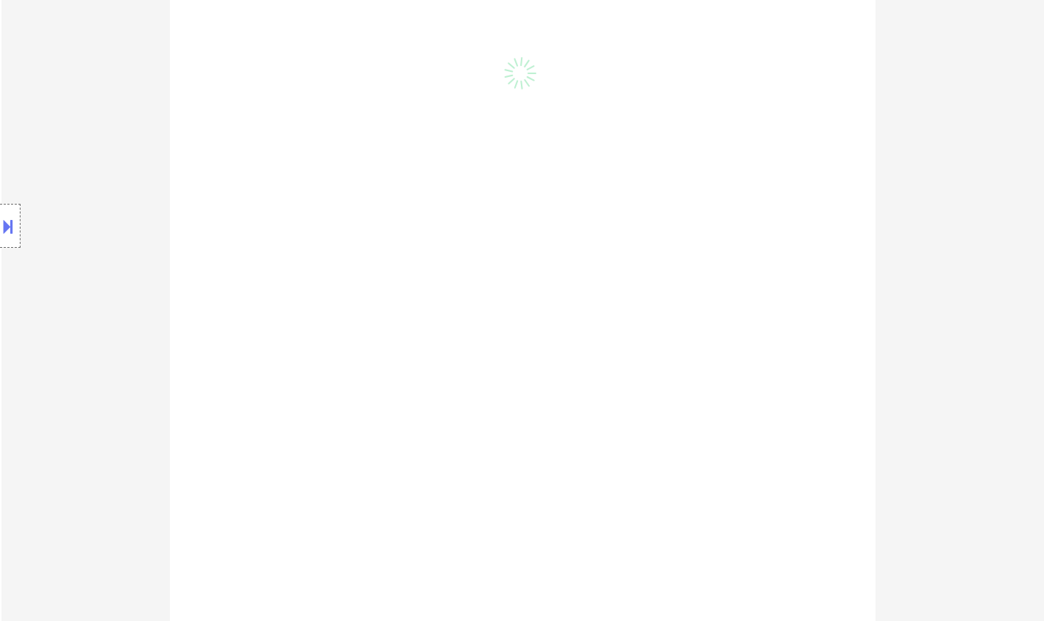
select select ""pending""
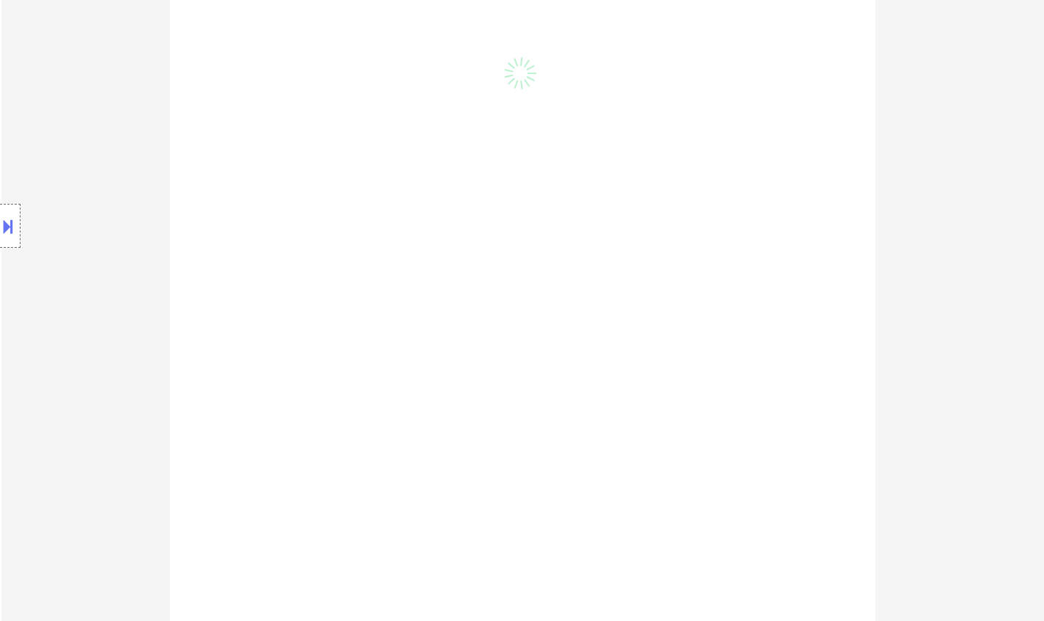
select select ""pending""
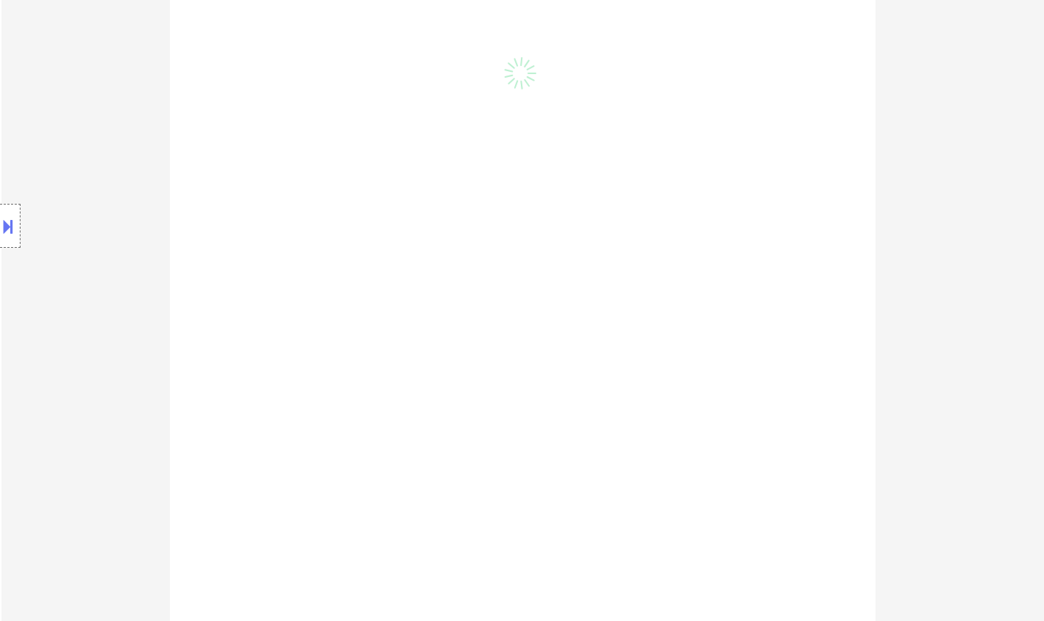
select select ""pending""
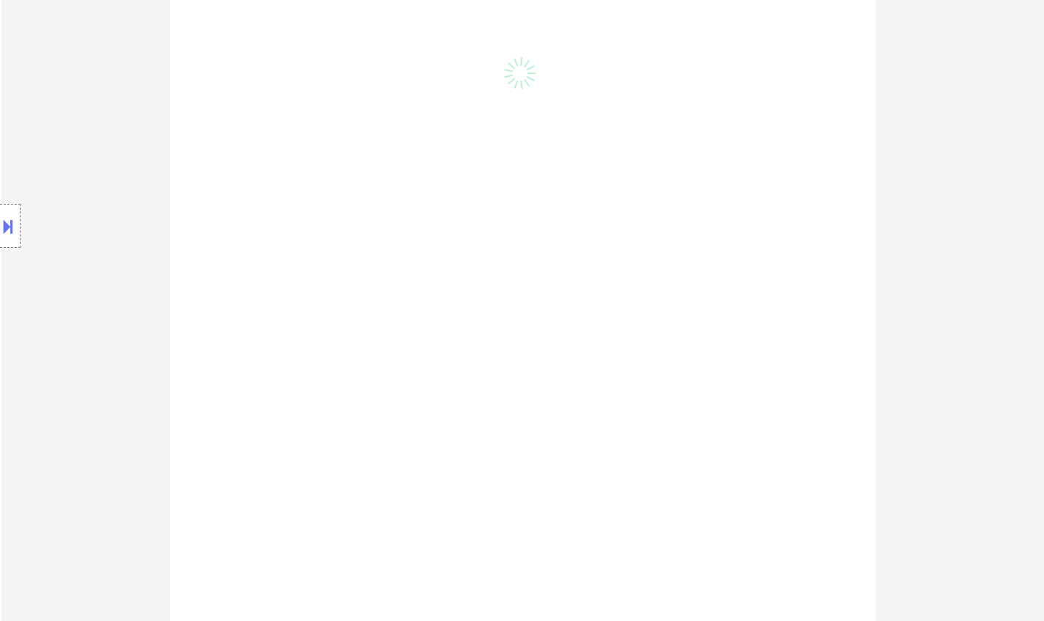
select select ""pending""
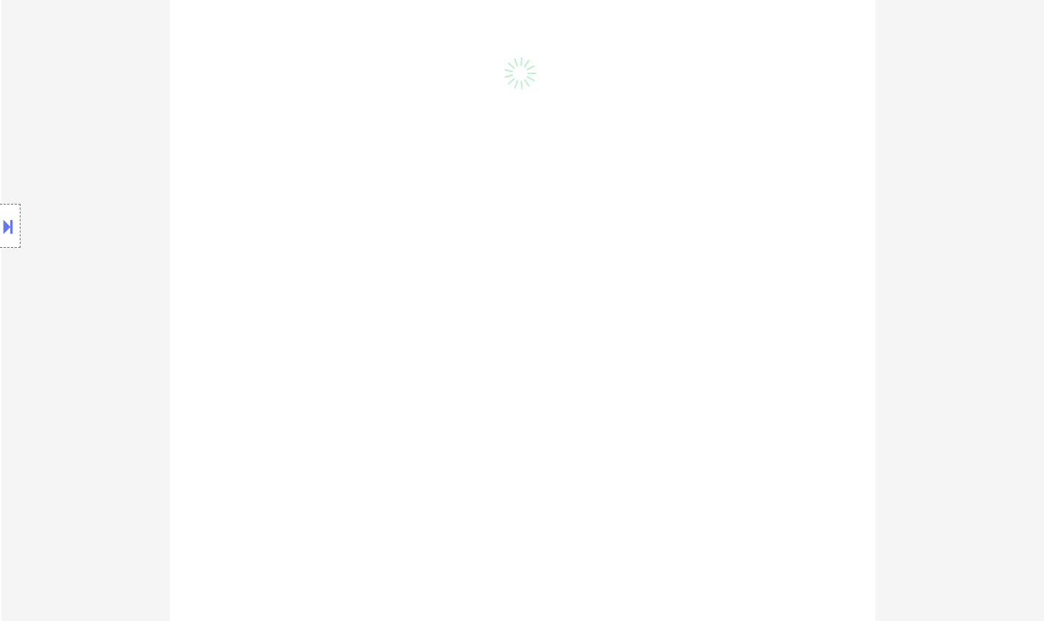
select select ""pending""
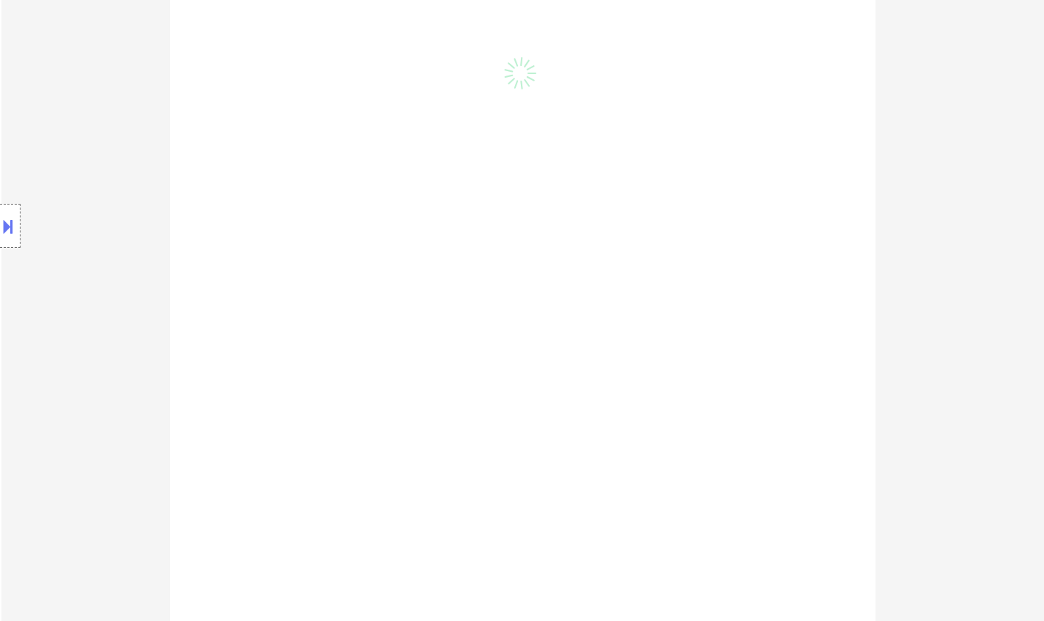
select select ""pending""
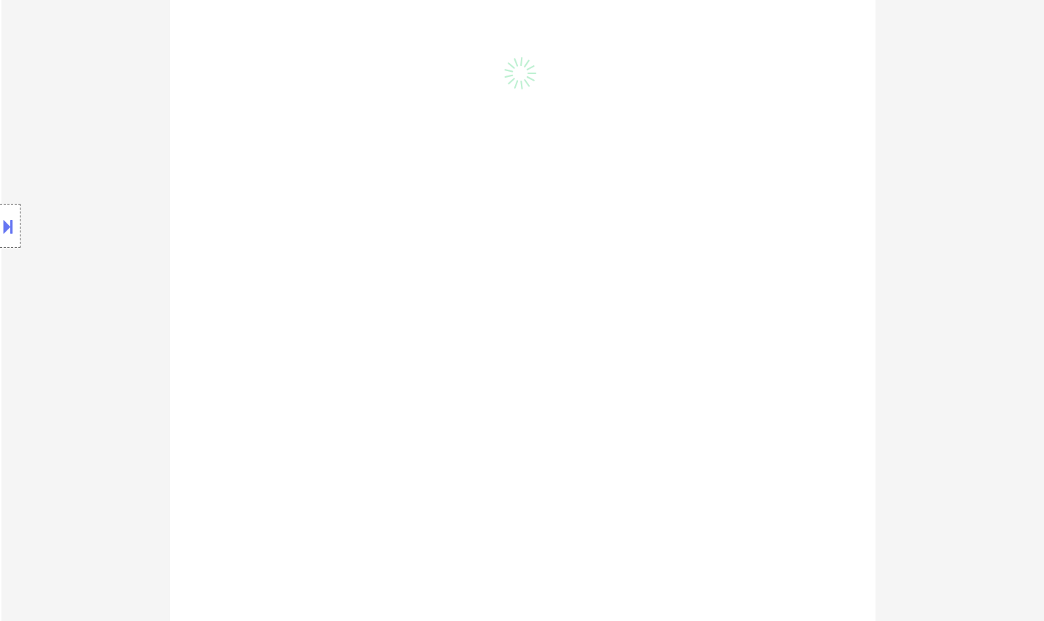
select select ""pending""
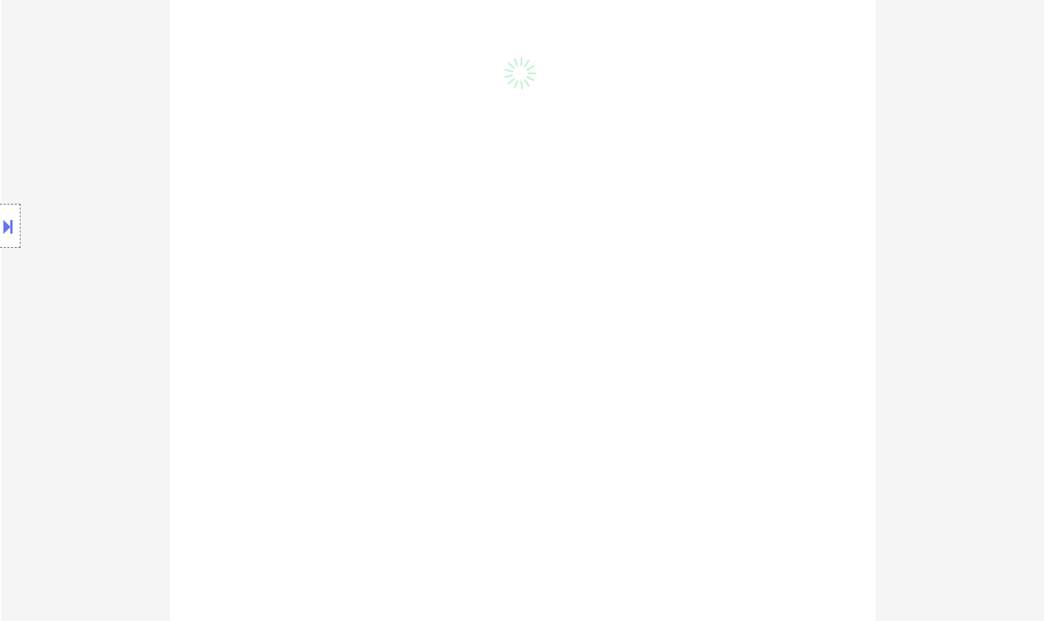
select select ""pending""
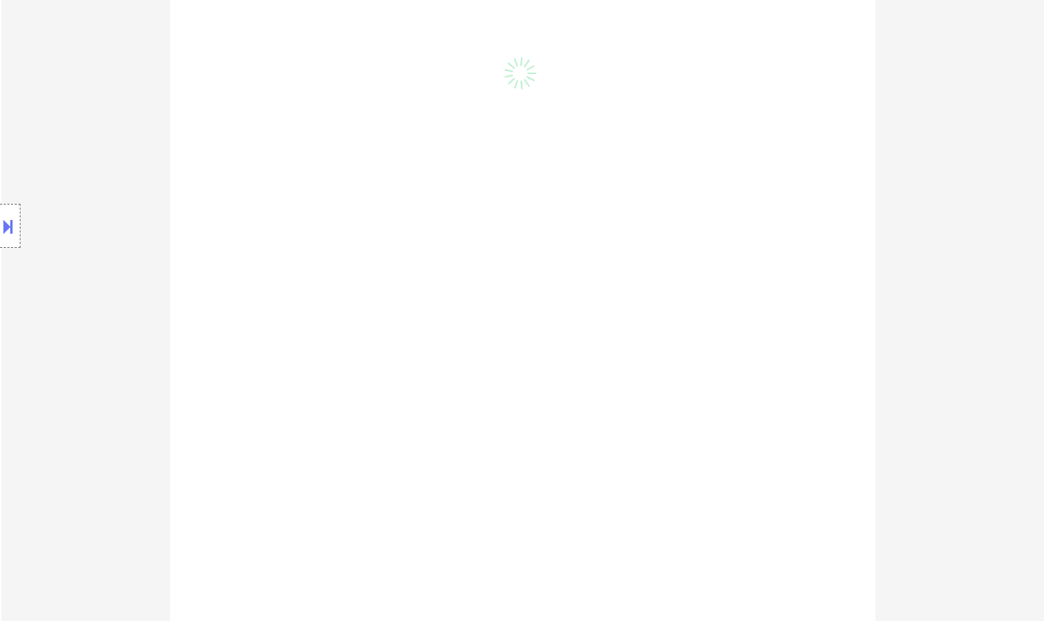
select select ""pending""
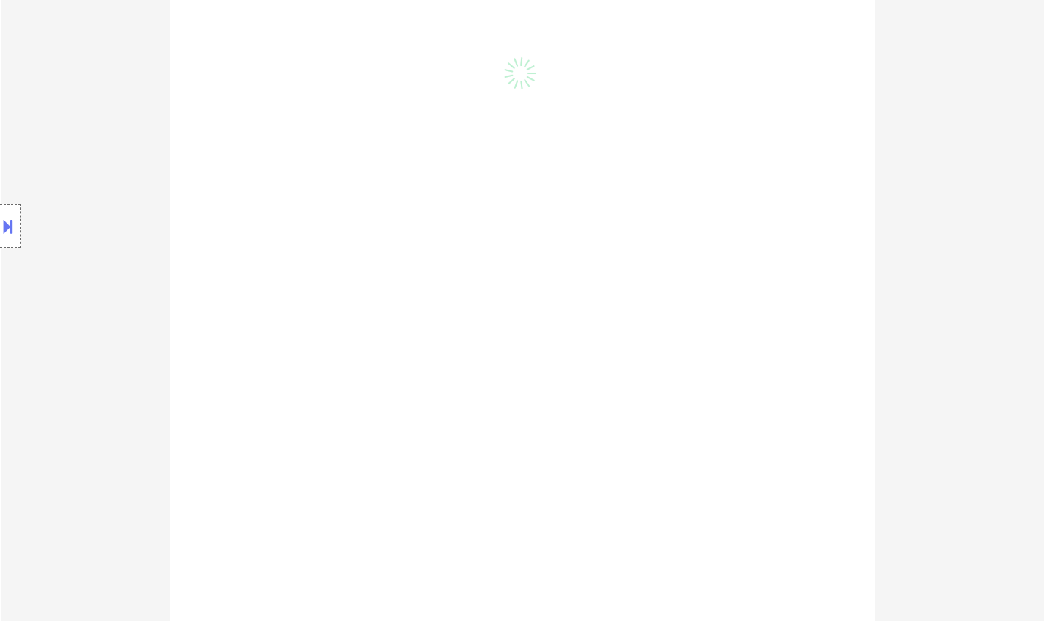
select select ""pending""
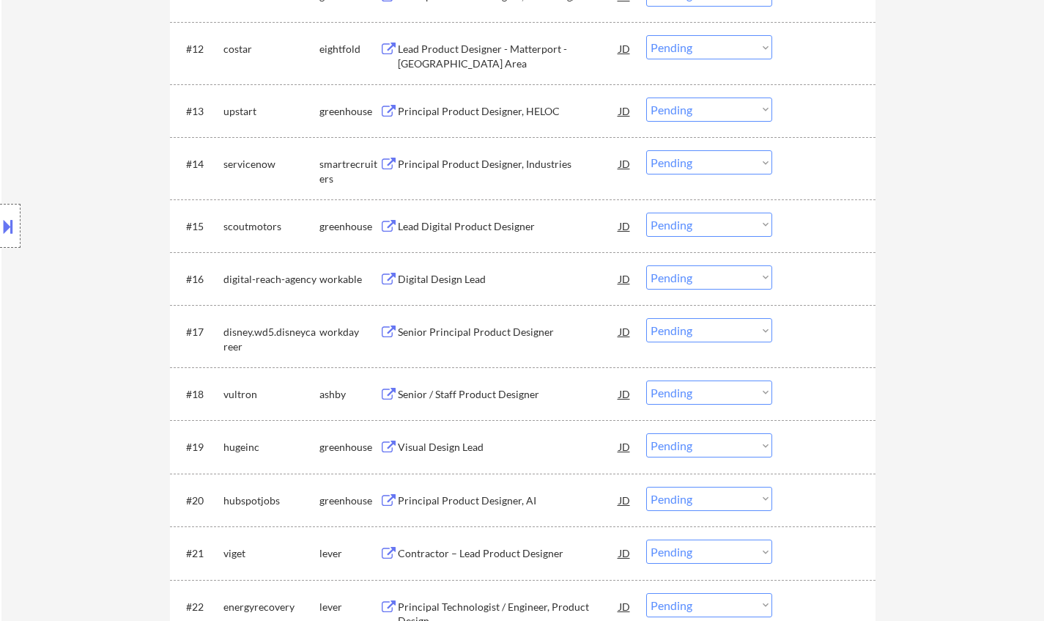
scroll to position [1173, 0]
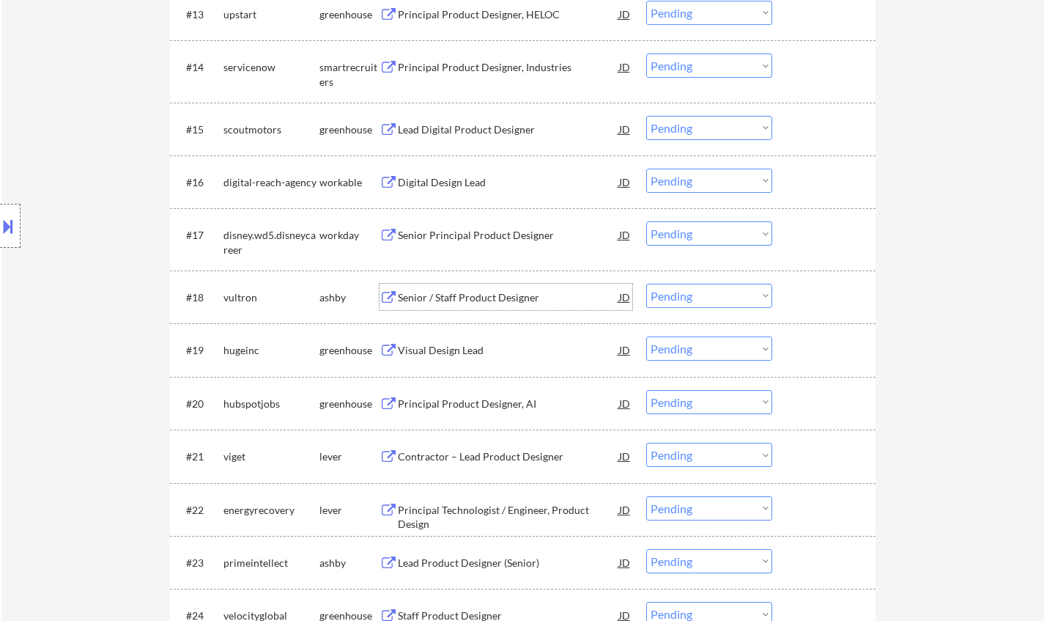
click at [471, 296] on div "Senior / Staff Product Designer" at bounding box center [508, 297] width 221 height 15
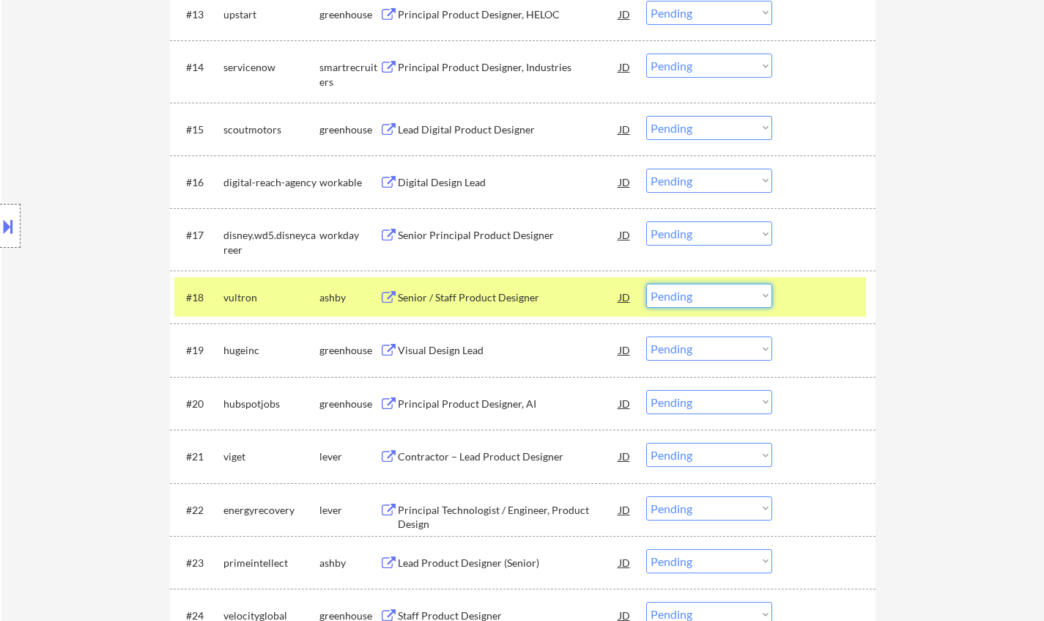
drag, startPoint x: 689, startPoint y: 297, endPoint x: 691, endPoint y: 305, distance: 8.4
click at [689, 297] on select "Choose an option... Pending Applied Excluded (Questions) Excluded (Expired) Exc…" at bounding box center [709, 296] width 126 height 24
click at [646, 284] on select "Choose an option... Pending Applied Excluded (Questions) Excluded (Expired) Exc…" at bounding box center [709, 296] width 126 height 24
select select ""pending""
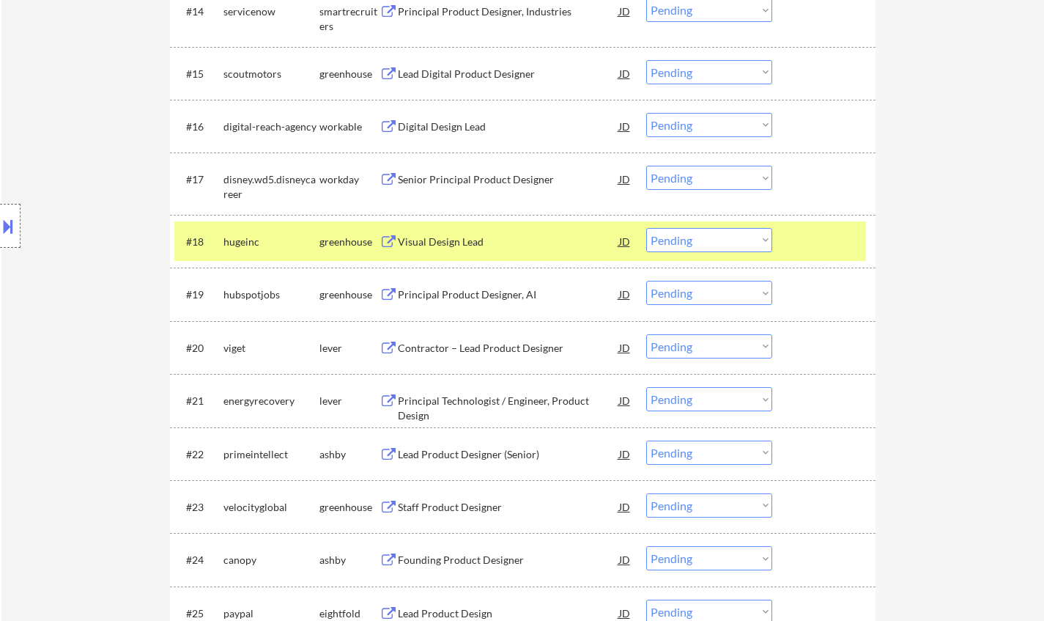
scroll to position [1246, 0]
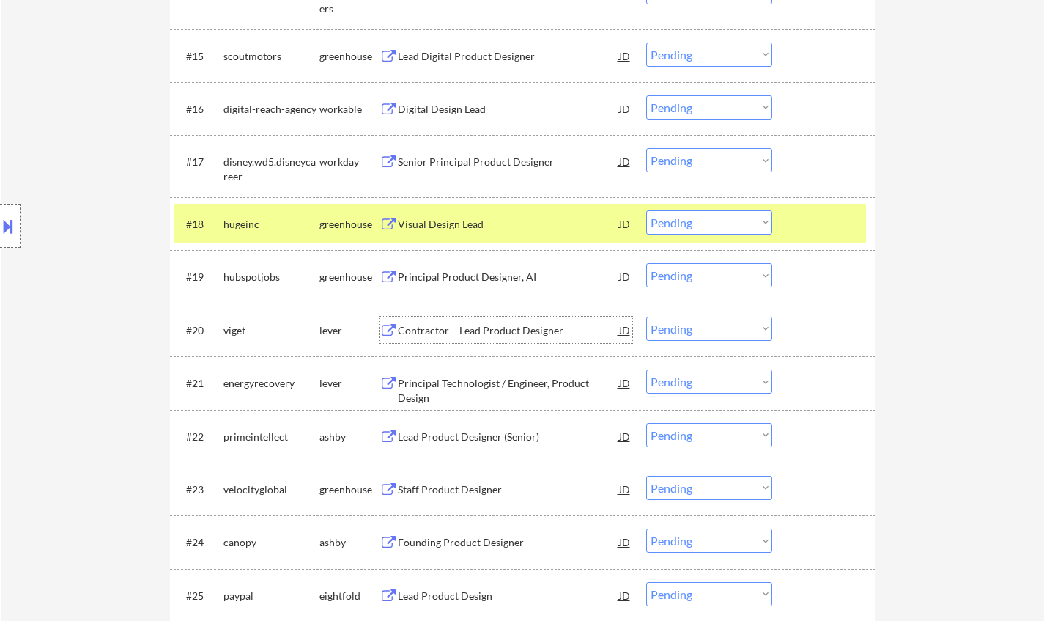
click at [470, 333] on div "Contractor – Lead Product Designer" at bounding box center [508, 330] width 221 height 15
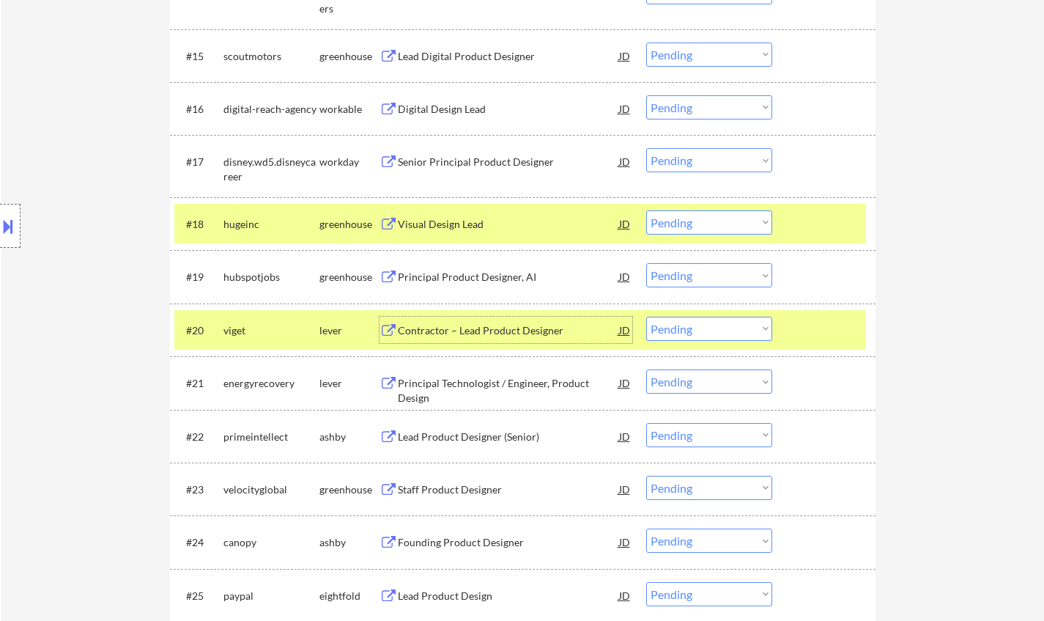
click at [696, 329] on select "Choose an option... Pending Applied Excluded (Questions) Excluded (Expired) Exc…" at bounding box center [709, 329] width 126 height 24
click at [646, 317] on select "Choose an option... Pending Applied Excluded (Questions) Excluded (Expired) Exc…" at bounding box center [709, 329] width 126 height 24
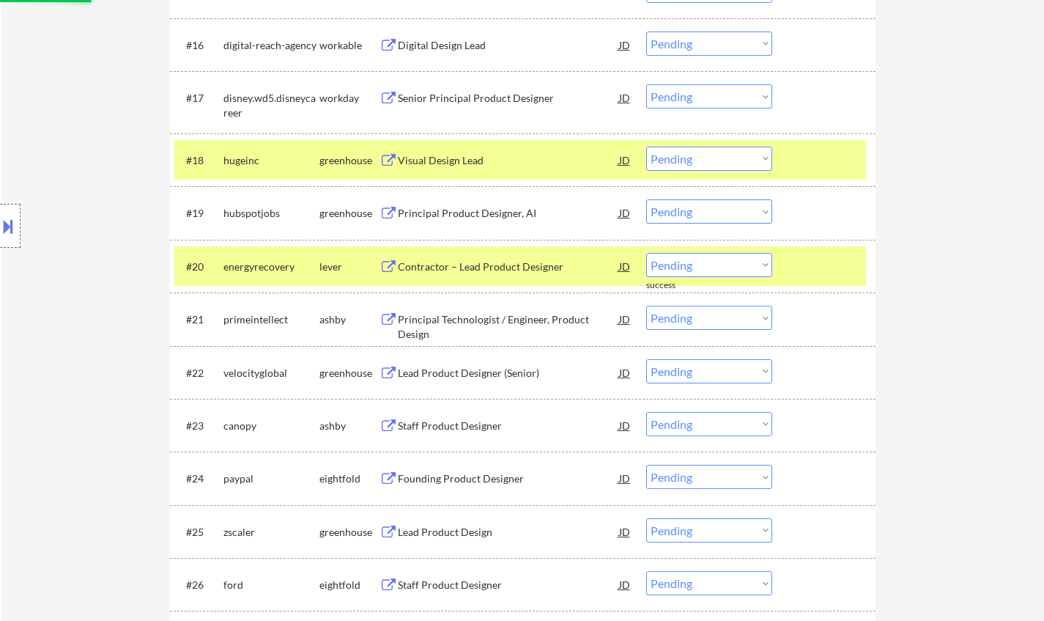
scroll to position [1319, 0]
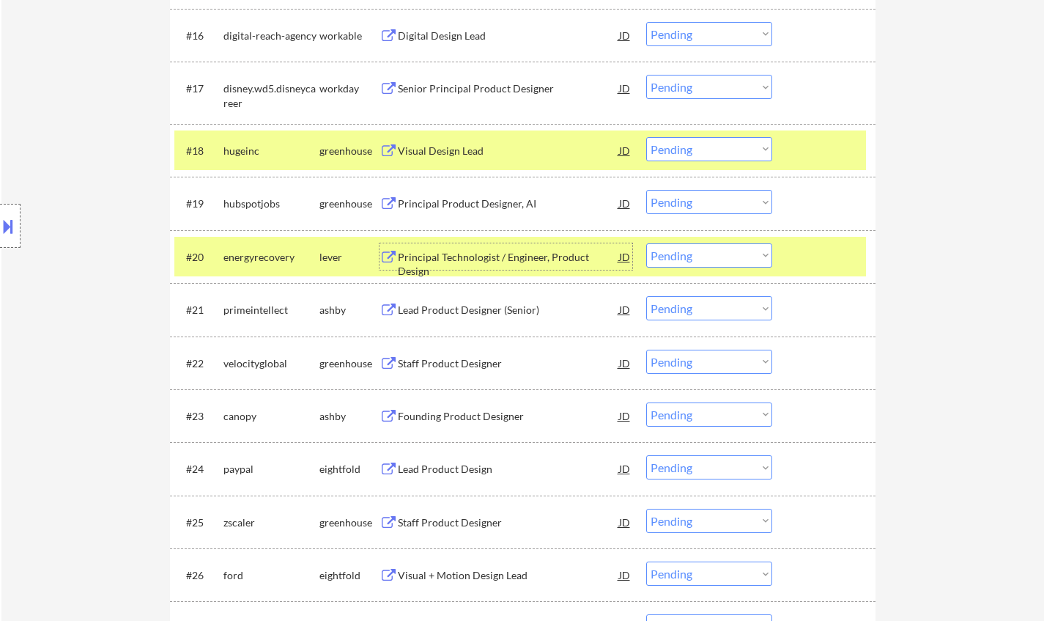
click at [473, 255] on div "Principal Technologist / Engineer, Product Design" at bounding box center [508, 264] width 221 height 29
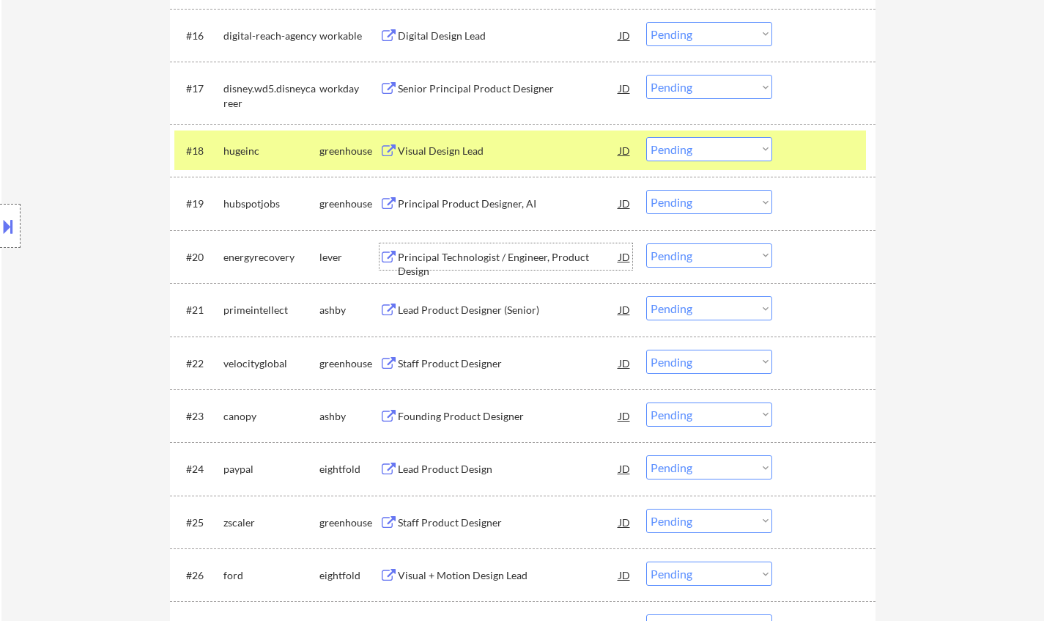
click at [714, 256] on select "Choose an option... Pending Applied Excluded (Questions) Excluded (Expired) Exc…" at bounding box center [709, 255] width 126 height 24
click at [646, 243] on select "Choose an option... Pending Applied Excluded (Questions) Excluded (Expired) Exc…" at bounding box center [709, 255] width 126 height 24
select select ""pending""
click at [462, 306] on div "Staff Product Designer" at bounding box center [508, 310] width 221 height 15
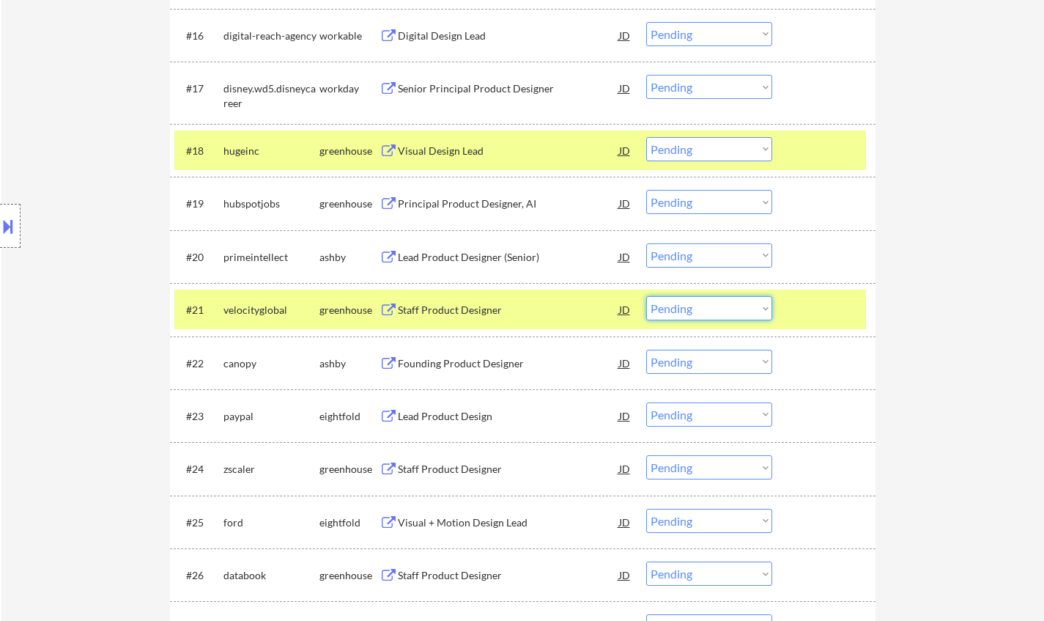
click at [741, 309] on select "Choose an option... Pending Applied Excluded (Questions) Excluded (Expired) Exc…" at bounding box center [709, 308] width 126 height 24
click at [646, 296] on select "Choose an option... Pending Applied Excluded (Questions) Excluded (Expired) Exc…" at bounding box center [709, 308] width 126 height 24
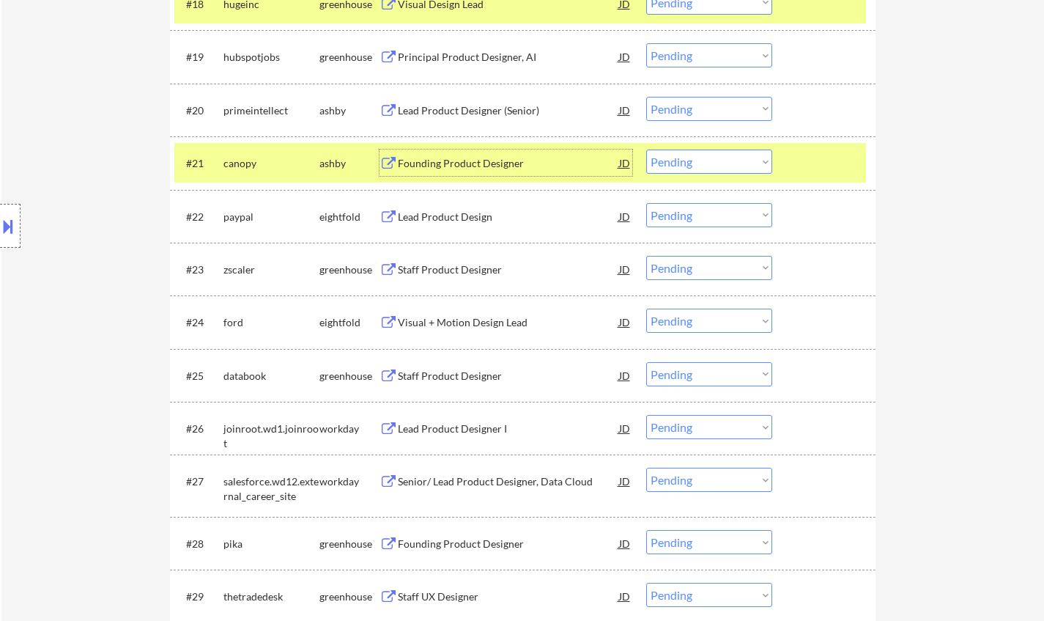
click at [462, 163] on div "Founding Product Designer" at bounding box center [508, 163] width 221 height 15
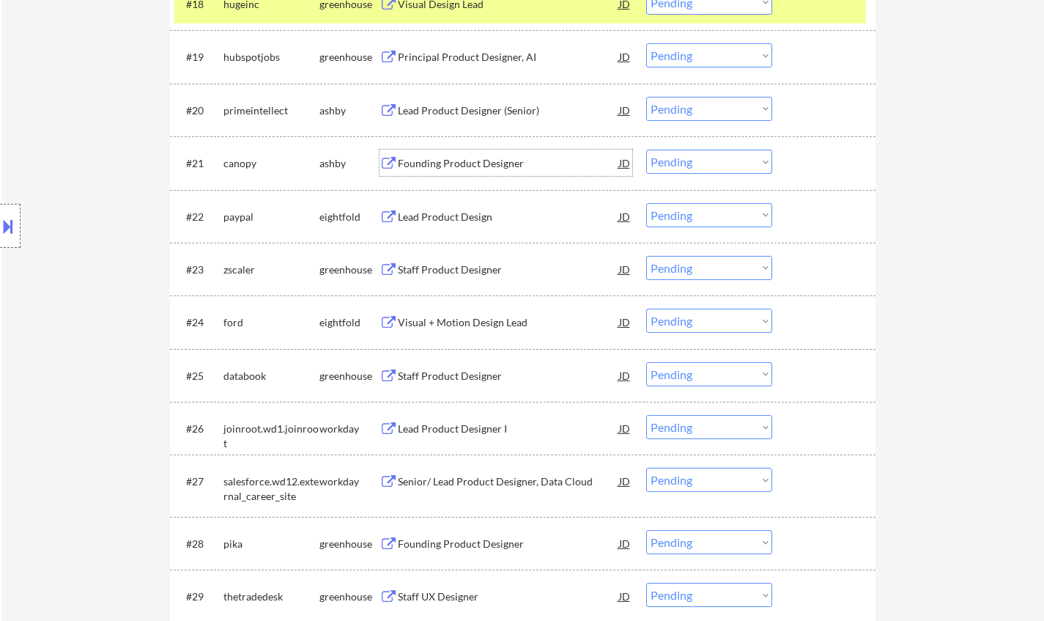
click at [701, 161] on select "Choose an option... Pending Applied Excluded (Questions) Excluded (Expired) Exc…" at bounding box center [709, 162] width 126 height 24
click at [646, 150] on select "Choose an option... Pending Applied Excluded (Questions) Excluded (Expired) Exc…" at bounding box center [709, 162] width 126 height 24
select select ""pending""
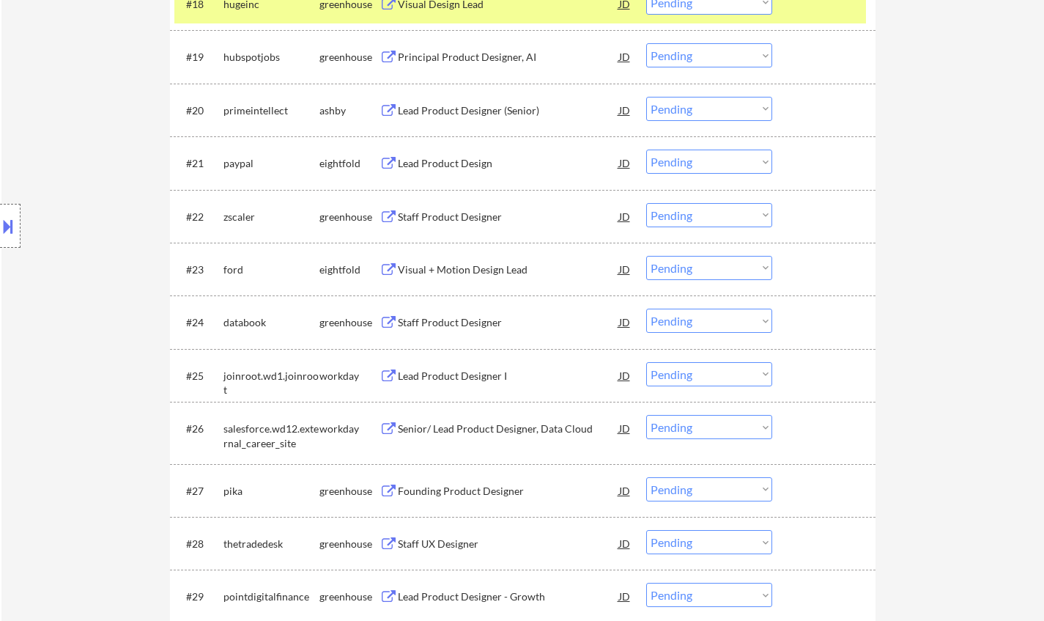
click at [451, 212] on div "Staff Product Designer" at bounding box center [508, 217] width 221 height 15
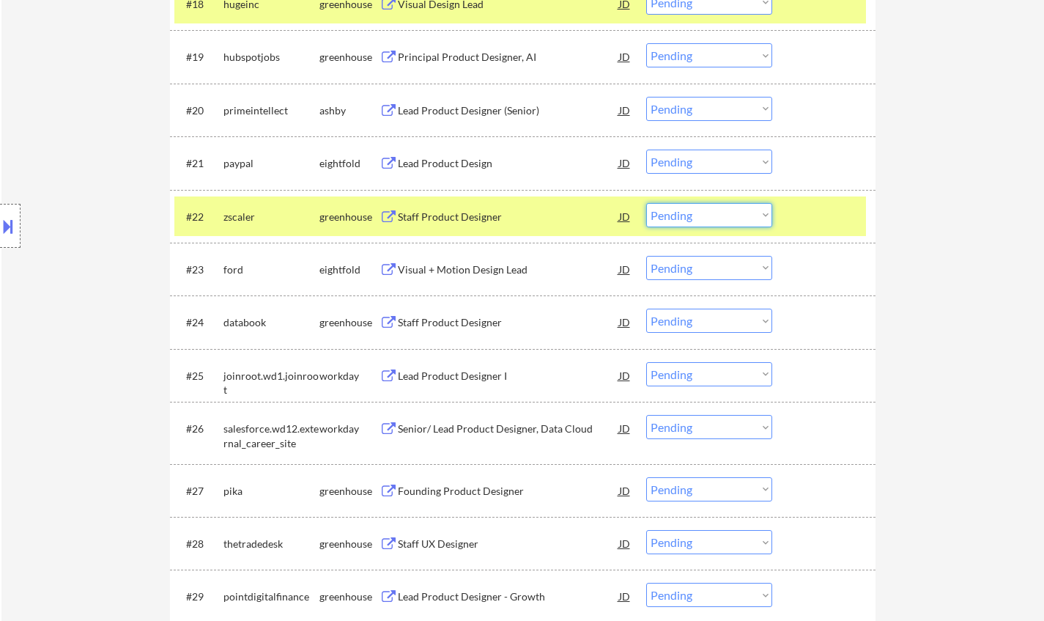
click at [693, 210] on select "Choose an option... Pending Applied Excluded (Questions) Excluded (Expired) Exc…" at bounding box center [709, 215] width 126 height 24
click at [646, 203] on select "Choose an option... Pending Applied Excluded (Questions) Excluded (Expired) Exc…" at bounding box center [709, 215] width 126 height 24
select select ""pending""
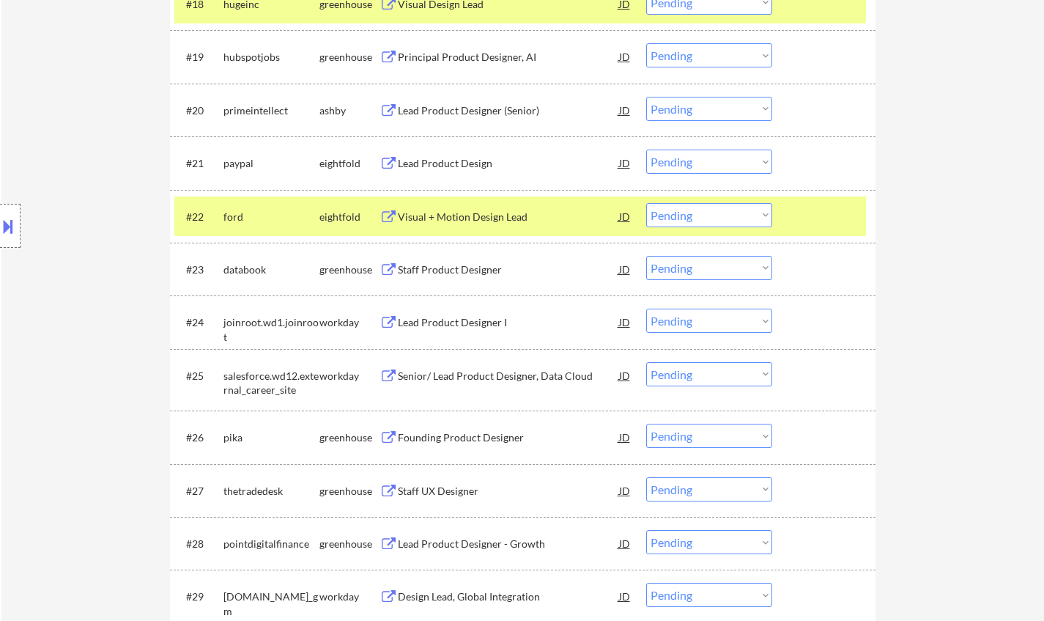
click at [451, 264] on div "Staff Product Designer" at bounding box center [508, 269] width 221 height 15
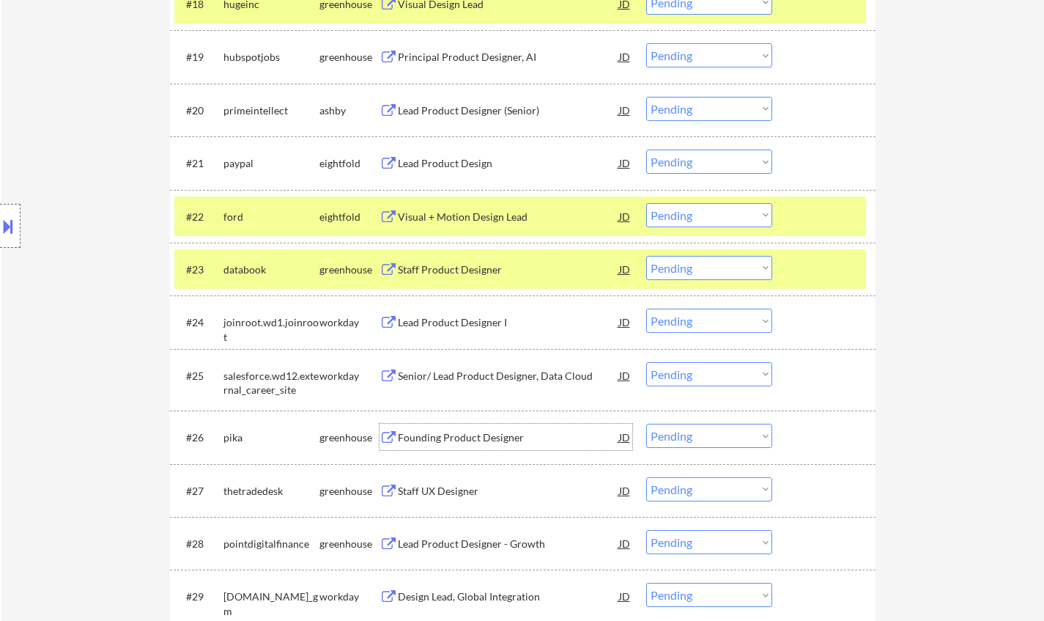
click at [476, 438] on div "Founding Product Designer" at bounding box center [508, 437] width 221 height 15
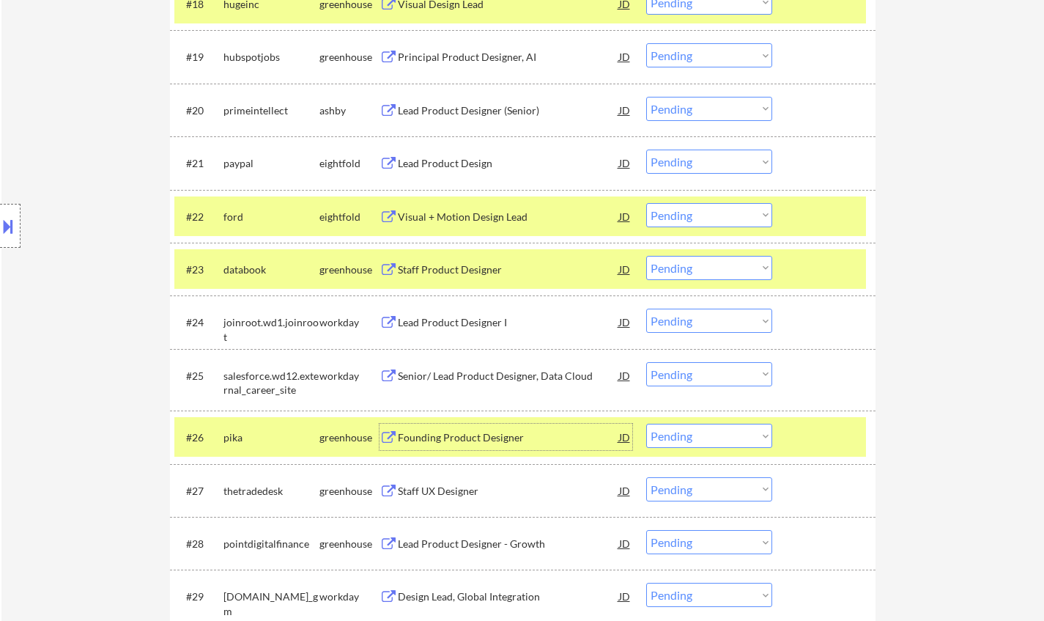
click at [7, 218] on button at bounding box center [8, 226] width 16 height 24
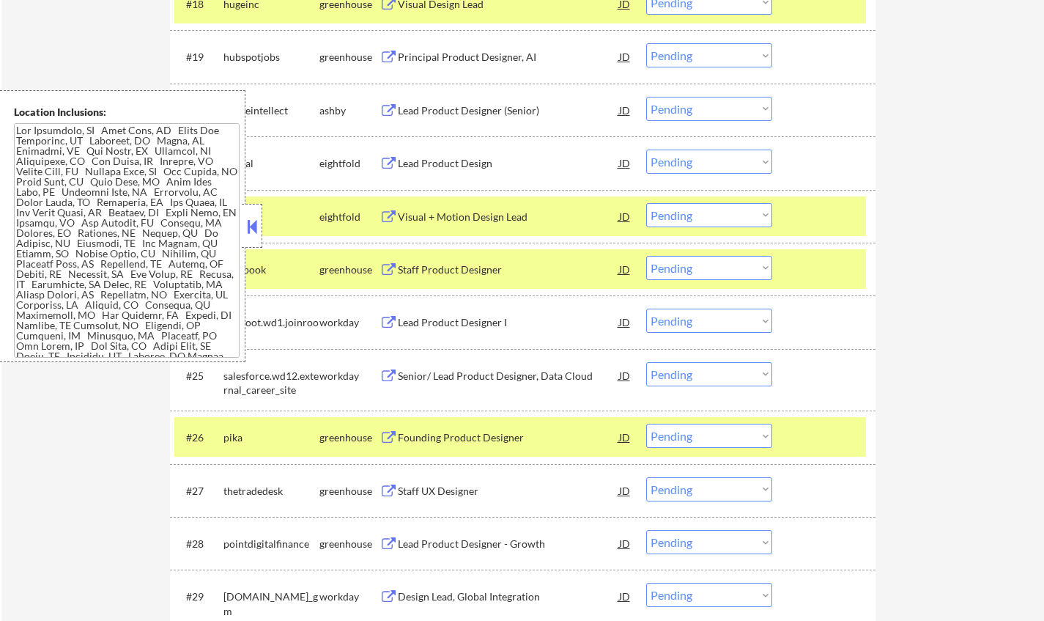
click at [254, 222] on button at bounding box center [252, 226] width 16 height 22
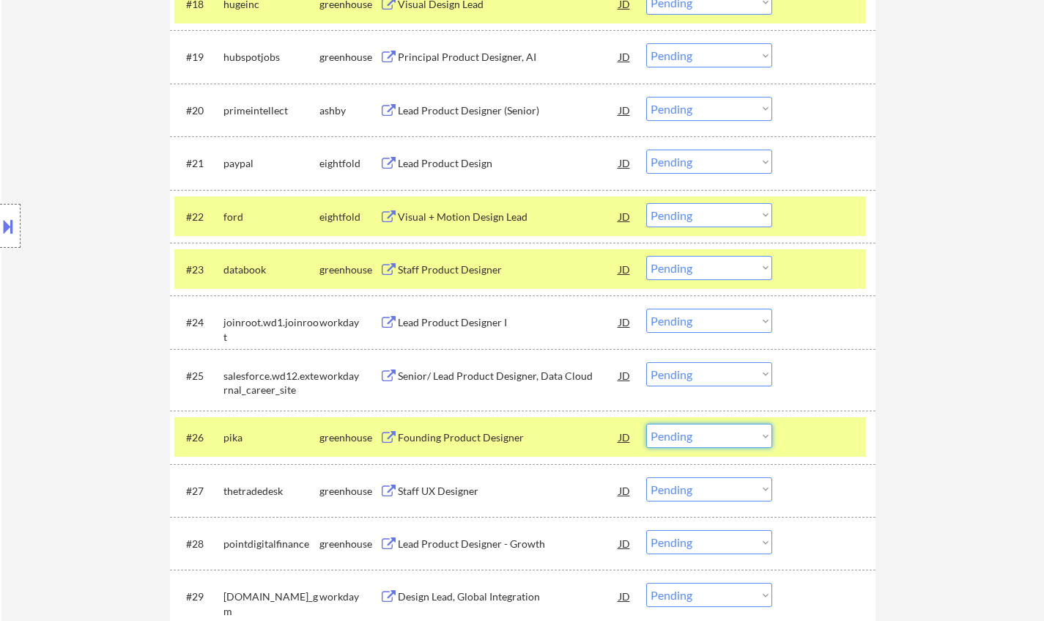
click at [704, 440] on select "Choose an option... Pending Applied Excluded (Questions) Excluded (Expired) Exc…" at bounding box center [709, 436] width 126 height 24
click at [646, 424] on select "Choose an option... Pending Applied Excluded (Questions) Excluded (Expired) Exc…" at bounding box center [709, 436] width 126 height 24
select select ""pending""
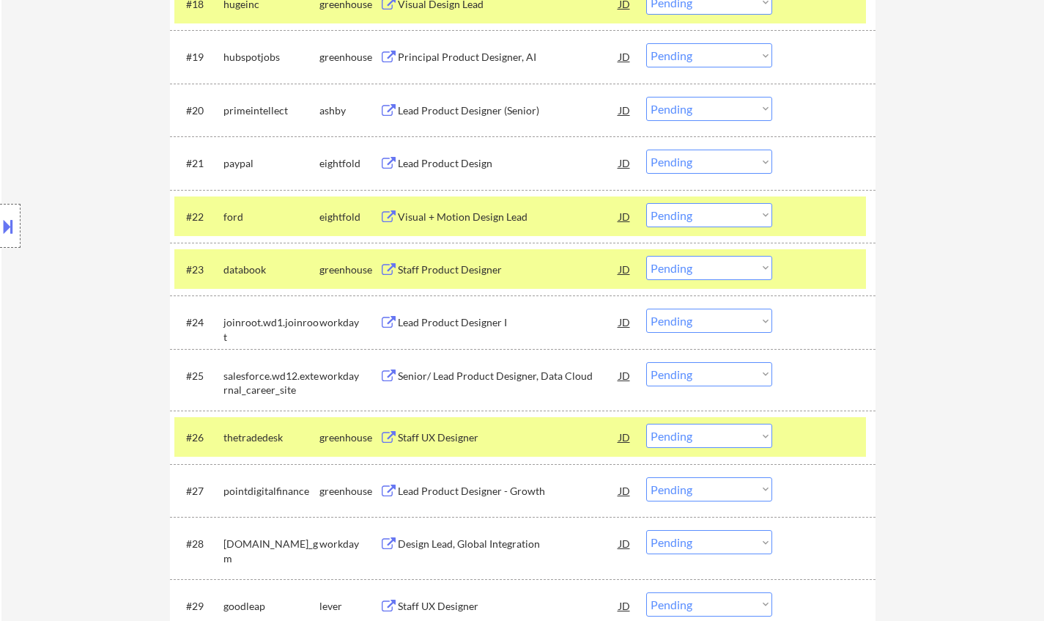
click at [465, 269] on div "Staff Product Designer" at bounding box center [508, 269] width 221 height 15
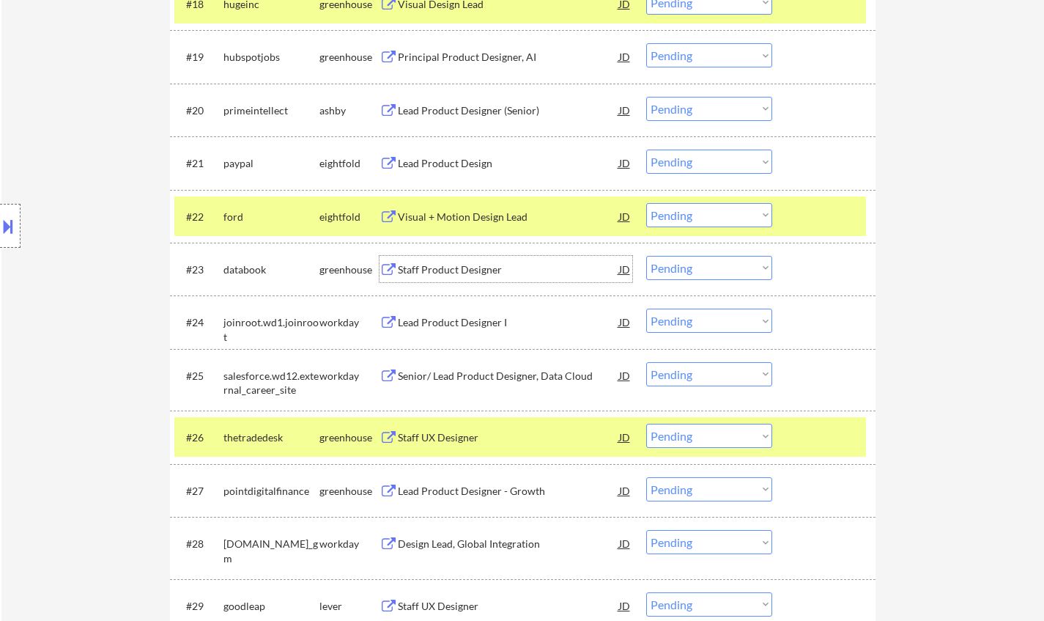
click at [707, 268] on select "Choose an option... Pending Applied Excluded (Questions) Excluded (Expired) Exc…" at bounding box center [709, 268] width 126 height 24
click at [646, 256] on select "Choose an option... Pending Applied Excluded (Questions) Excluded (Expired) Exc…" at bounding box center [709, 268] width 126 height 24
select select ""pending""
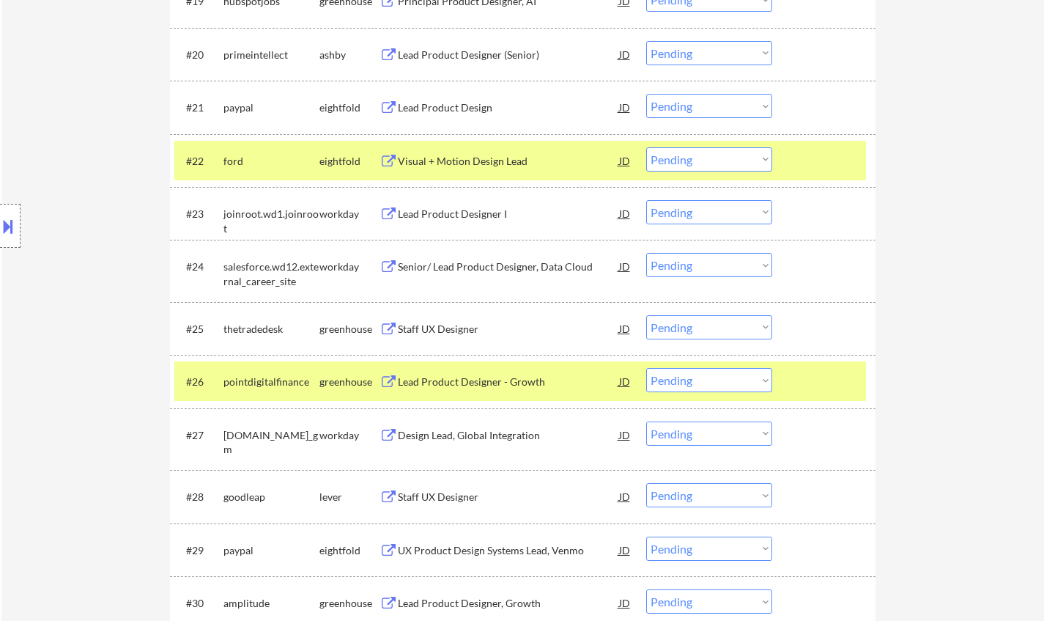
scroll to position [1539, 0]
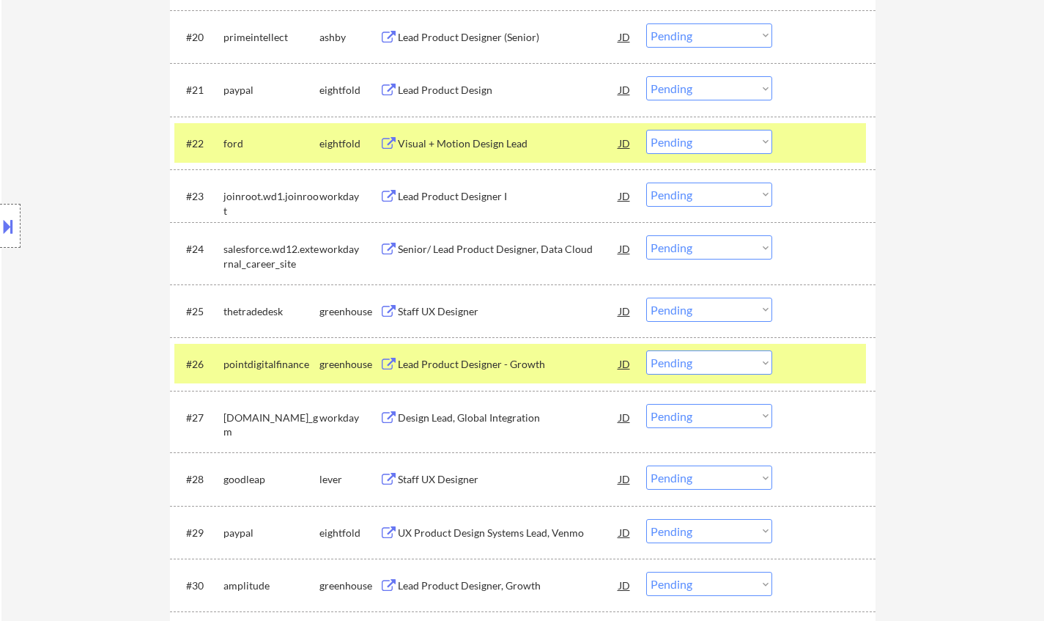
click at [486, 364] on div "Lead Product Designer - Growth" at bounding box center [508, 364] width 221 height 15
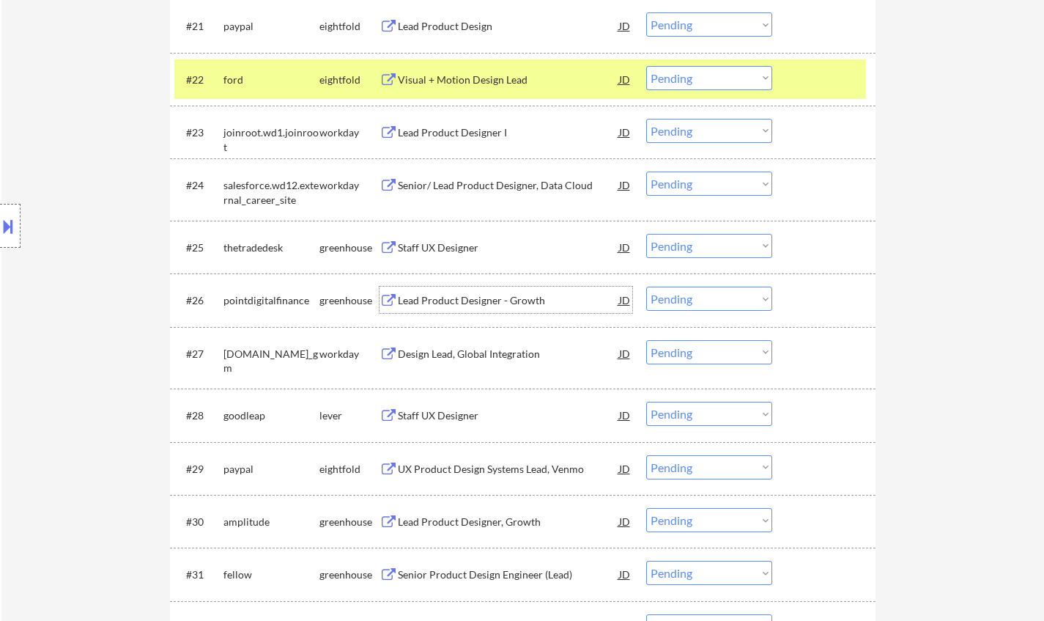
scroll to position [1686, 0]
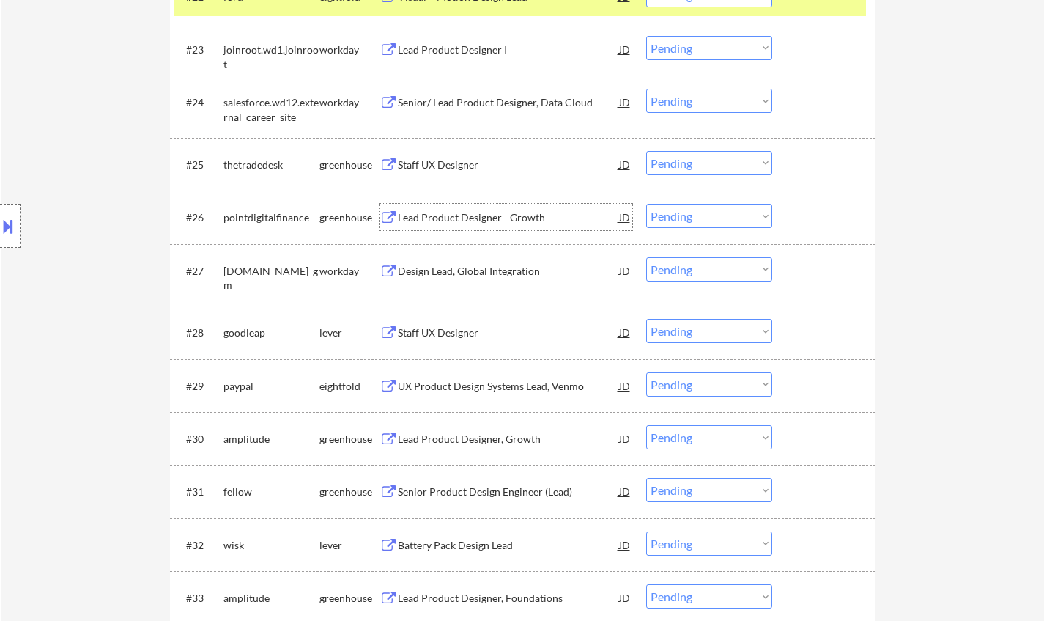
click at [419, 333] on div "Staff UX Designer" at bounding box center [508, 332] width 221 height 15
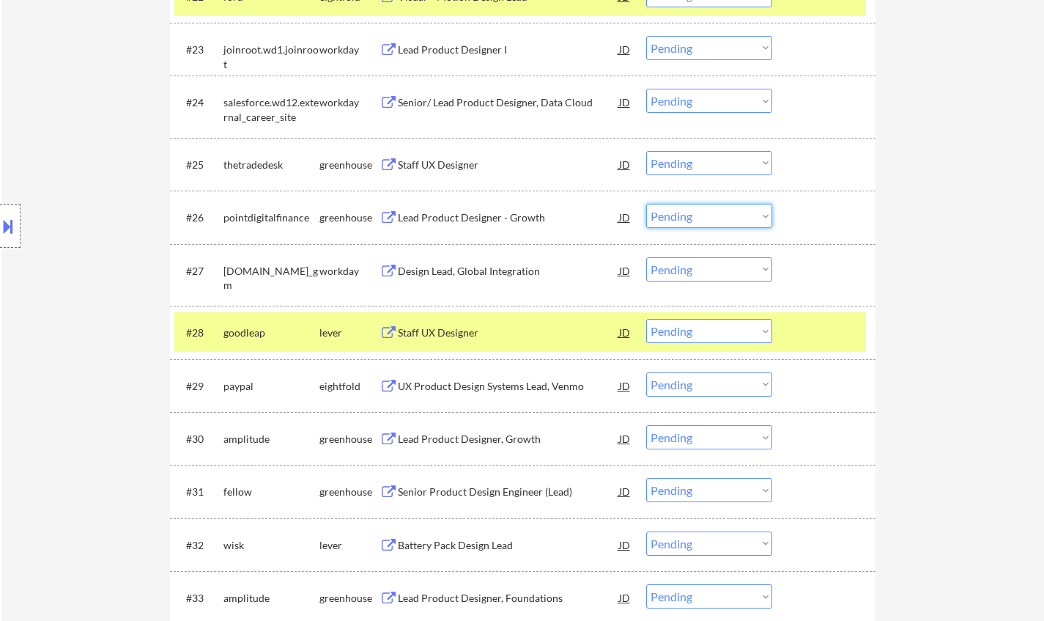
click at [696, 215] on select "Choose an option... Pending Applied Excluded (Questions) Excluded (Expired) Exc…" at bounding box center [709, 216] width 126 height 24
click at [646, 204] on select "Choose an option... Pending Applied Excluded (Questions) Excluded (Expired) Exc…" at bounding box center [709, 216] width 126 height 24
select select ""pending""
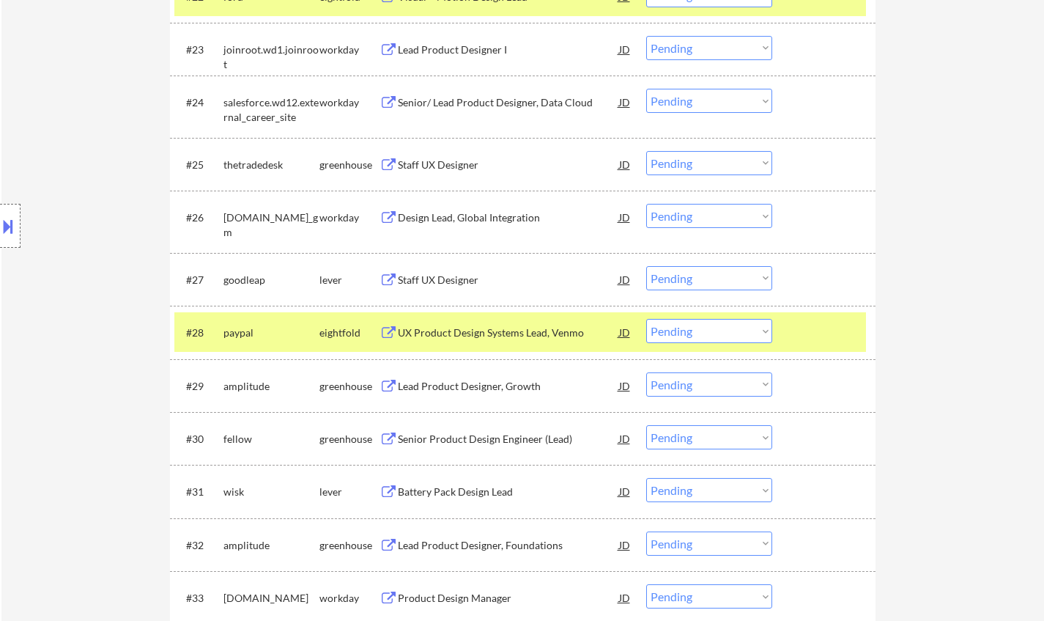
drag, startPoint x: 705, startPoint y: 273, endPoint x: 717, endPoint y: 273, distance: 11.7
click at [705, 273] on select "Choose an option... Pending Applied Excluded (Questions) Excluded (Expired) Exc…" at bounding box center [709, 278] width 126 height 24
click at [646, 266] on select "Choose an option... Pending Applied Excluded (Questions) Excluded (Expired) Exc…" at bounding box center [709, 278] width 126 height 24
select select ""pending""
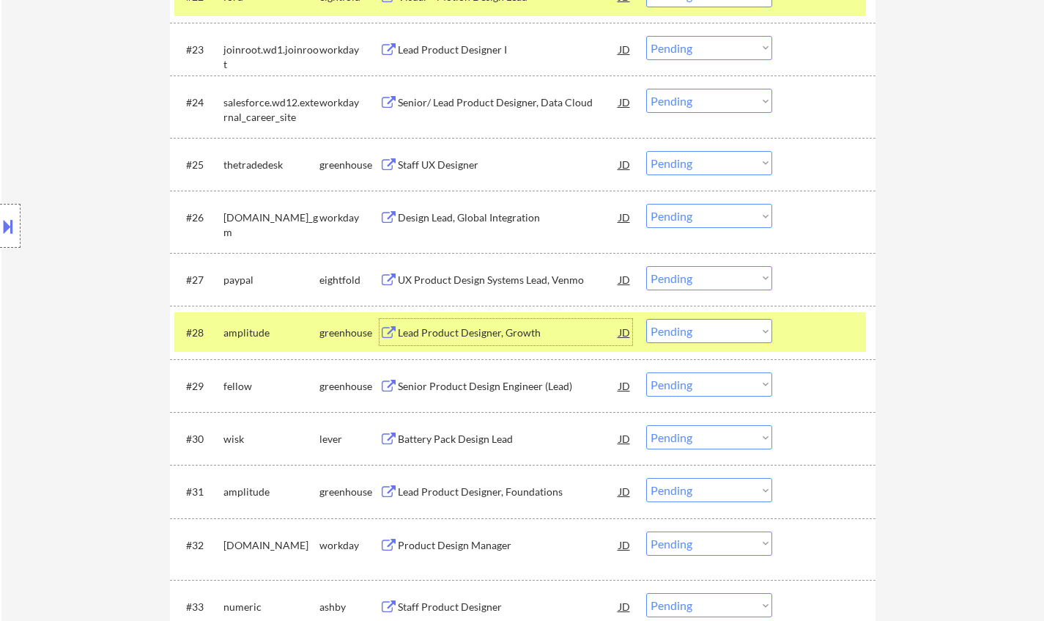
click at [483, 333] on div "Lead Product Designer, Growth" at bounding box center [508, 332] width 221 height 15
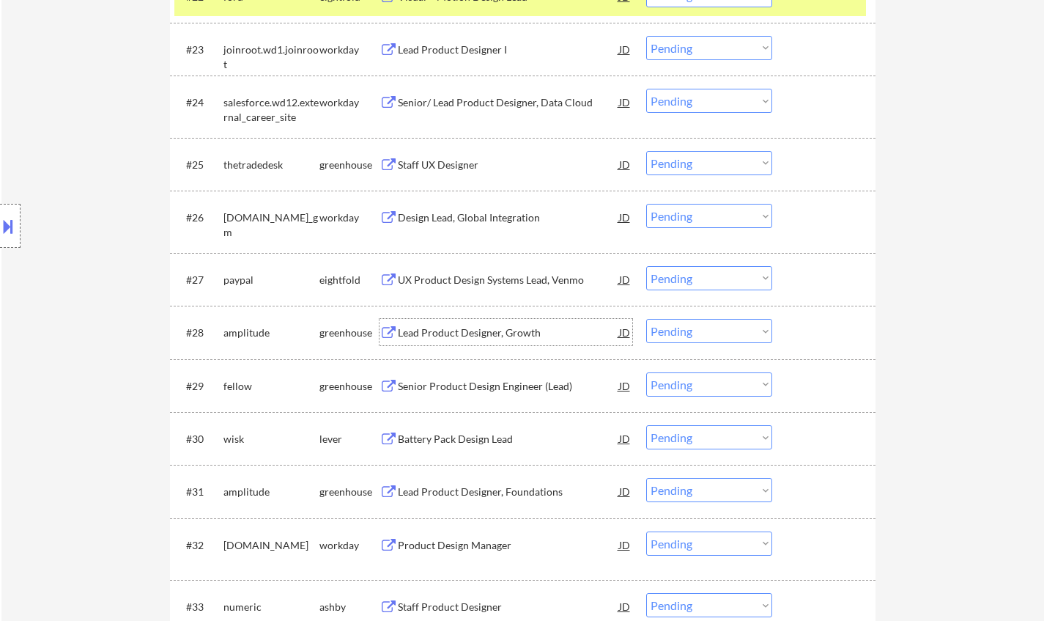
click at [707, 328] on select "Choose an option... Pending Applied Excluded (Questions) Excluded (Expired) Exc…" at bounding box center [709, 331] width 126 height 24
click at [646, 319] on select "Choose an option... Pending Applied Excluded (Questions) Excluded (Expired) Exc…" at bounding box center [709, 331] width 126 height 24
select select ""pending""
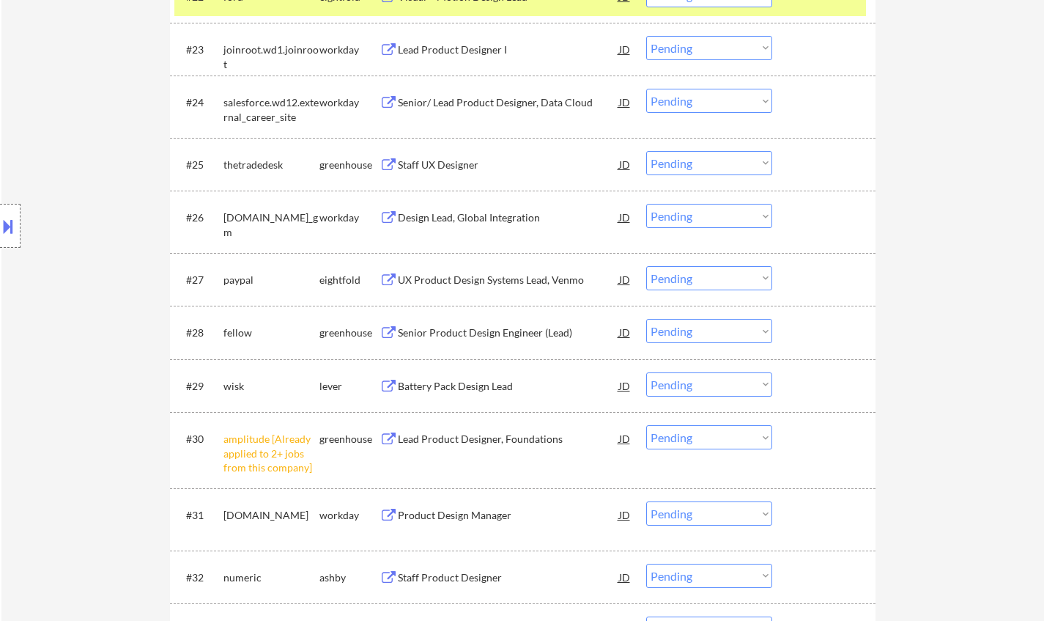
click at [480, 333] on div "Senior Product Design Engineer (Lead)" at bounding box center [508, 332] width 221 height 15
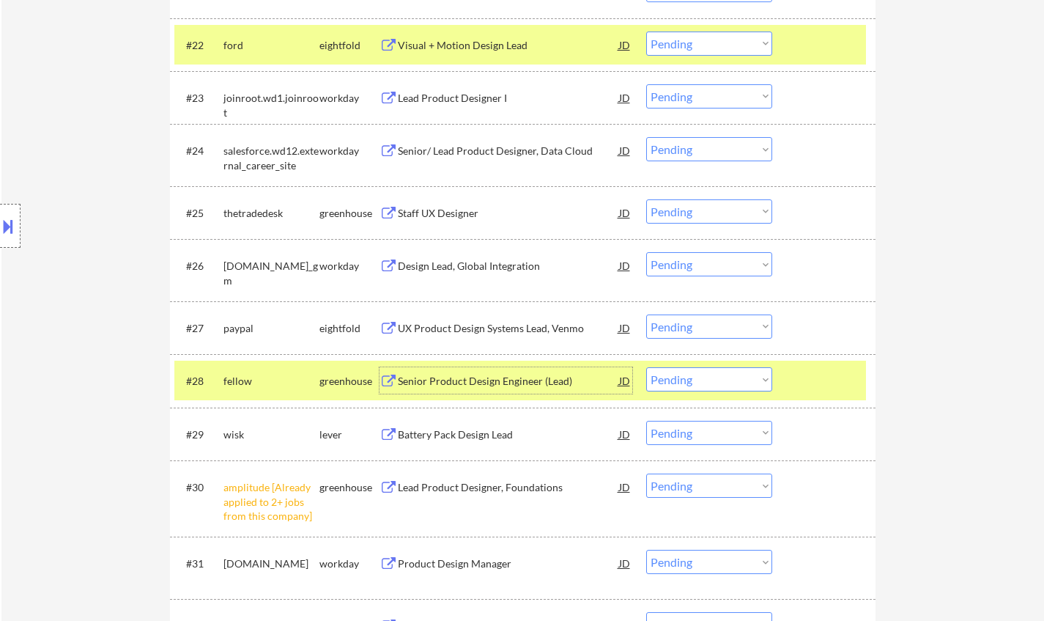
scroll to position [1832, 0]
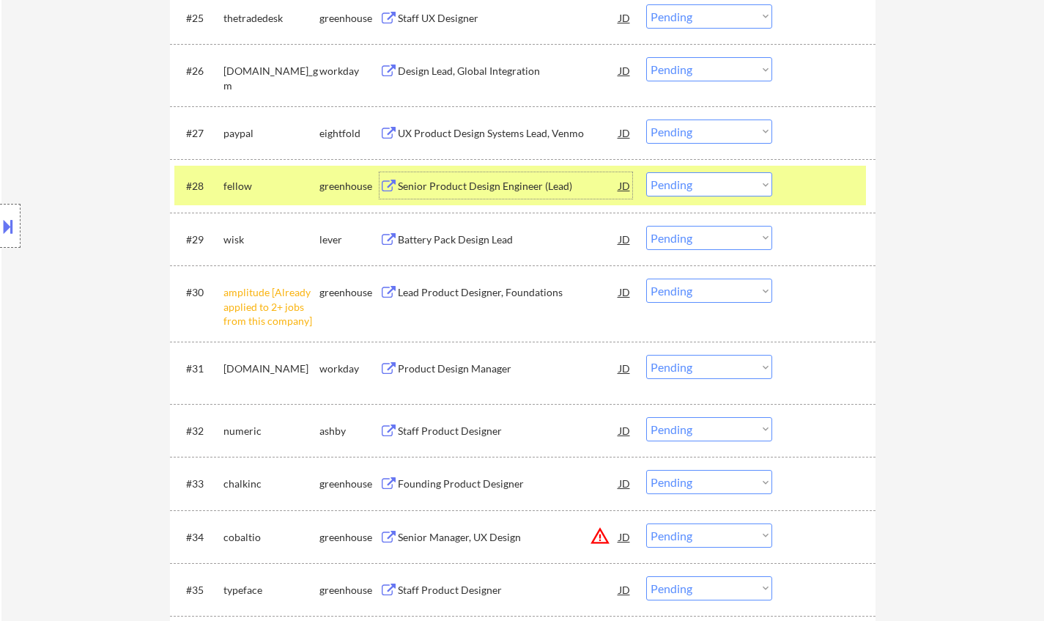
click at [713, 291] on select "Choose an option... Pending Applied Excluded (Questions) Excluded (Expired) Exc…" at bounding box center [709, 291] width 126 height 24
click at [646, 279] on select "Choose an option... Pending Applied Excluded (Questions) Excluded (Expired) Exc…" at bounding box center [709, 291] width 126 height 24
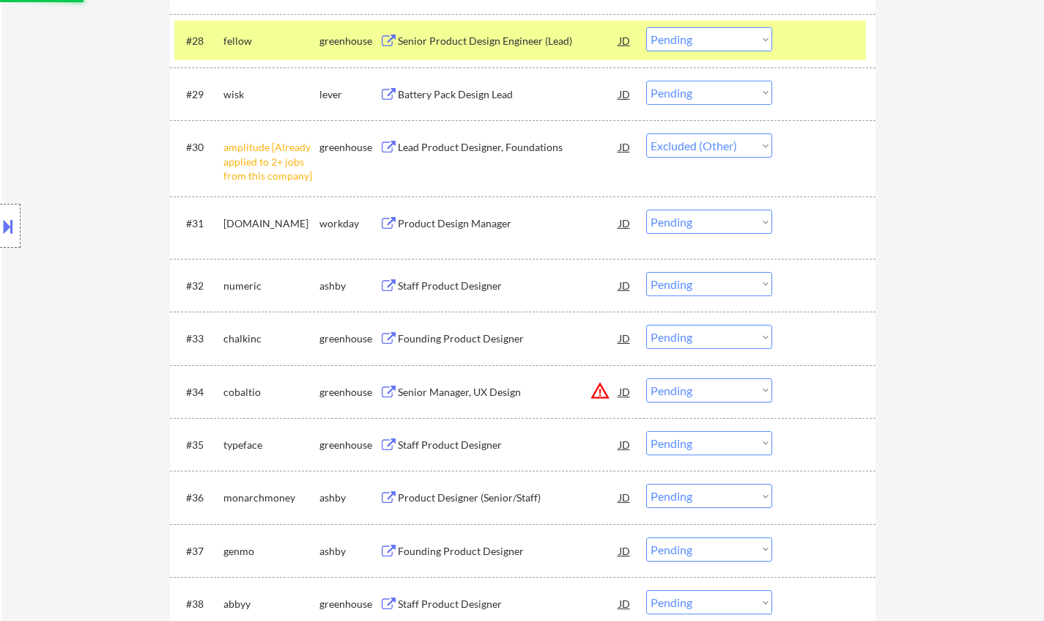
scroll to position [1979, 0]
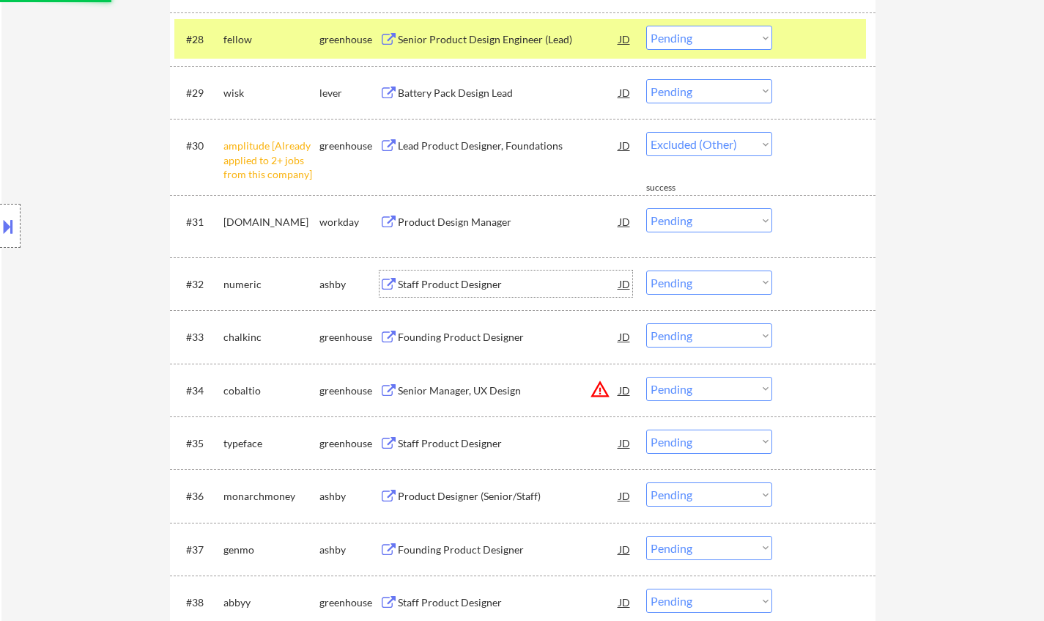
click at [452, 283] on div "Staff Product Designer" at bounding box center [508, 284] width 221 height 15
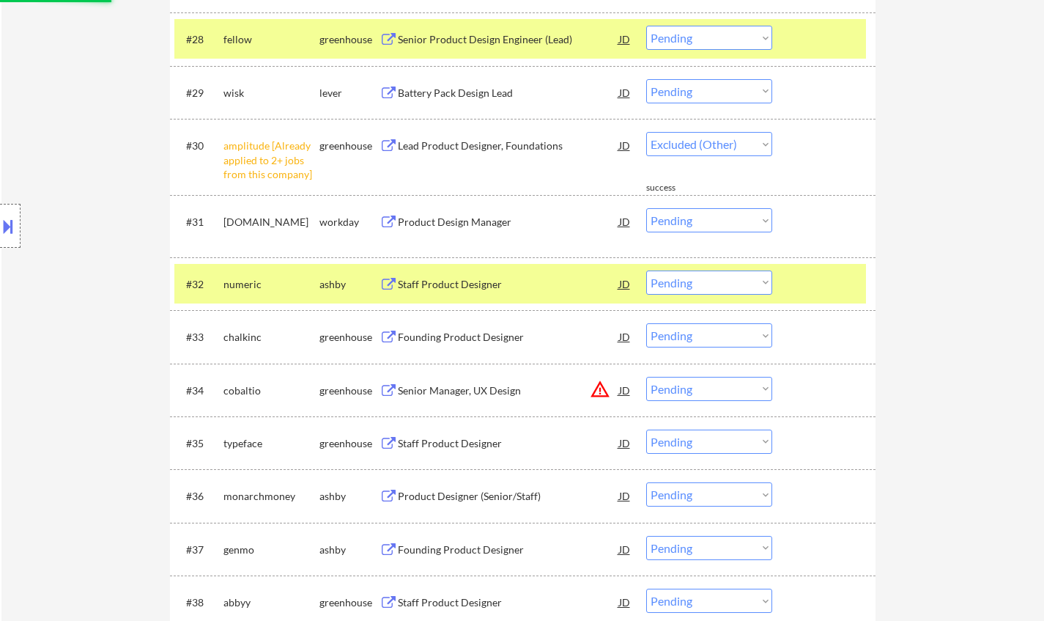
select select ""pending""
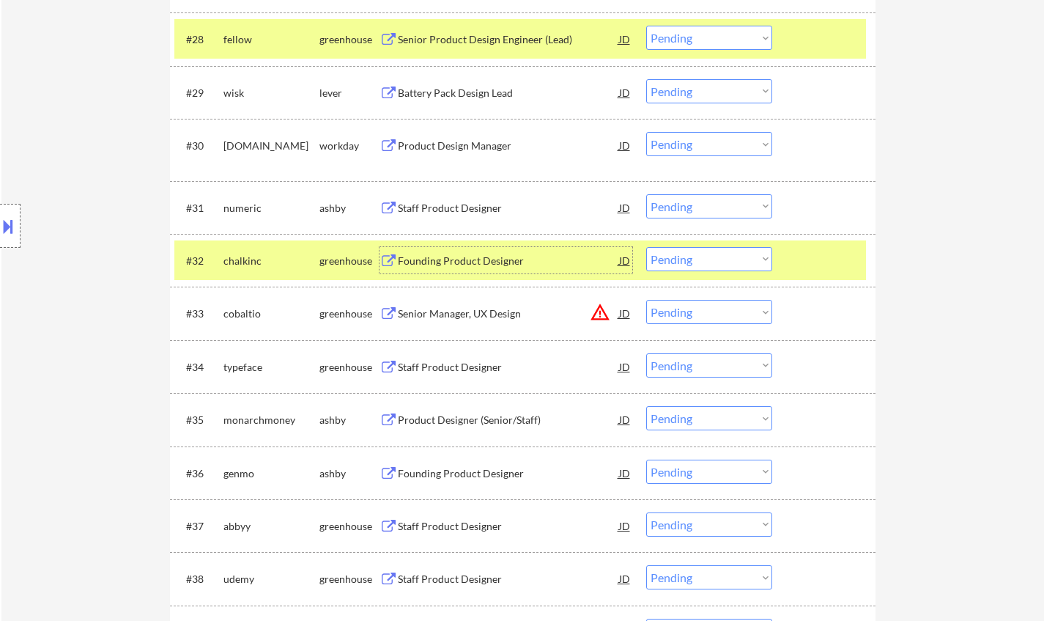
click at [698, 207] on select "Choose an option... Pending Applied Excluded (Questions) Excluded (Expired) Exc…" at bounding box center [709, 206] width 126 height 24
click at [646, 194] on select "Choose an option... Pending Applied Excluded (Questions) Excluded (Expired) Exc…" at bounding box center [709, 206] width 126 height 24
click at [457, 199] on div "Founding Product Designer" at bounding box center [508, 207] width 221 height 26
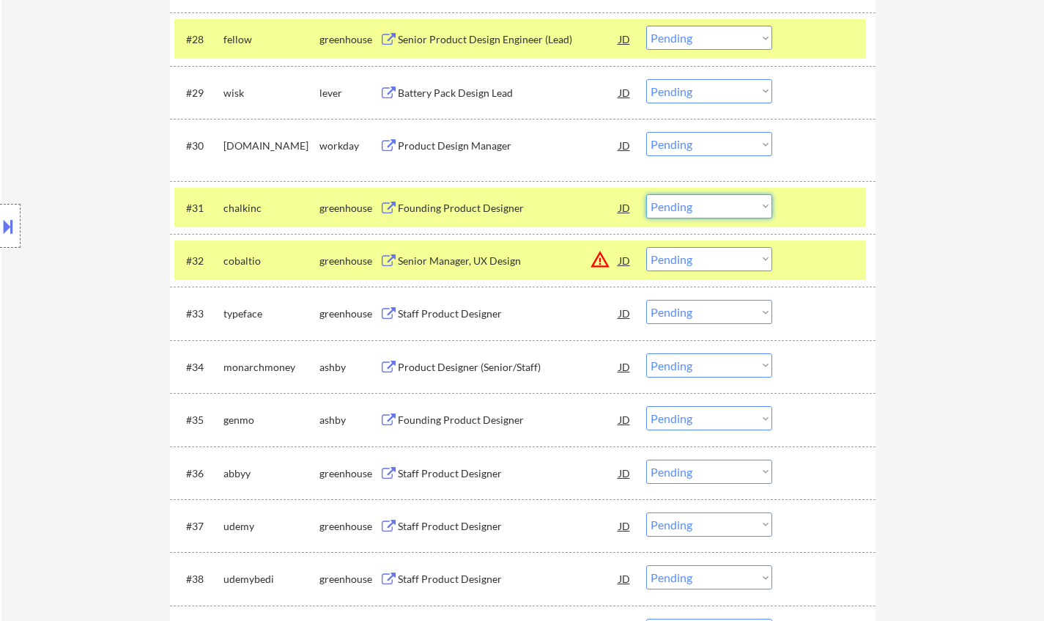
drag, startPoint x: 712, startPoint y: 205, endPoint x: 716, endPoint y: 215, distance: 10.9
click at [712, 205] on select "Choose an option... Pending Applied Excluded (Questions) Excluded (Expired) Exc…" at bounding box center [709, 206] width 126 height 24
click at [646, 194] on select "Choose an option... Pending Applied Excluded (Questions) Excluded (Expired) Exc…" at bounding box center [709, 206] width 126 height 24
select select ""pending""
click at [470, 263] on div "Staff Product Designer" at bounding box center [508, 261] width 221 height 15
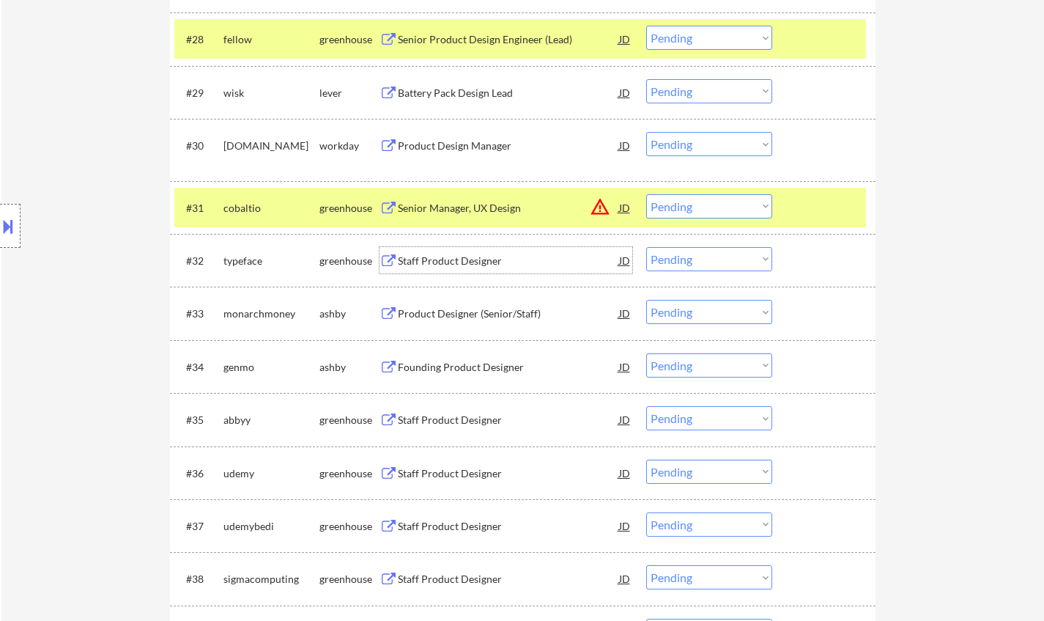
click at [698, 263] on select "Choose an option... Pending Applied Excluded (Questions) Excluded (Expired) Exc…" at bounding box center [709, 259] width 126 height 24
click at [646, 247] on select "Choose an option... Pending Applied Excluded (Questions) Excluded (Expired) Exc…" at bounding box center [709, 259] width 126 height 24
select select ""pending""
click at [462, 314] on div "Founding Product Designer" at bounding box center [508, 313] width 221 height 15
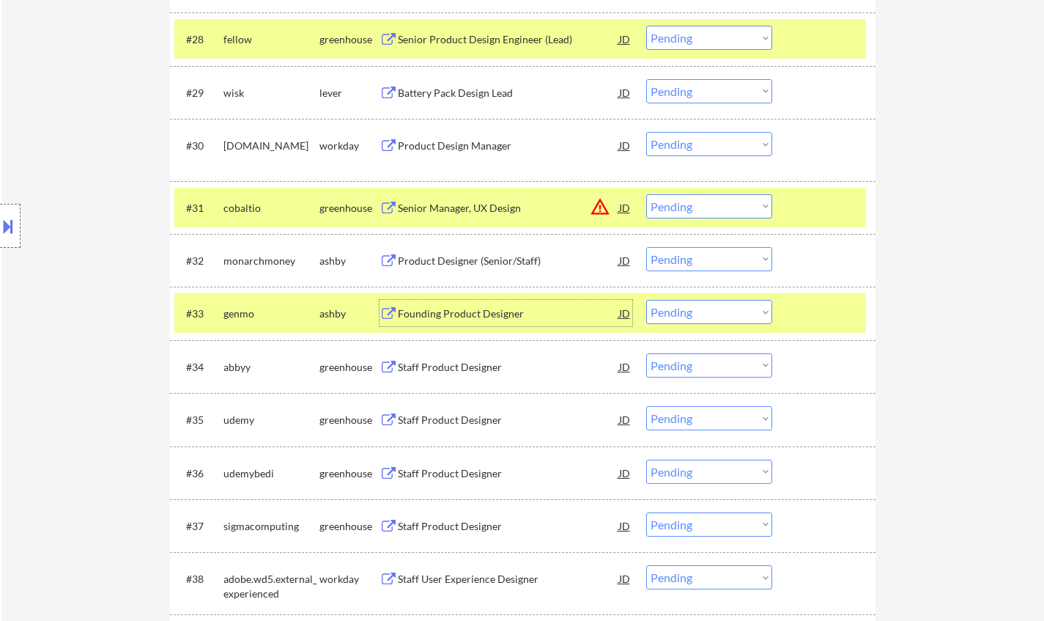
click at [693, 312] on select "Choose an option... Pending Applied Excluded (Questions) Excluded (Expired) Exc…" at bounding box center [709, 312] width 126 height 24
click at [646, 300] on select "Choose an option... Pending Applied Excluded (Questions) Excluded (Expired) Exc…" at bounding box center [709, 312] width 126 height 24
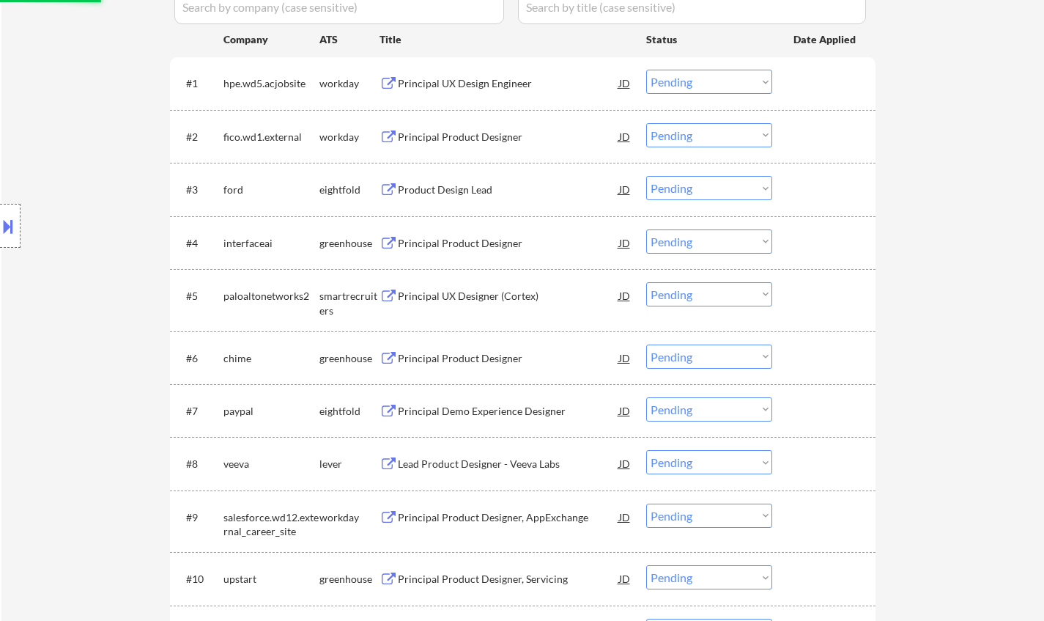
scroll to position [147, 0]
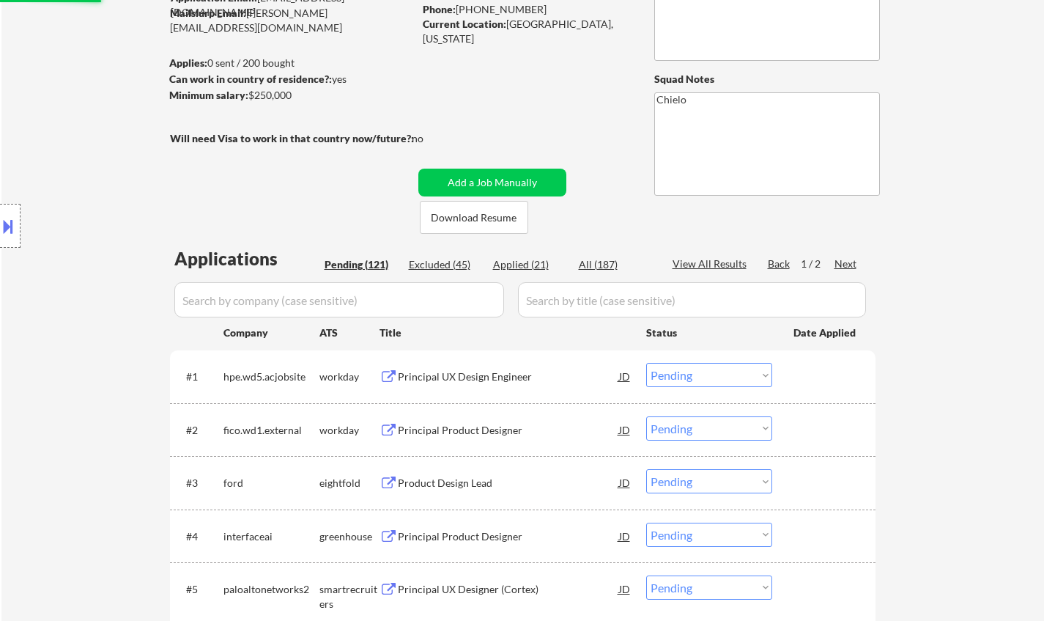
select select ""pending""
